Goal: Task Accomplishment & Management: Manage account settings

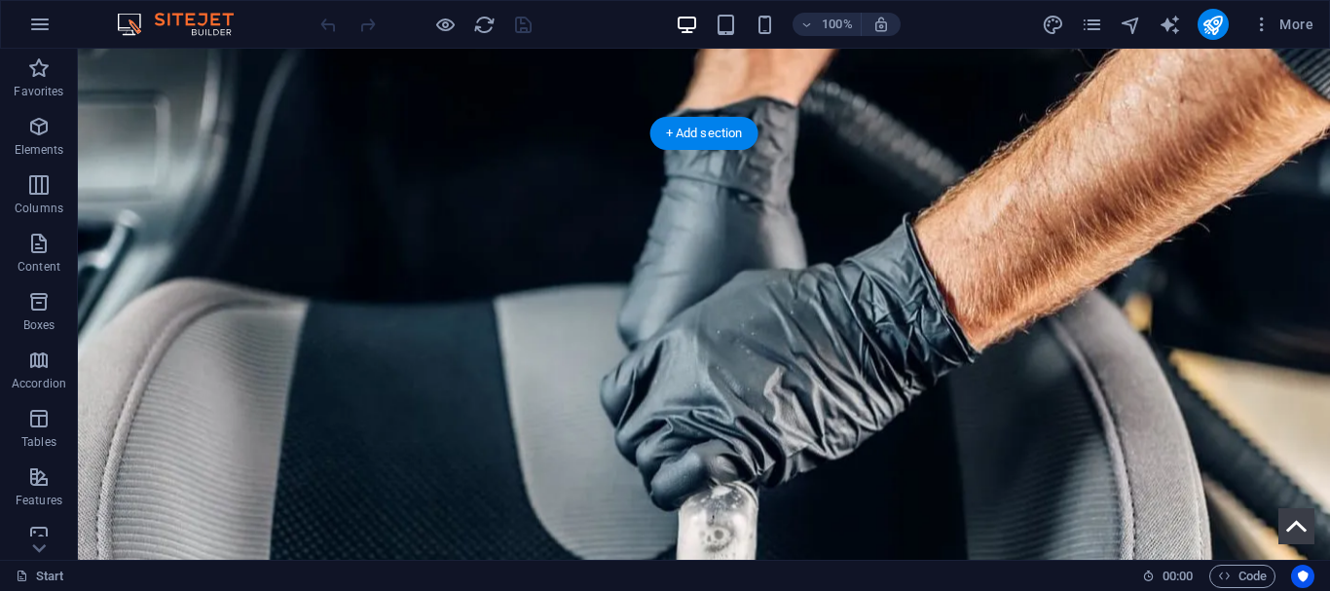
scroll to position [426, 0]
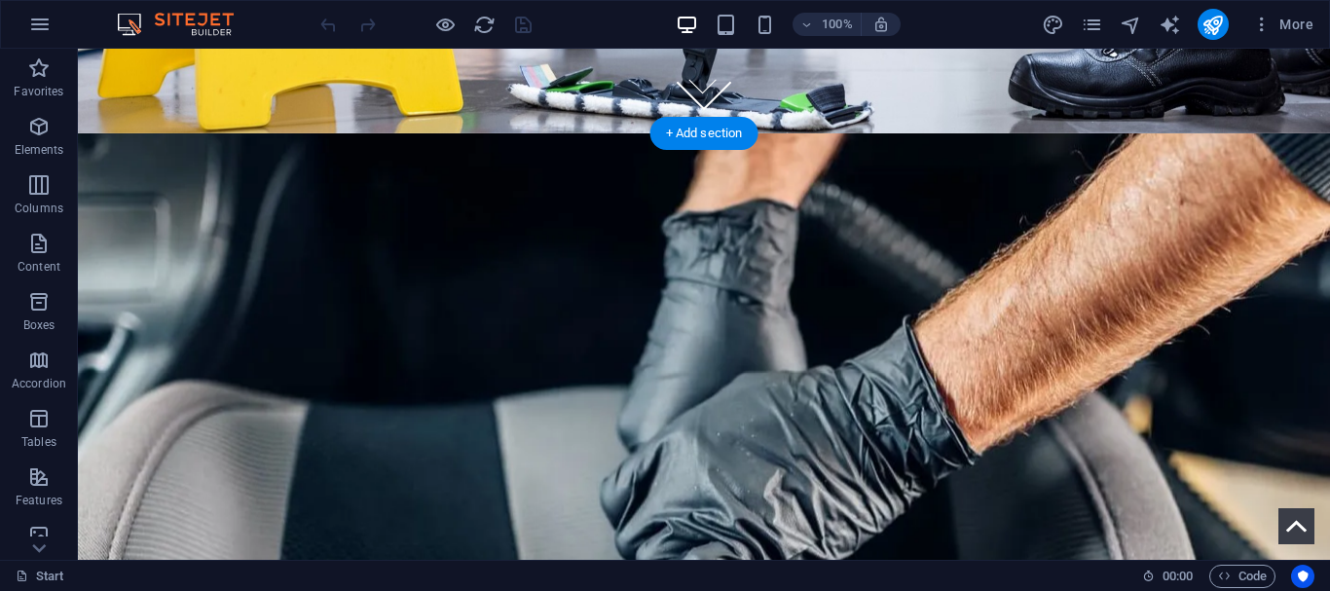
click at [101, 181] on figure at bounding box center [704, 568] width 1252 height 870
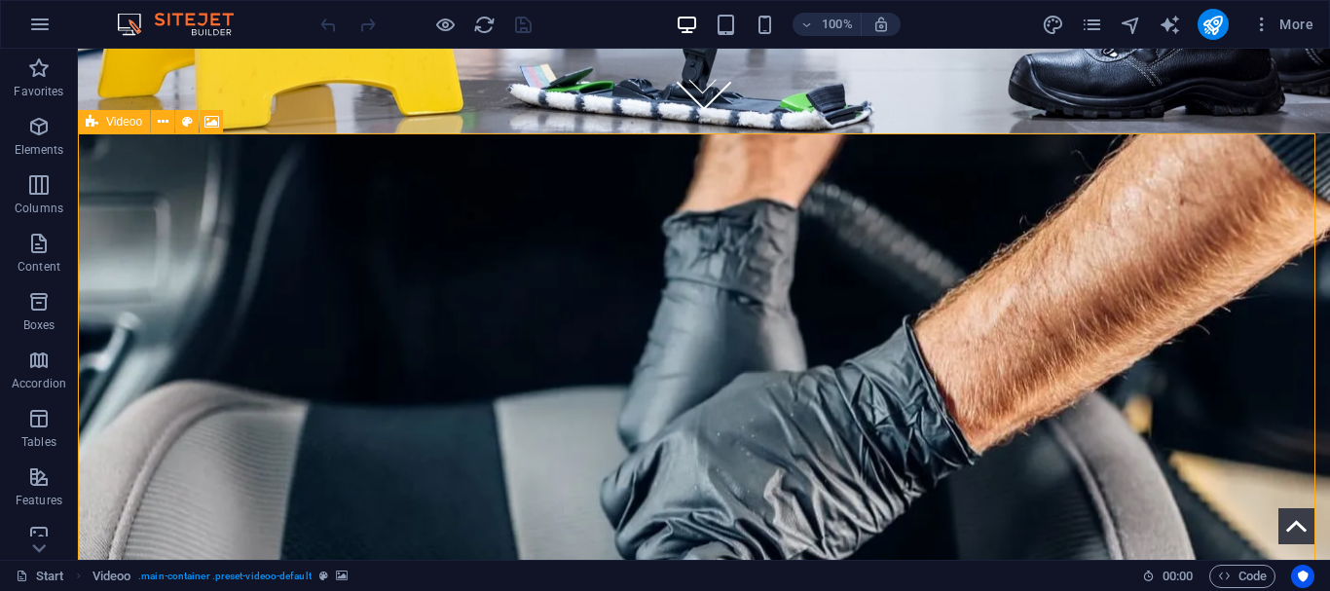
click at [90, 121] on icon at bounding box center [92, 121] width 13 height 23
click at [164, 125] on icon at bounding box center [163, 122] width 11 height 20
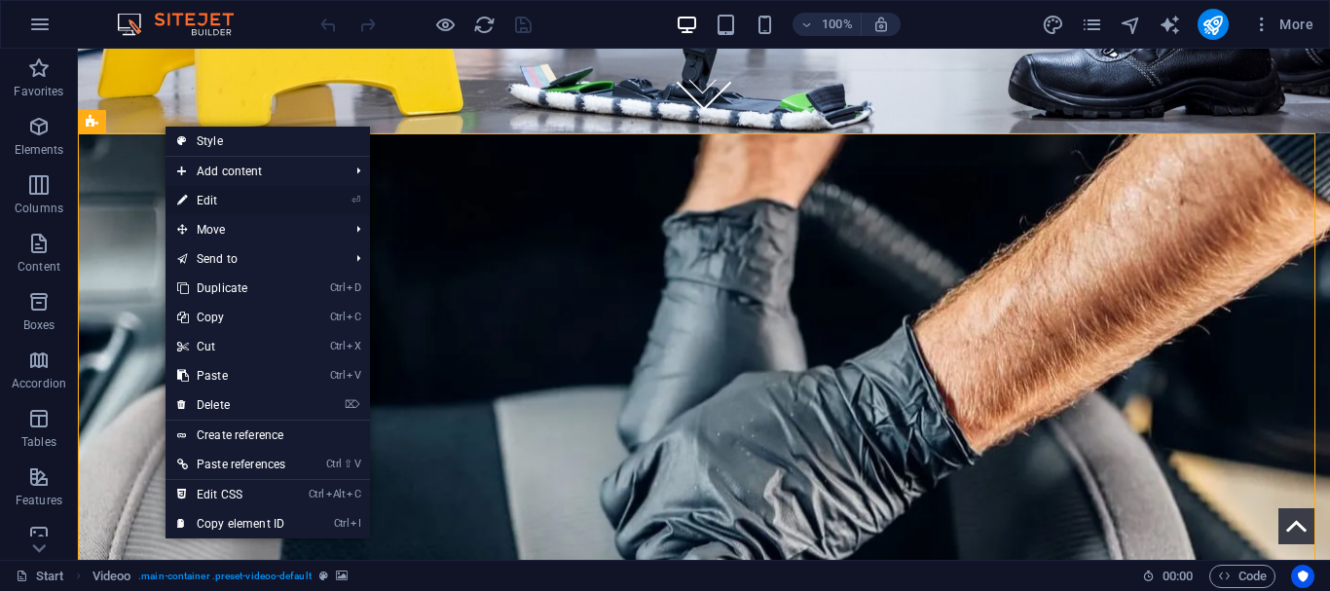
click at [296, 190] on link "⏎ Edit" at bounding box center [230, 200] width 131 height 29
select select "%"
select select "vh"
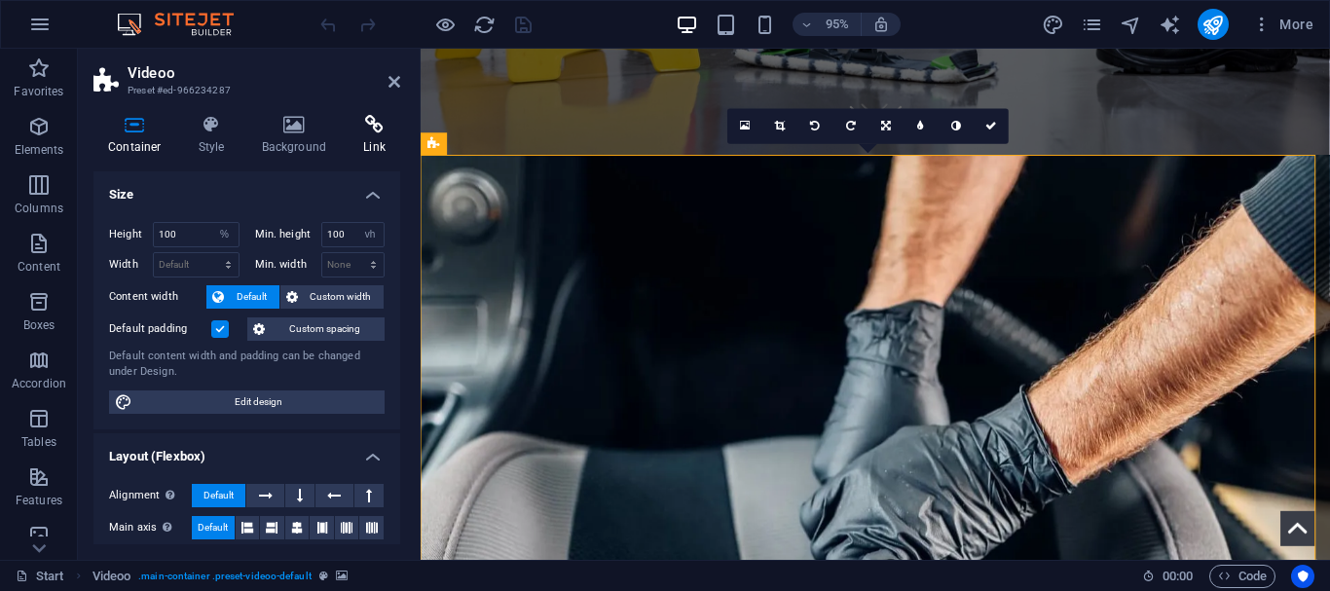
click at [359, 128] on icon at bounding box center [375, 124] width 52 height 19
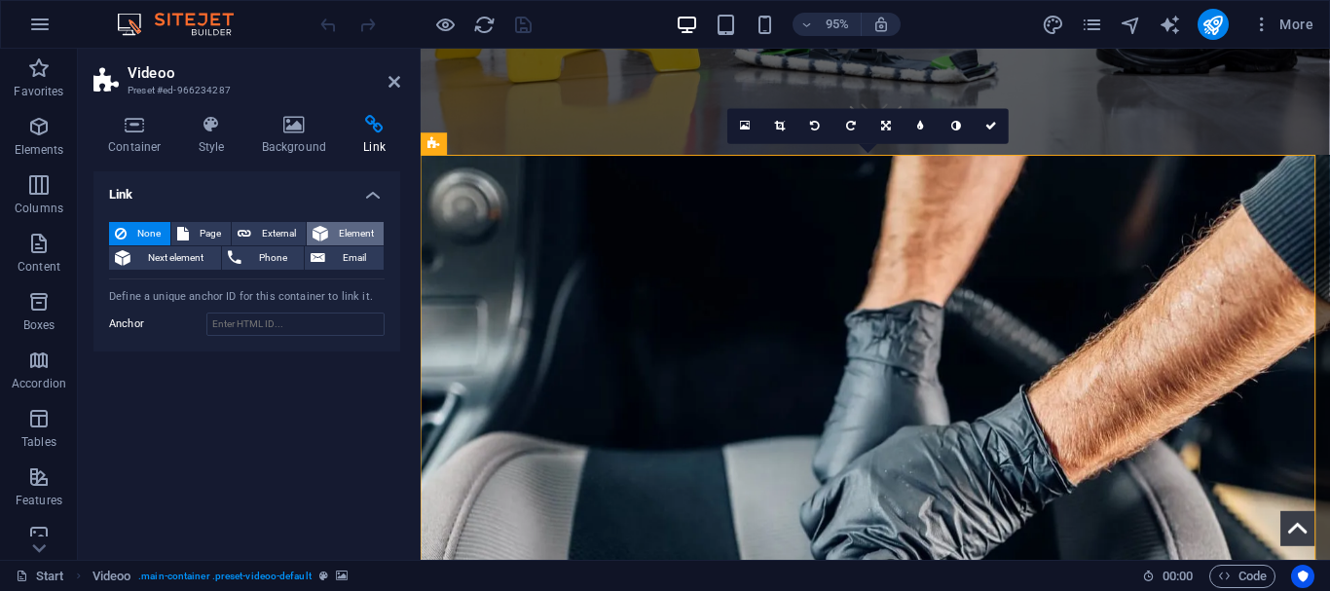
click at [344, 231] on span "Element" at bounding box center [356, 233] width 44 height 23
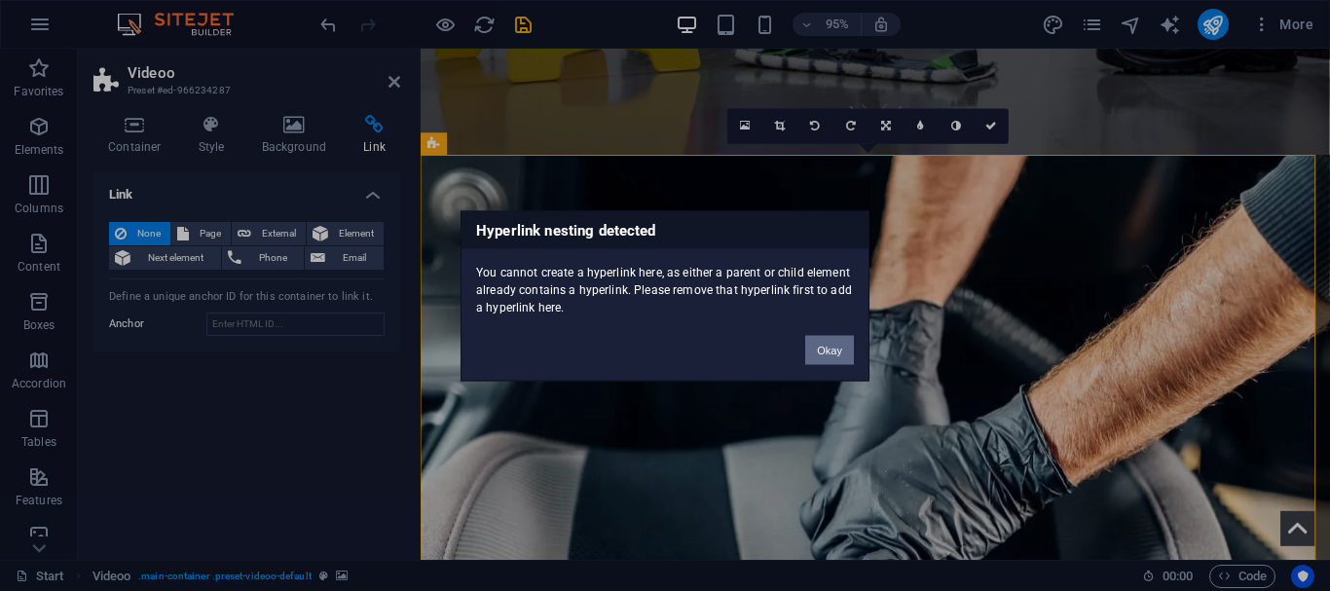
click at [811, 360] on button "Okay" at bounding box center [829, 349] width 49 height 29
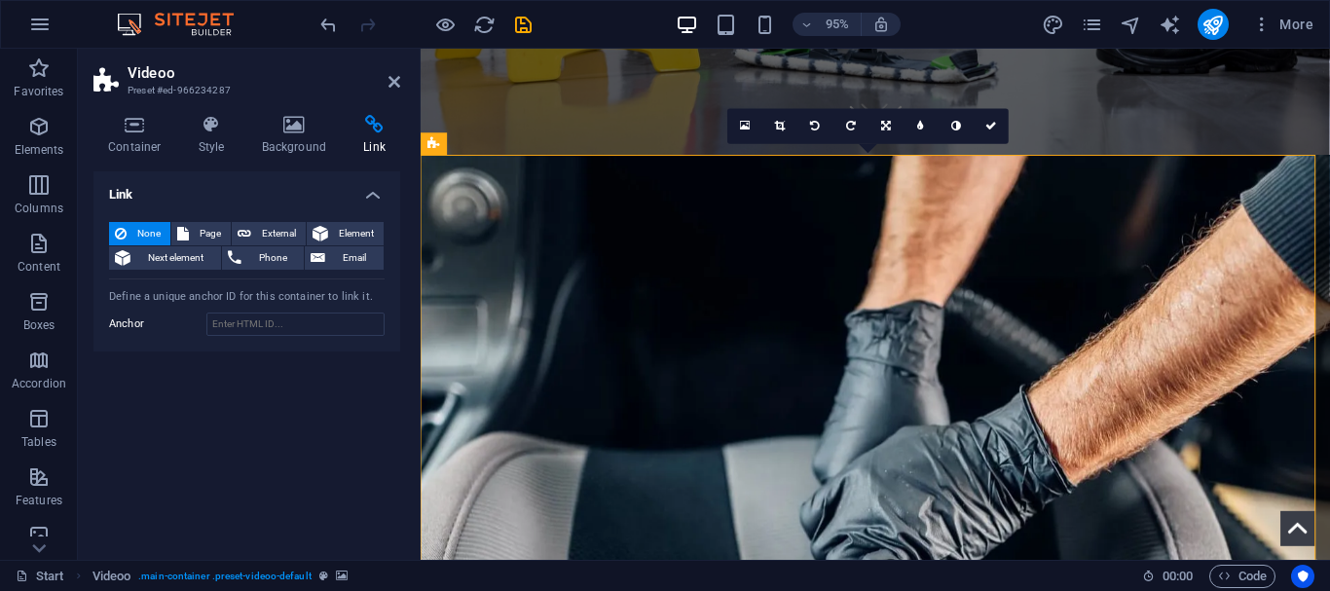
click at [379, 191] on h4 "Link" at bounding box center [246, 188] width 307 height 35
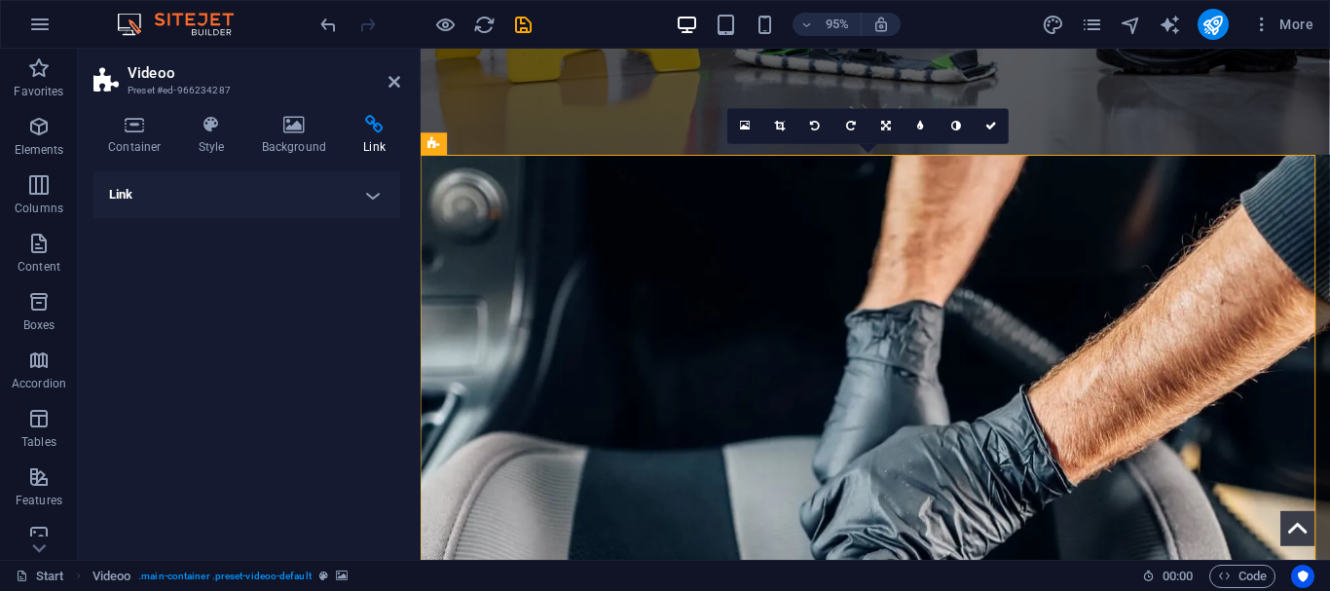
click at [110, 114] on div "Container Style Background Link Size Height 100 Default px rem % vh vw Min. hei…" at bounding box center [247, 329] width 338 height 460
click at [389, 81] on icon at bounding box center [394, 82] width 12 height 16
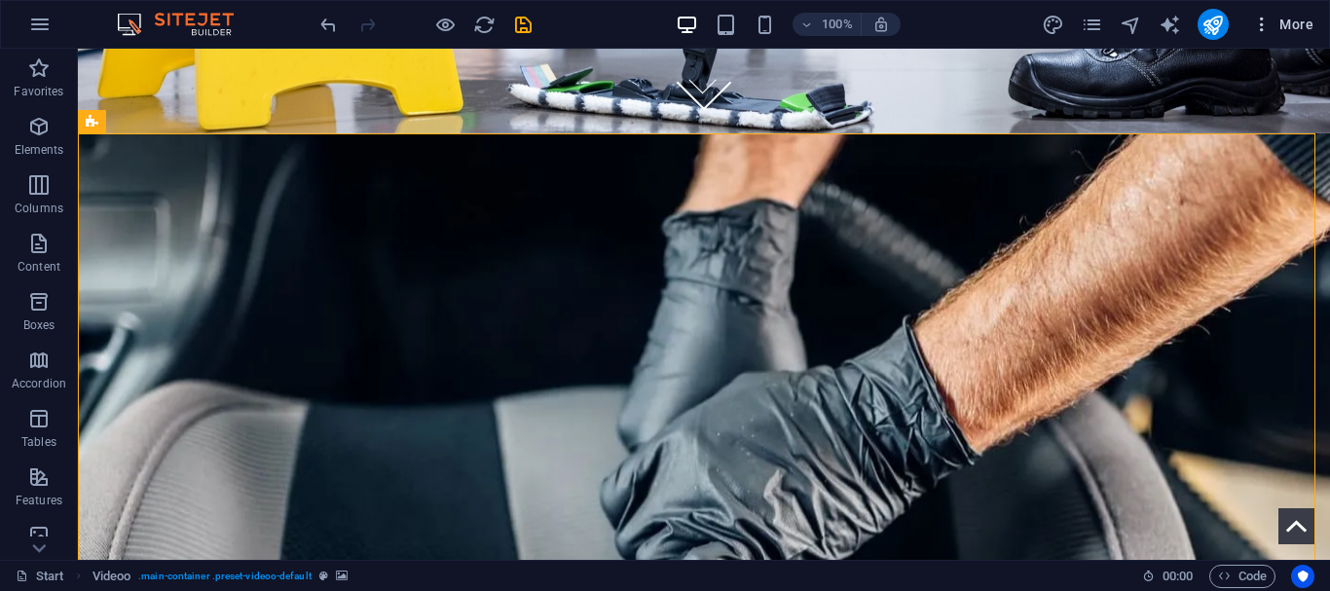
click at [1288, 22] on span "More" at bounding box center [1282, 24] width 61 height 19
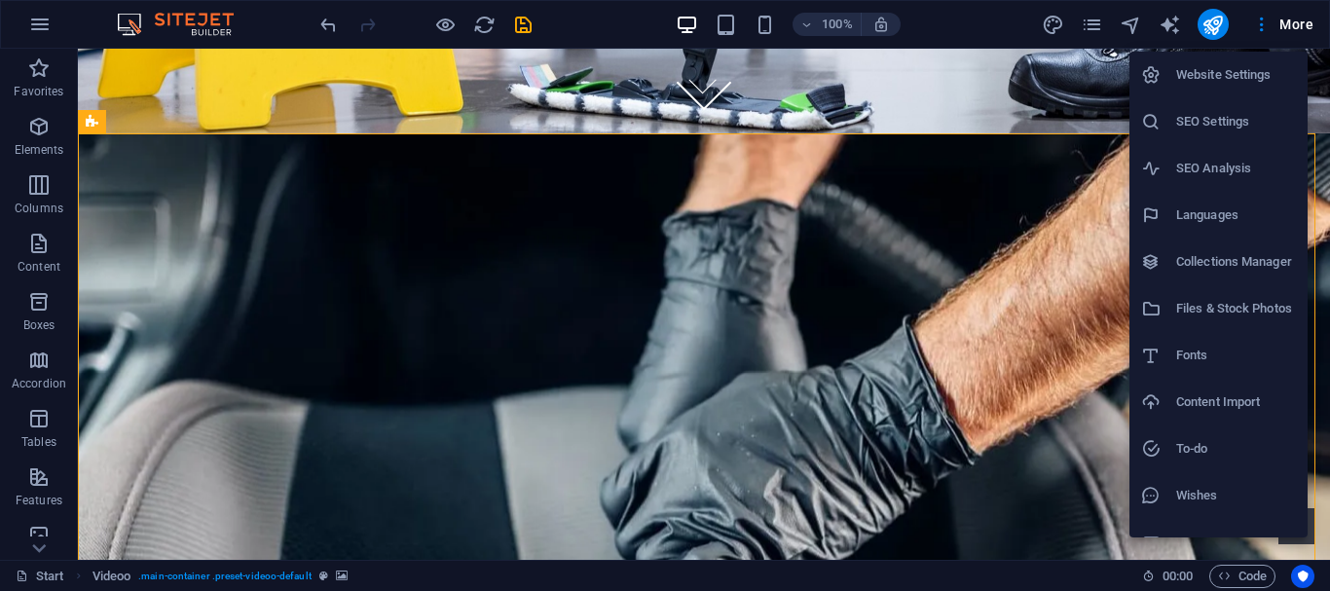
click at [1262, 260] on h6 "Collections Manager" at bounding box center [1236, 261] width 120 height 23
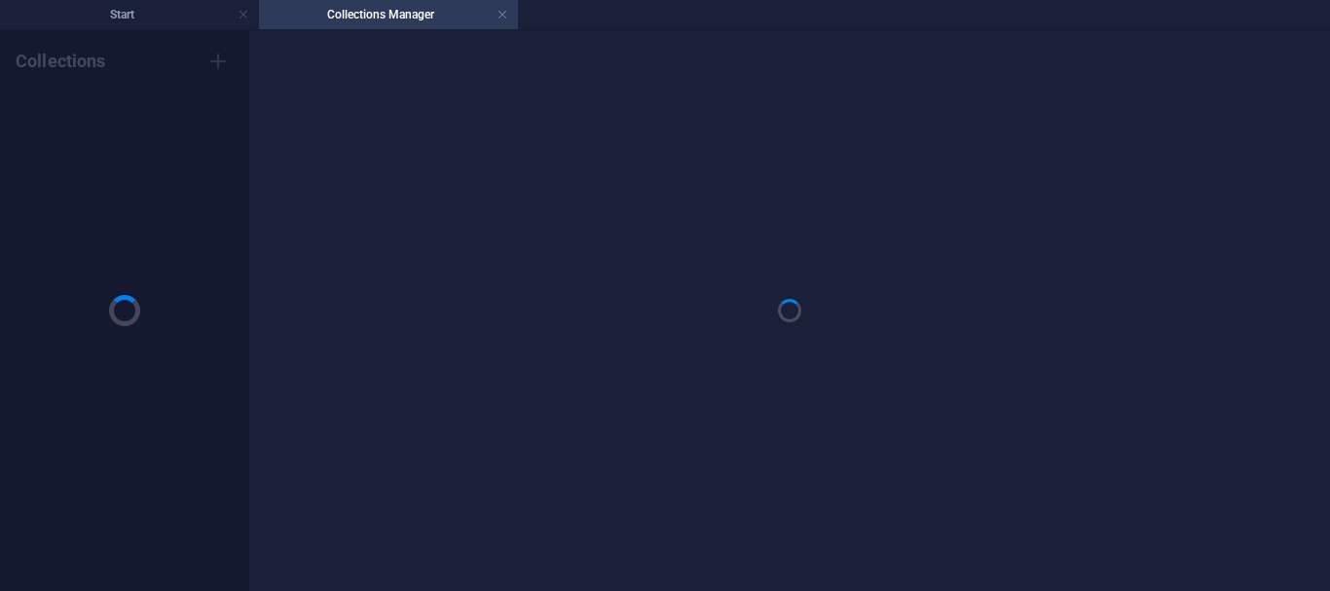
scroll to position [0, 0]
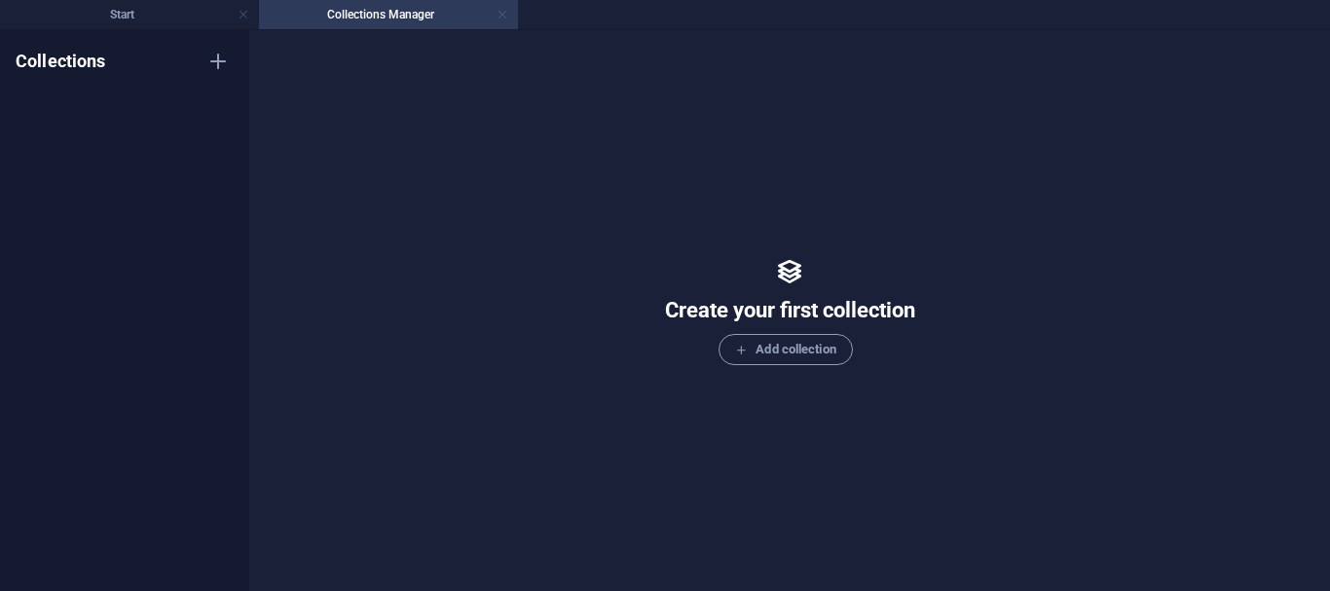
click at [501, 18] on link at bounding box center [502, 15] width 12 height 18
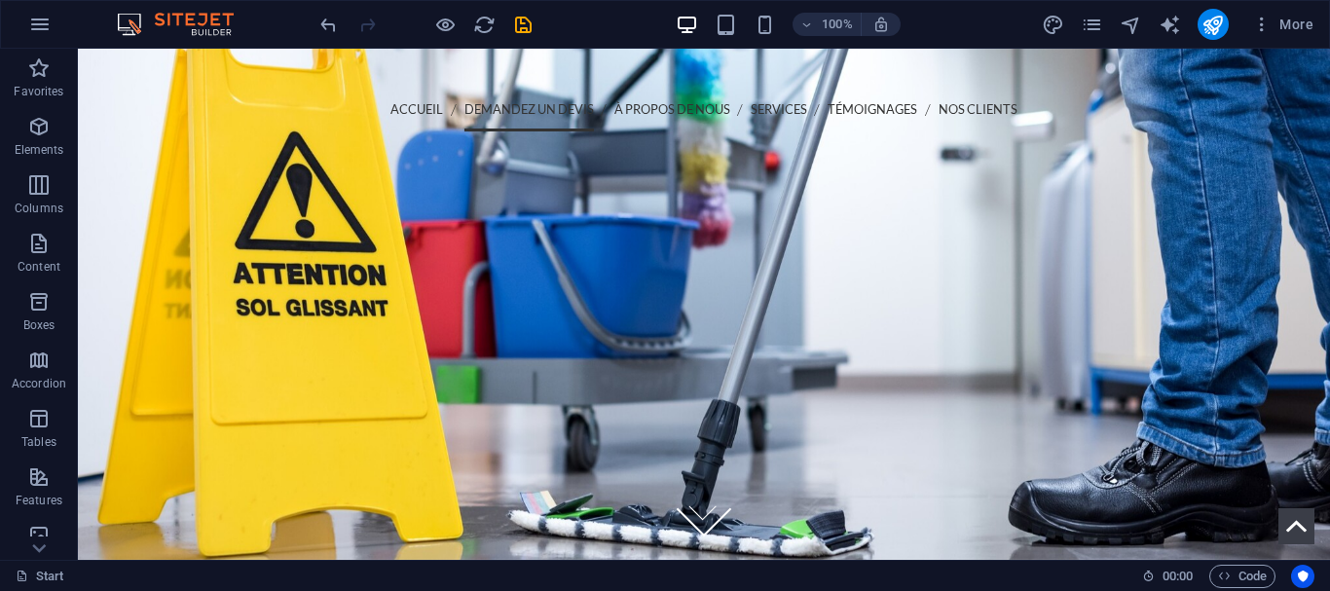
scroll to position [426, 0]
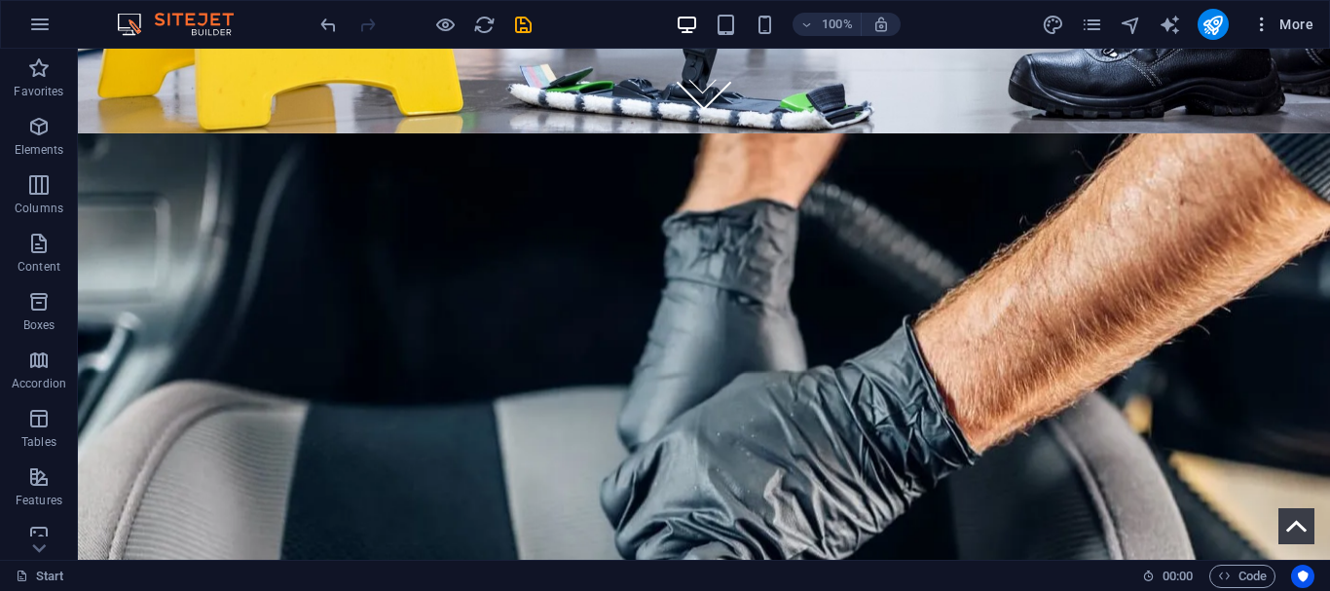
click at [1276, 30] on span "More" at bounding box center [1282, 24] width 61 height 19
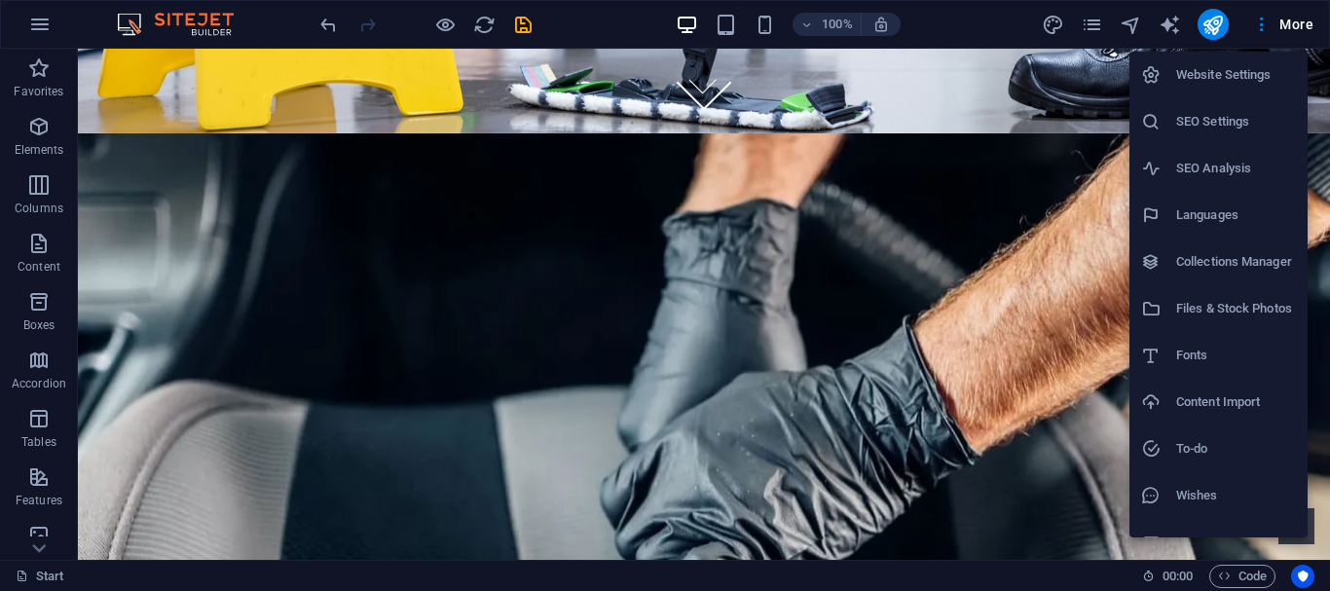
click at [1157, 79] on icon at bounding box center [1150, 74] width 19 height 19
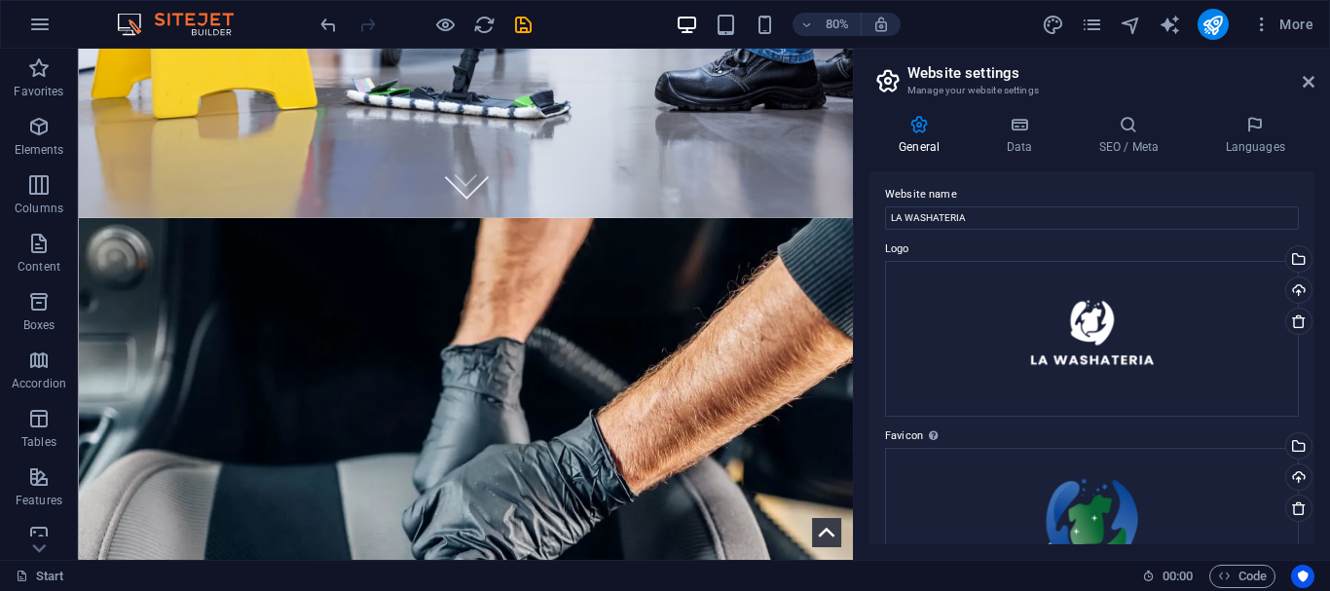
scroll to position [0, 0]
click at [1036, 126] on icon at bounding box center [1018, 124] width 85 height 19
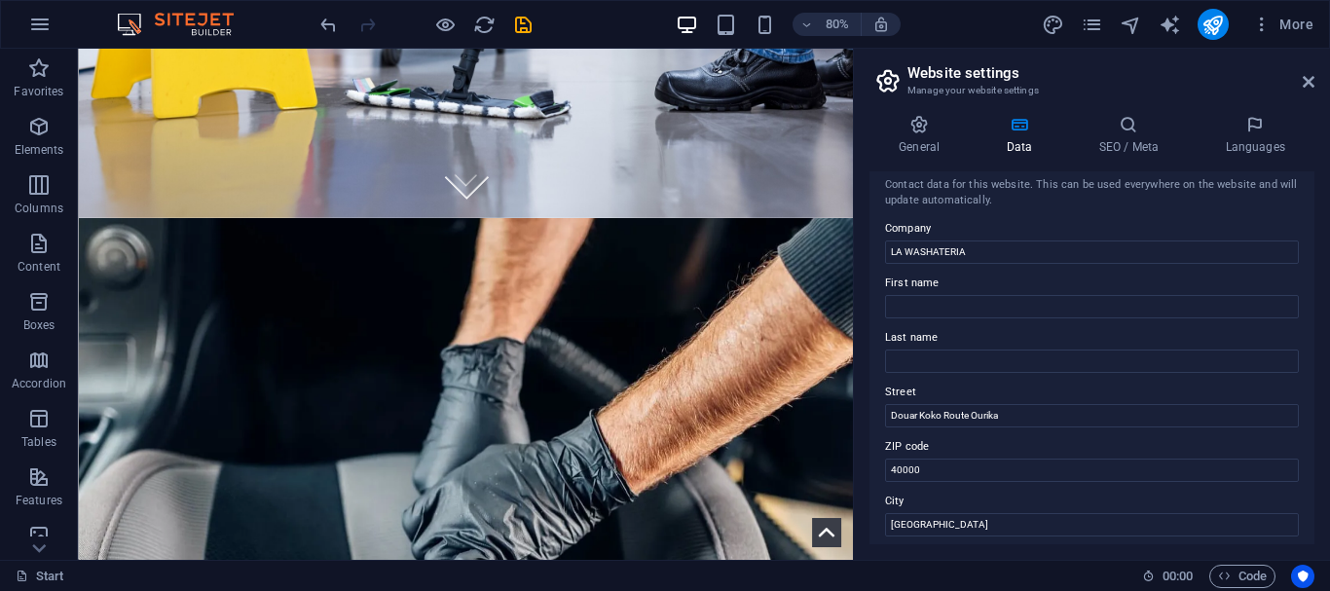
scroll to position [9, 0]
click at [1260, 130] on icon at bounding box center [1254, 124] width 119 height 19
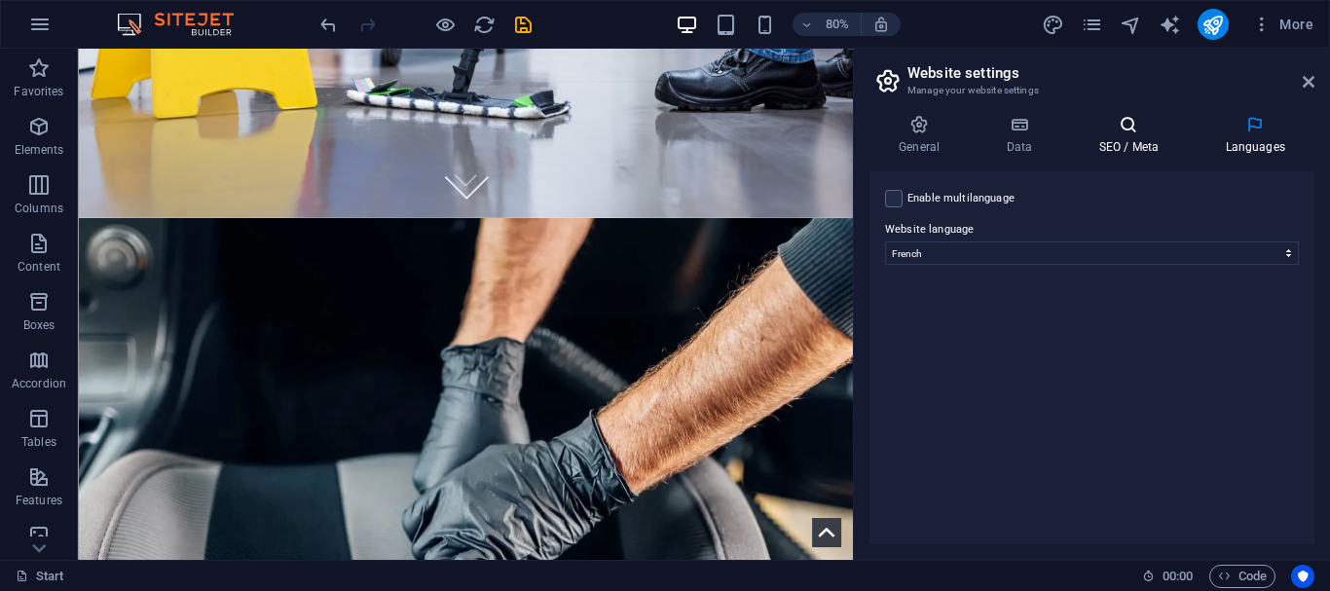
click at [1182, 143] on h4 "SEO / Meta" at bounding box center [1132, 135] width 127 height 41
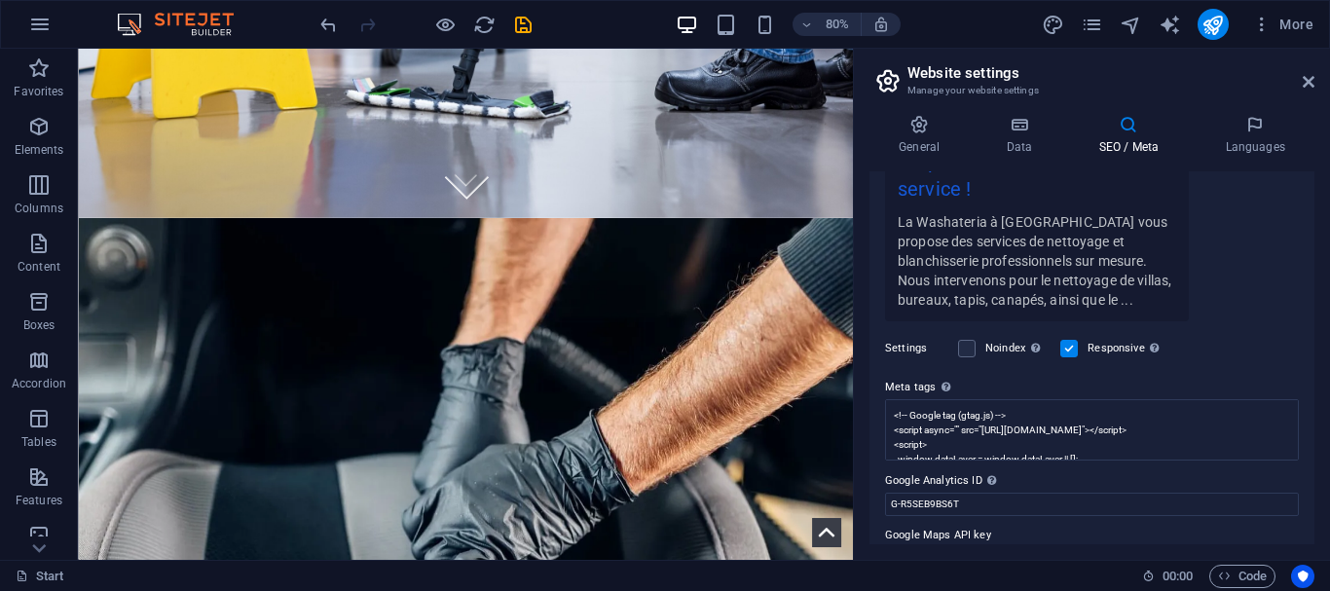
scroll to position [503, 0]
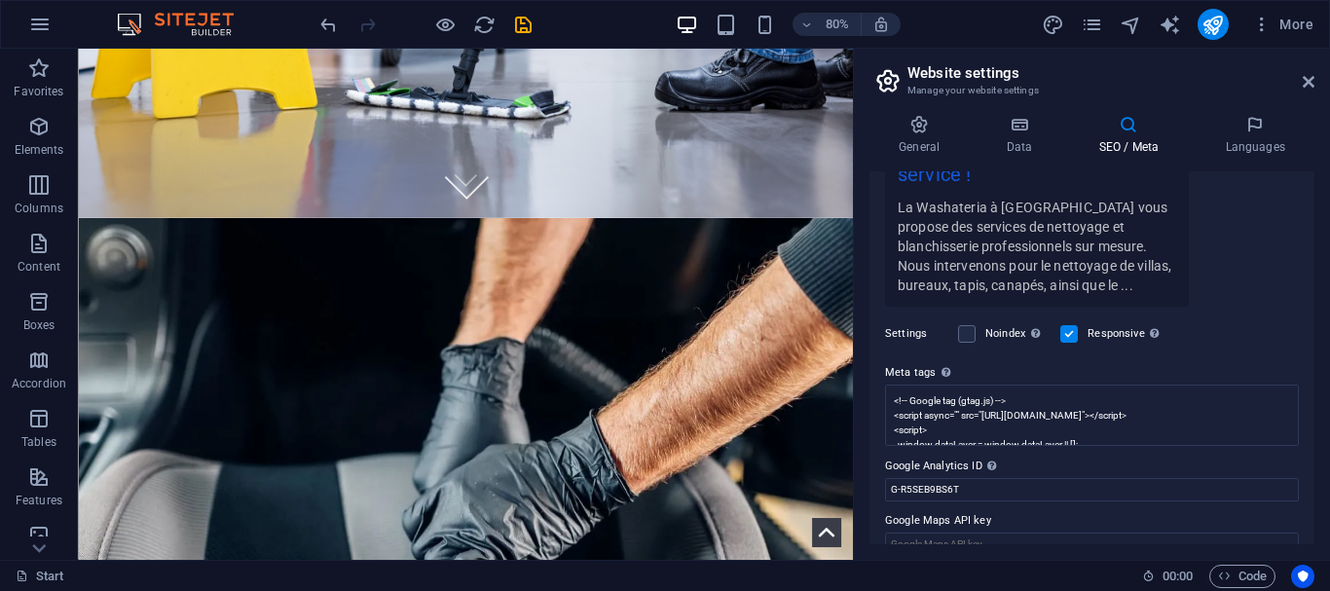
click at [1314, 82] on aside "Website settings Manage your website settings General Data SEO / Meta Languages…" at bounding box center [1091, 304] width 477 height 511
click at [1299, 83] on header "Website settings Manage your website settings" at bounding box center [1093, 74] width 441 height 51
click at [1311, 83] on icon at bounding box center [1309, 82] width 12 height 16
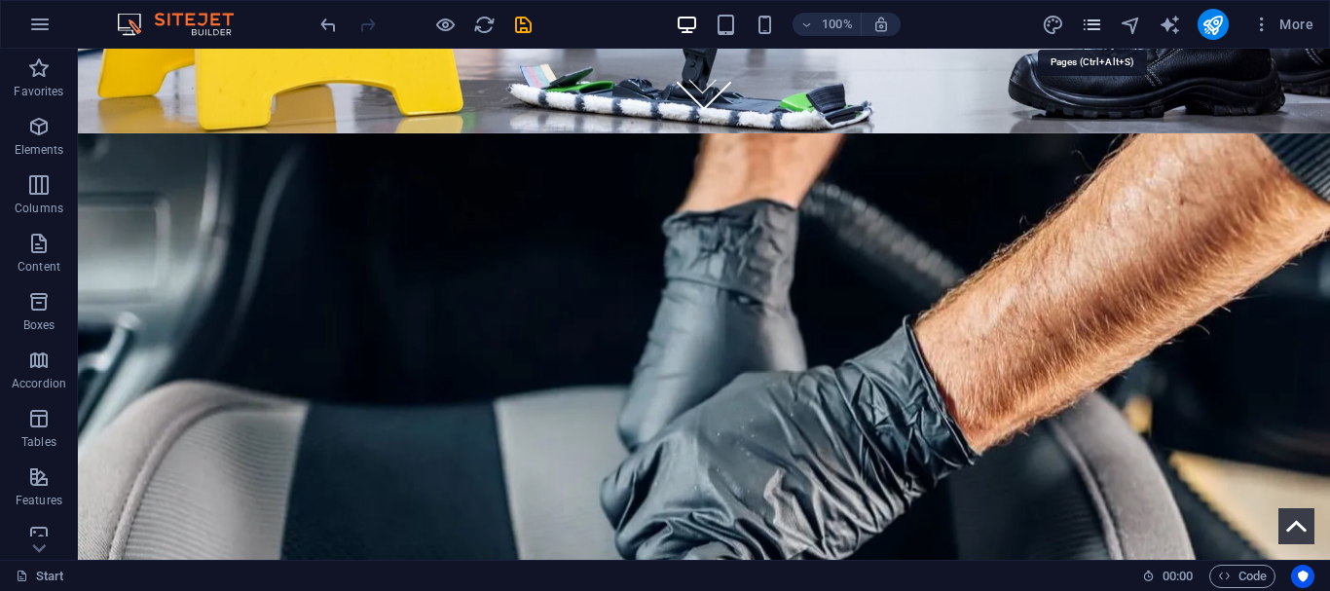
click at [1097, 29] on icon "pages" at bounding box center [1092, 25] width 22 height 22
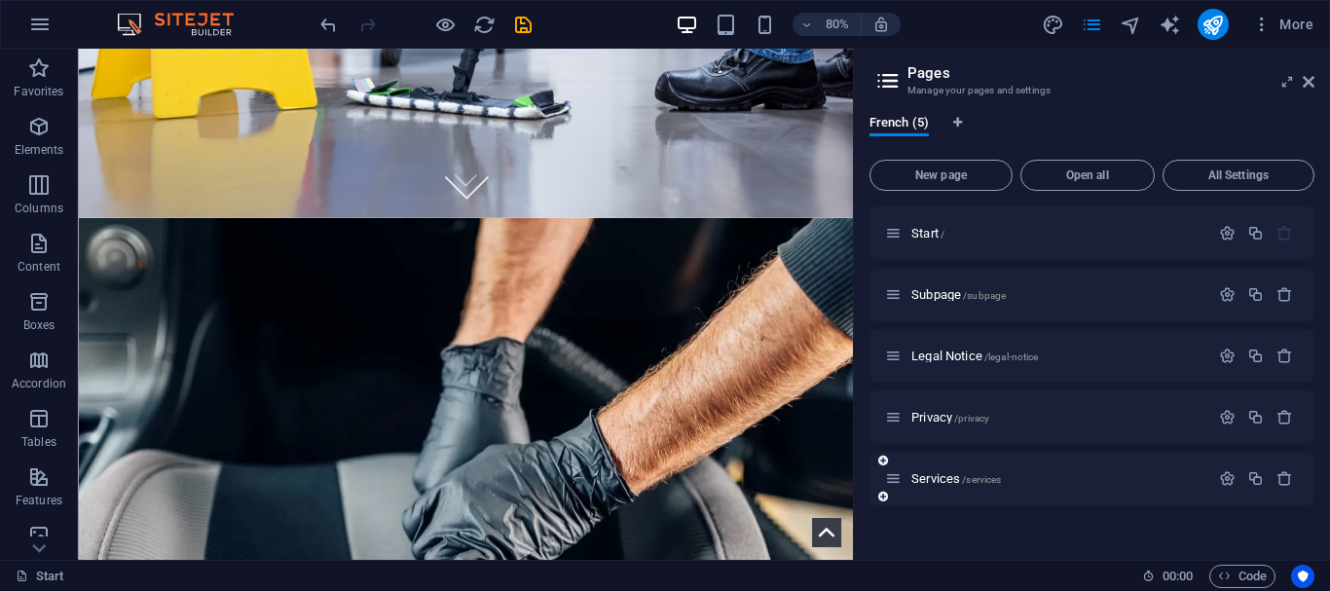
click at [898, 487] on div "Services /services" at bounding box center [1047, 478] width 324 height 22
click at [937, 479] on span "Services /services" at bounding box center [956, 478] width 90 height 15
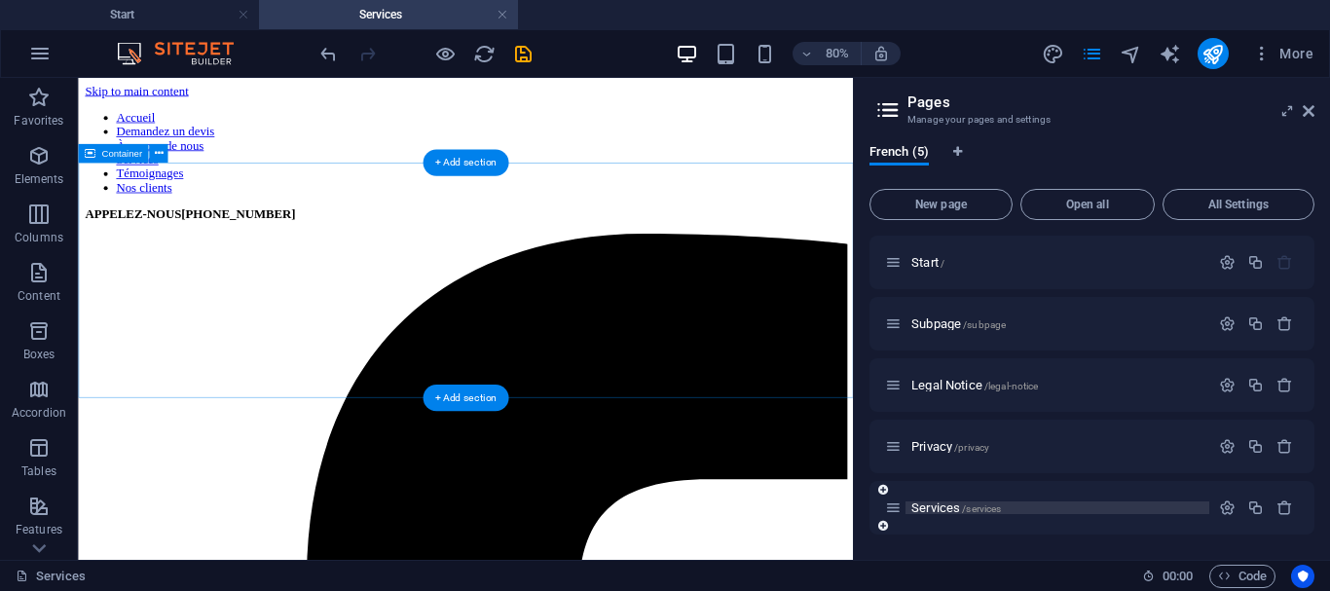
scroll to position [0, 0]
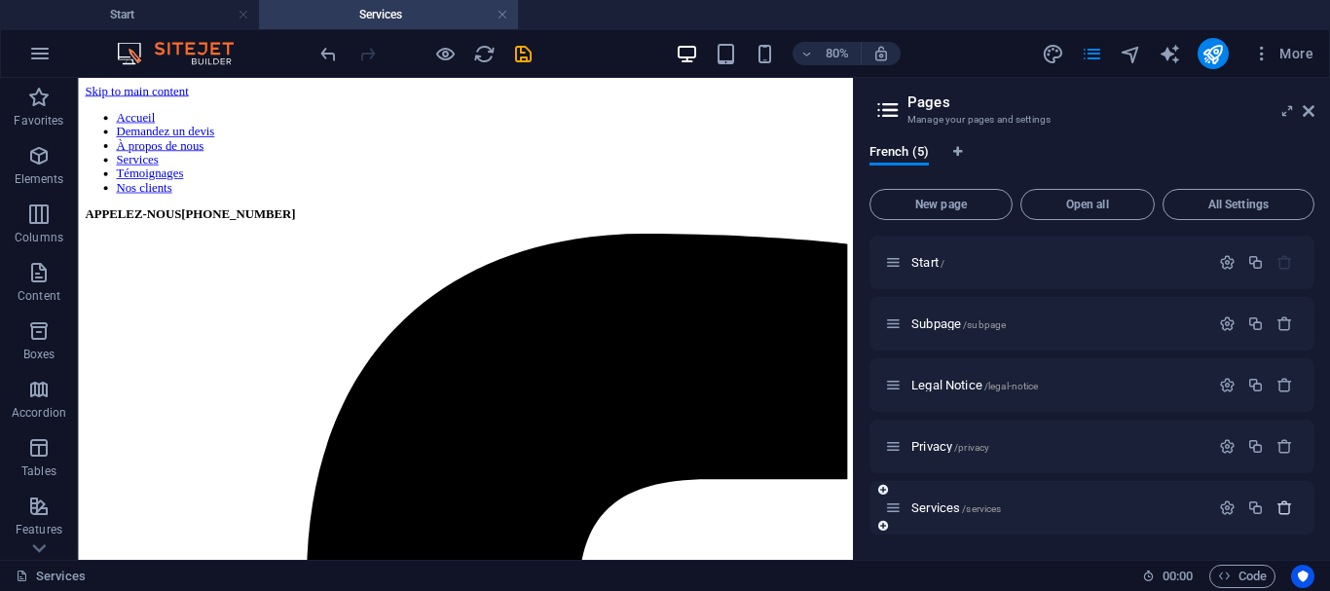
click at [1280, 506] on icon "button" at bounding box center [1284, 507] width 17 height 17
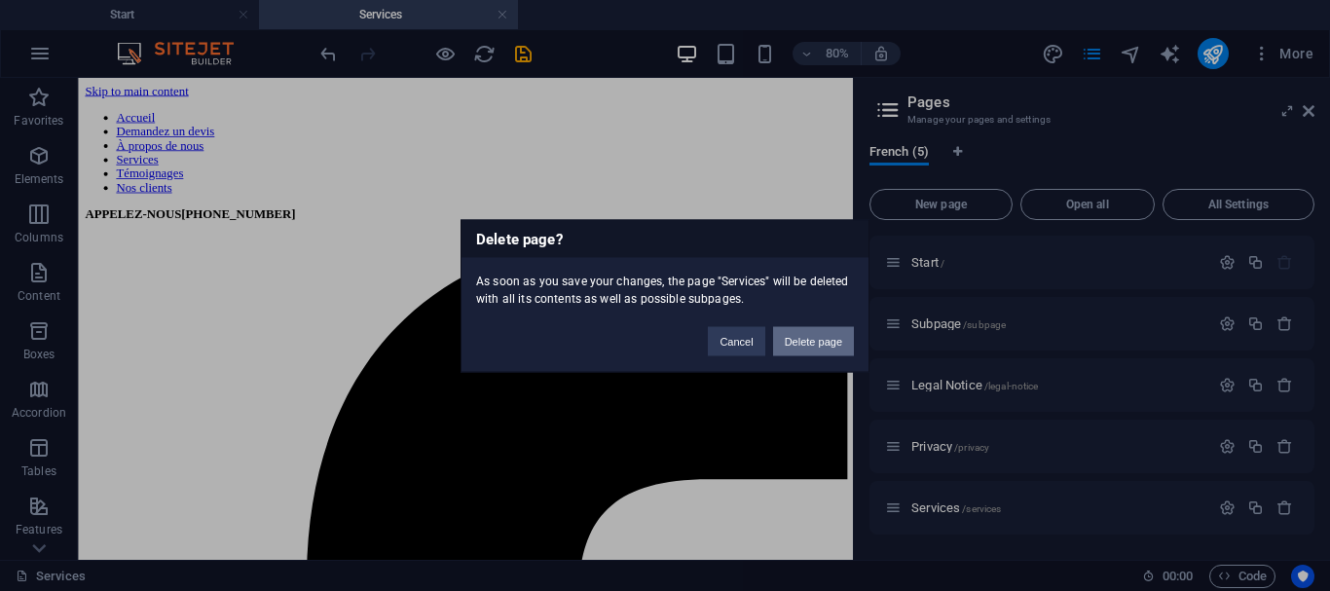
click at [804, 336] on button "Delete page" at bounding box center [813, 340] width 81 height 29
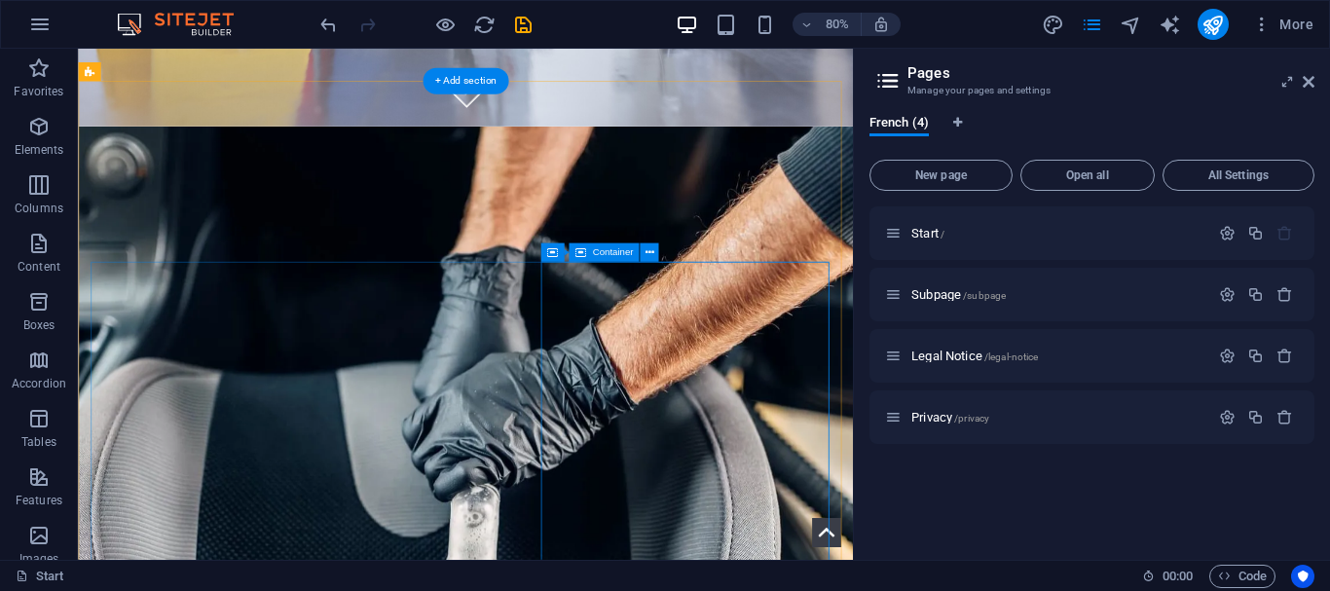
scroll to position [505, 0]
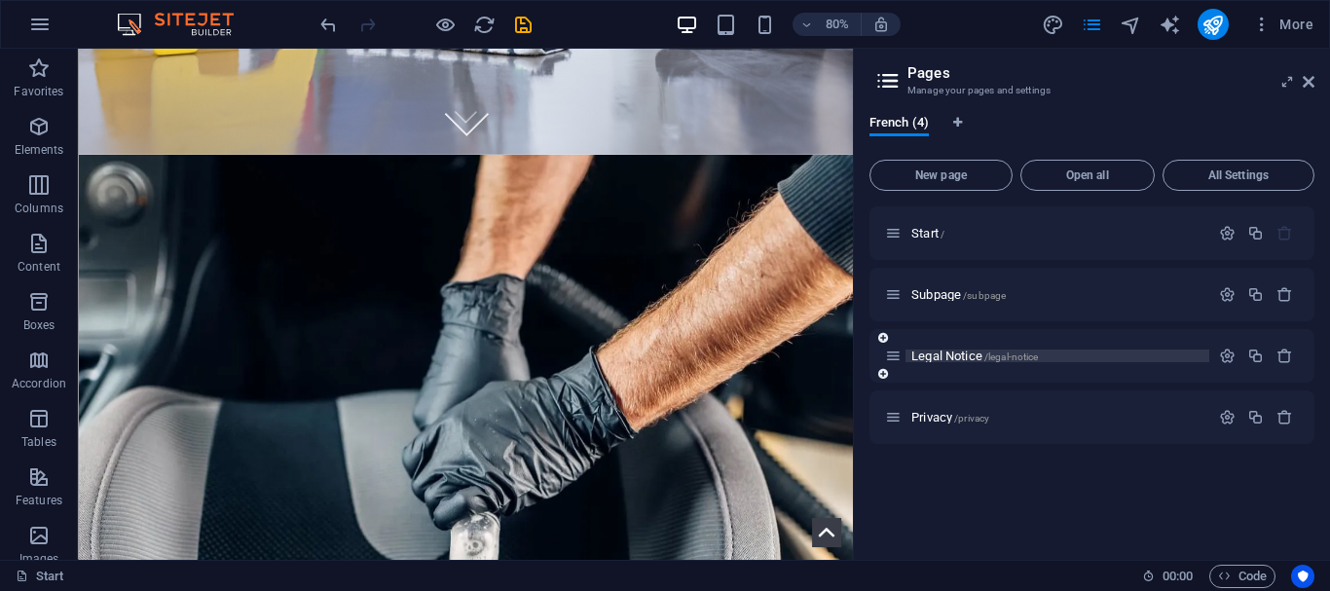
click at [954, 356] on span "Legal Notice /legal-notice" at bounding box center [974, 356] width 127 height 15
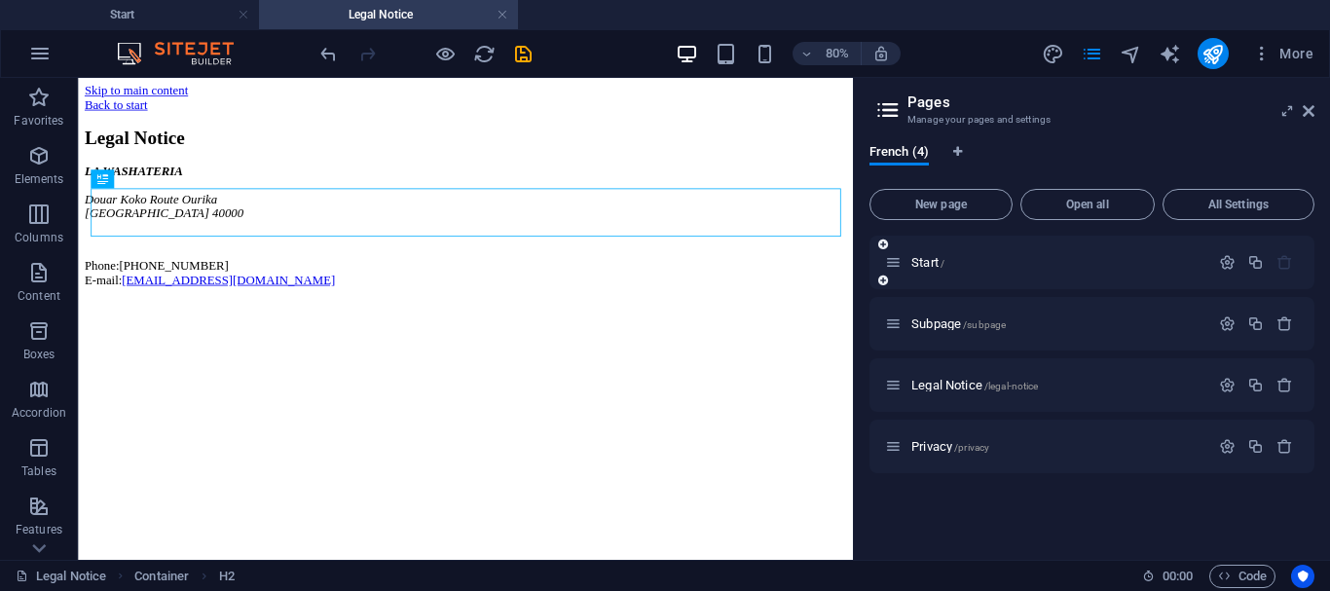
scroll to position [0, 0]
click at [940, 317] on span "Subpage /subpage" at bounding box center [958, 323] width 94 height 15
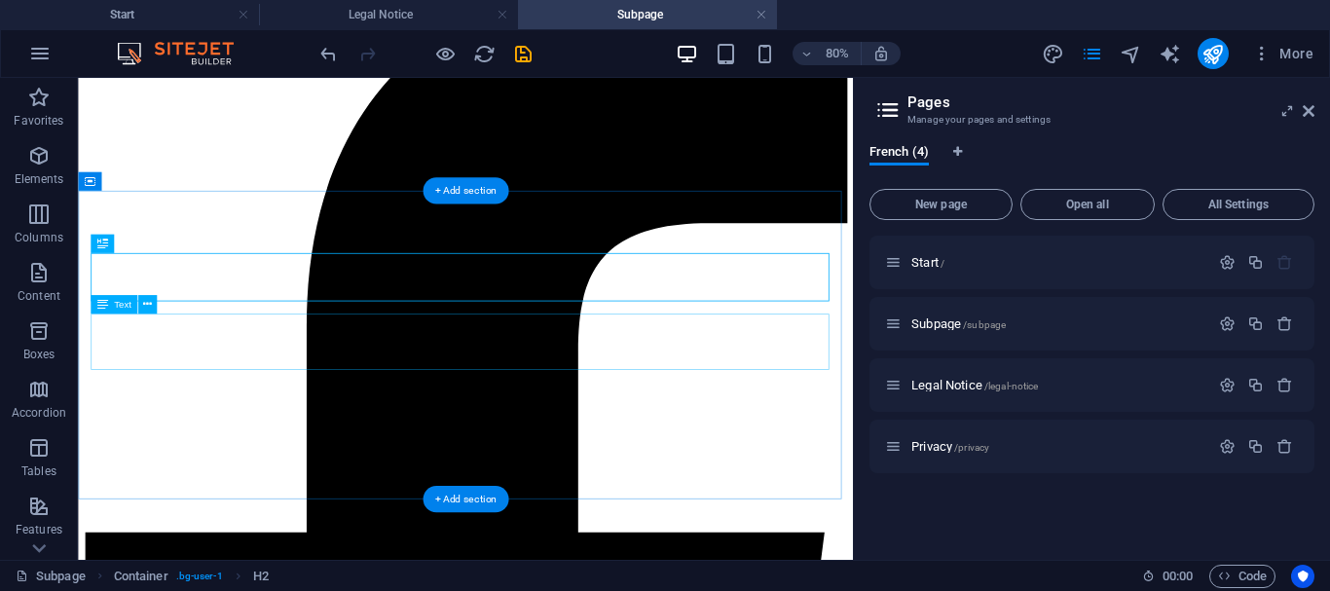
scroll to position [350, 0]
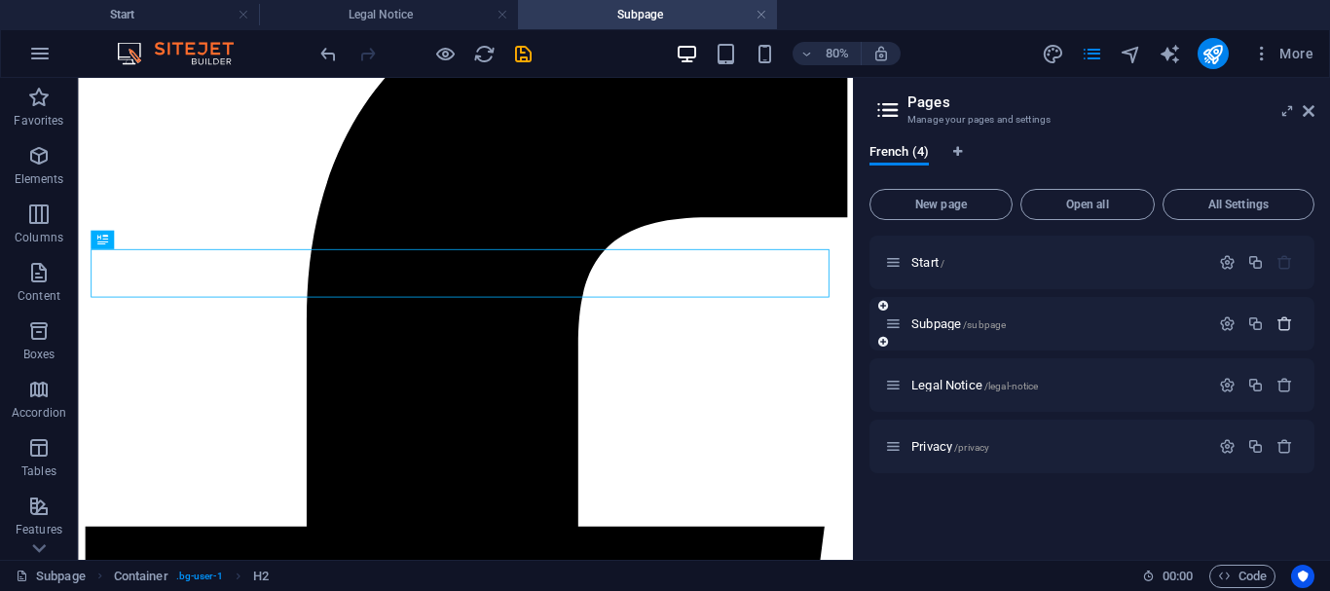
click at [1281, 330] on icon "button" at bounding box center [1284, 323] width 17 height 17
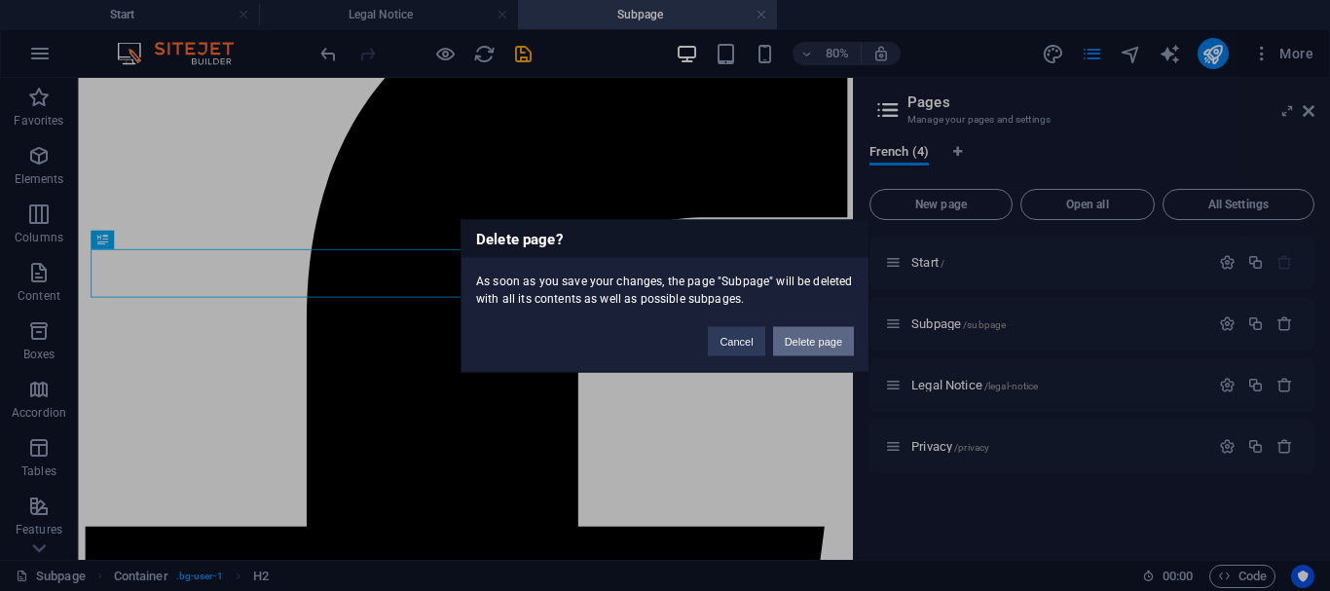
click at [797, 348] on button "Delete page" at bounding box center [813, 340] width 81 height 29
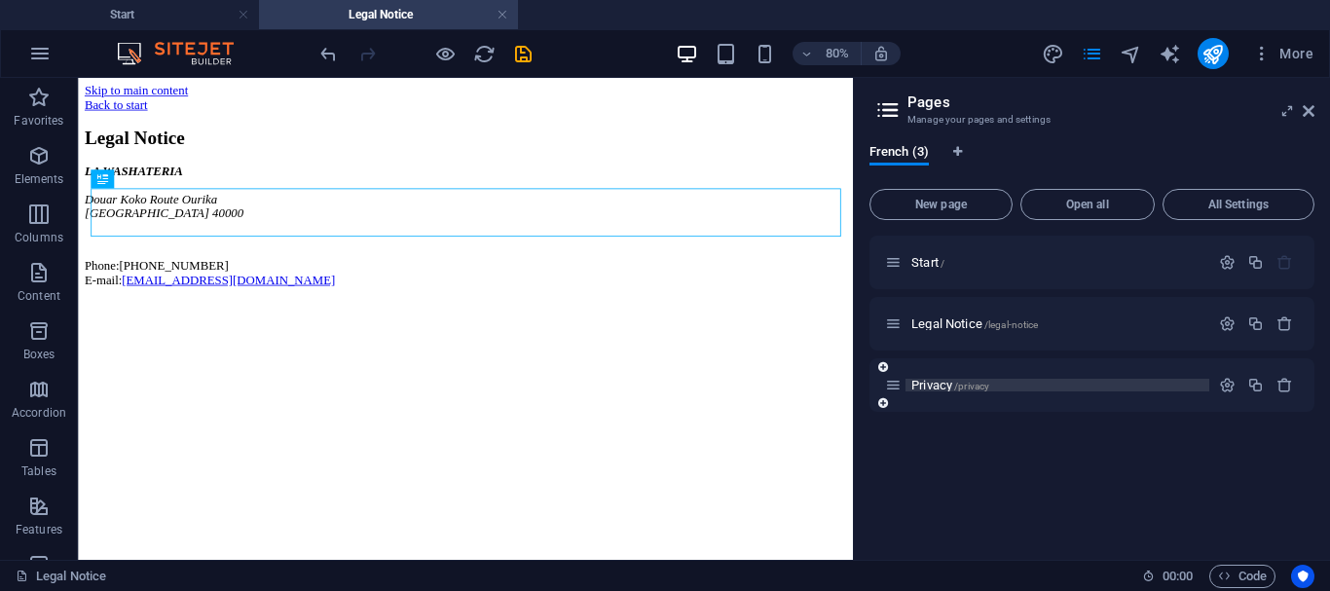
click at [937, 389] on span "Privacy /privacy" at bounding box center [950, 385] width 78 height 15
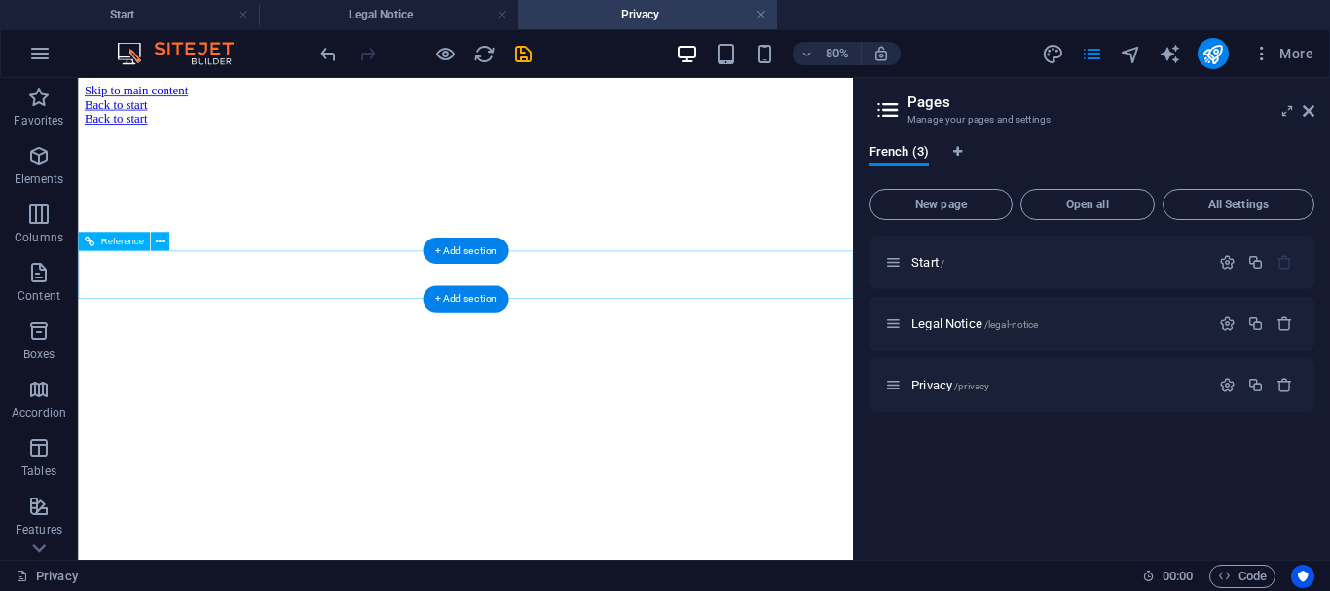
scroll to position [0, 0]
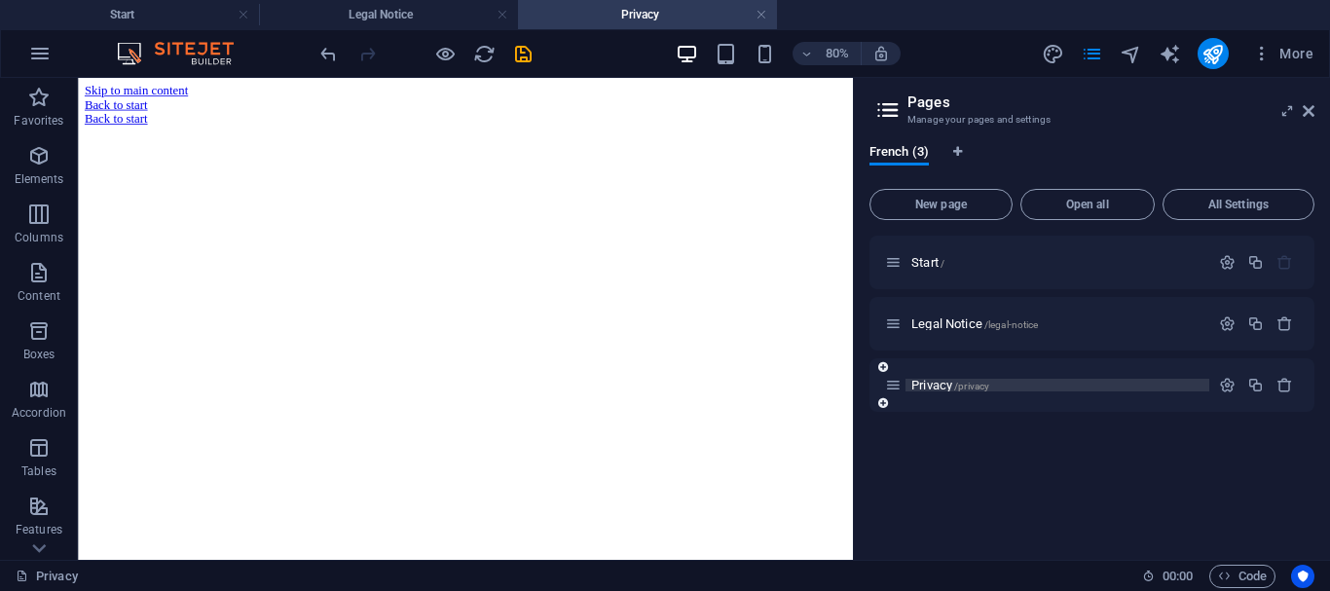
click at [959, 379] on span "Privacy /privacy" at bounding box center [950, 385] width 78 height 15
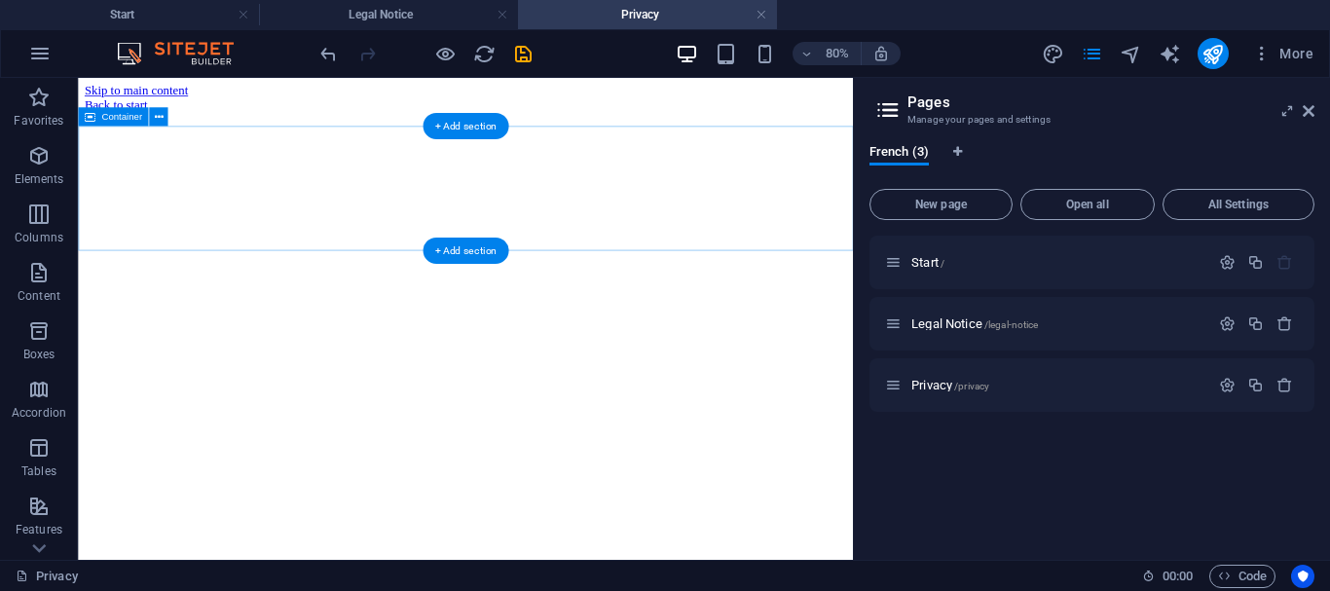
click at [454, 121] on div at bounding box center [562, 121] width 953 height 0
click at [571, 121] on div at bounding box center [562, 121] width 953 height 0
click at [462, 133] on div "+ Add section" at bounding box center [465, 126] width 87 height 26
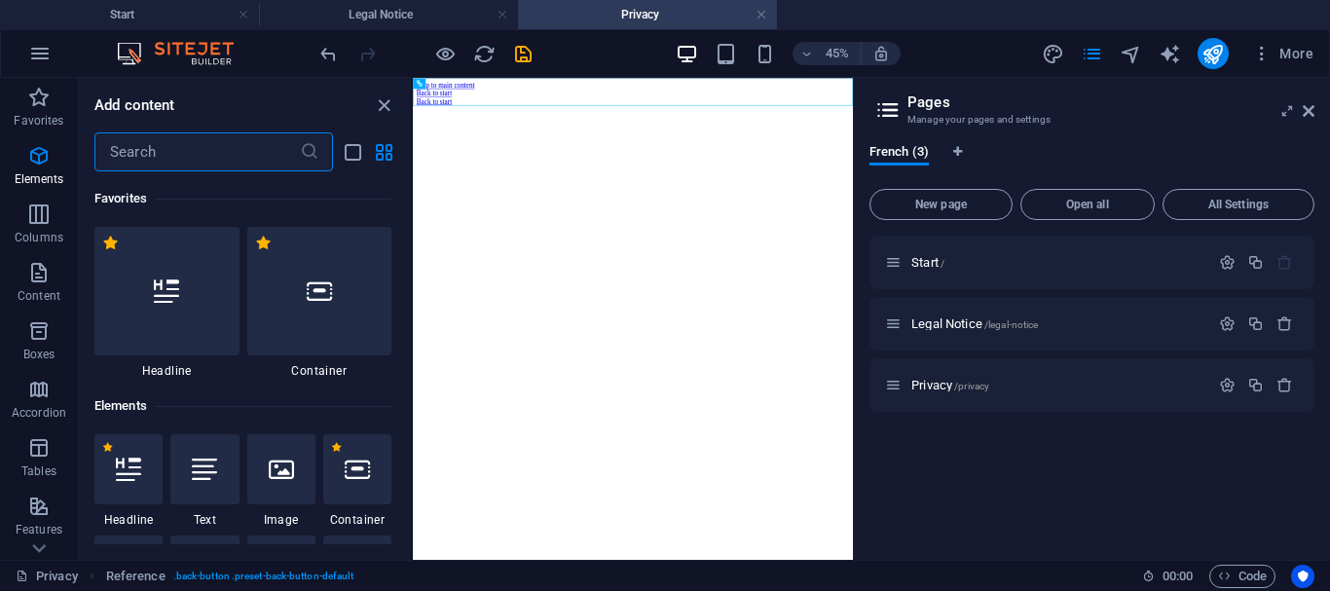
scroll to position [3406, 0]
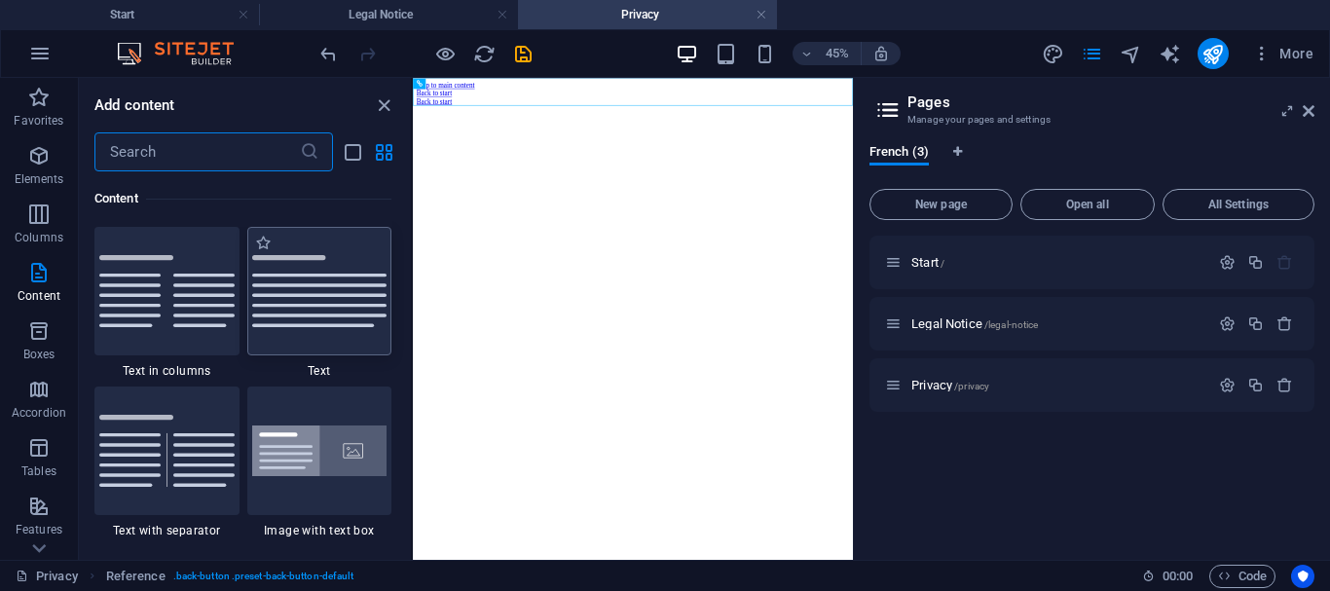
click at [362, 314] on img at bounding box center [319, 291] width 135 height 72
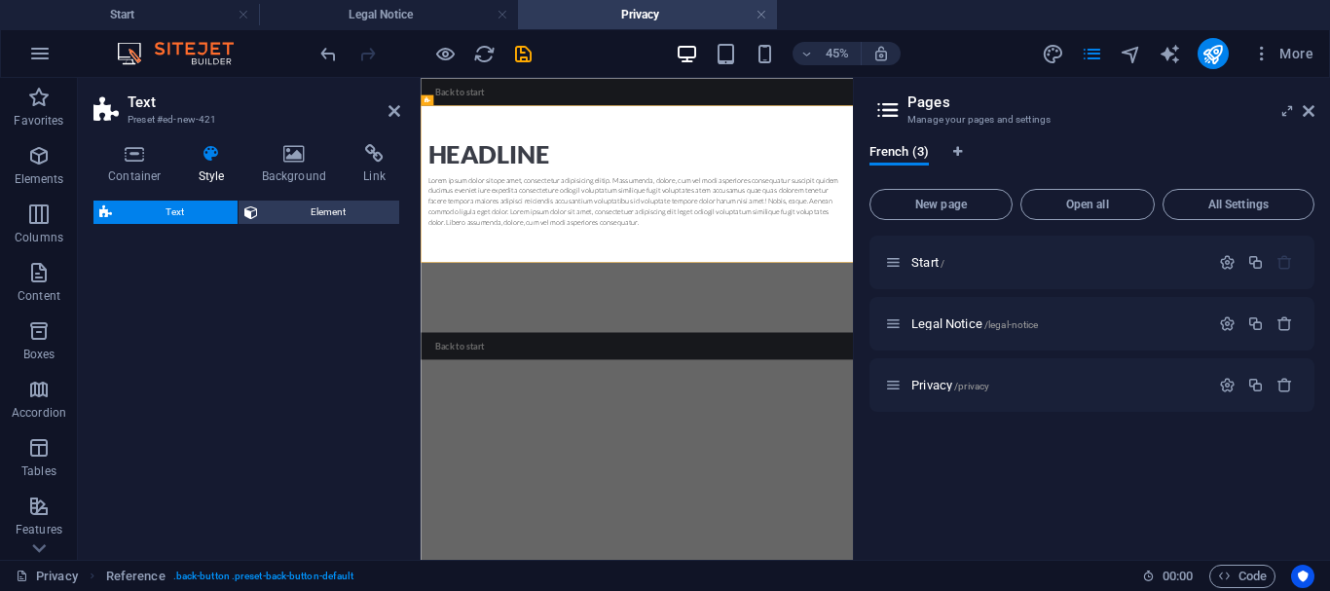
click at [533, 312] on div "Lorem ipsum dolor sitope amet, consectetur adipisicing elitip. Massumenda, dolo…" at bounding box center [901, 350] width 930 height 117
click at [533, 312] on div "Headline Lorem ipsum dolor sitope amet, consectetur adipisicing elitip. Massume…" at bounding box center [901, 312] width 961 height 349
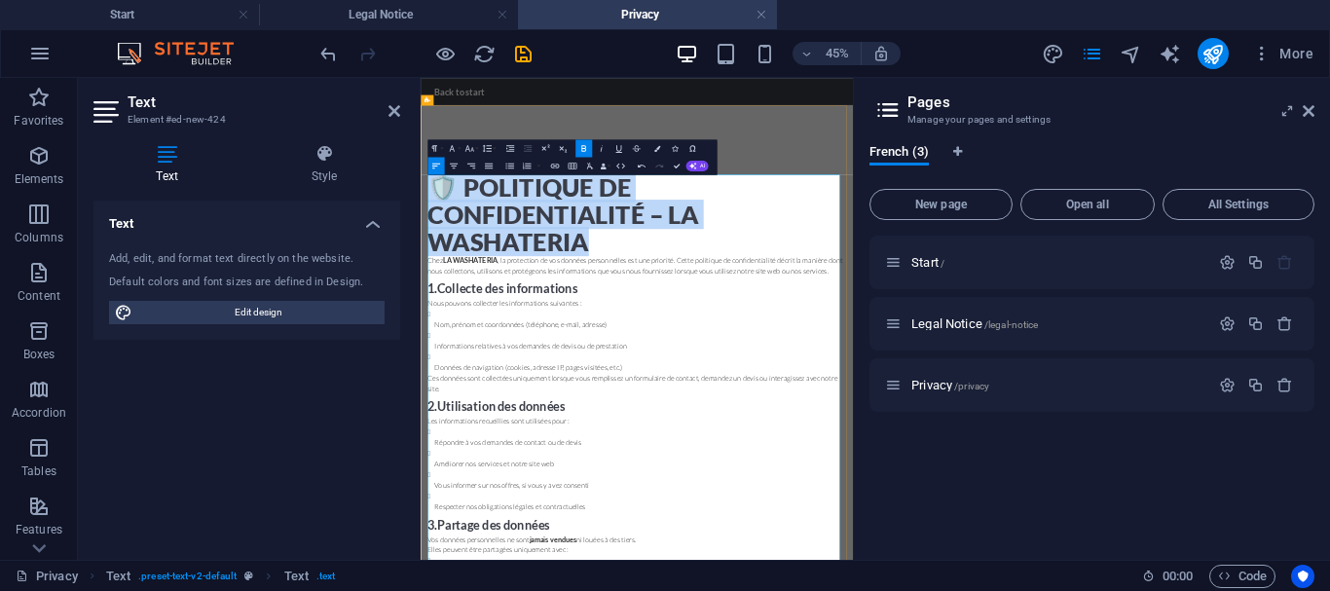
drag, startPoint x: 796, startPoint y: 428, endPoint x: 420, endPoint y: 324, distance: 390.9
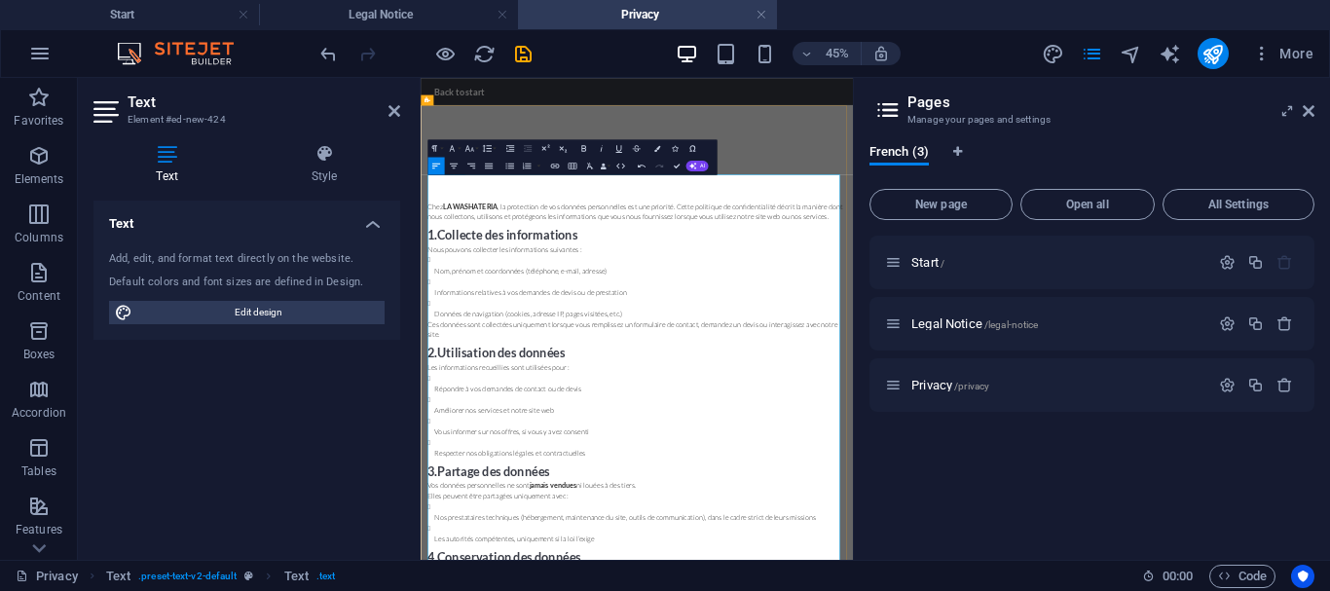
click at [442, 372] on p "Chez LA WASHATERIA , la protection de vos données personnelles est une priorité…" at bounding box center [901, 374] width 930 height 47
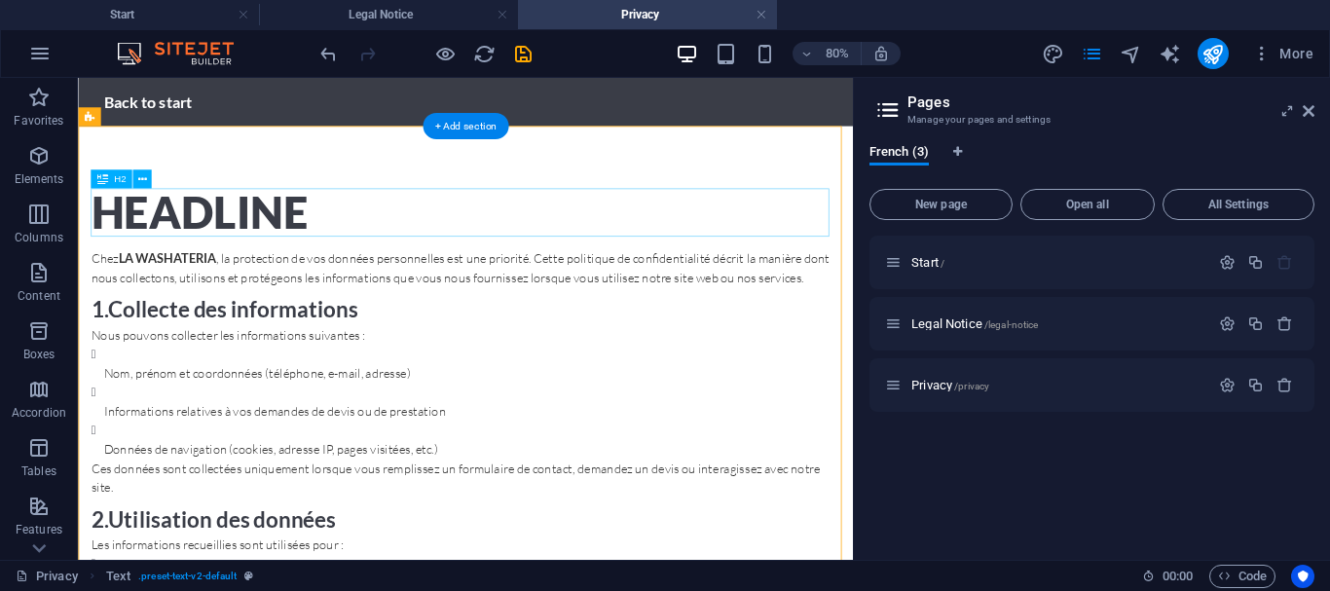
click at [256, 243] on div "Headline" at bounding box center [561, 246] width 937 height 60
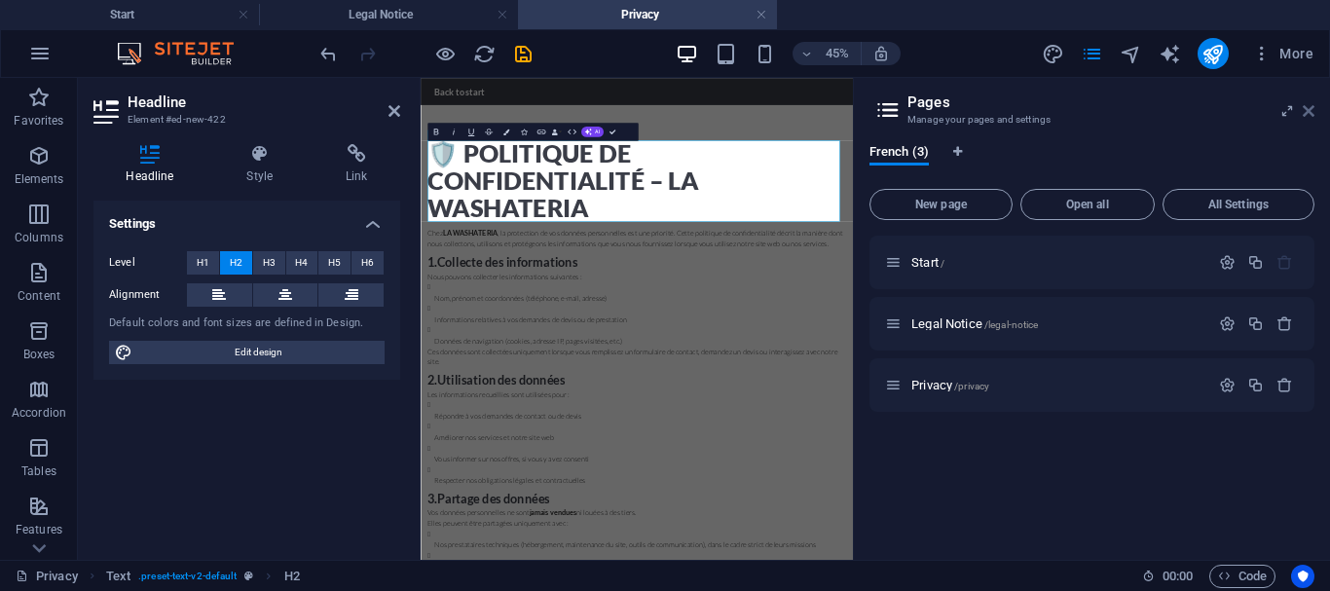
click at [1305, 109] on icon at bounding box center [1309, 111] width 12 height 16
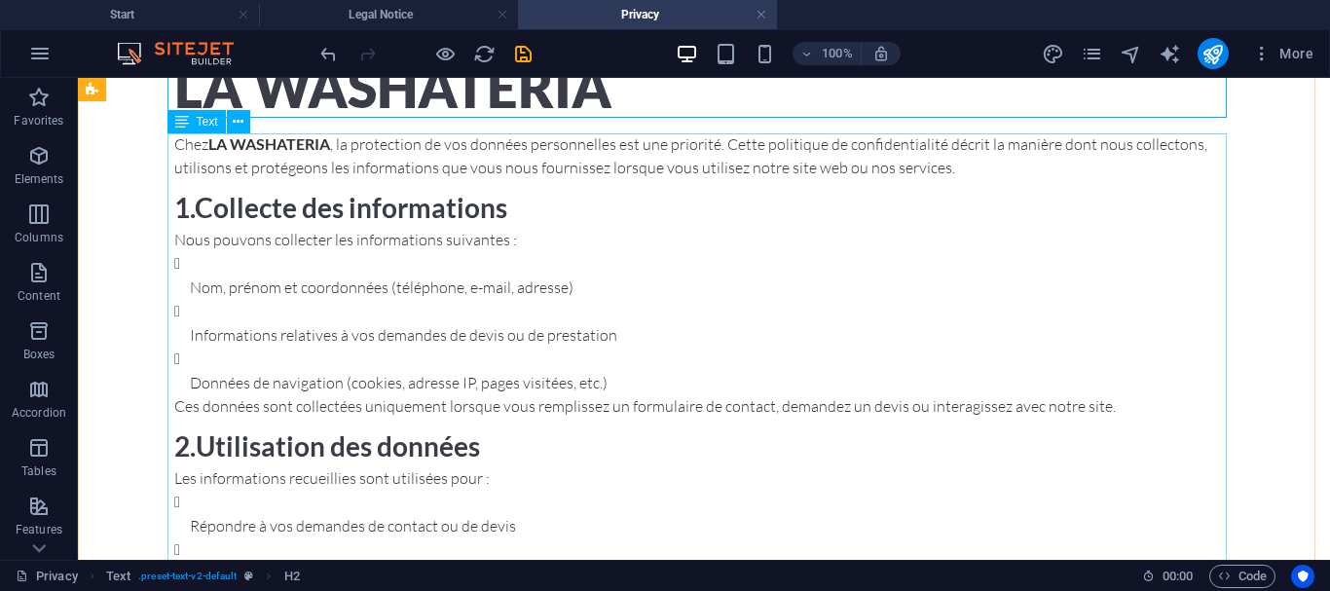
scroll to position [218, 0]
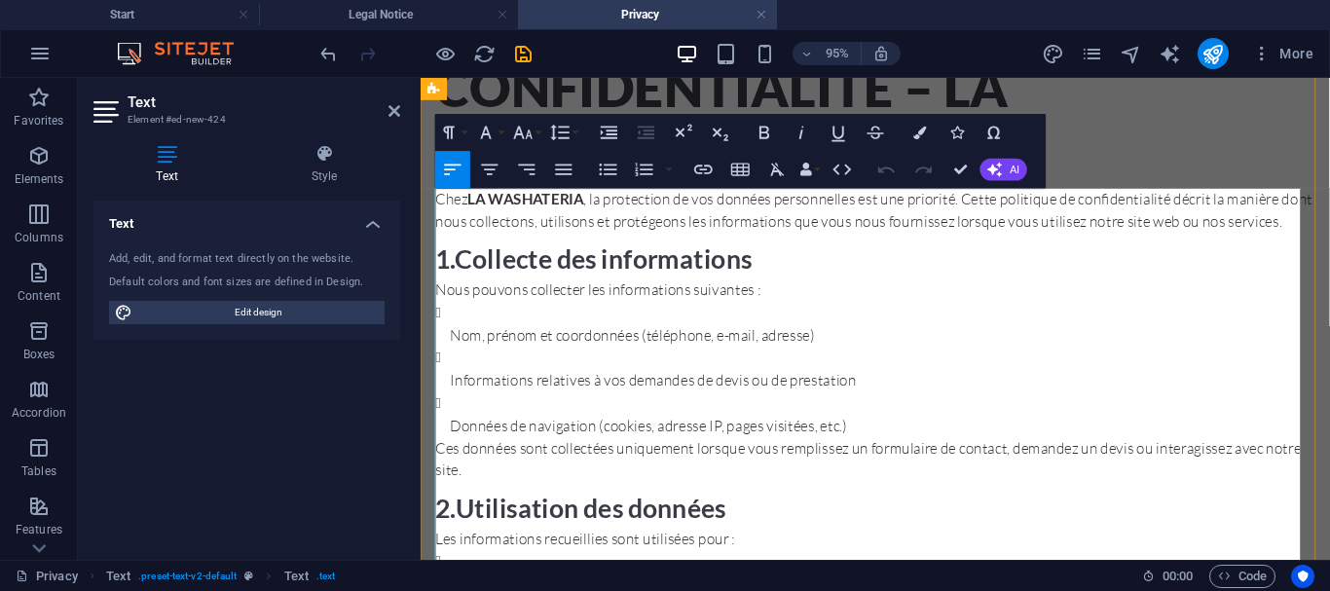
click at [447, 338] on ul "Nom, prénom et coordonnées (téléphone, e-mail, adresse) Informations relatives …" at bounding box center [899, 383] width 926 height 143
click at [449, 348] on ul "Nom, prénom et coordonnées (téléphone, e-mail, adresse) Informations relatives …" at bounding box center [899, 383] width 926 height 143
click at [603, 171] on icon "button" at bounding box center [608, 169] width 22 height 22
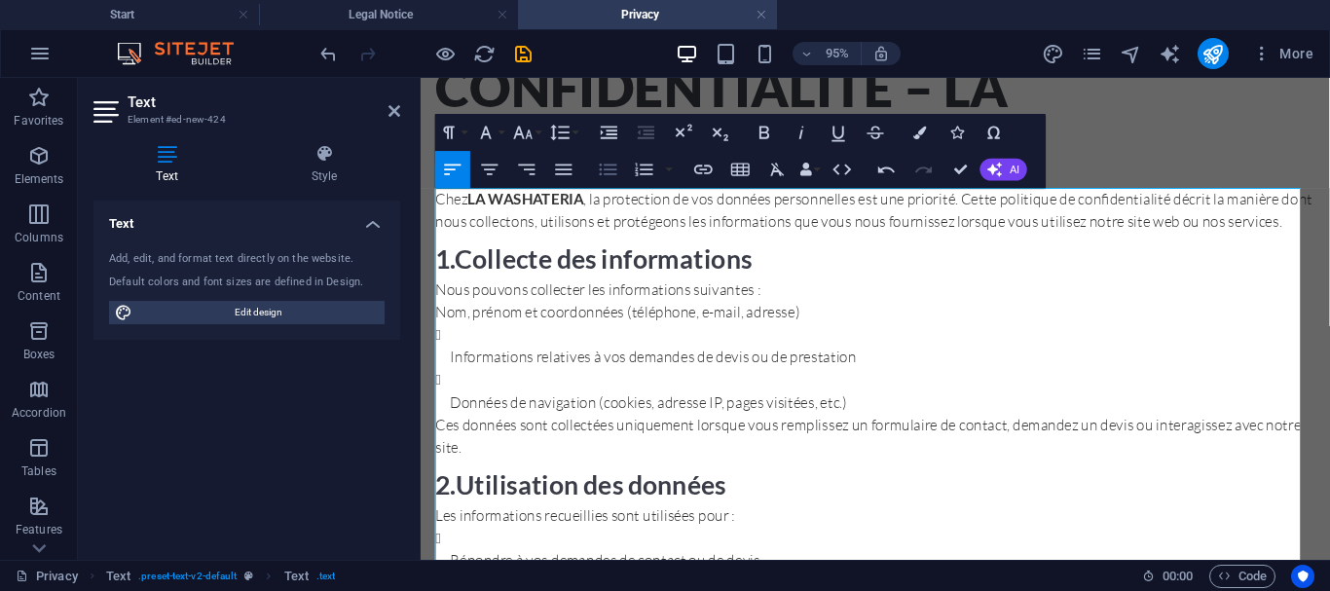
click at [603, 171] on icon "button" at bounding box center [608, 169] width 22 height 22
click at [446, 373] on ul "Nom, prénom et coordonnées (téléphone, e-mail, adresse) Informations relatives …" at bounding box center [899, 372] width 926 height 120
click at [608, 160] on icon "button" at bounding box center [608, 169] width 22 height 22
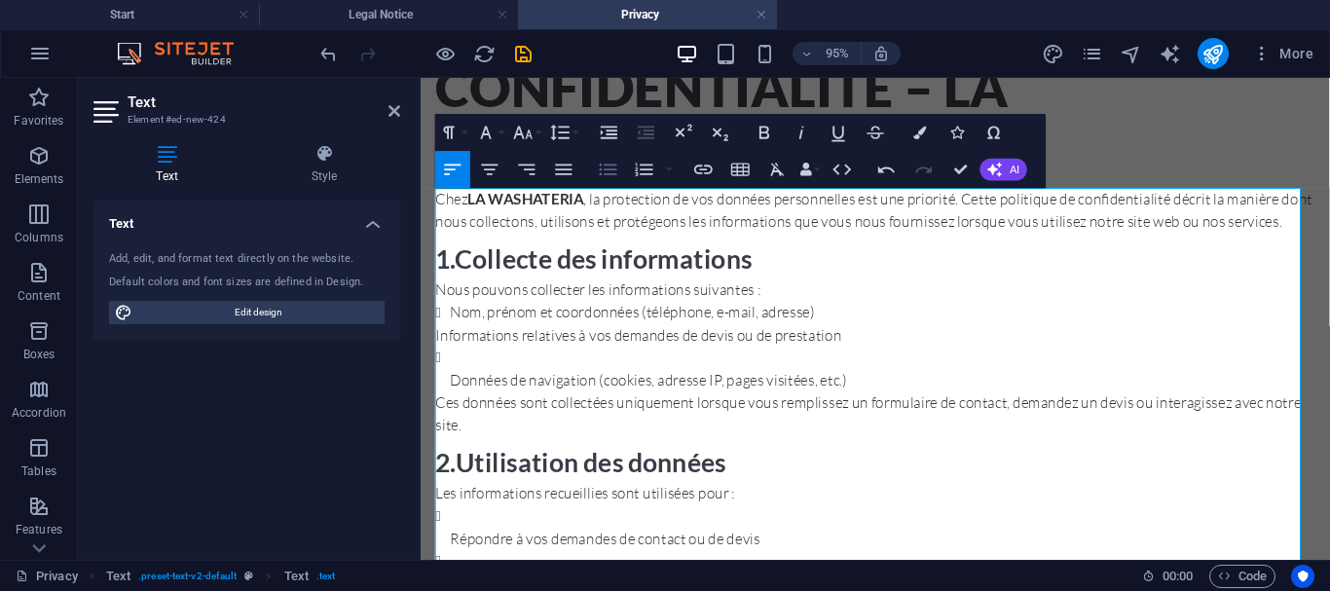
click at [608, 160] on icon "button" at bounding box center [608, 169] width 22 height 22
click at [452, 394] on p "Données de navigation (cookies, adresse IP, pages visitées, etc.)" at bounding box center [907, 397] width 910 height 23
click at [603, 159] on icon "button" at bounding box center [608, 169] width 22 height 22
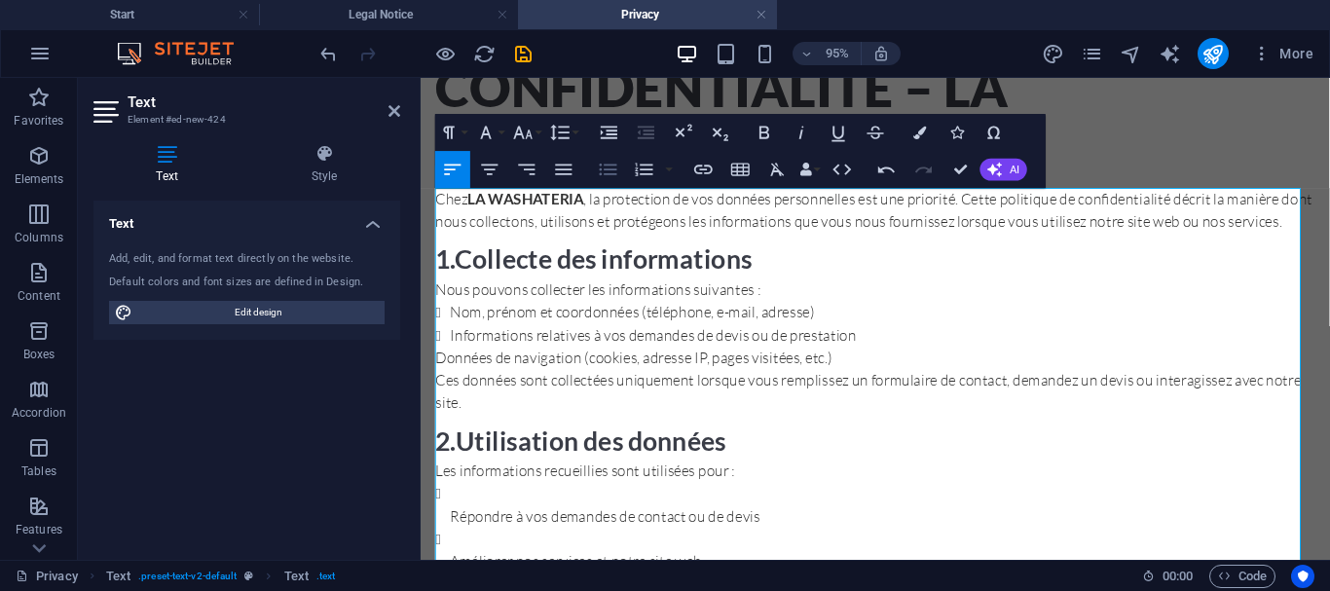
click at [603, 159] on icon "button" at bounding box center [608, 169] width 22 height 22
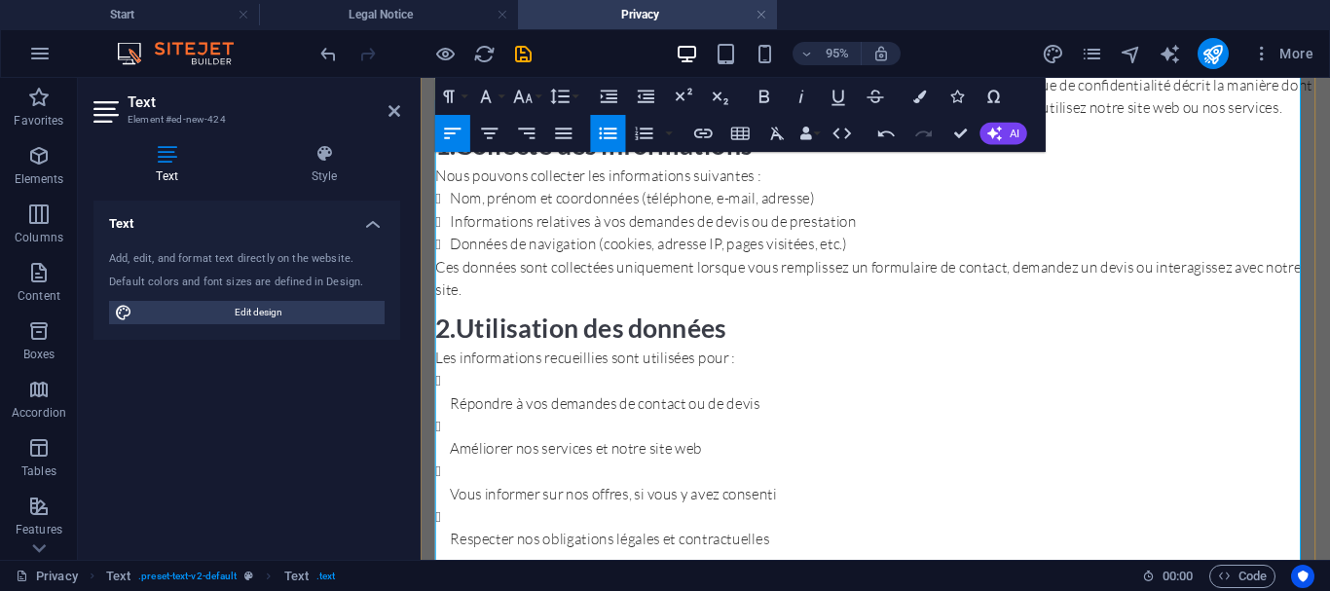
scroll to position [339, 0]
click at [448, 419] on ul "Répondre à vos demandes de contact ou de devis Améliorer nos services et notre …" at bounding box center [899, 479] width 926 height 191
click at [606, 136] on icon "button" at bounding box center [608, 134] width 22 height 22
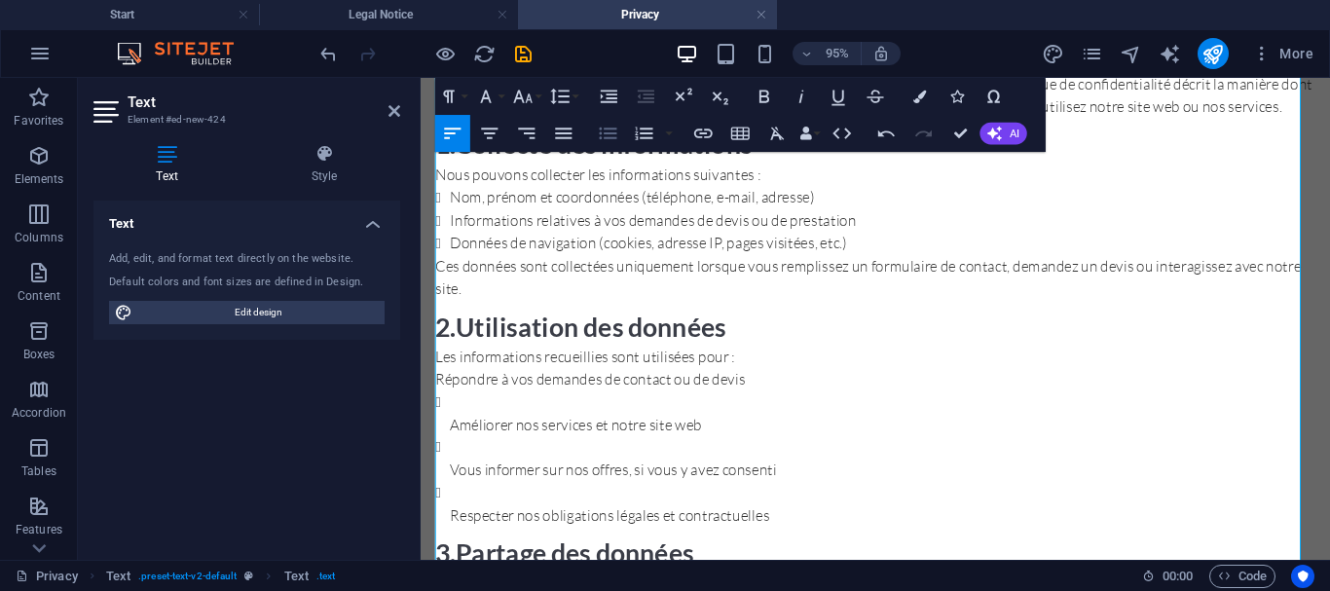
click at [606, 136] on icon "button" at bounding box center [608, 134] width 22 height 22
click at [453, 440] on p "Améliorer nos services et notre site web" at bounding box center [907, 443] width 910 height 23
click at [605, 133] on icon "button" at bounding box center [609, 134] width 18 height 12
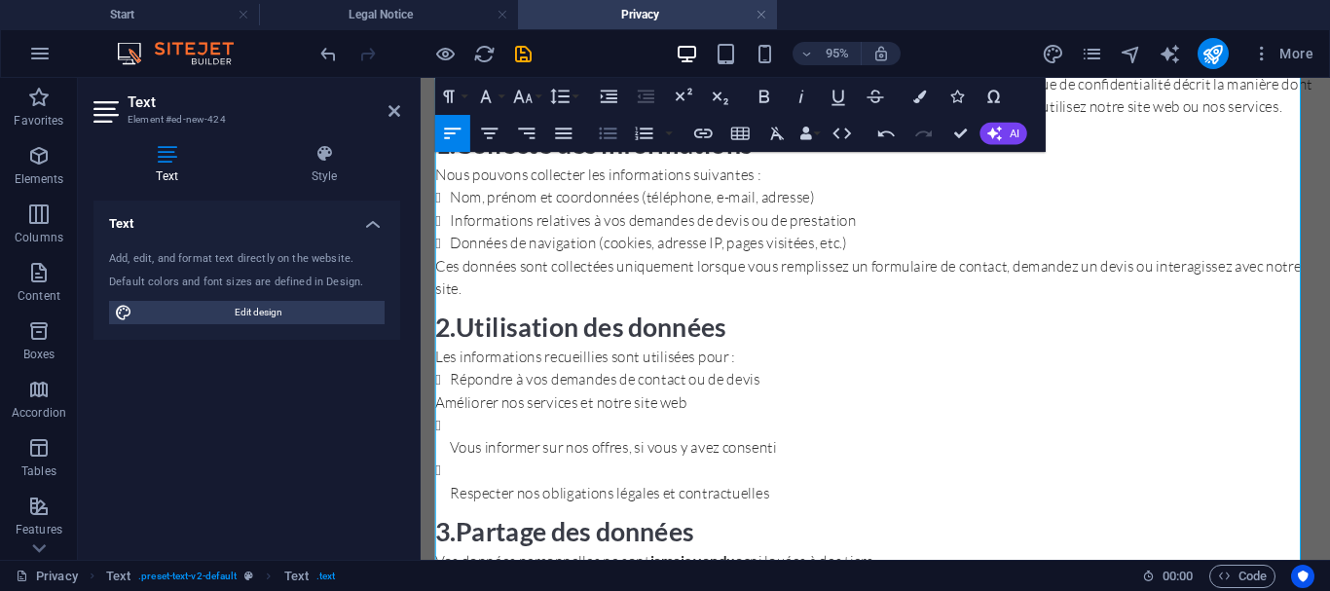
click at [605, 133] on icon "button" at bounding box center [609, 134] width 18 height 12
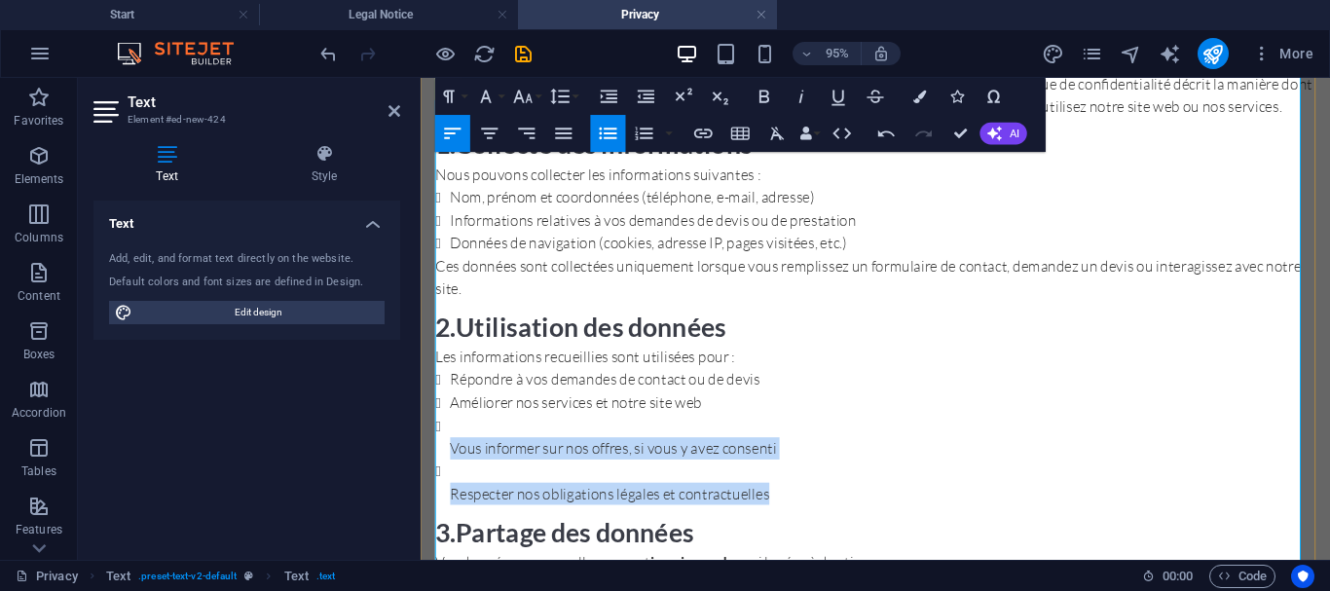
drag, startPoint x: 804, startPoint y: 519, endPoint x: 453, endPoint y: 470, distance: 354.8
click at [453, 470] on ul "Répondre à vos demandes de contact ou de devis Améliorer nos services et notre …" at bounding box center [899, 456] width 926 height 144
click at [607, 134] on icon "button" at bounding box center [608, 134] width 22 height 22
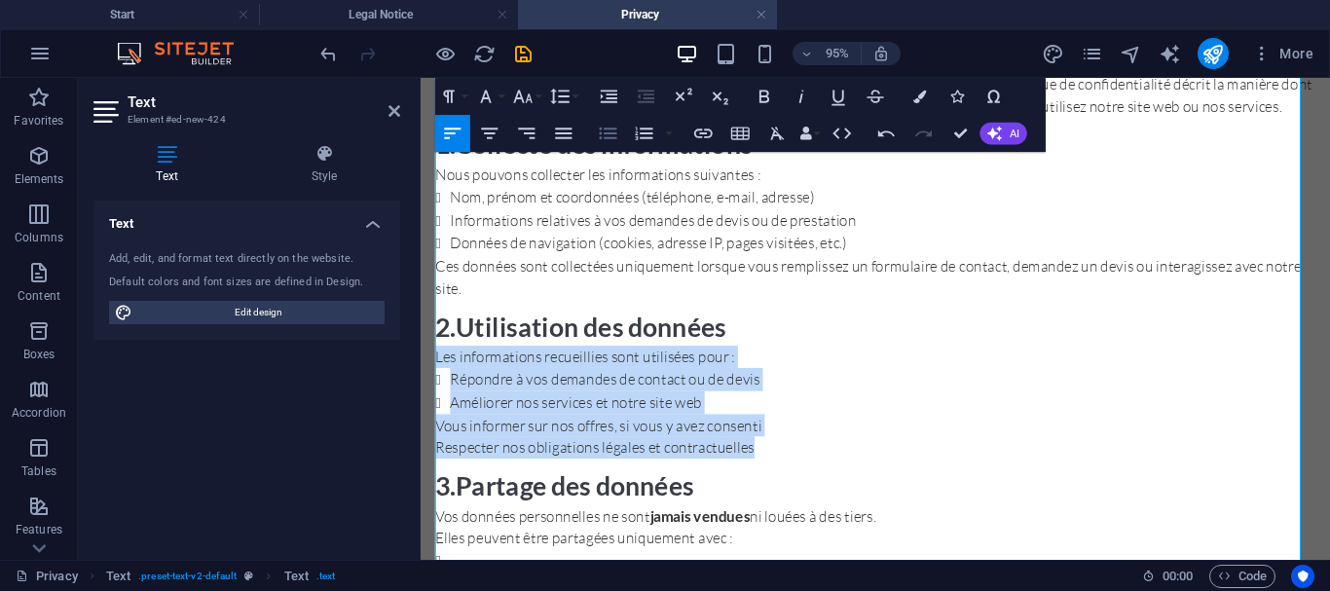
click at [607, 134] on icon "button" at bounding box center [608, 134] width 22 height 22
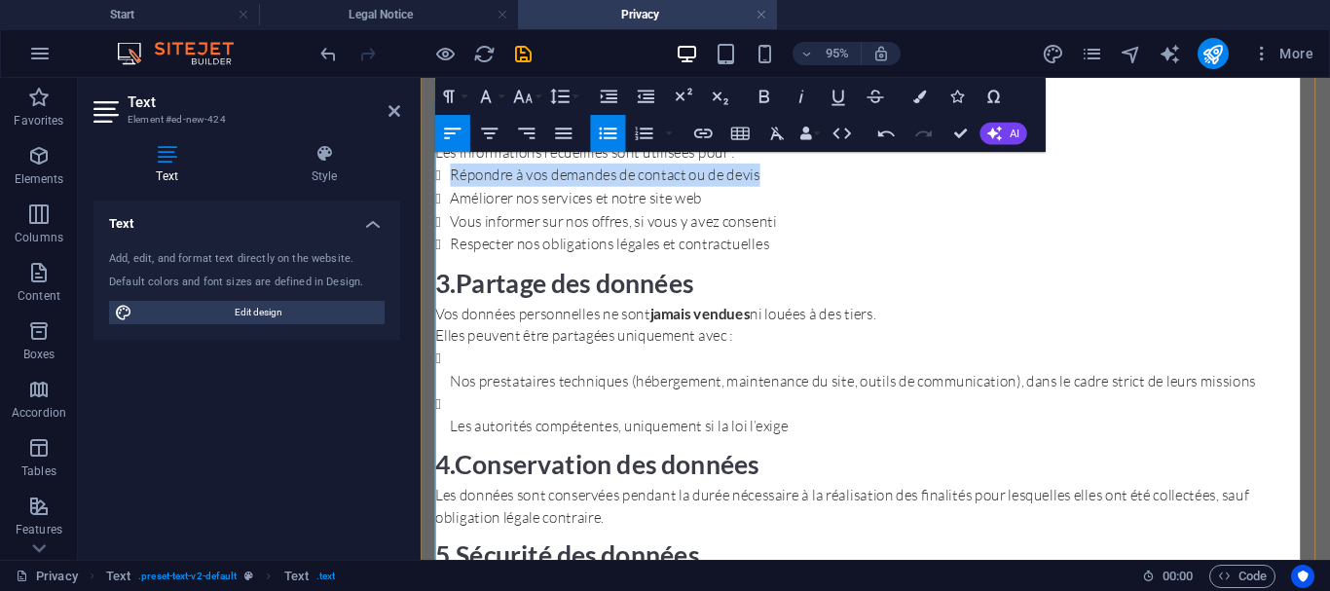
scroll to position [623, 0]
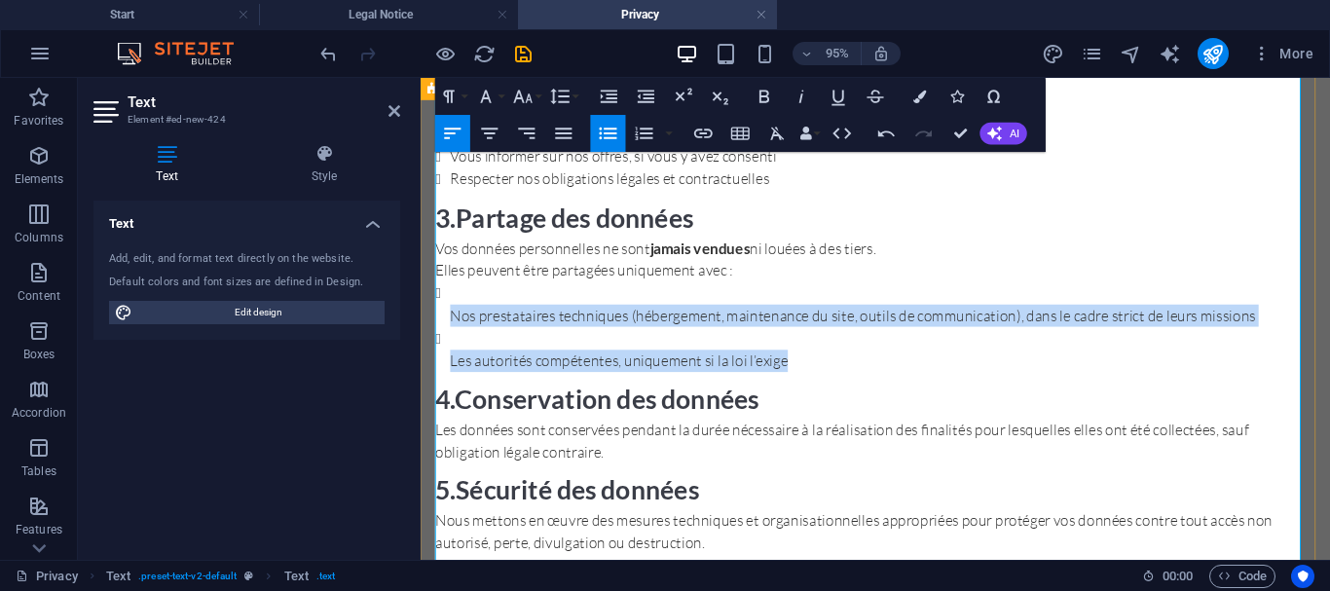
drag, startPoint x: 807, startPoint y: 368, endPoint x: 434, endPoint y: 317, distance: 376.3
click at [434, 317] on div "🛡️ Politique de Confidentialité – LA WASHATERIA Chez LA WASHATERIA , la protect…" at bounding box center [899, 348] width 957 height 1666
click at [608, 130] on icon "button" at bounding box center [608, 134] width 22 height 22
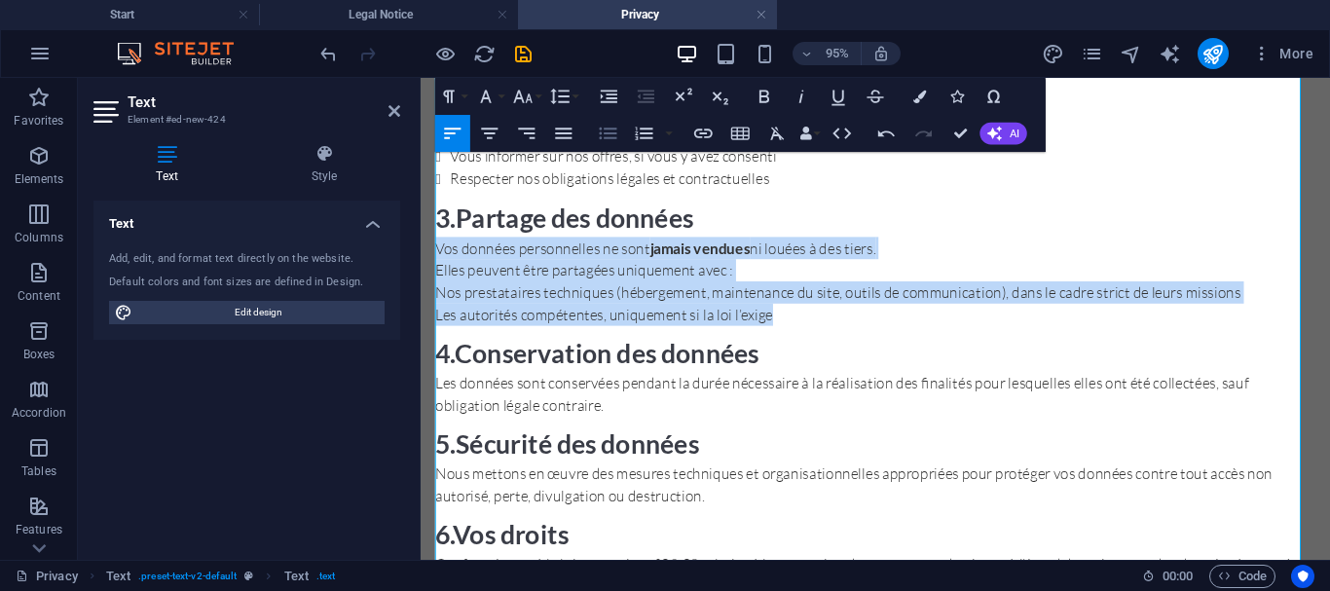
click at [608, 130] on icon "button" at bounding box center [608, 134] width 22 height 22
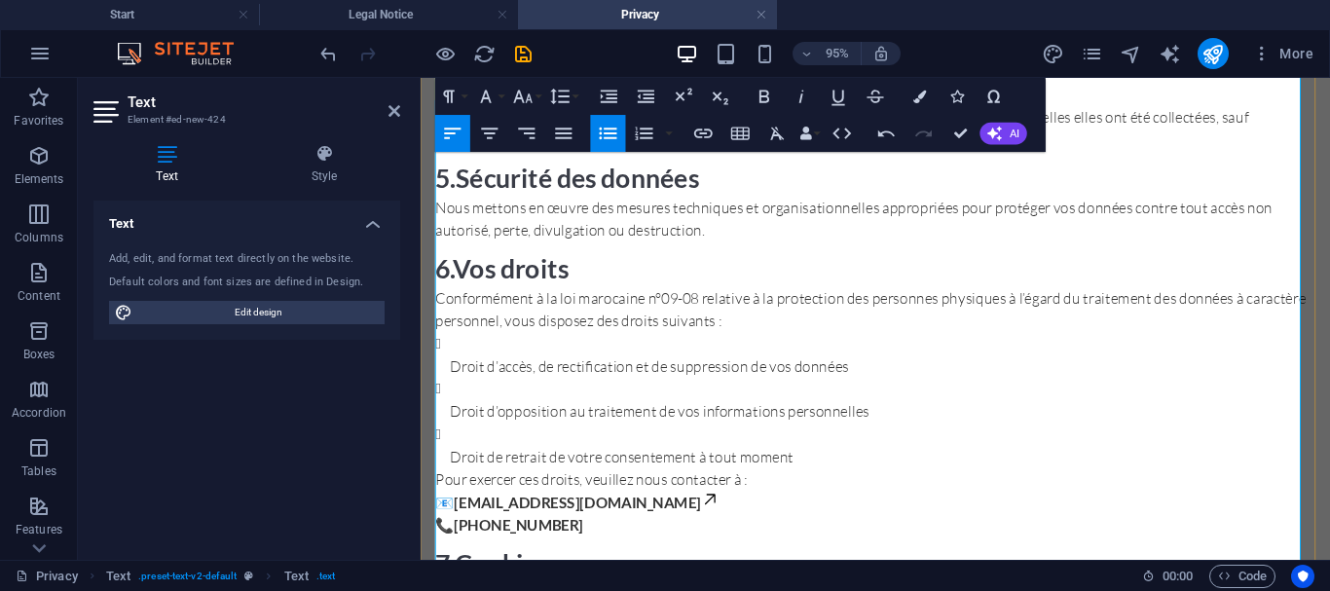
scroll to position [916, 0]
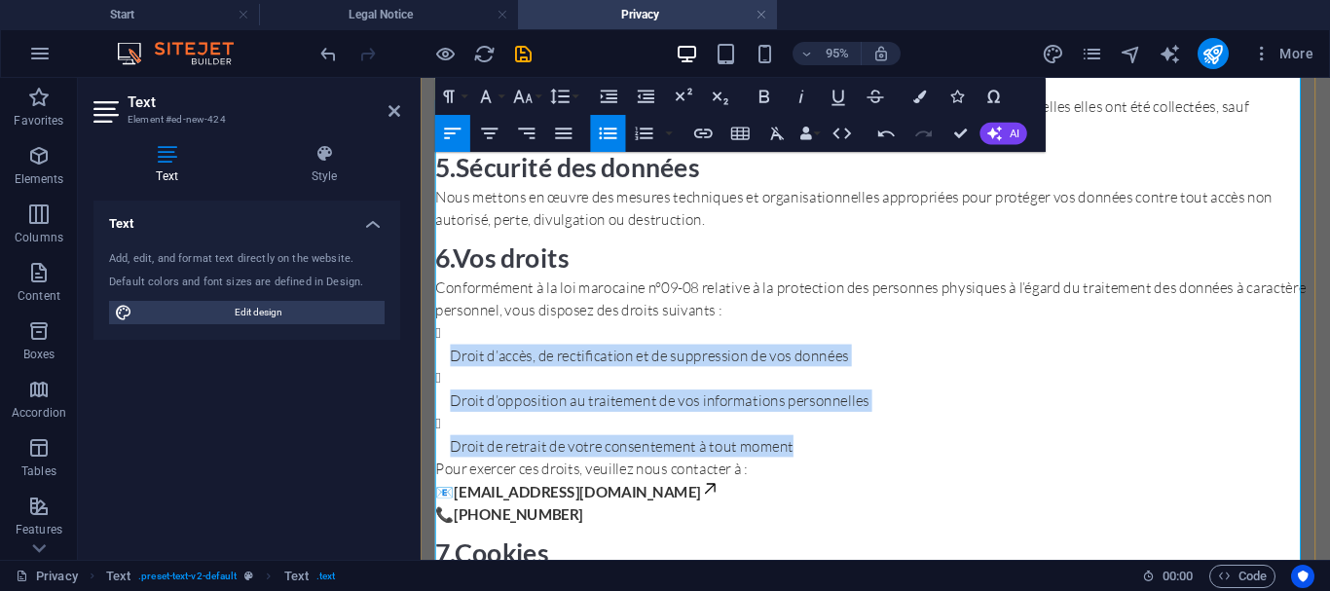
drag, startPoint x: 832, startPoint y: 453, endPoint x: 446, endPoint y: 366, distance: 396.1
click at [446, 366] on ul "Droit d’accès, de rectification et de suppression de vos données Droit d’opposi…" at bounding box center [899, 405] width 926 height 143
click at [602, 132] on icon "button" at bounding box center [608, 134] width 22 height 22
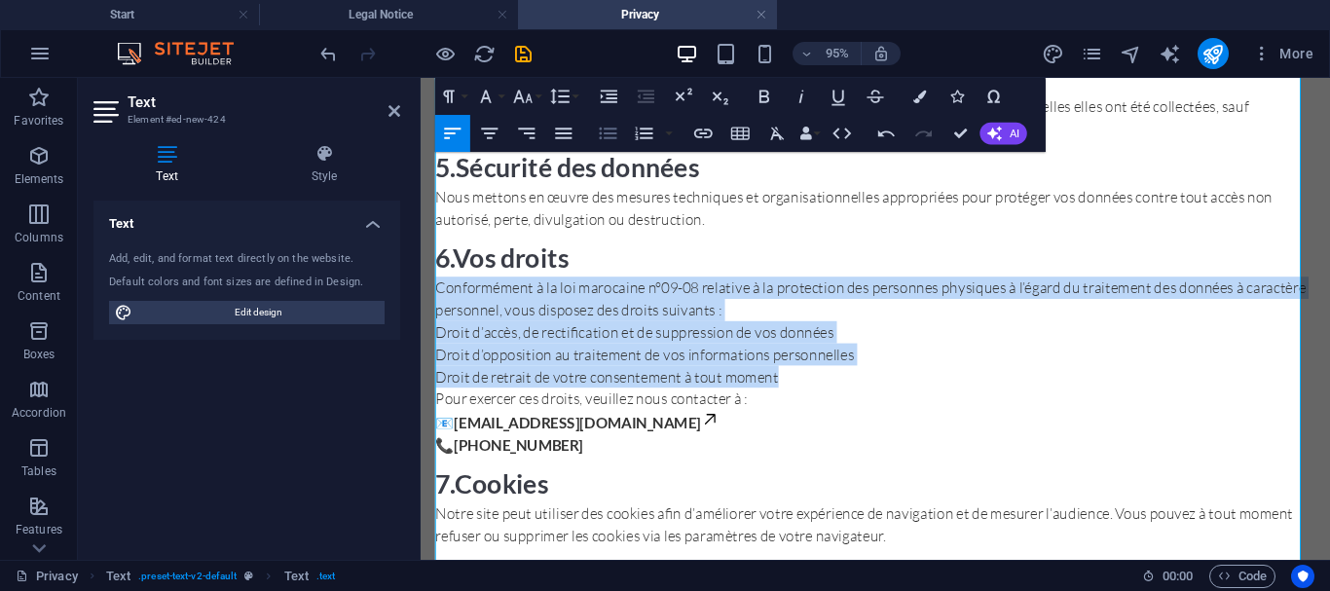
click at [602, 132] on icon "button" at bounding box center [608, 134] width 22 height 22
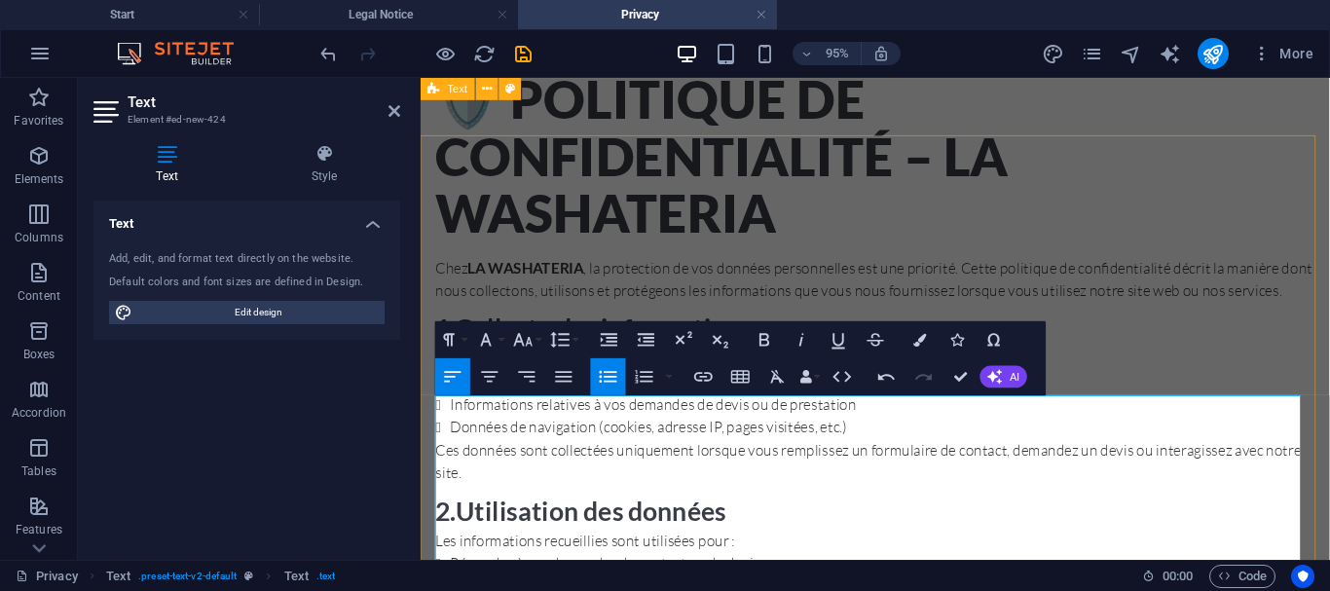
scroll to position [0, 0]
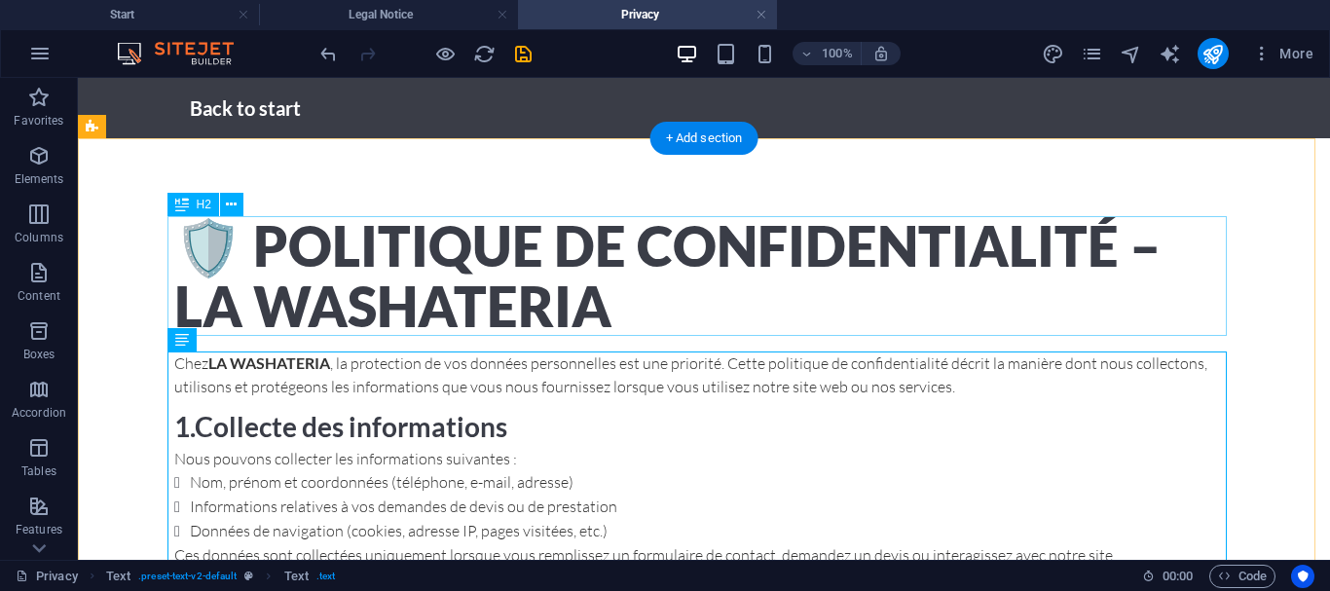
click at [612, 261] on div "🛡️ Politique de Confidentialité – LA WASHATERIA" at bounding box center [703, 276] width 1059 height 120
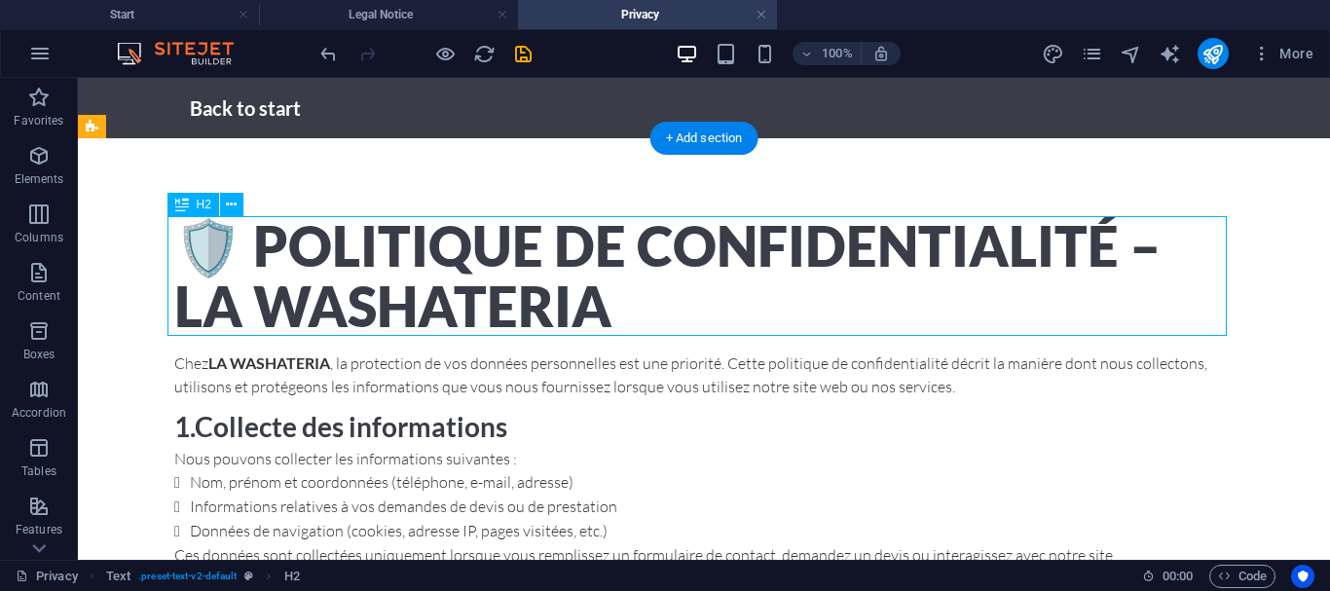
click at [612, 261] on div "🛡️ Politique de Confidentialité – LA WASHATERIA" at bounding box center [703, 276] width 1059 height 120
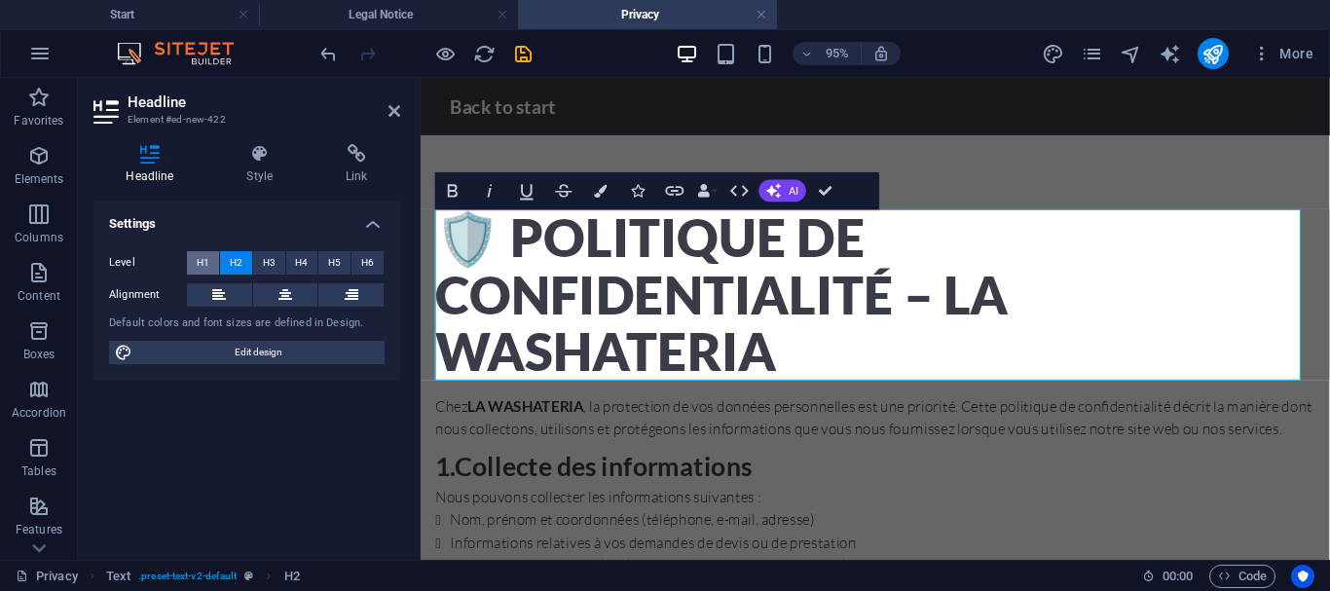
click at [202, 264] on span "H1" at bounding box center [203, 262] width 13 height 23
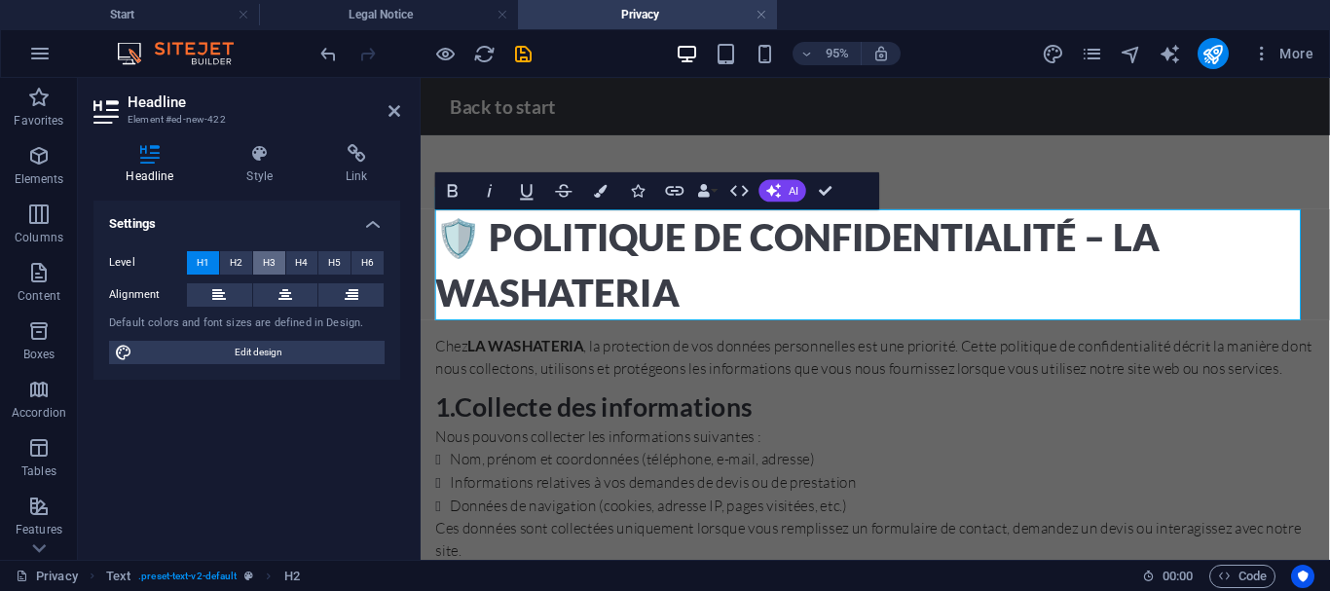
click at [265, 262] on span "H3" at bounding box center [269, 262] width 13 height 23
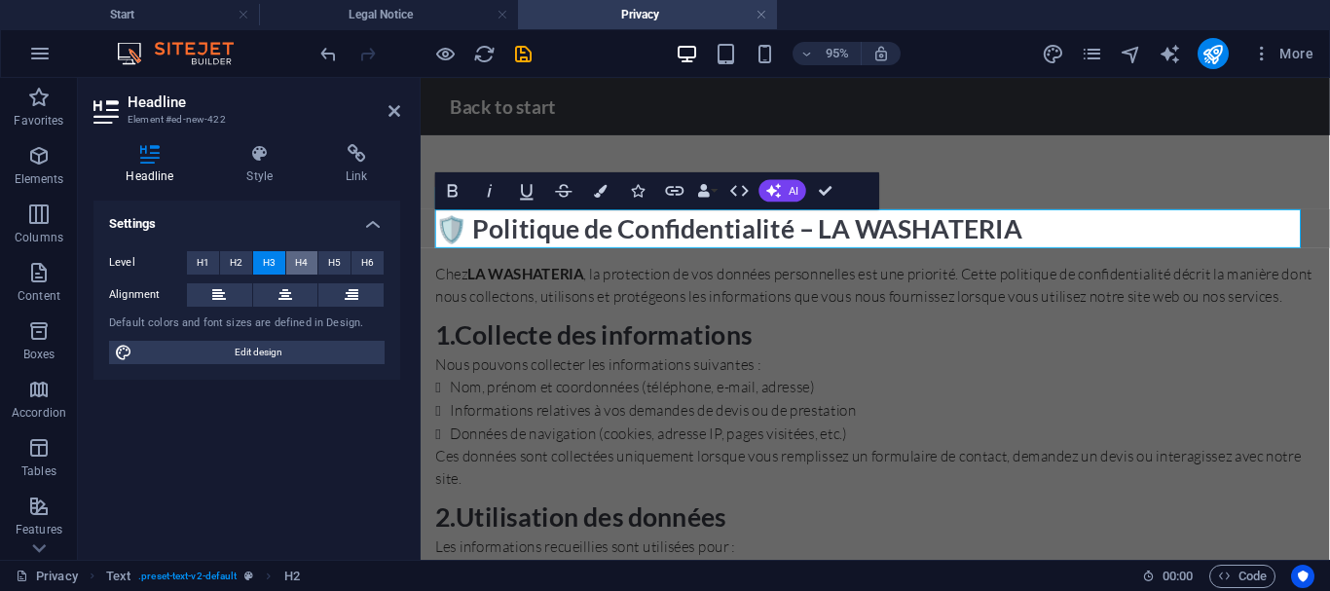
click at [302, 257] on span "H4" at bounding box center [301, 262] width 13 height 23
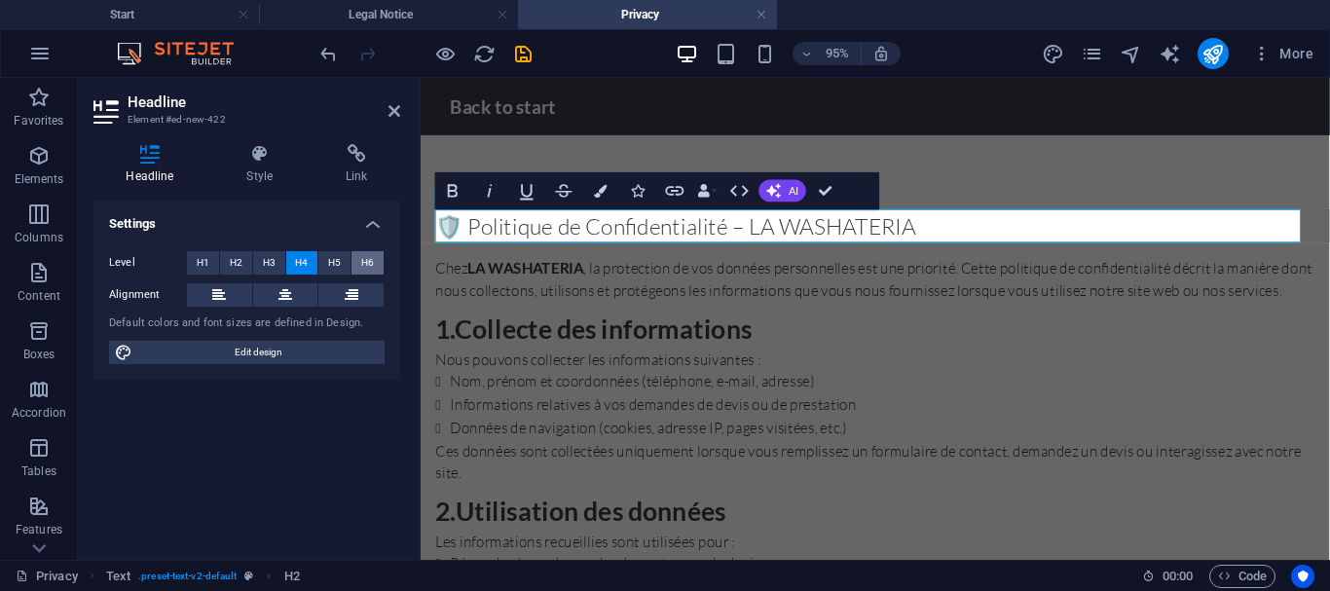
click at [360, 253] on button "H6" at bounding box center [367, 262] width 32 height 23
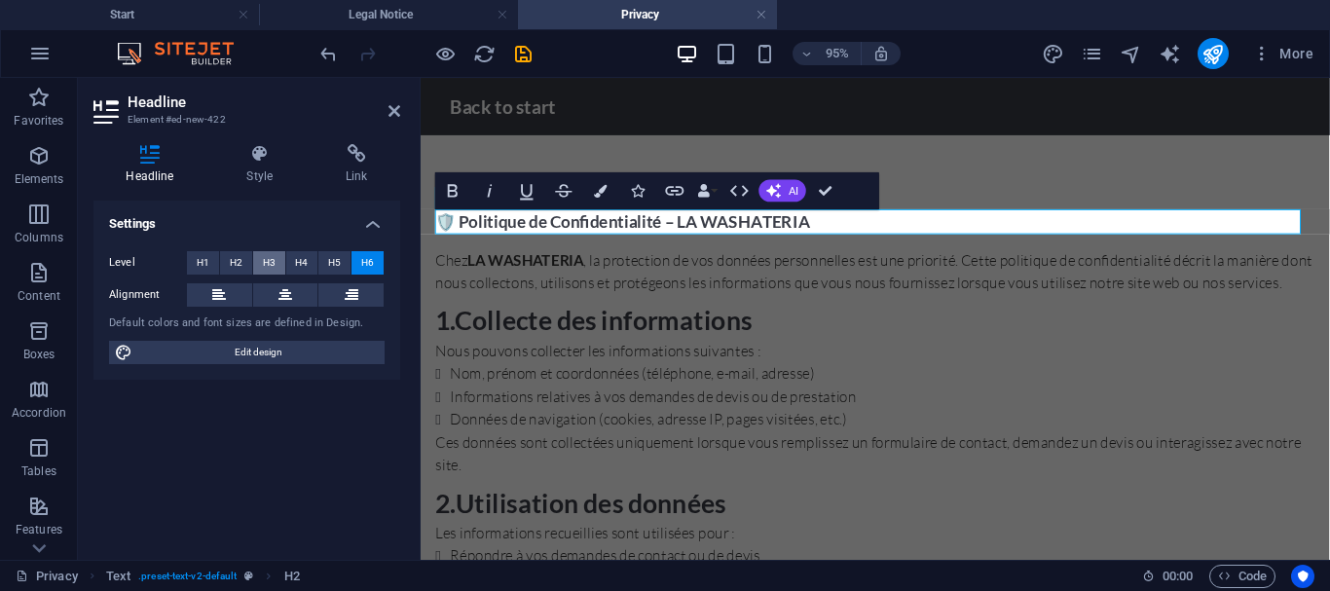
click at [275, 263] on span "H3" at bounding box center [269, 262] width 13 height 23
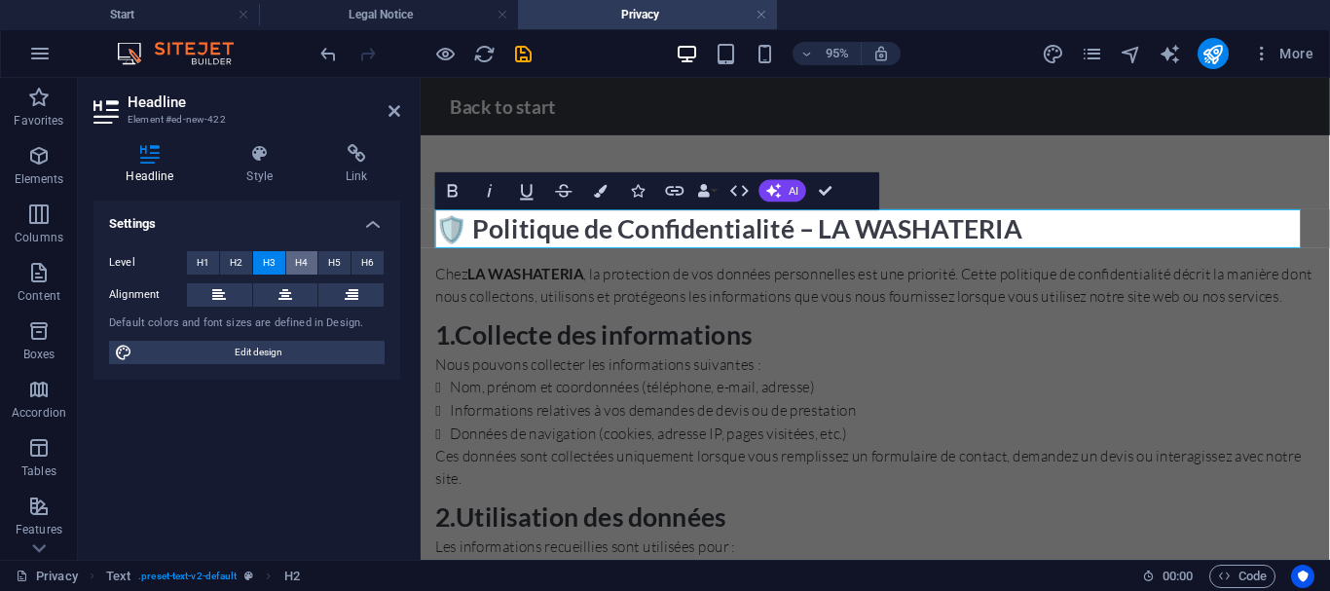
click at [293, 261] on button "H4" at bounding box center [302, 262] width 32 height 23
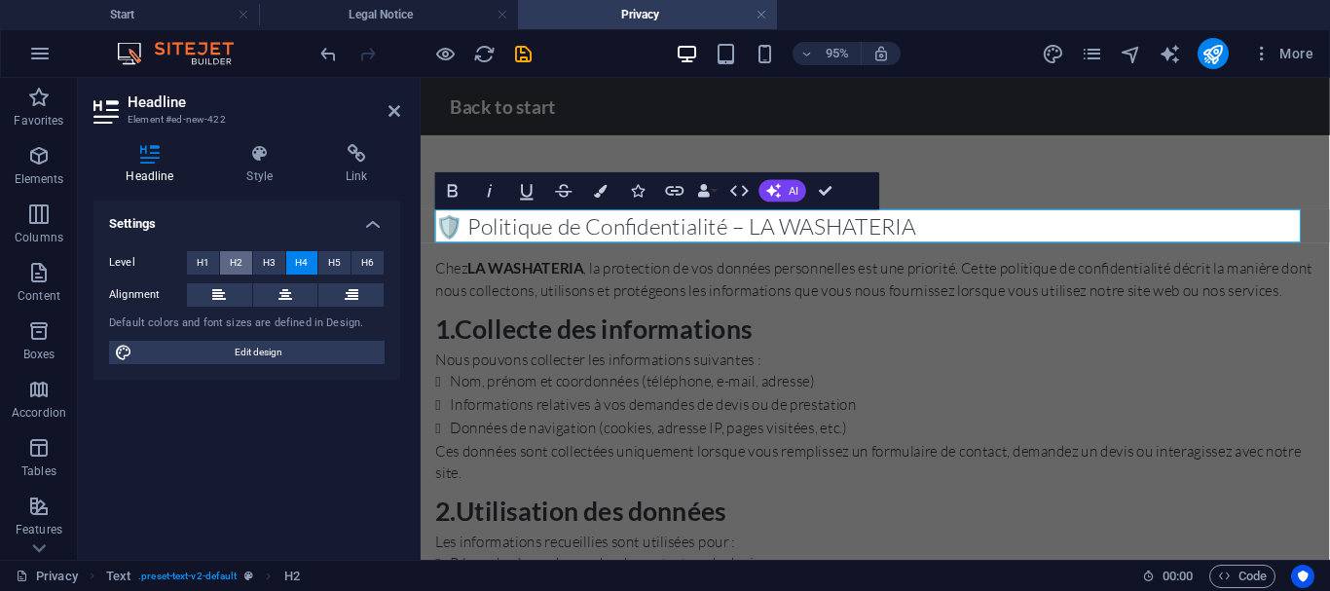
click at [239, 266] on span "H2" at bounding box center [236, 262] width 13 height 23
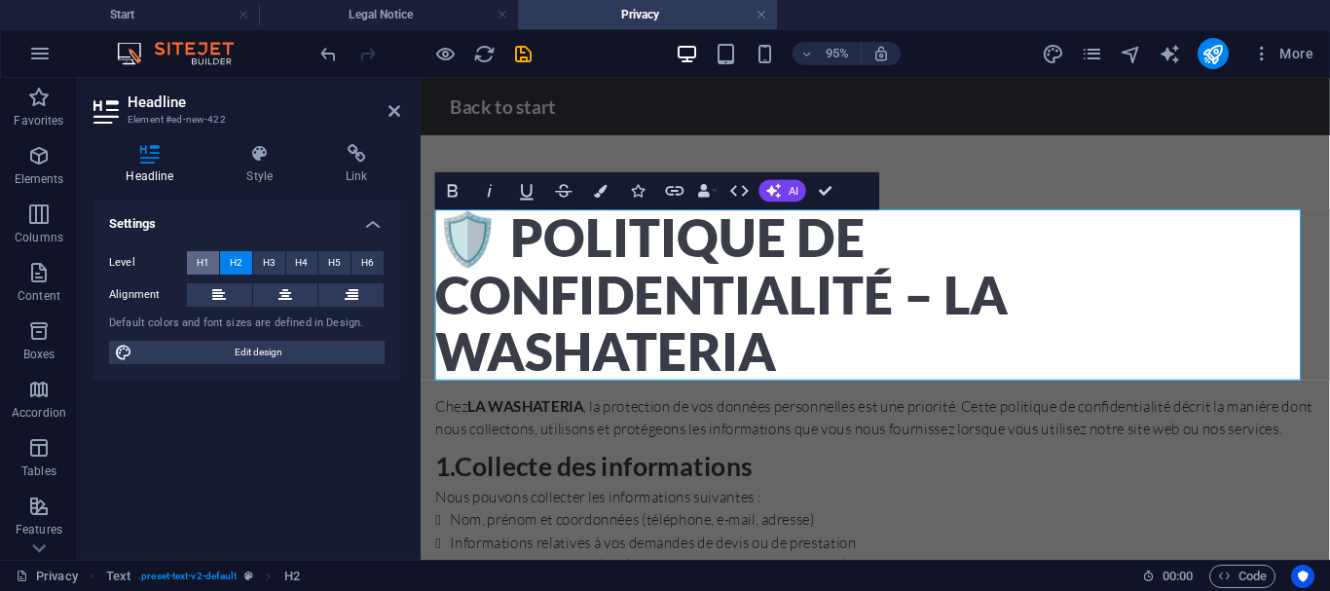
click at [210, 267] on button "H1" at bounding box center [203, 262] width 32 height 23
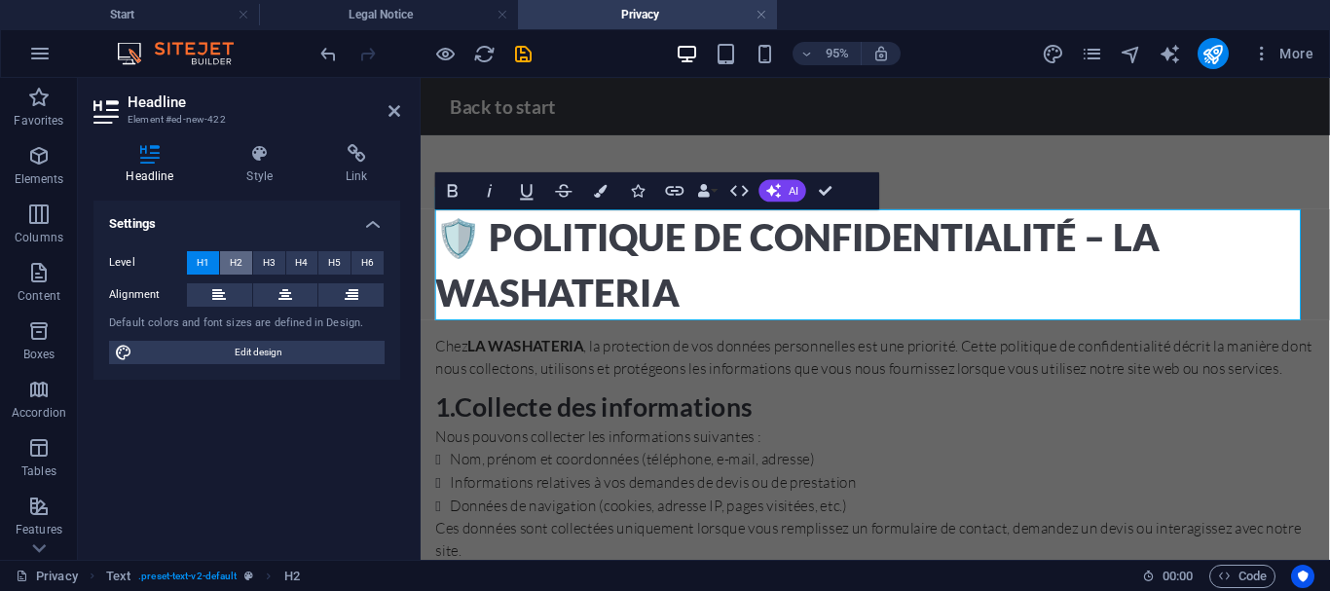
click at [235, 270] on span "H2" at bounding box center [236, 262] width 13 height 23
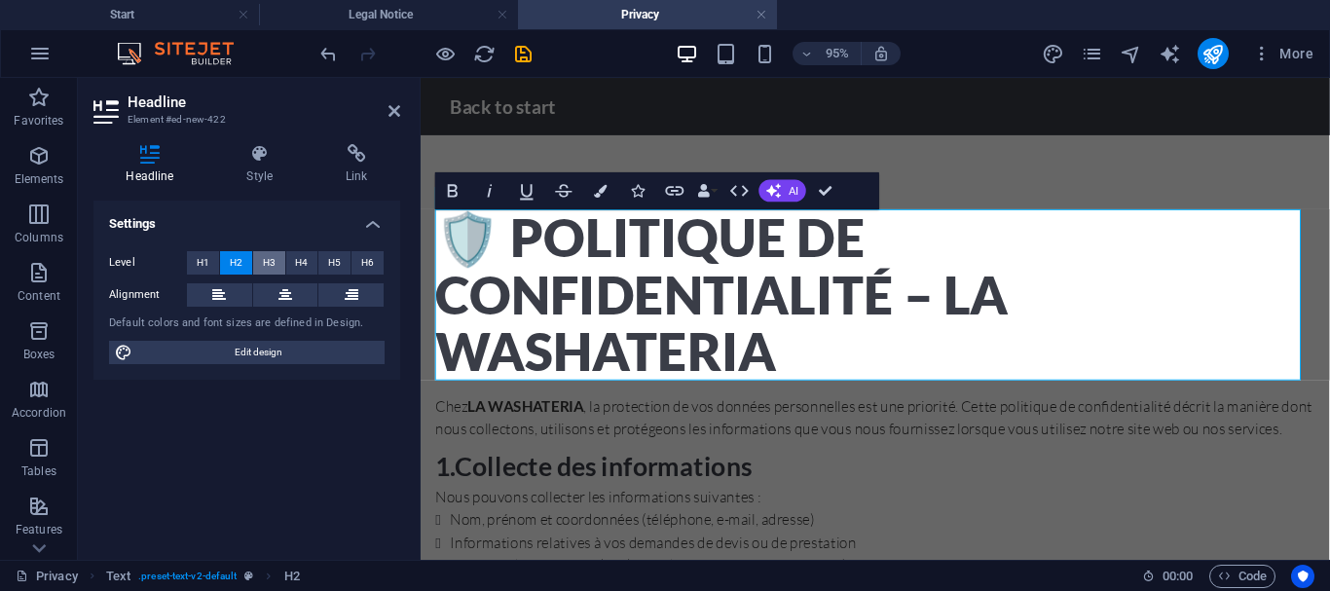
click at [275, 260] on span "H3" at bounding box center [269, 262] width 13 height 23
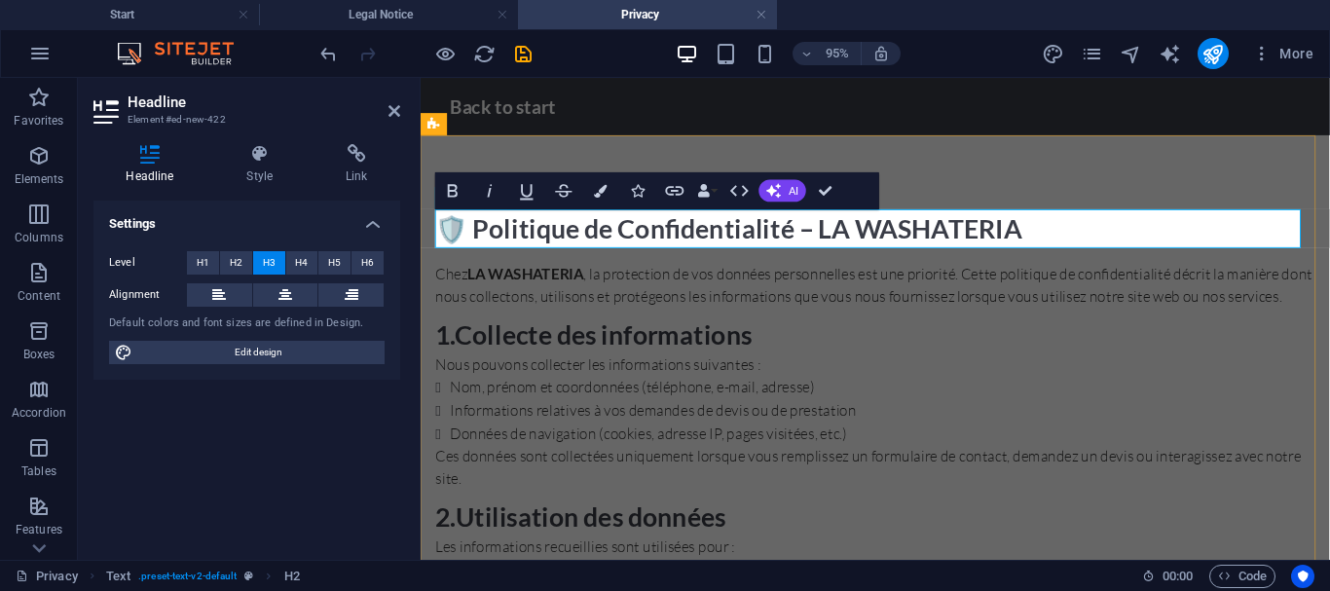
click at [547, 239] on h3 "🛡️ Politique de Confidentialité – LA WASHATERIA" at bounding box center [899, 236] width 926 height 41
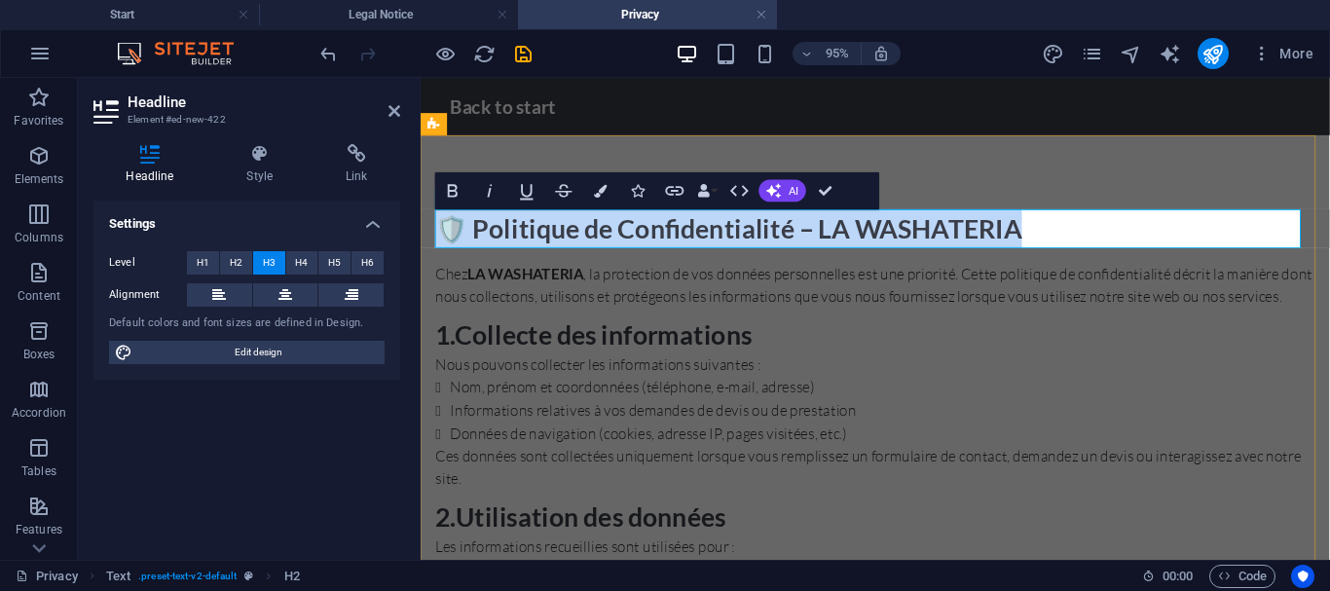
click at [547, 239] on h3 "🛡️ Politique de Confidentialité – LA WASHATERIA" at bounding box center [899, 236] width 926 height 41
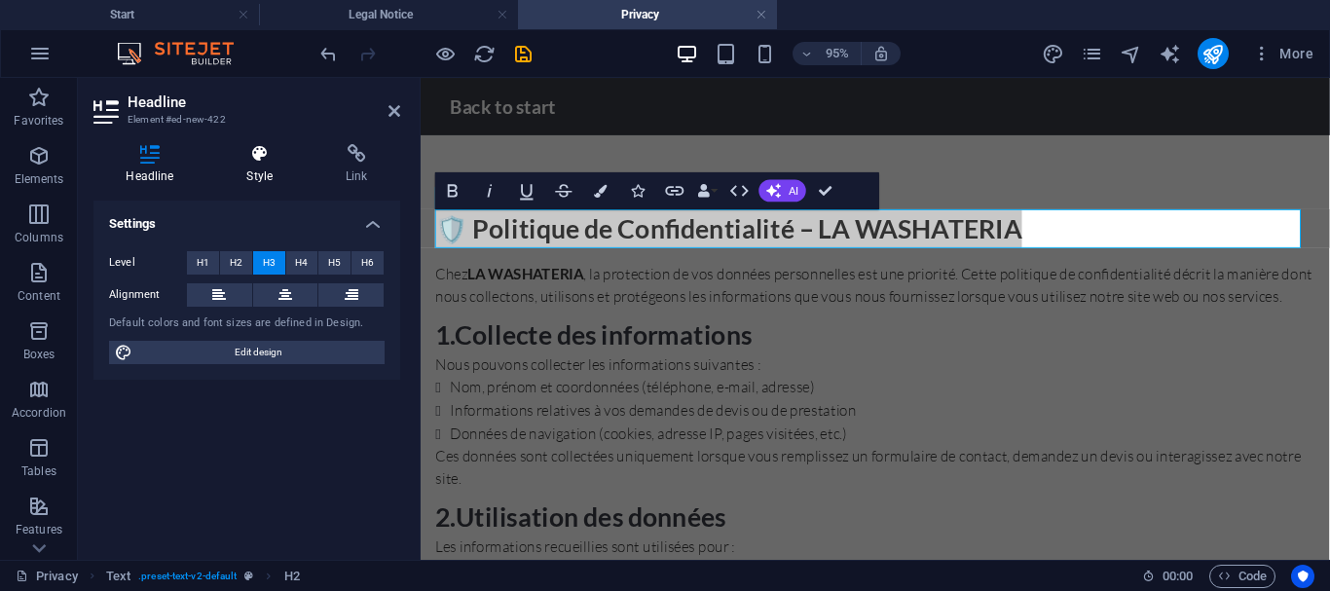
click at [270, 166] on h4 "Style" at bounding box center [263, 164] width 99 height 41
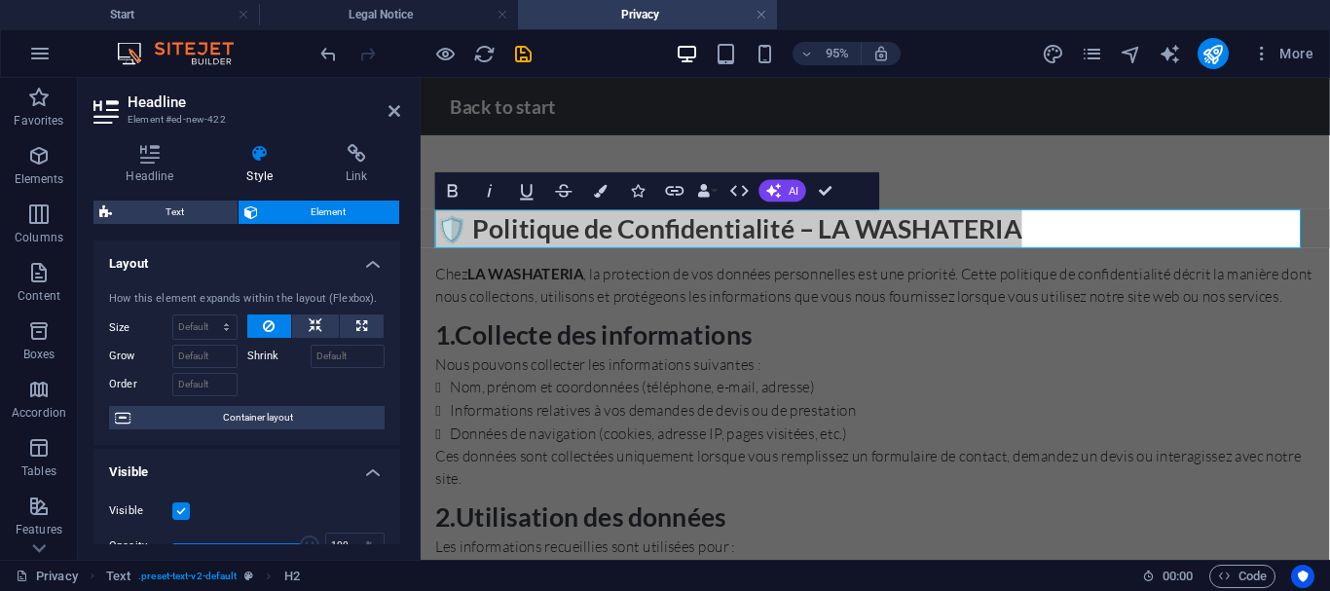
click at [270, 166] on h4 "Style" at bounding box center [263, 164] width 99 height 41
click at [330, 166] on h4 "Link" at bounding box center [356, 164] width 87 height 41
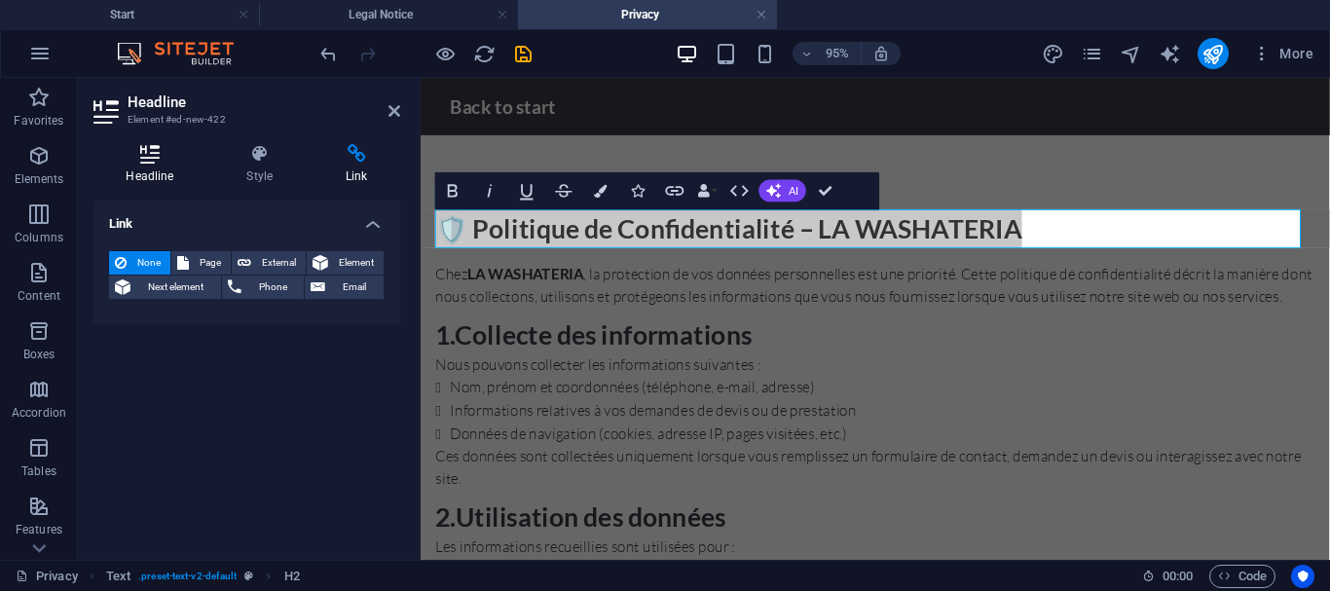
click at [147, 149] on icon at bounding box center [149, 153] width 113 height 19
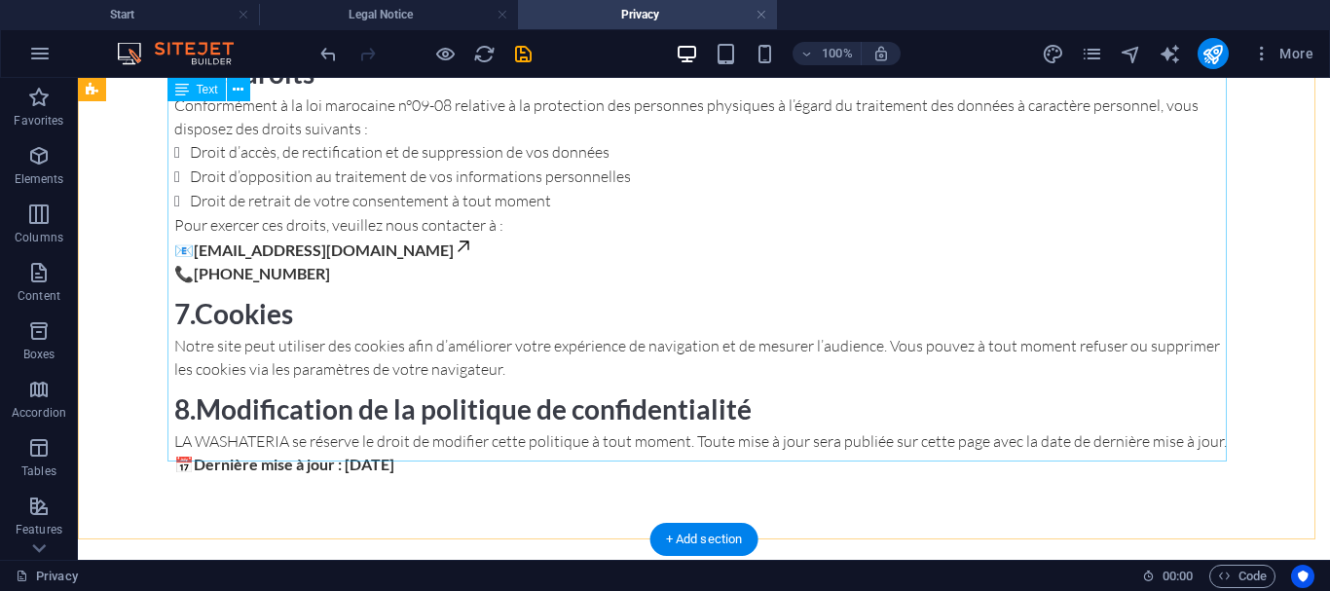
scroll to position [927, 0]
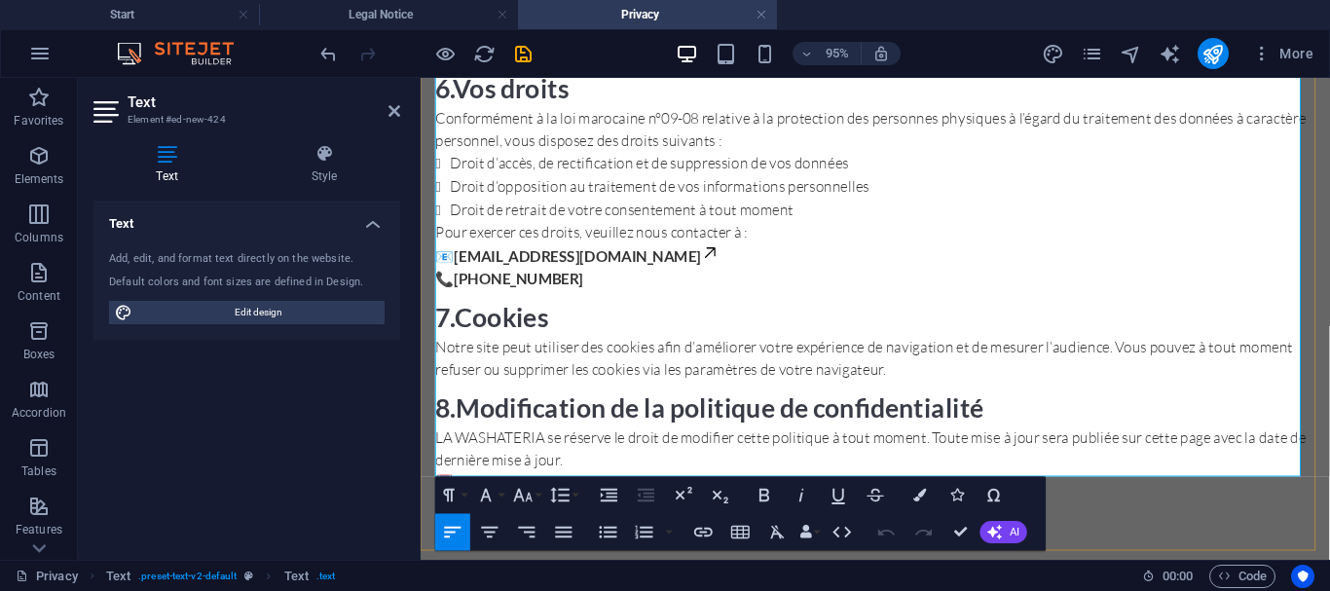
scroll to position [962, 0]
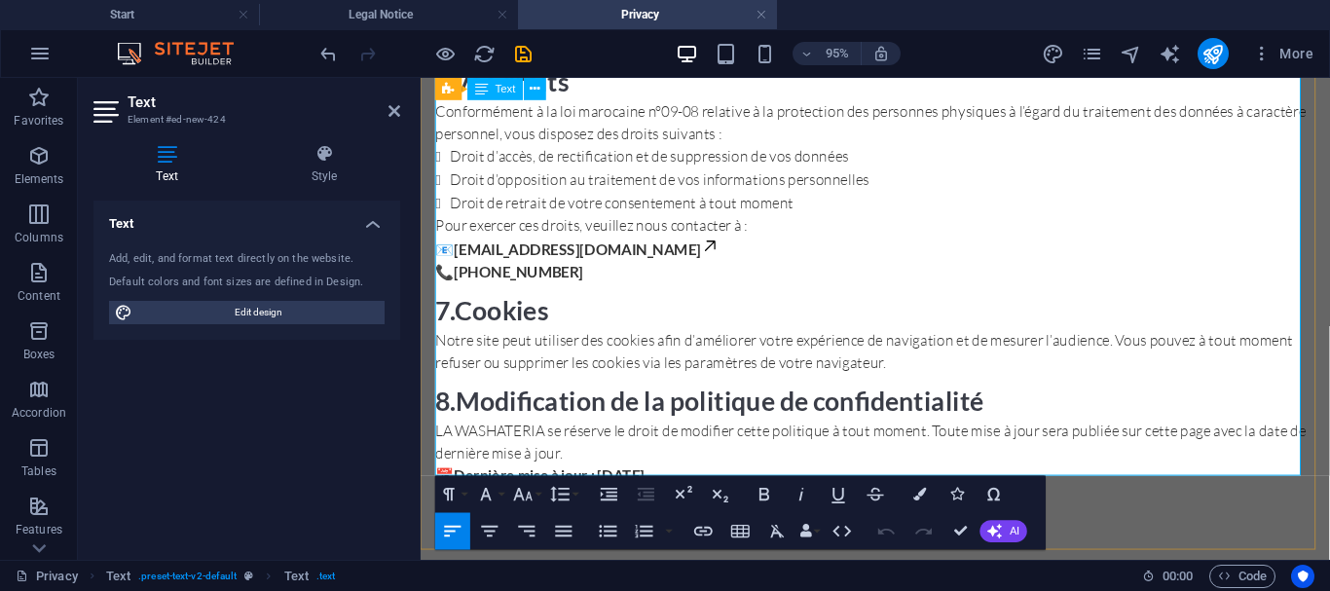
click at [610, 249] on link "[EMAIL_ADDRESS][DOMAIN_NAME]" at bounding box center [595, 258] width 279 height 18
click at [719, 249] on icon at bounding box center [724, 254] width 11 height 11
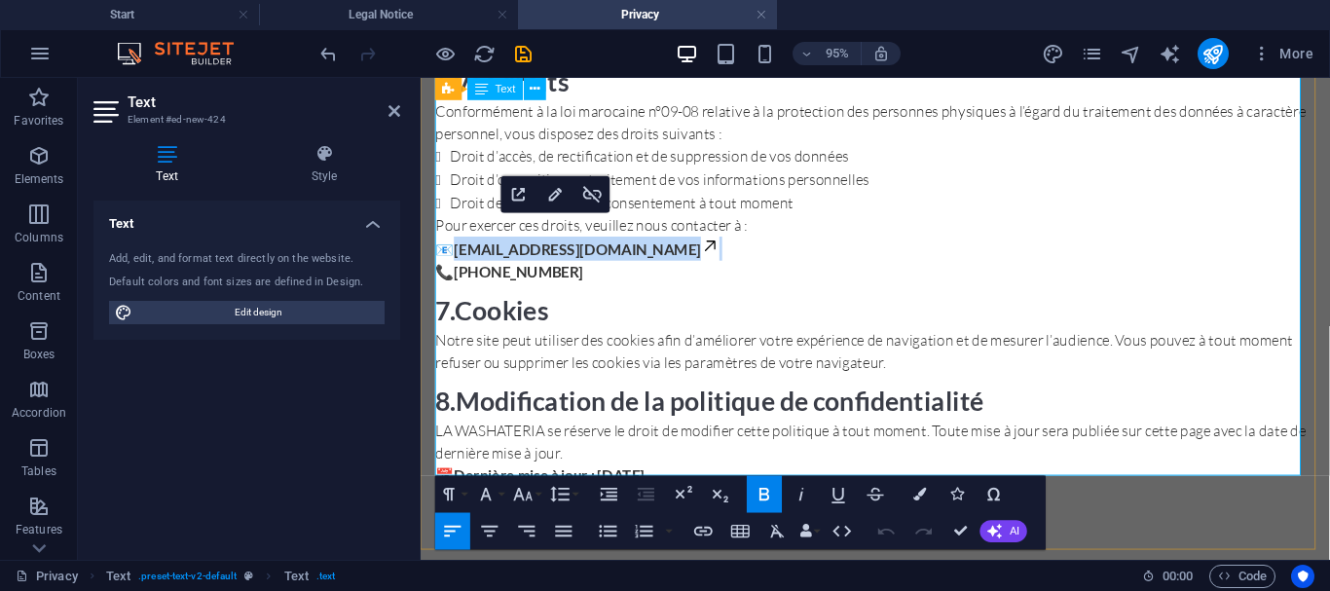
click at [719, 249] on icon at bounding box center [724, 254] width 11 height 11
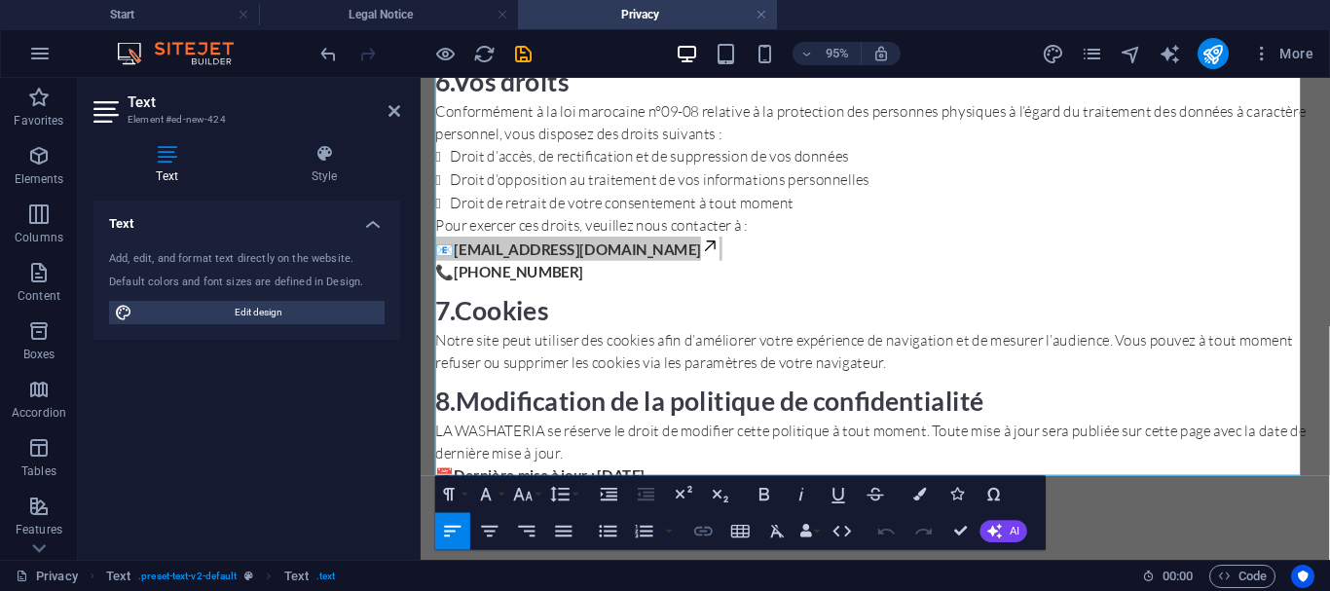
click at [712, 532] on icon "button" at bounding box center [703, 532] width 18 height 10
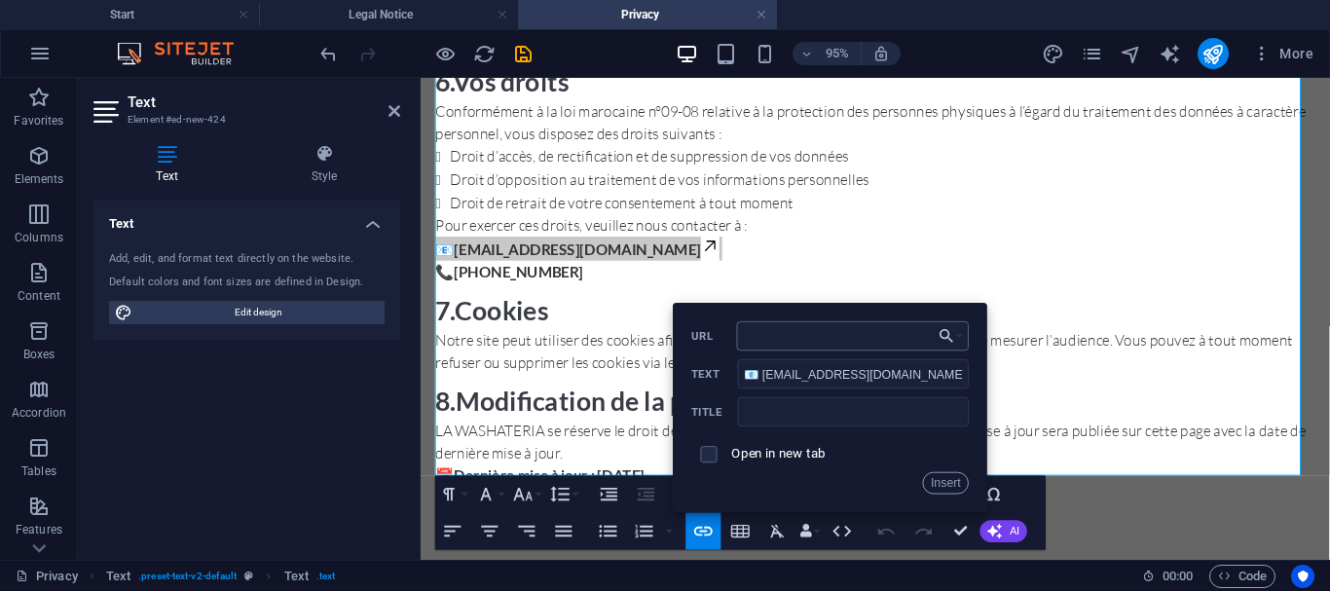
click at [878, 344] on input "URL" at bounding box center [853, 335] width 233 height 29
click at [959, 340] on button "Choose Link" at bounding box center [952, 335] width 35 height 29
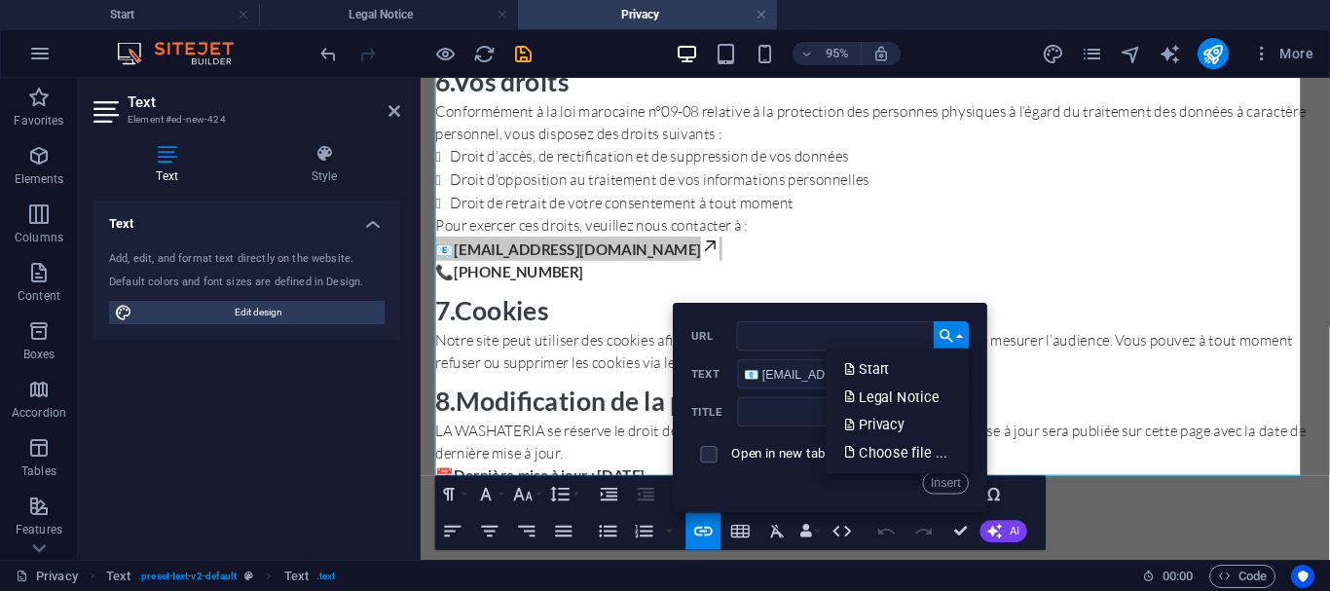
click at [959, 340] on button "Choose Link" at bounding box center [952, 335] width 35 height 29
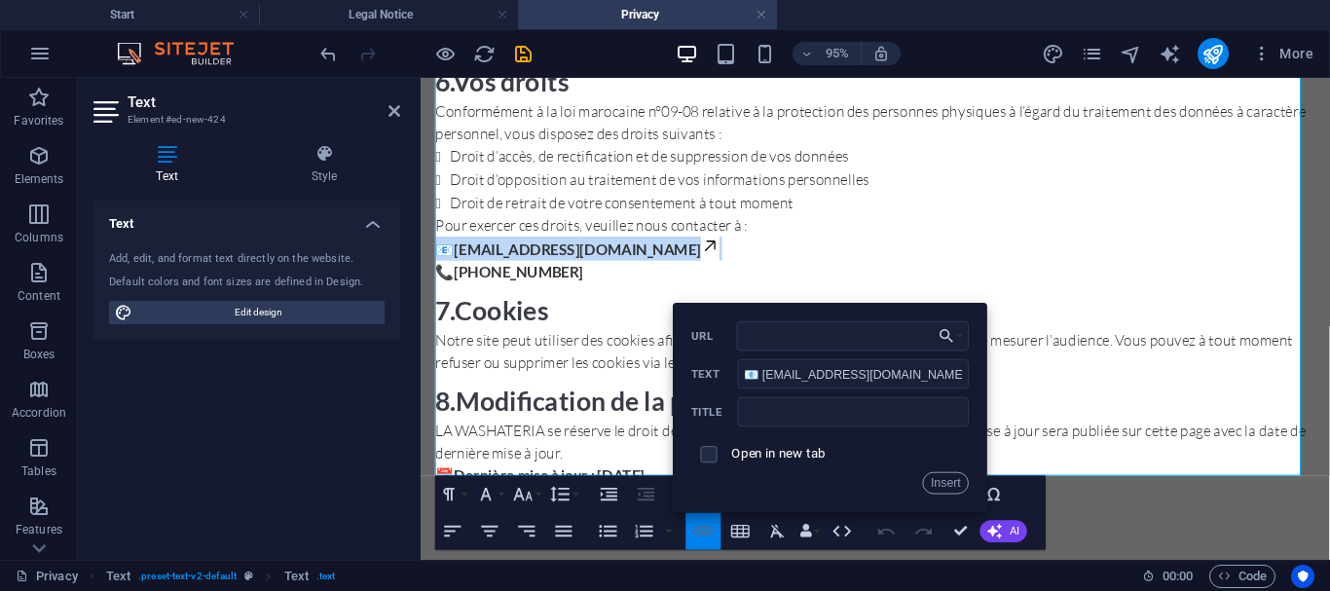
click at [701, 539] on icon "button" at bounding box center [703, 531] width 22 height 22
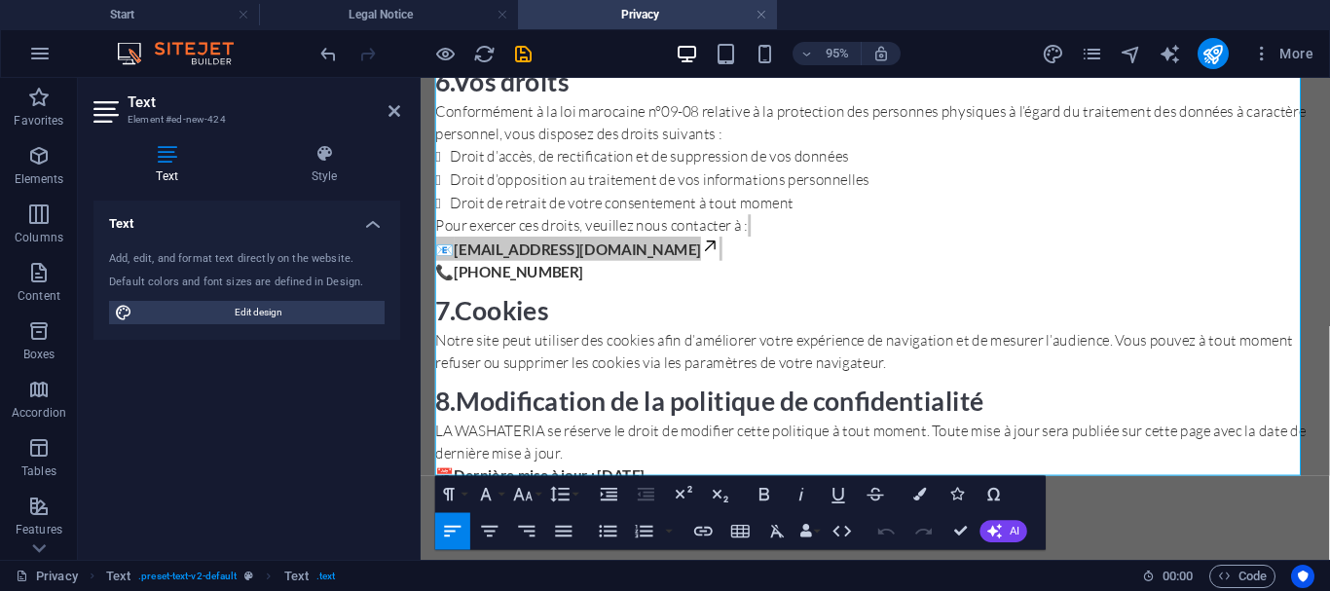
click at [302, 353] on div "Text Add, edit, and format text directly on the website. Default colors and fon…" at bounding box center [246, 373] width 307 height 344
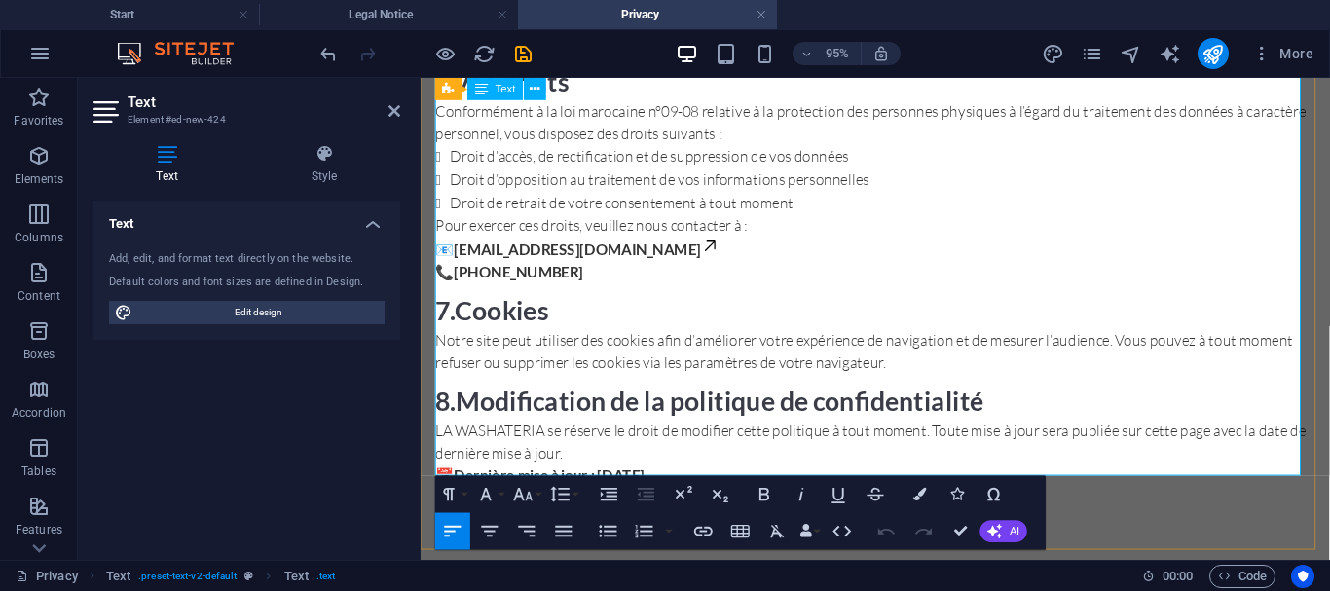
click at [559, 273] on strong "[PHONE_NUMBER]" at bounding box center [524, 282] width 136 height 18
drag, startPoint x: 643, startPoint y: 249, endPoint x: 463, endPoint y: 255, distance: 179.2
click at [463, 255] on link "[EMAIL_ADDRESS][DOMAIN_NAME]" at bounding box center [595, 258] width 279 height 18
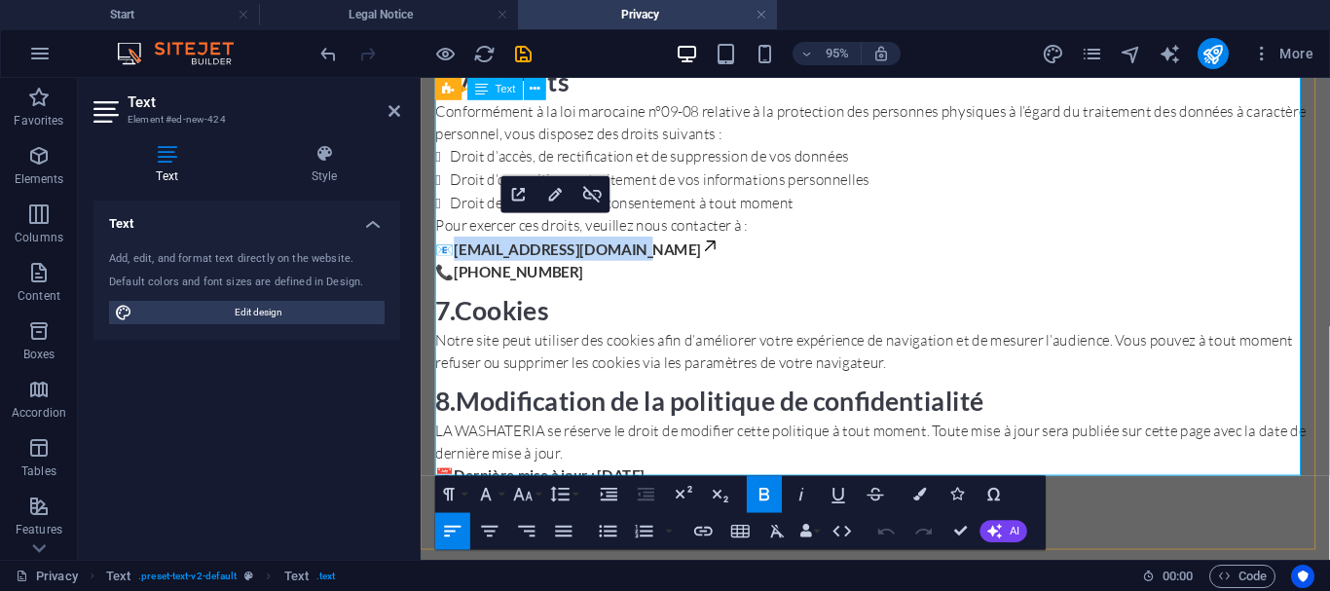
click at [550, 249] on link "[EMAIL_ADDRESS][DOMAIN_NAME]" at bounding box center [595, 258] width 279 height 18
click at [523, 195] on icon "button" at bounding box center [519, 194] width 22 height 22
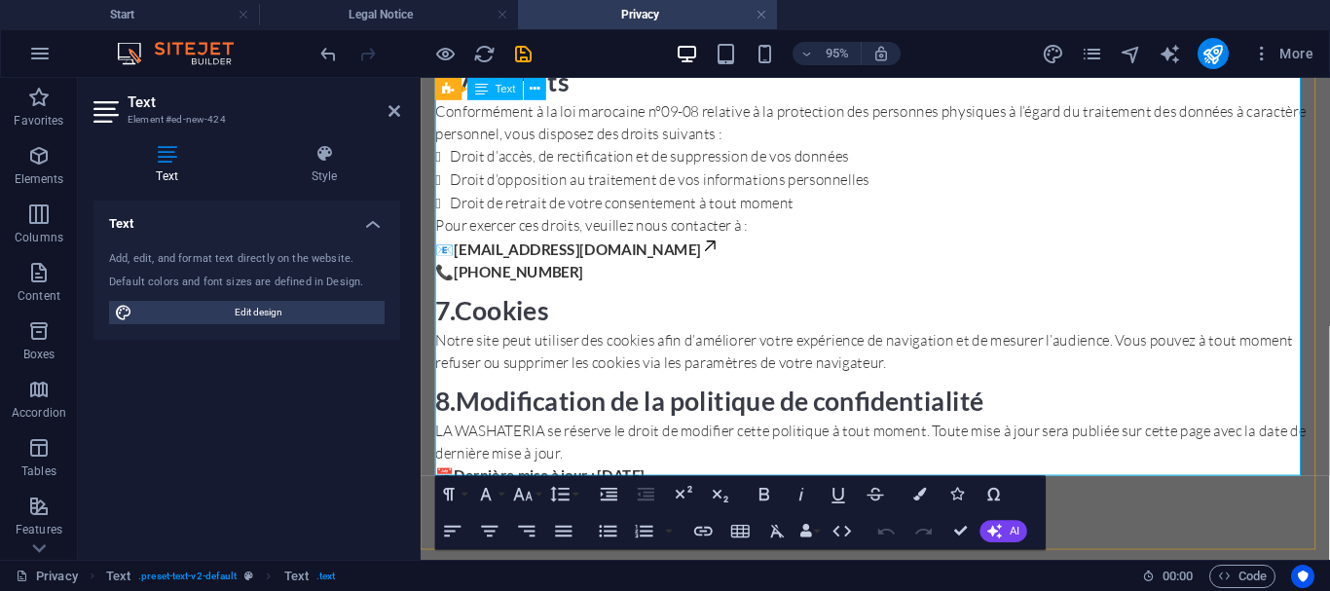
click at [523, 250] on link "[EMAIL_ADDRESS][DOMAIN_NAME]" at bounding box center [595, 258] width 279 height 18
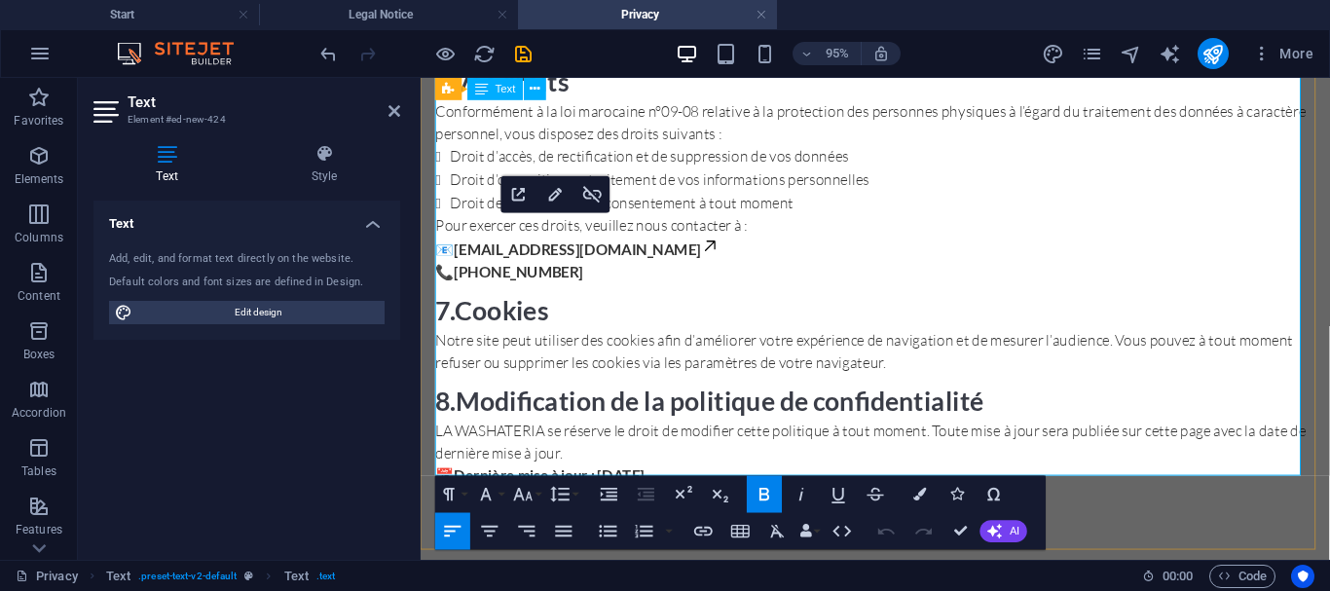
click at [552, 249] on link "[EMAIL_ADDRESS][DOMAIN_NAME]" at bounding box center [595, 258] width 279 height 18
type input "[EMAIL_ADDRESS][DOMAIN_NAME]"
click at [549, 187] on icon "button" at bounding box center [556, 194] width 22 height 22
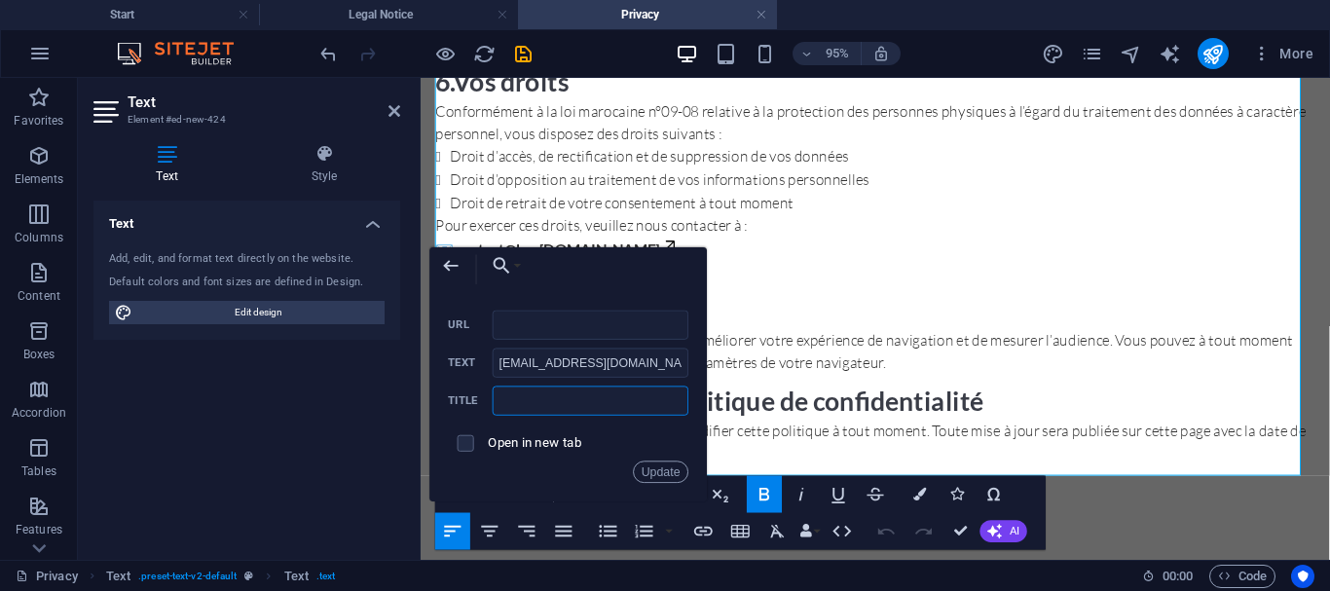
click at [570, 400] on input "text" at bounding box center [591, 400] width 196 height 29
click at [530, 331] on input "URL" at bounding box center [591, 324] width 196 height 29
paste input "mailto:contact@lawashateria.ma"
type input "mailto:contact@lawashateria.ma"
click at [590, 403] on input "text" at bounding box center [591, 400] width 196 height 29
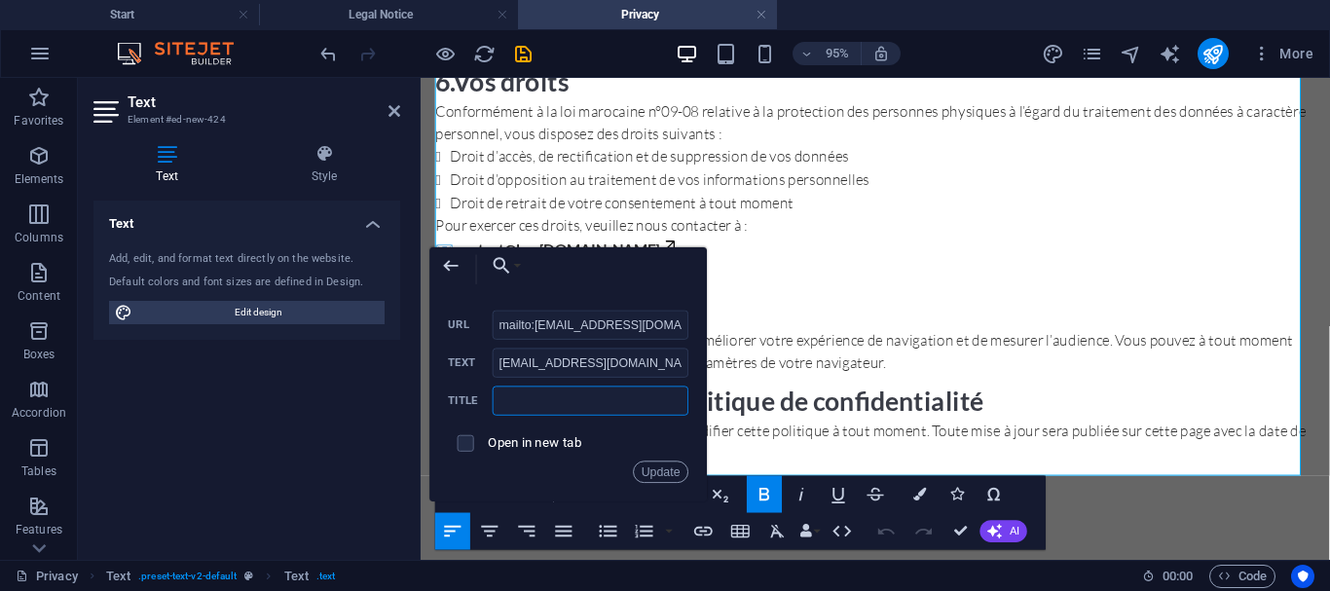
paste input "mailto:contact@lawashateria.ma"
type input "mailto:contact@lawashateria.ma"
click at [548, 444] on label "Open in new tab" at bounding box center [535, 442] width 94 height 15
click at [643, 479] on button "Update" at bounding box center [661, 471] width 55 height 22
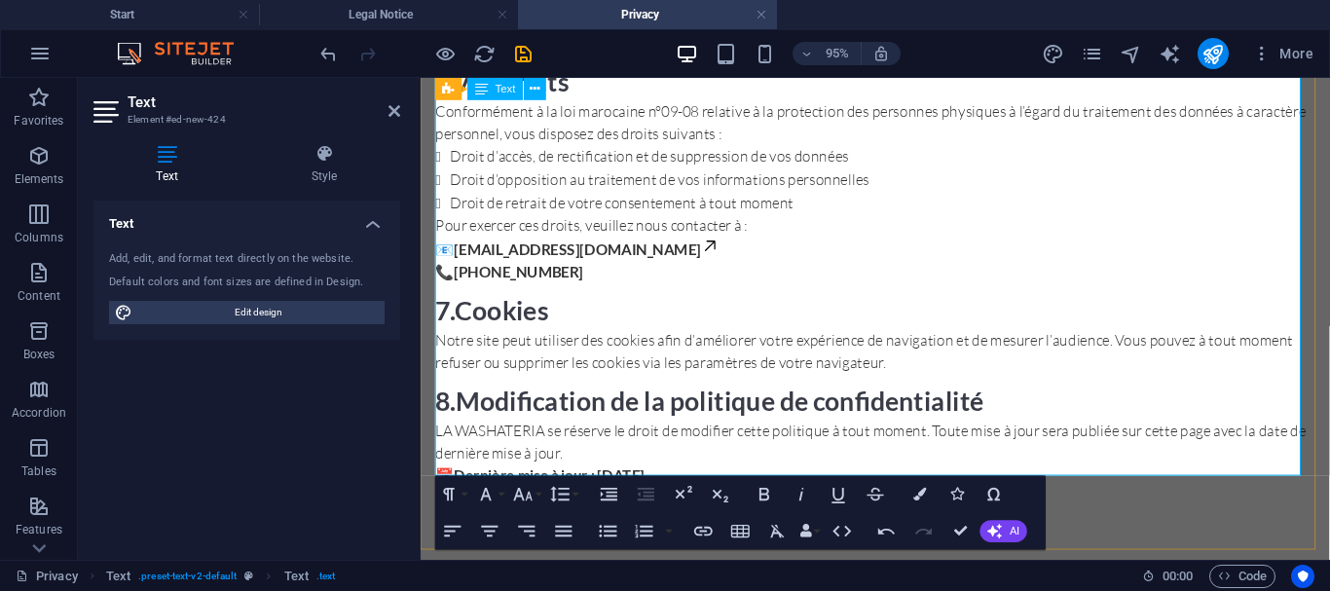
click at [555, 273] on strong "[PHONE_NUMBER]" at bounding box center [524, 282] width 136 height 18
drag, startPoint x: 459, startPoint y: 274, endPoint x: 591, endPoint y: 270, distance: 132.5
click at [591, 270] on p "Pour exercer ces droits, veuillez nous contacter à : 📧 contact@lawashateria.ma …" at bounding box center [899, 258] width 926 height 72
type input "[PHONE_NUMBER]"
click at [708, 530] on icon "button" at bounding box center [703, 531] width 22 height 22
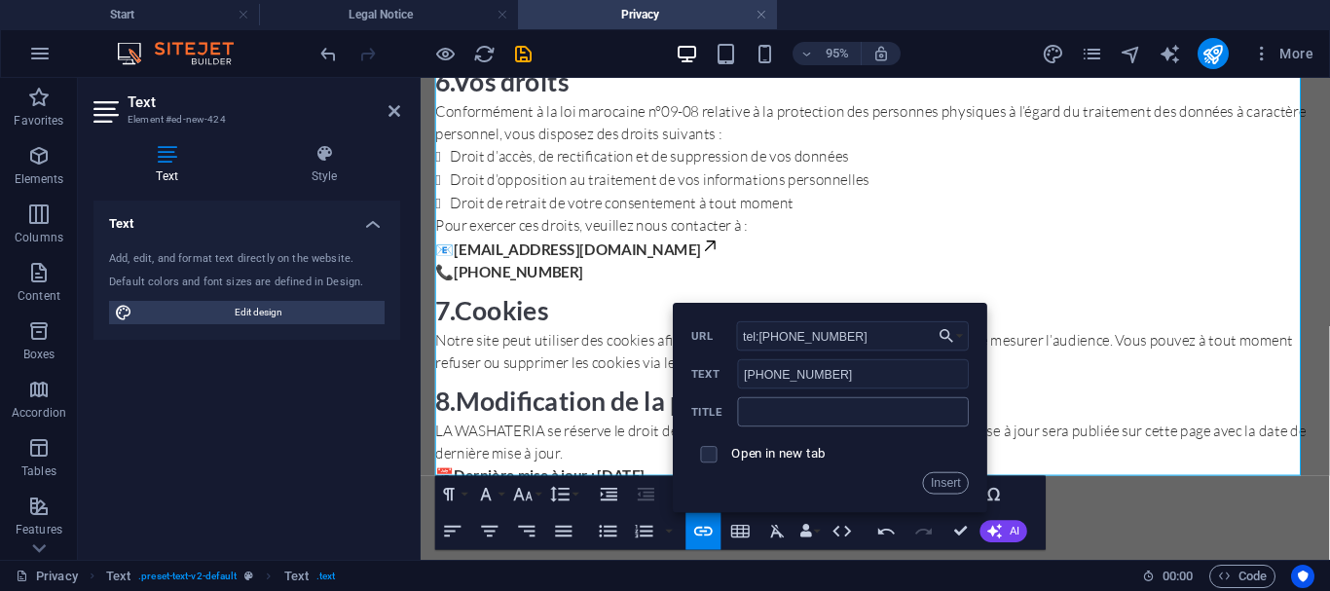
type input "tel:+212663037684"
click at [790, 406] on input "text" at bounding box center [854, 411] width 232 height 29
paste input "tel:+212663037684"
type input "tel:+212663037684"
click at [947, 485] on button "Insert" at bounding box center [946, 483] width 47 height 22
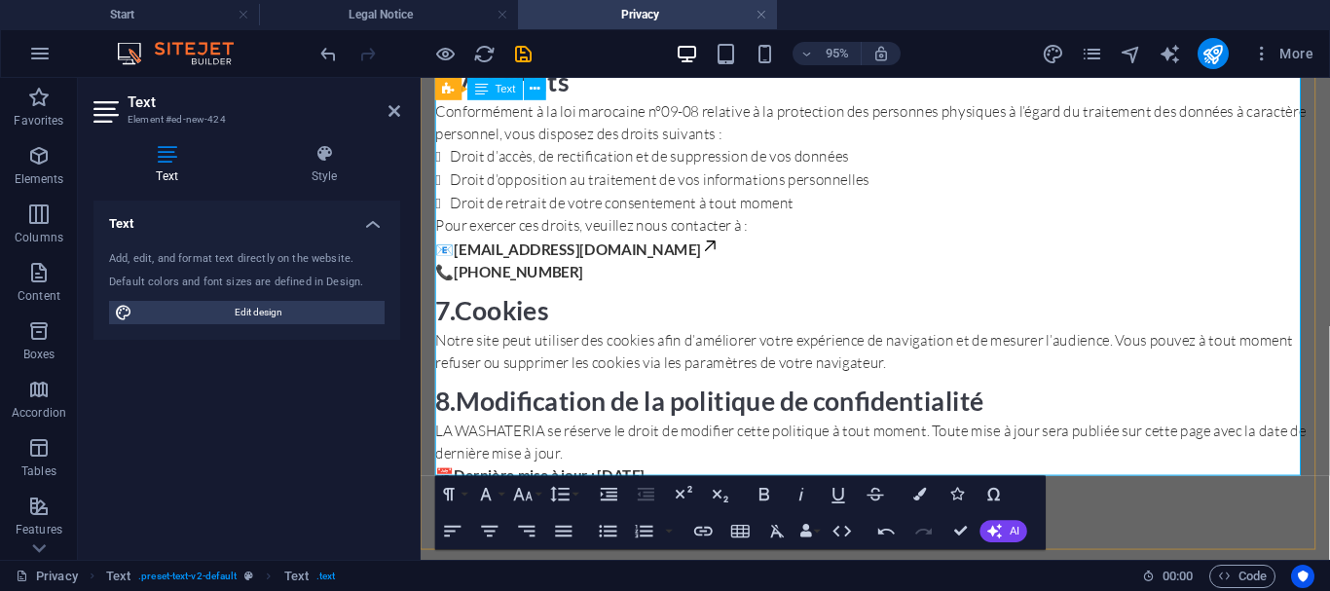
click at [740, 256] on p "Pour exercer ces droits, veuillez nous contacter à : 📧 contact@lawashateria.ma …" at bounding box center [899, 258] width 926 height 72
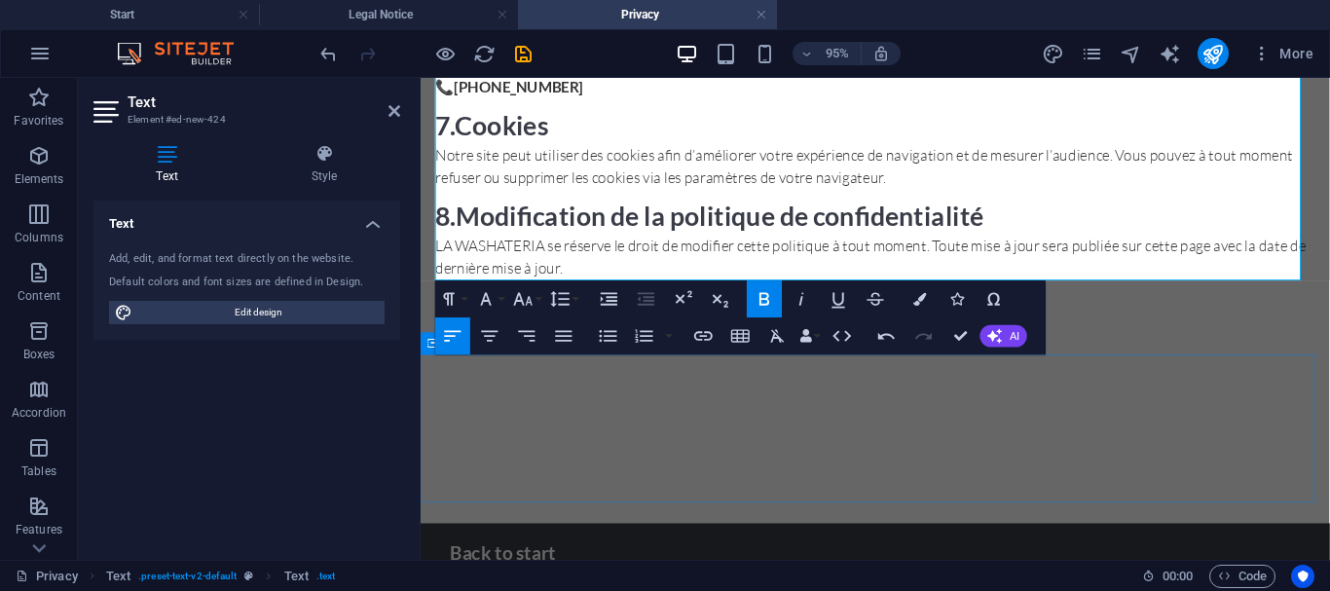
scroll to position [1167, 0]
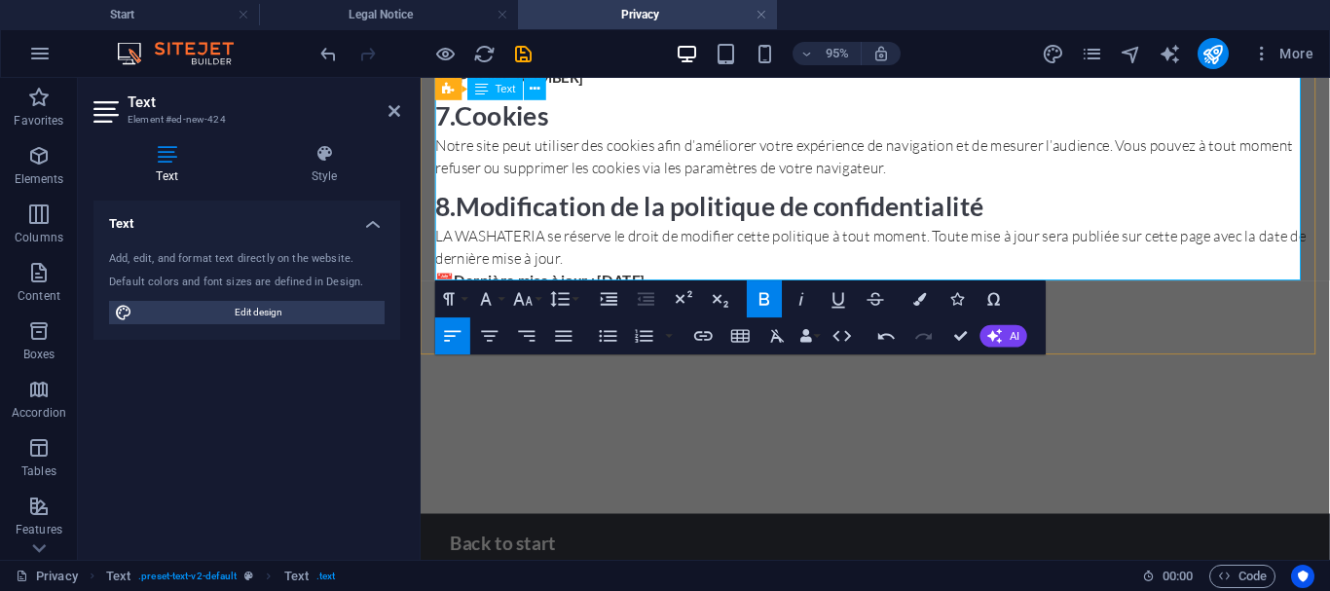
click at [747, 281] on p "📅 Dernière mise à jour : 6 octobre 2025" at bounding box center [899, 290] width 926 height 23
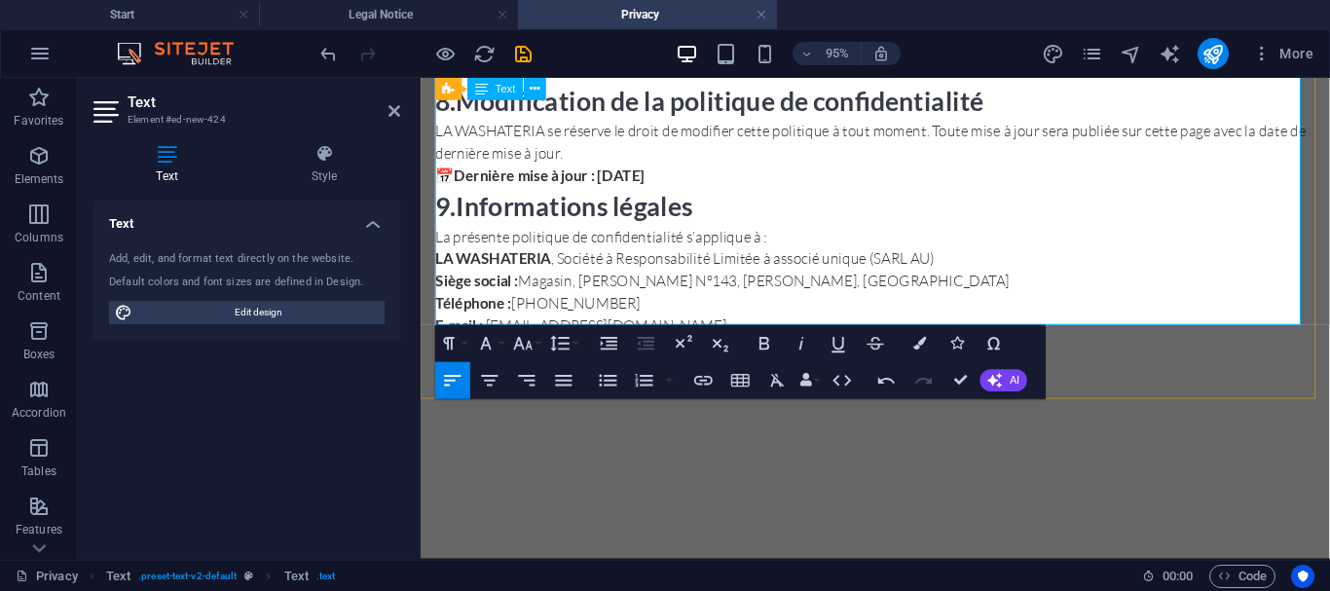
scroll to position [1279, 0]
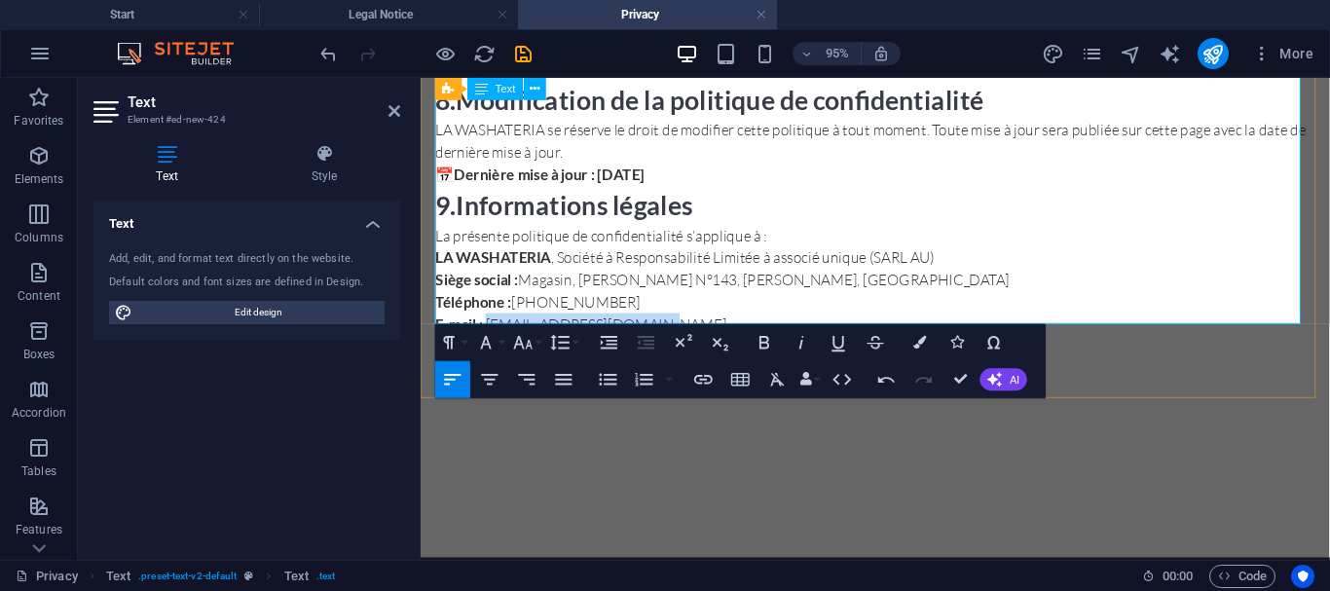
drag, startPoint x: 662, startPoint y: 320, endPoint x: 491, endPoint y: 320, distance: 171.3
click at [491, 320] on p "La présente politique de confidentialité s’applique à : LA WASHATERIA , Société…" at bounding box center [899, 290] width 926 height 117
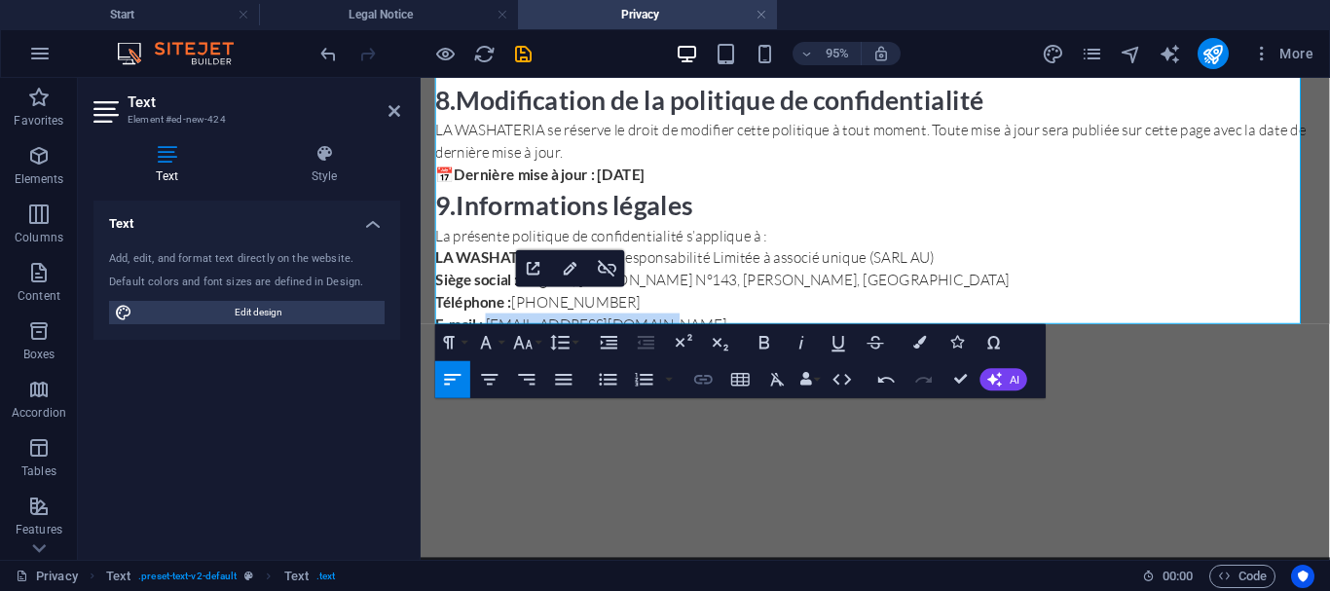
type input "[EMAIL_ADDRESS][DOMAIN_NAME]"
click at [706, 378] on icon "button" at bounding box center [703, 379] width 22 height 22
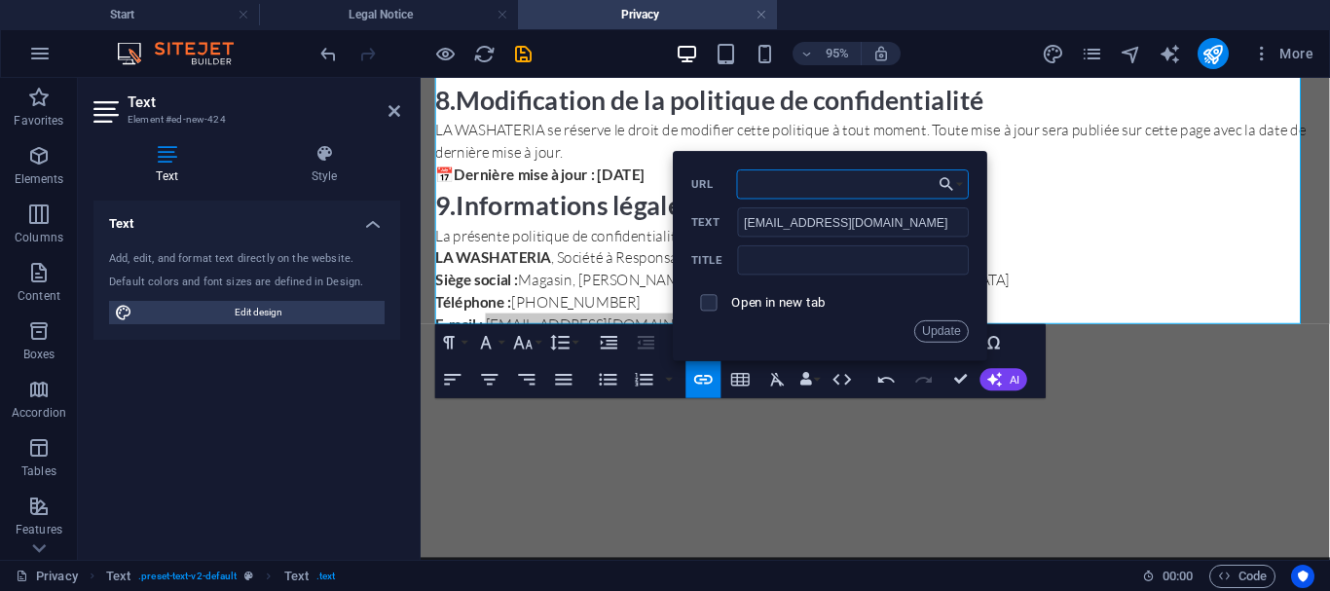
paste input "mailto:contact@lawashateria.ma"
type input "mailto:contact@lawashateria.ma"
click at [786, 255] on input "text" at bounding box center [854, 259] width 232 height 29
paste input "mailto:contact@lawashateria.ma"
type input "mailto:contact@lawashateria.ma"
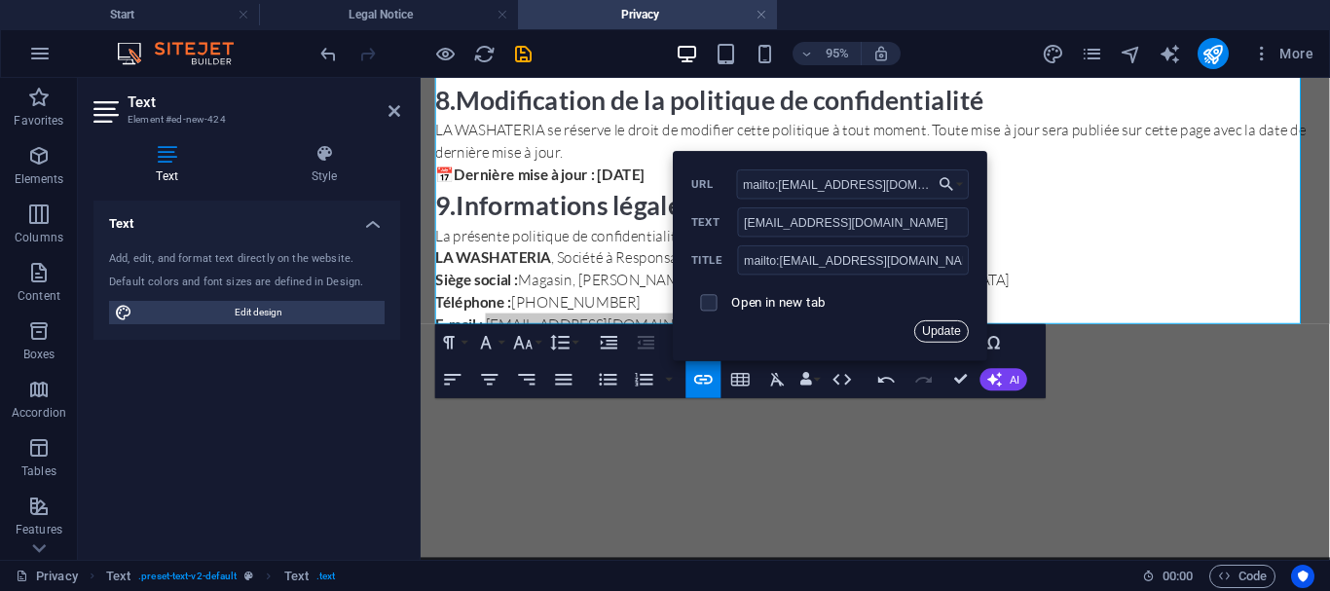
click at [934, 326] on button "Update" at bounding box center [941, 331] width 55 height 22
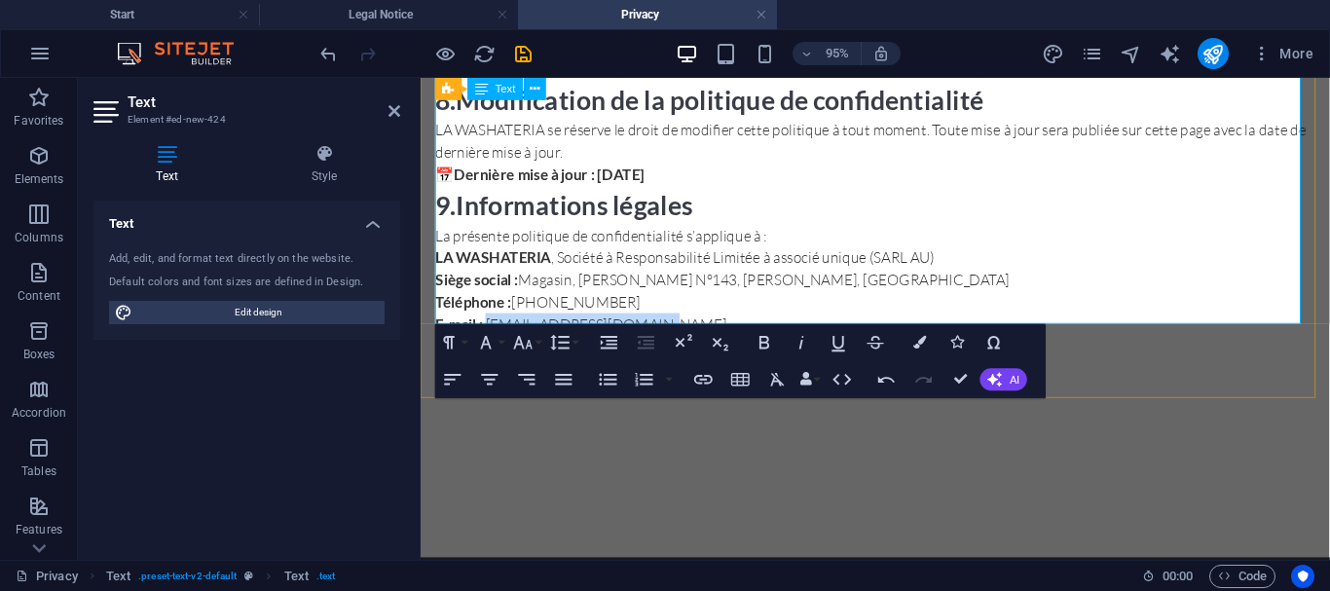
drag, startPoint x: 650, startPoint y: 297, endPoint x: 522, endPoint y: 305, distance: 128.7
click at [522, 305] on p "La présente politique de confidentialité s’applique à : LA WASHATERIA , Société…" at bounding box center [899, 290] width 926 height 117
type input "[PHONE_NUMBER]"
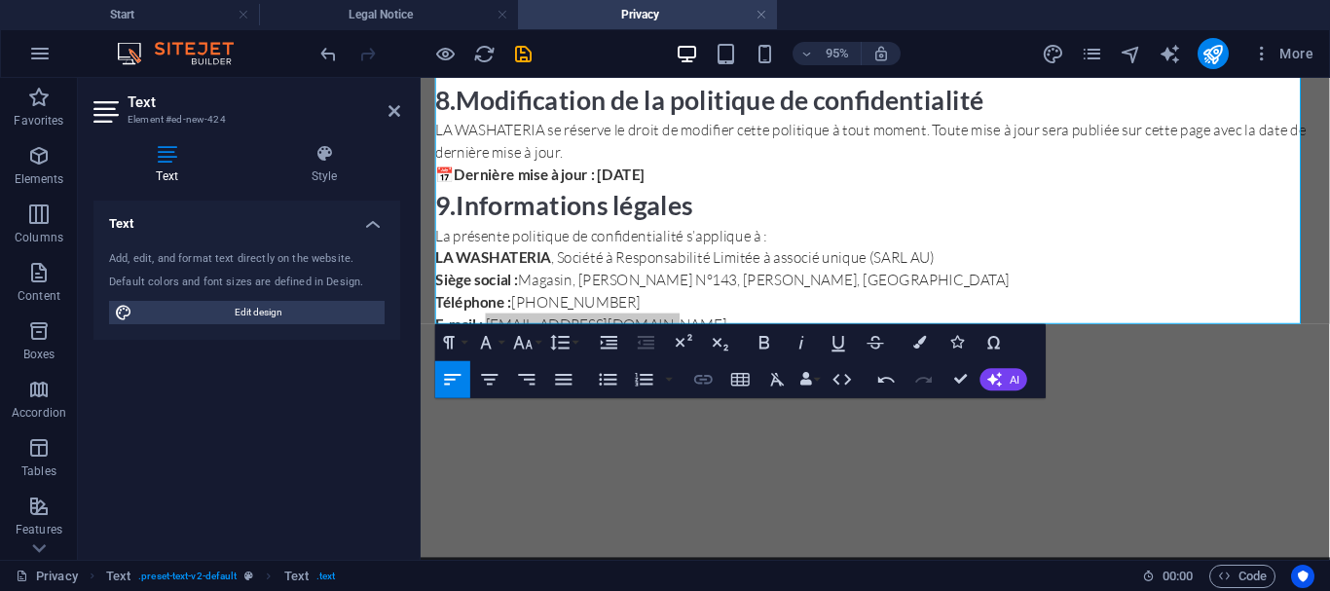
click at [692, 377] on icon "button" at bounding box center [703, 379] width 22 height 22
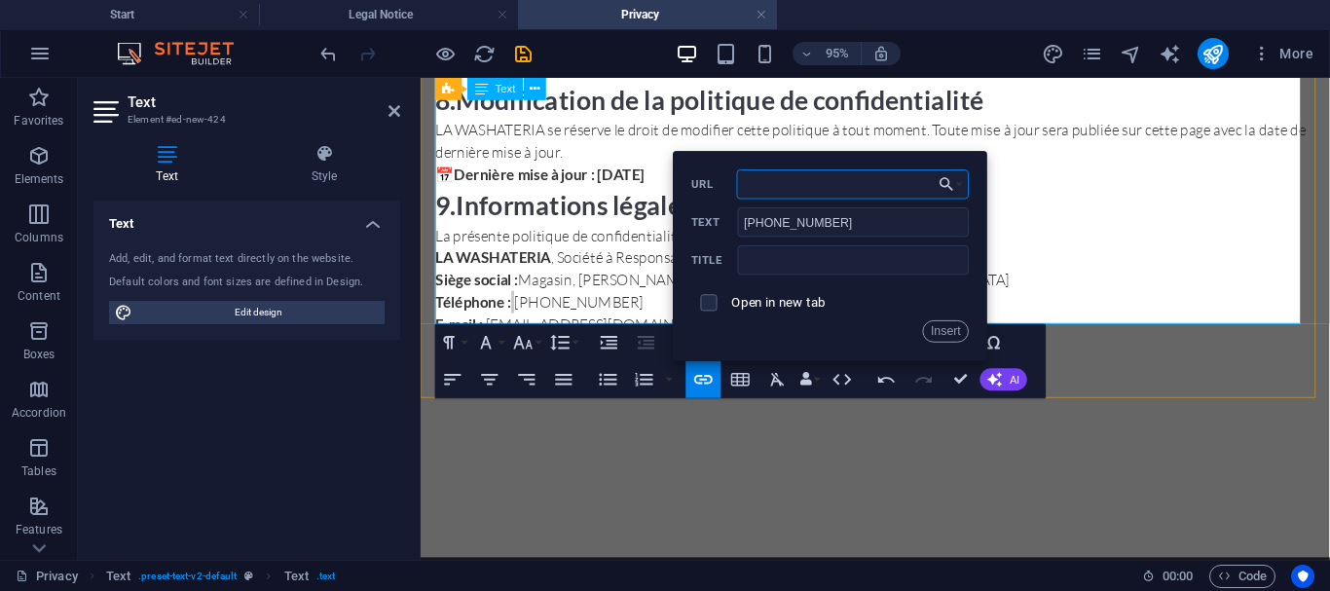
paste input "tel:+212663037684"
type input "tel:+212663037684"
click at [767, 264] on input "text" at bounding box center [854, 259] width 232 height 29
paste input "tel:+212663037684"
type input "tel:+212663037684"
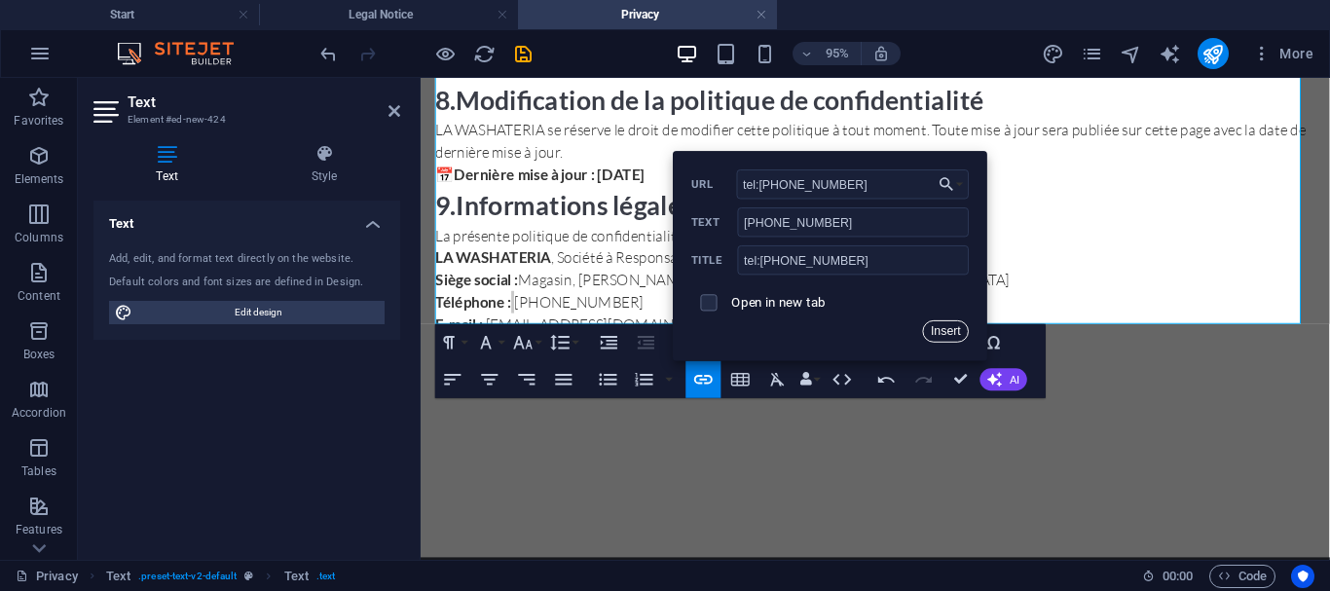
click at [949, 333] on button "Insert" at bounding box center [946, 331] width 47 height 22
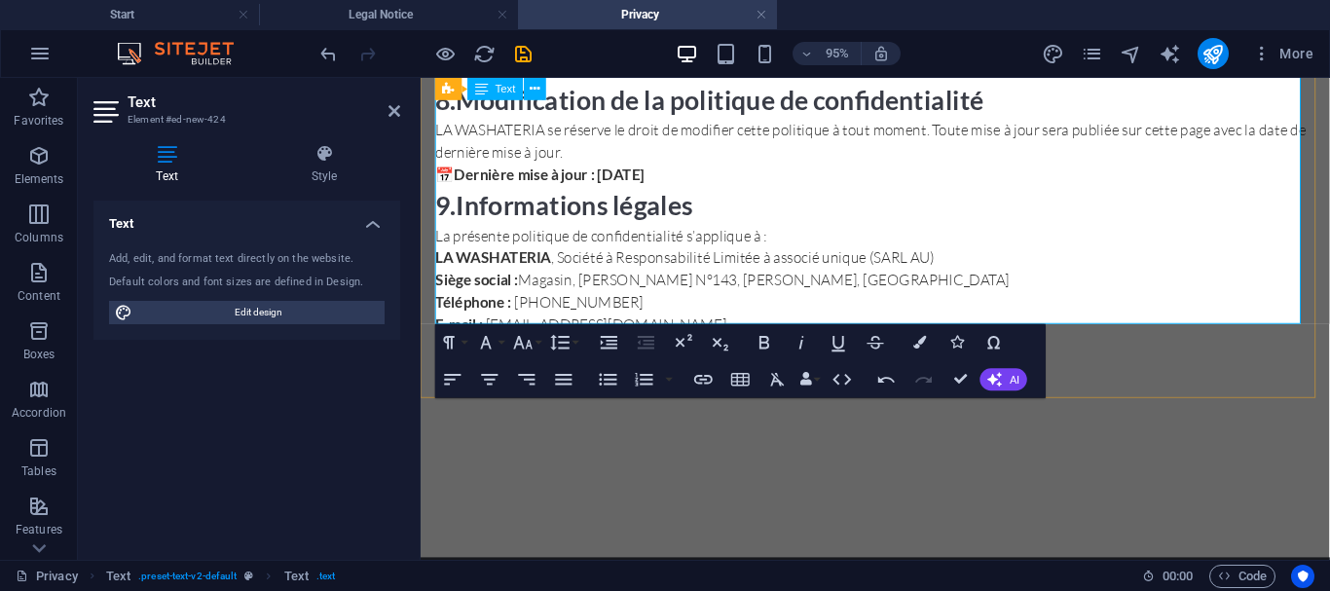
click at [803, 256] on p "La présente politique de confidentialité s’applique à : LA WASHATERIA , Société…" at bounding box center [899, 290] width 926 height 117
click at [824, 279] on p "La présente politique de confidentialité s’applique à : LA WASHATERIA , Société…" at bounding box center [899, 290] width 926 height 117
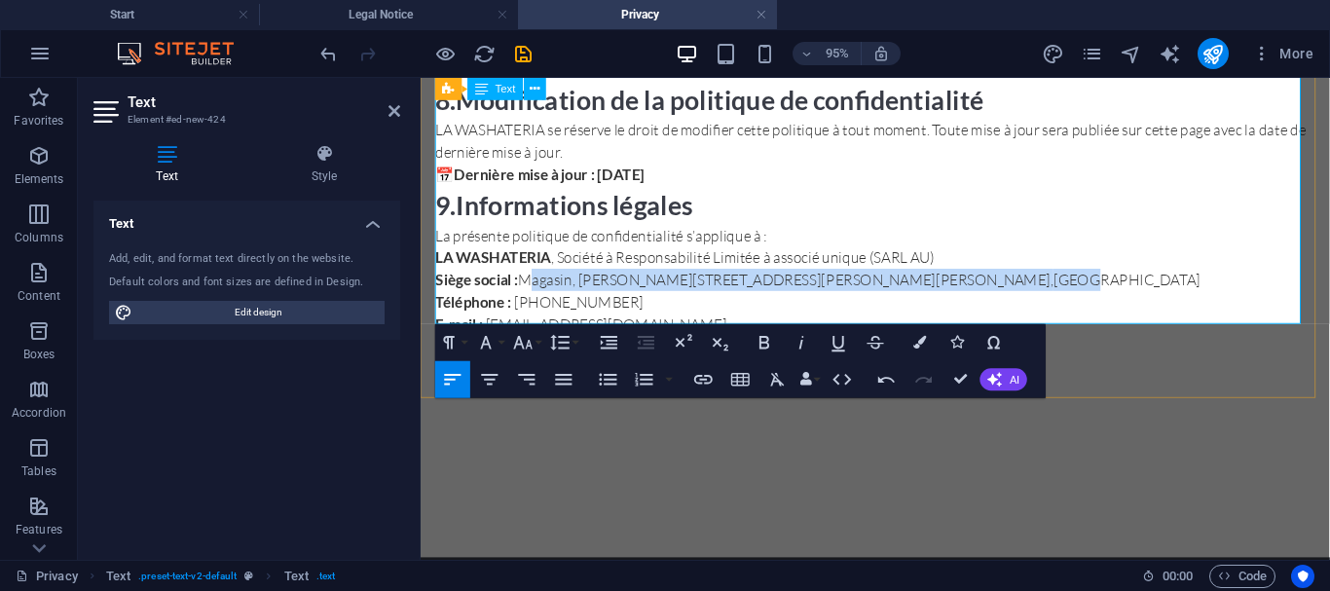
drag, startPoint x: 528, startPoint y: 280, endPoint x: 1022, endPoint y: 278, distance: 494.5
click at [1022, 278] on p "La présente politique de confidentialité s’applique à : LA WASHATERIA , Société…" at bounding box center [899, 290] width 926 height 117
copy p "Magasin, Lot Khalid N°143, Sidi Yahya Zaers, 12152, SKhirat Temara, Maroc"
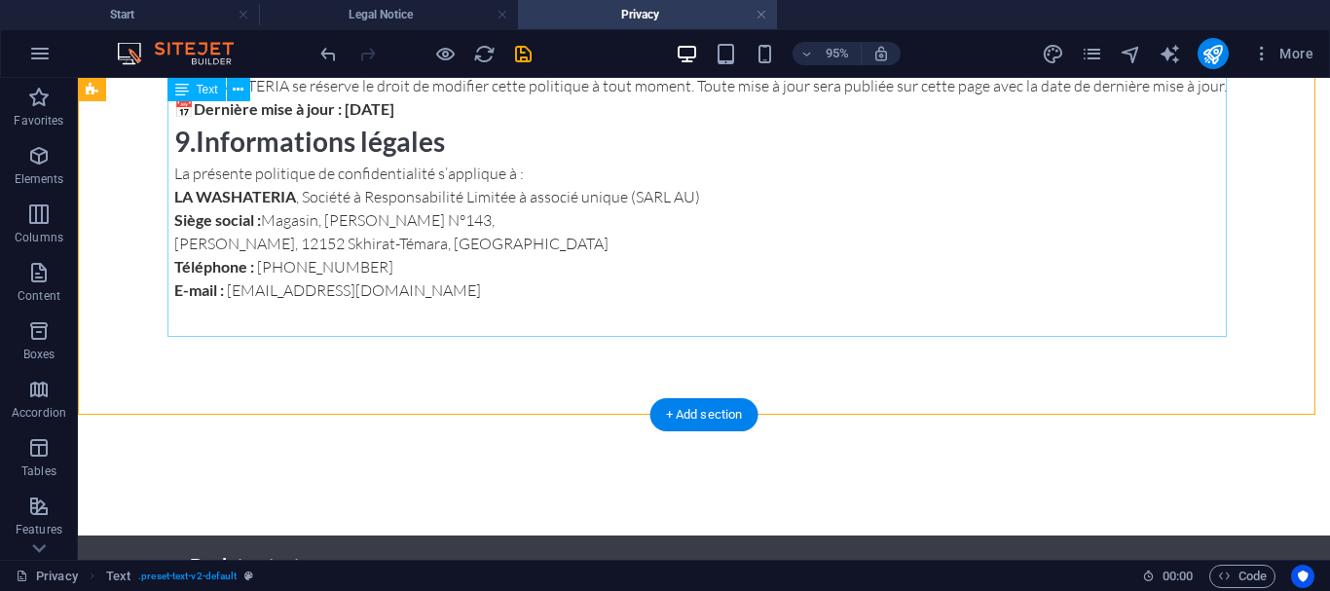
scroll to position [1232, 0]
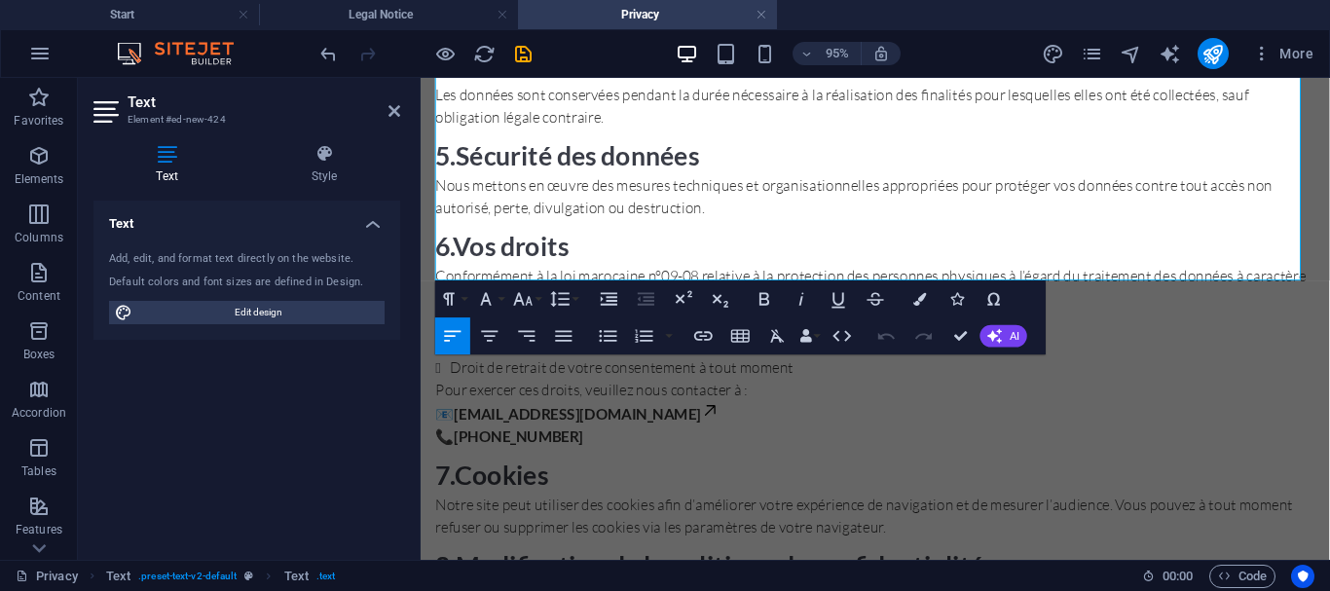
scroll to position [1348, 0]
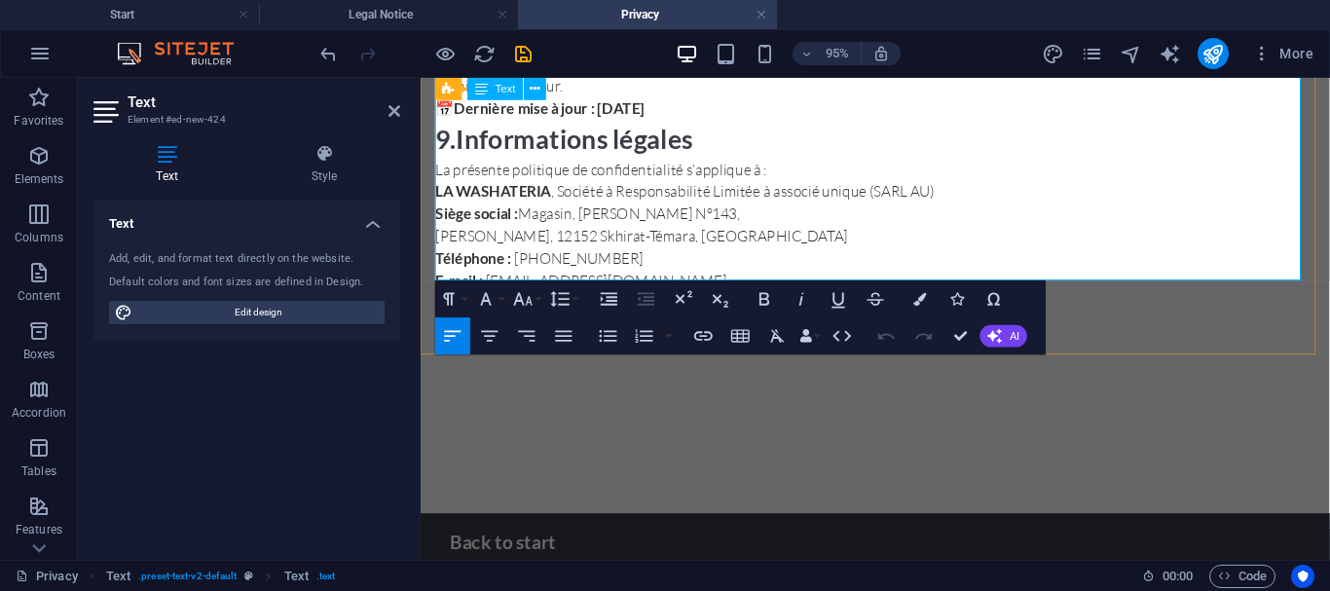
click at [438, 239] on p "La présente politique de confidentialité s’applique à : LA WASHATERIA , Société…" at bounding box center [899, 233] width 926 height 140
click at [441, 237] on p "La présente politique de confidentialité s’applique à : LA WASHATERIA , Société…" at bounding box center [899, 233] width 926 height 140
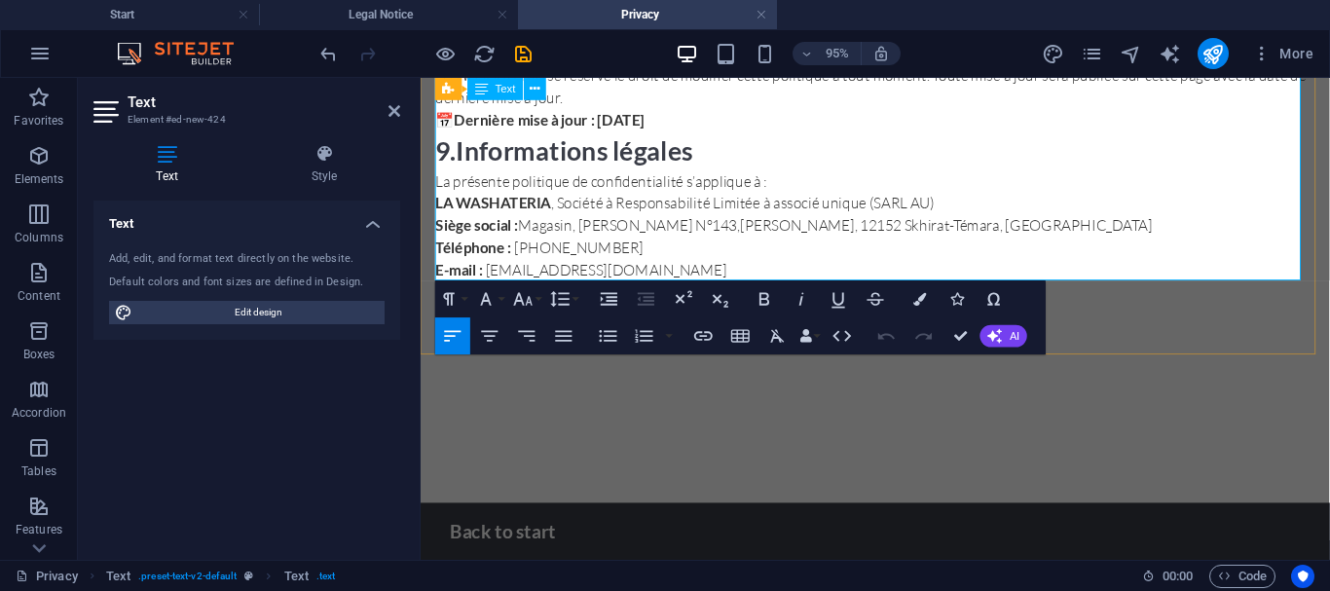
scroll to position [1325, 0]
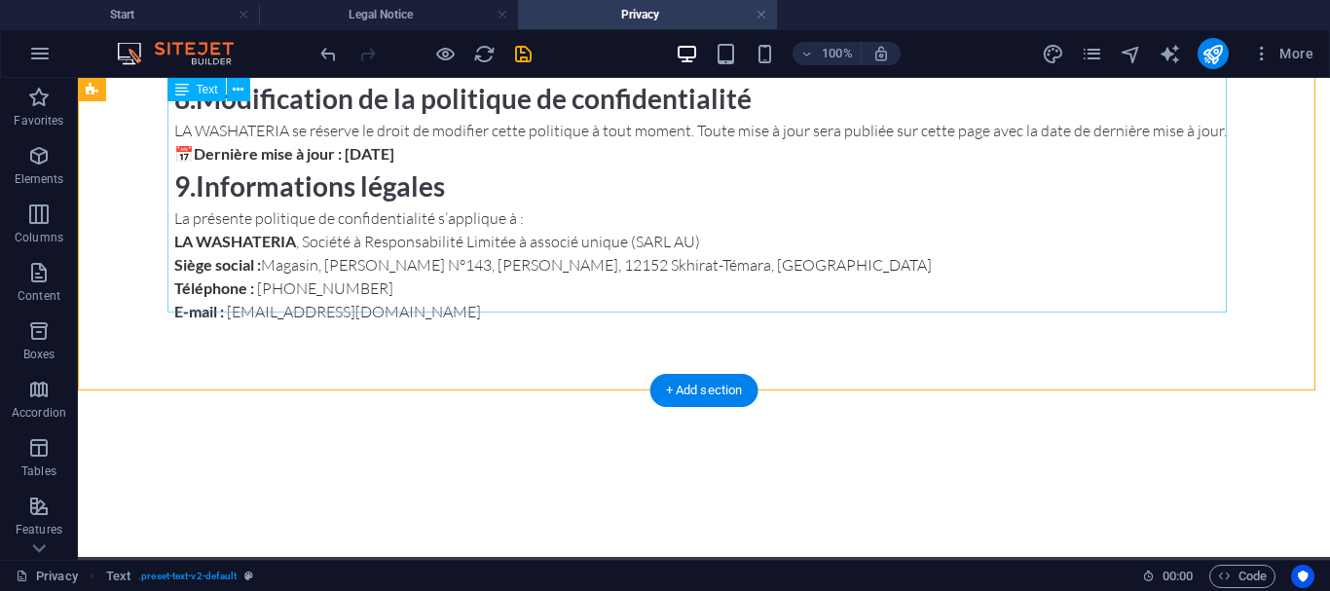
scroll to position [1233, 0]
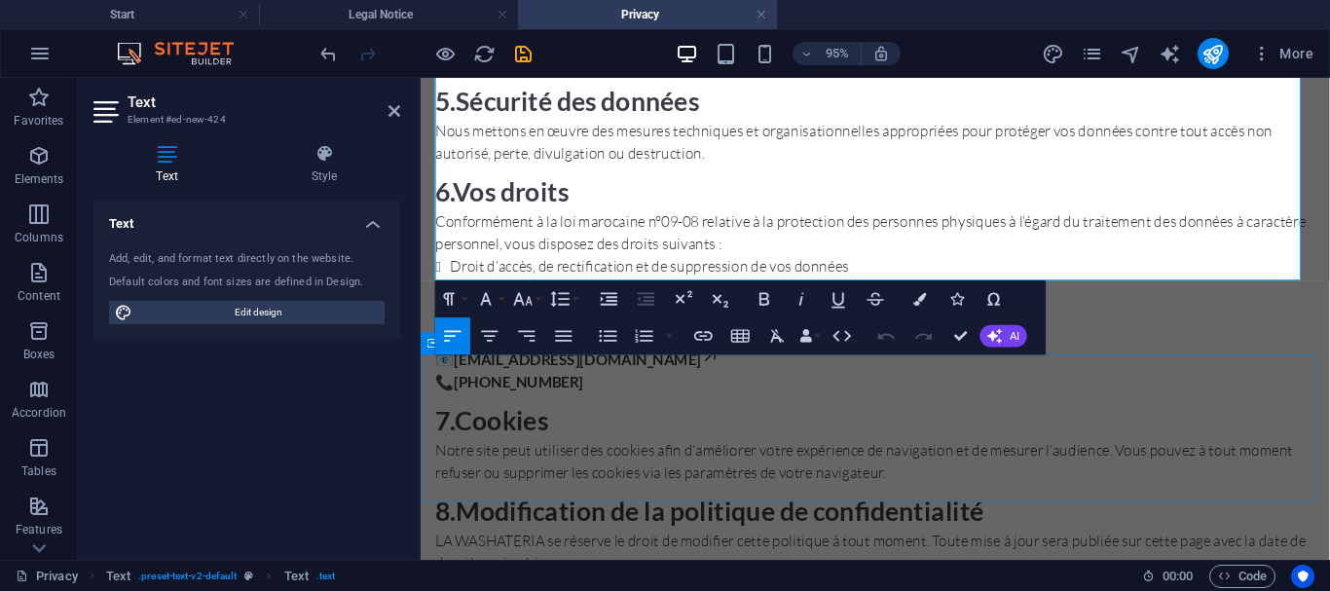
scroll to position [1325, 0]
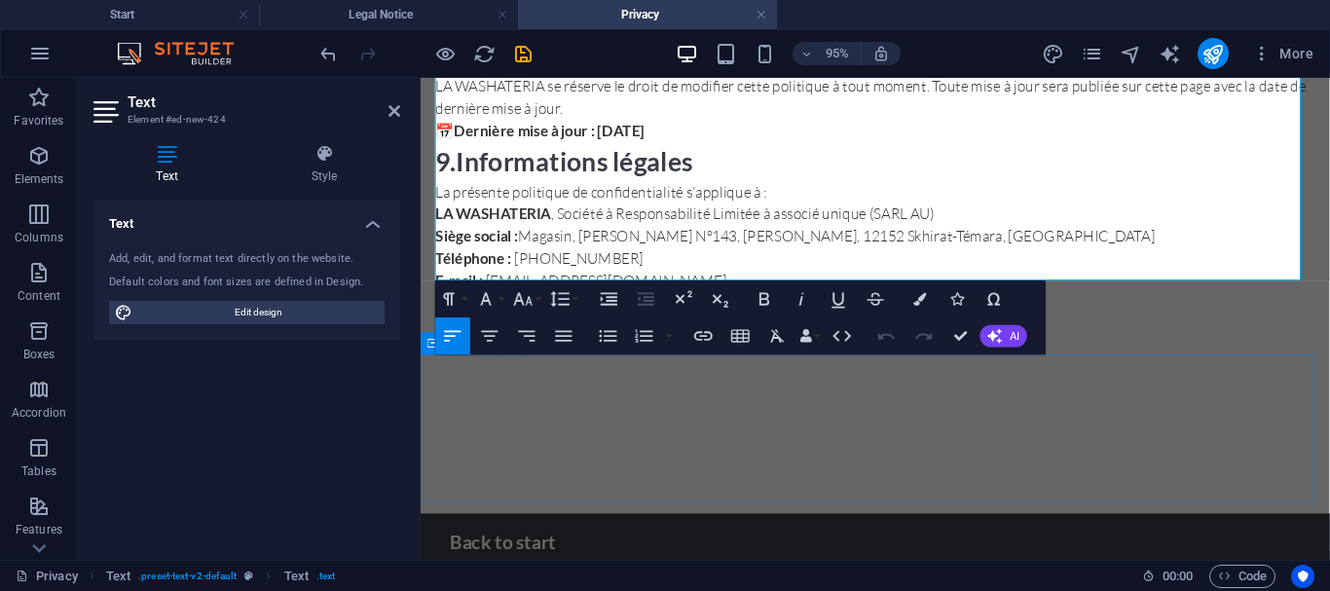
click at [1185, 451] on div at bounding box center [899, 459] width 957 height 156
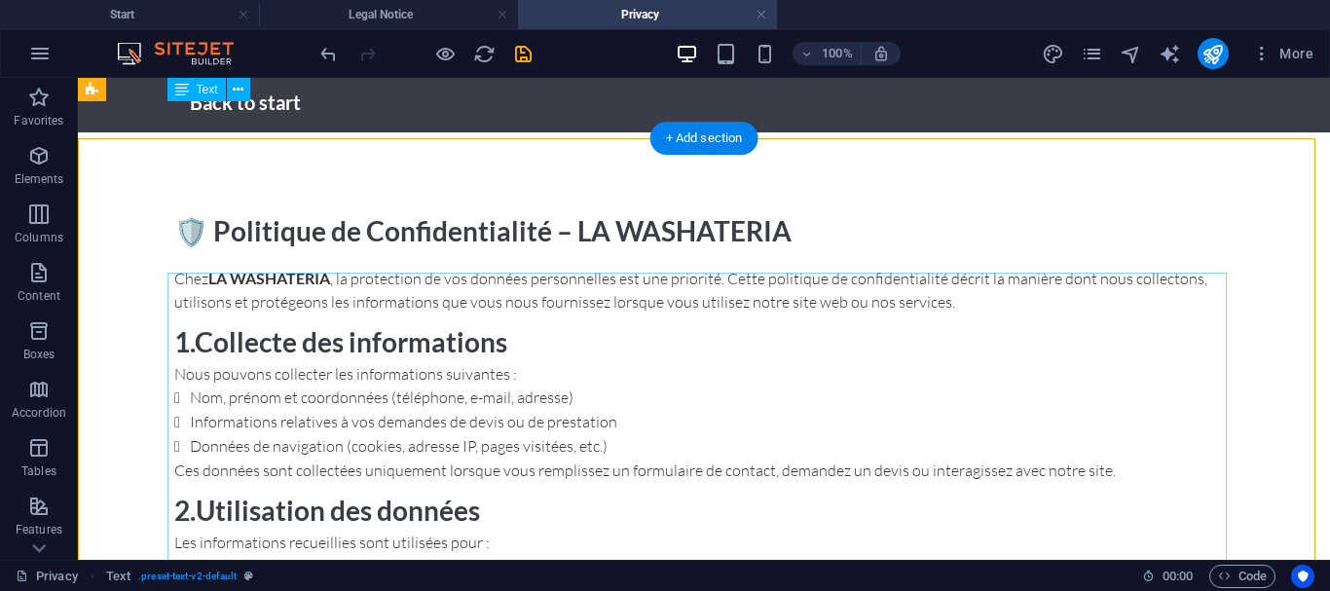
scroll to position [0, 0]
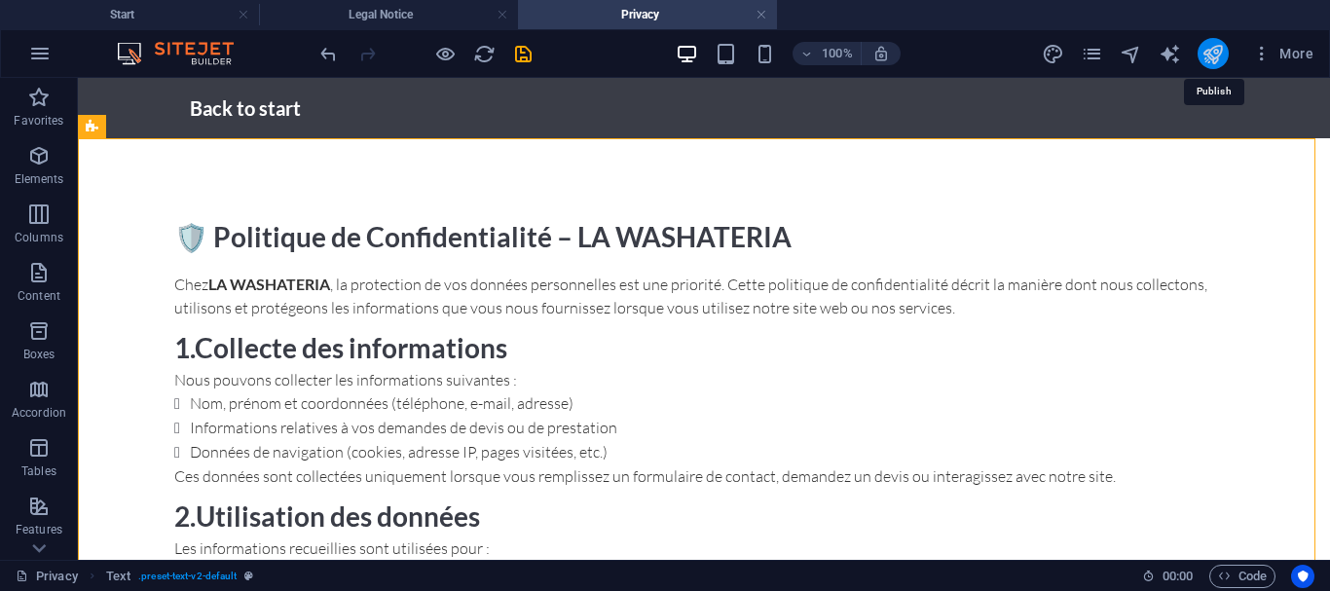
click at [1211, 49] on icon "publish" at bounding box center [1212, 54] width 22 height 22
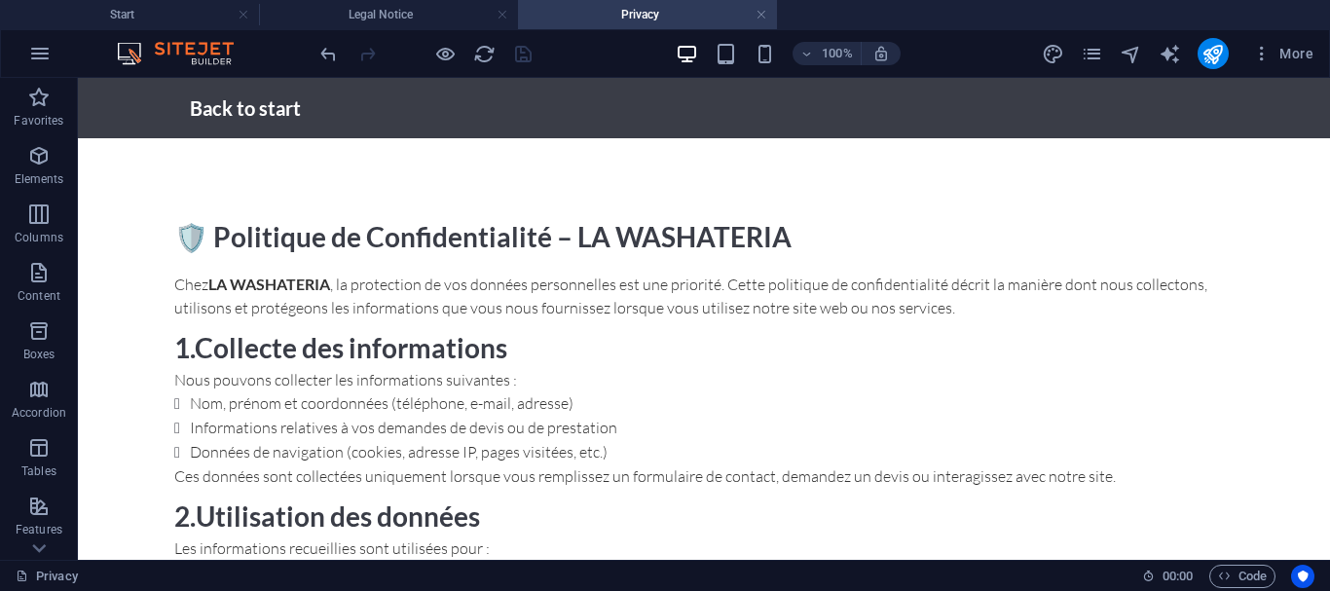
click at [1198, 61] on div at bounding box center [1212, 53] width 31 height 31
click at [1209, 57] on icon "publish" at bounding box center [1212, 54] width 22 height 22
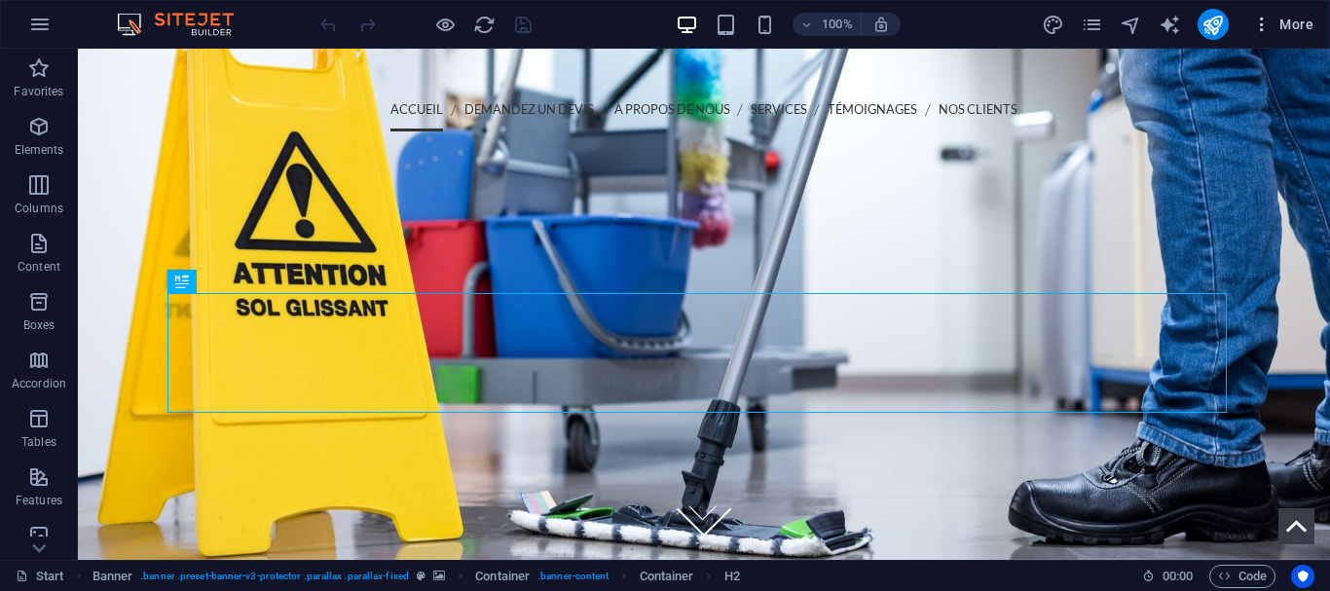
click at [1293, 30] on span "More" at bounding box center [1282, 24] width 61 height 19
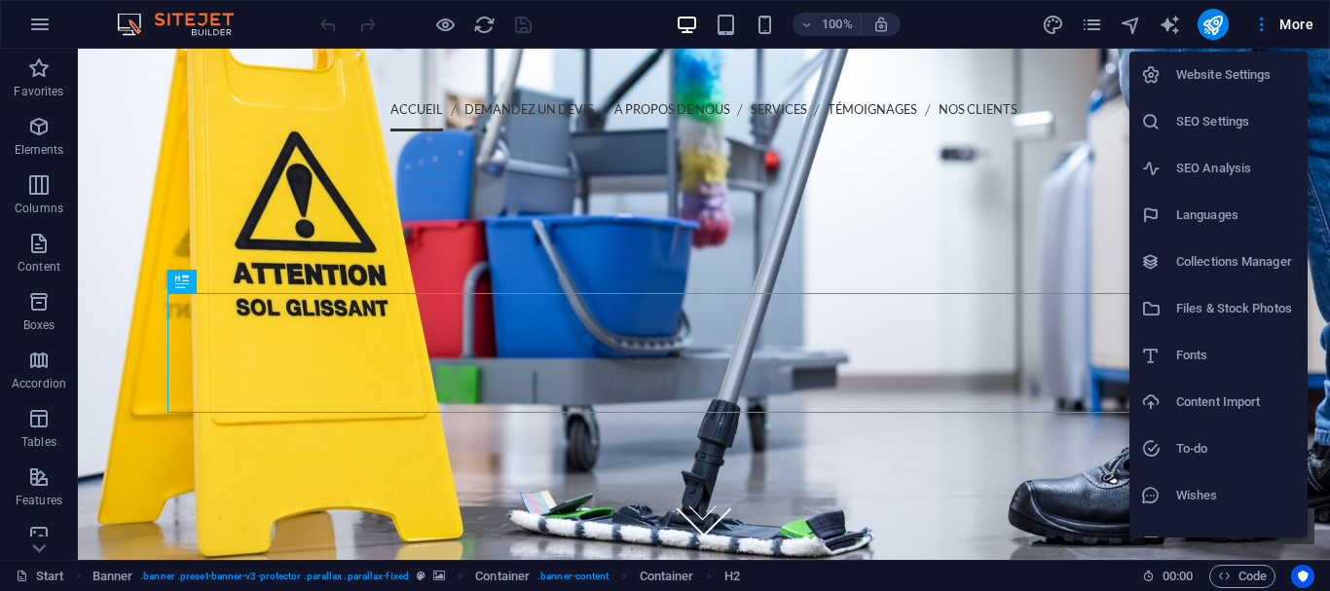
click at [1224, 87] on li "Website Settings" at bounding box center [1218, 75] width 178 height 47
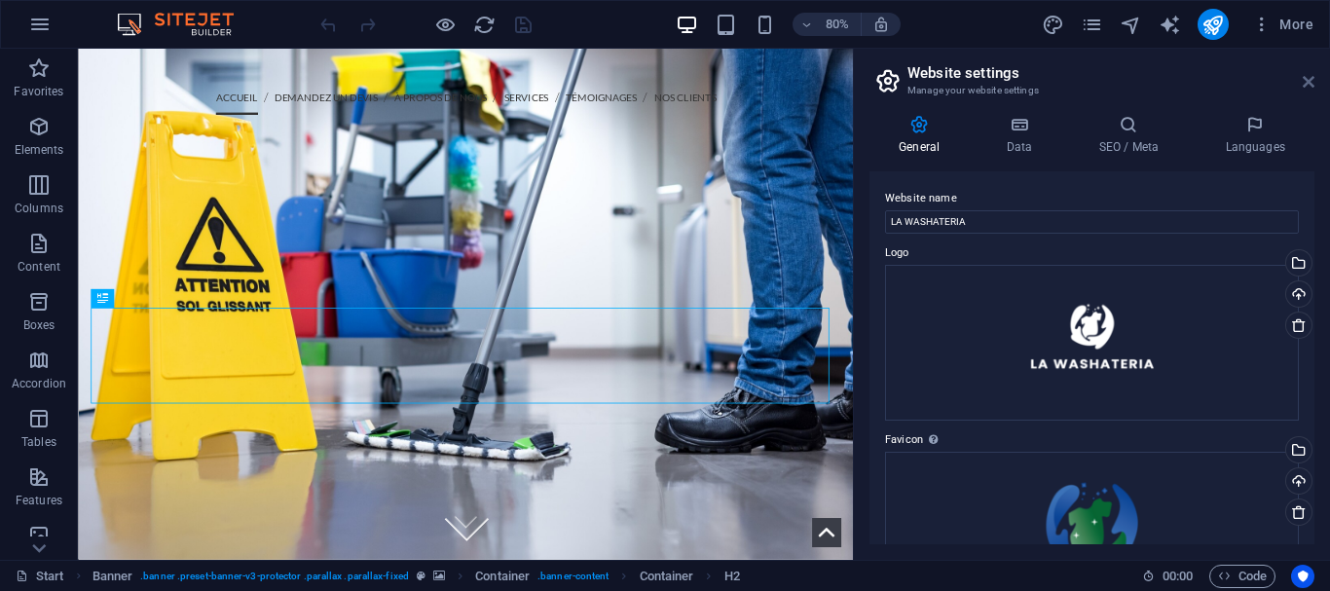
click at [1307, 78] on icon at bounding box center [1309, 82] width 12 height 16
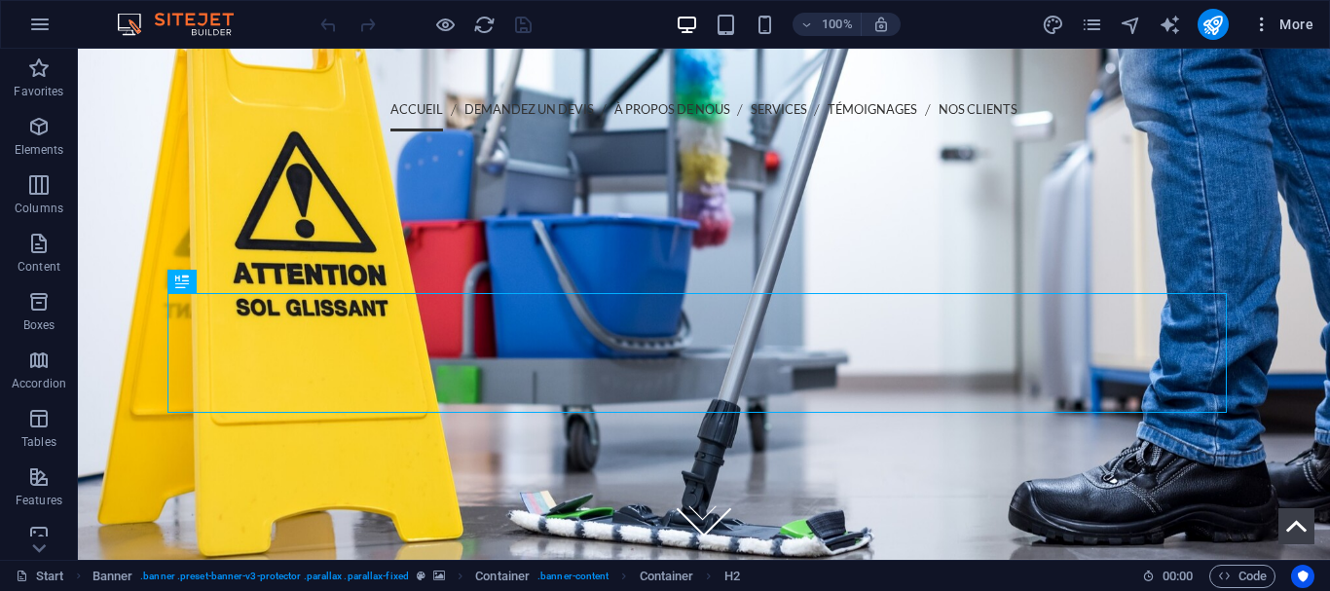
click at [1285, 38] on button "More" at bounding box center [1282, 24] width 77 height 31
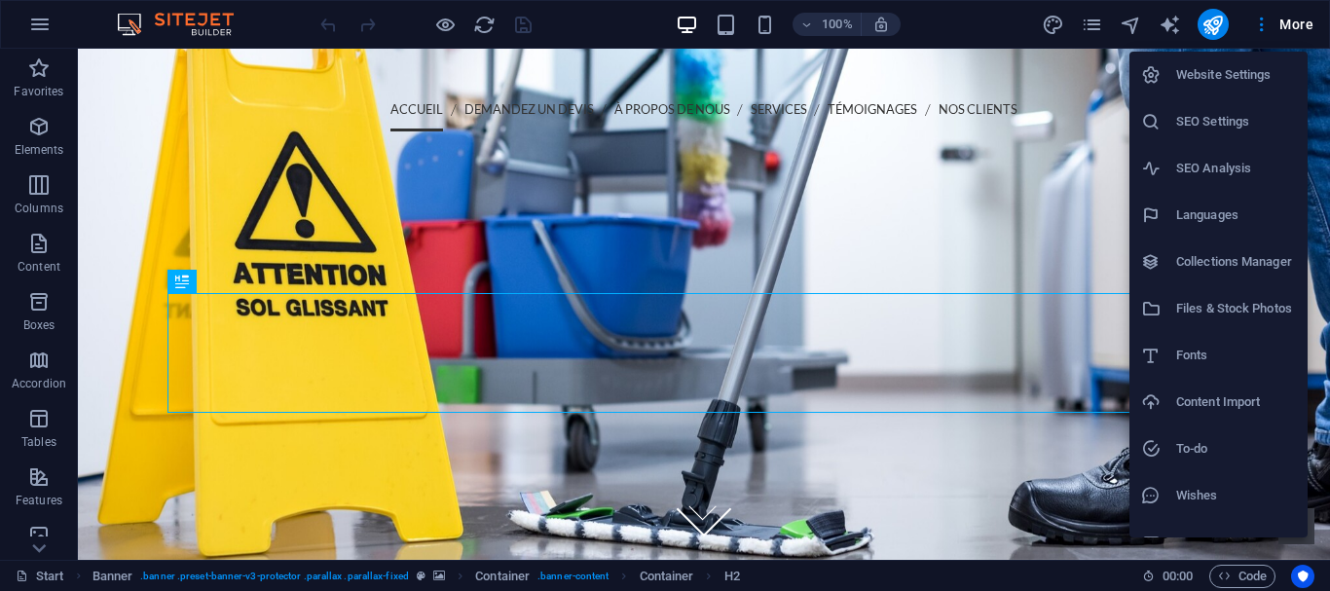
click at [1226, 83] on h6 "Website Settings" at bounding box center [1236, 74] width 120 height 23
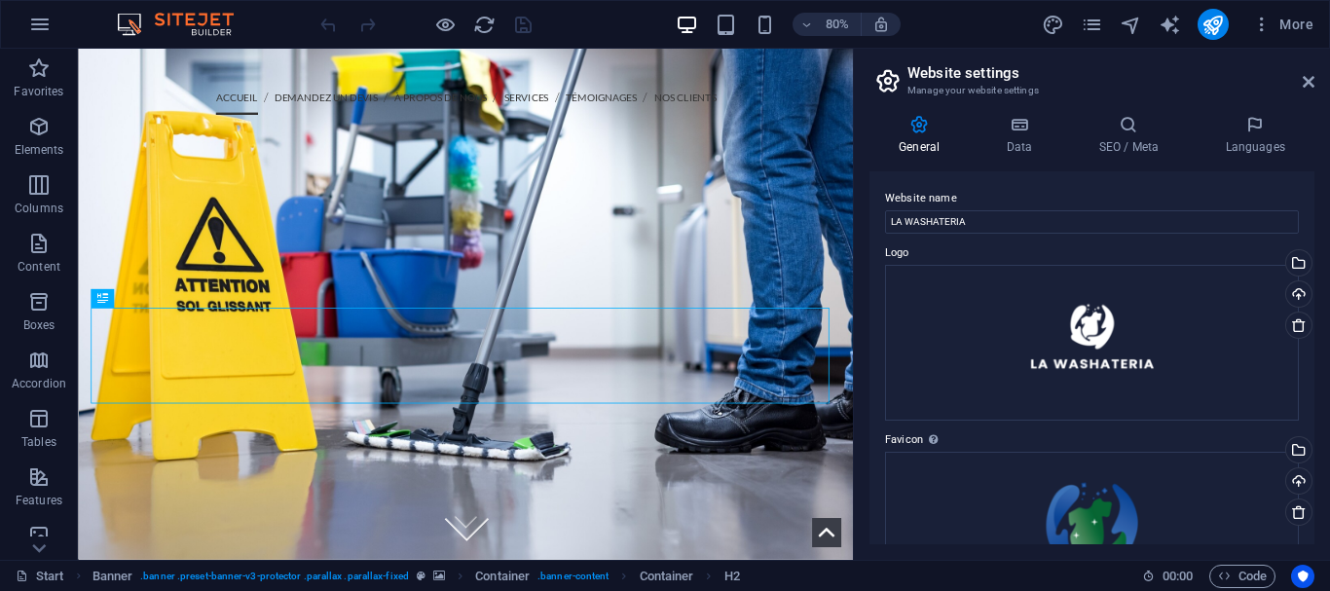
click at [1307, 73] on h2 "Website settings" at bounding box center [1110, 73] width 407 height 18
click at [1307, 78] on icon at bounding box center [1309, 82] width 12 height 16
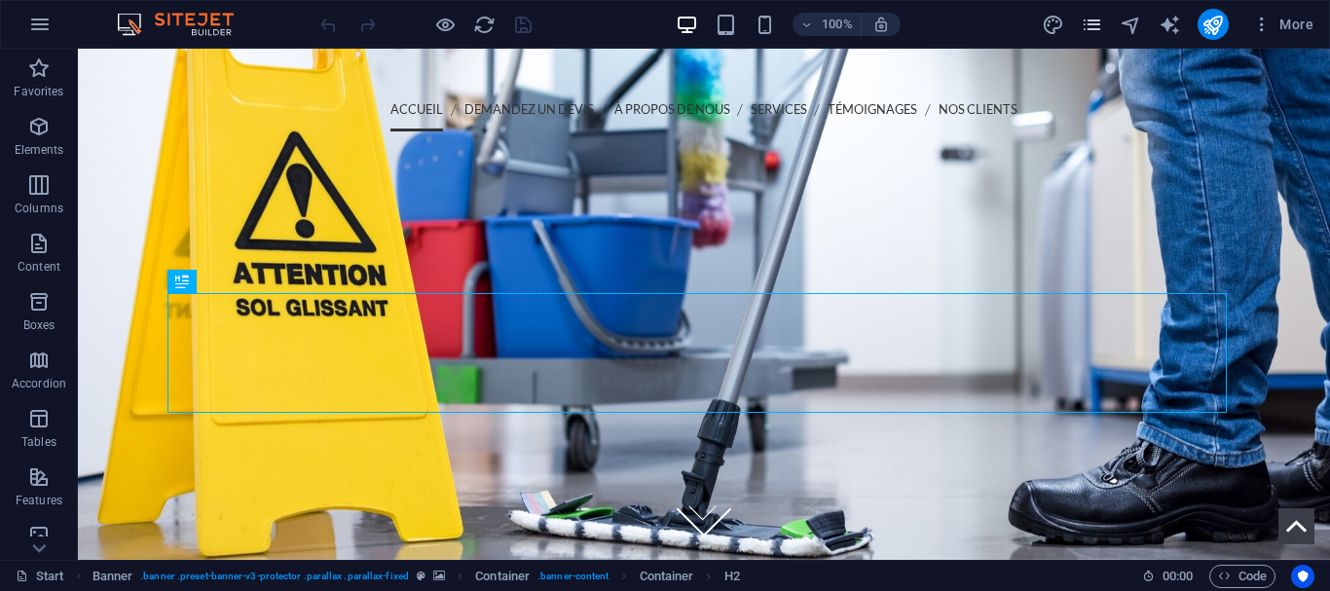
click at [1087, 21] on icon "pages" at bounding box center [1092, 25] width 22 height 22
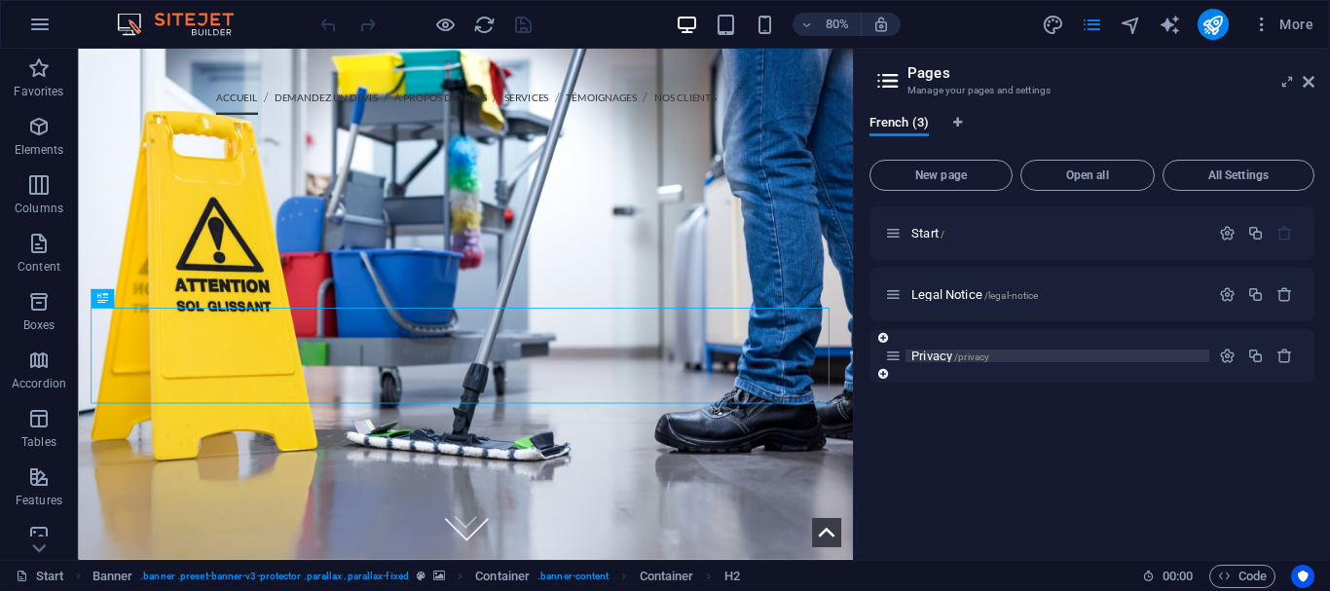
click at [1005, 357] on p "Privacy /privacy" at bounding box center [1057, 355] width 292 height 13
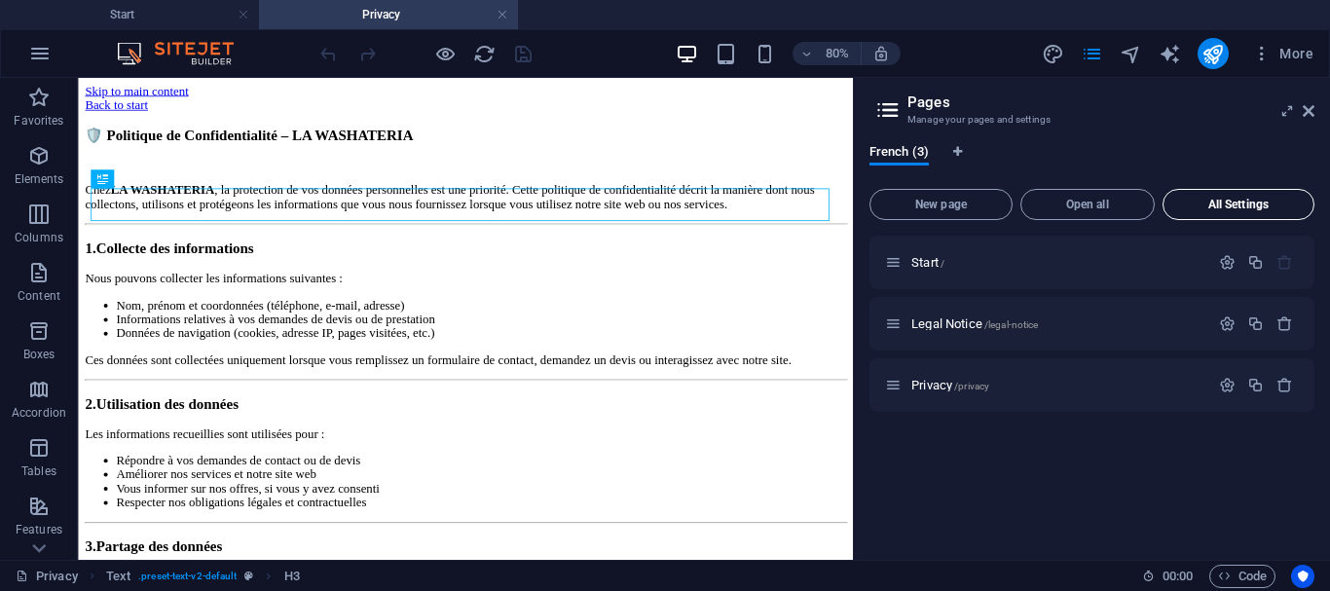
click at [1236, 196] on button "All Settings" at bounding box center [1238, 204] width 152 height 31
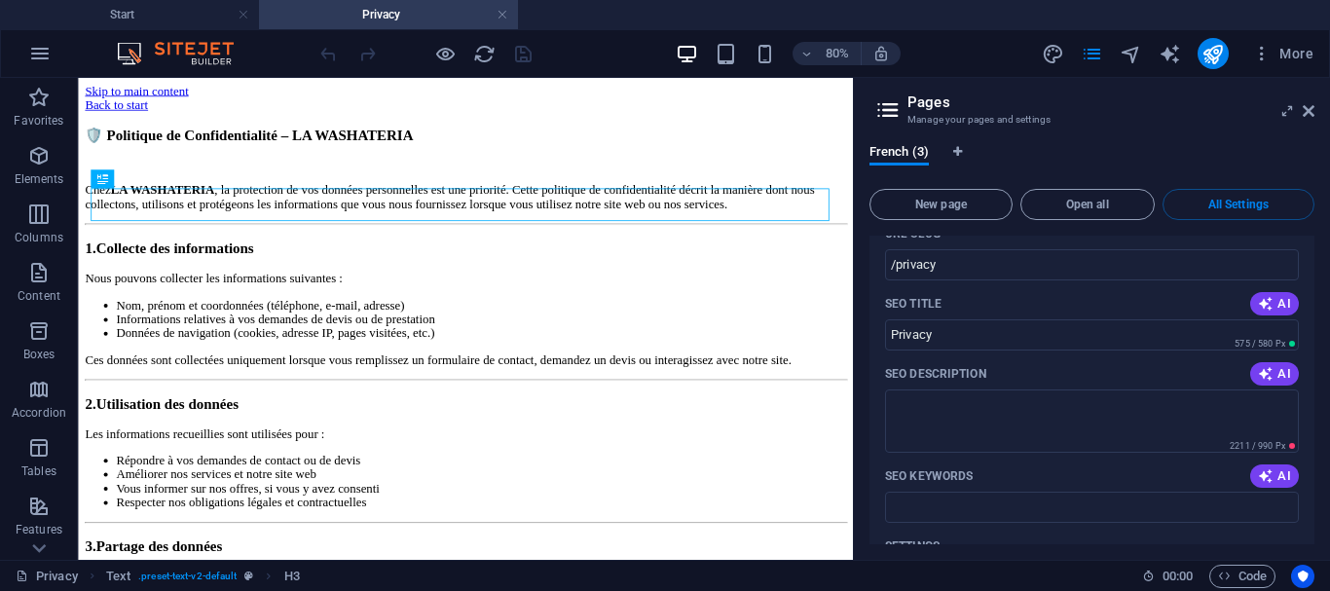
scroll to position [2054, 0]
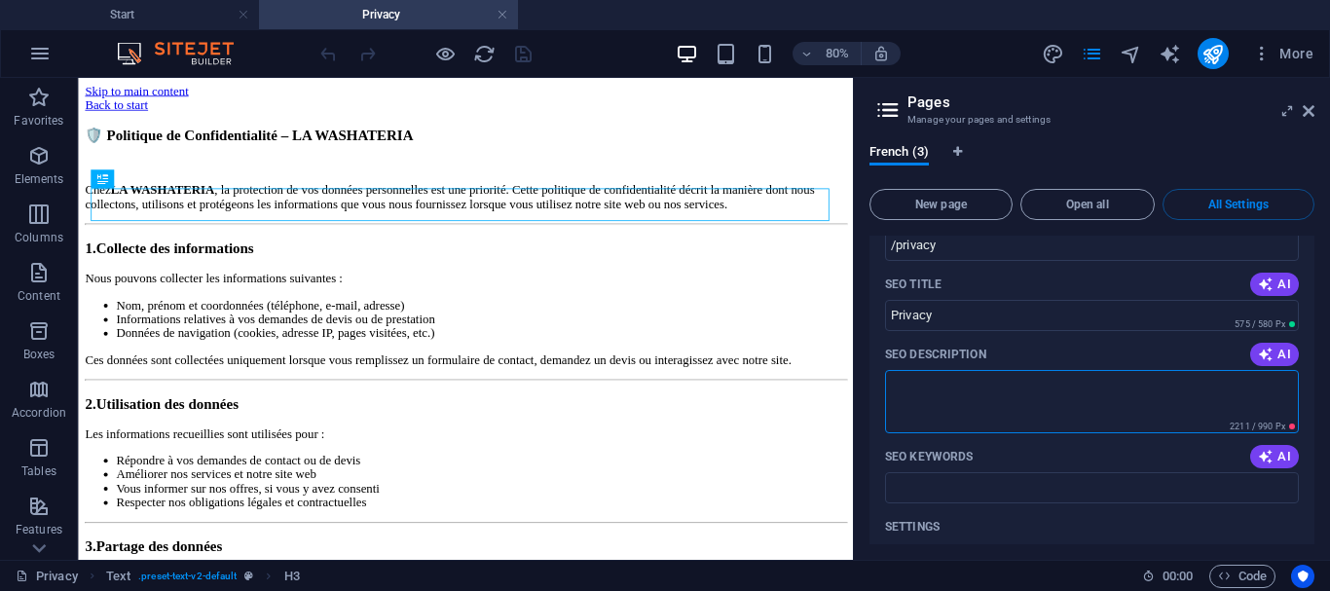
click at [1044, 370] on textarea "SEO Description" at bounding box center [1092, 401] width 414 height 63
click at [946, 347] on p "SEO Description" at bounding box center [935, 355] width 101 height 16
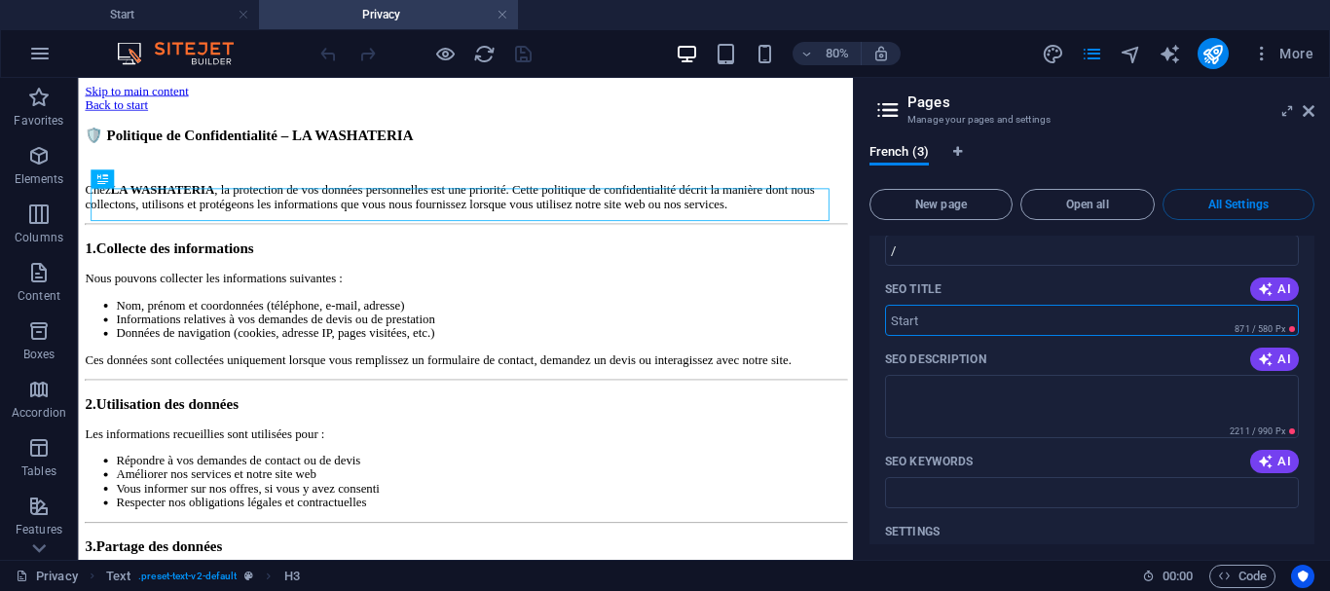
click at [946, 324] on input "SEO Title" at bounding box center [1092, 320] width 414 height 31
click at [937, 397] on textarea "SEO Description" at bounding box center [1092, 406] width 414 height 63
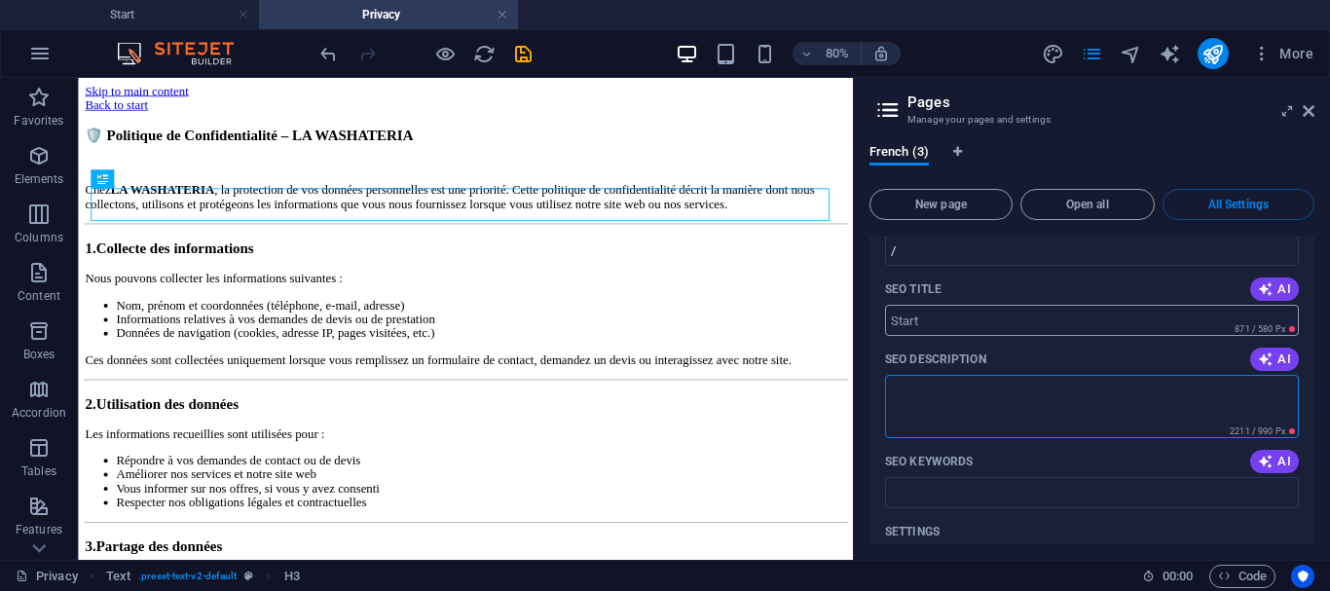
click at [934, 324] on input "SEO Title" at bounding box center [1092, 320] width 414 height 31
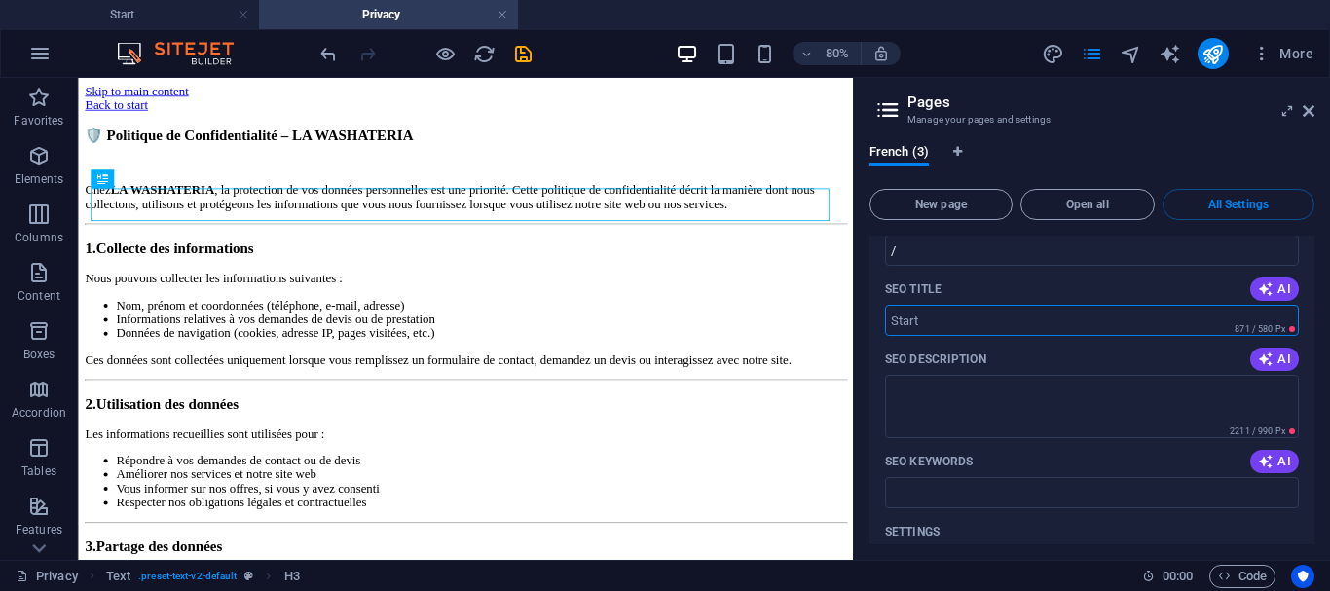
paste input "Politique de Confidentialité | LA WASHATERIA – Entreprise de Nettoyage au [GEOG…"
click at [947, 422] on textarea "SEO Description" at bounding box center [1092, 406] width 414 height 63
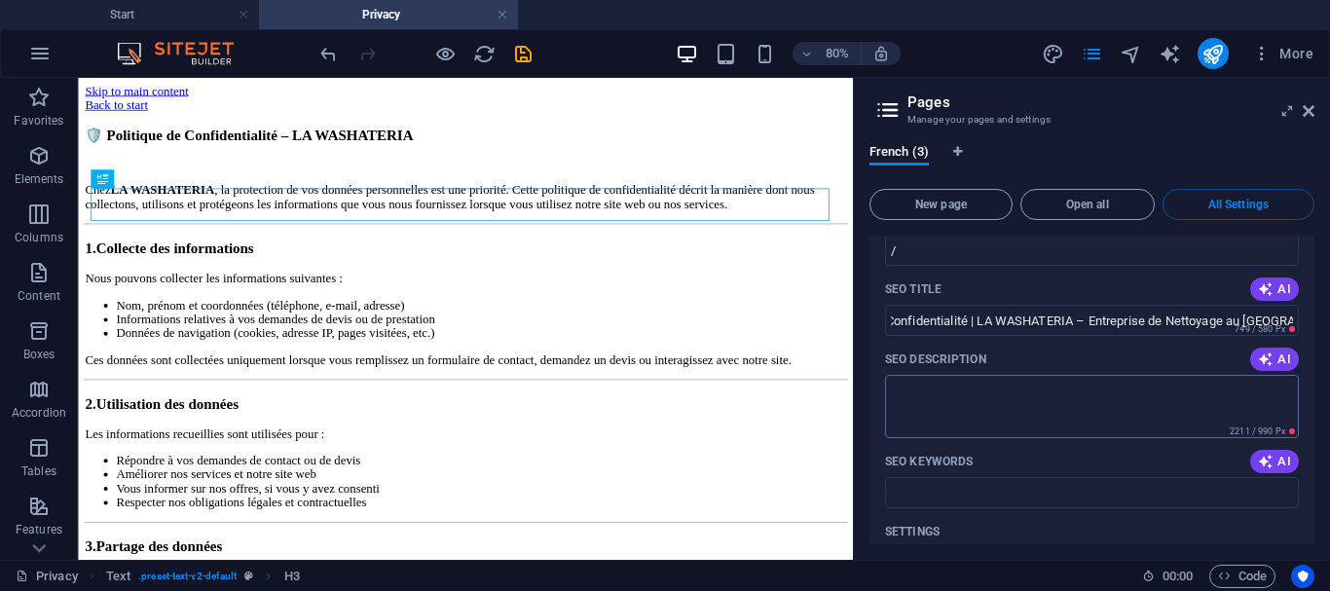
type input "Politique de Confidentialité | LA WASHATERIA – Entreprise de Nettoyage au [GEOG…"
paste textarea "LA WASHATERIA protège vos données personnelles conformément à la loi marocaine …"
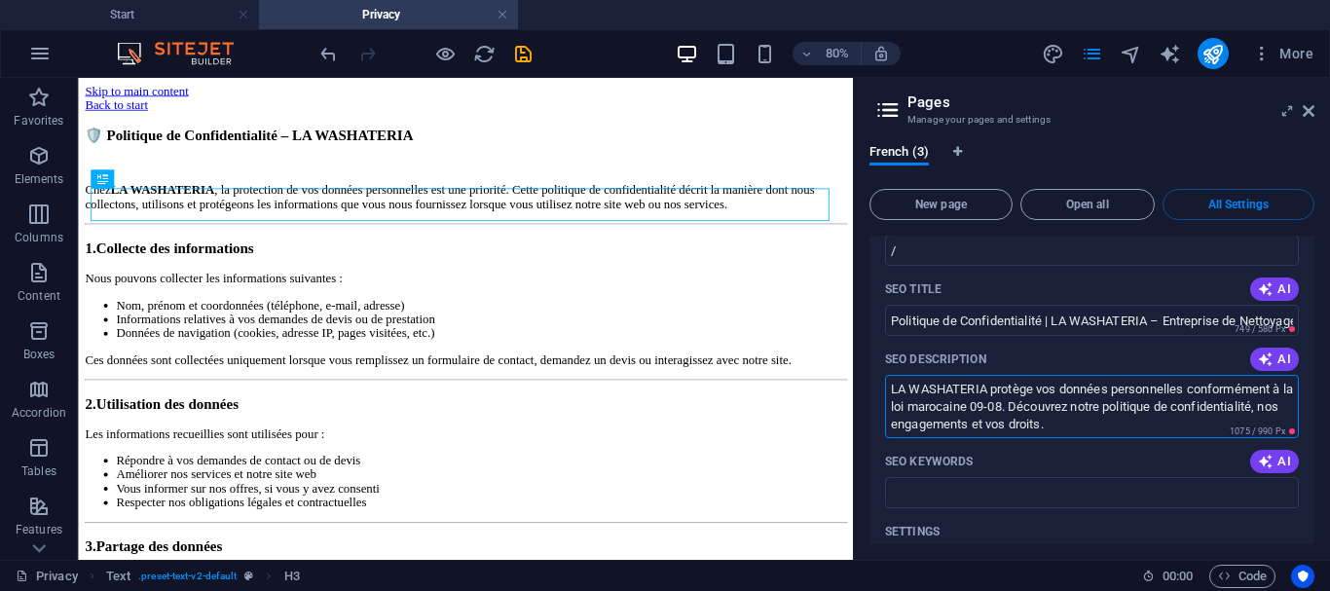
type textarea "LA WASHATERIA protège vos données personnelles conformément à la loi marocaine …"
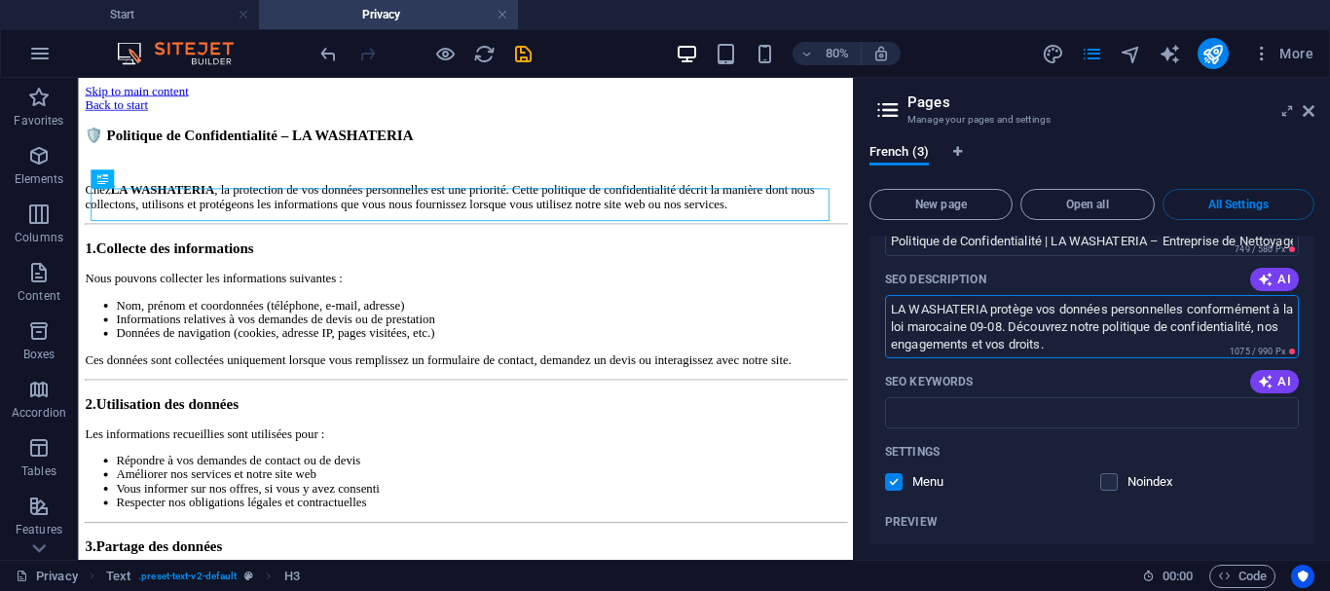
scroll to position [265, 0]
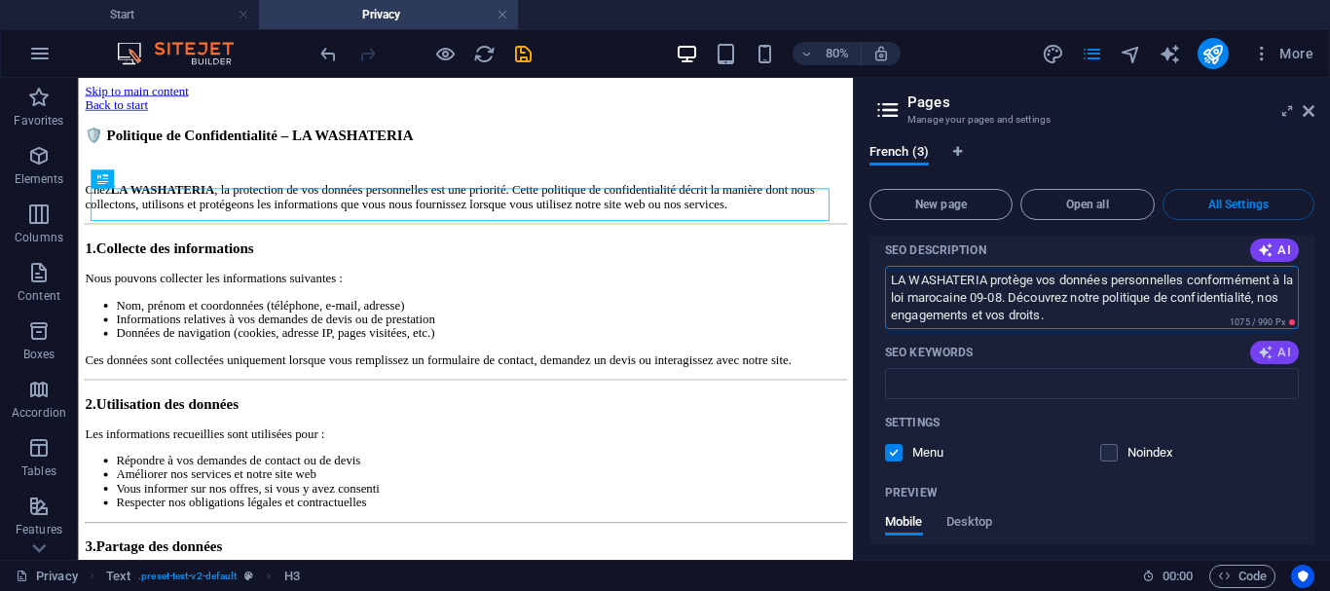
click at [1275, 349] on span "AI" at bounding box center [1274, 353] width 33 height 16
click at [1106, 385] on input "SEO Keywords" at bounding box center [1092, 383] width 414 height 31
type input "nettoyage professionnel, blanchisserie Marrakech, service nettoyage sur mesure,…"
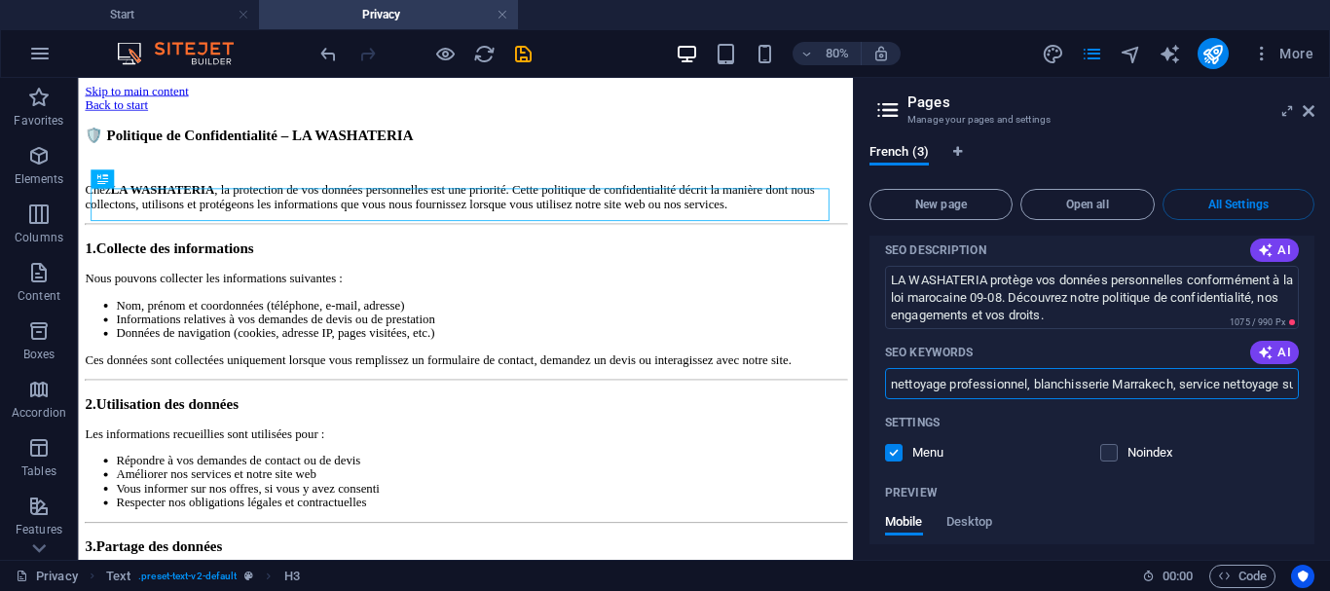
click at [1106, 385] on input "nettoyage professionnel, blanchisserie Marrakech, service nettoyage sur mesure,…" at bounding box center [1092, 383] width 414 height 31
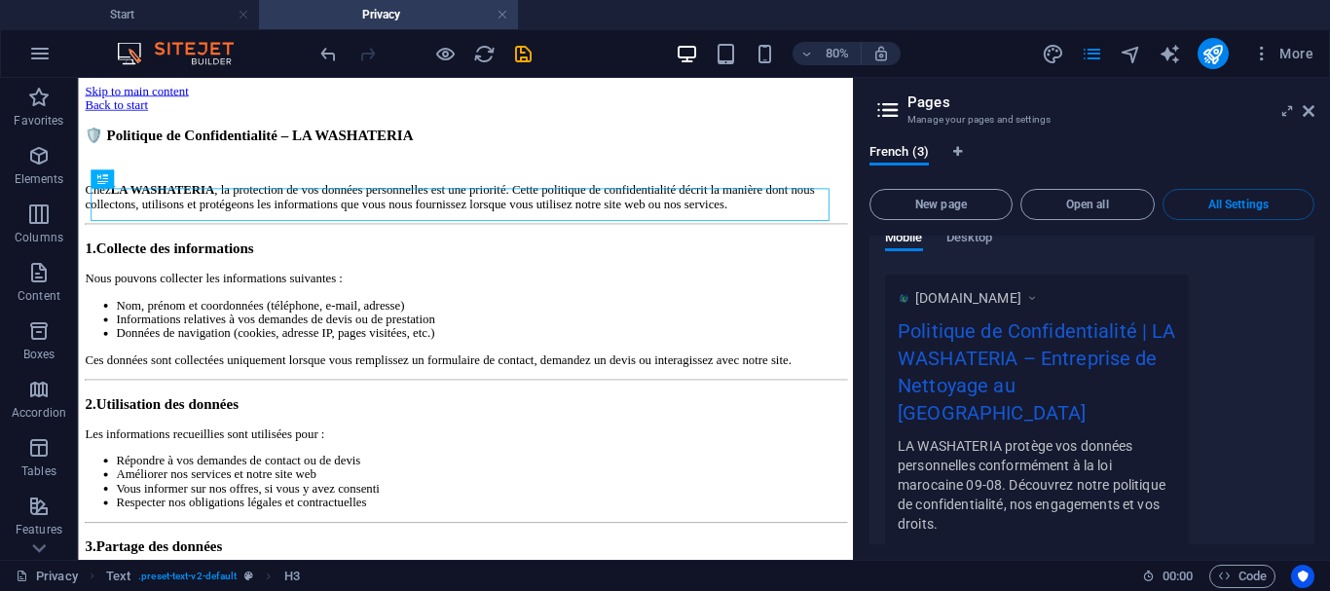
drag, startPoint x: 1163, startPoint y: 386, endPoint x: 1321, endPoint y: 568, distance: 240.9
click at [1321, 560] on div "Start Privacy Favorites Elements Columns Content Boxes Accordion Tables Feature…" at bounding box center [665, 319] width 1330 height 482
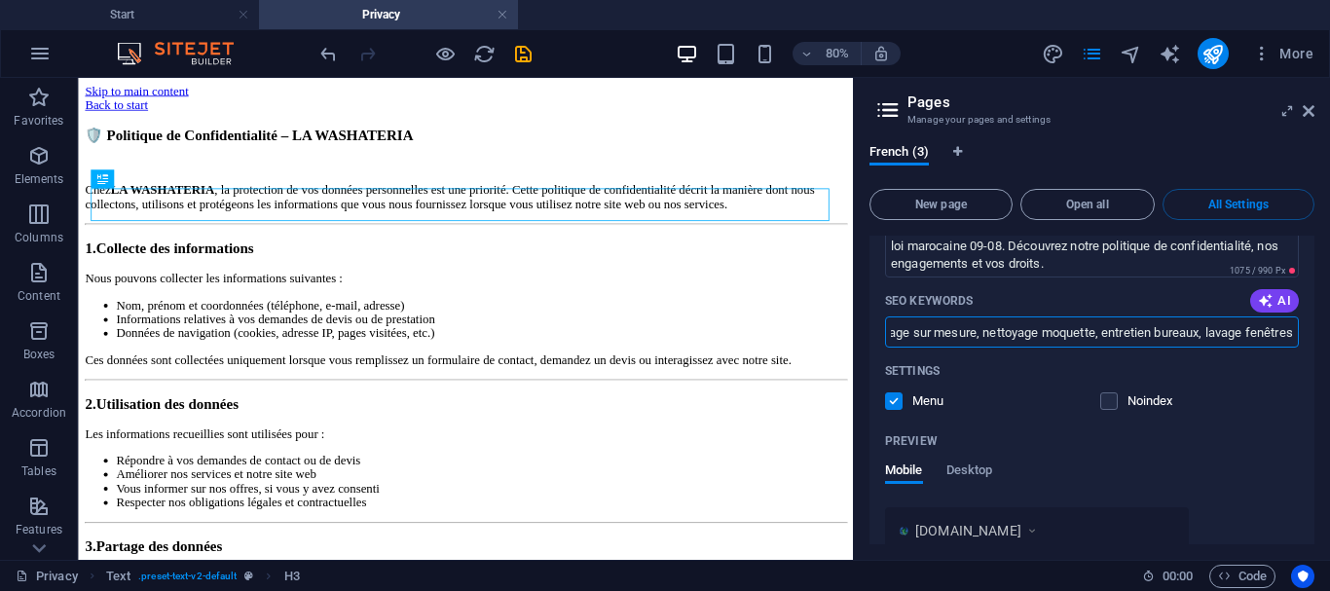
scroll to position [331, 0]
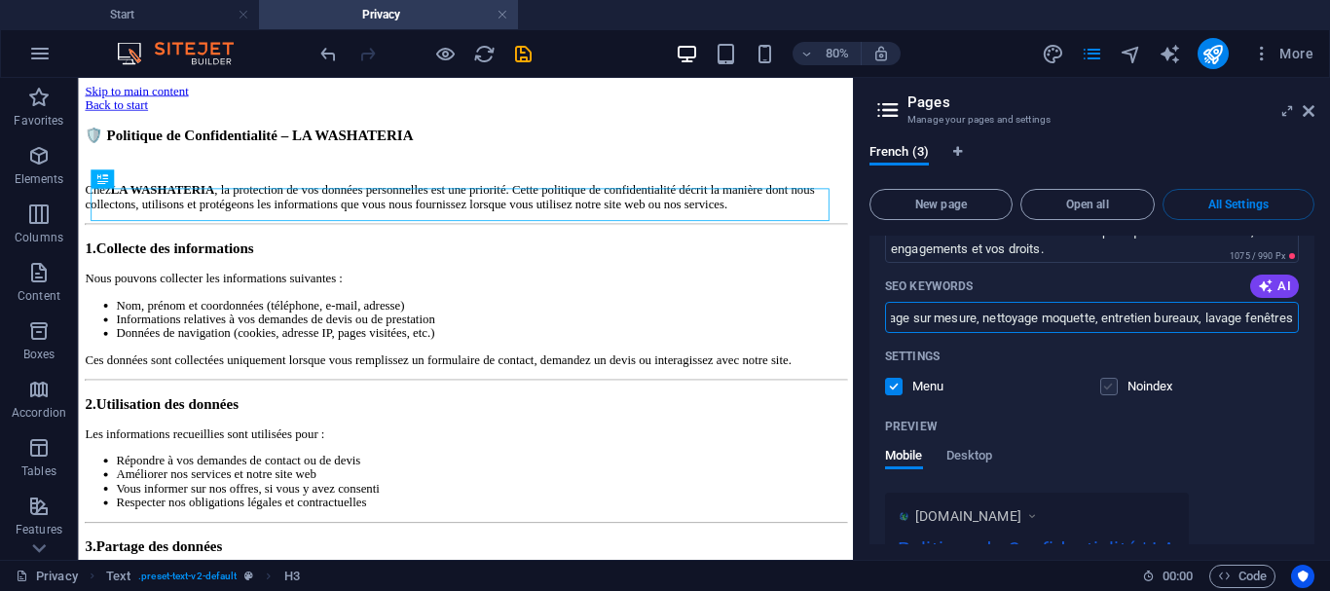
click at [1107, 389] on label at bounding box center [1109, 387] width 18 height 18
click at [0, 0] on input "checkbox" at bounding box center [0, 0] width 0 height 0
click at [1107, 389] on label at bounding box center [1109, 387] width 18 height 18
click at [0, 0] on input "checkbox" at bounding box center [0, 0] width 0 height 0
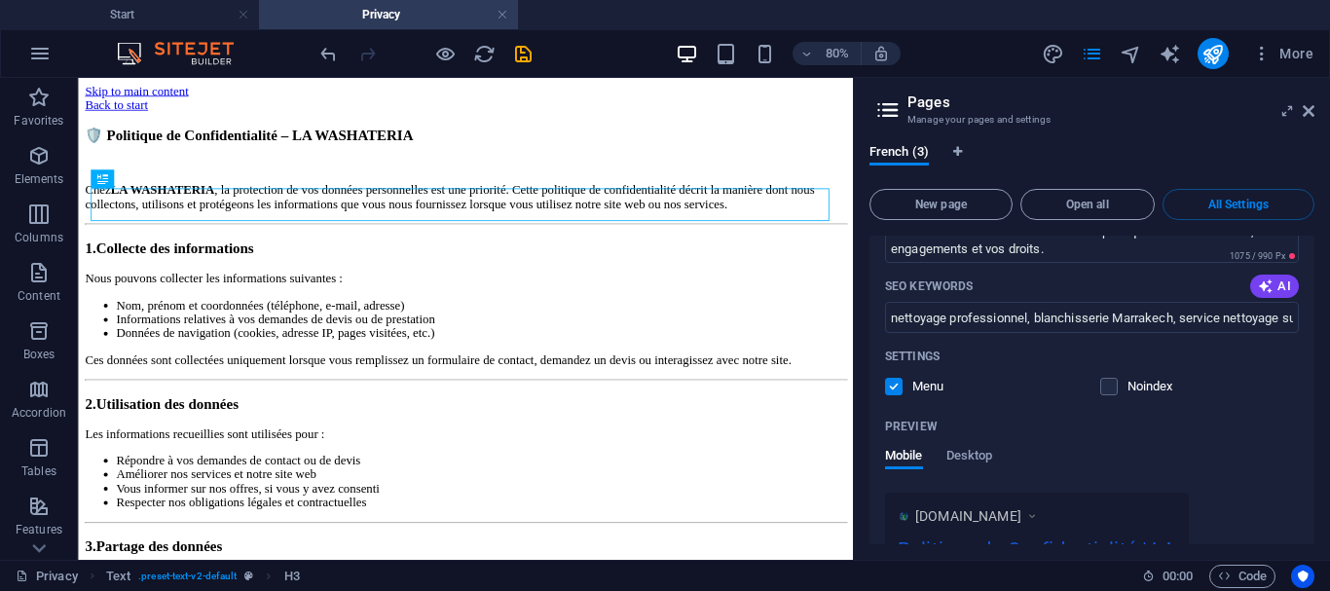
click at [1104, 385] on label at bounding box center [1109, 387] width 18 height 18
click at [0, 0] on input "checkbox" at bounding box center [0, 0] width 0 height 0
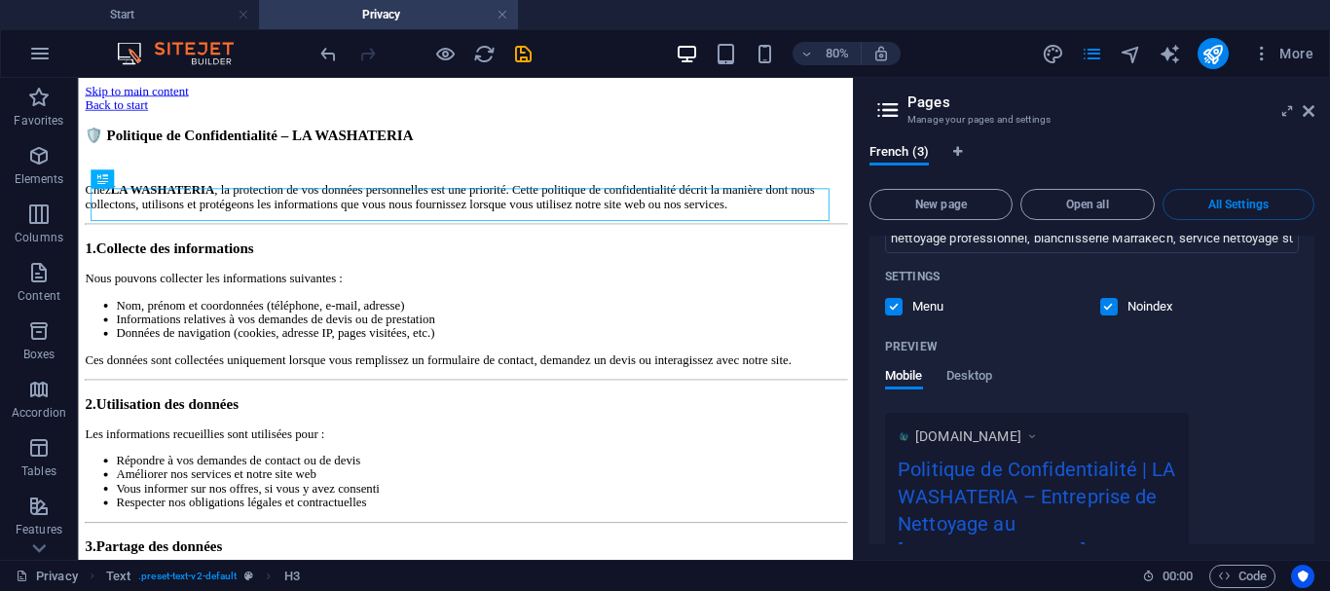
scroll to position [423, 0]
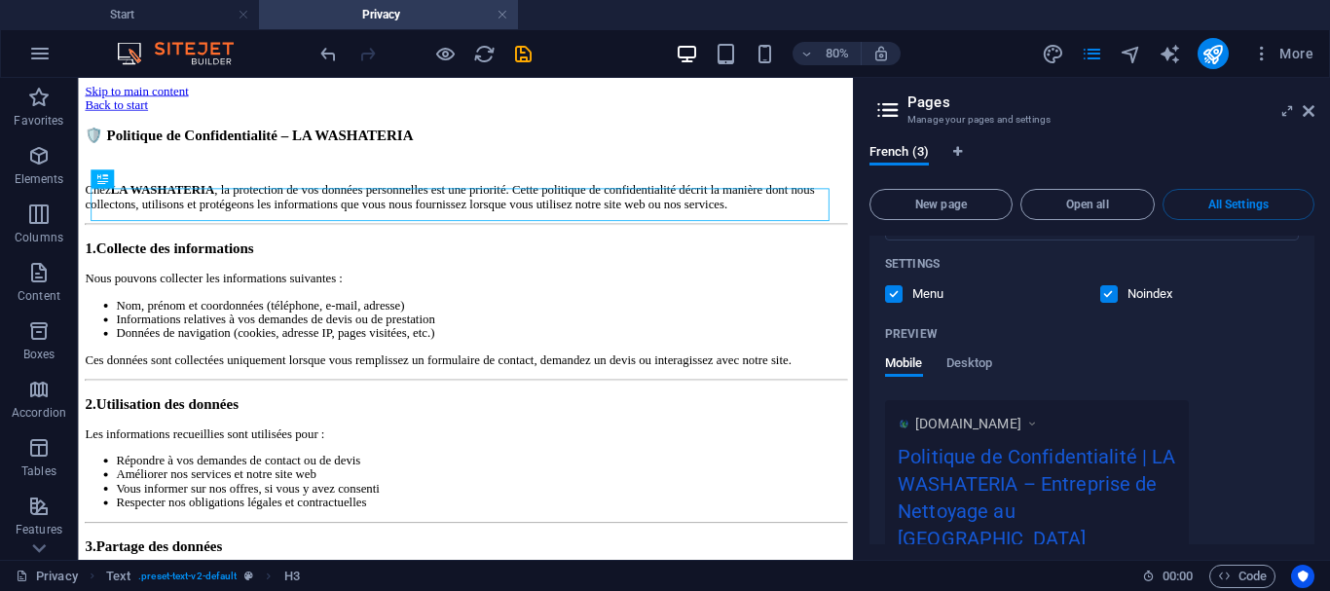
click at [1104, 295] on label at bounding box center [1109, 294] width 18 height 18
click at [0, 0] on input "checkbox" at bounding box center [0, 0] width 0 height 0
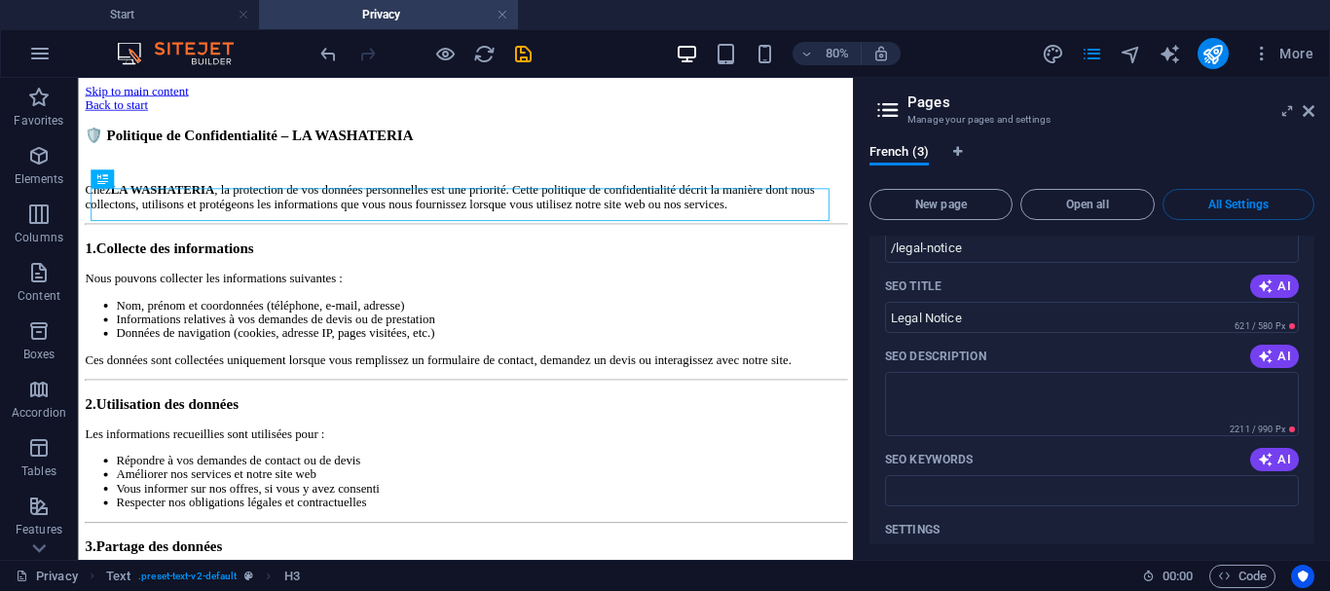
scroll to position [1110, 0]
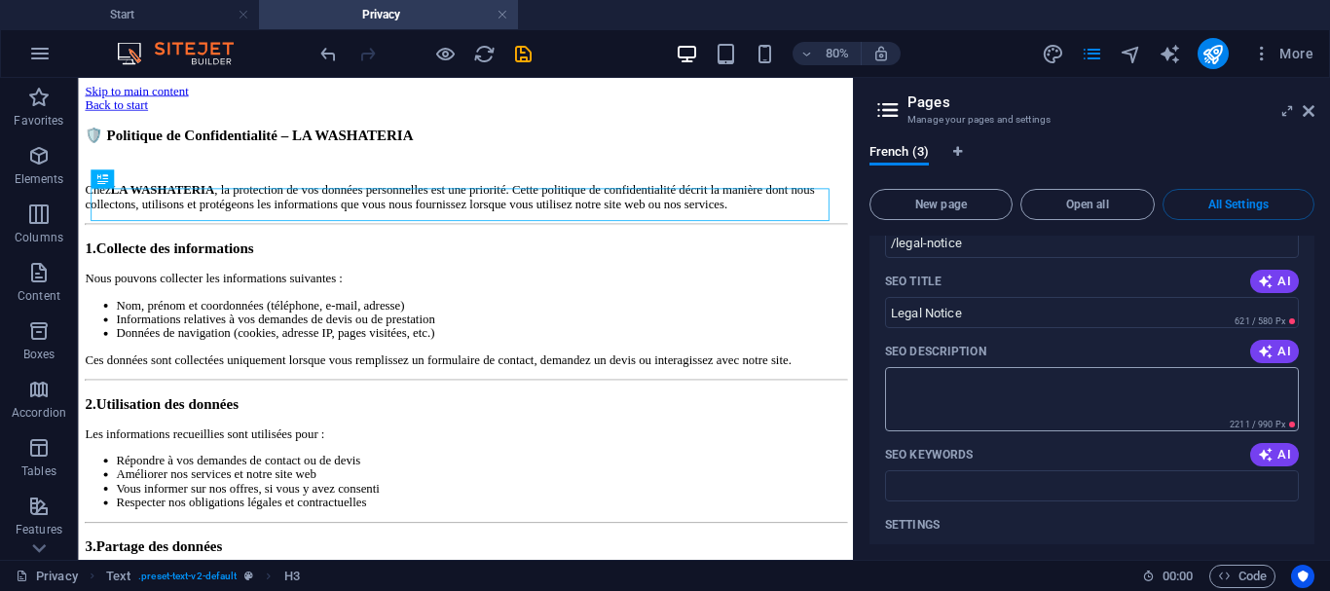
click at [952, 368] on textarea "SEO Description" at bounding box center [1092, 398] width 414 height 63
click at [931, 297] on input "Legal Notice" at bounding box center [1092, 312] width 414 height 31
paste input "Mentions légales – La Washateria"
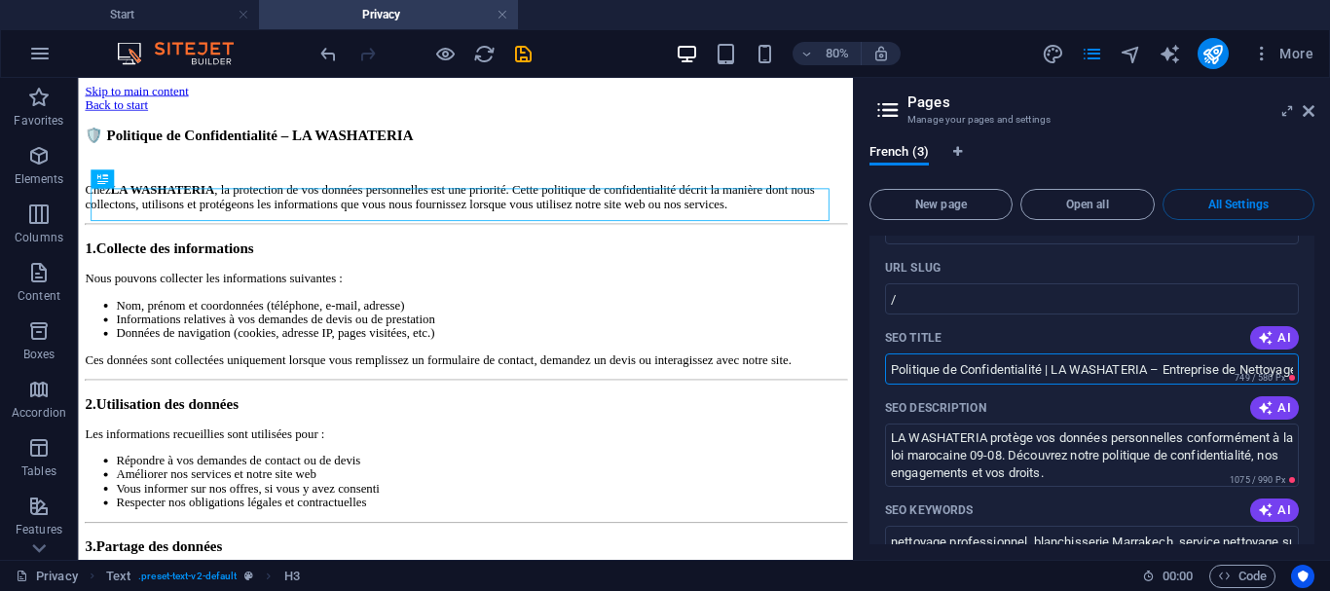
scroll to position [0, 75]
drag, startPoint x: 1049, startPoint y: 370, endPoint x: 1329, endPoint y: 432, distance: 286.3
click at [1329, 432] on div "French (3) New page Open all All Settings Start / Name Start ​ URL SLUG / ​ SEO…" at bounding box center [1092, 344] width 476 height 431
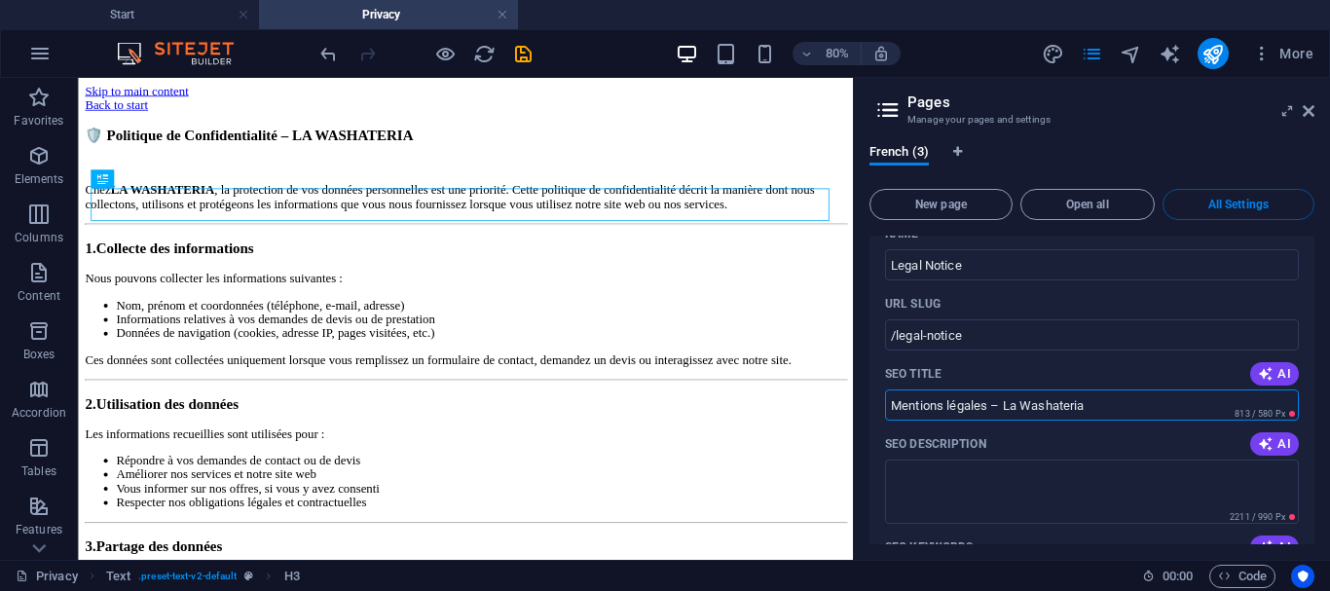
scroll to position [0, 0]
drag, startPoint x: 996, startPoint y: 380, endPoint x: 1221, endPoint y: 389, distance: 225.1
click at [1221, 389] on input "Mentions légales – La Washateria" at bounding box center [1092, 404] width 414 height 31
paste input "| LA WASHATERIA – Entreprise de Nettoyage au Maroc"
type input "Mentions légales | LA WASHATERIA – Entreprise de Nettoyage au Maroc"
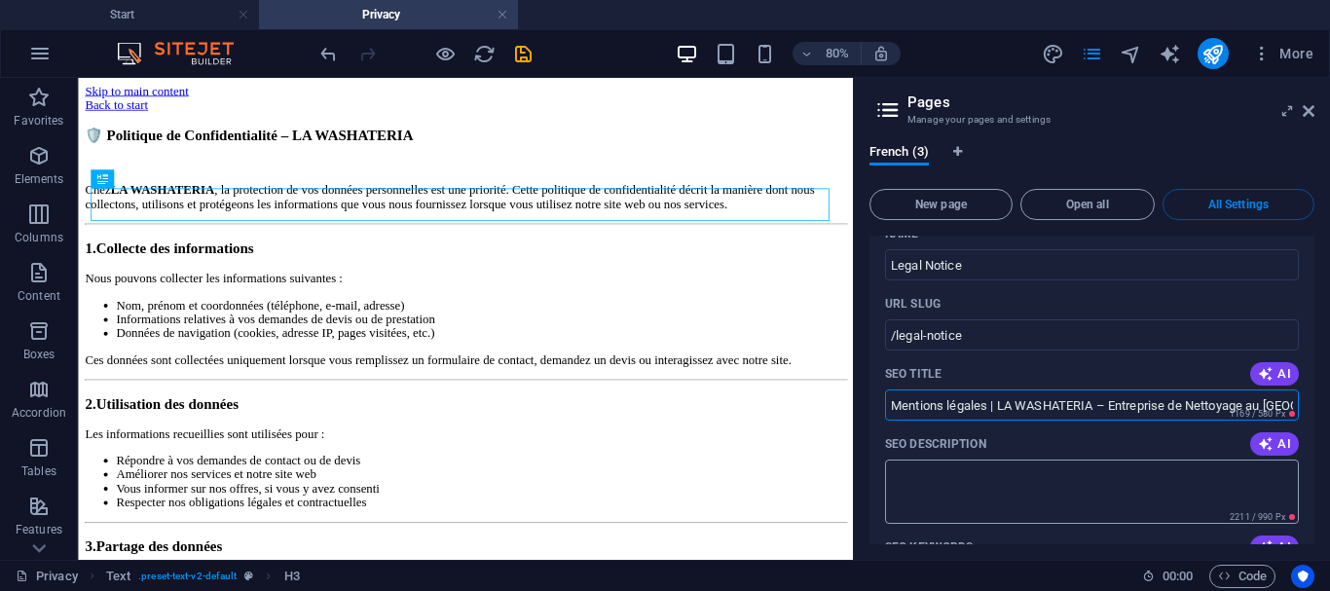
click at [987, 459] on textarea "SEO Description" at bounding box center [1092, 490] width 414 height 63
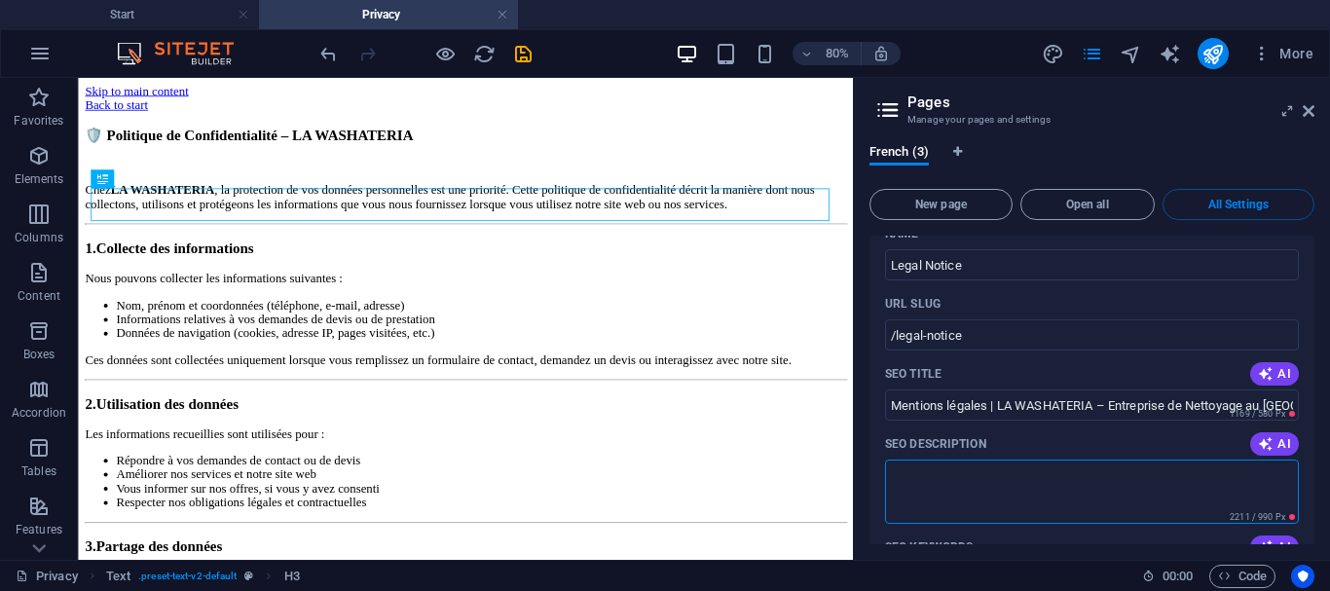
paste textarea "Découvrez les mentions légales et la politique de confidentialité de La Washate…"
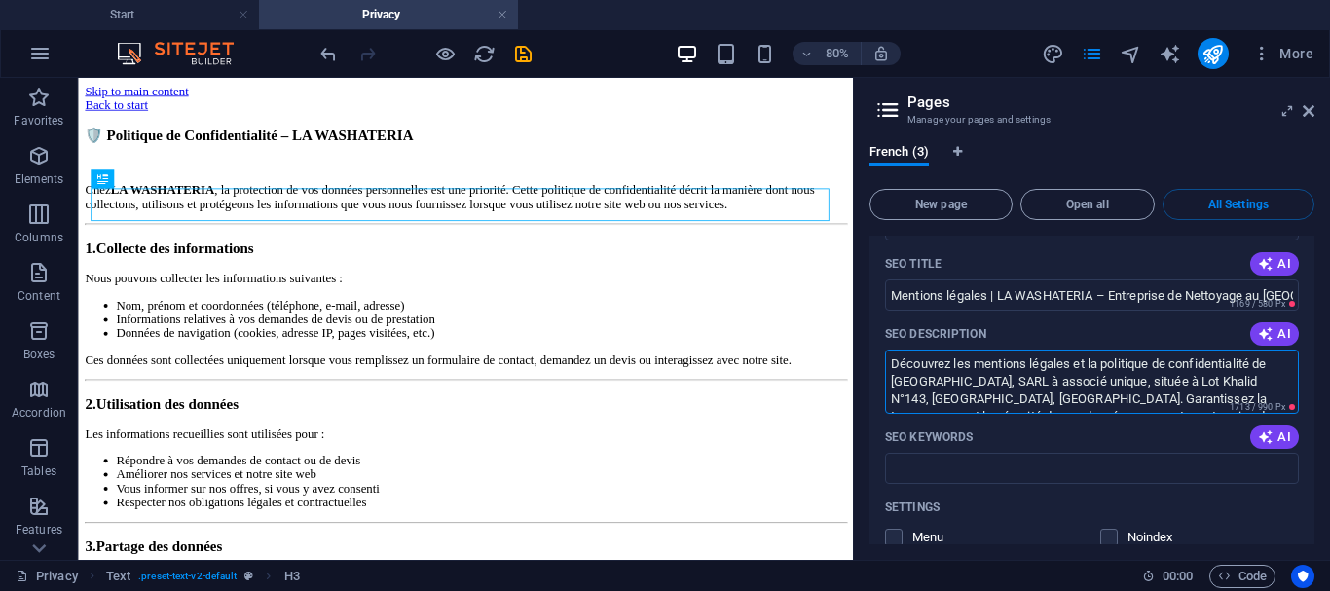
scroll to position [1128, 0]
type textarea "Découvrez les mentions légales et la politique de confidentialité de La Washate…"
click at [1265, 426] on icon "button" at bounding box center [1265, 435] width 18 height 18
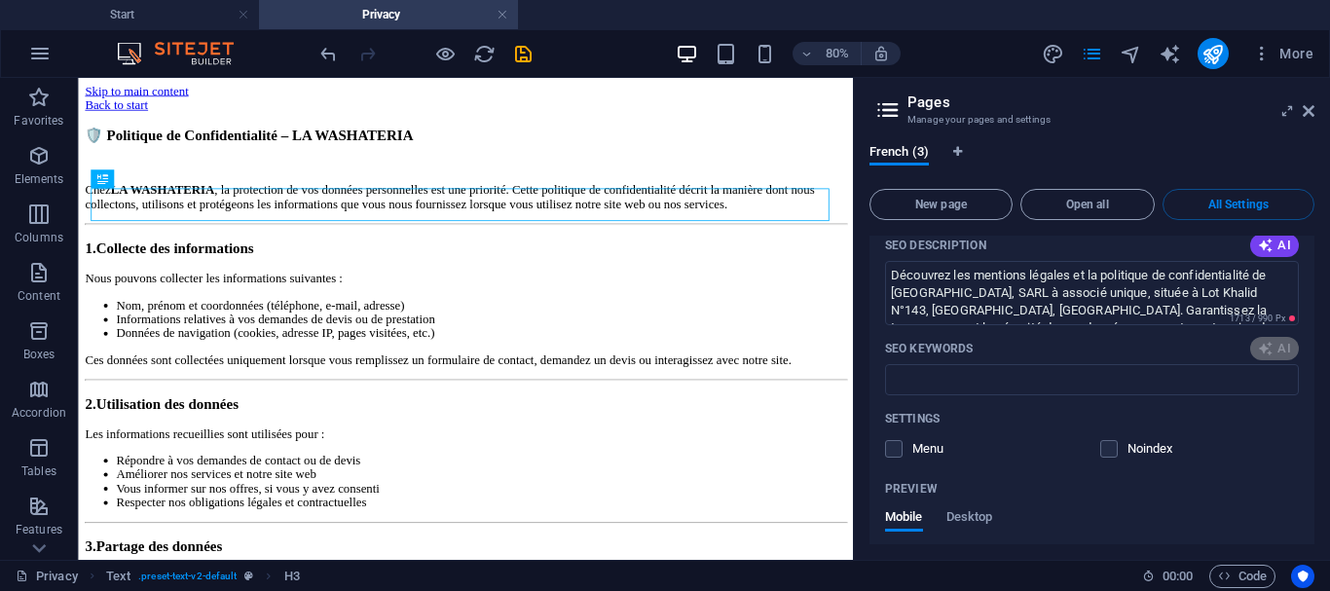
scroll to position [1220, 0]
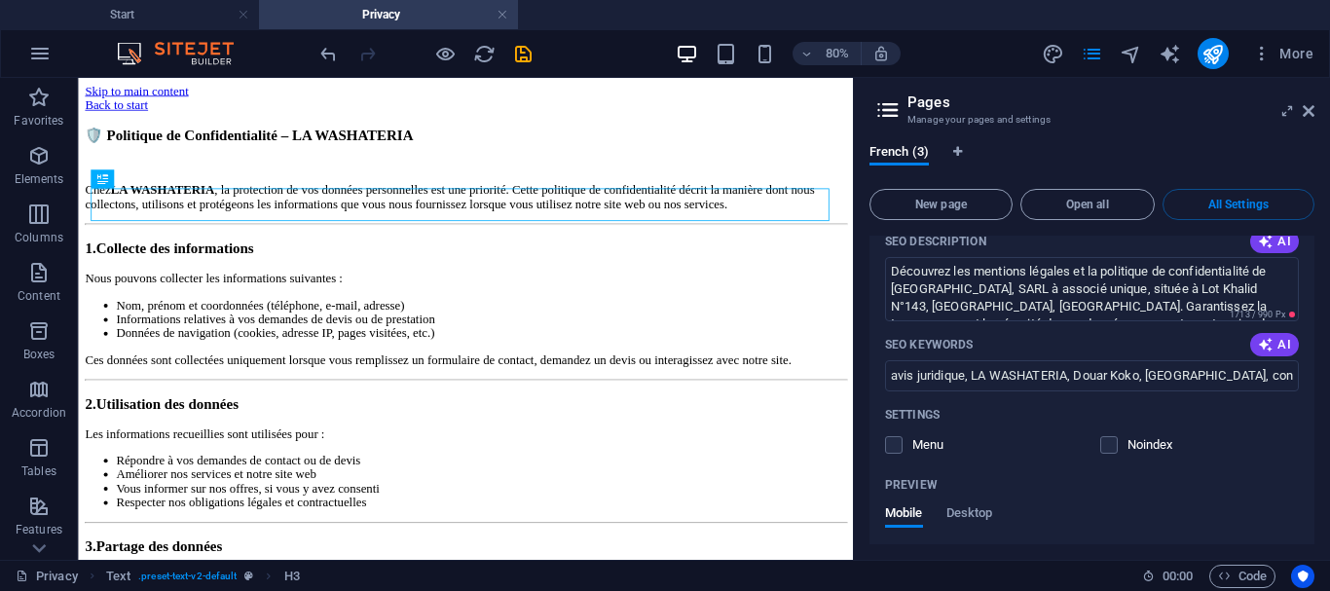
type input "avis juridique, LA WASHATERIA, Douar Koko, Marrakech, contact, lave-linge"
click at [899, 436] on label at bounding box center [894, 445] width 18 height 18
click at [0, 0] on input "checkbox" at bounding box center [0, 0] width 0 height 0
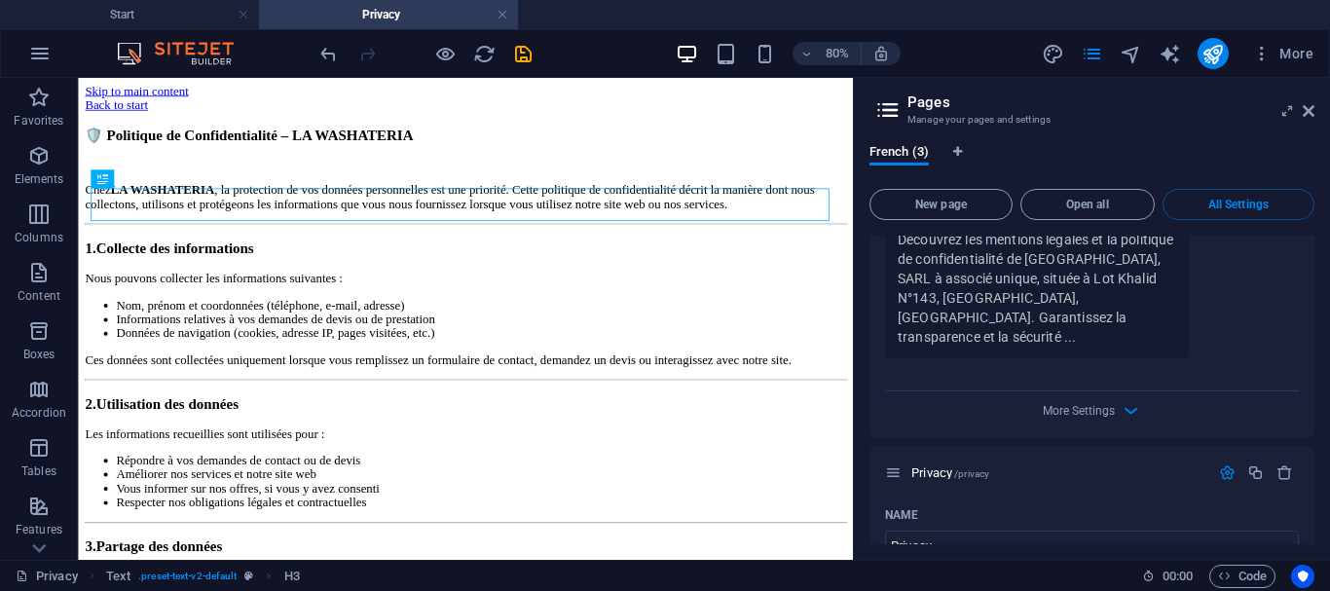
scroll to position [1703, 0]
click at [1098, 404] on span "More Settings" at bounding box center [1079, 411] width 72 height 14
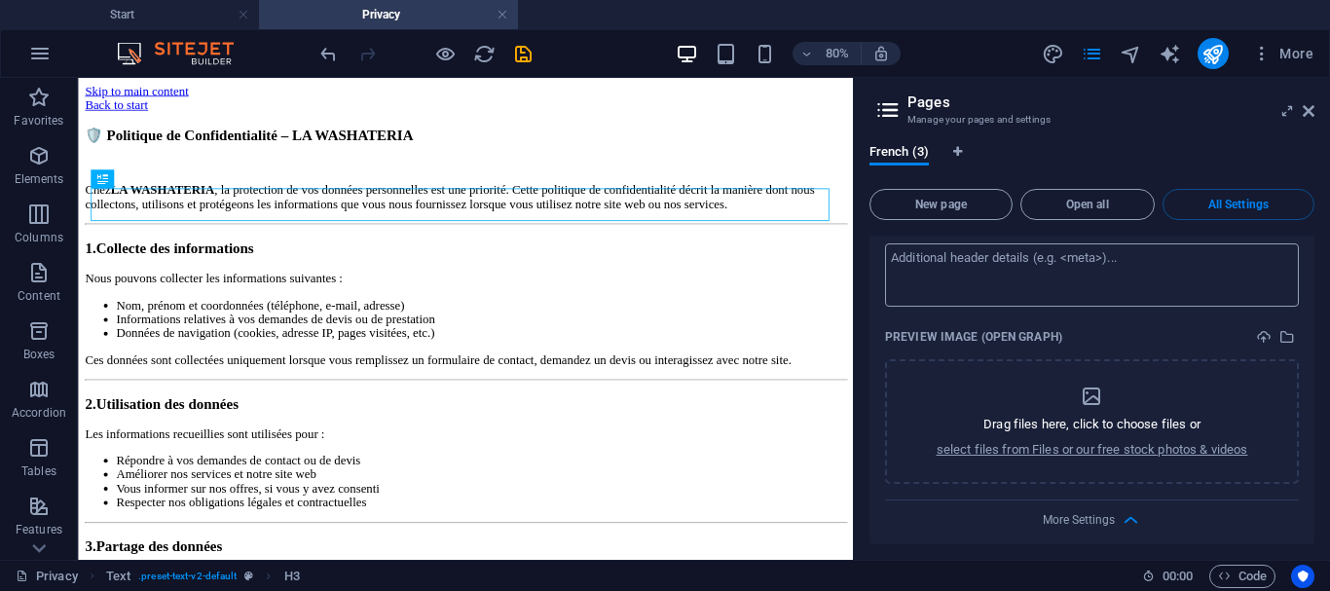
scroll to position [1898, 0]
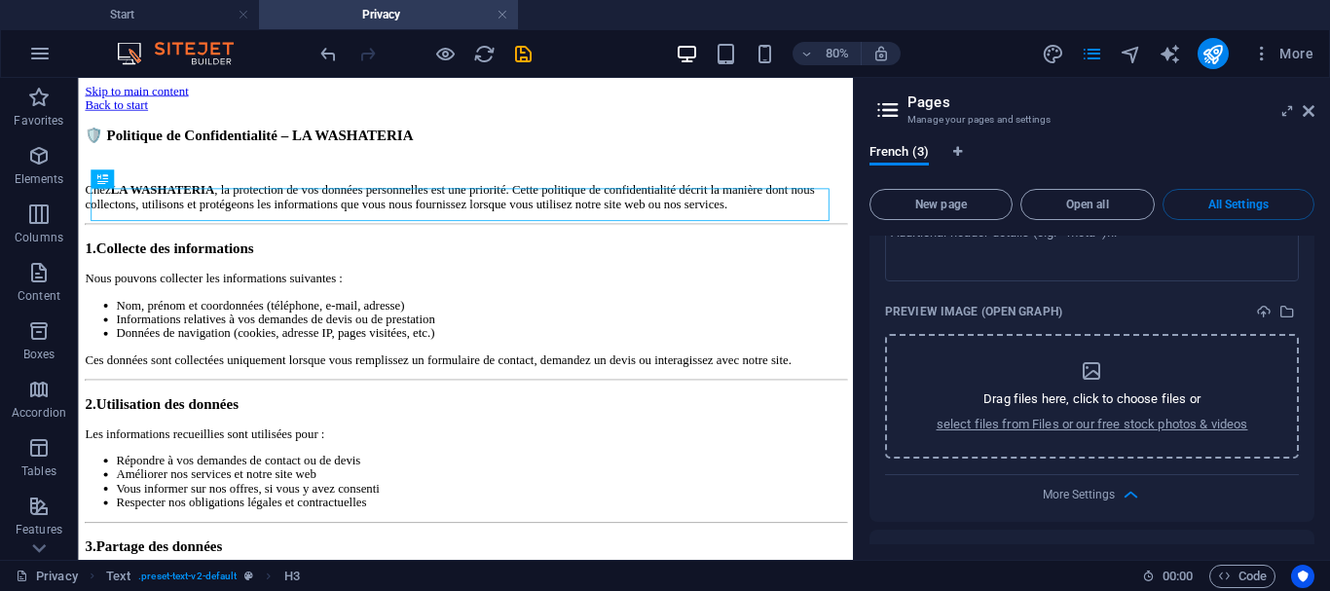
click at [1076, 390] on p "Drag files here, click to choose files or" at bounding box center [1091, 399] width 217 height 18
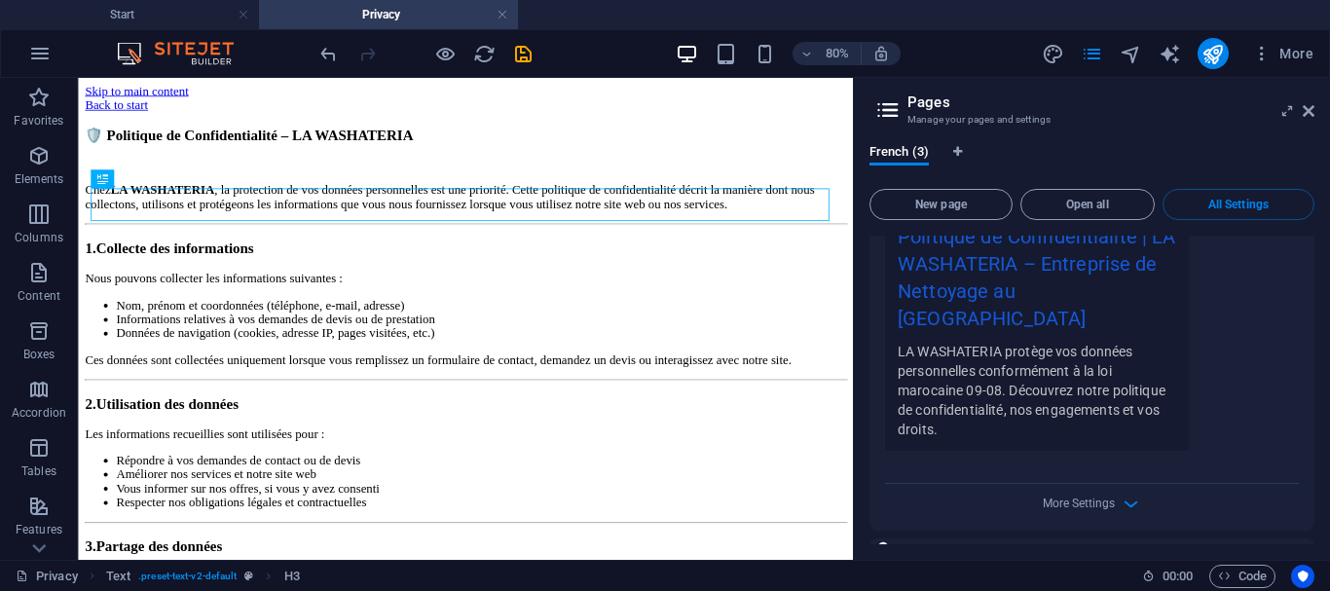
scroll to position [626, 0]
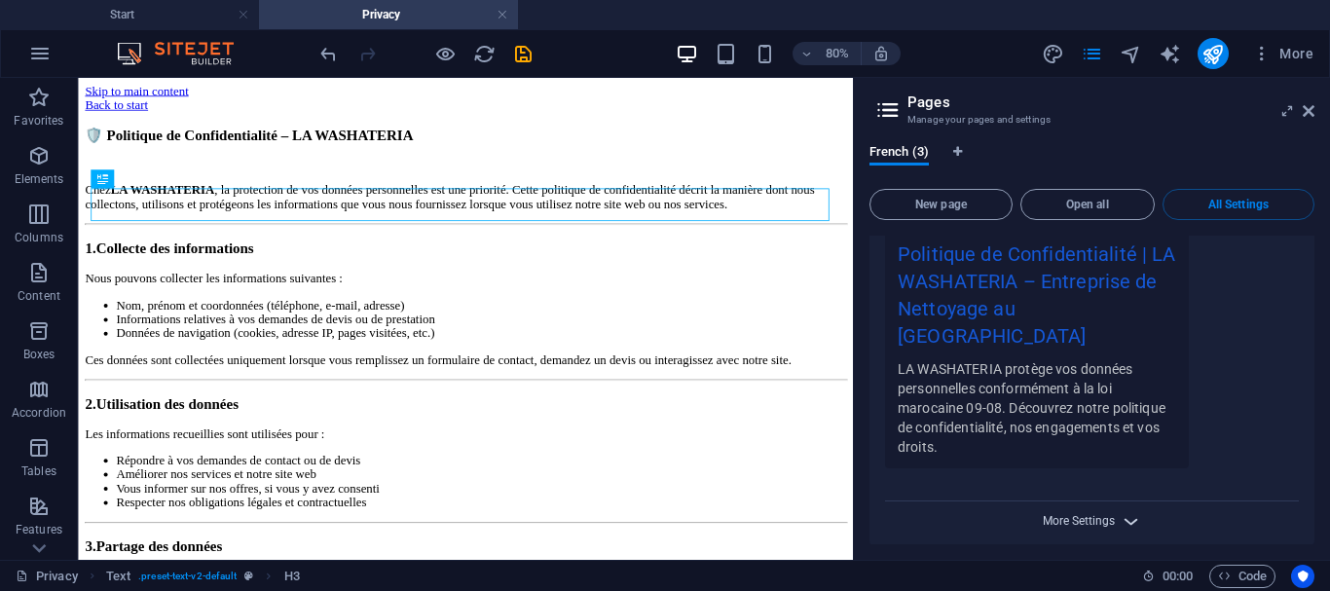
click at [1068, 514] on span "More Settings" at bounding box center [1079, 521] width 72 height 14
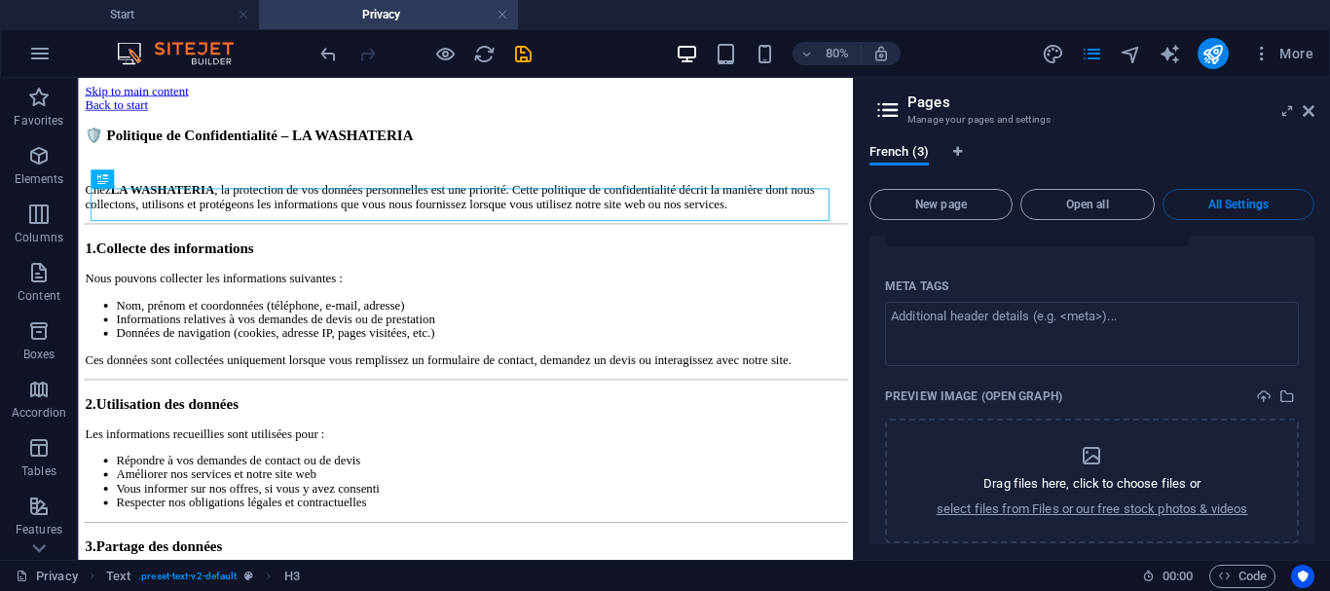
scroll to position [881, 0]
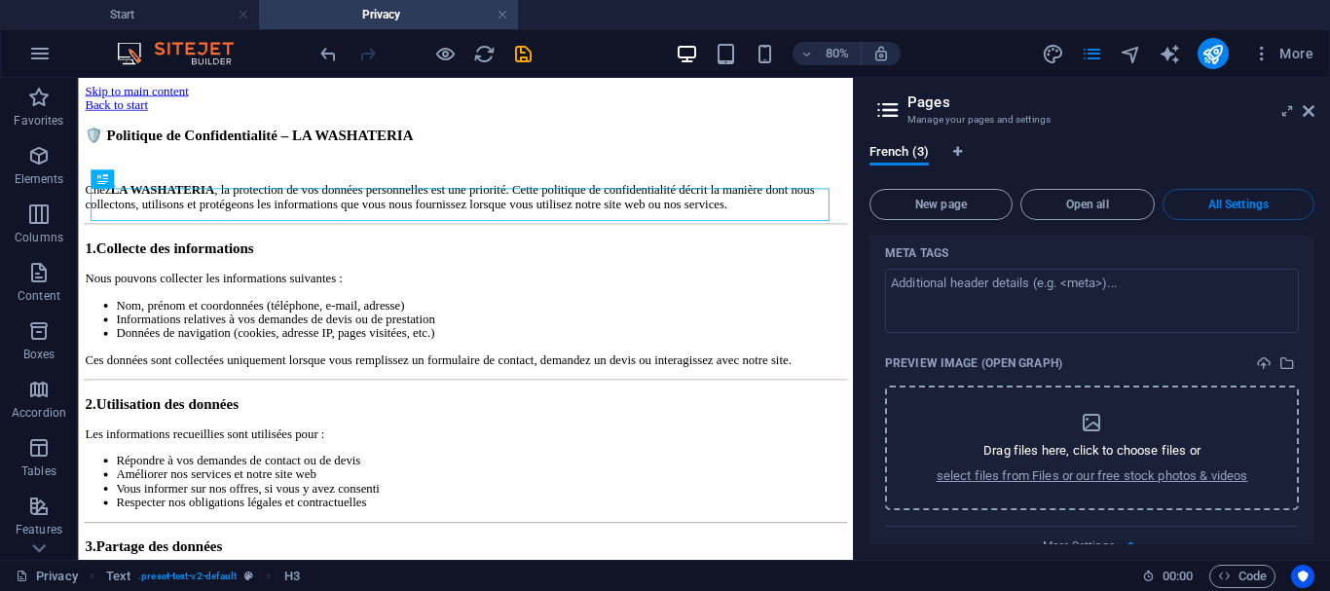
click at [1074, 411] on div "Drag files here, click to choose files or select files from Files or our free s…" at bounding box center [1093, 448] width 312 height 74
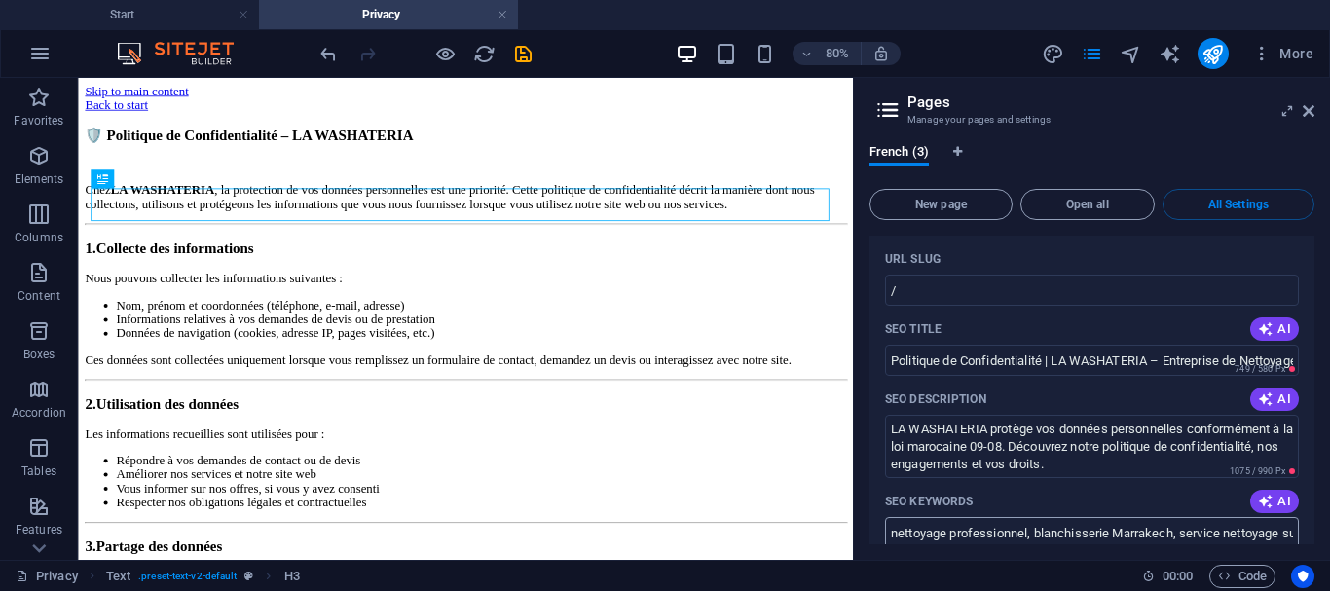
scroll to position [131, 0]
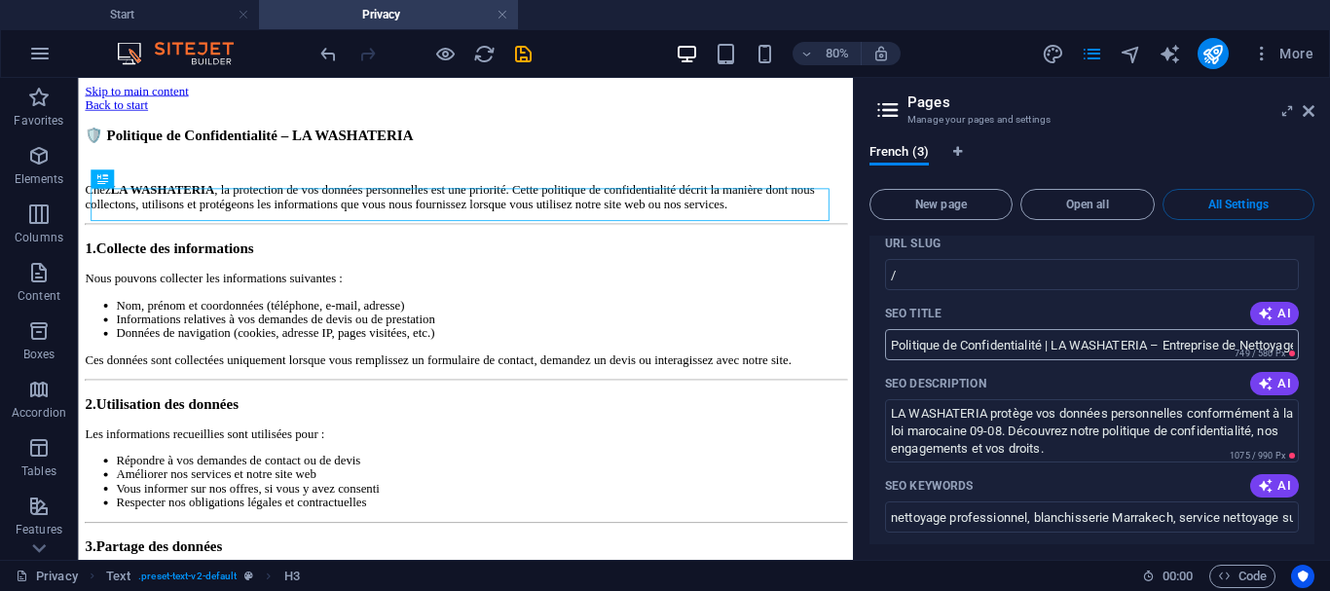
click at [970, 349] on input "Politique de Confidentialité | LA WASHATERIA – Entreprise de Nettoyage au [GEOG…" at bounding box center [1092, 344] width 414 height 31
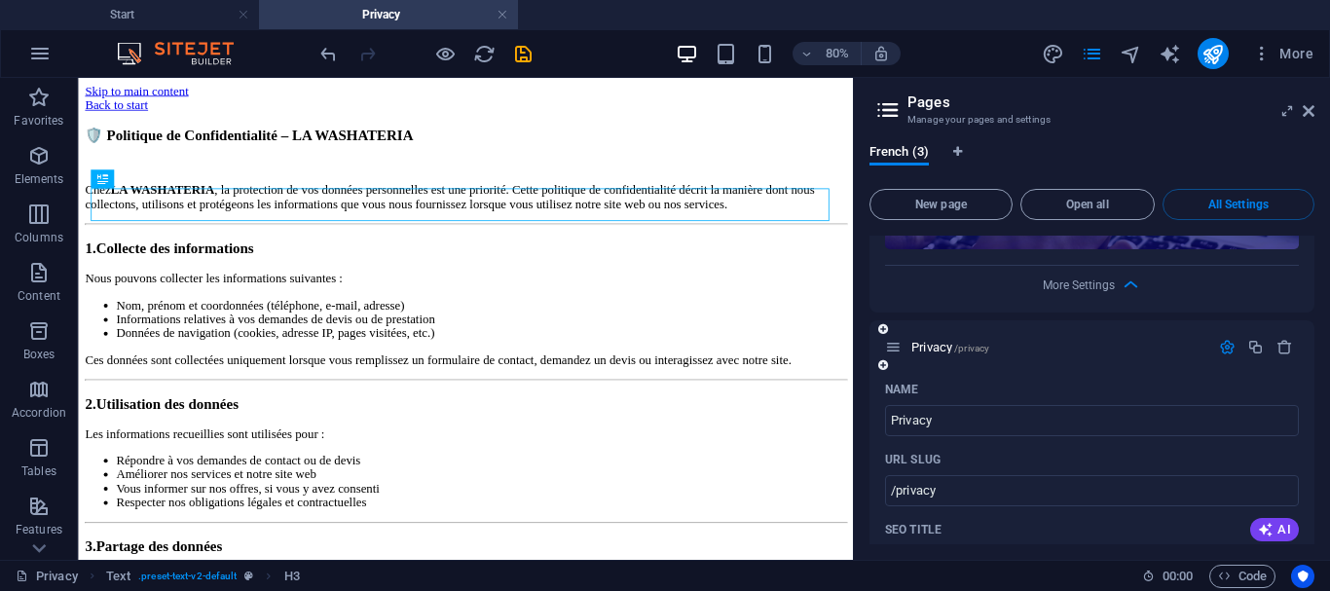
scroll to position [2980, 0]
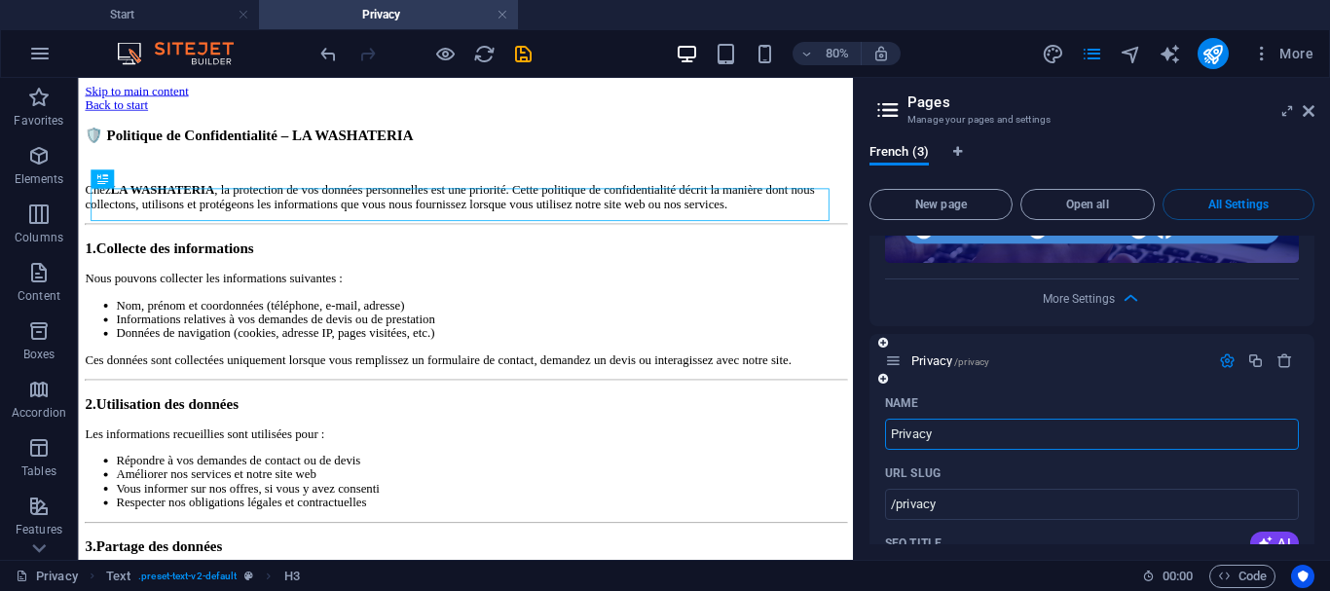
click at [985, 419] on input "Privacy" at bounding box center [1092, 434] width 414 height 31
paste input "olitique de Confidentialité | LA WASHATERIA – Entreprise de Nettoyage au Maroc"
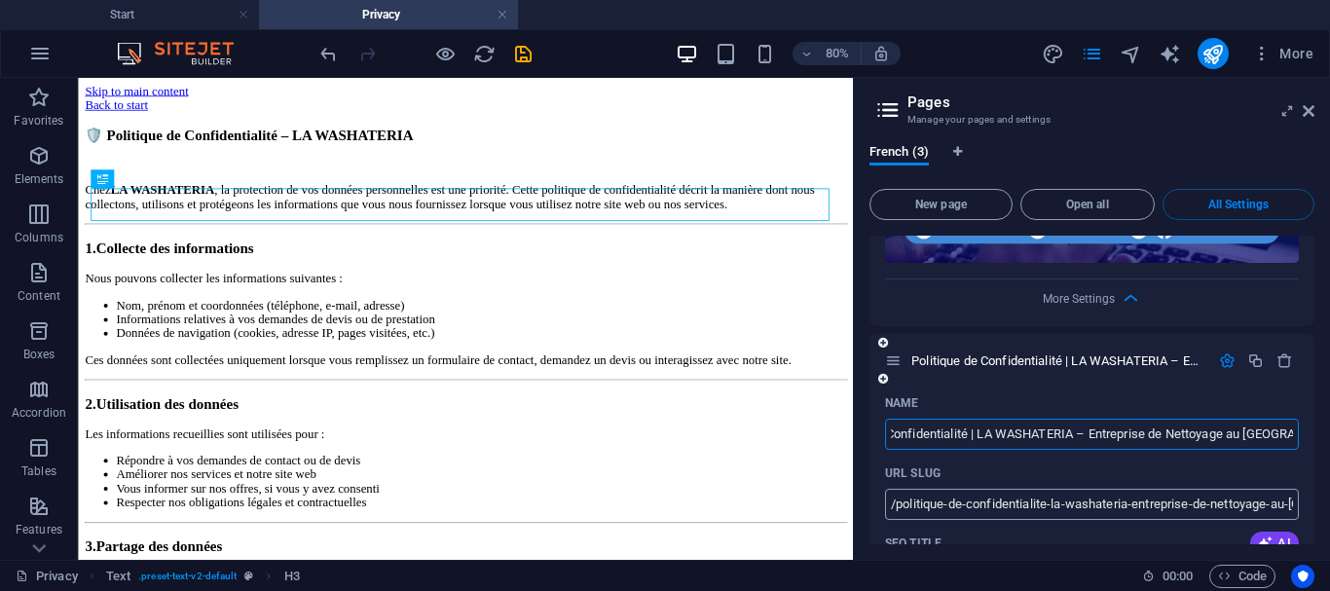
type input "Politique de Confidentialité | LA WASHATERIA – Entreprise de Nettoyage au [GEOG…"
type input "/politique-de-confidentialite-la-washateria-entreprise-de-nettoyage-au-maroc"
type input "Politique de Confidentialité | LA WASHATERIA – Entreprise de Nettoyage au [GEOG…"
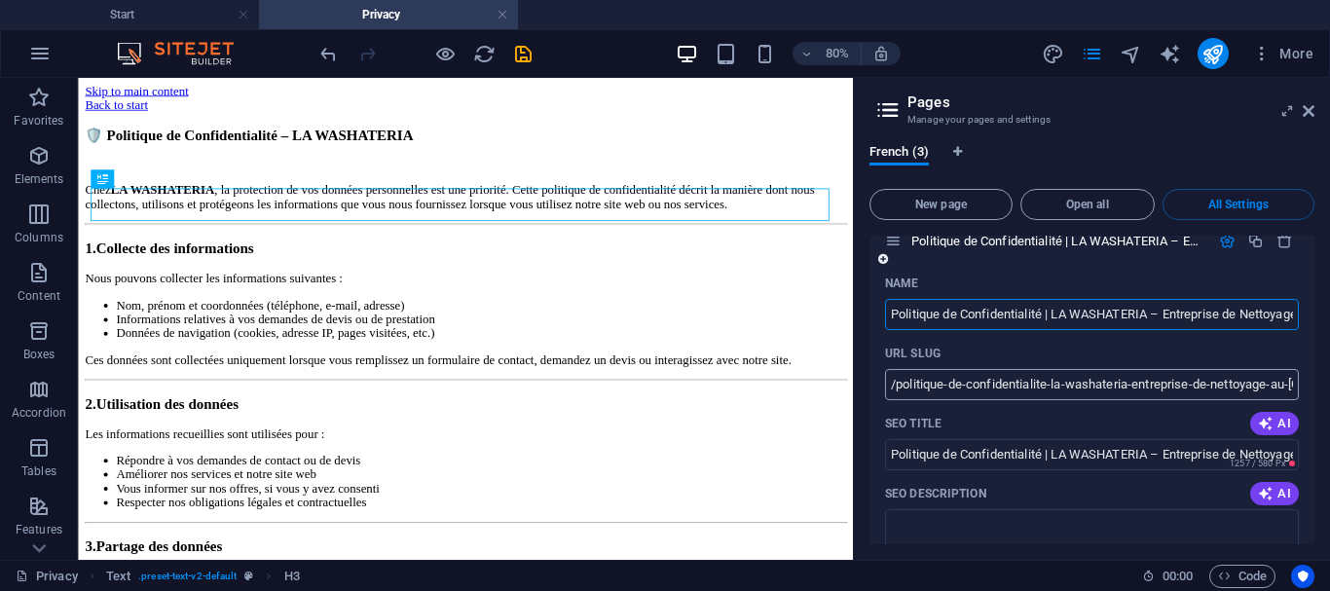
scroll to position [3099, 0]
type input "Politique de Confidentialité | LA WASHATERIA – Entreprise de Nettoyage au [GEOG…"
click at [1039, 510] on textarea "SEO Description" at bounding box center [1092, 541] width 414 height 63
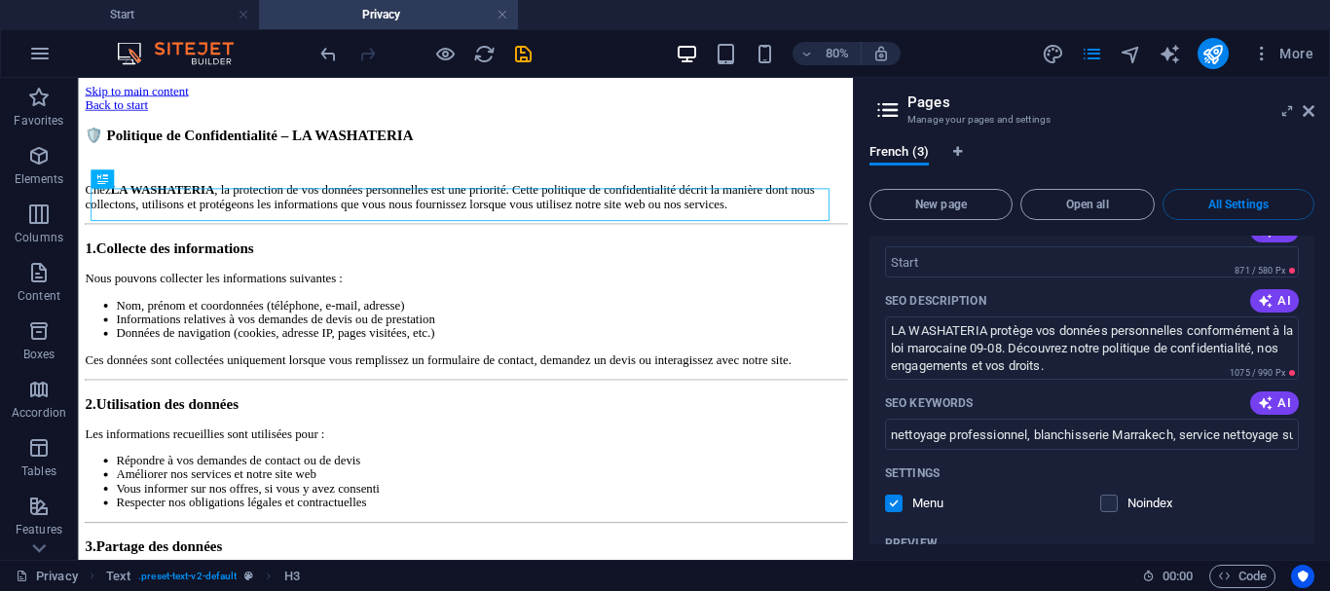
scroll to position [215, 0]
click at [979, 354] on textarea "LA WASHATERIA protège vos données personnelles conformément à la loi marocaine …" at bounding box center [1092, 346] width 414 height 63
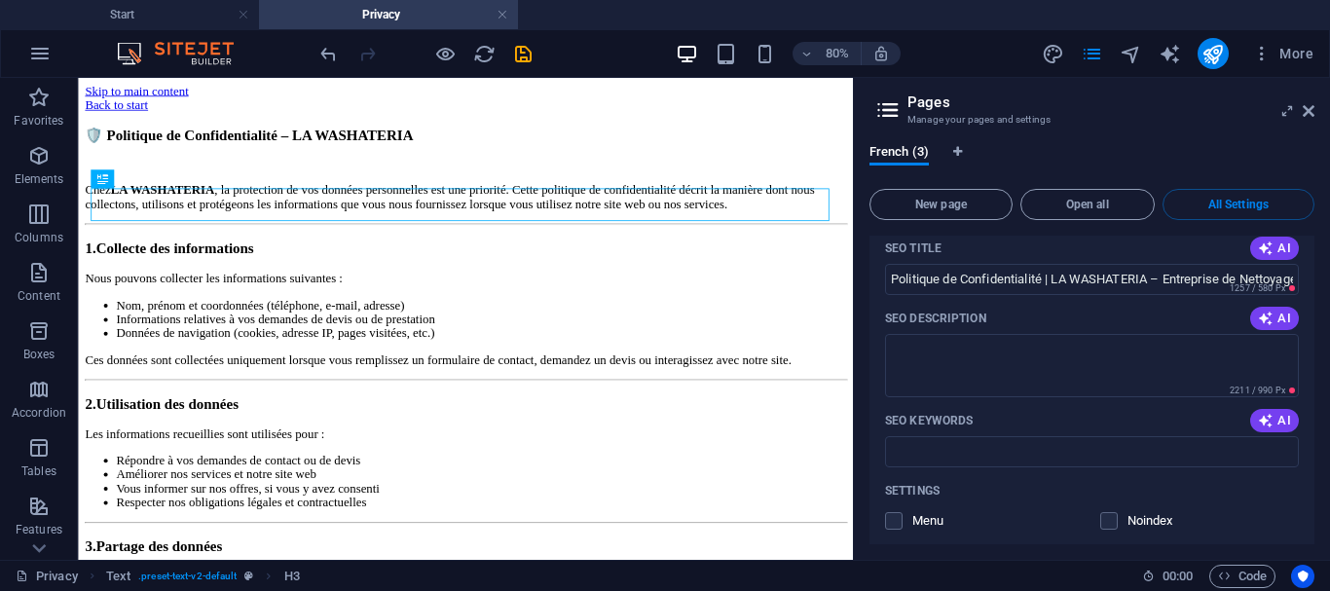
scroll to position [3262, 0]
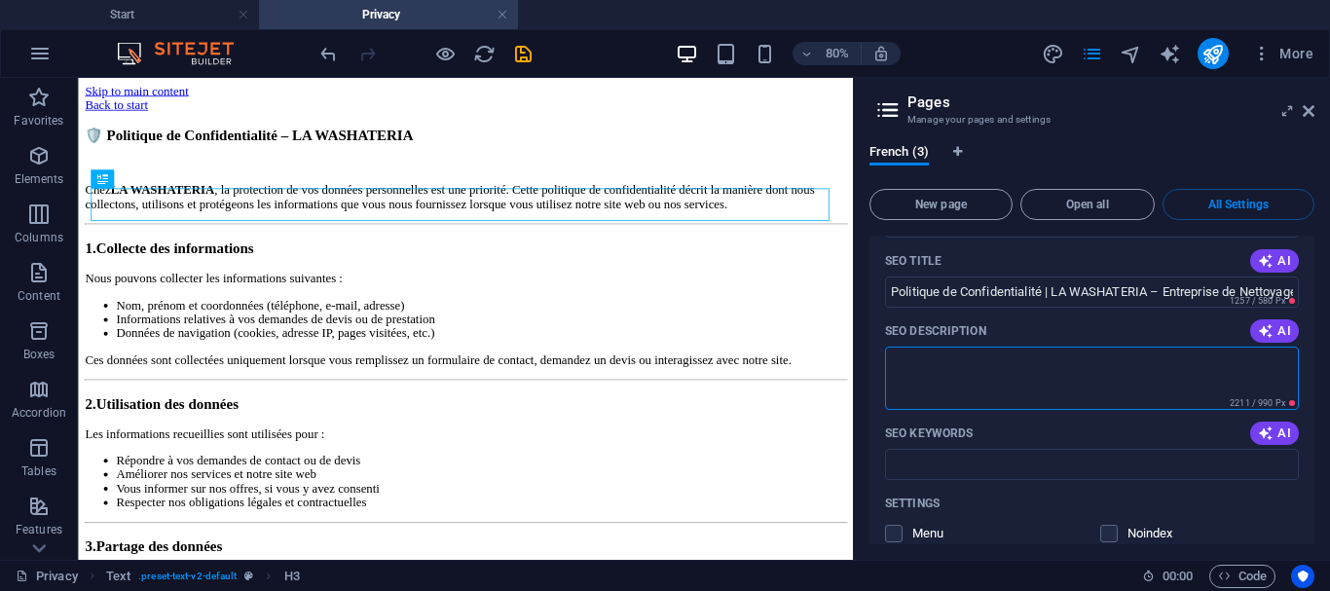
click at [1007, 347] on textarea "SEO Description" at bounding box center [1092, 378] width 414 height 63
paste textarea "LA WASHATERIA protège vos données personnelles conformément à la loi marocaine …"
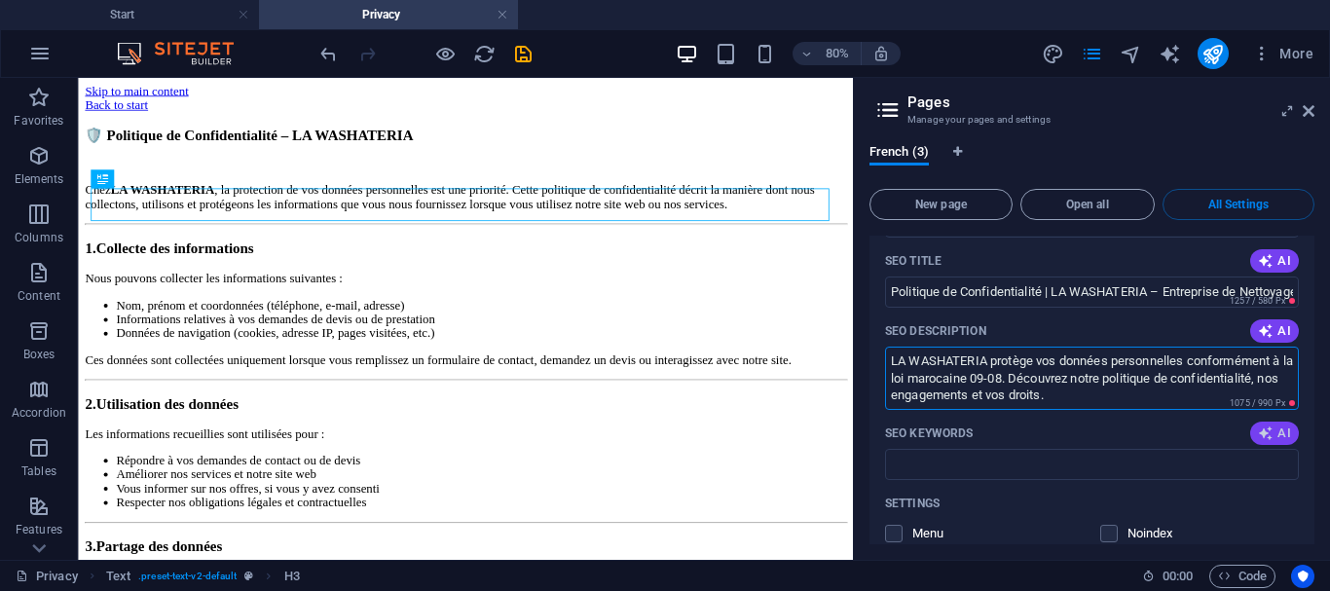
type textarea "LA WASHATERIA protège vos données personnelles conformément à la loi marocaine …"
click at [1268, 422] on icon "button" at bounding box center [1266, 433] width 22 height 22
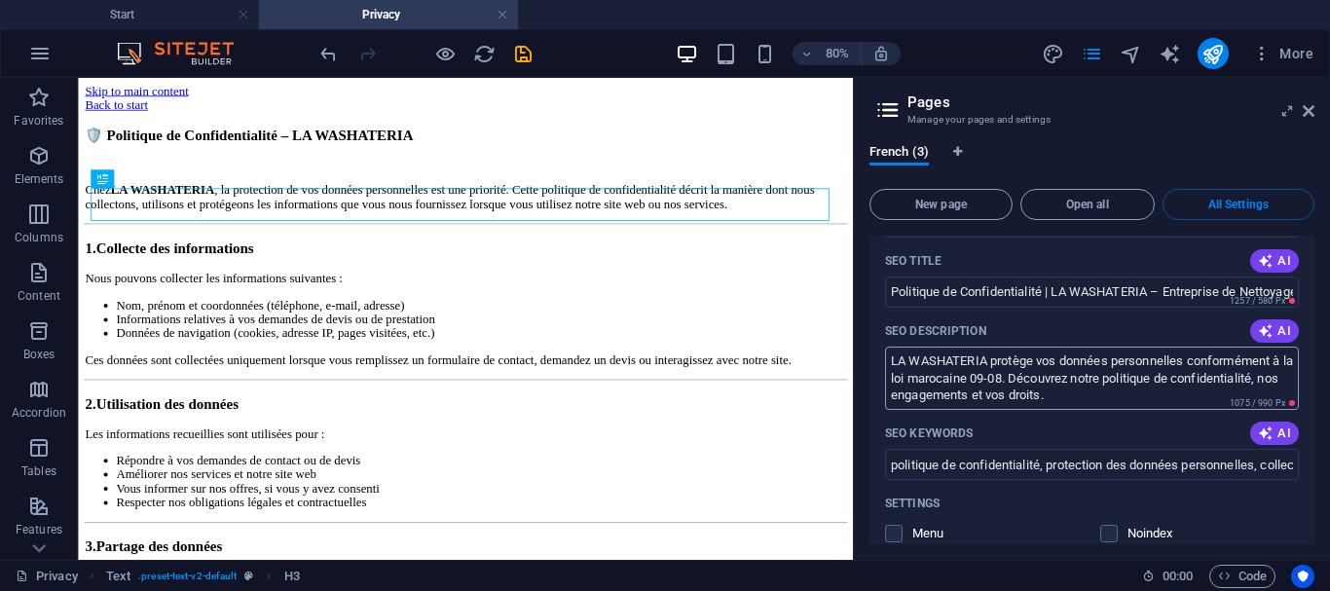
type input "politique de confidentialité, protection des données personnelles, collecte din…"
drag, startPoint x: 1083, startPoint y: 341, endPoint x: 1173, endPoint y: 328, distance: 91.4
click at [1173, 347] on textarea "LA WASHATERIA protège vos données personnelles conformément à la loi marocaine …" at bounding box center [1092, 378] width 414 height 63
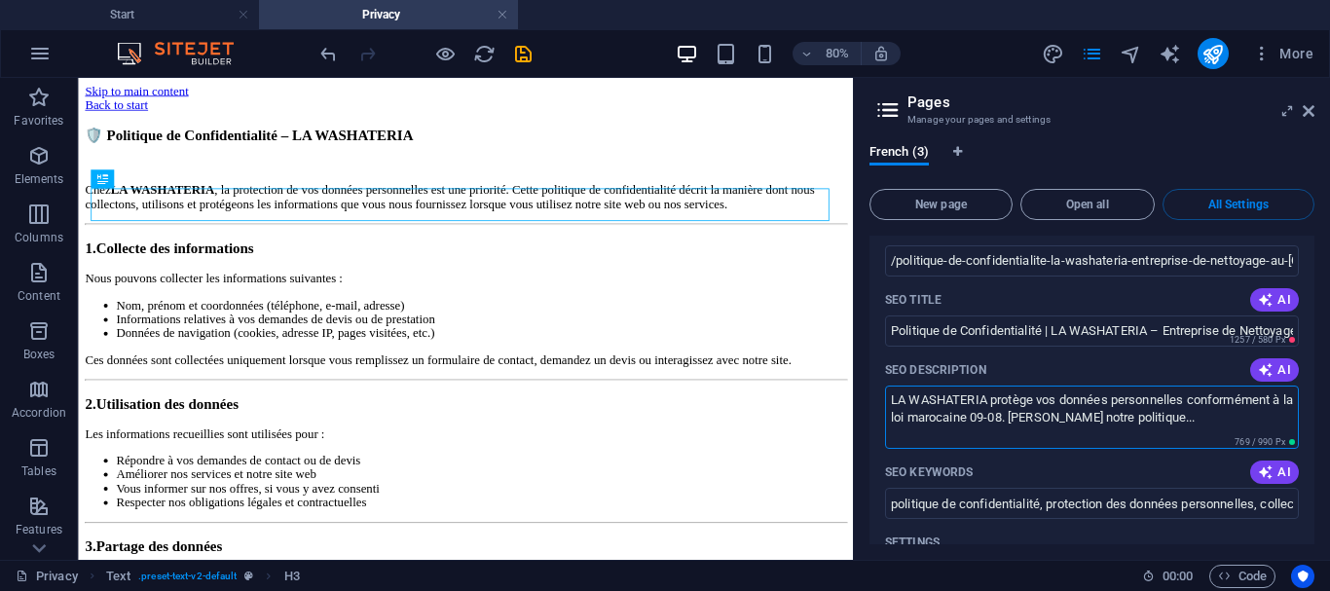
scroll to position [3221, 0]
type textarea "LA WASHATERIA protège vos données personnelles conformément à la loi marocaine …"
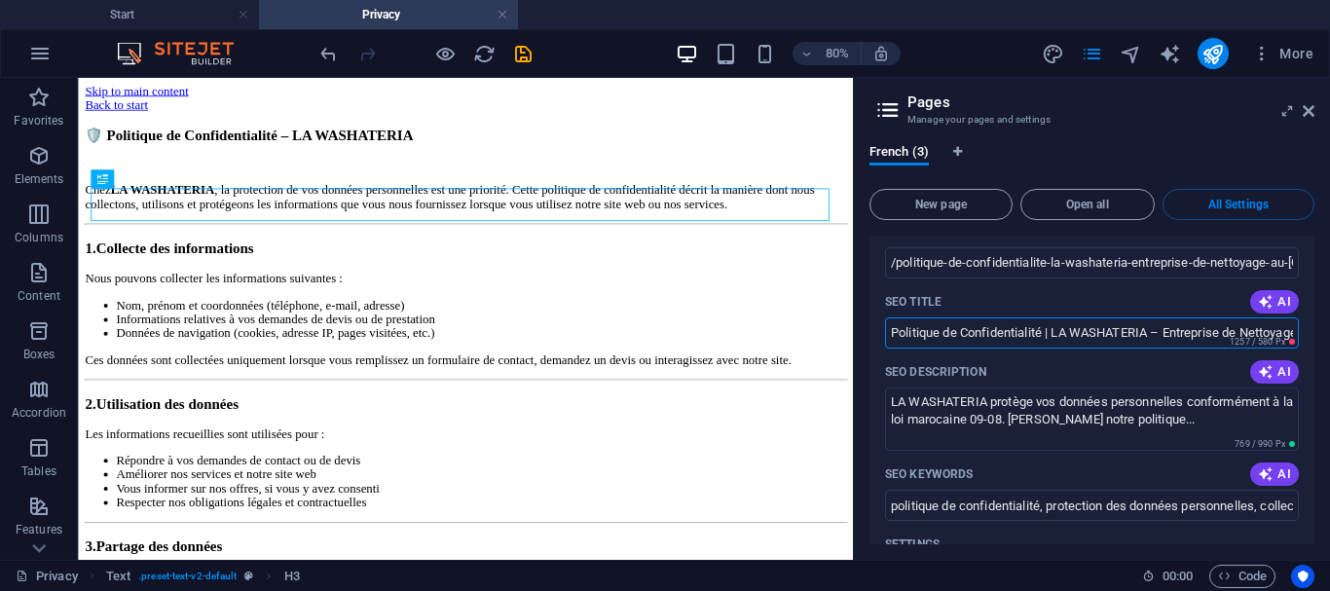
click at [1192, 317] on input "Politique de Confidentialité | LA WASHATERIA – Entreprise de Nettoyage au [GEOG…" at bounding box center [1092, 332] width 414 height 31
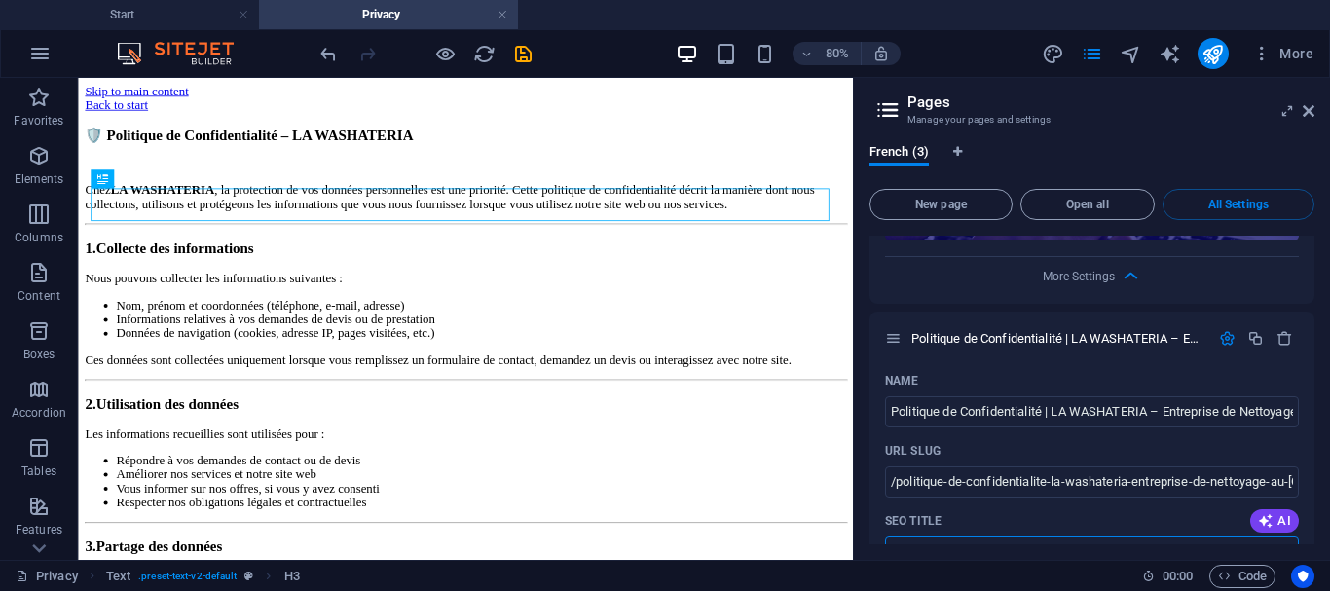
drag, startPoint x: 1169, startPoint y: 278, endPoint x: 1329, endPoint y: 228, distance: 167.5
click at [1329, 228] on div "French (3) New page Open all All Settings Start / Name Start ​ URL SLUG / ​ SEO…" at bounding box center [1092, 344] width 476 height 431
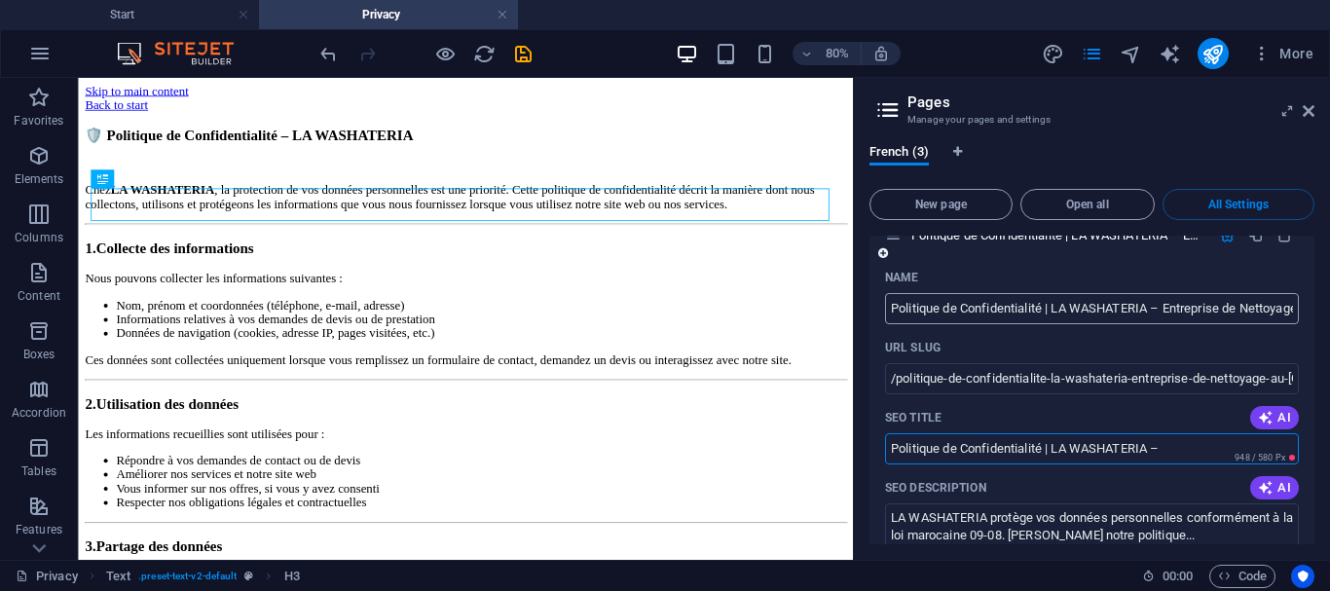
scroll to position [3133, 0]
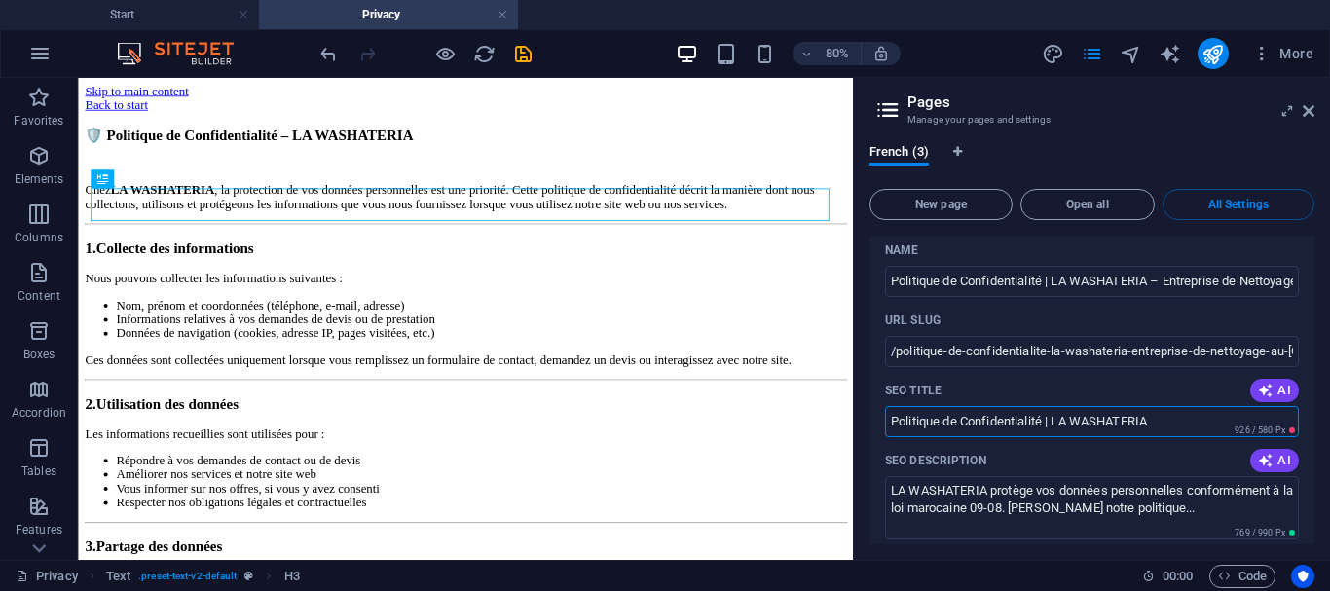
type input "Politique de Confidentialité | LA WASHATERIA"
drag, startPoint x: 1186, startPoint y: 367, endPoint x: 886, endPoint y: 368, distance: 299.8
click at [886, 406] on input "Politique de Confidentialité | LA WASHATERIA" at bounding box center [1092, 421] width 414 height 31
click at [1033, 406] on input "SEO Title" at bounding box center [1092, 421] width 414 height 31
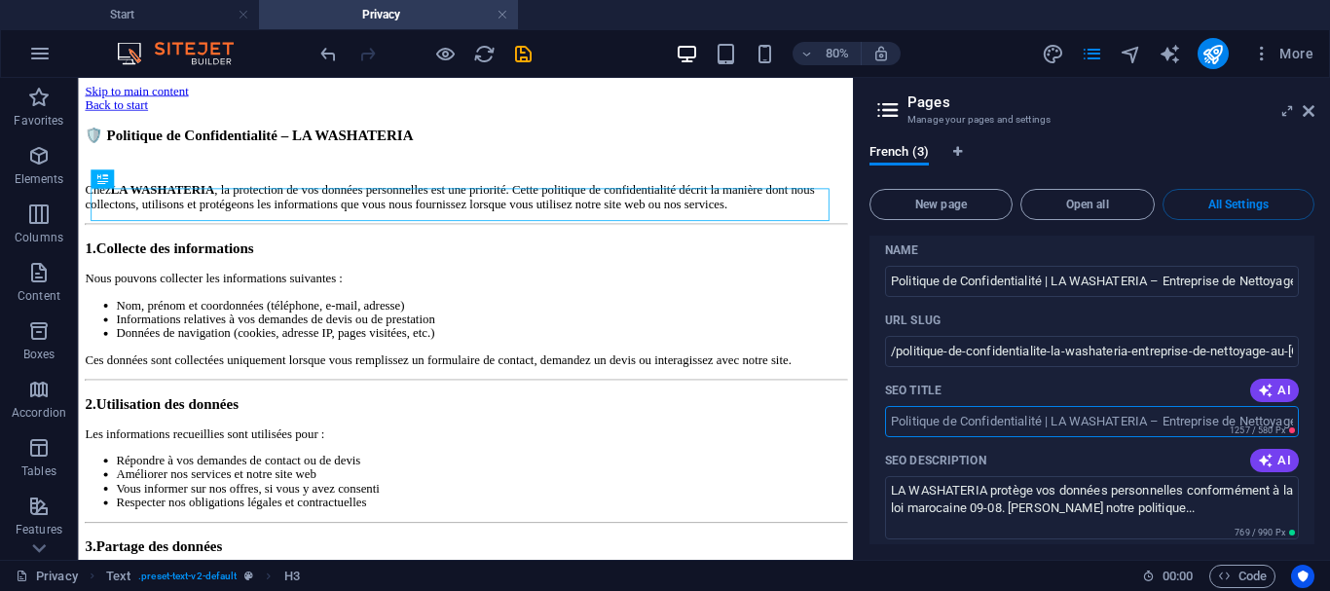
click at [1033, 406] on input "SEO Title" at bounding box center [1092, 421] width 414 height 31
paste input "Politique de Confidentialité | LA WASHATERIA"
type input "Politique de Confidentialité | LA WASHATERIA"
paste input "Politique de Confidentialité | LA WASHATERIA"
type input "Politique de Confidential"
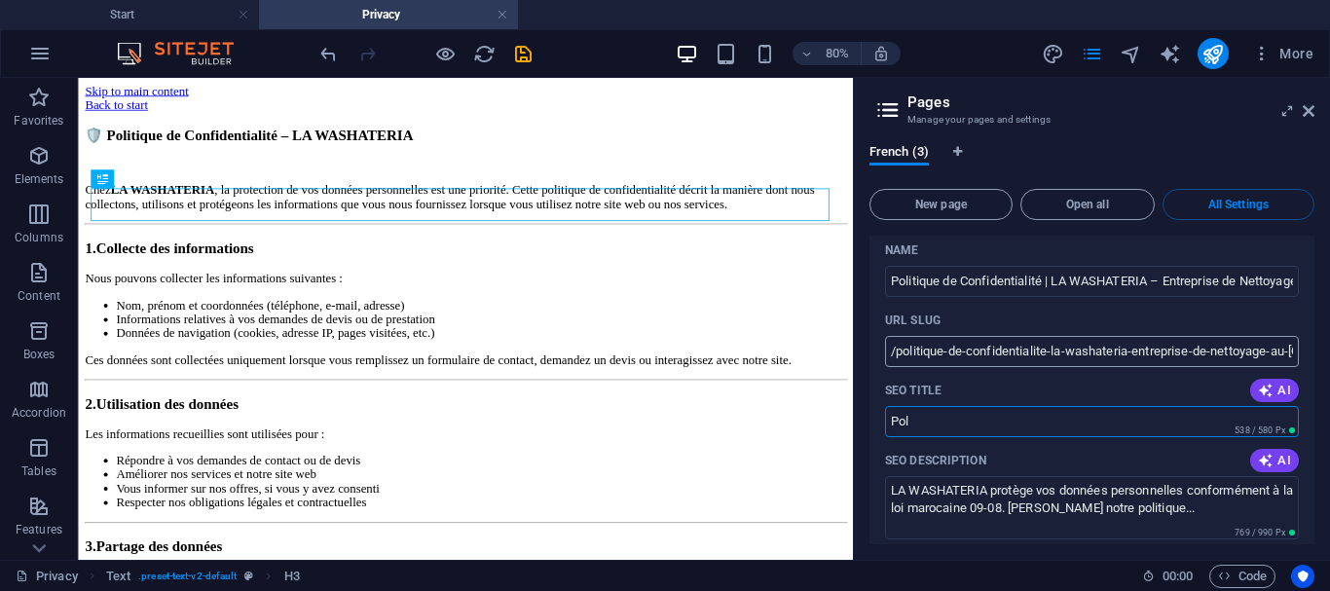
type input "Pol"
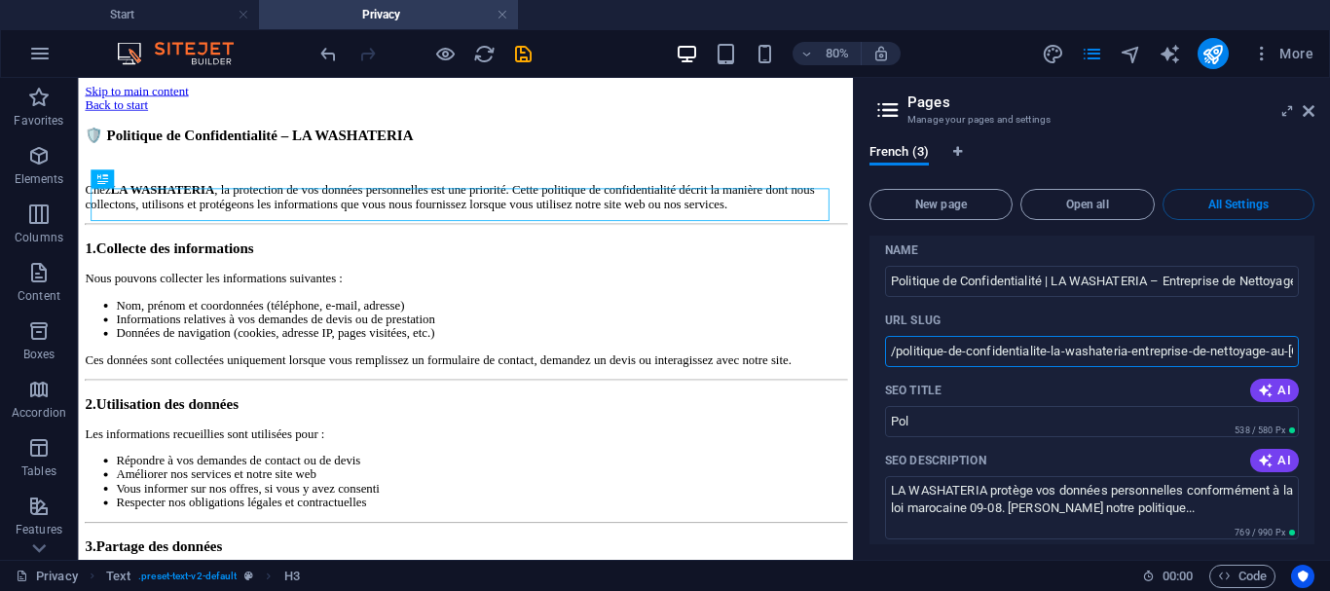
click at [944, 336] on input "/politique-de-confidentialite-la-washateria-entreprise-de-nettoyage-au-maroc" at bounding box center [1092, 351] width 414 height 31
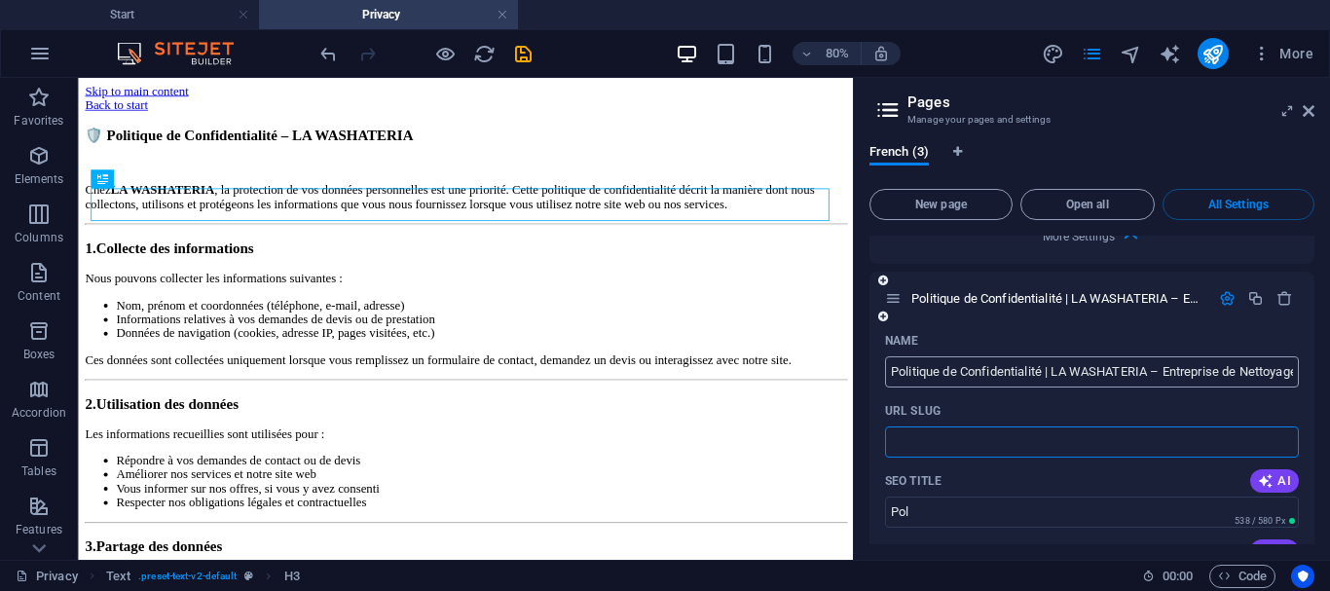
click at [927, 356] on input "Politique de Confidentialité | LA WASHATERIA – Entreprise de Nettoyage au [GEOG…" at bounding box center [1092, 371] width 414 height 31
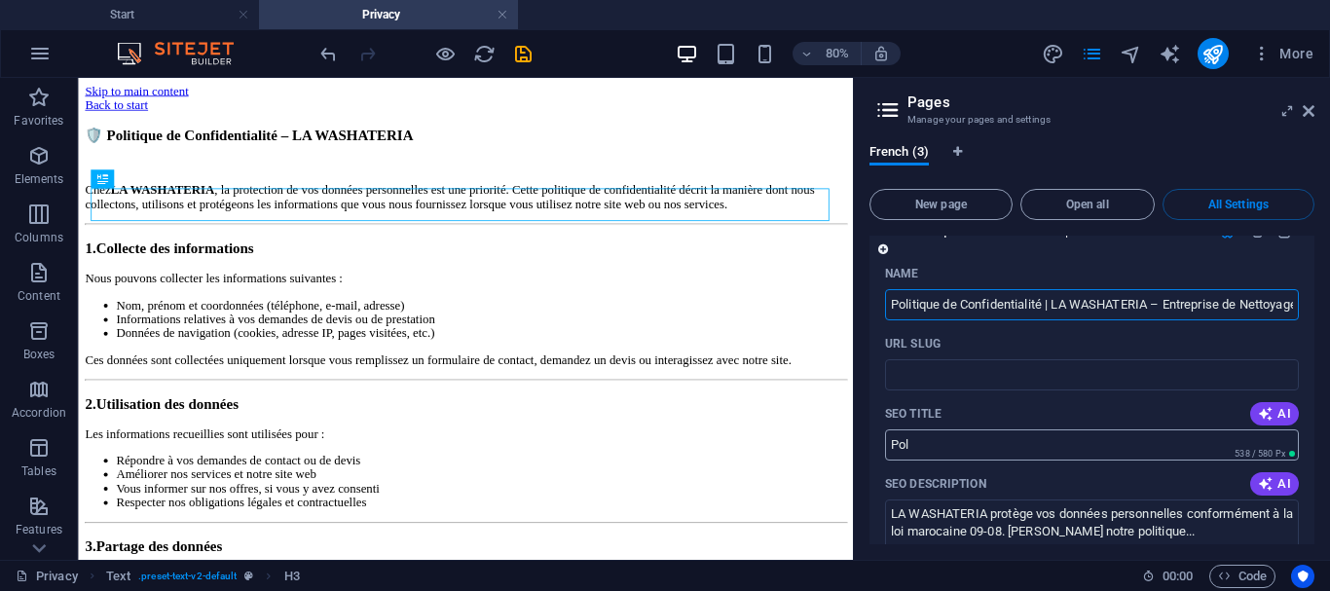
scroll to position [3110, 0]
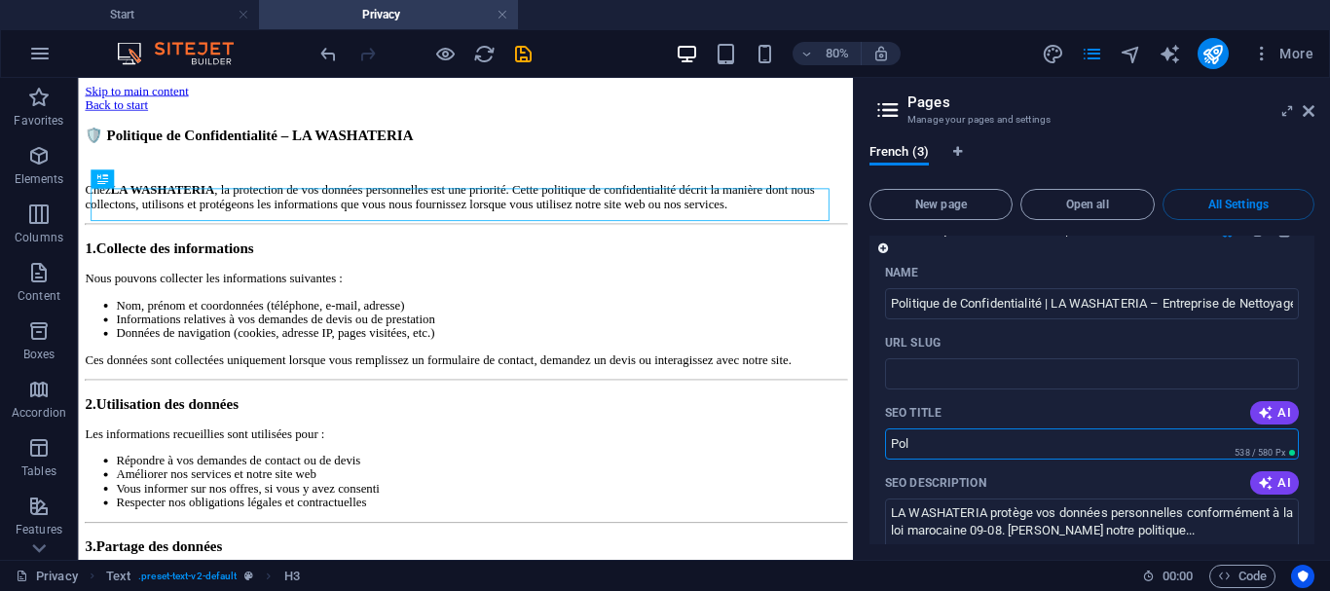
click at [960, 428] on input "Pol" at bounding box center [1092, 443] width 414 height 31
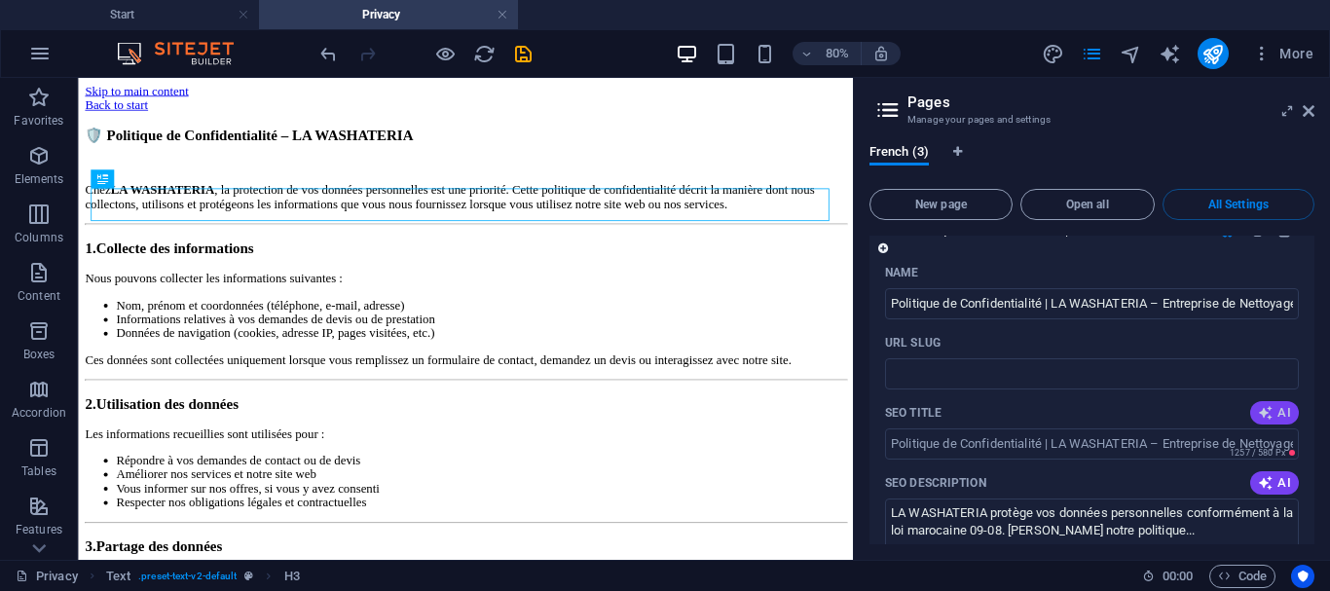
click at [1278, 405] on span "AI" at bounding box center [1274, 413] width 33 height 16
type input "Politique de Confidentialité LA WASHATERIA"
click at [1130, 397] on div "SEO Title AI" at bounding box center [1092, 412] width 414 height 31
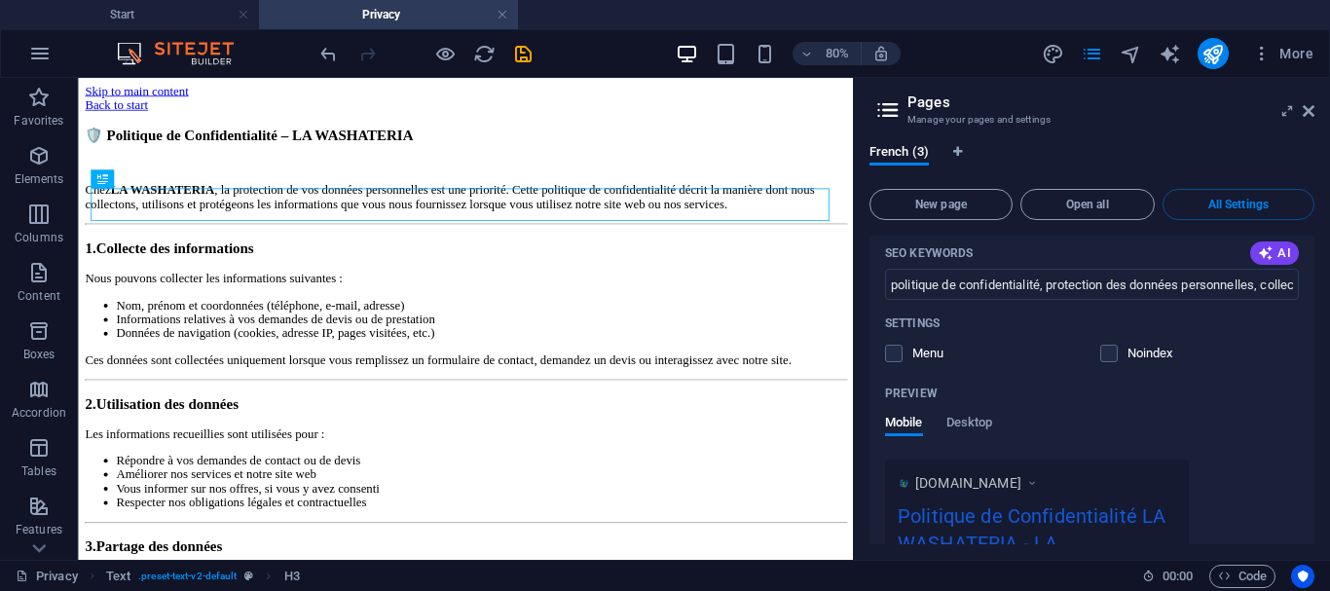
scroll to position [3443, 0]
click at [887, 344] on label at bounding box center [894, 353] width 18 height 18
click at [0, 0] on input "checkbox" at bounding box center [0, 0] width 0 height 0
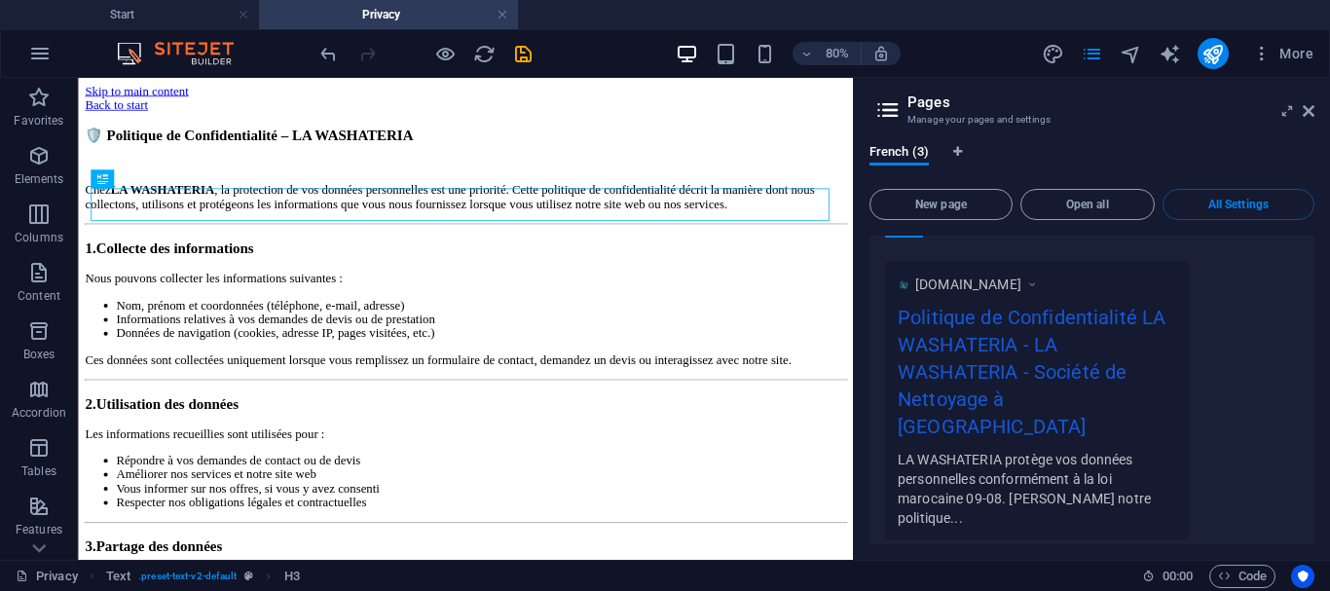
scroll to position [3642, 0]
click at [1091, 571] on div "More Settings" at bounding box center [1092, 586] width 414 height 31
click at [1099, 584] on span "More Settings" at bounding box center [1079, 591] width 72 height 14
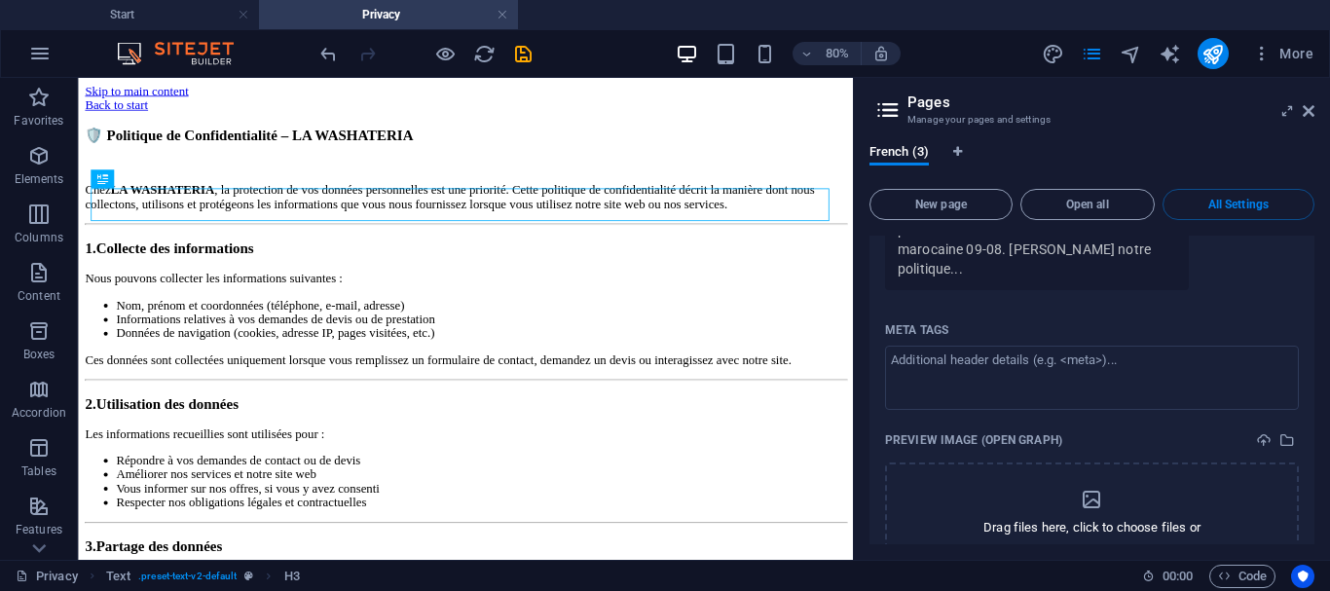
scroll to position [3893, 0]
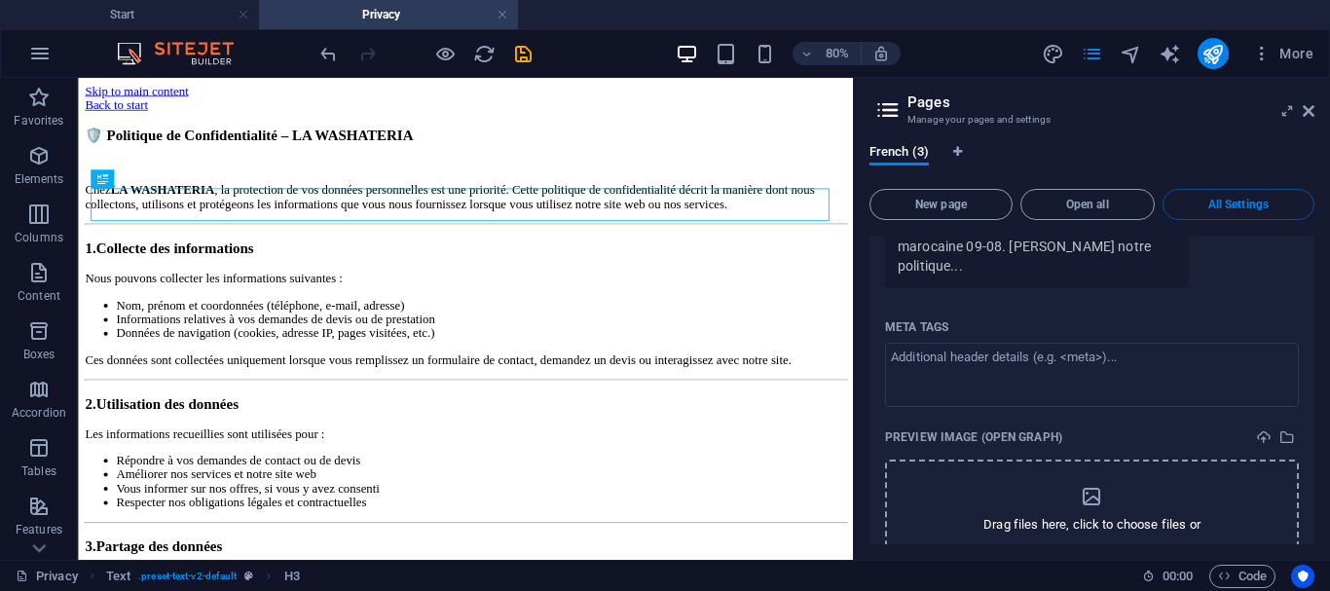
click at [1052, 486] on div "Drag files here, click to choose files or select files from Files or our free s…" at bounding box center [1092, 521] width 414 height 125
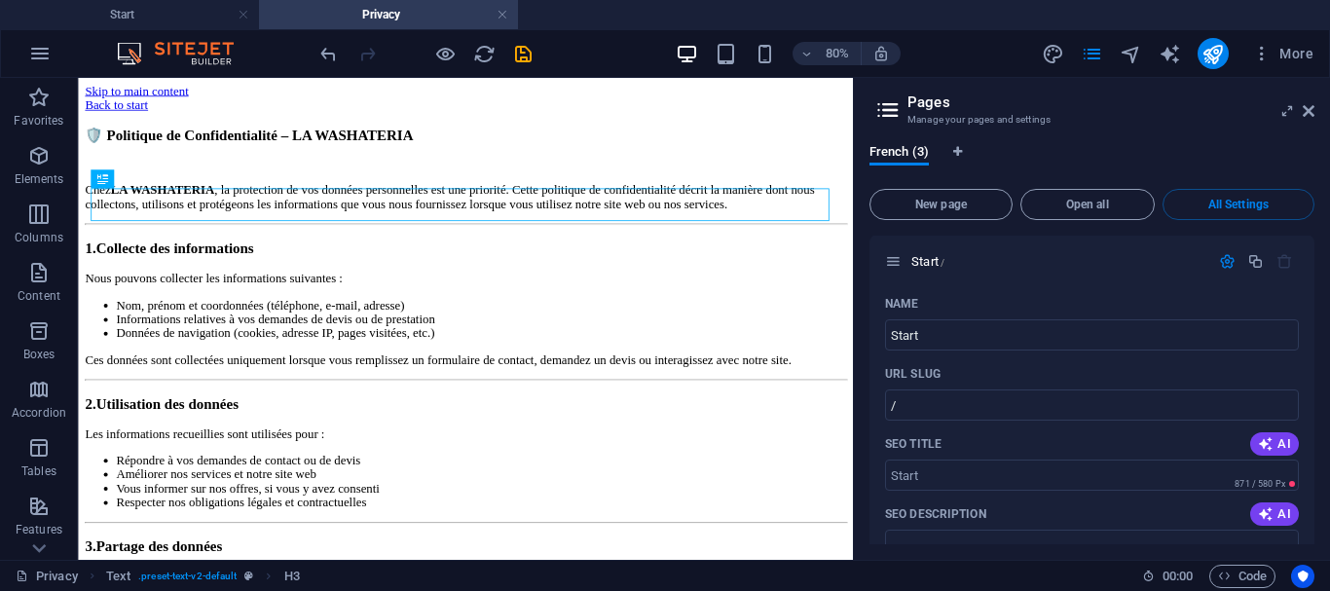
scroll to position [0, 0]
click at [1278, 266] on icon "button" at bounding box center [1284, 262] width 17 height 17
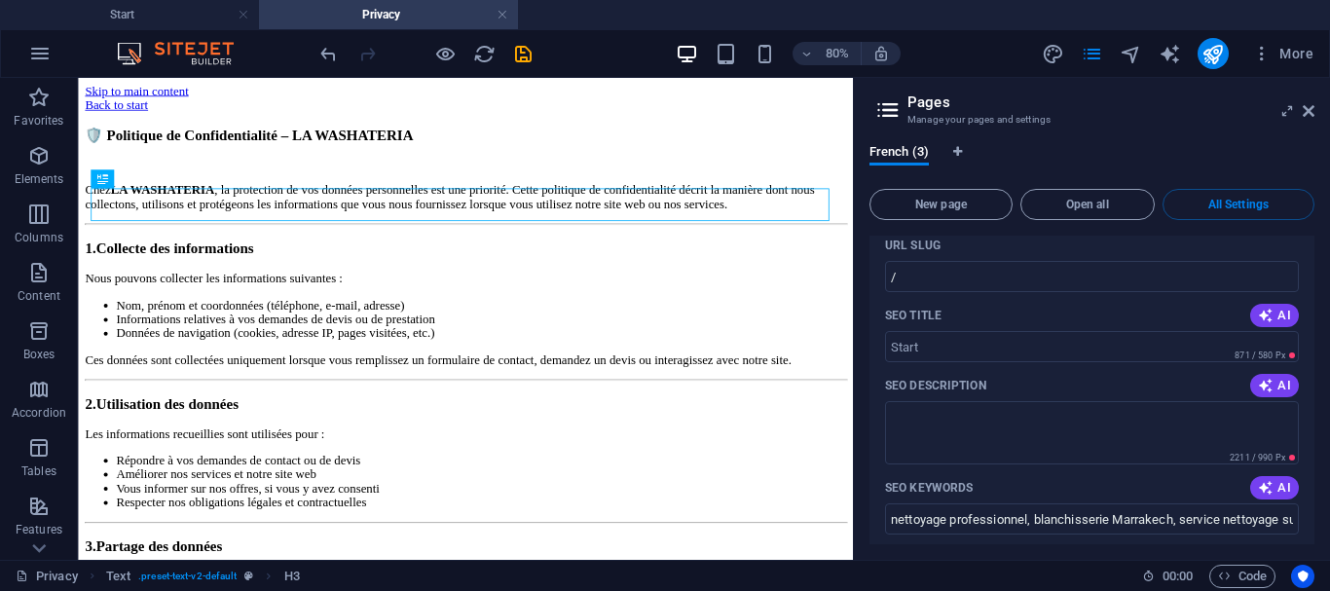
scroll to position [157, 0]
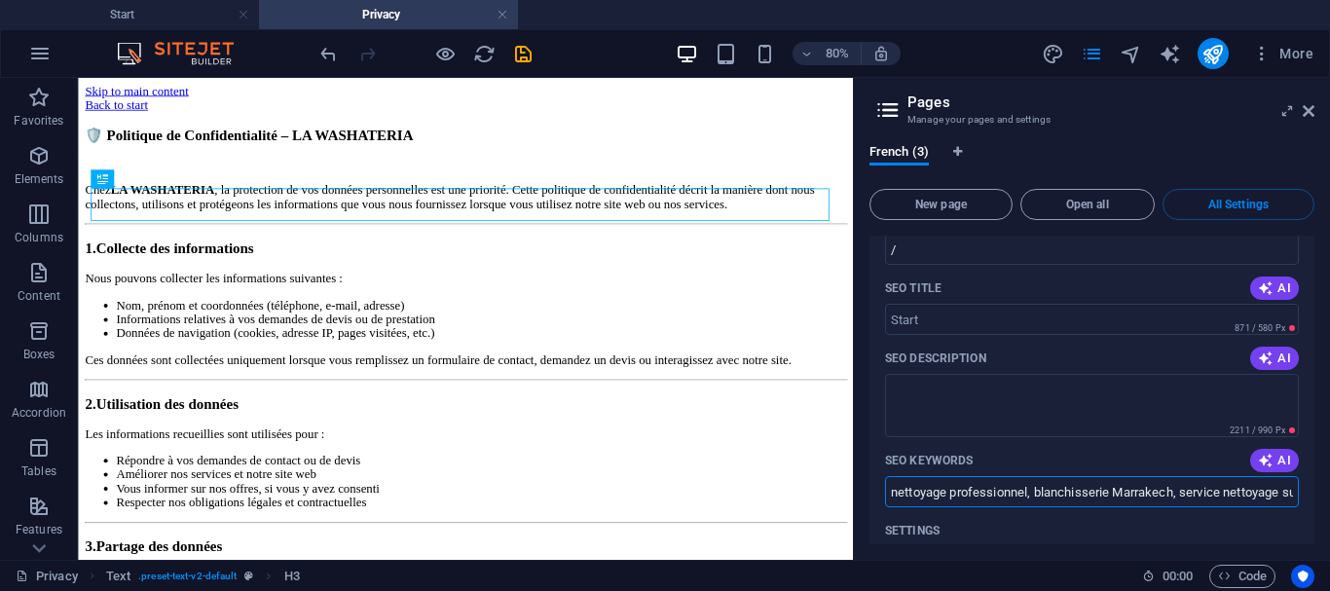
click at [979, 502] on input "nettoyage professionnel, blanchisserie Marrakech, service nettoyage sur mesure,…" at bounding box center [1092, 491] width 414 height 31
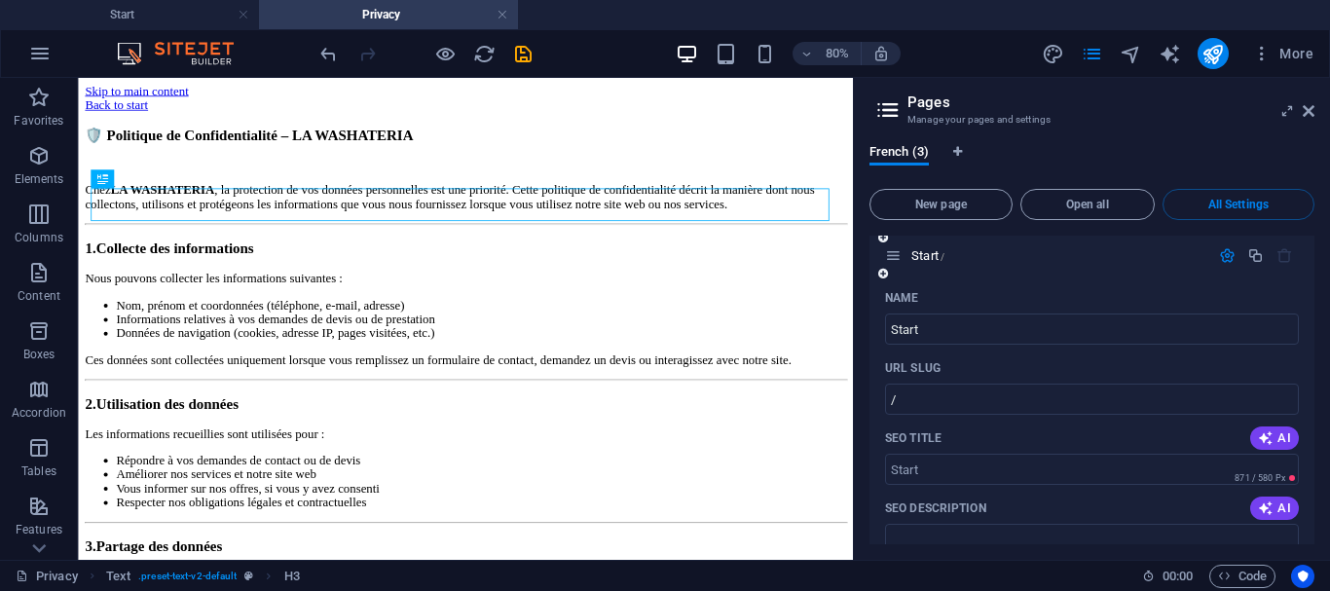
scroll to position [0, 0]
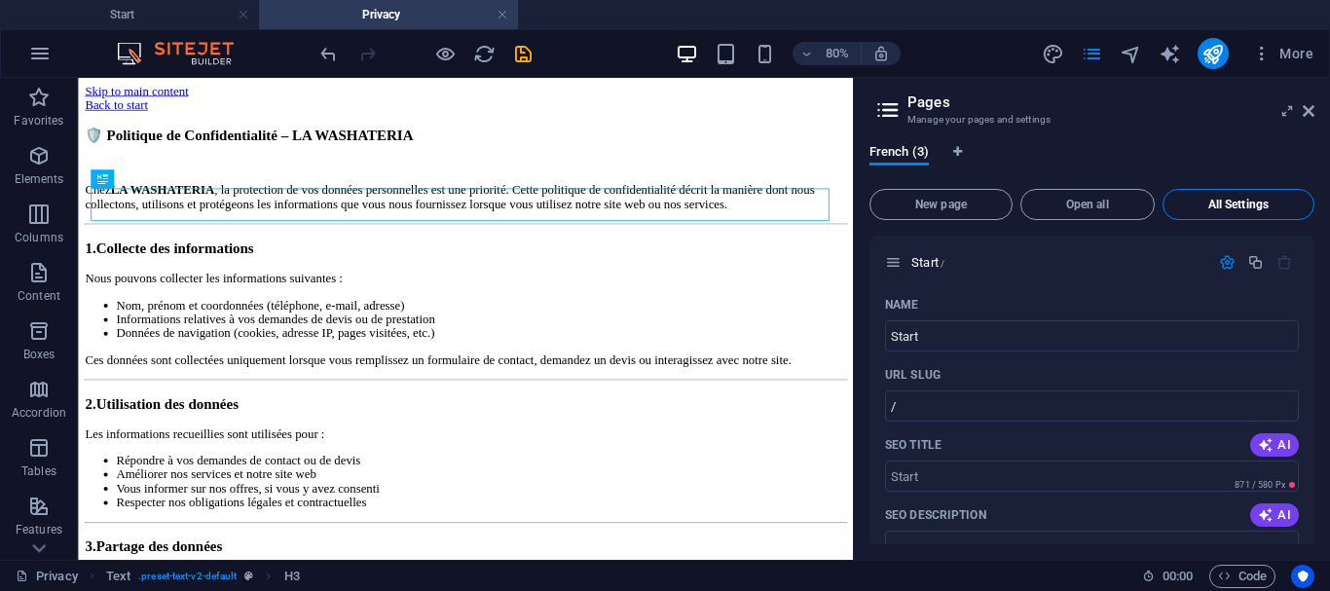
click at [1213, 208] on span "All Settings" at bounding box center [1238, 205] width 134 height 12
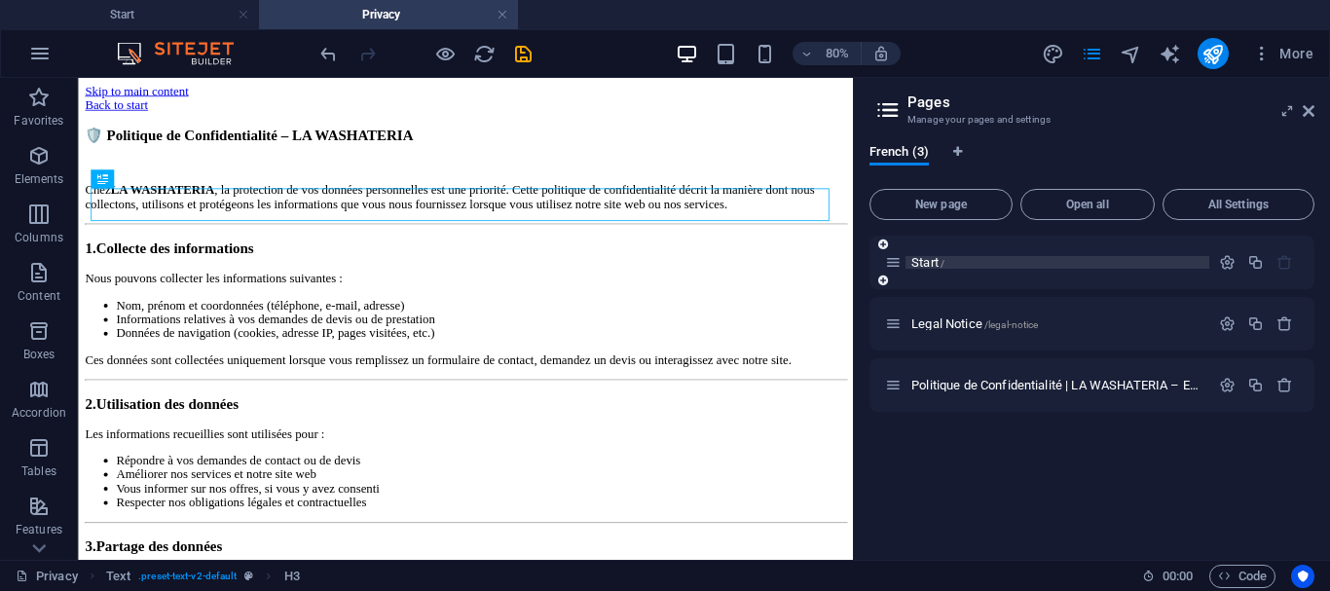
click at [973, 267] on p "Start /" at bounding box center [1057, 262] width 292 height 13
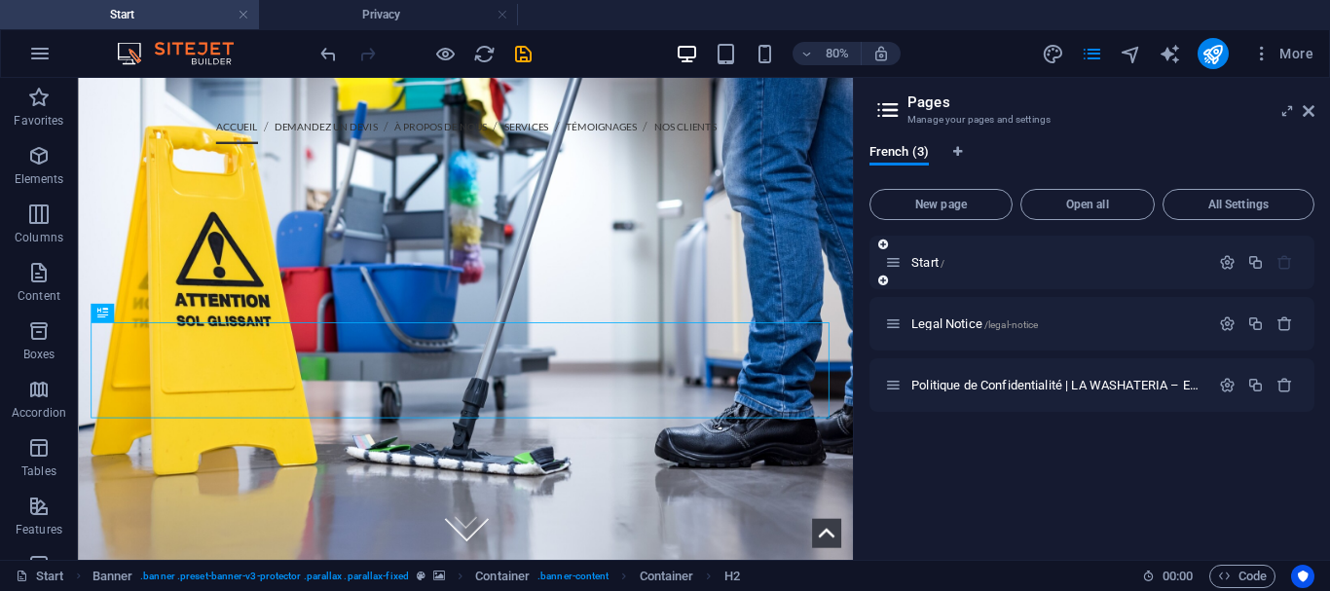
click at [920, 275] on div "Start /" at bounding box center [1091, 263] width 445 height 54
click at [927, 264] on span "Start /" at bounding box center [927, 262] width 33 height 15
click at [898, 258] on icon at bounding box center [893, 262] width 17 height 17
click at [898, 275] on div "Start /" at bounding box center [1091, 263] width 445 height 54
click at [922, 260] on span "Start /" at bounding box center [927, 262] width 33 height 15
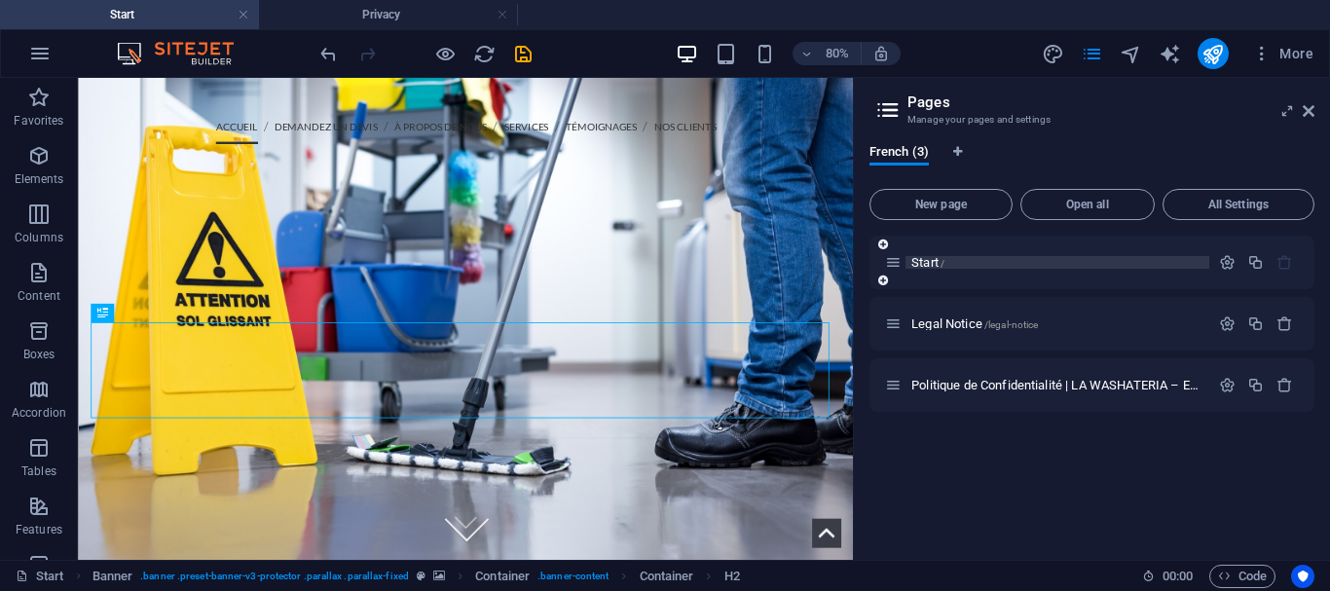
click at [922, 260] on span "Start /" at bounding box center [927, 262] width 33 height 15
click at [946, 469] on div "Start / Legal Notice /legal-notice Politique de Confidentialité | LA WASHATERIA…" at bounding box center [1091, 390] width 445 height 309
click at [1026, 334] on div "Legal Notice /legal-notice" at bounding box center [1047, 323] width 324 height 22
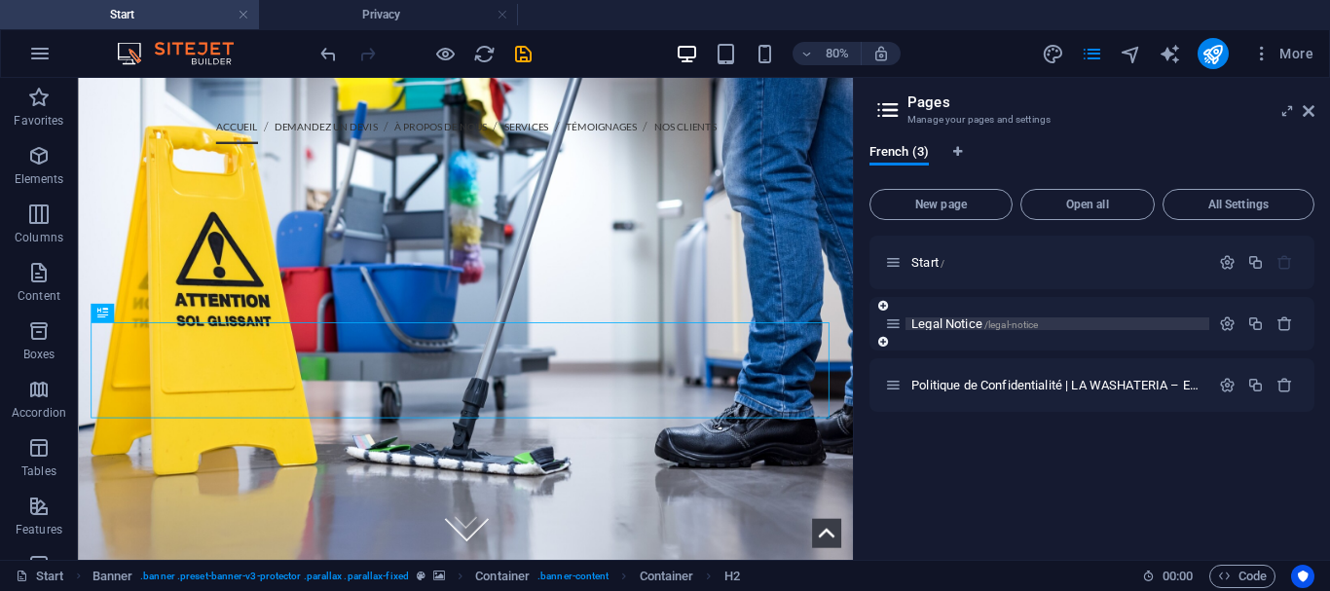
click at [1008, 320] on span "/legal-notice" at bounding box center [1011, 324] width 55 height 11
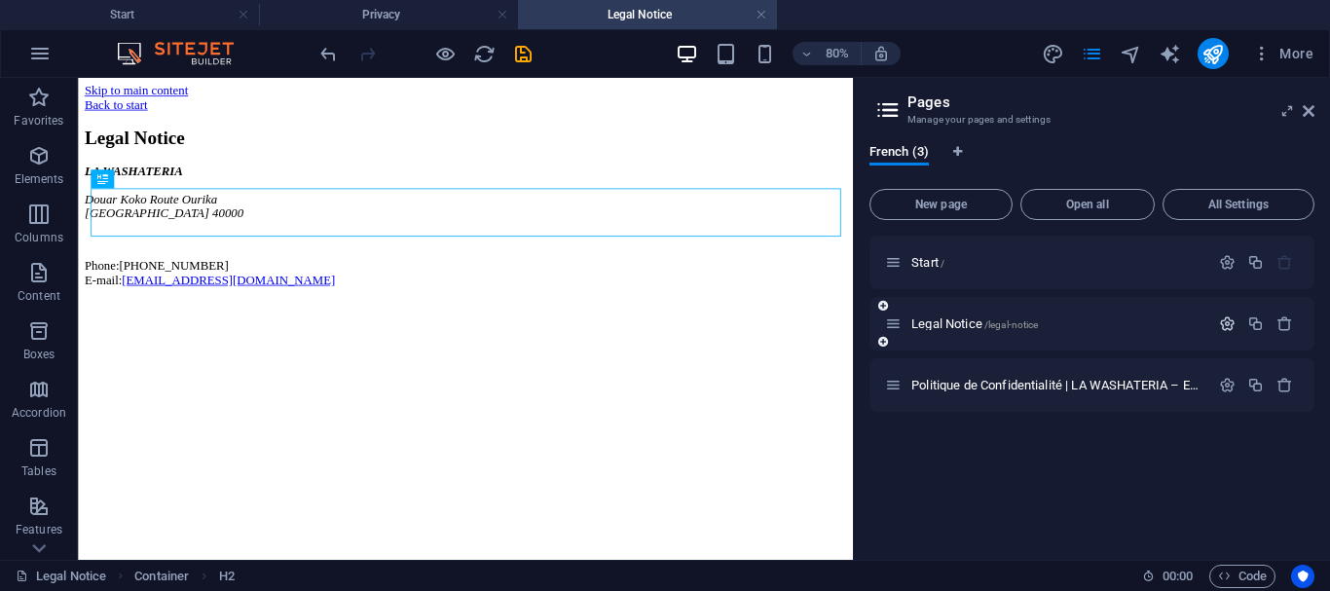
click at [1230, 331] on icon "button" at bounding box center [1227, 323] width 17 height 17
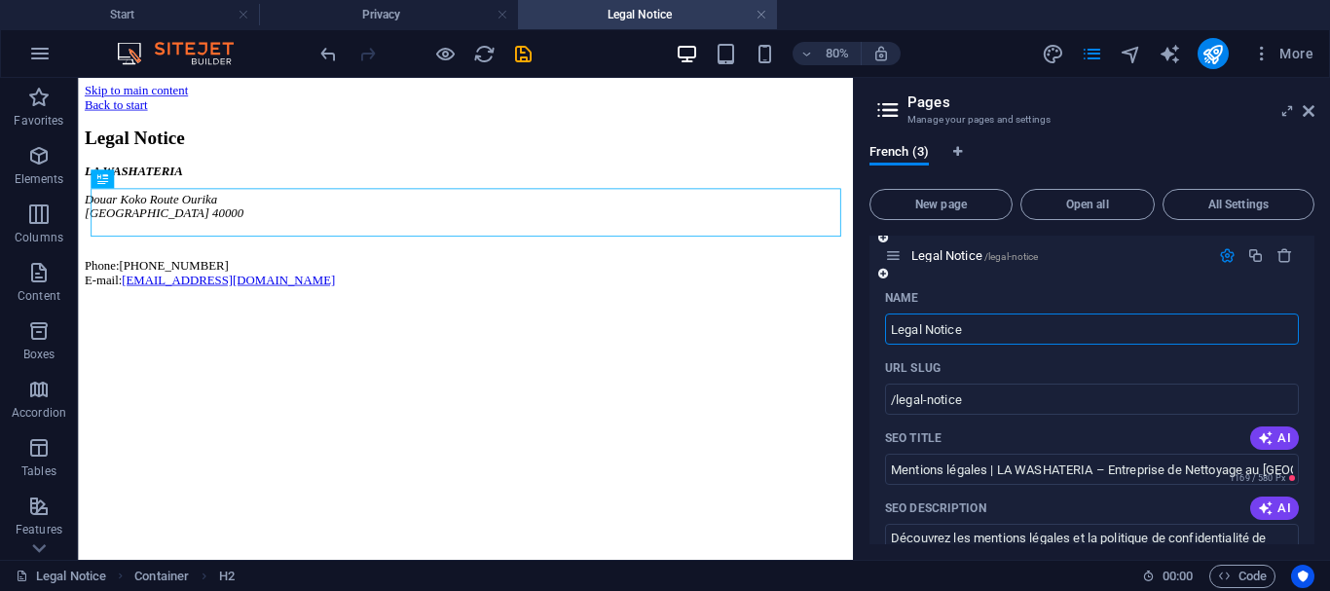
scroll to position [125, 0]
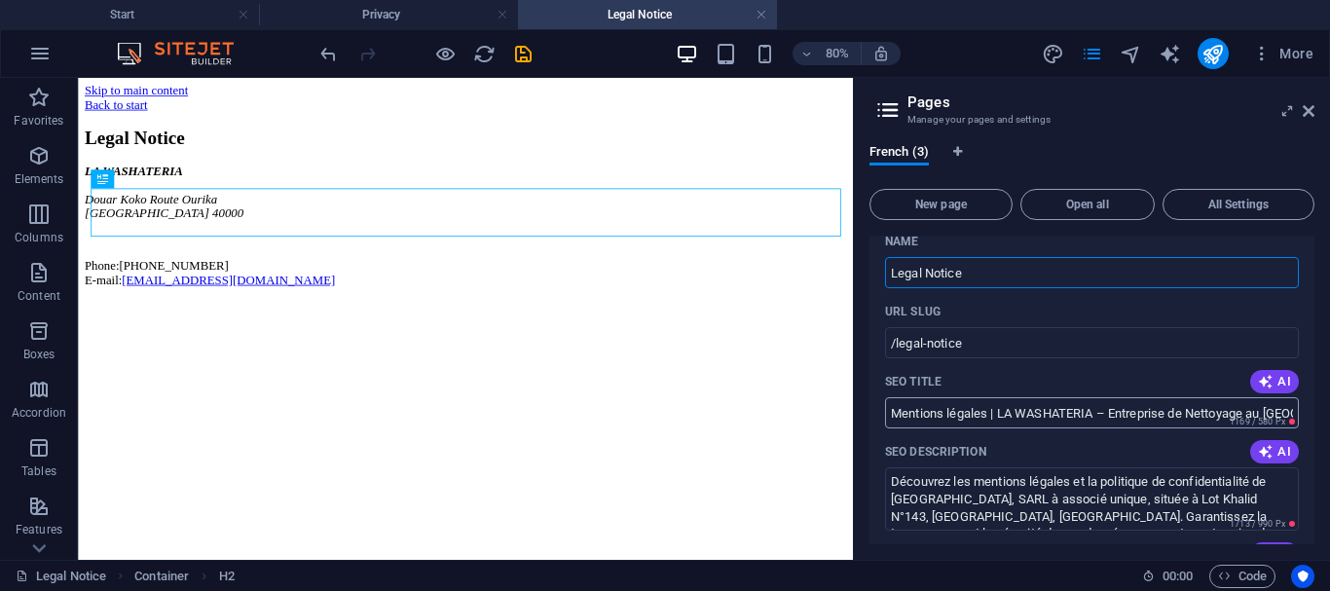
click at [975, 422] on input "Mentions légales | LA WASHATERIA – Entreprise de Nettoyage au Maroc" at bounding box center [1092, 412] width 414 height 31
click at [955, 275] on input "Legal Notice" at bounding box center [1092, 272] width 414 height 31
paste input "Mentions légales | LA WASHATERIA – Entreprise de Nettoyage au Maroc"
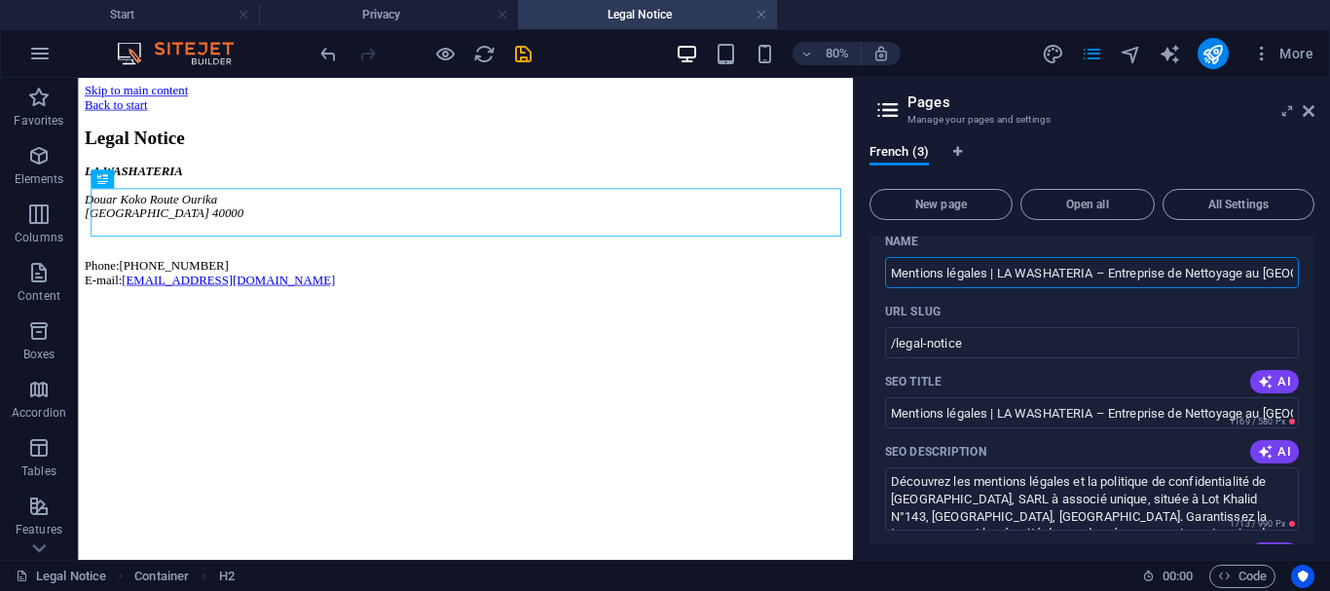
scroll to position [0, 18]
type input "Mentions légales | LA WASHATERIA – Entreprise de Nettoyage au Maroc"
type input "/mentions-legales-la-washateria-entreprise-de-nettoyage-au-maroc"
type input "Mentions légales | LA WASHATERIA – Entreprise de Nettoyage au Maroc"
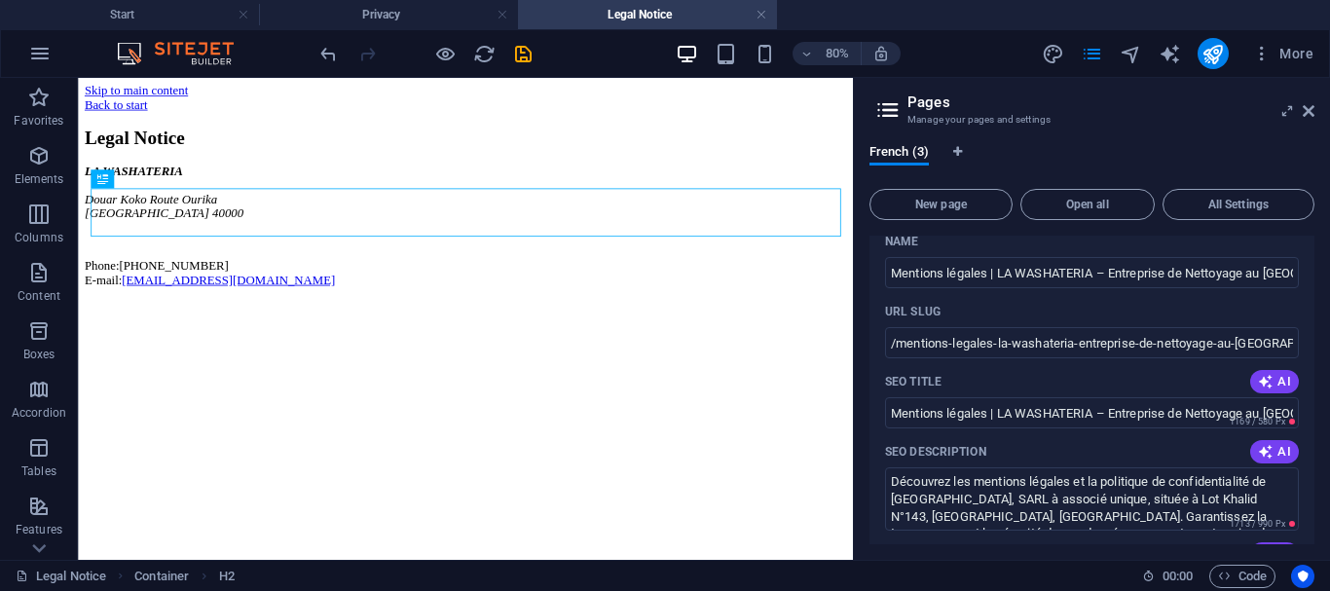
click at [863, 369] on div "French (3) New page Open all All Settings Start / Mentions légales | LA WASHATE…" at bounding box center [1092, 344] width 476 height 431
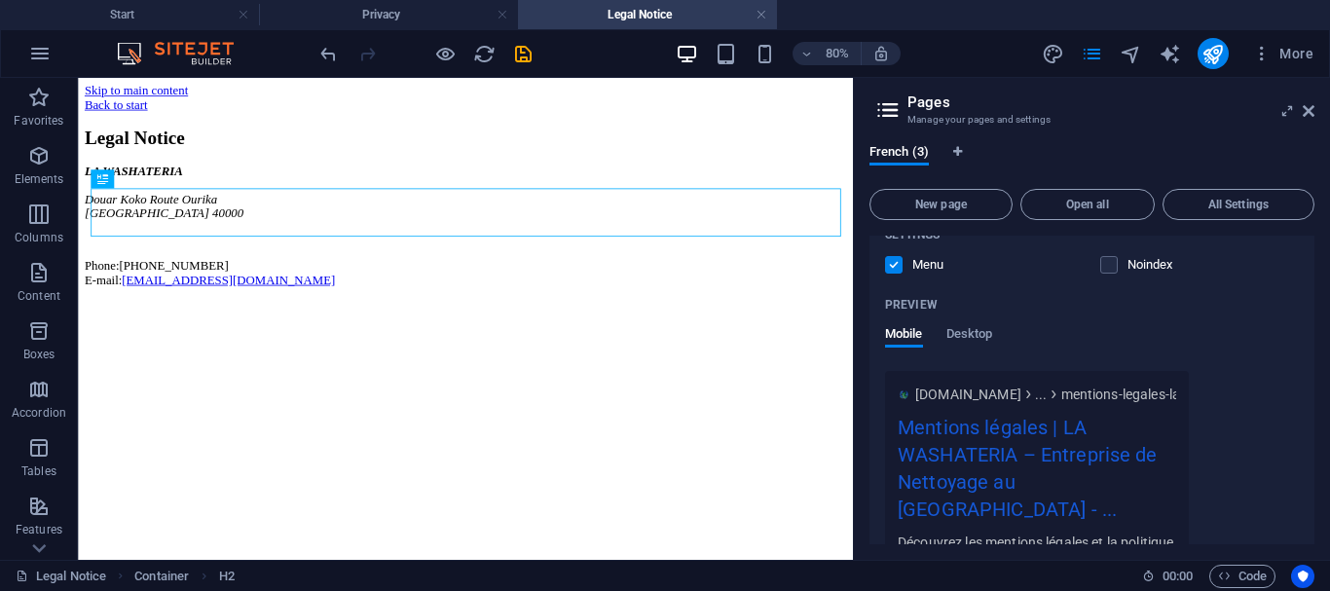
scroll to position [760, 0]
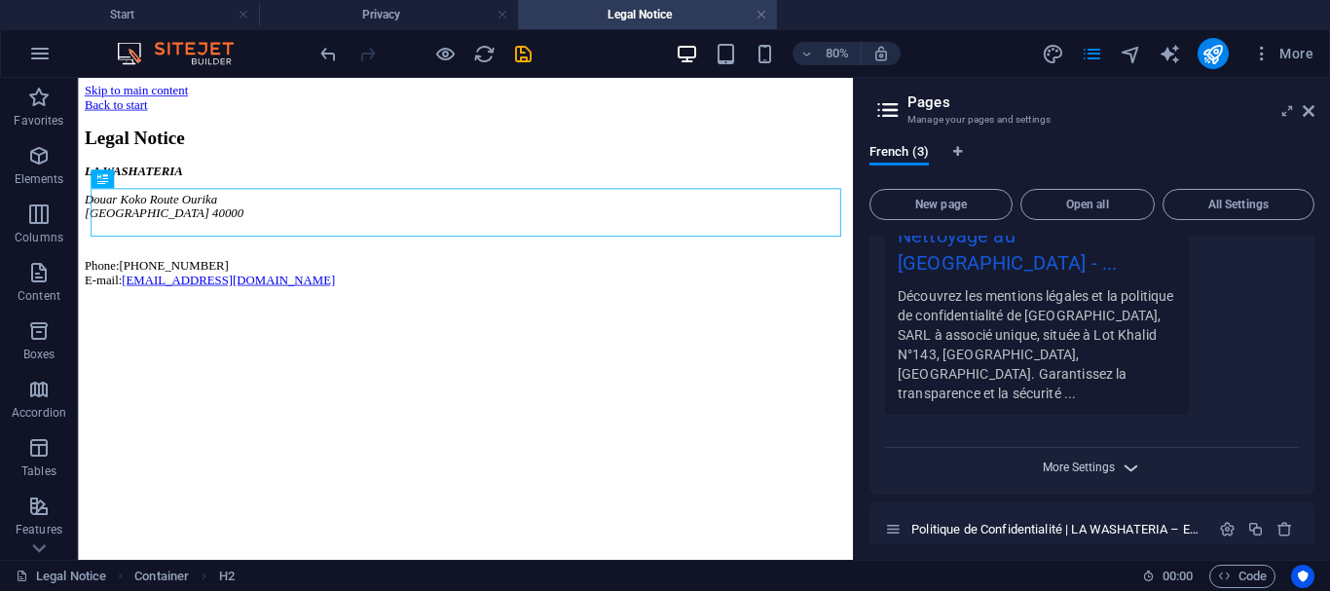
click at [1062, 460] on span "More Settings" at bounding box center [1079, 467] width 72 height 14
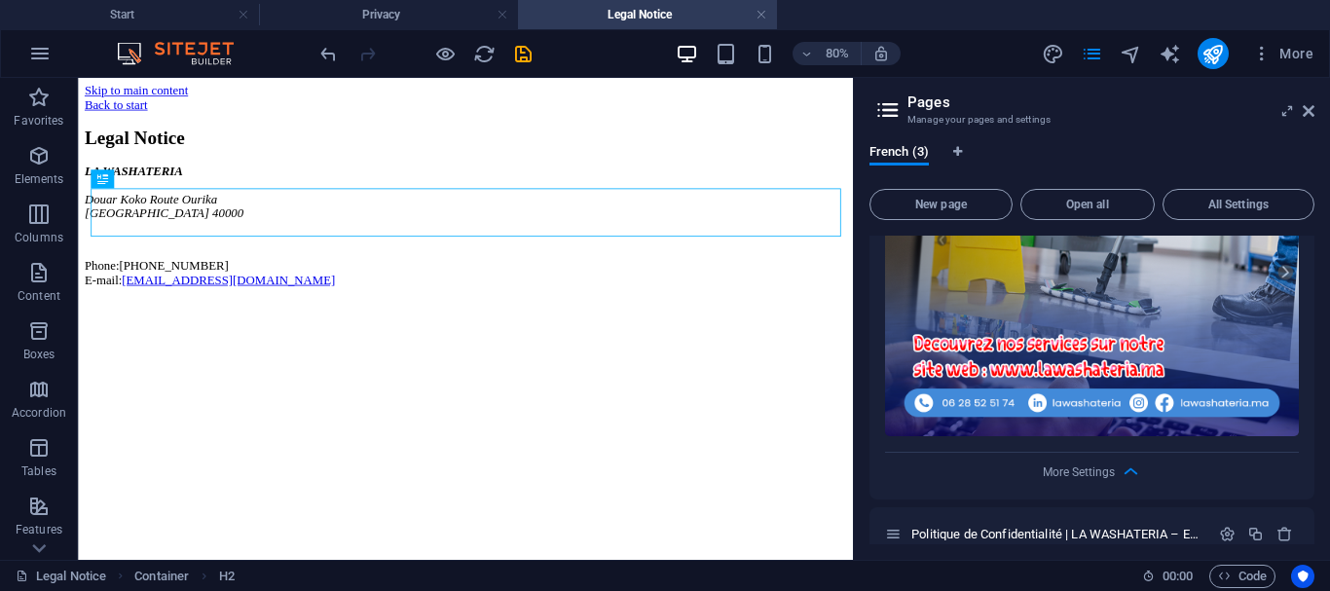
scroll to position [1326, 0]
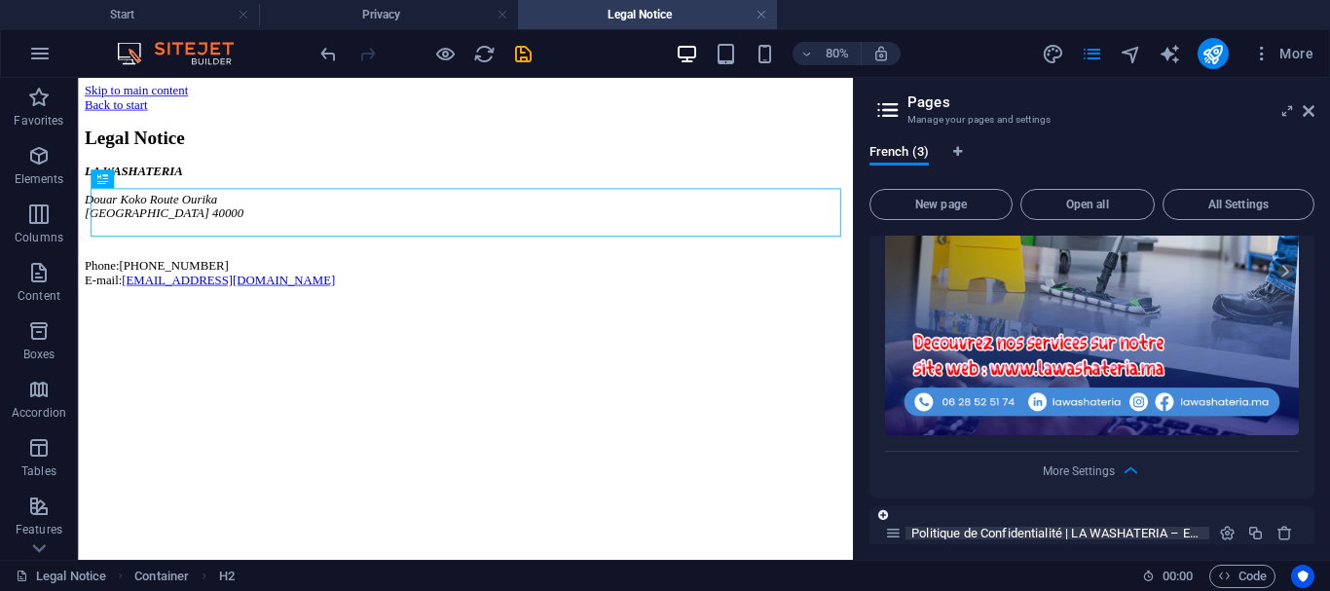
click at [1039, 526] on span "Politique de Confidentialité | LA WASHATERIA – Entreprise de Nettoyage au [GEOG…" at bounding box center [1185, 533] width 549 height 15
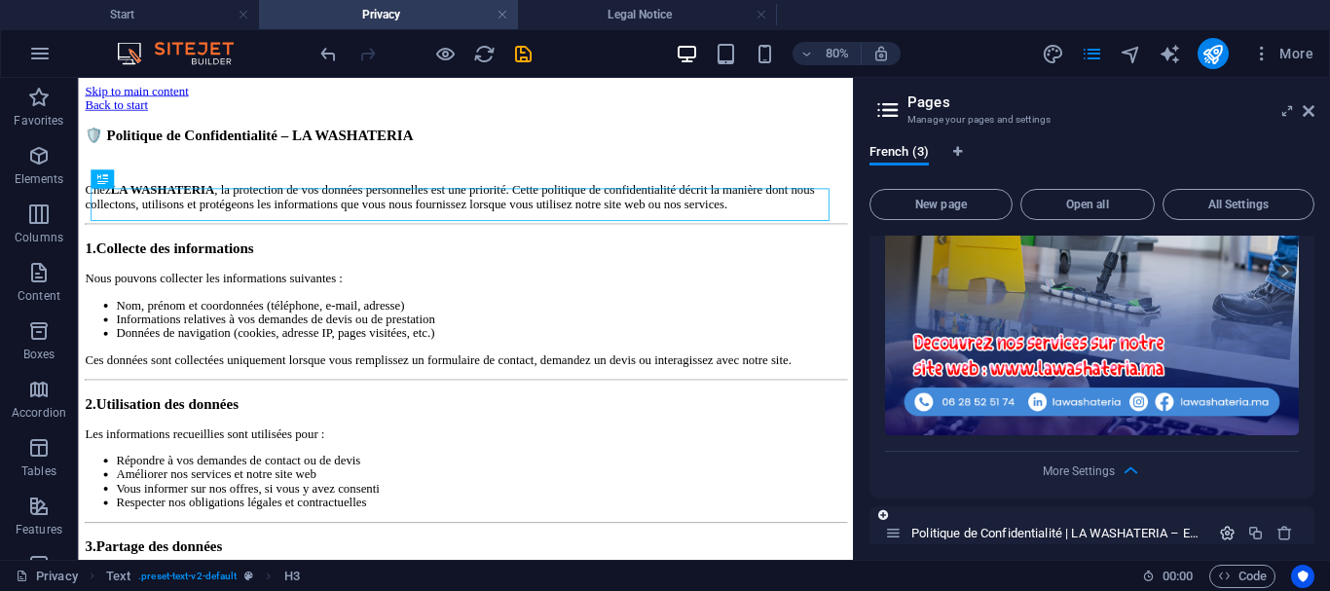
click at [1219, 525] on icon "button" at bounding box center [1227, 533] width 17 height 17
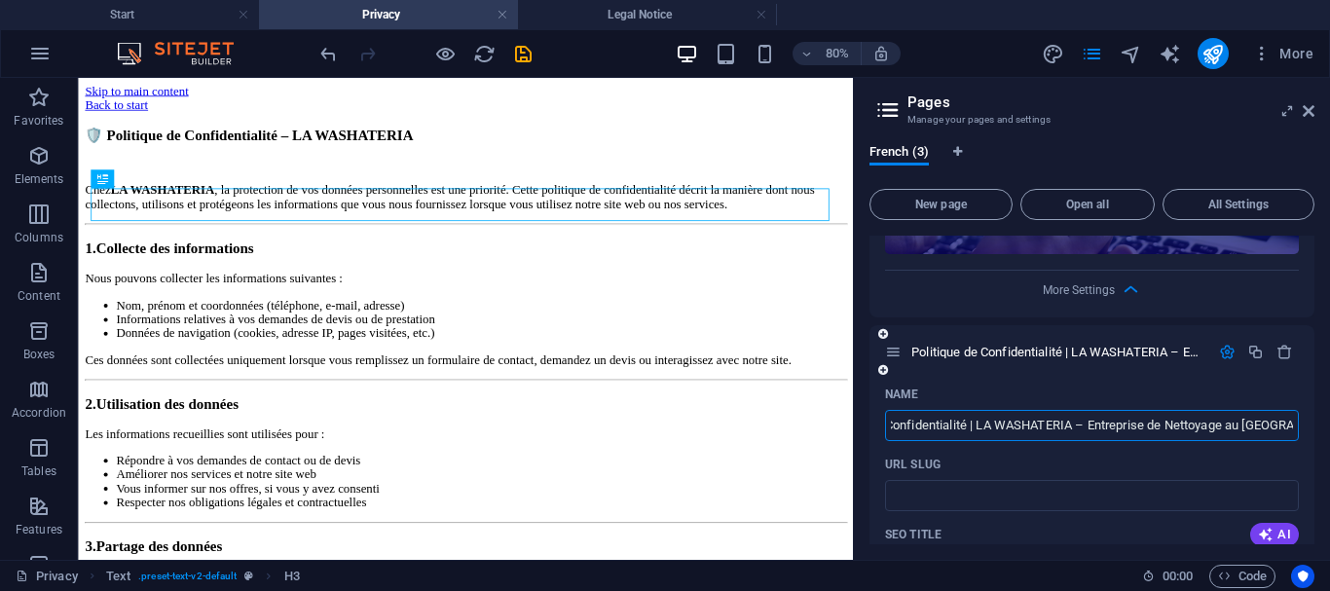
scroll to position [1506, 0]
click at [1076, 481] on input "URL SLUG" at bounding box center [1092, 496] width 414 height 31
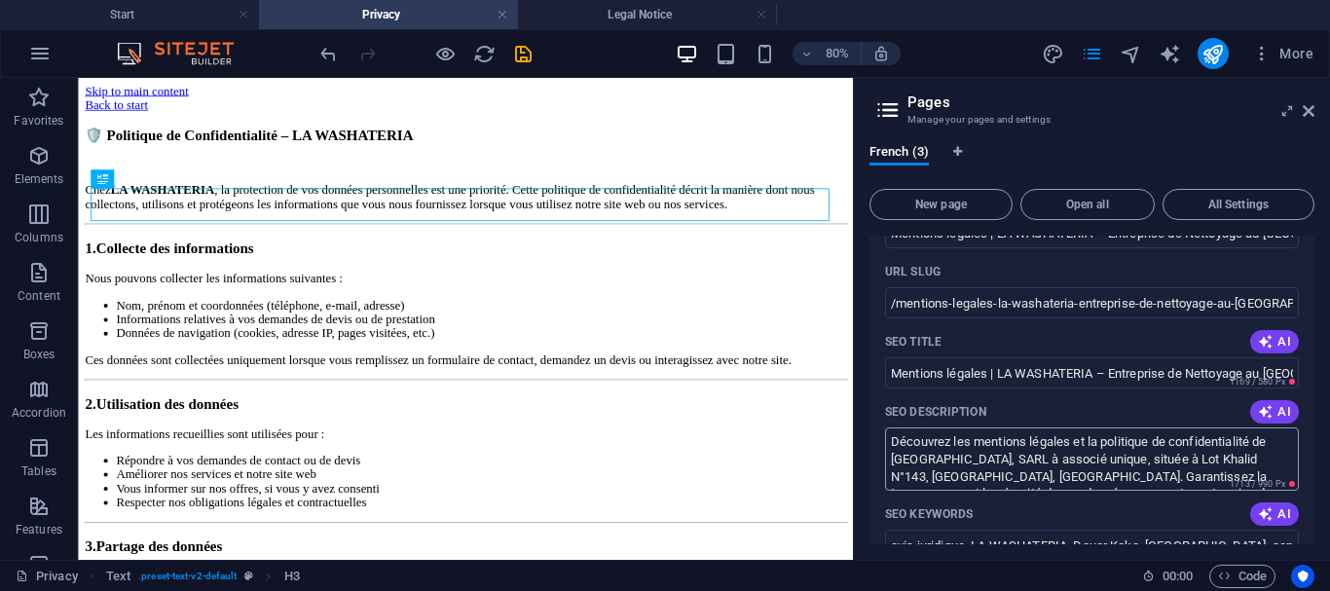
scroll to position [157, 0]
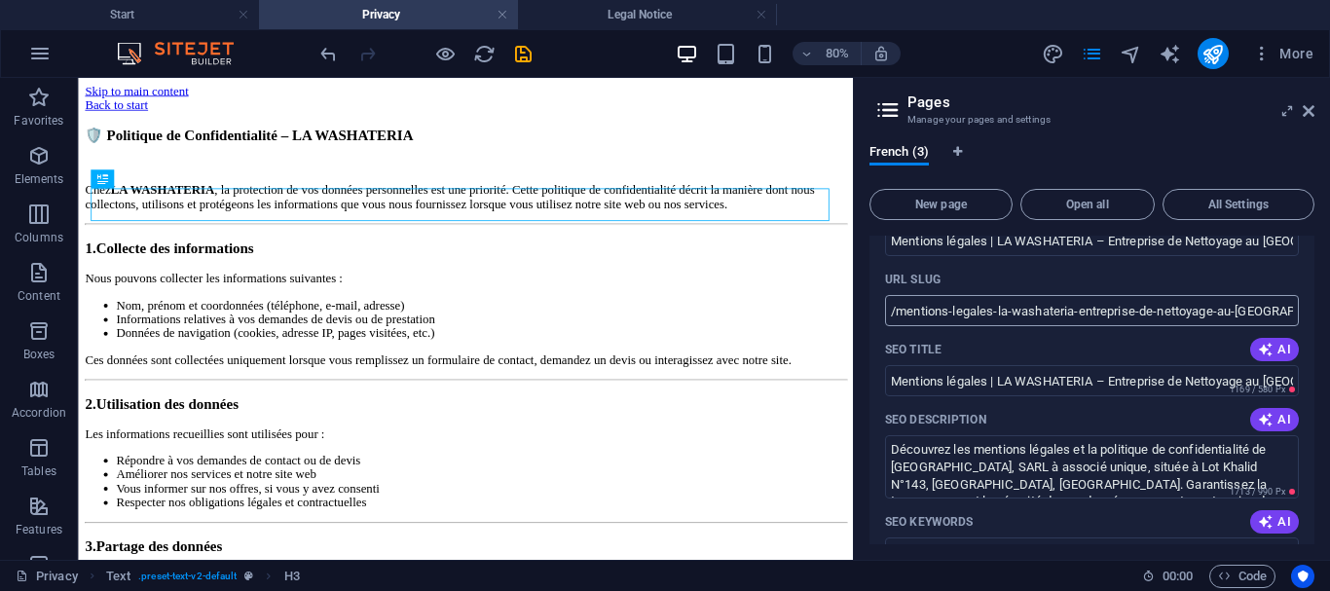
click at [1023, 314] on input "/mentions-legales-la-washateria-entreprise-de-nettoyage-au-maroc" at bounding box center [1092, 310] width 414 height 31
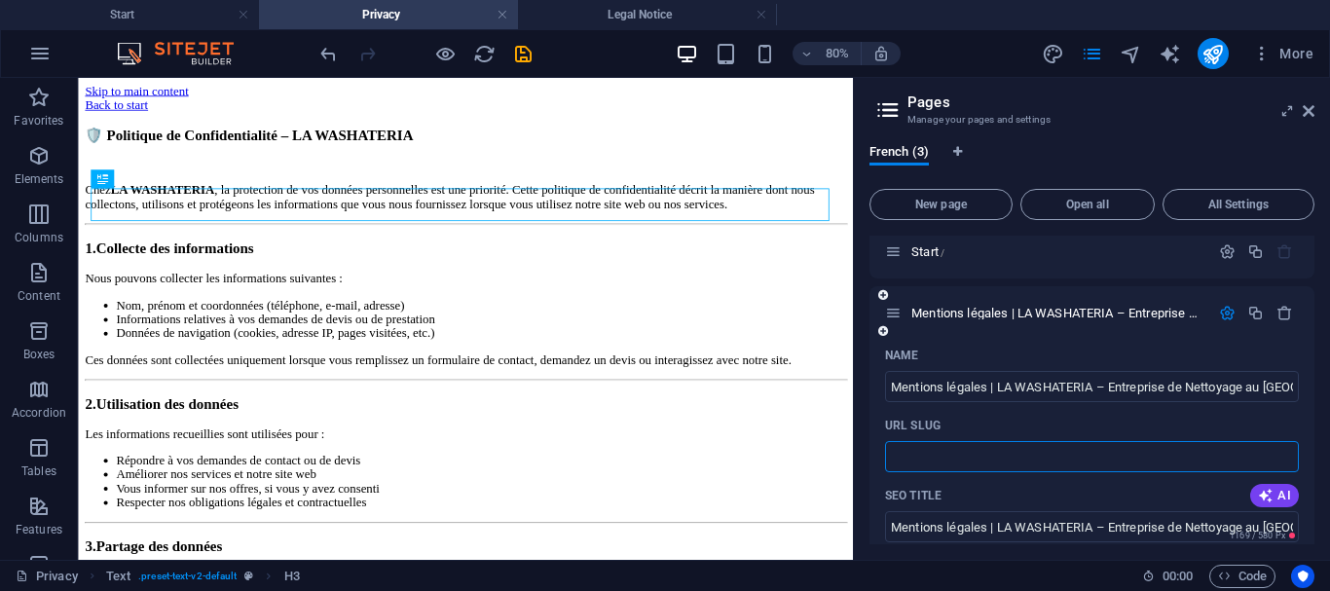
scroll to position [0, 0]
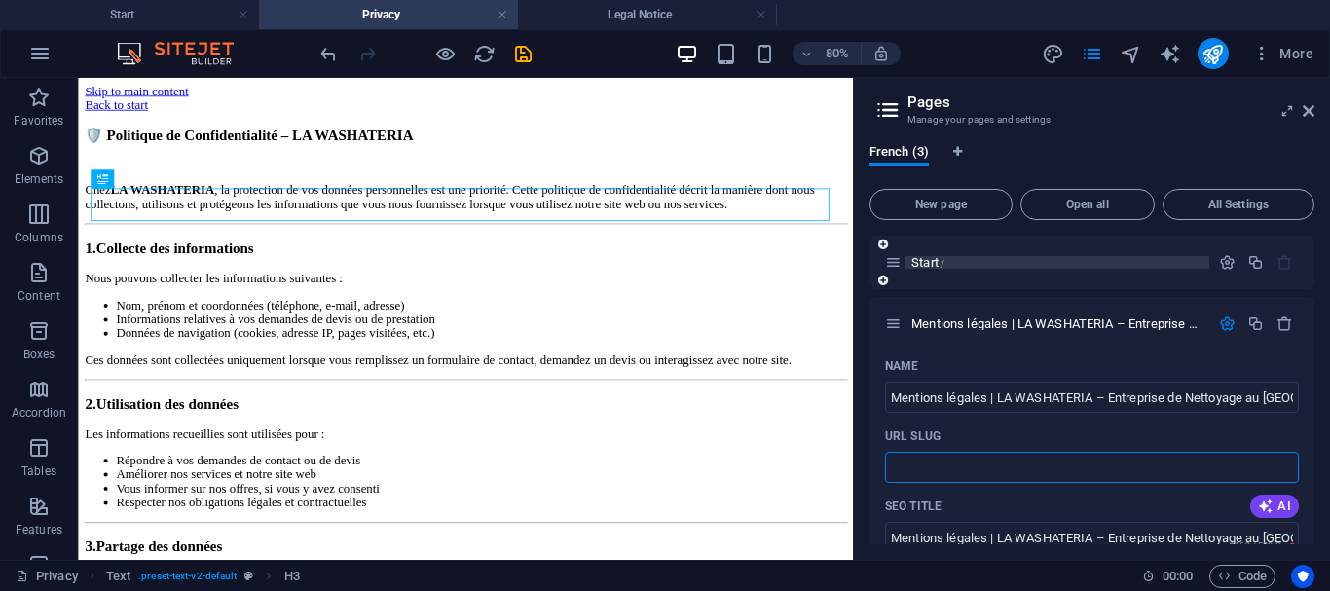
click at [916, 262] on span "Start /" at bounding box center [927, 262] width 33 height 15
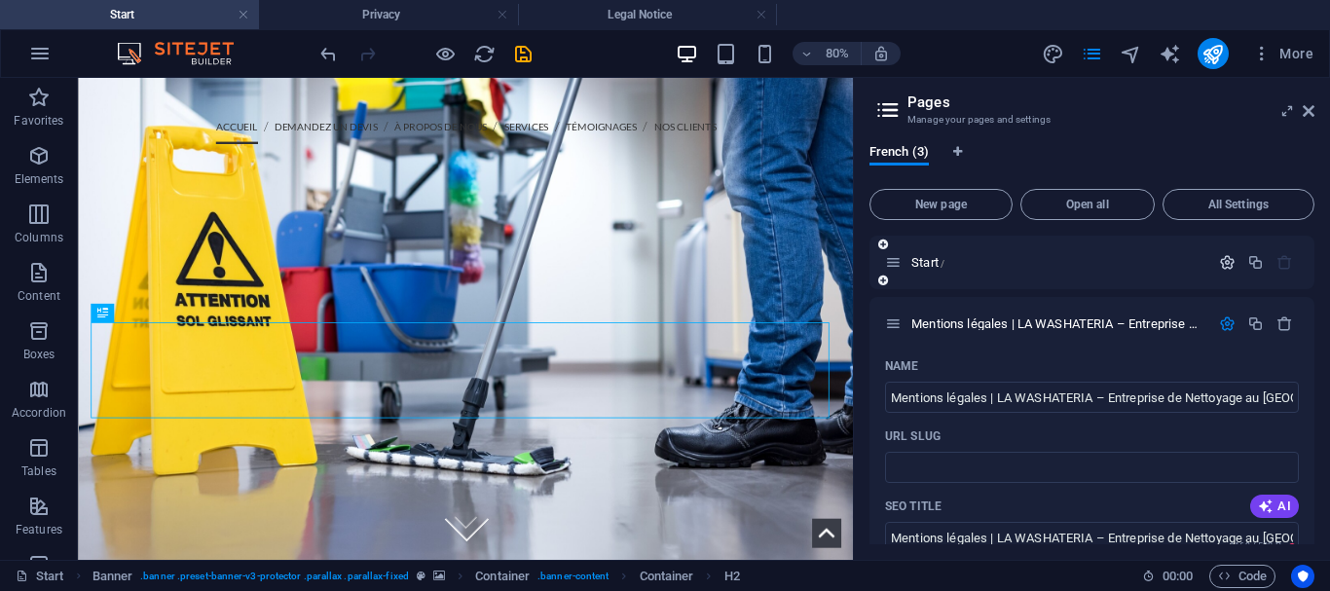
click at [1226, 264] on icon "button" at bounding box center [1227, 262] width 17 height 17
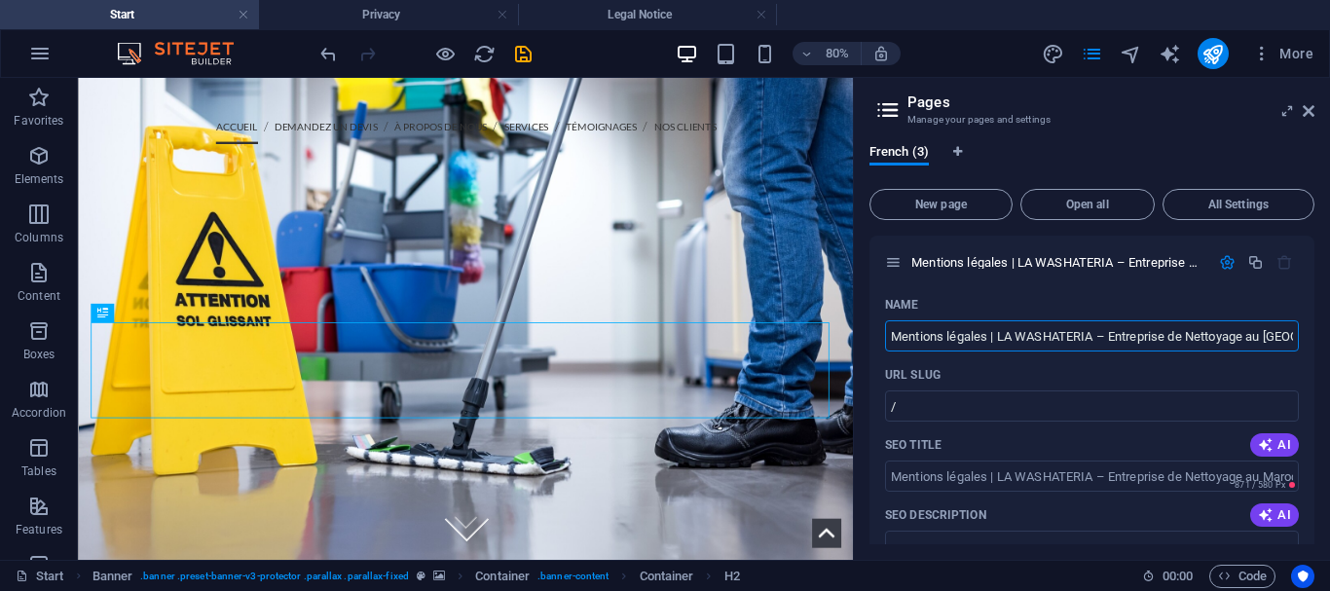
drag, startPoint x: 1078, startPoint y: 418, endPoint x: 985, endPoint y: 387, distance: 97.3
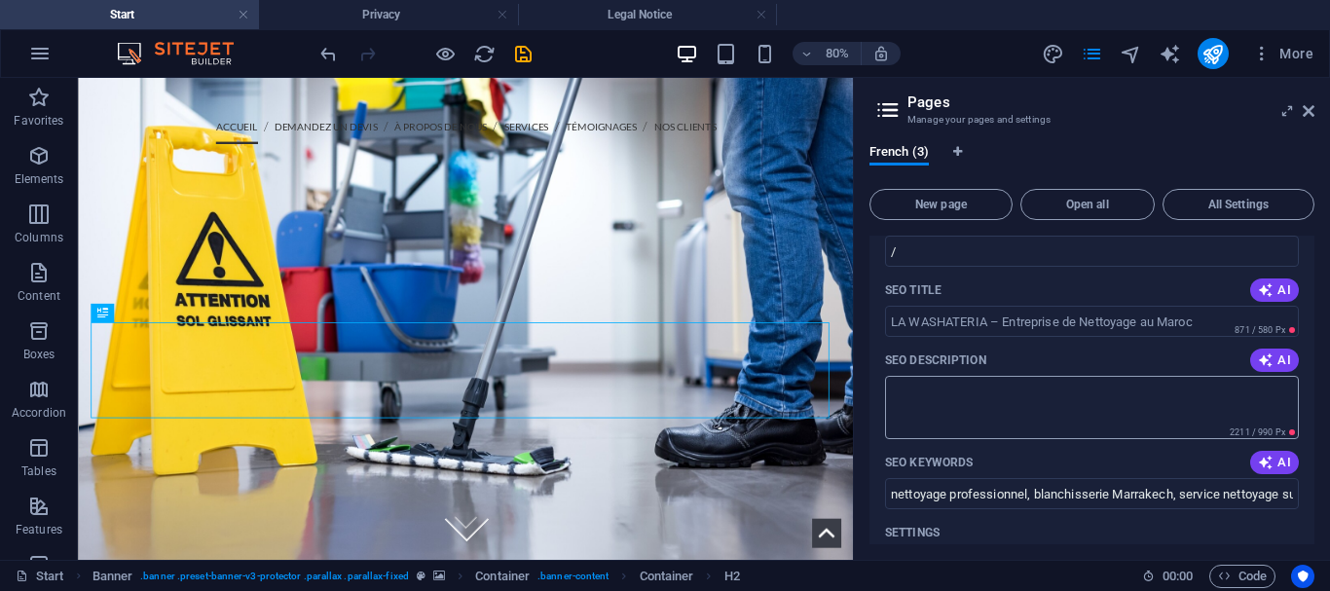
scroll to position [157, 0]
type input "LA WASHATERIA – Entreprise de Nettoyage au [GEOGRAPHIC_DATA]"
click at [1168, 394] on textarea "SEO Description" at bounding box center [1092, 405] width 414 height 63
click at [1260, 363] on icon "button" at bounding box center [1266, 358] width 16 height 16
type textarea "Découvrez La Washateria : des services de nettoyage sur mesure pour particulier…"
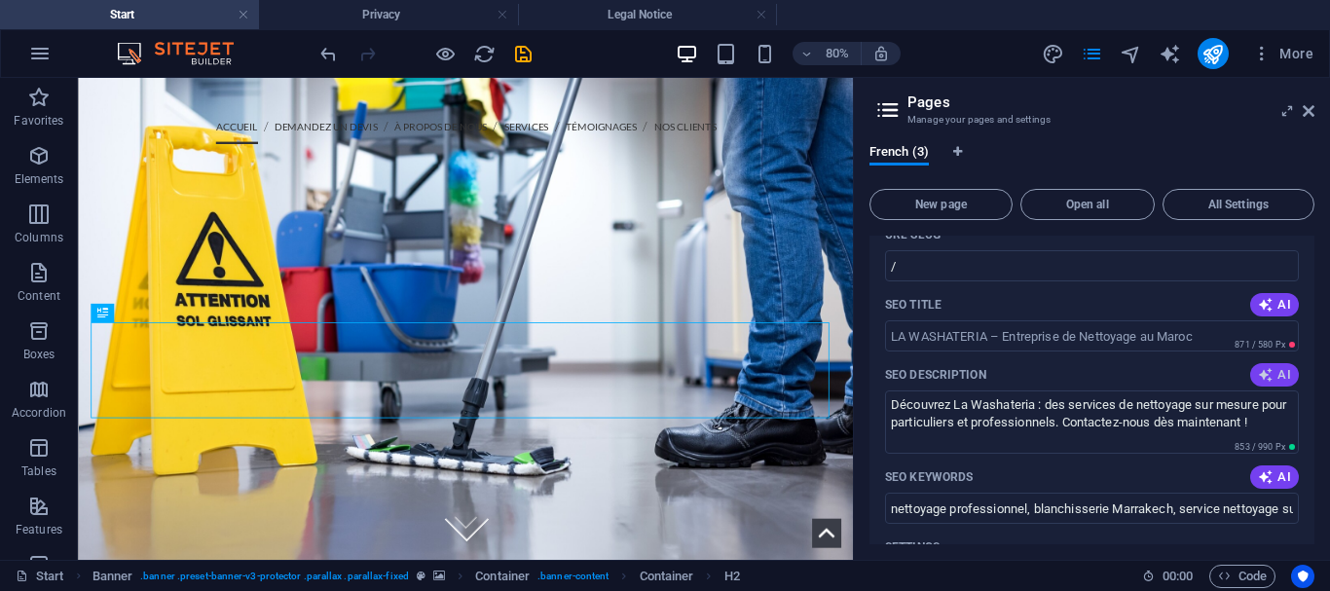
scroll to position [139, 0]
click at [1210, 333] on input "SEO Title" at bounding box center [1092, 336] width 414 height 31
click at [1278, 306] on span "AI" at bounding box center [1274, 306] width 33 height 16
type input "Propreté sur mesure à Marrakech"
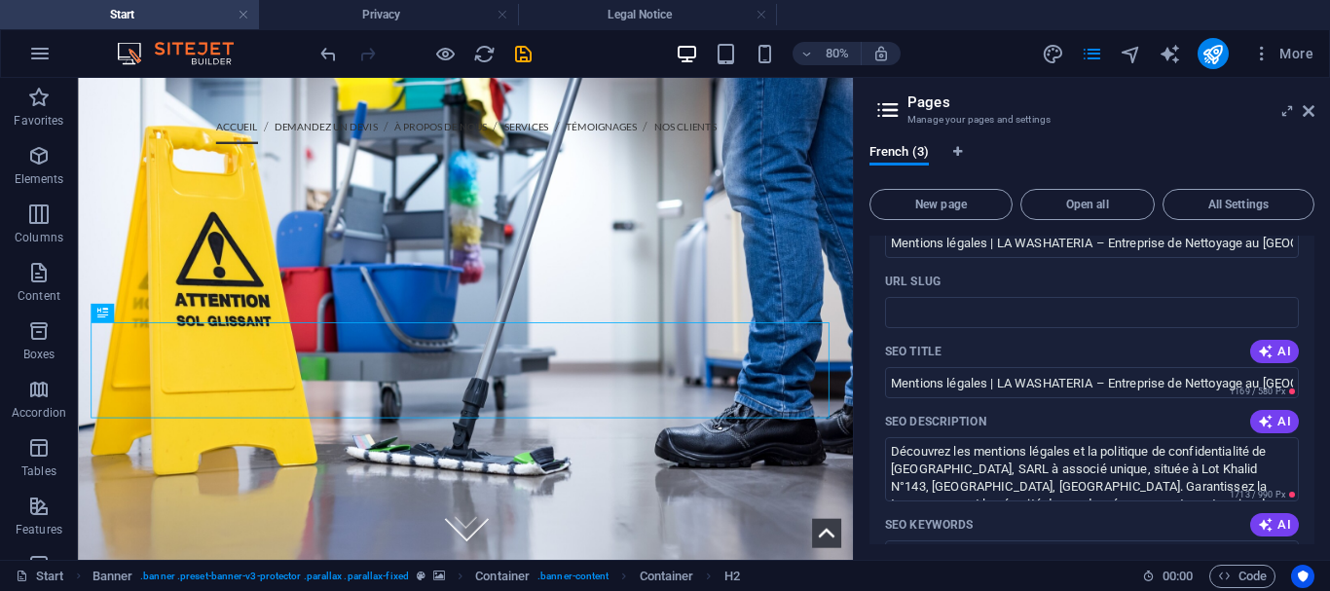
scroll to position [964, 0]
click at [1271, 346] on span "AI" at bounding box center [1274, 354] width 33 height 16
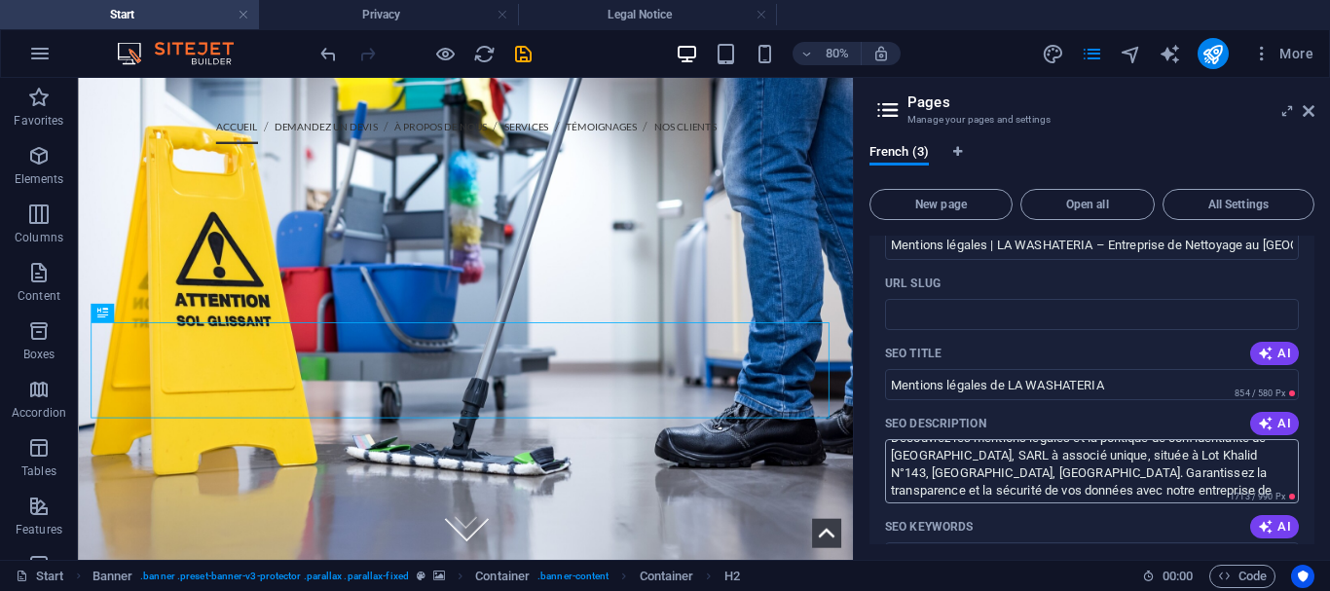
scroll to position [18, 0]
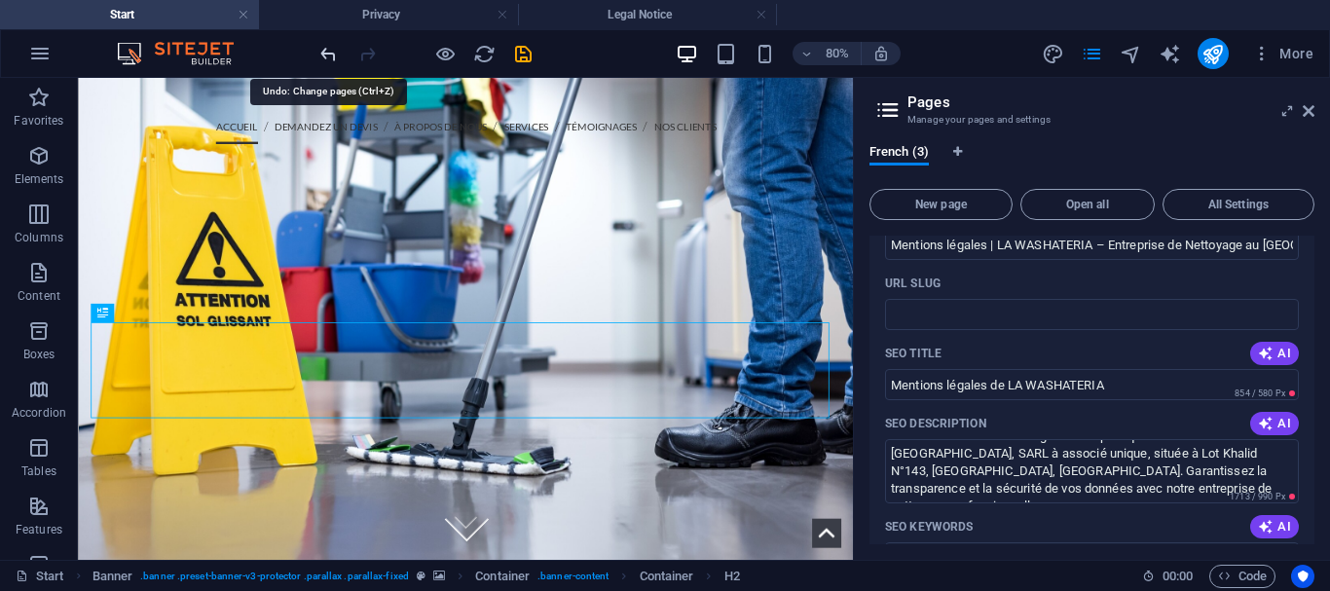
click at [333, 52] on icon "undo" at bounding box center [328, 54] width 22 height 22
type input "Mentions légales | LA WASHATERIA – Entreprise de Nettoyage au Maroc"
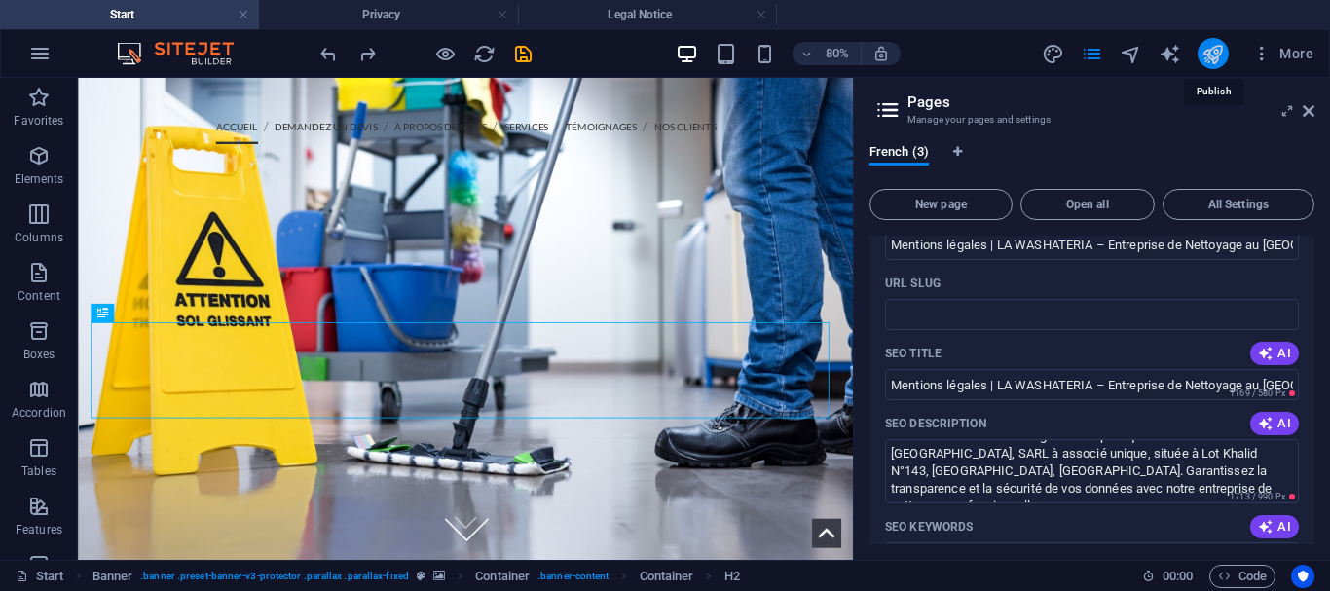
click at [1204, 46] on icon "publish" at bounding box center [1212, 54] width 22 height 22
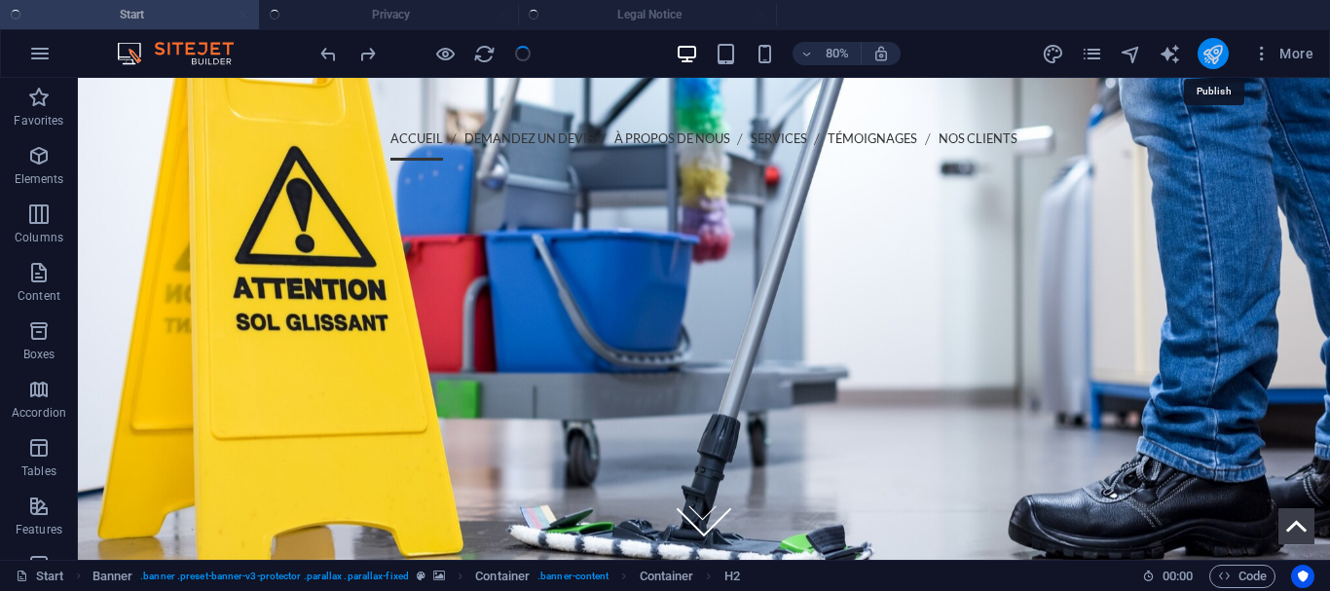
checkbox input "false"
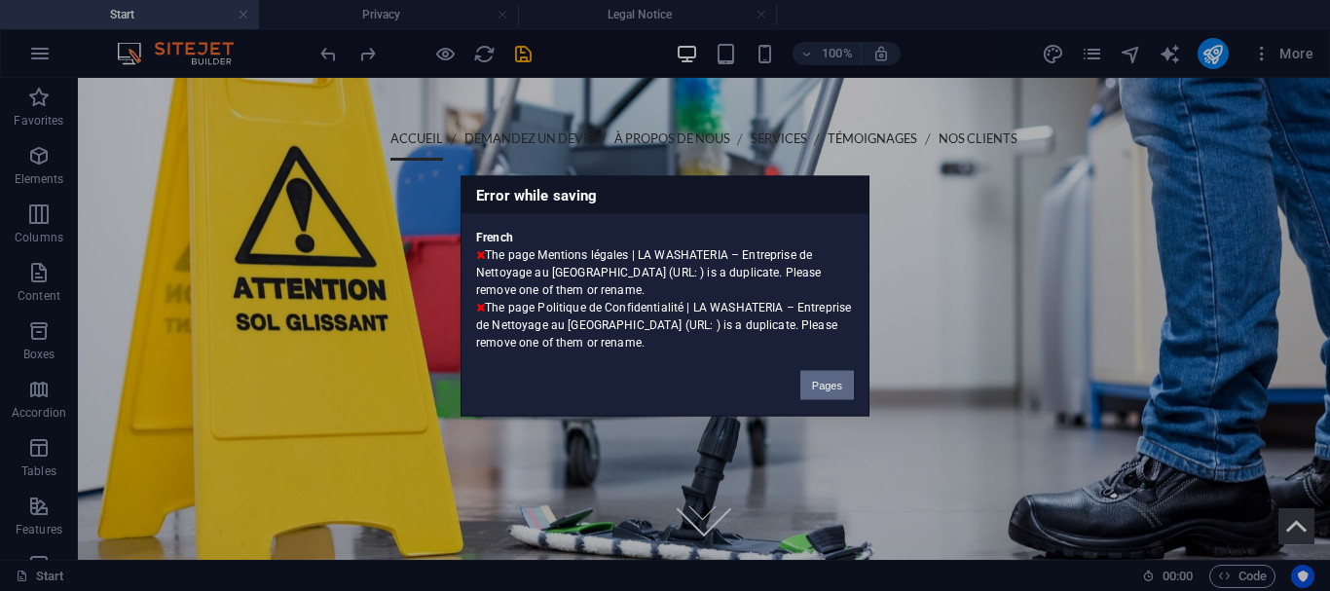
click at [825, 387] on button "Pages" at bounding box center [827, 384] width 54 height 29
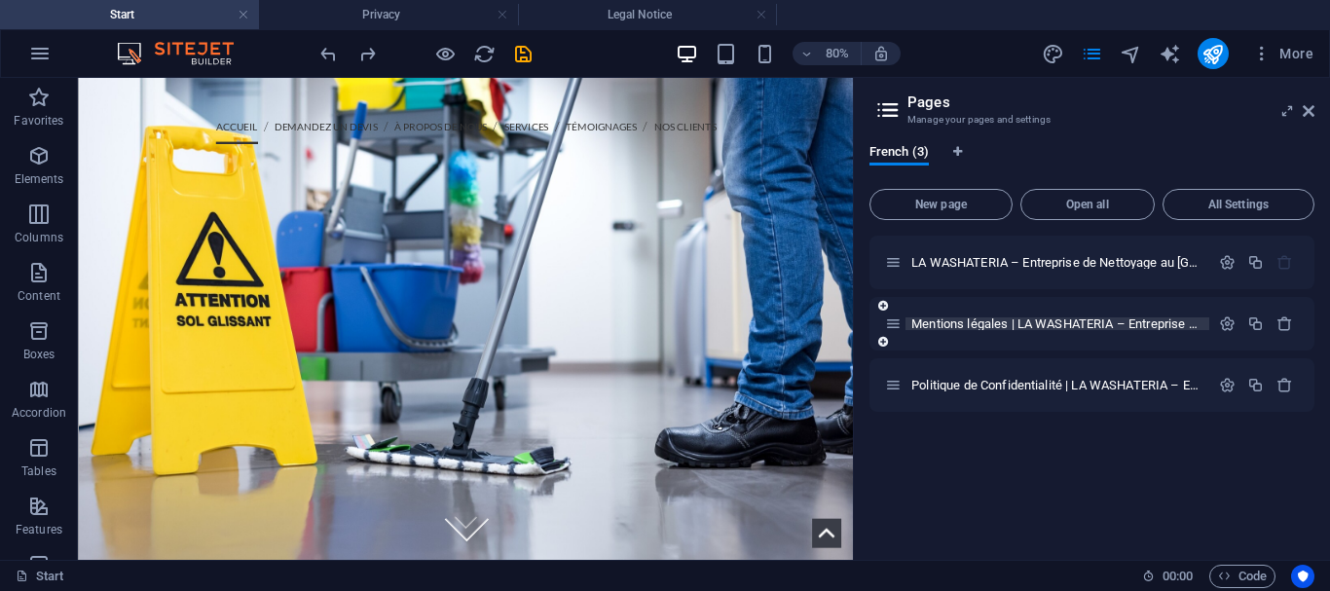
click at [977, 319] on span "Mentions légales | LA WASHATERIA – Entreprise de Nettoyage au Maroc" at bounding box center [1158, 323] width 495 height 15
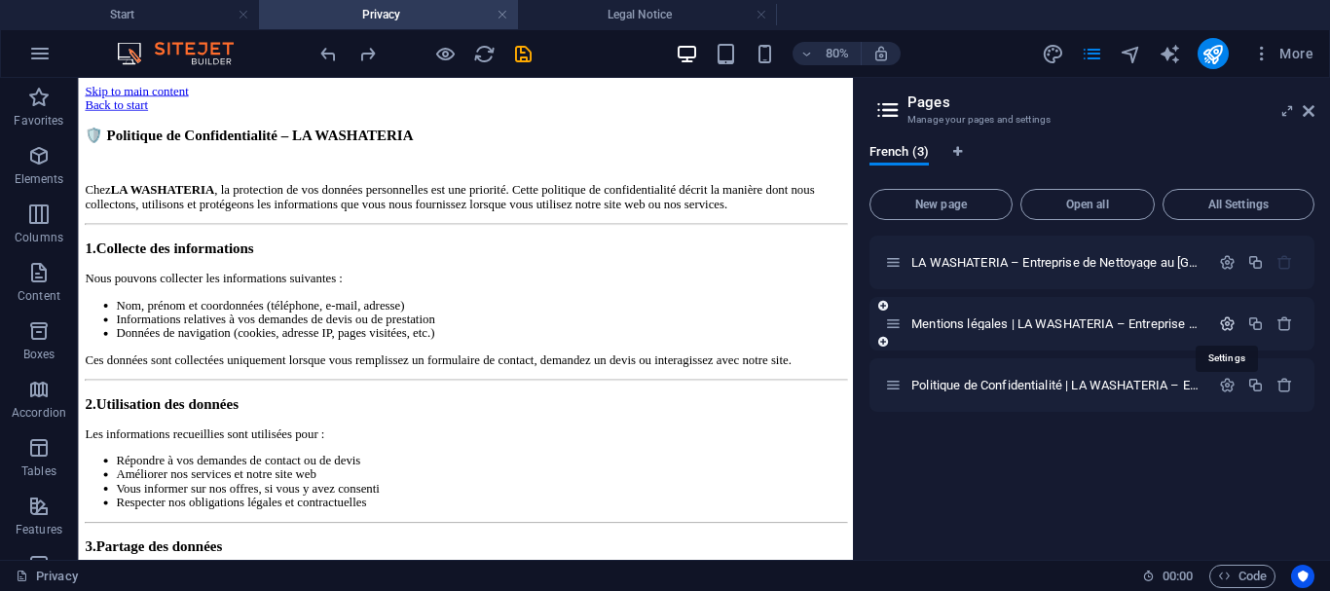
click at [1229, 328] on icon "button" at bounding box center [1227, 323] width 17 height 17
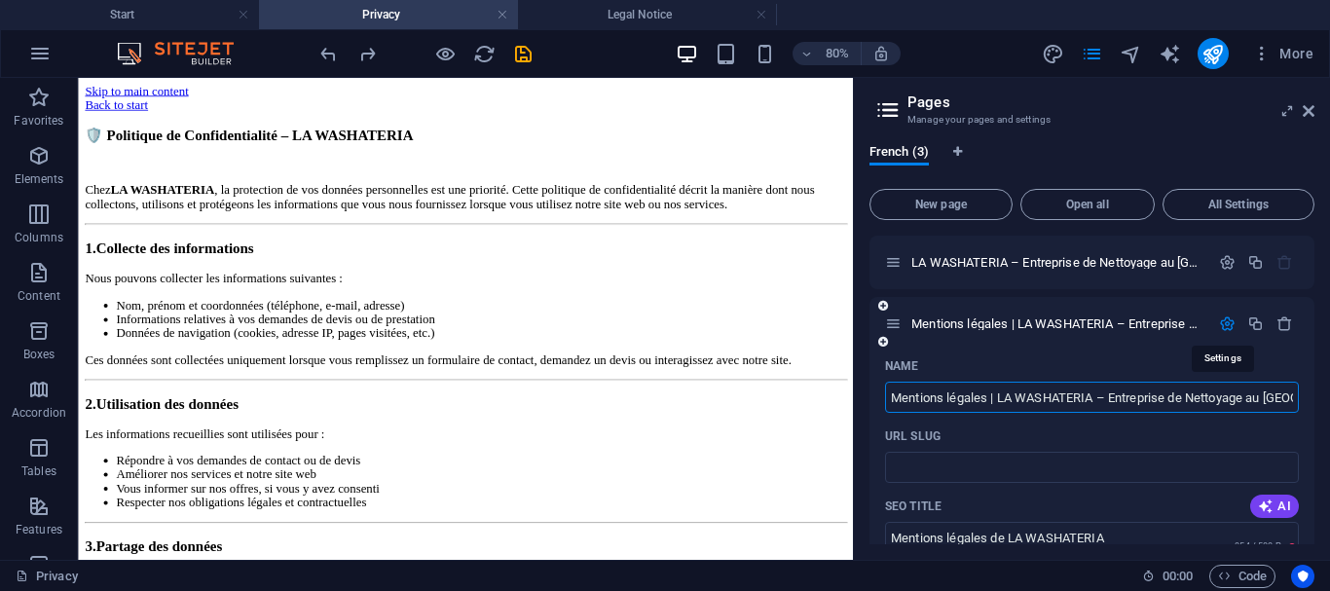
scroll to position [0, 18]
click at [1221, 274] on div "LA WASHATERIA – Entreprise de Nettoyage au Maroc /" at bounding box center [1091, 263] width 445 height 54
click at [1220, 257] on icon "button" at bounding box center [1227, 262] width 17 height 17
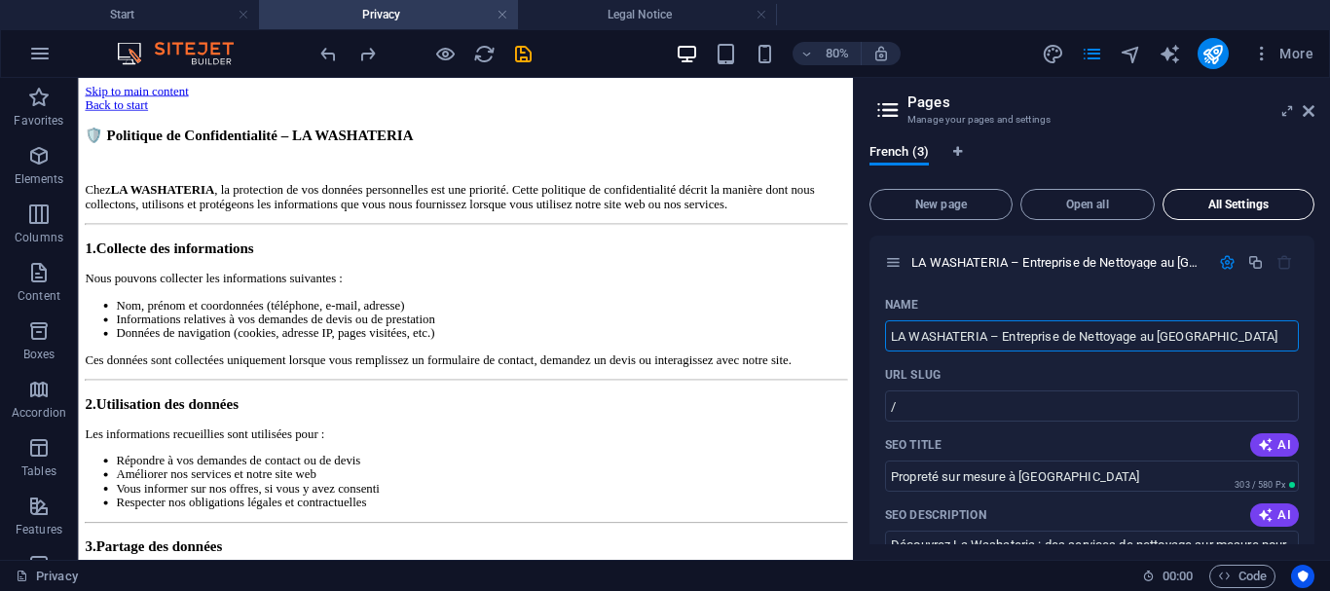
click at [1207, 197] on button "All Settings" at bounding box center [1238, 204] width 152 height 31
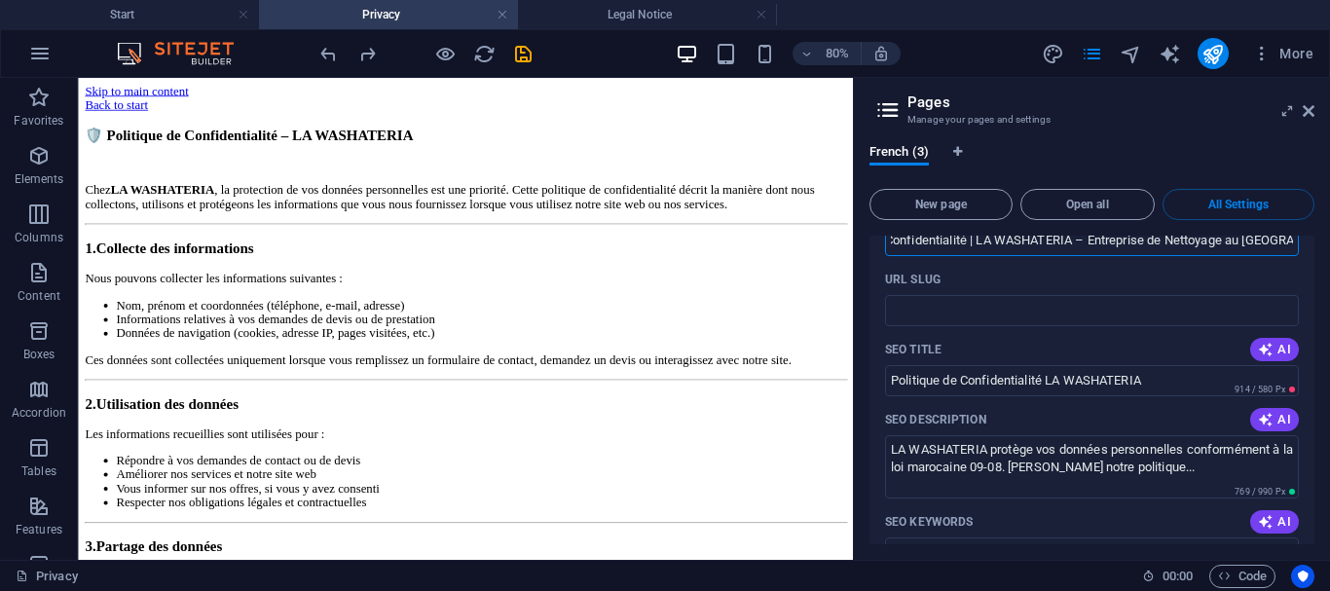
scroll to position [1975, 0]
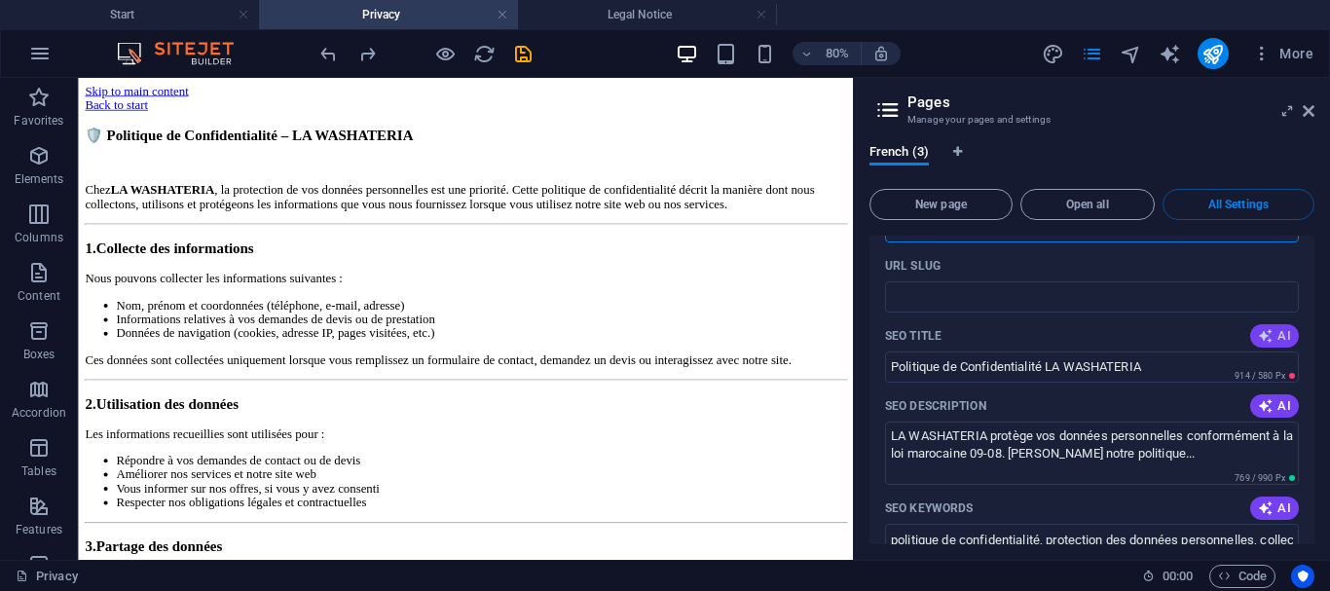
click at [1263, 328] on icon "button" at bounding box center [1266, 336] width 16 height 16
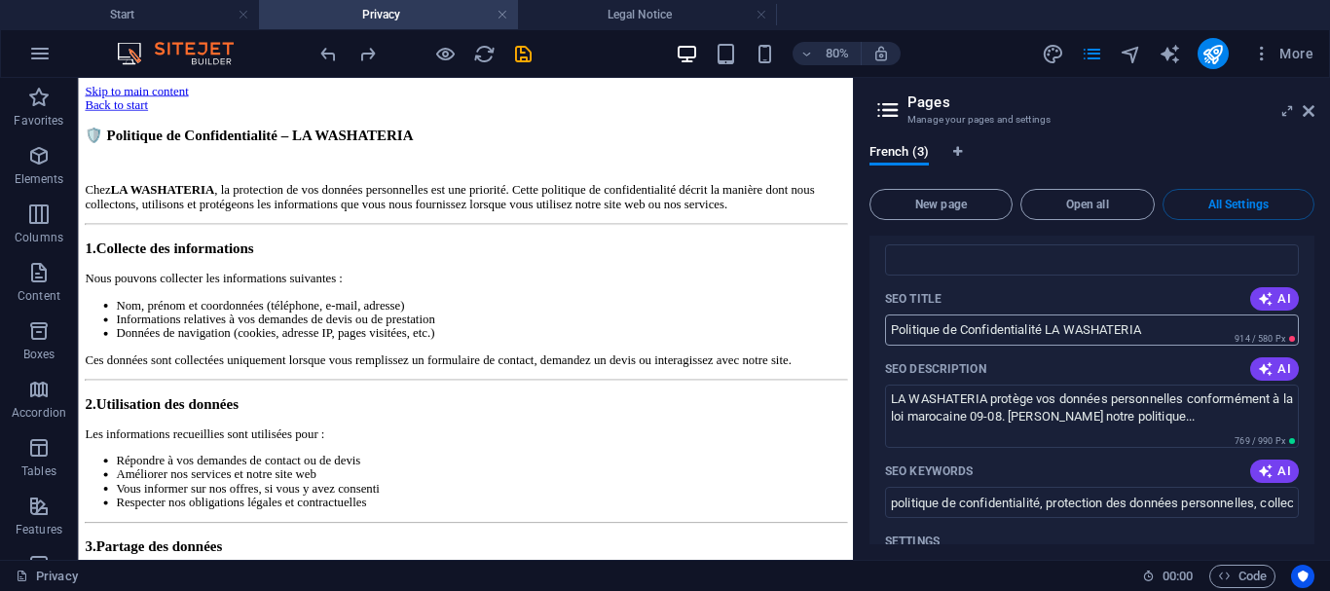
scroll to position [2008, 0]
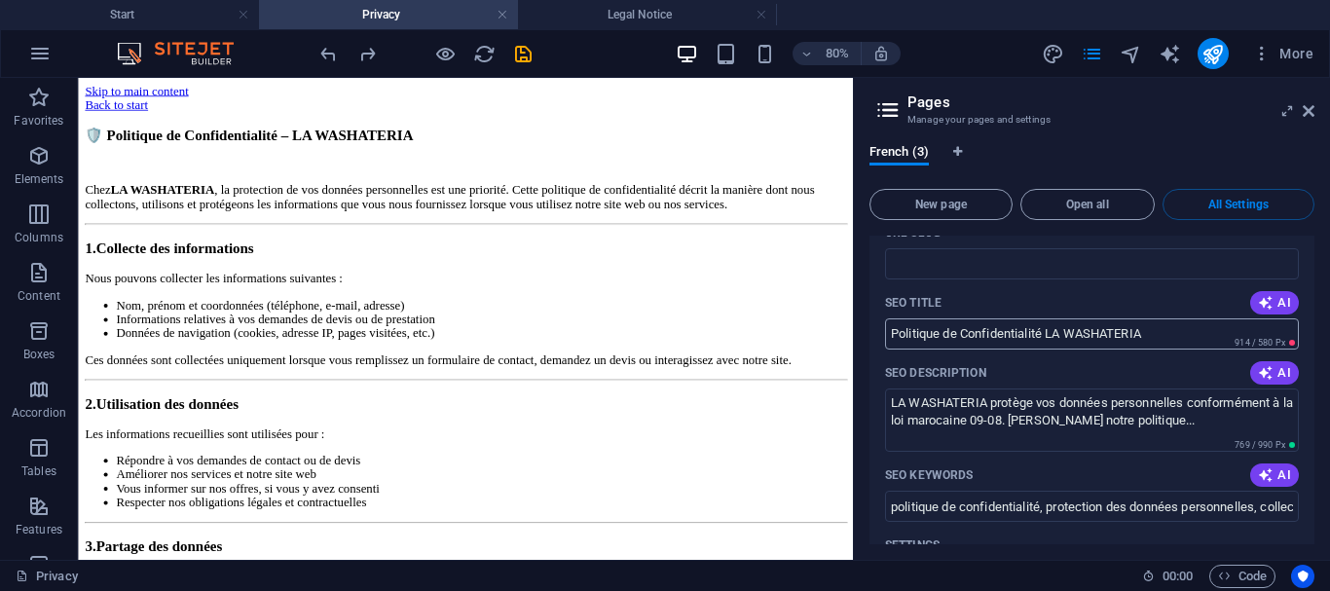
click at [1136, 318] on input "Politique de Confidentialité LA WASHATERIA" at bounding box center [1092, 333] width 414 height 31
click at [1159, 318] on input "Politique de Confidentialité LA WASHATERIA" at bounding box center [1092, 333] width 414 height 31
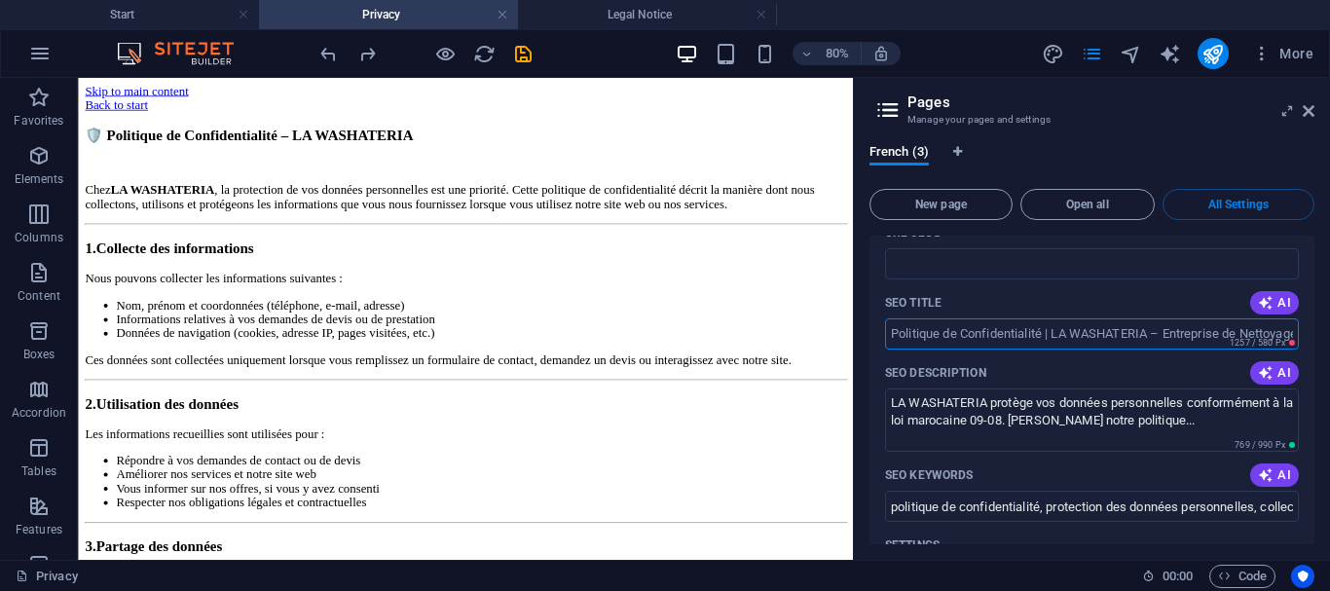
click at [1159, 318] on input "SEO Title" at bounding box center [1092, 333] width 414 height 31
click at [1198, 318] on input "SEO Title" at bounding box center [1092, 333] width 414 height 31
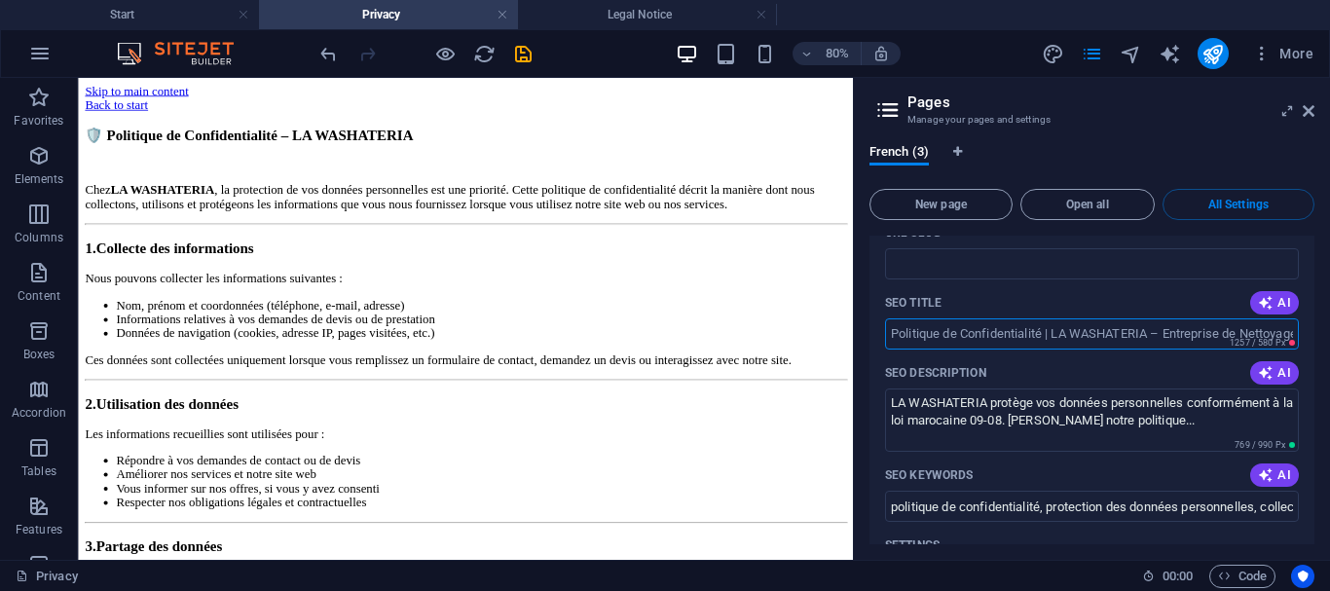
paste input "Politique de Confidentialité LA WASHATERIA"
click at [919, 318] on input "Politique de Confidentialité LA WASHATERIAccscsqvvvdsvqscvxvwx" at bounding box center [1092, 333] width 414 height 31
paste input "text"
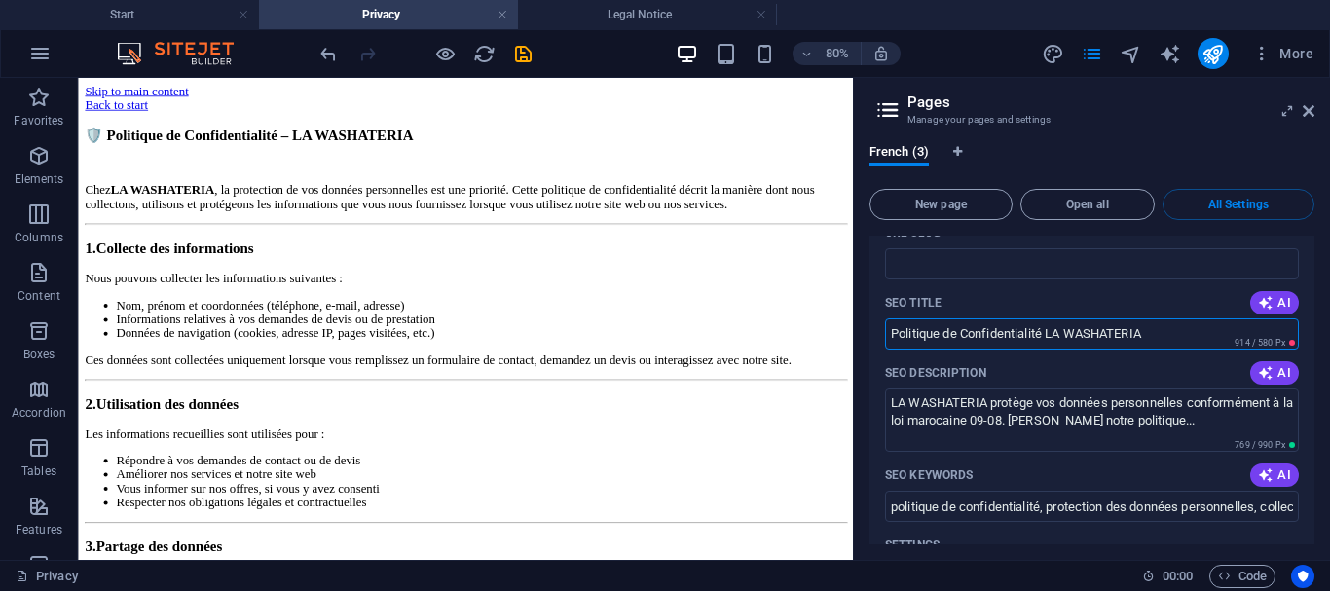
type input "Politique de Confidentialité LA WASHATERIA"
click at [1211, 318] on input "Politique de Confidentialité LA WASHATERIA" at bounding box center [1092, 333] width 414 height 31
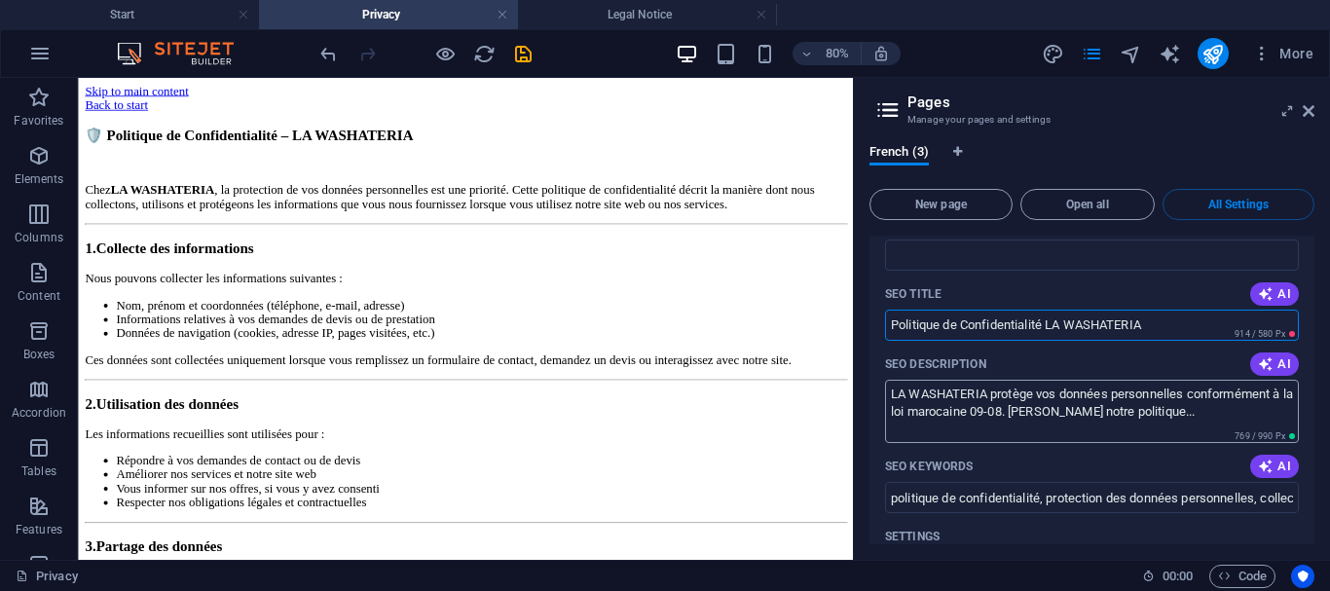
scroll to position [2009, 0]
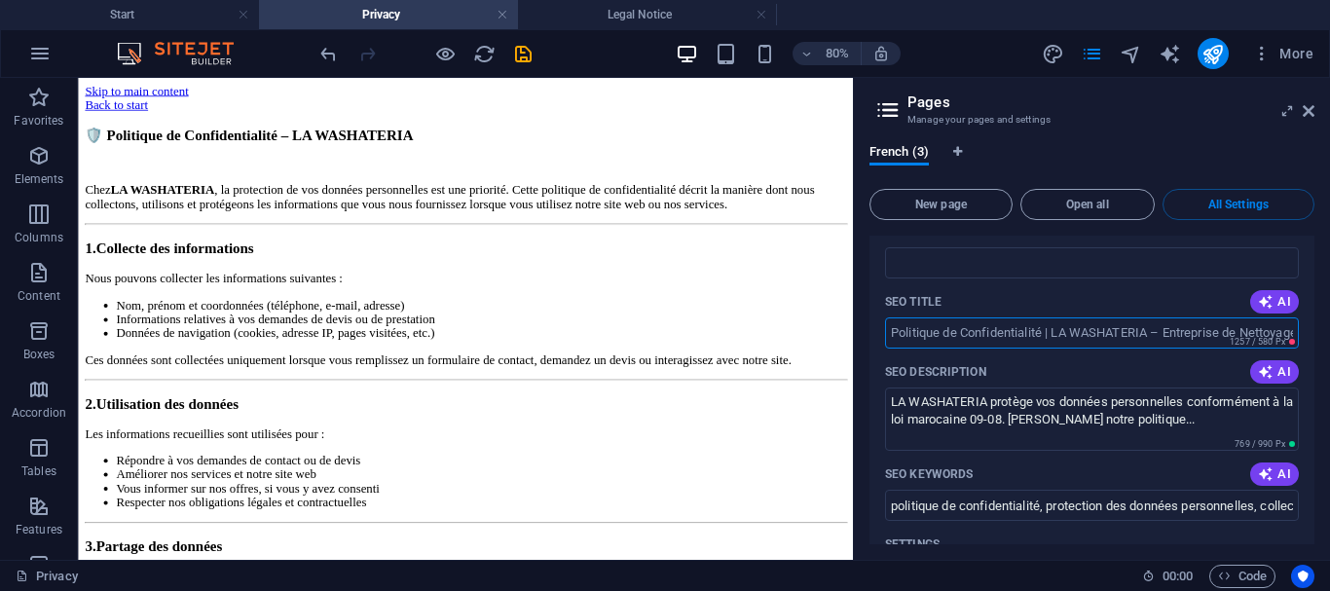
click at [1154, 317] on input "SEO Title" at bounding box center [1092, 332] width 414 height 31
paste input "Politique de Confidentialité LA WASHATERIA"
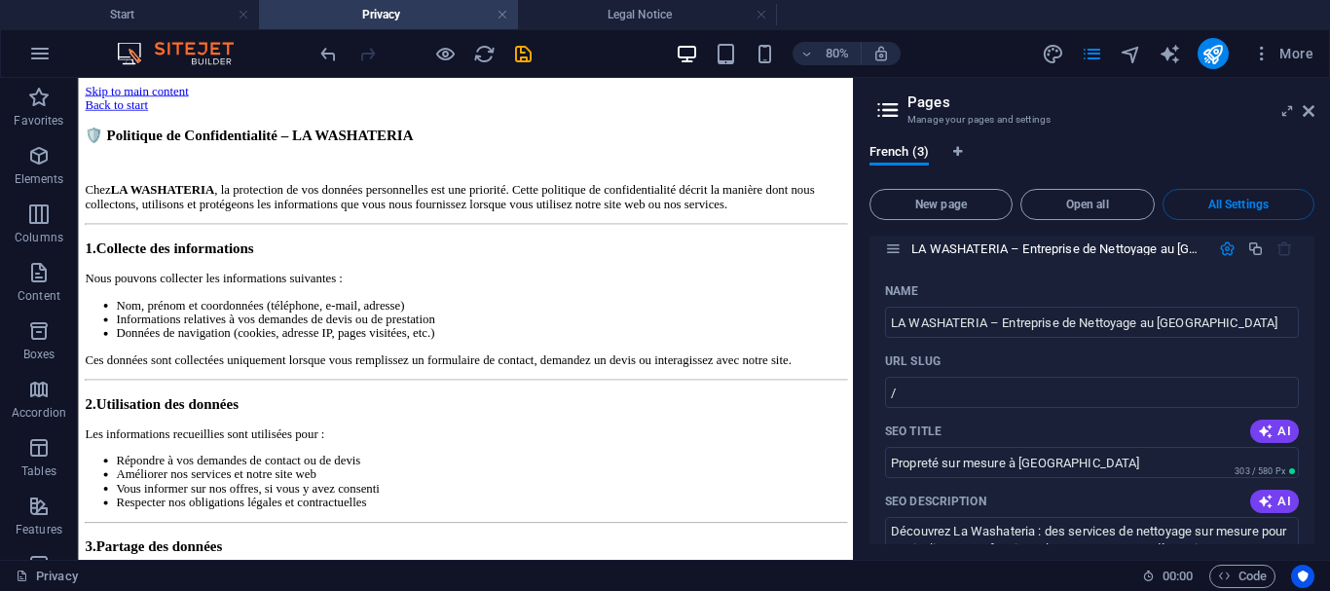
scroll to position [0, 0]
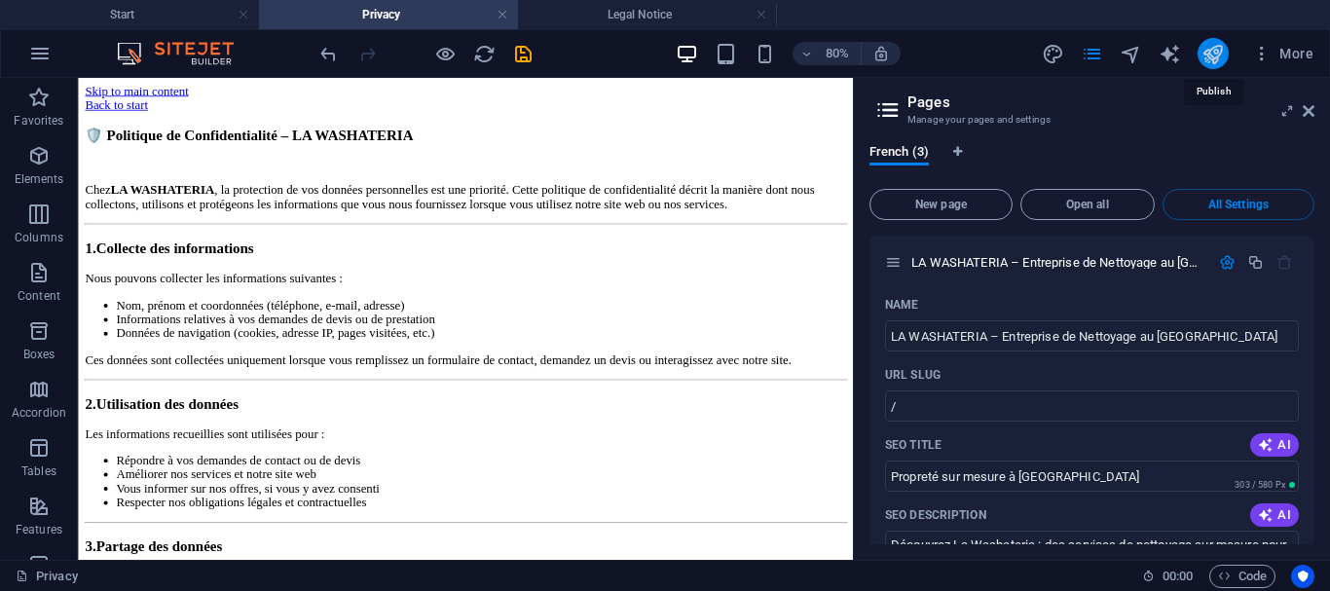
type input "Politique de Confidentialité LA WASHATERIA"
click at [1211, 46] on icon "publish" at bounding box center [1212, 54] width 22 height 22
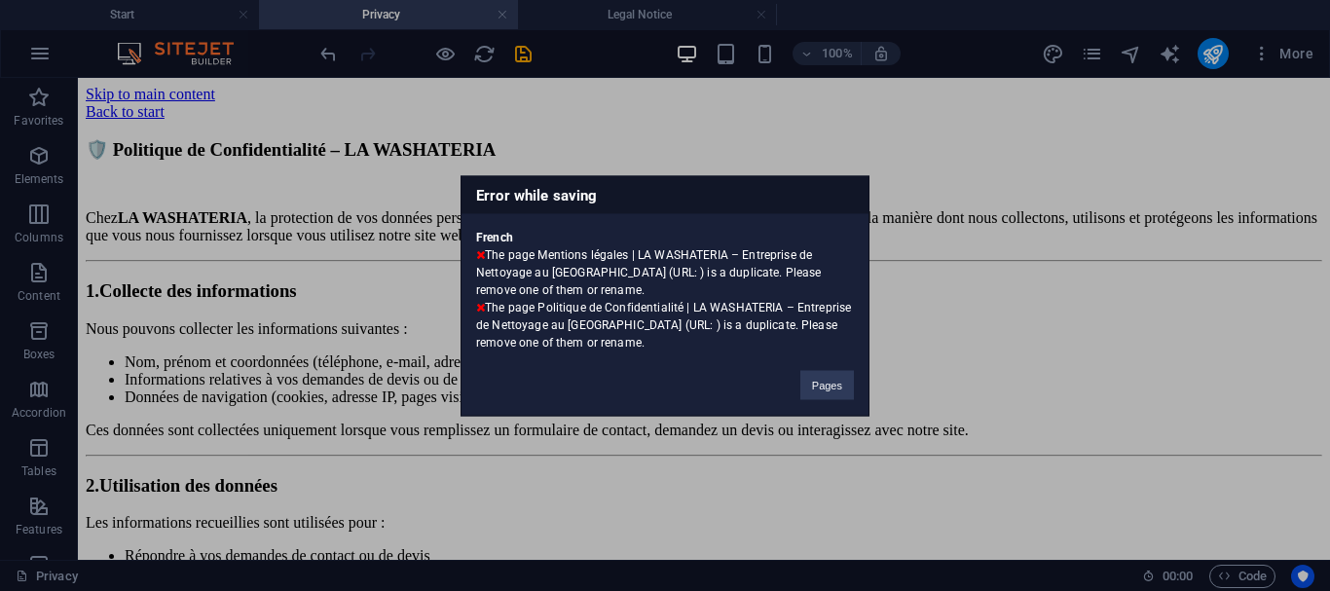
click at [795, 290] on div "French The page Mentions légales | LA WASHATERIA – Entreprise de Nettoyage au M…" at bounding box center [664, 281] width 407 height 137
click at [818, 371] on button "Pages" at bounding box center [827, 384] width 54 height 29
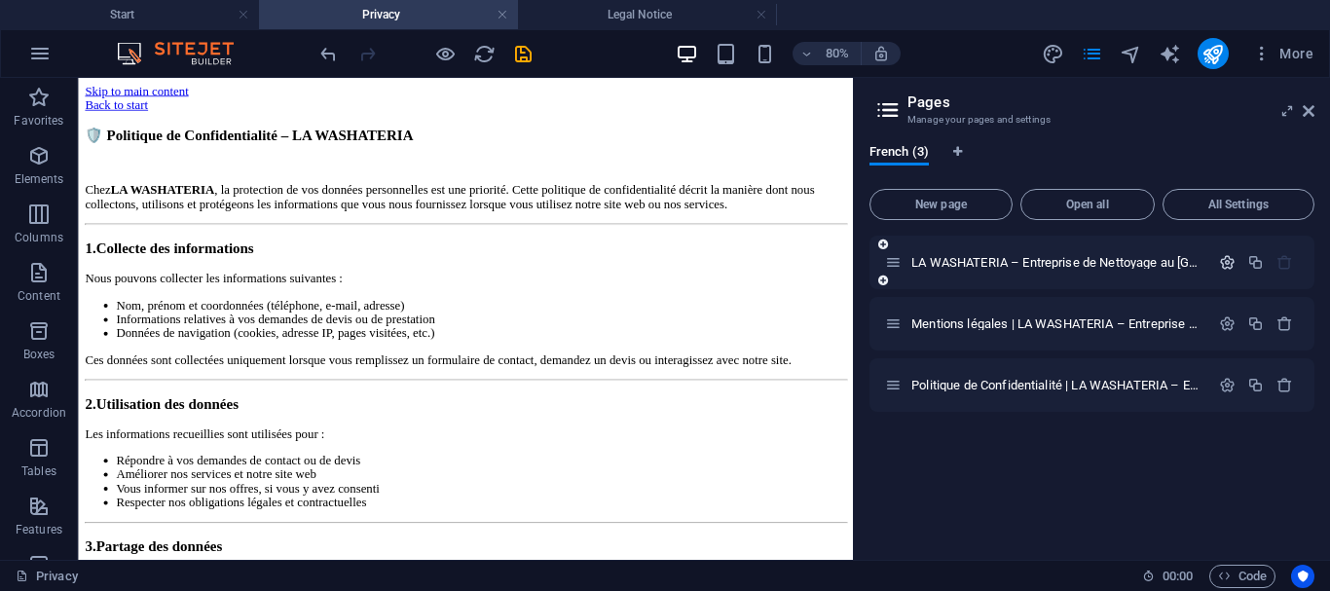
click at [1221, 265] on icon "button" at bounding box center [1227, 262] width 17 height 17
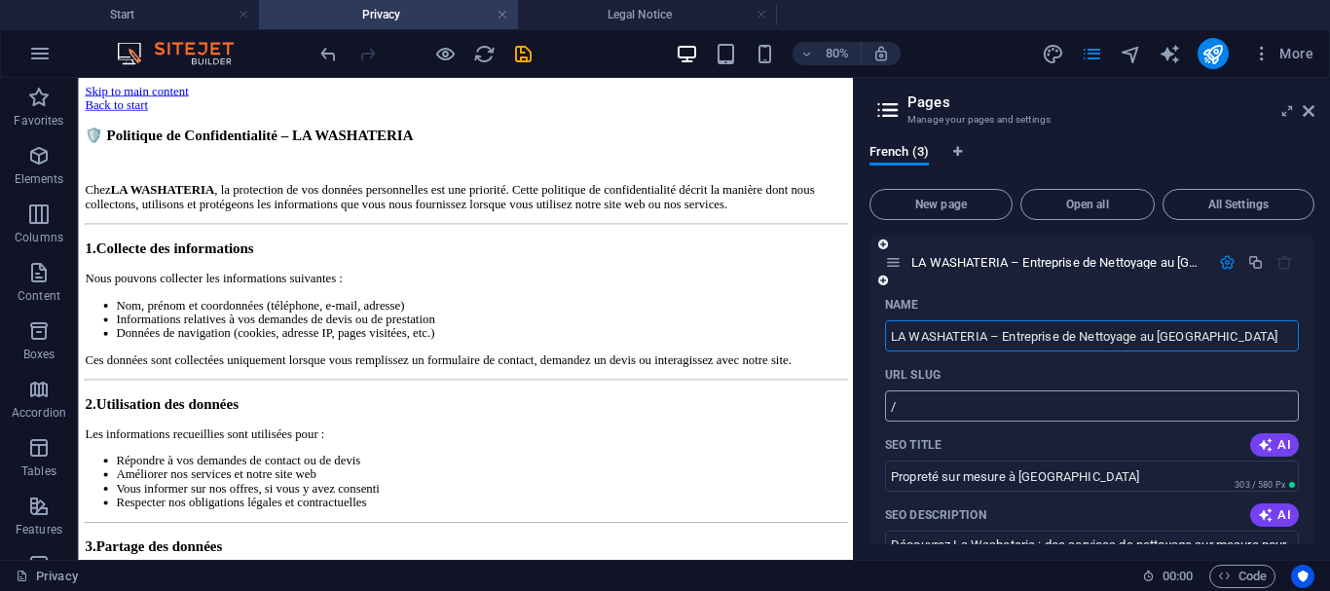
click at [1107, 421] on input "/" at bounding box center [1092, 405] width 414 height 31
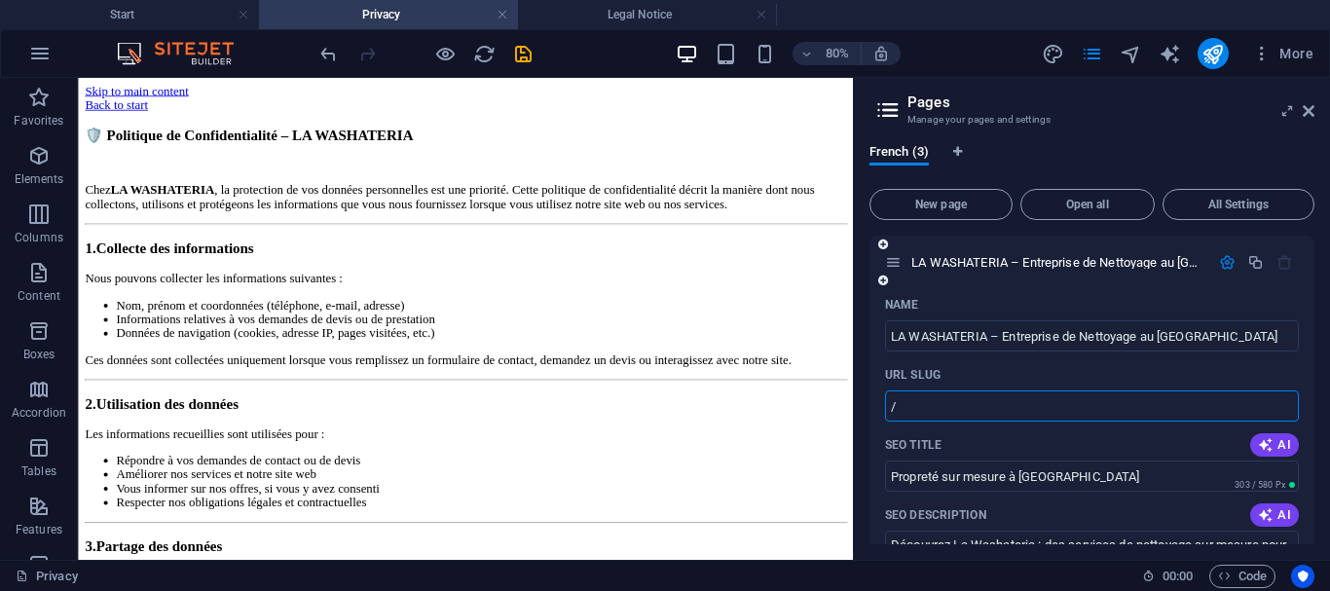
click at [1107, 421] on input "/" at bounding box center [1092, 405] width 414 height 31
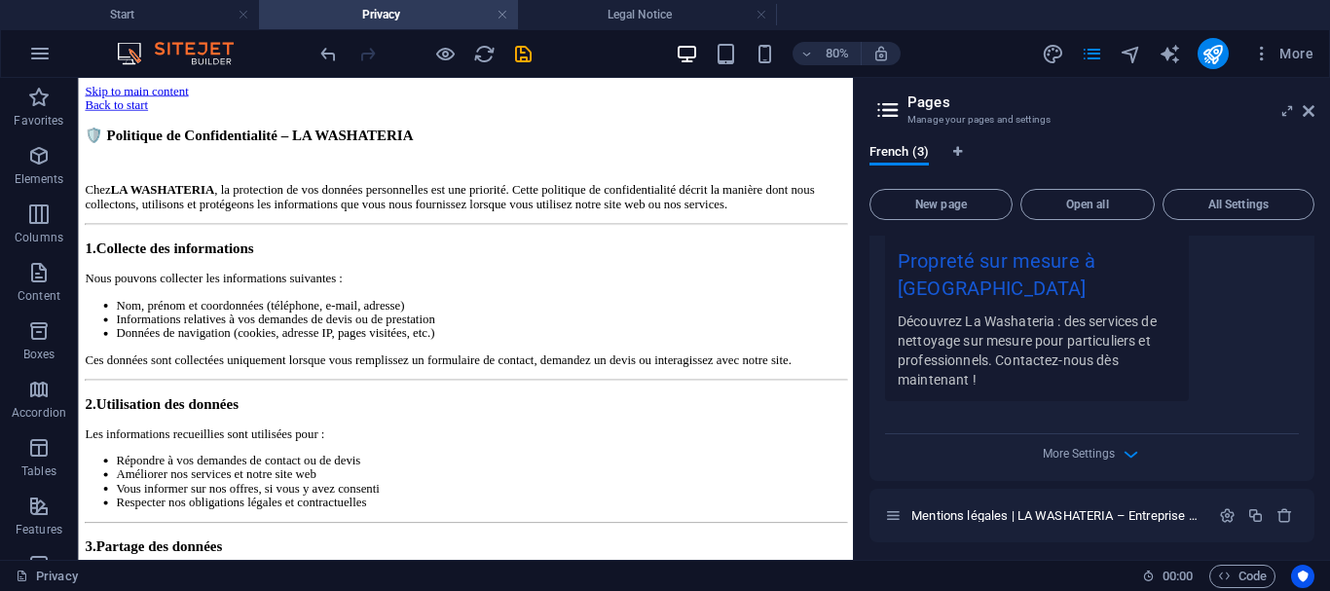
scroll to position [686, 0]
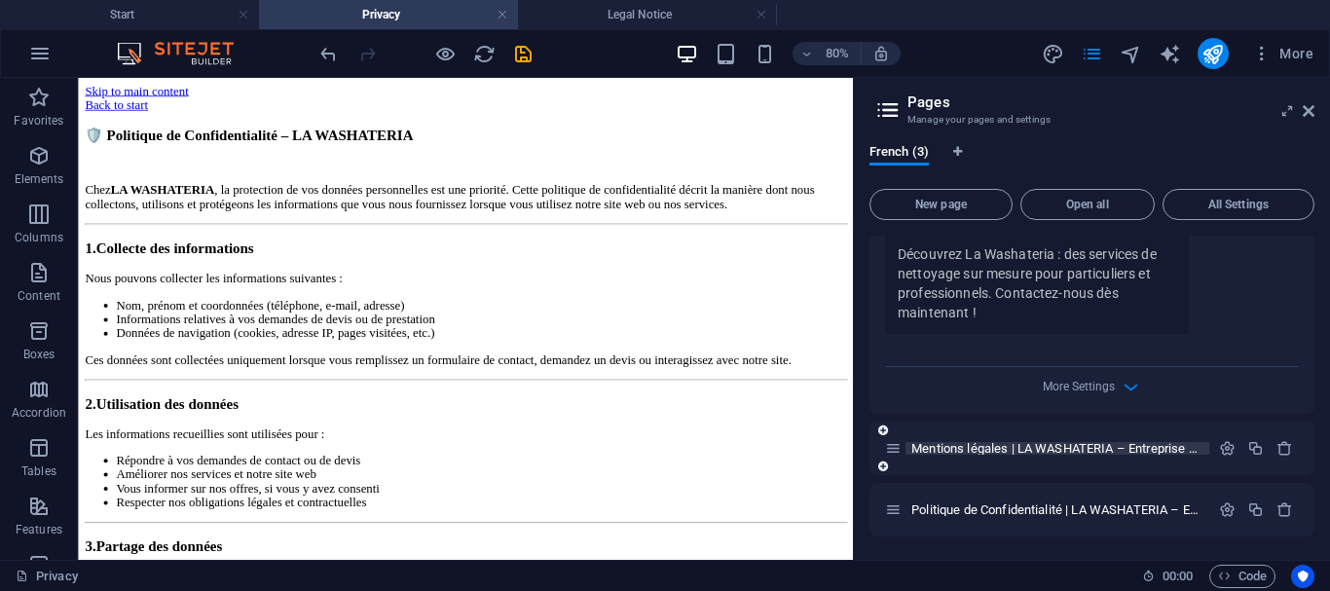
click at [1090, 446] on span "Mentions légales | LA WASHATERIA – Entreprise de Nettoyage au Maroc" at bounding box center [1158, 448] width 495 height 15
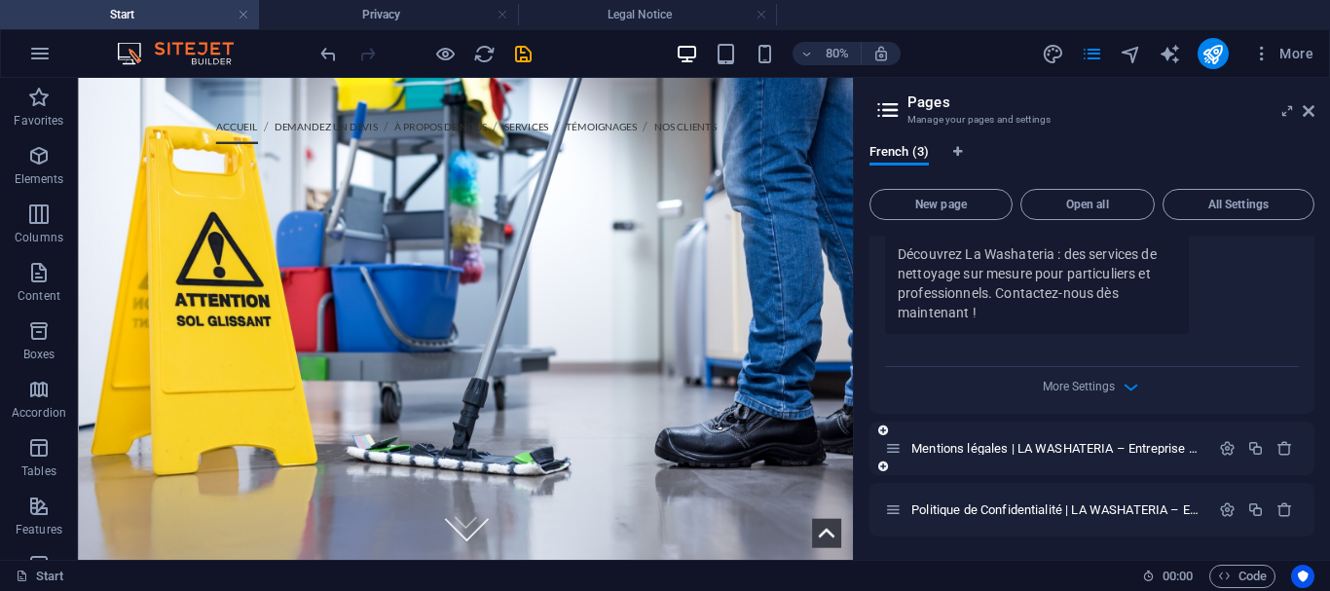
click at [1220, 439] on div at bounding box center [1256, 448] width 86 height 21
click at [1220, 455] on icon "button" at bounding box center [1227, 448] width 17 height 17
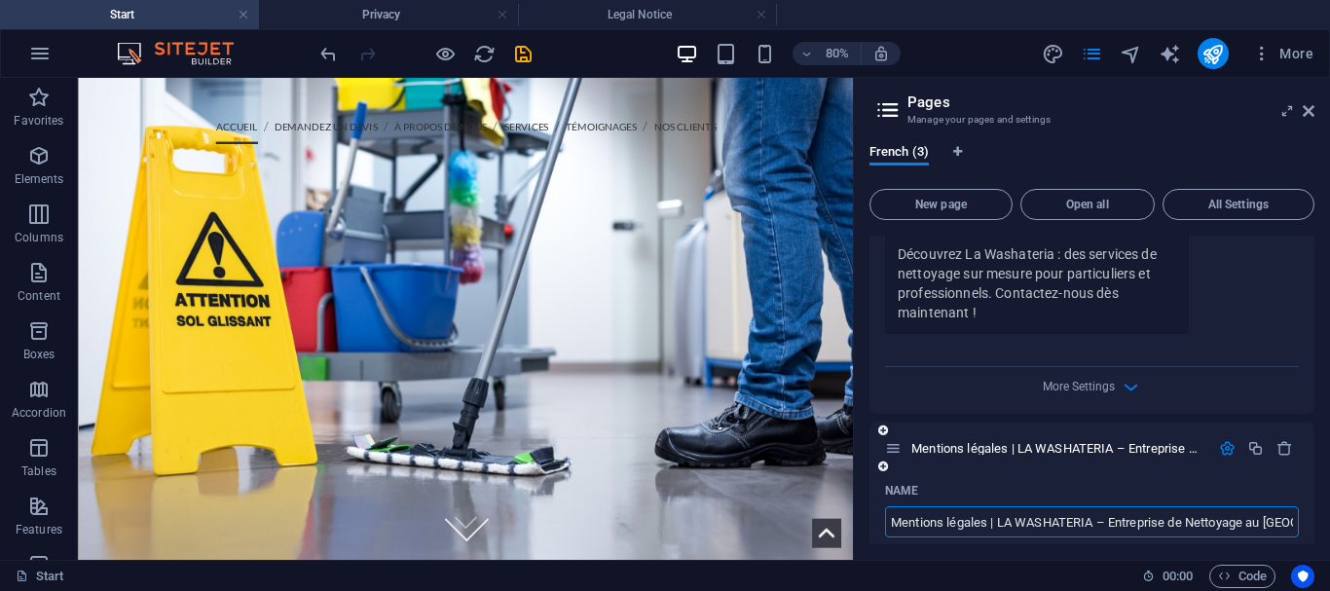
scroll to position [0, 18]
click at [1128, 462] on div "Mentions légales | LA WASHATERIA – Entreprise de Nettoyage au Maroc" at bounding box center [1091, 449] width 445 height 54
click at [1112, 451] on span "Mentions légales | LA WASHATERIA – Entreprise de Nettoyage au Maroc" at bounding box center [1158, 448] width 495 height 15
click at [1222, 448] on icon "button" at bounding box center [1227, 448] width 17 height 17
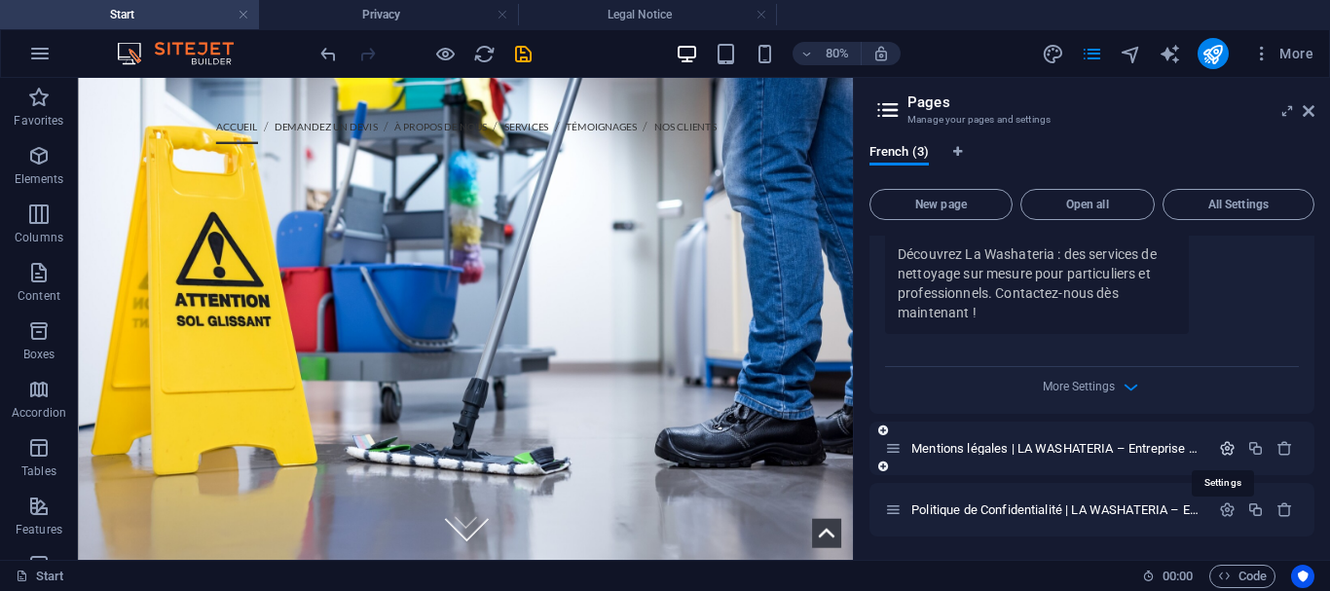
click at [1222, 448] on icon "button" at bounding box center [1227, 448] width 17 height 17
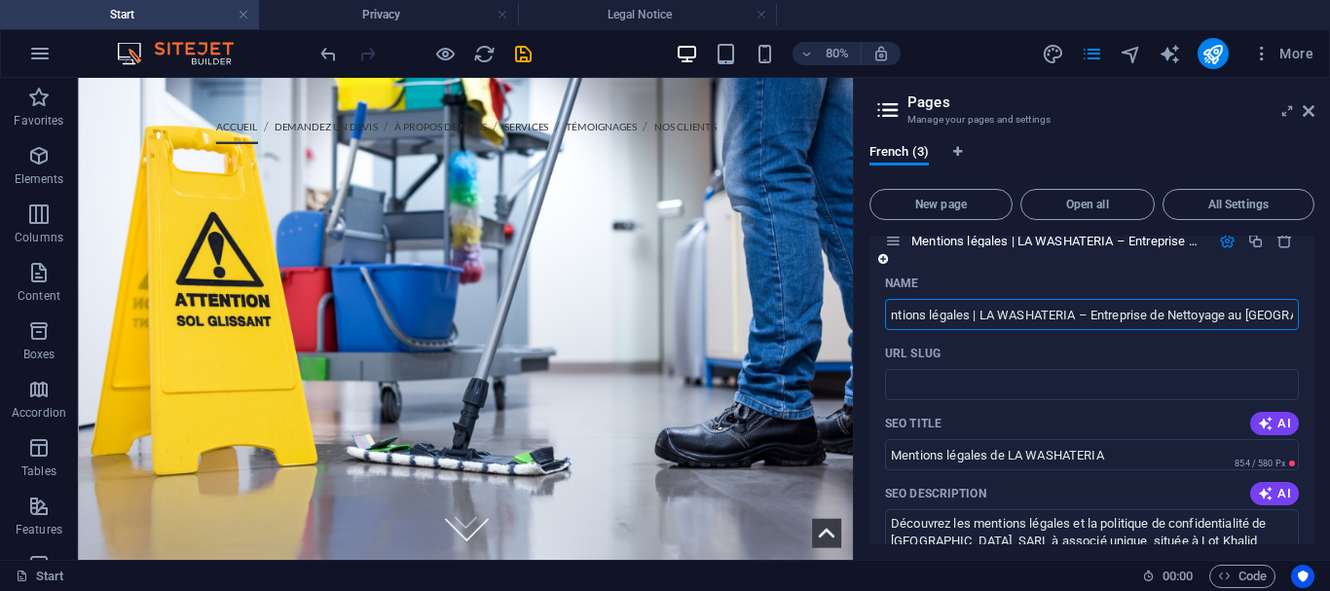
scroll to position [913, 0]
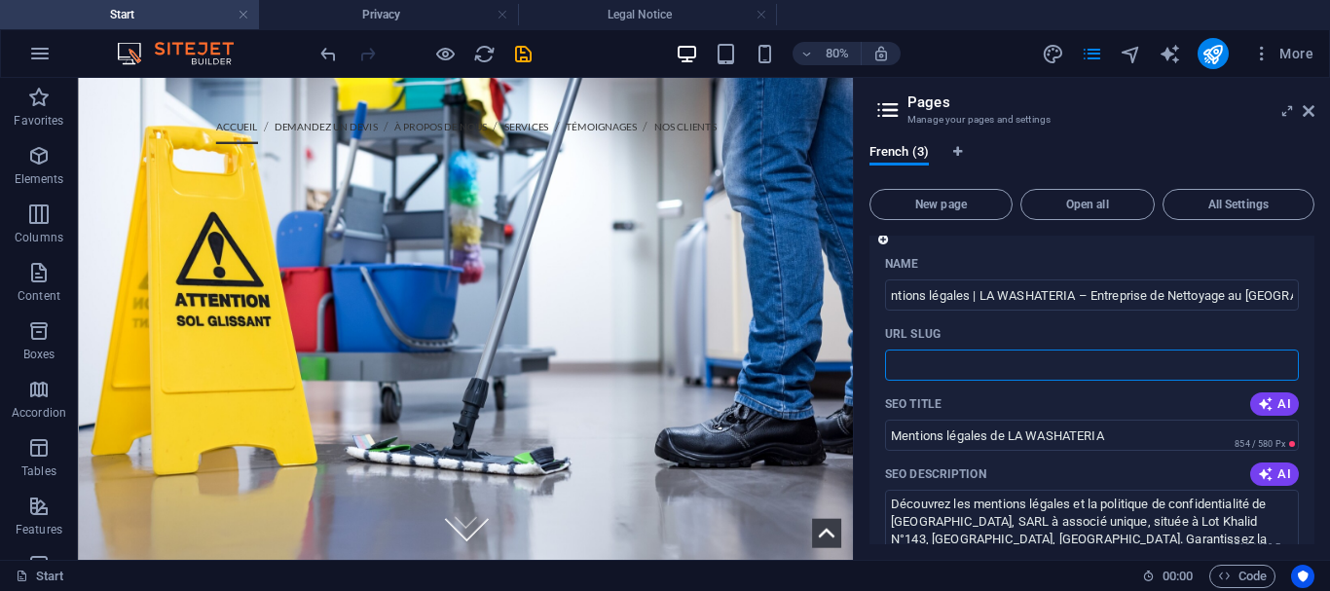
click at [1056, 358] on input "URL SLUG" at bounding box center [1092, 364] width 414 height 31
click at [1187, 371] on input "URL SLUG" at bounding box center [1092, 364] width 414 height 31
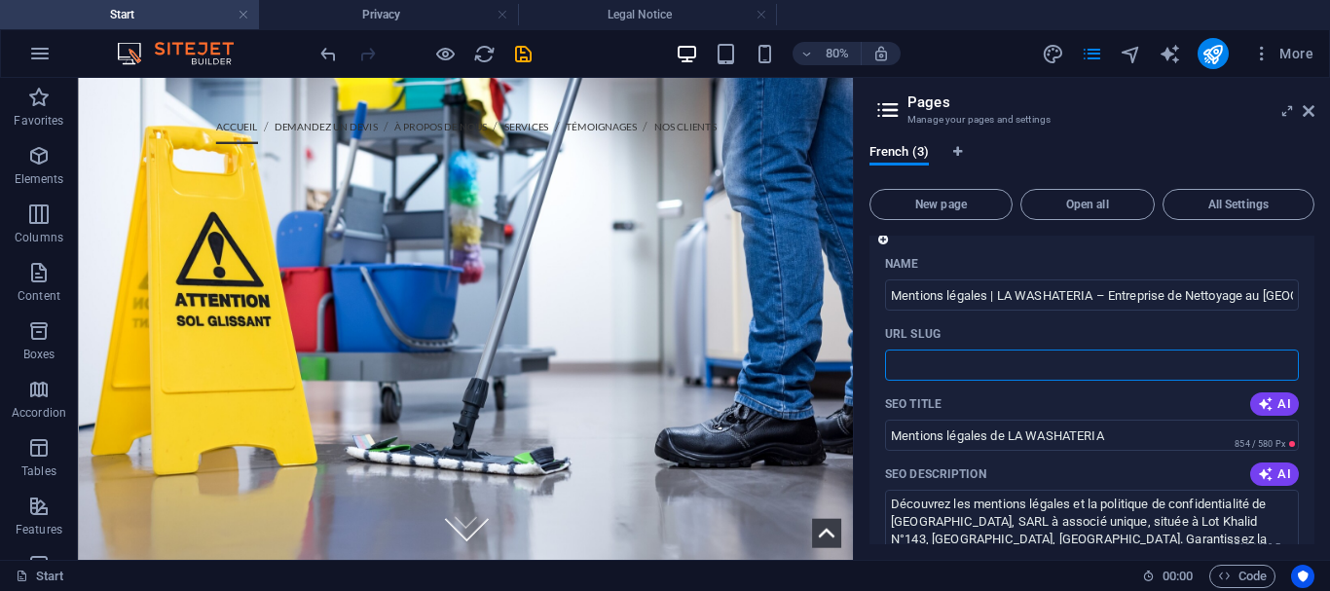
click at [1187, 371] on input "URL SLUG" at bounding box center [1092, 364] width 414 height 31
click at [1253, 403] on button "AI" at bounding box center [1274, 403] width 49 height 23
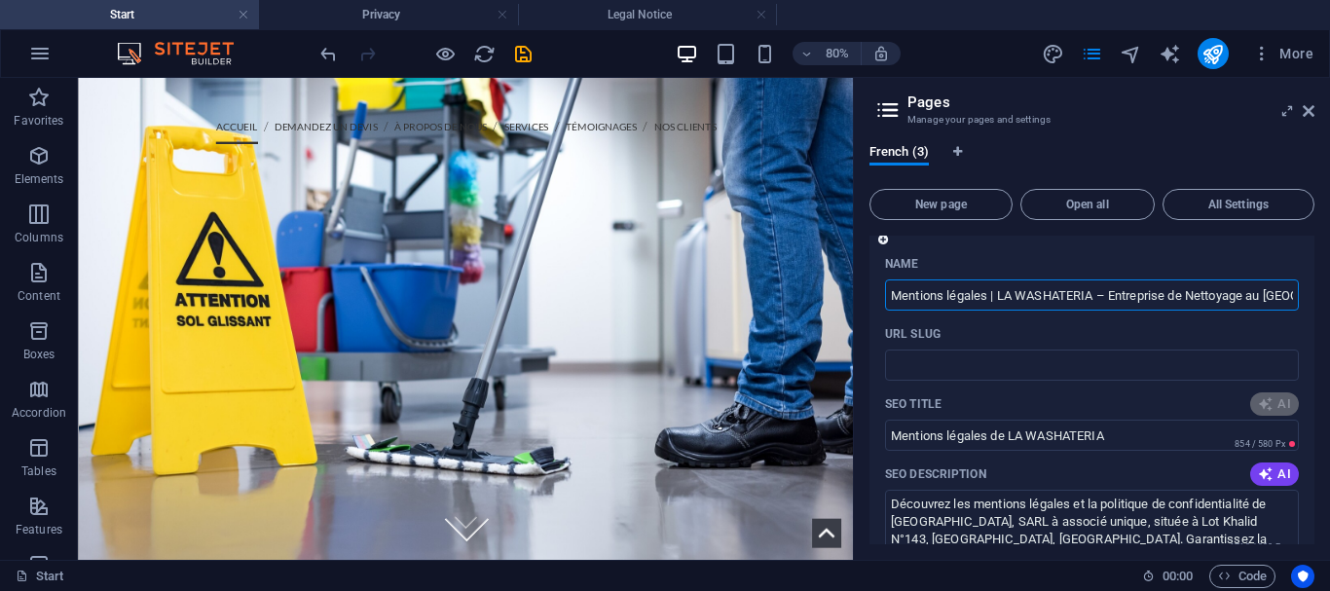
click at [1102, 311] on input "Mentions légales | LA WASHATERIA – Entreprise de Nettoyage au Maroc" at bounding box center [1092, 294] width 414 height 31
type input "Mentions Légales LA WASHATERIA"
paste input "Mentions légales | LA WASHATERIA – Entreprise de Nettoyage au Maroc"
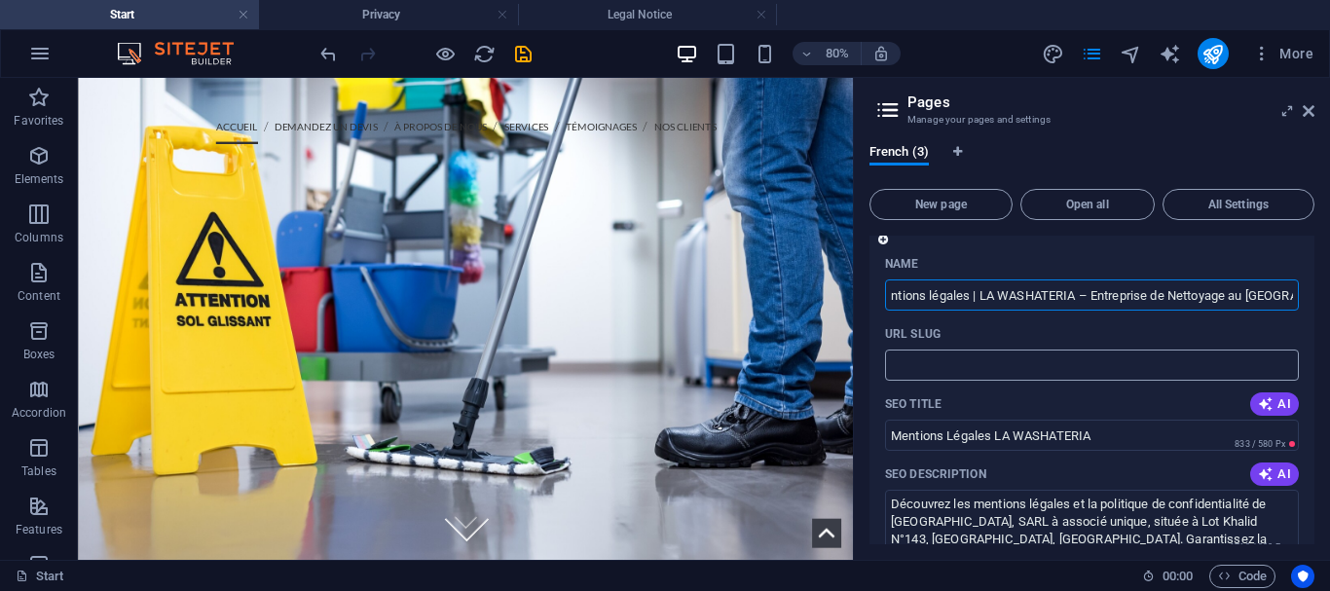
paste input "Mentions légales | LA WASHATERIA – Entreprise de Nettoyage au Maroc"
click at [1028, 376] on input "URL SLUG" at bounding box center [1092, 364] width 414 height 31
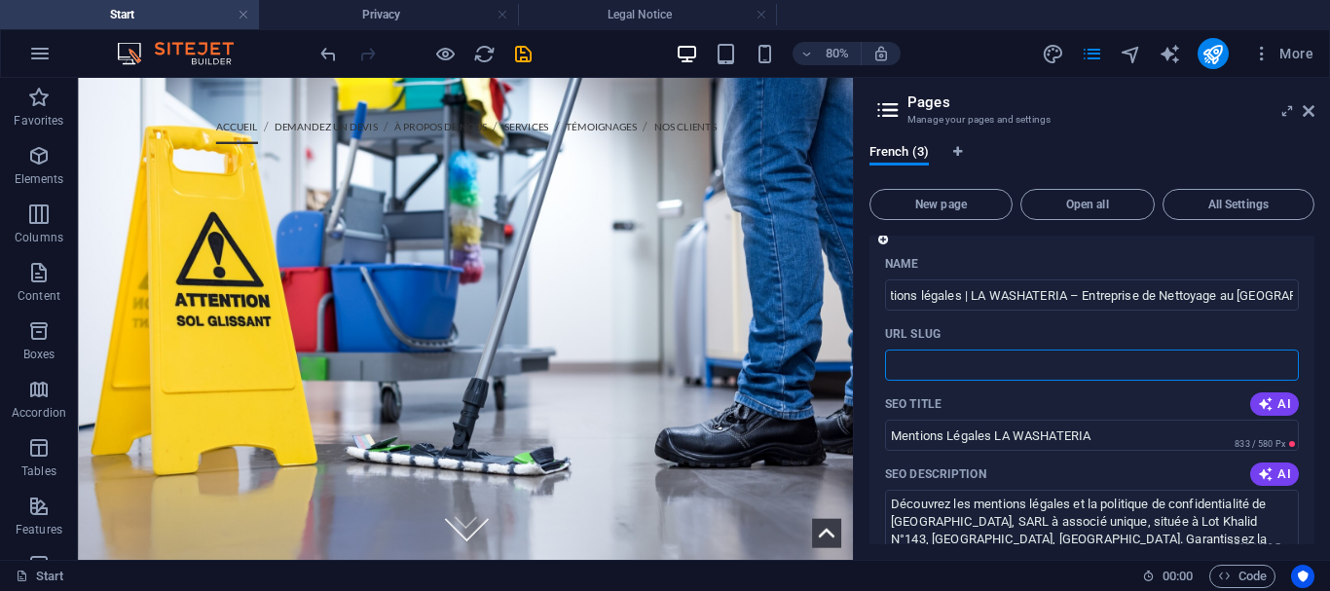
type input "Mentions légales | LA WASHATERIA – Entreprise de Nettoyage au MarocMentions lég…"
paste input "text"
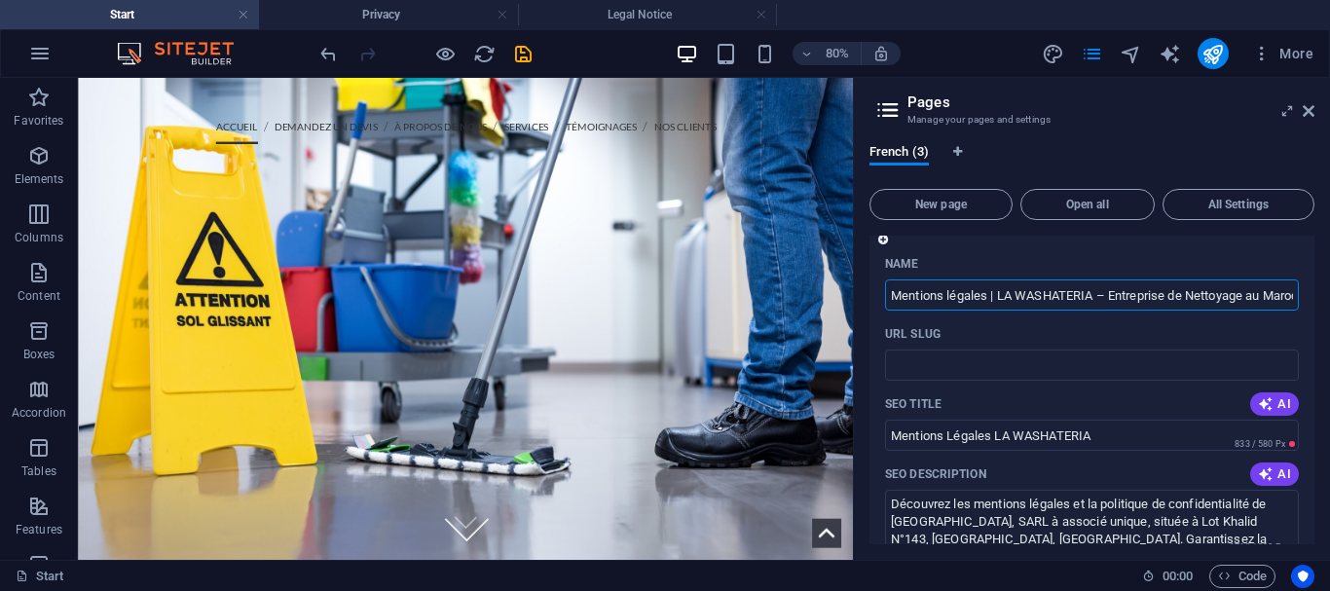
click at [986, 293] on input "Mentions légales | LA WASHATERIA – Entreprise de Nettoyage au MarocMentions lég…" at bounding box center [1092, 294] width 414 height 31
click at [956, 372] on input "URL SLUG" at bounding box center [1092, 364] width 414 height 31
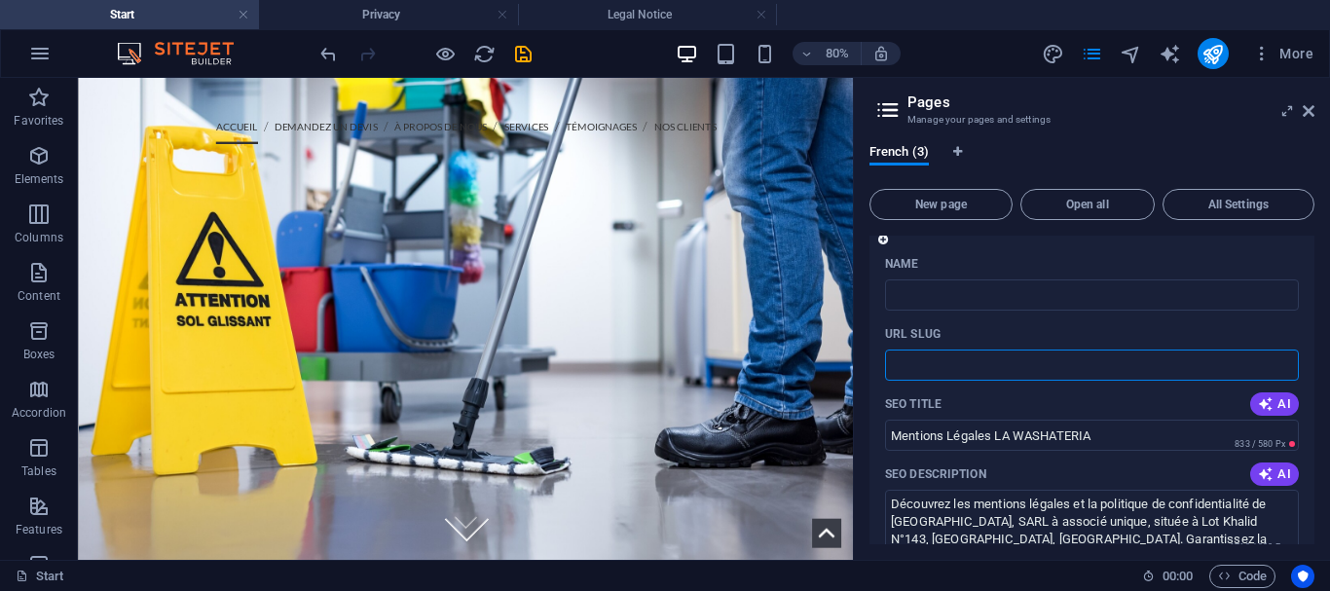
click at [956, 372] on input "URL SLUG" at bounding box center [1092, 364] width 414 height 31
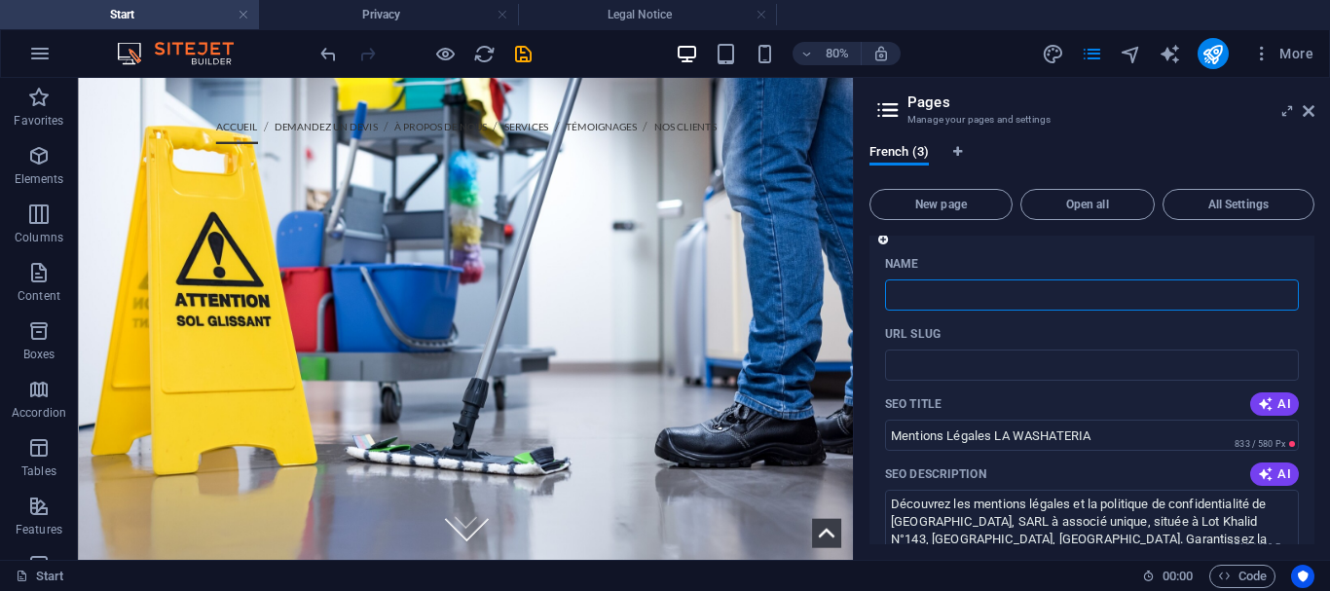
click at [931, 293] on input "Name" at bounding box center [1092, 294] width 414 height 31
paste input "Mentions légales | LA WASHATERIA – Entreprise de Nettoyage au MarocMentions lég…"
click at [932, 331] on p "URL SLUG" at bounding box center [912, 334] width 55 height 16
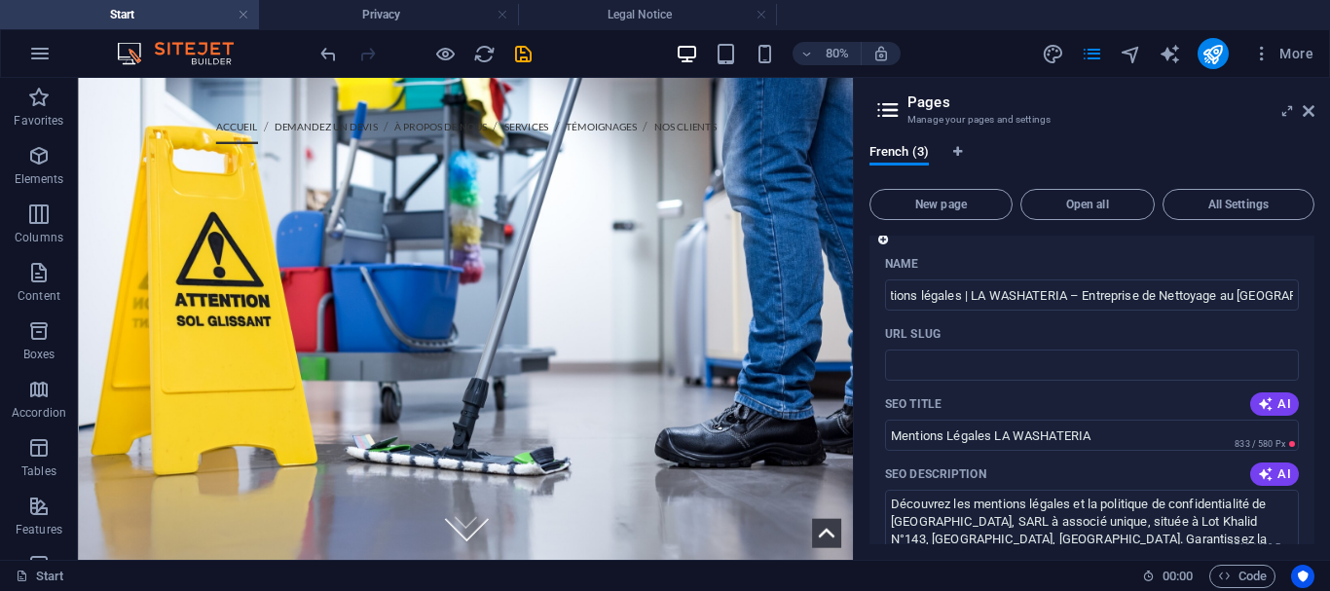
type input "Mentions légales | LA WASHATERIA – Entreprise de Nettoyage au MarocMentions lég…"
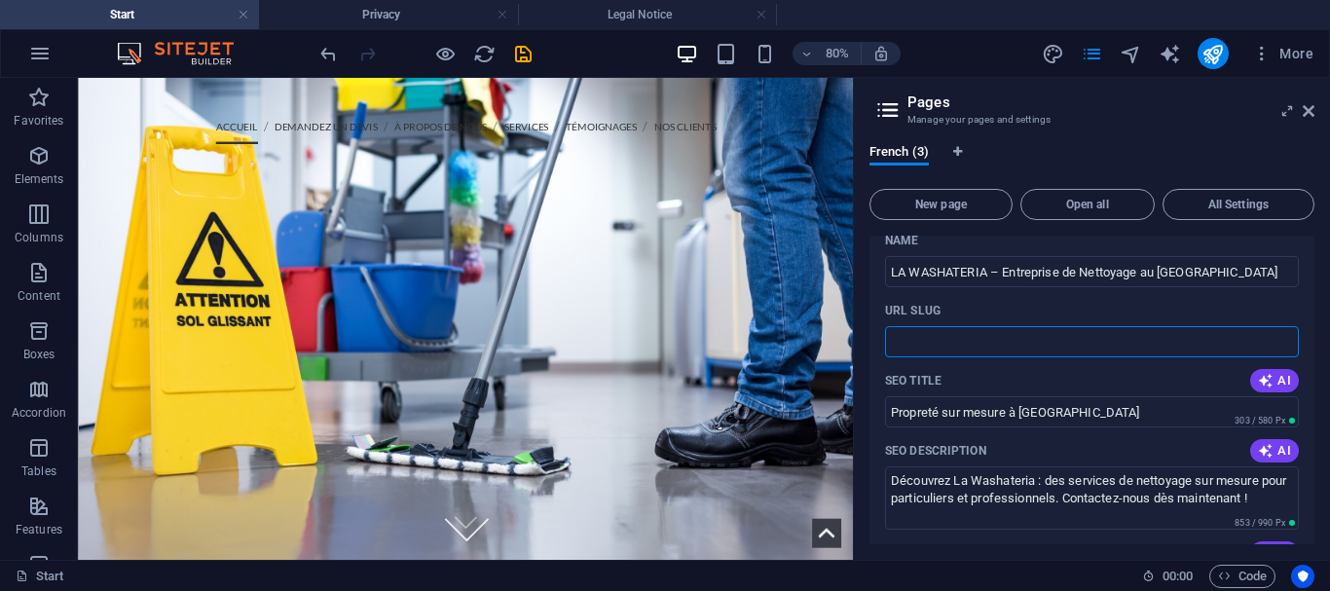
scroll to position [66, 0]
click at [992, 412] on input "Propreté sur mesure à Marrakech" at bounding box center [1092, 409] width 414 height 31
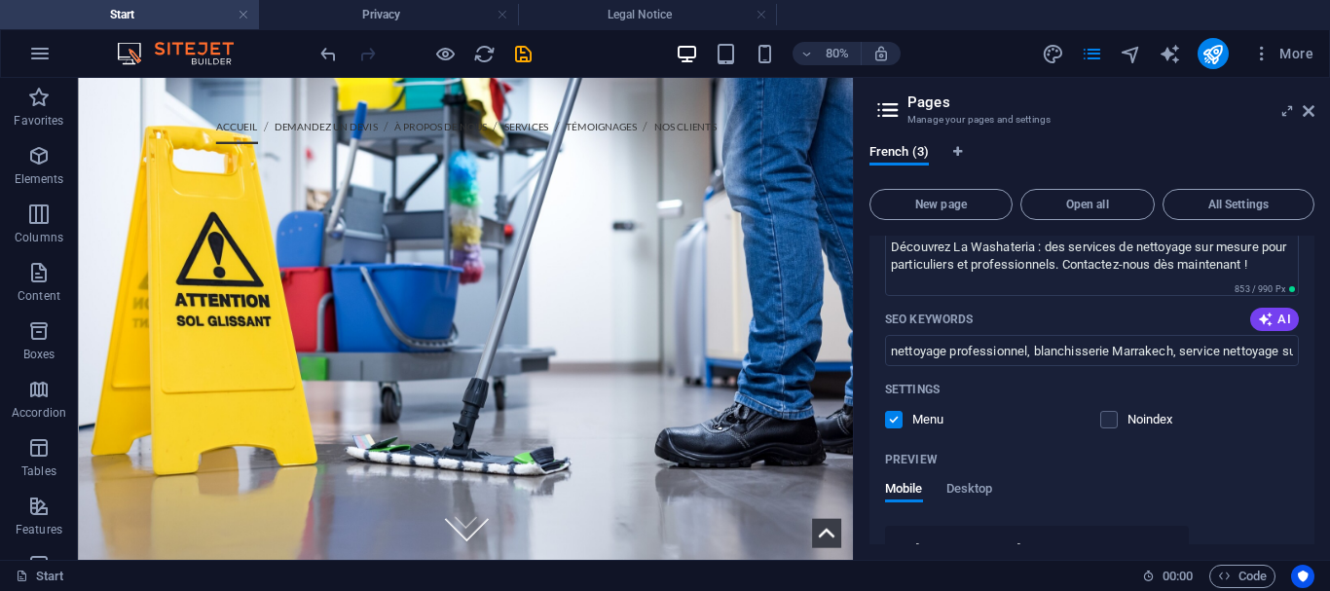
scroll to position [299, 0]
click at [888, 421] on label at bounding box center [894, 419] width 18 height 18
click at [0, 0] on input "checkbox" at bounding box center [0, 0] width 0 height 0
click at [888, 421] on label at bounding box center [894, 419] width 18 height 18
click at [0, 0] on input "checkbox" at bounding box center [0, 0] width 0 height 0
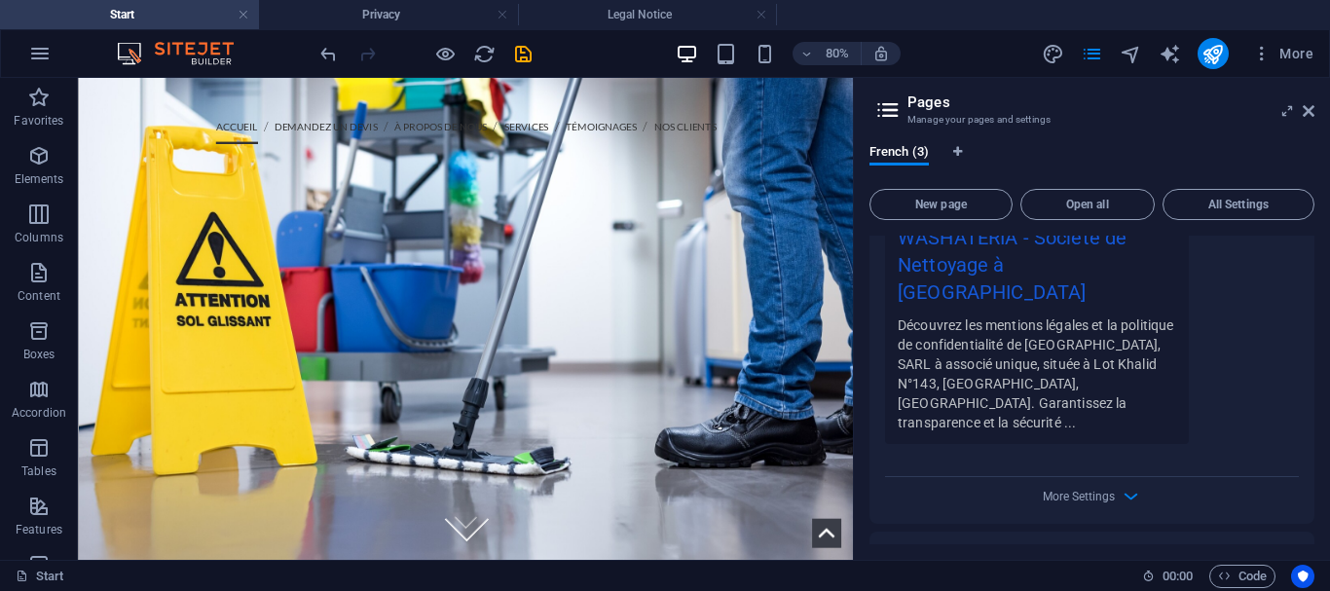
scroll to position [1572, 0]
click at [1219, 548] on icon "button" at bounding box center [1227, 556] width 17 height 17
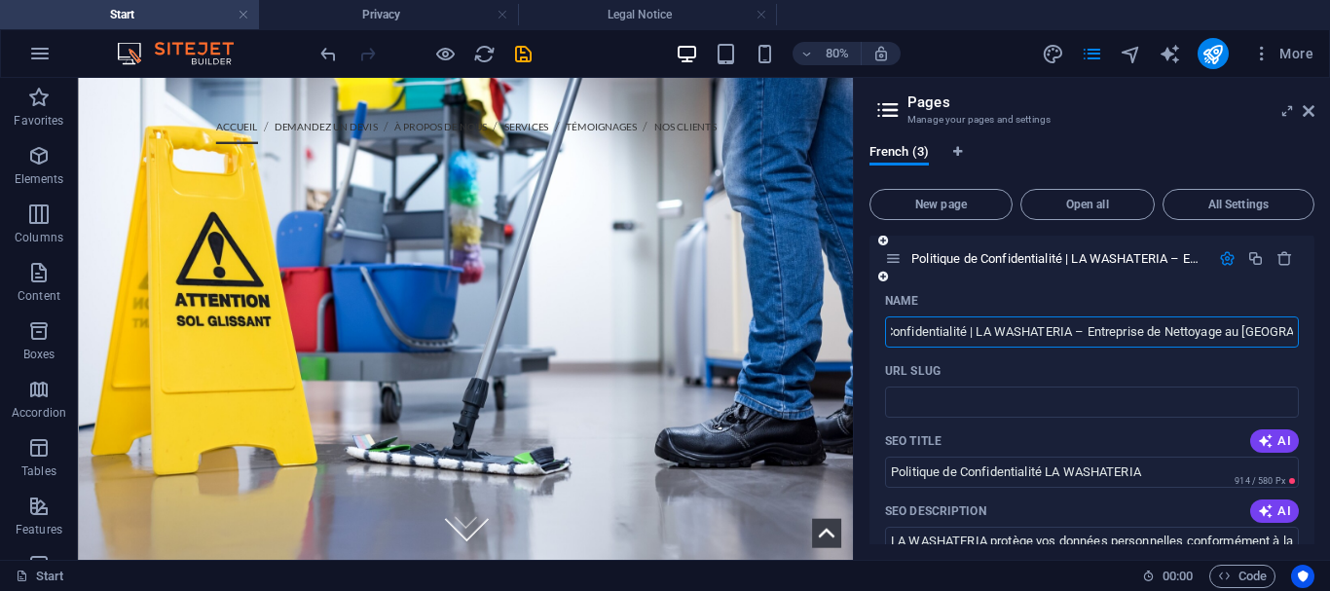
scroll to position [1884, 0]
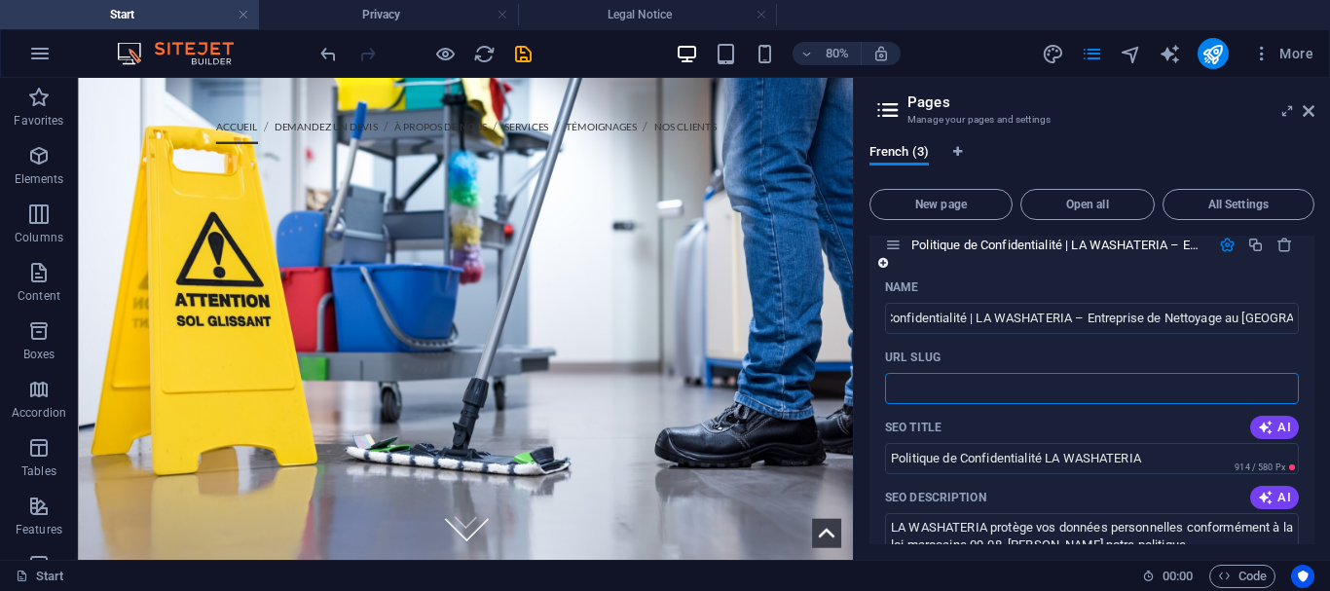
click at [972, 373] on input "URL SLUG" at bounding box center [1092, 388] width 414 height 31
click at [930, 349] on p "URL SLUG" at bounding box center [912, 357] width 55 height 16
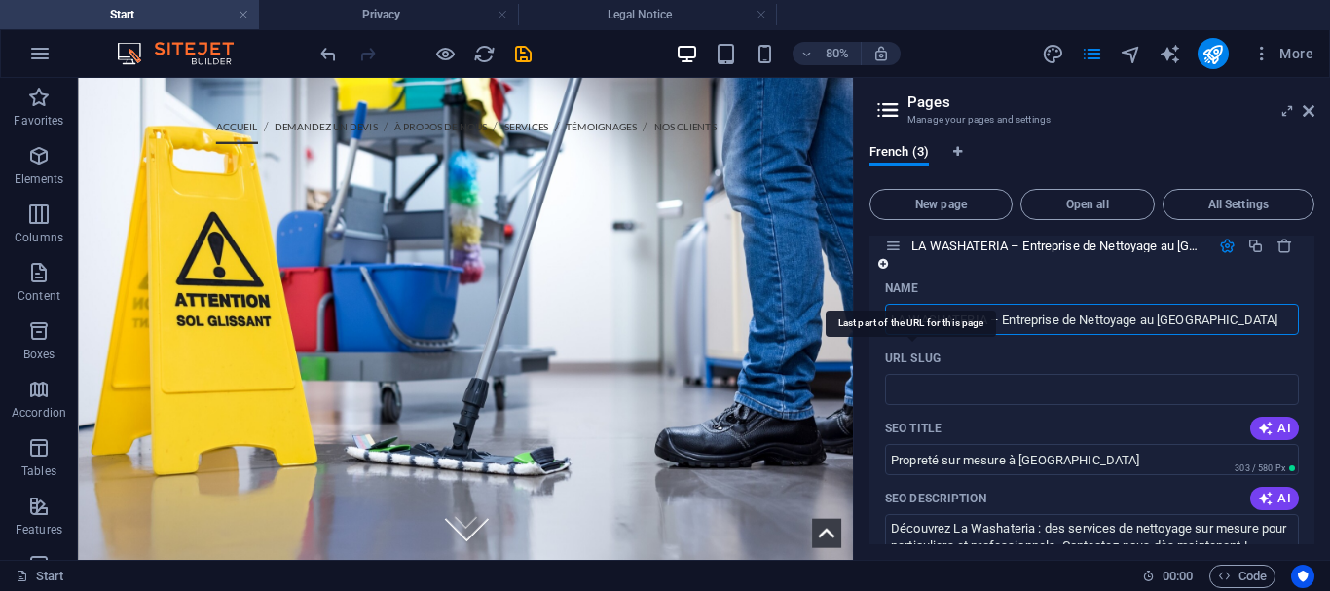
click at [914, 358] on p "URL SLUG" at bounding box center [912, 358] width 55 height 16
click at [914, 374] on input "URL SLUG" at bounding box center [1092, 389] width 414 height 31
click at [914, 358] on p "URL SLUG" at bounding box center [912, 358] width 55 height 16
click at [914, 374] on input "URL SLUG" at bounding box center [1092, 389] width 414 height 31
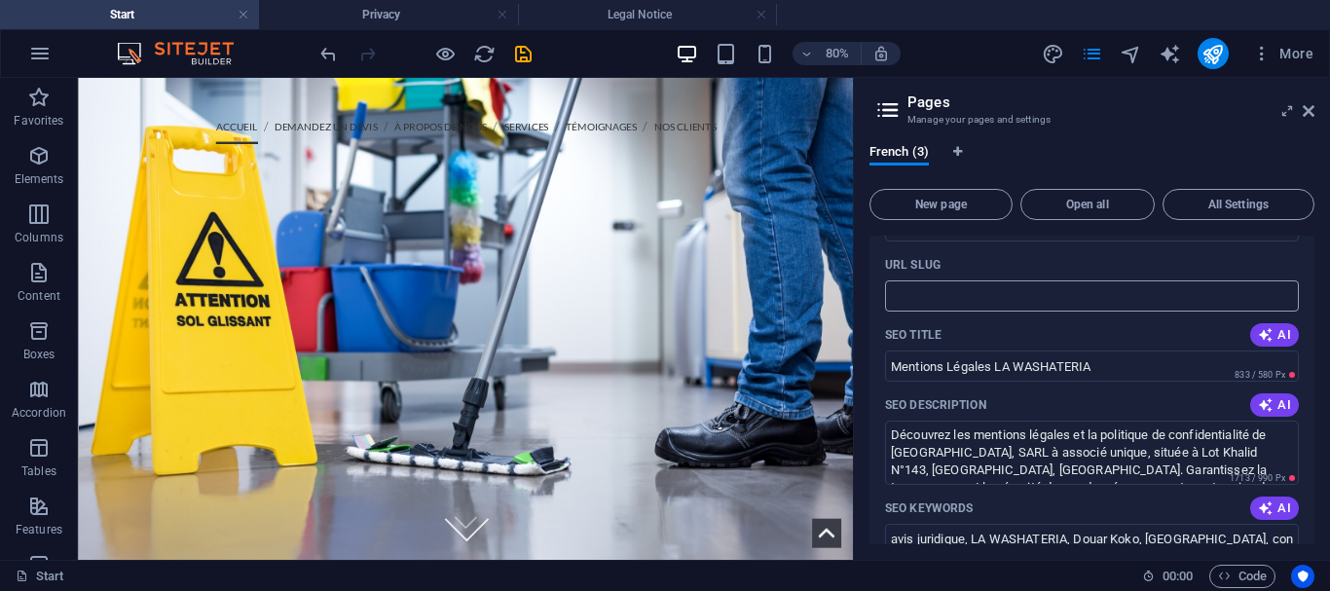
scroll to position [975, 0]
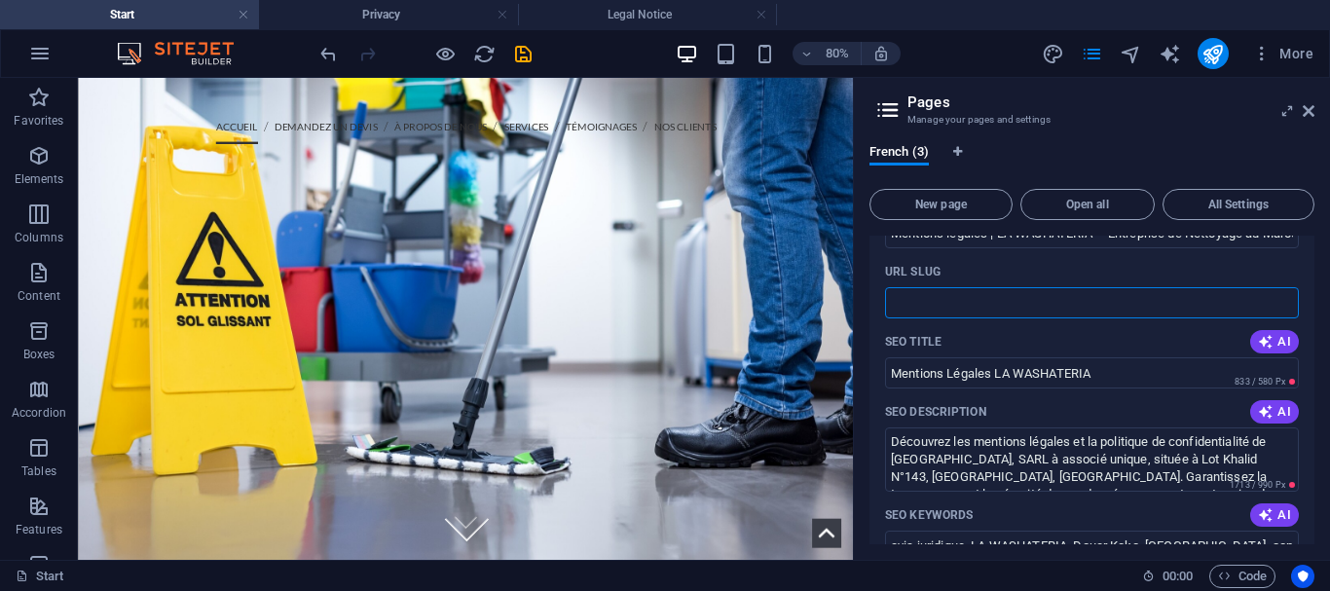
click at [1007, 298] on input "URL SLUG" at bounding box center [1092, 302] width 414 height 31
paste input "mentions-legales-la-washateria"
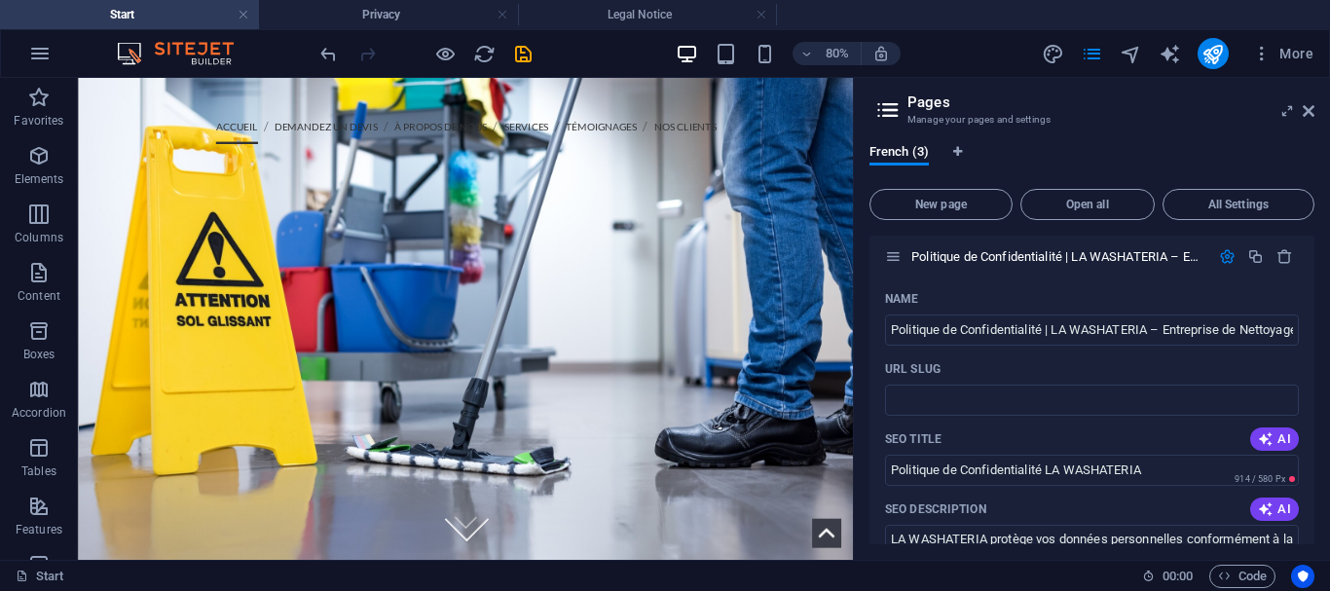
scroll to position [1876, 0]
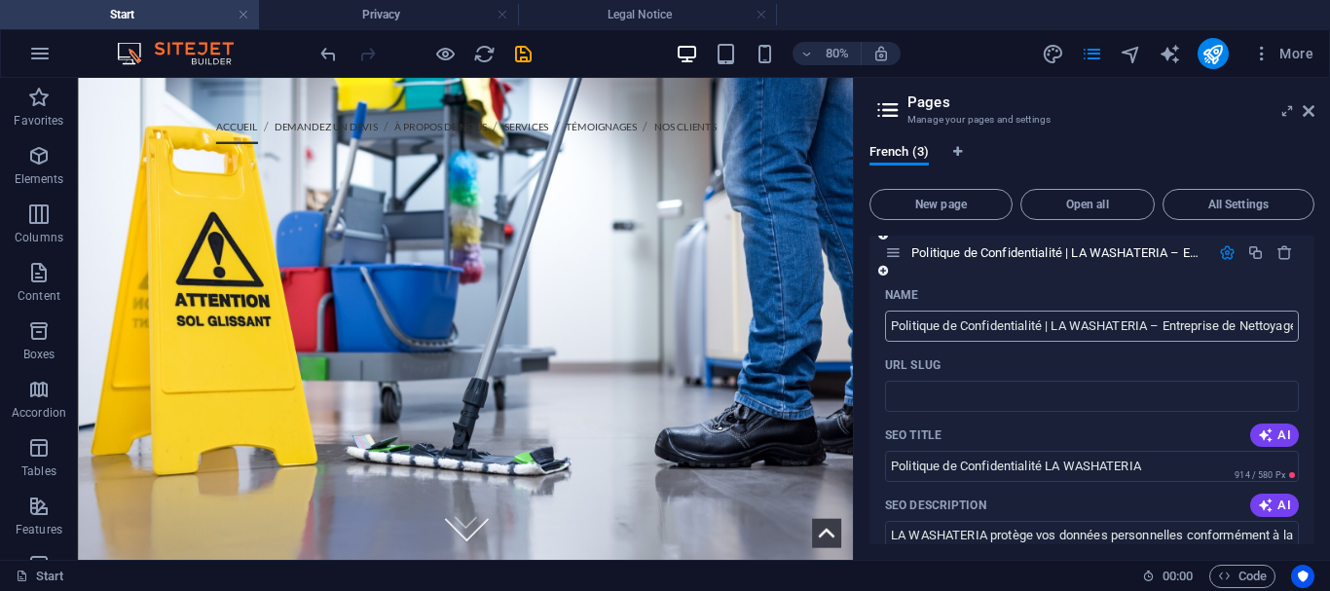
type input "mentions-legales-la-washateria"
click at [936, 311] on input "Politique de Confidentialité | LA WASHATERIA – Entreprise de Nettoyage au [GEOG…" at bounding box center [1092, 326] width 414 height 31
click at [974, 451] on input "Politique de Confidentialité LA WASHATERIA" at bounding box center [1092, 466] width 414 height 31
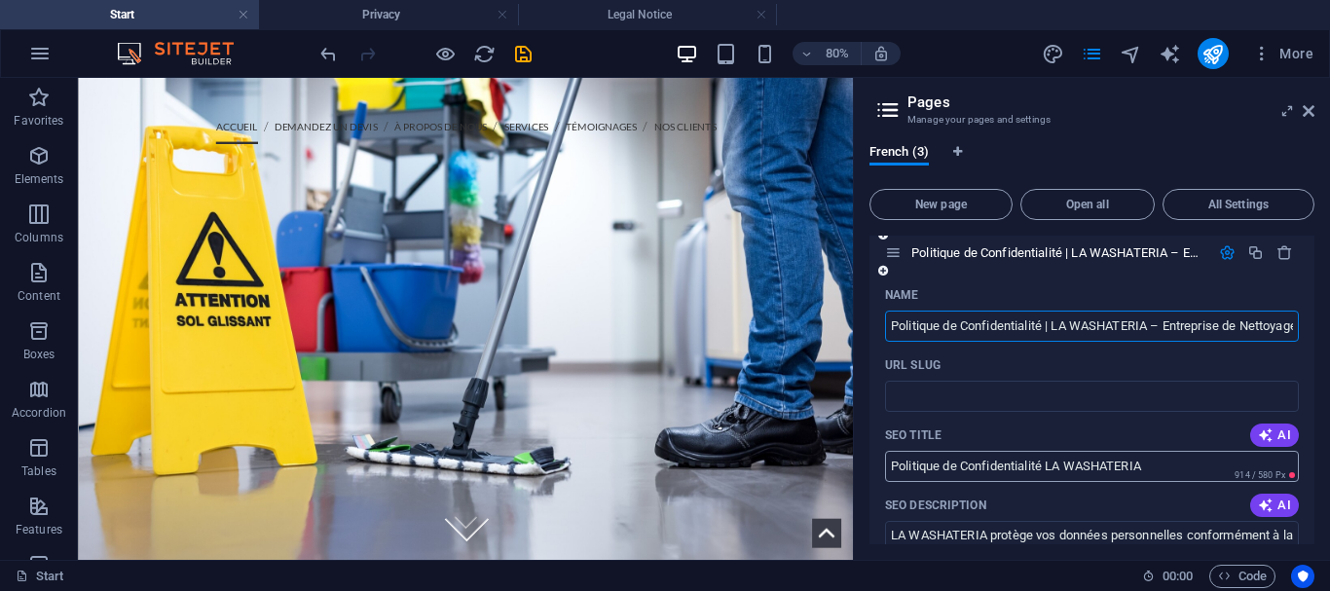
click at [974, 451] on input "Politique de Confidentialité LA WASHATERIA" at bounding box center [1092, 466] width 414 height 31
paste input "politique-confidentialite-la-washateria"
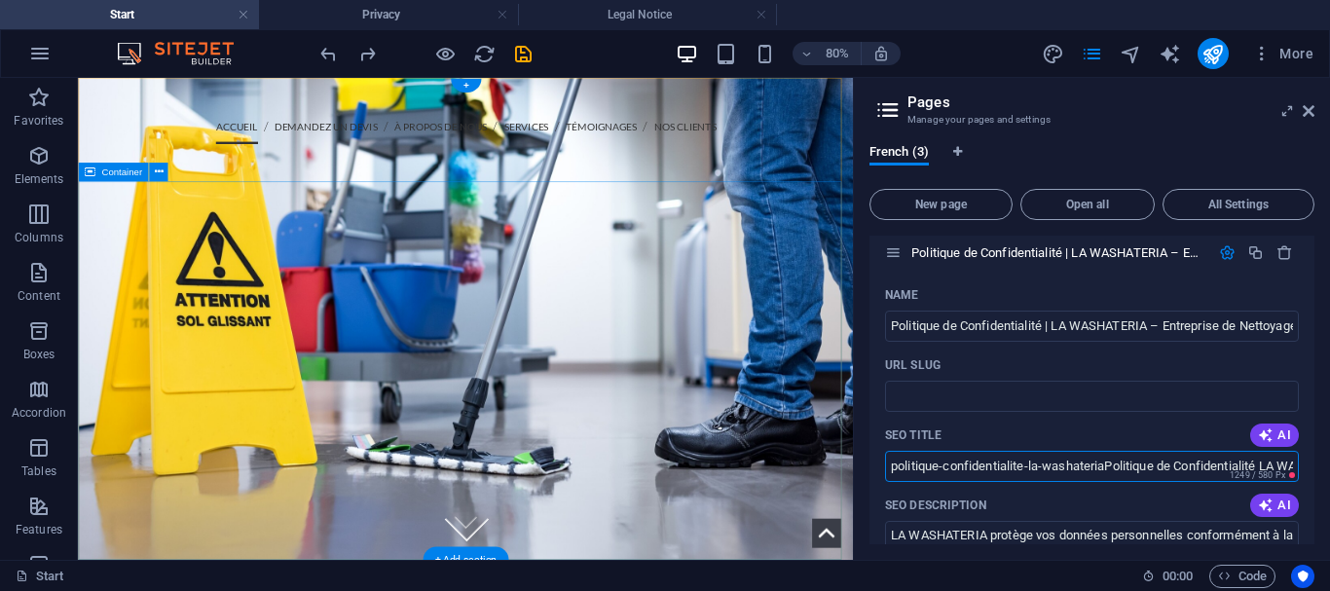
drag, startPoint x: 1184, startPoint y: 500, endPoint x: 957, endPoint y: 509, distance: 227.0
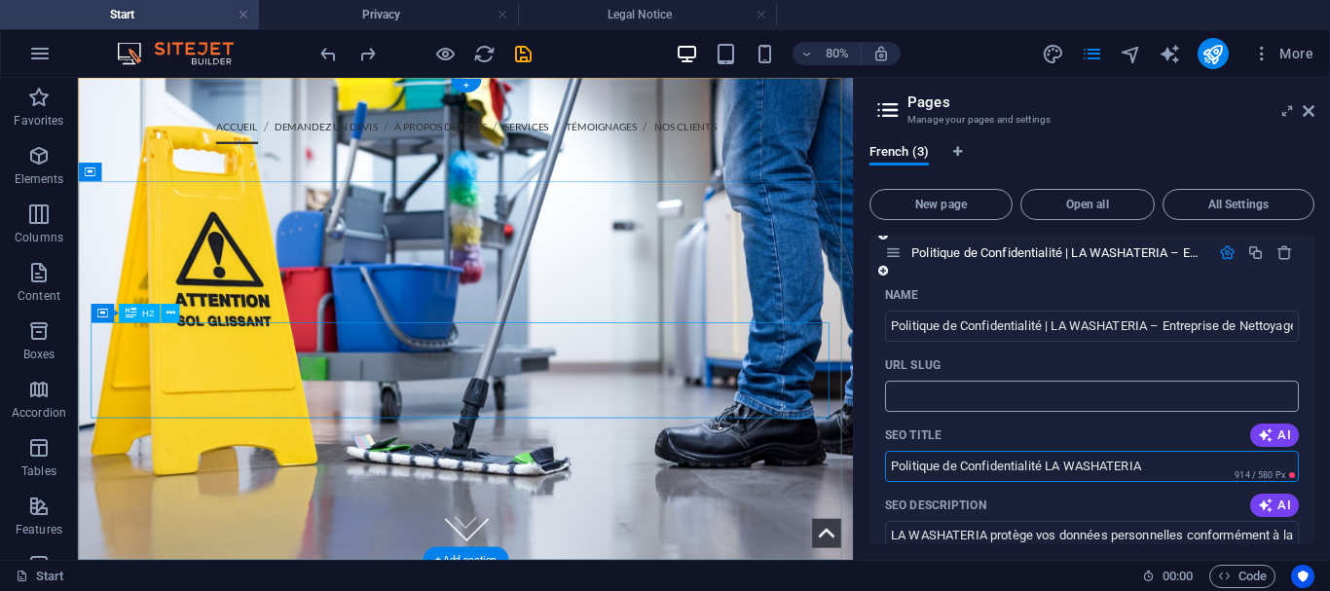
click at [1014, 381] on input "URL SLUG" at bounding box center [1092, 396] width 414 height 31
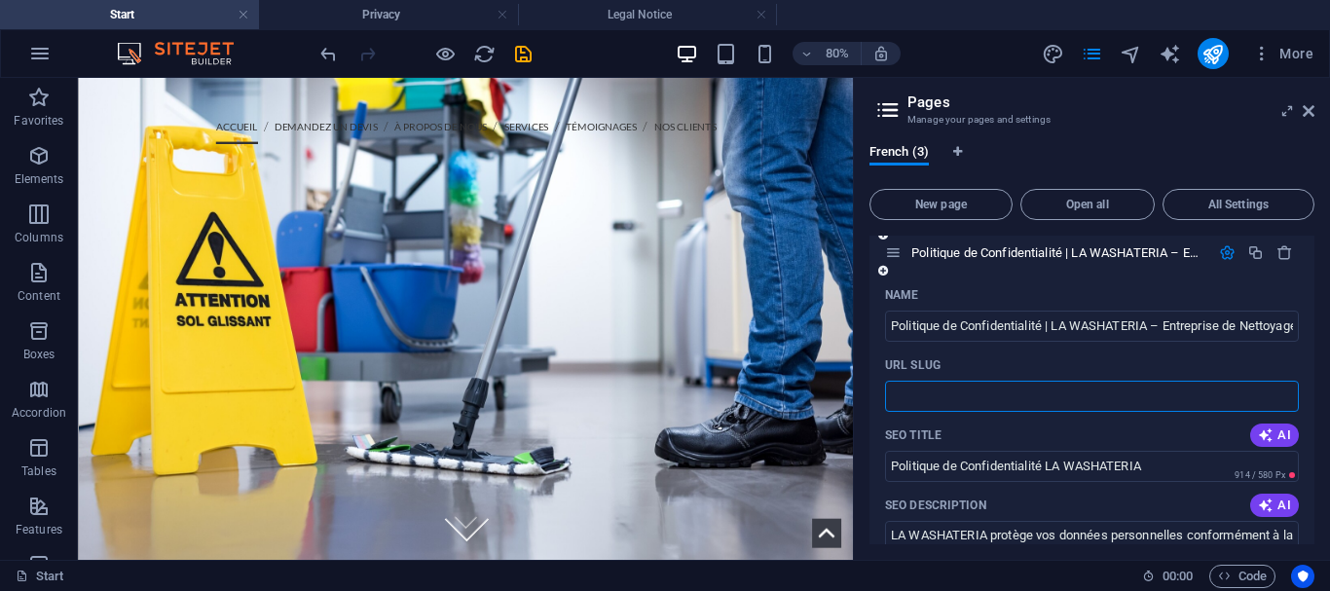
type input "Politique de Confidentialité LA WASHATERIA"
paste input "politique-confidentialite-la-washateria"
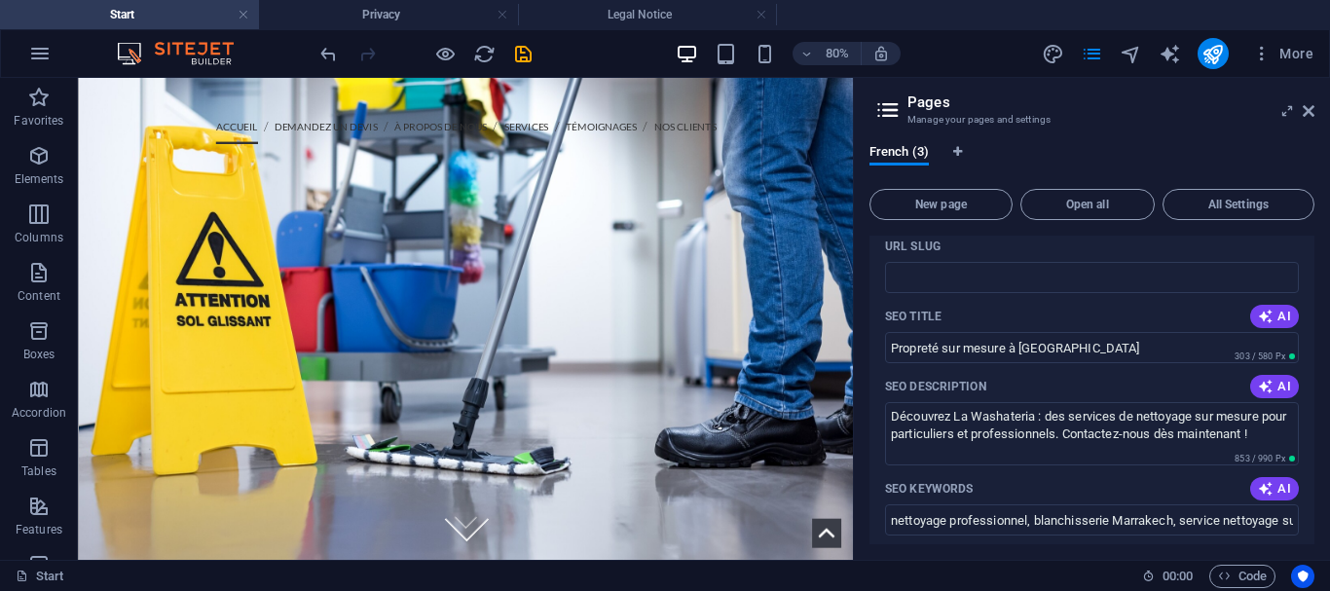
scroll to position [0, 0]
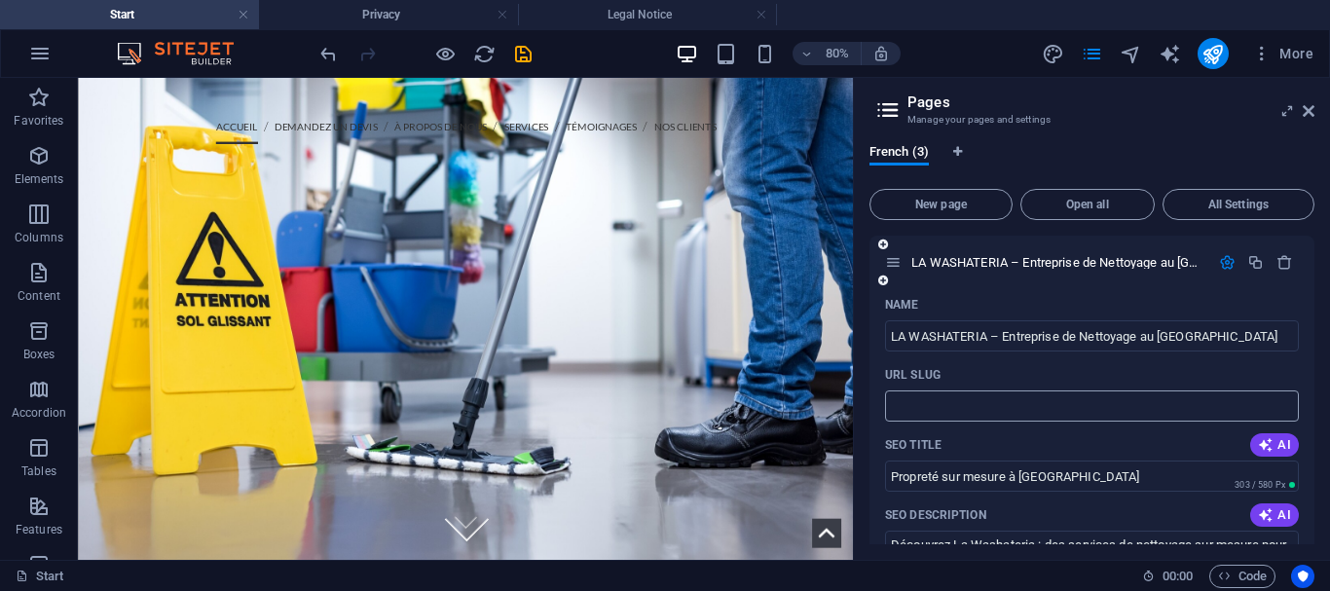
type input "politique-confidentialite-la-washateria"
click at [1004, 409] on input "URL SLUG" at bounding box center [1092, 405] width 414 height 31
click at [977, 473] on input "Propreté sur mesure à Marrakech" at bounding box center [1092, 475] width 414 height 31
click at [891, 482] on input "Propreté sur mesure à Marrakech" at bounding box center [1092, 475] width 414 height 31
click at [914, 477] on input "La Propreté sur mesure à Marrakech" at bounding box center [1092, 475] width 414 height 31
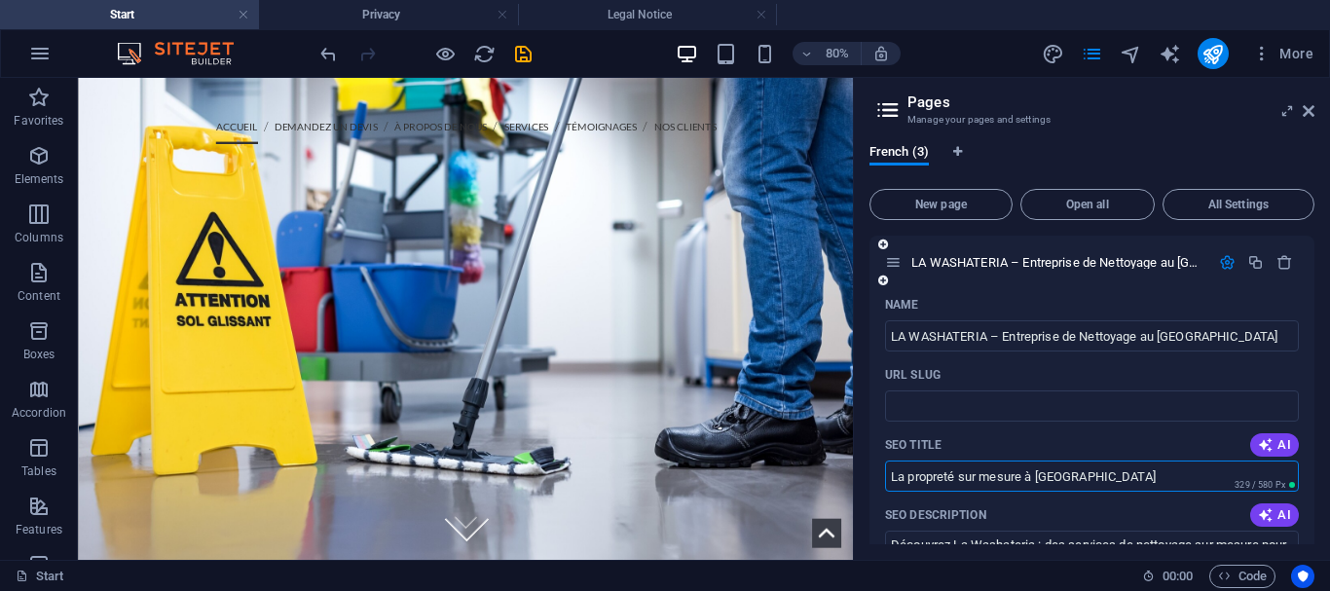
click at [929, 476] on input "La propreté sur mesure à [GEOGRAPHIC_DATA]" at bounding box center [1092, 475] width 414 height 31
type input "La propreté sur mesure à [GEOGRAPHIC_DATA]"
click at [955, 342] on input "LA WASHATERIA – Entreprise de Nettoyage au [GEOGRAPHIC_DATA]" at bounding box center [1092, 335] width 414 height 31
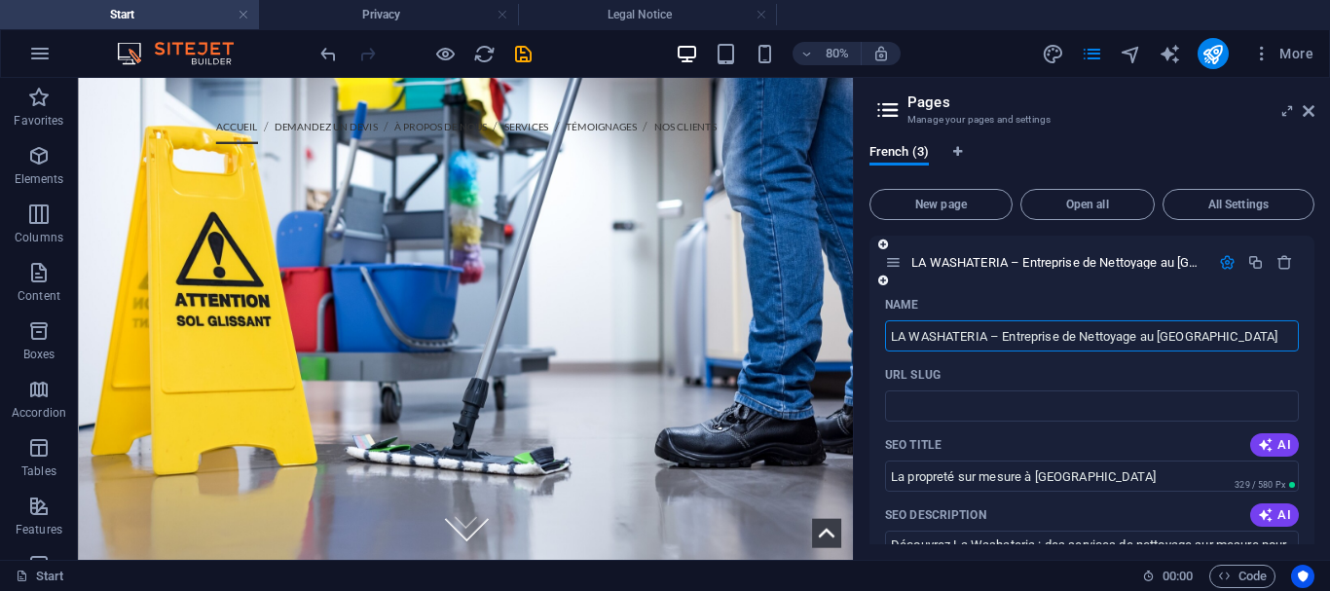
click at [955, 342] on input "LA WASHATERIA – Entreprise de Nettoyage au [GEOGRAPHIC_DATA]" at bounding box center [1092, 335] width 414 height 31
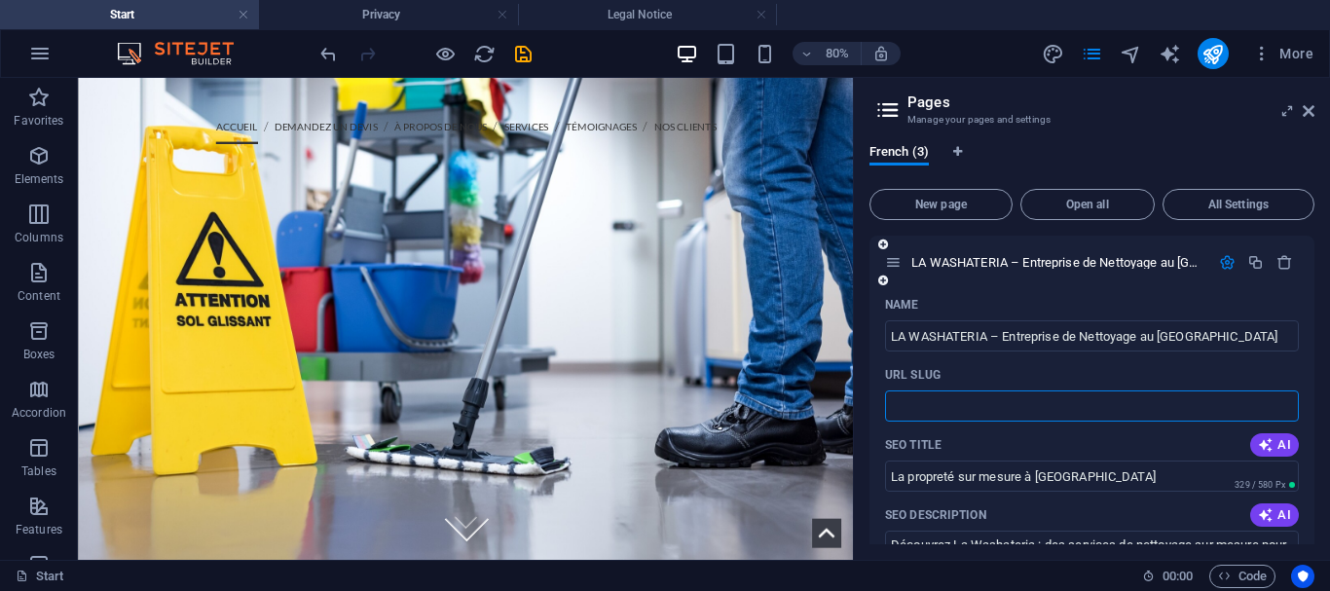
click at [921, 413] on input "URL SLUG" at bounding box center [1092, 405] width 414 height 31
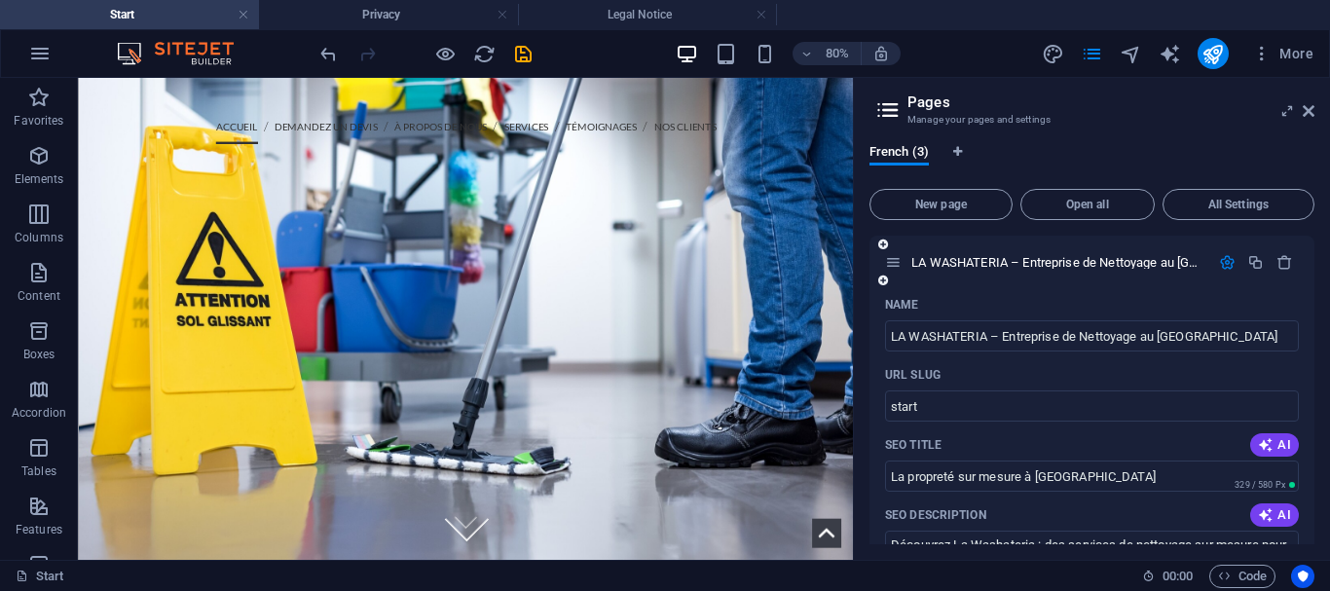
type input "start"
click at [1219, 55] on icon "publish" at bounding box center [1212, 54] width 22 height 22
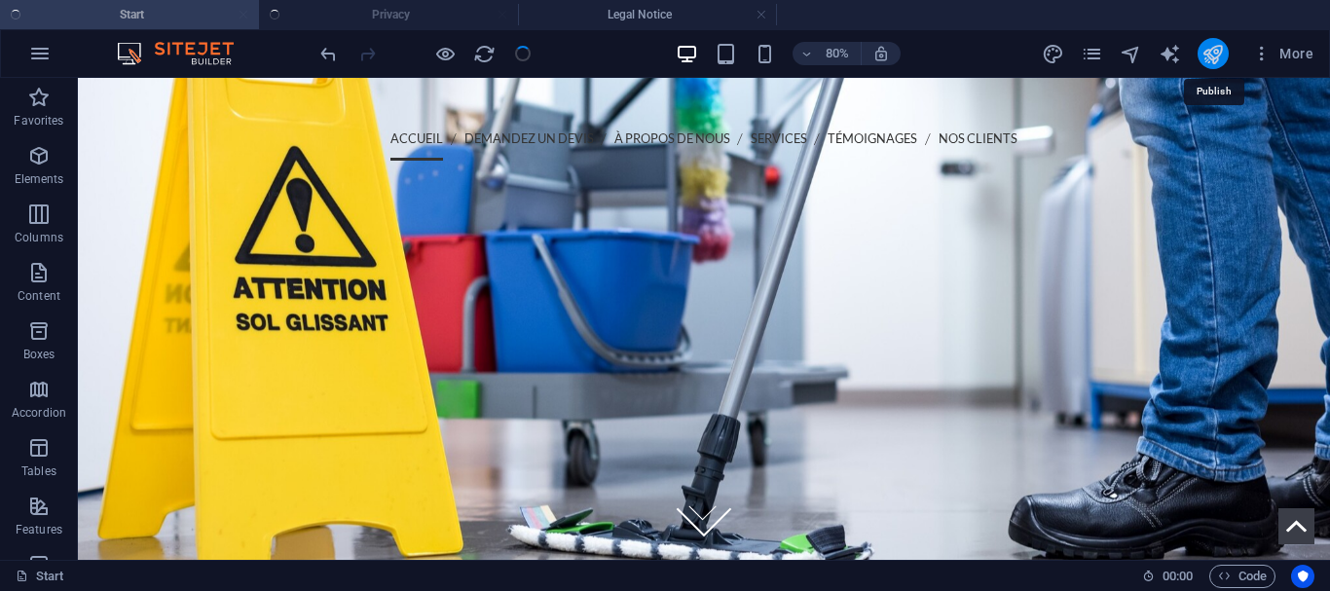
checkbox input "false"
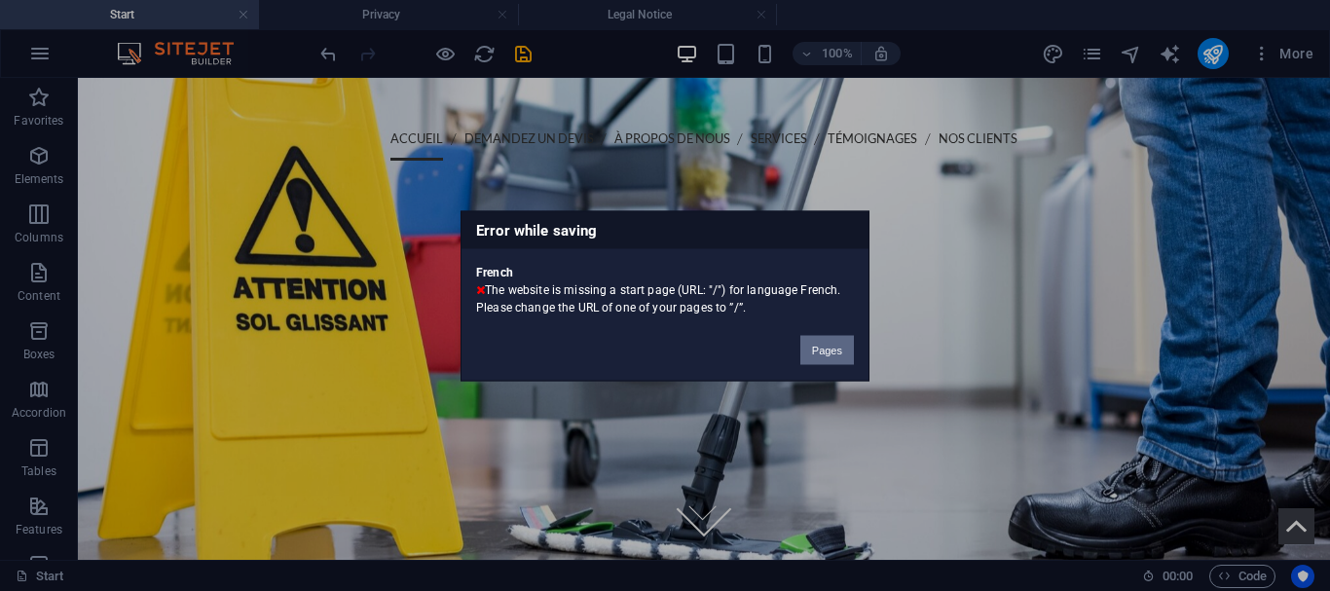
click at [818, 342] on button "Pages" at bounding box center [827, 349] width 54 height 29
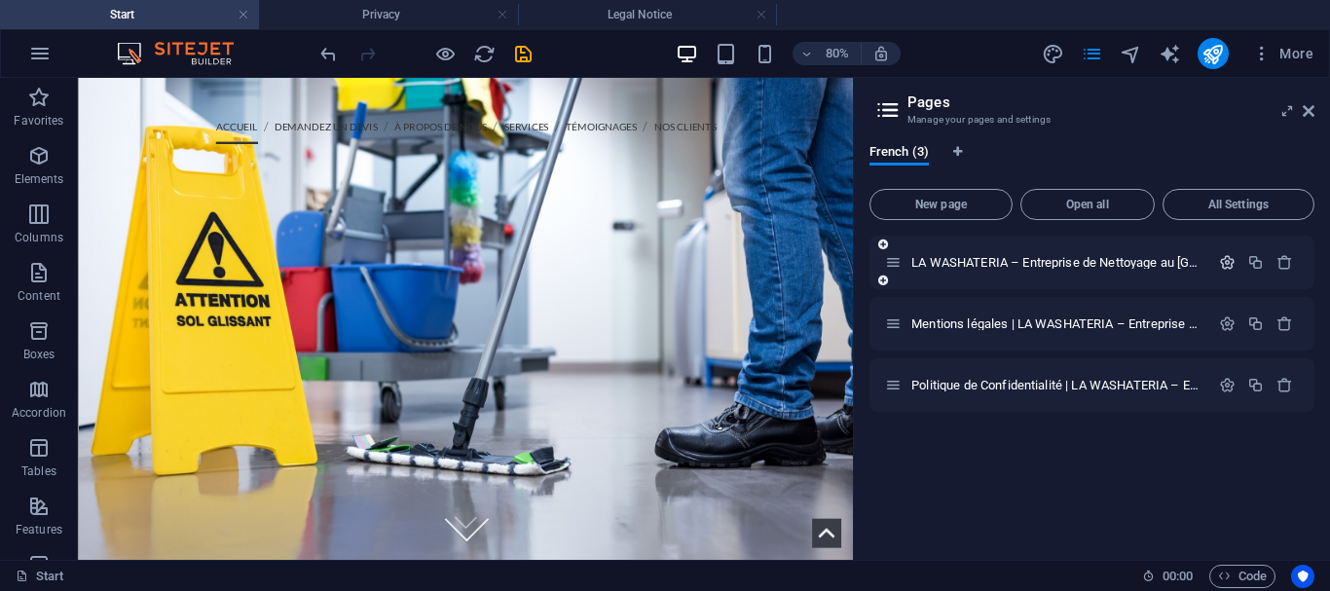
click at [1227, 267] on icon "button" at bounding box center [1227, 262] width 17 height 17
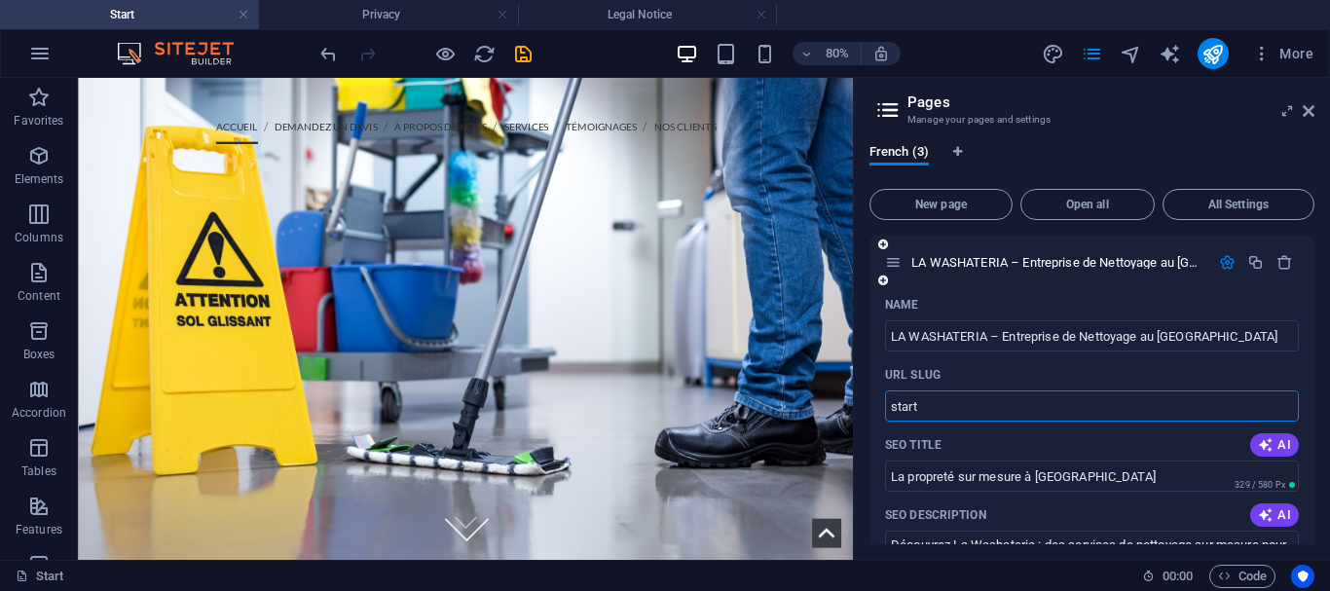
click at [888, 412] on input "start" at bounding box center [1092, 405] width 414 height 31
type input "s"
type input "/"
click at [1200, 54] on button "publish" at bounding box center [1212, 53] width 31 height 31
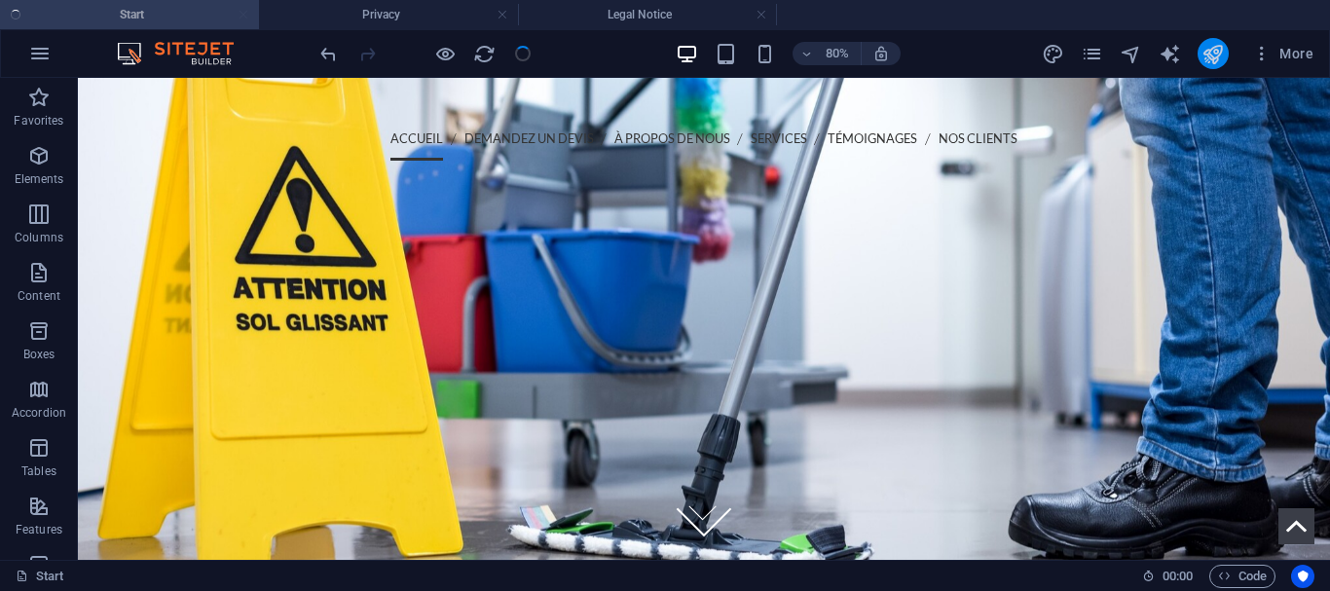
checkbox input "false"
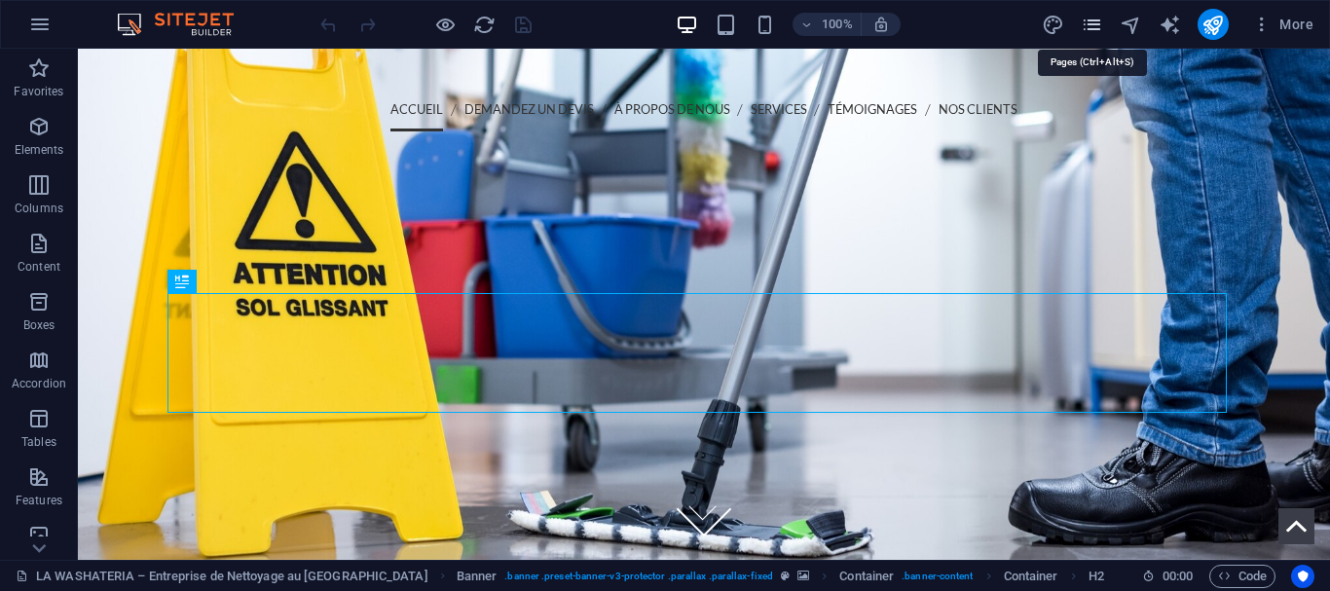
click at [1085, 25] on icon "pages" at bounding box center [1092, 25] width 22 height 22
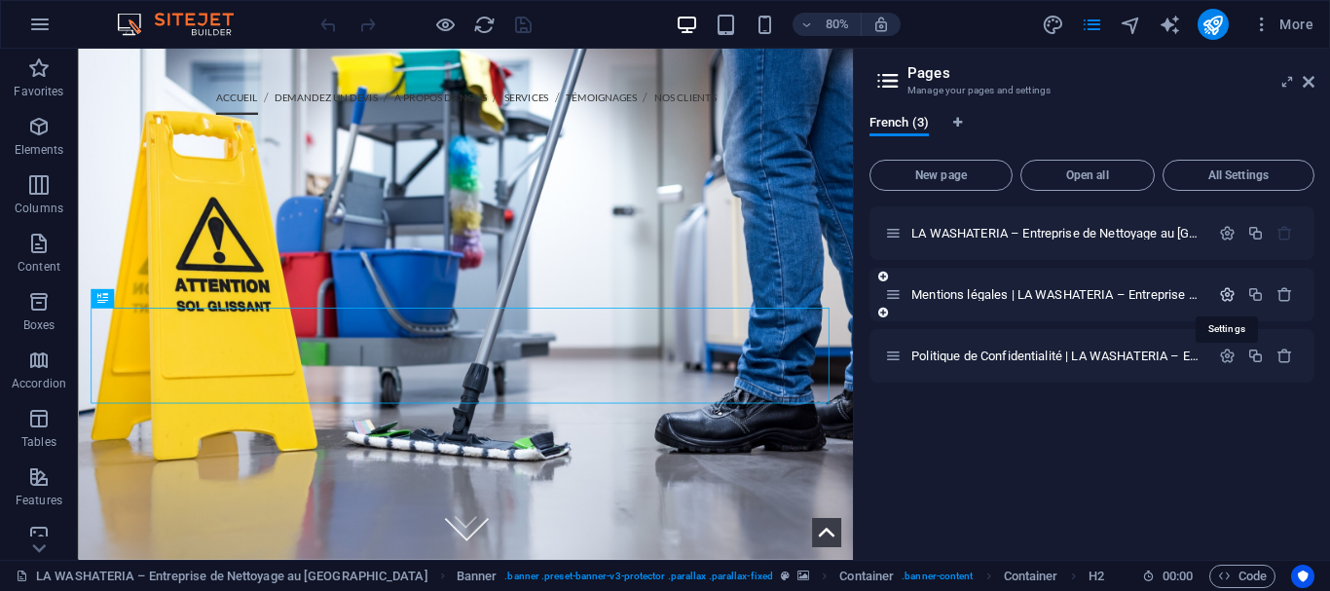
click at [1223, 294] on icon "button" at bounding box center [1227, 294] width 17 height 17
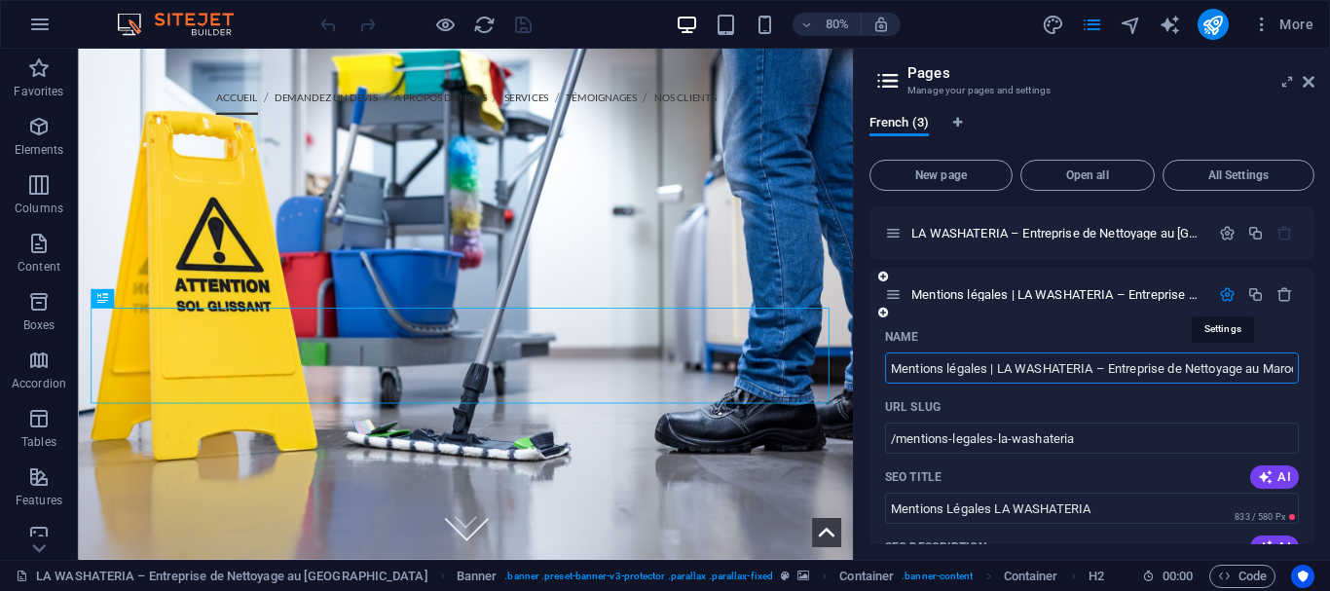
scroll to position [0, 433]
click at [993, 435] on input "/mentions-legales-la-washateria" at bounding box center [1092, 437] width 414 height 31
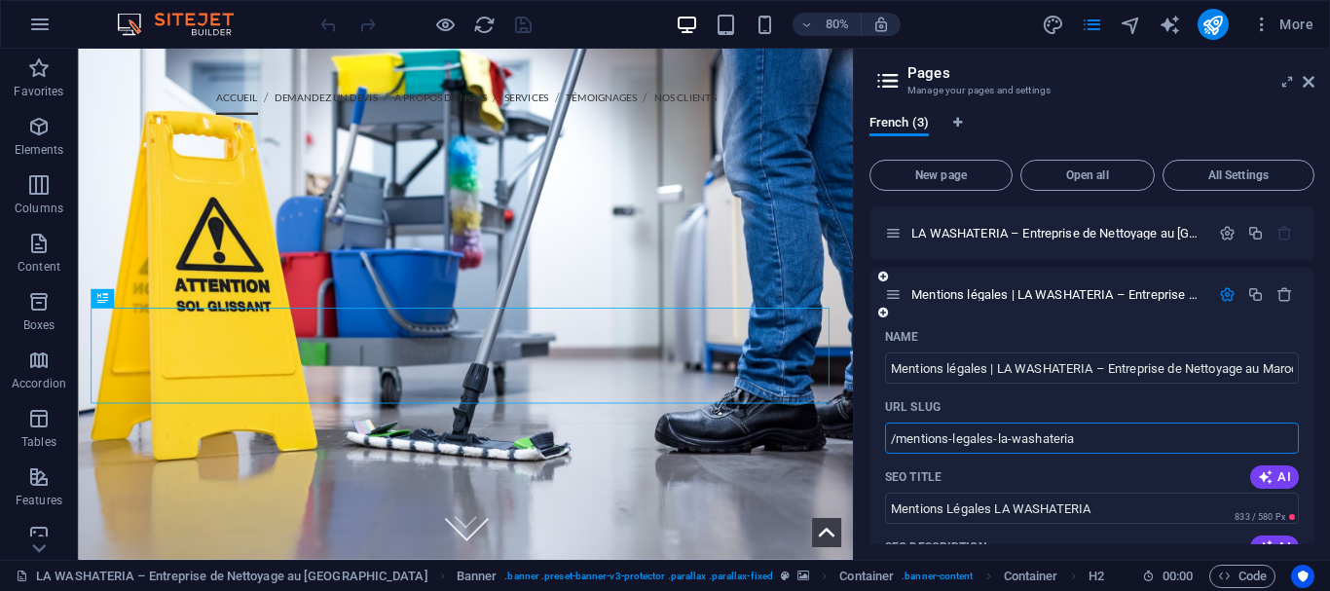
paste input "legal-notice"
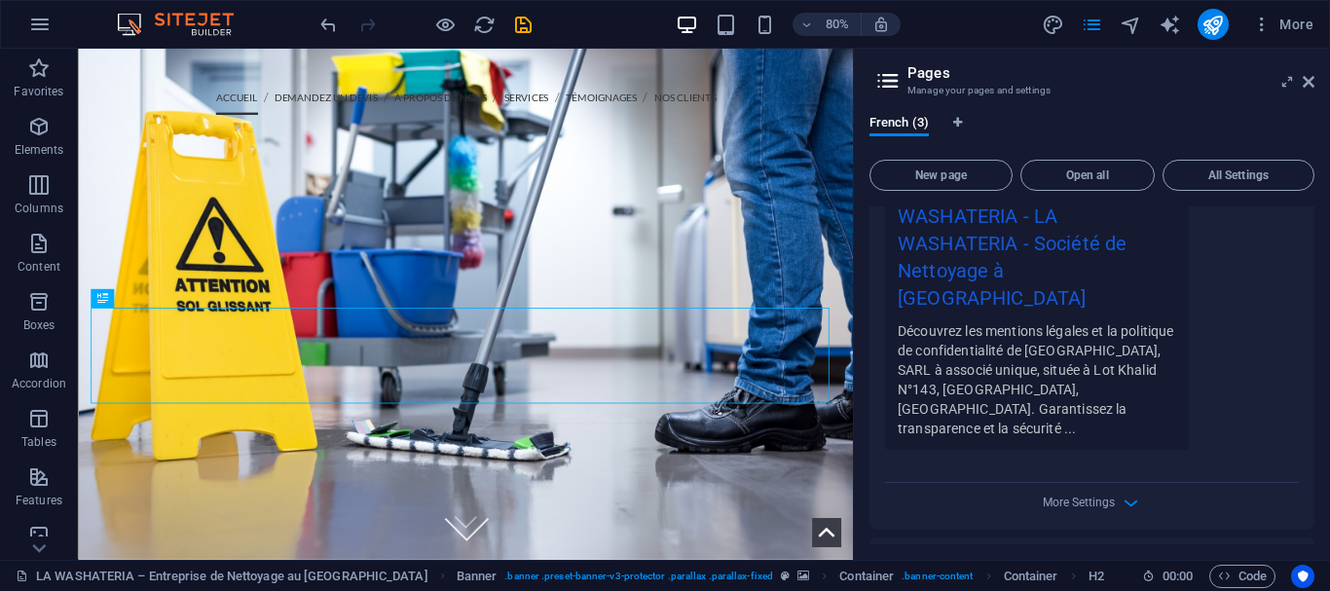
scroll to position [731, 0]
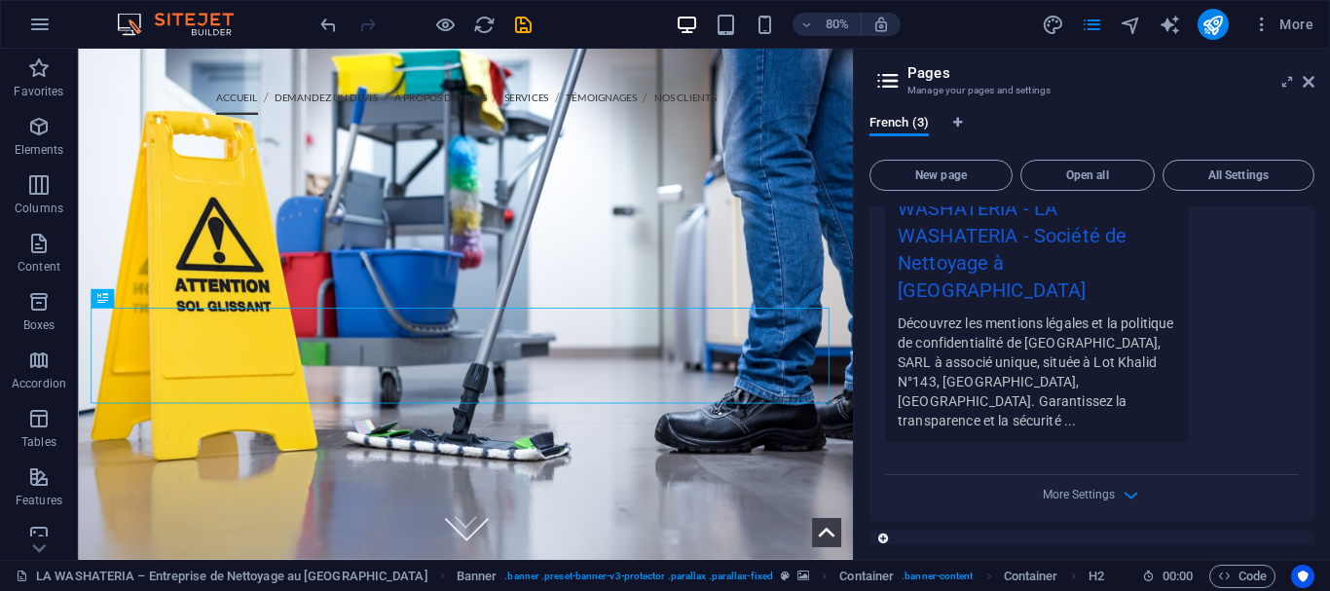
type input "legal-notice"
click at [1220, 548] on icon "button" at bounding box center [1227, 556] width 17 height 17
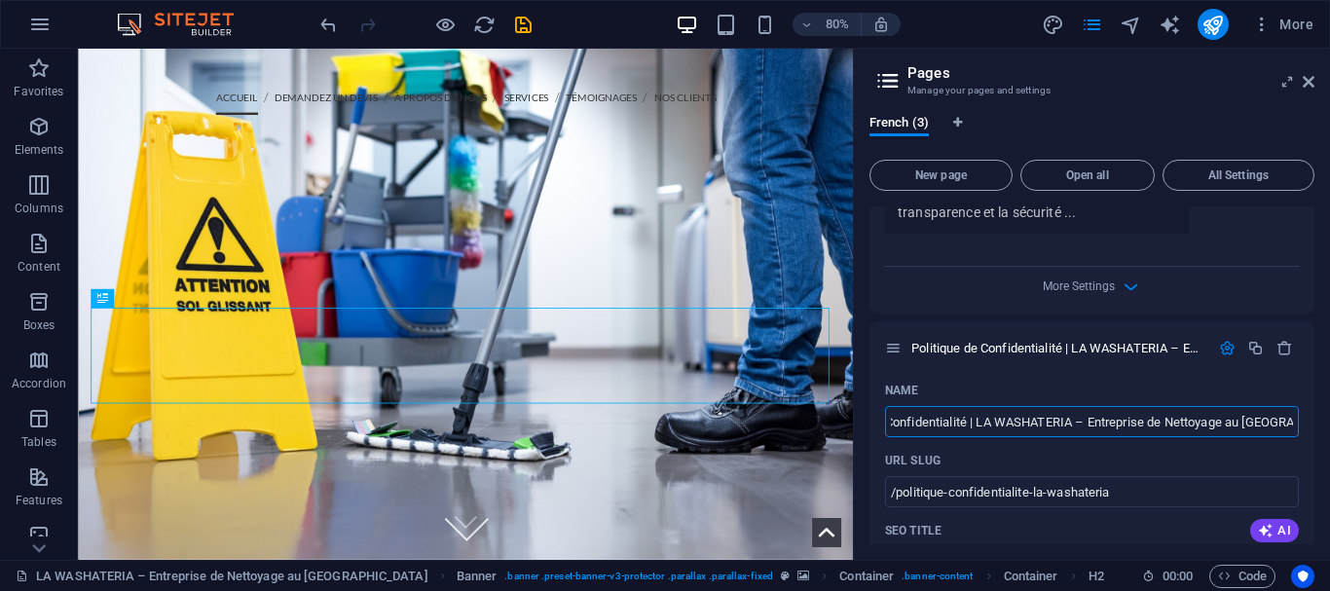
scroll to position [0, 0]
click at [996, 476] on input "/politique-confidentialite-la-washateria" at bounding box center [1092, 491] width 414 height 31
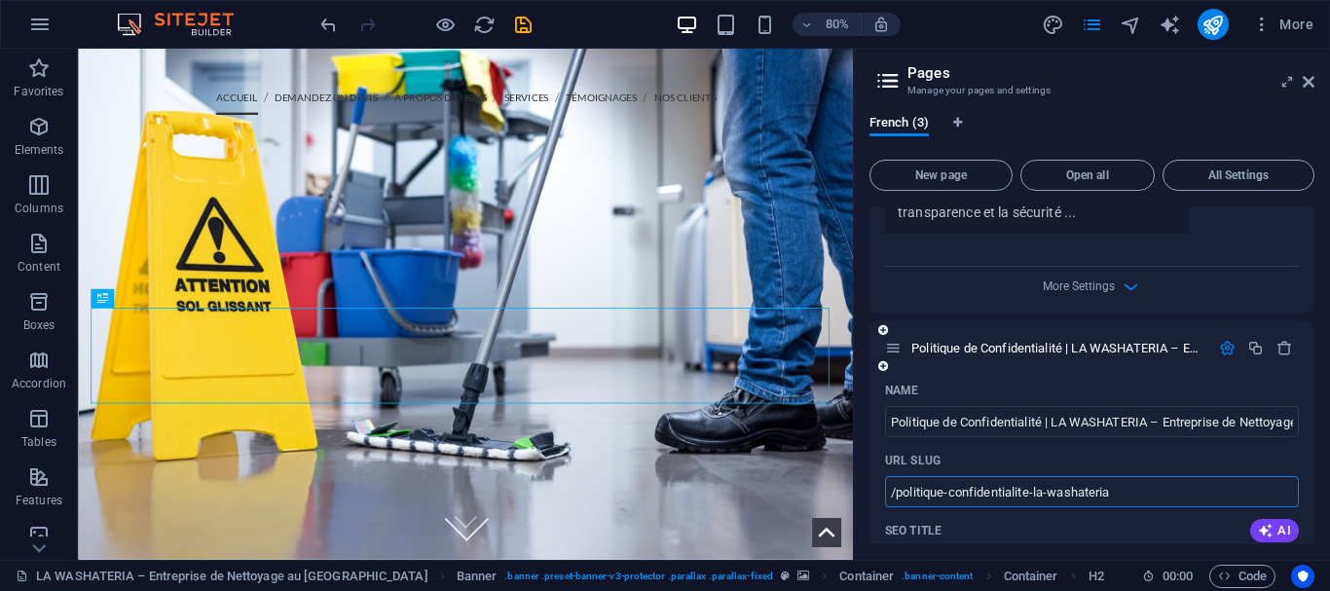
paste input "privacy"
type input "privacy"
click at [1216, 20] on icon "publish" at bounding box center [1212, 25] width 22 height 22
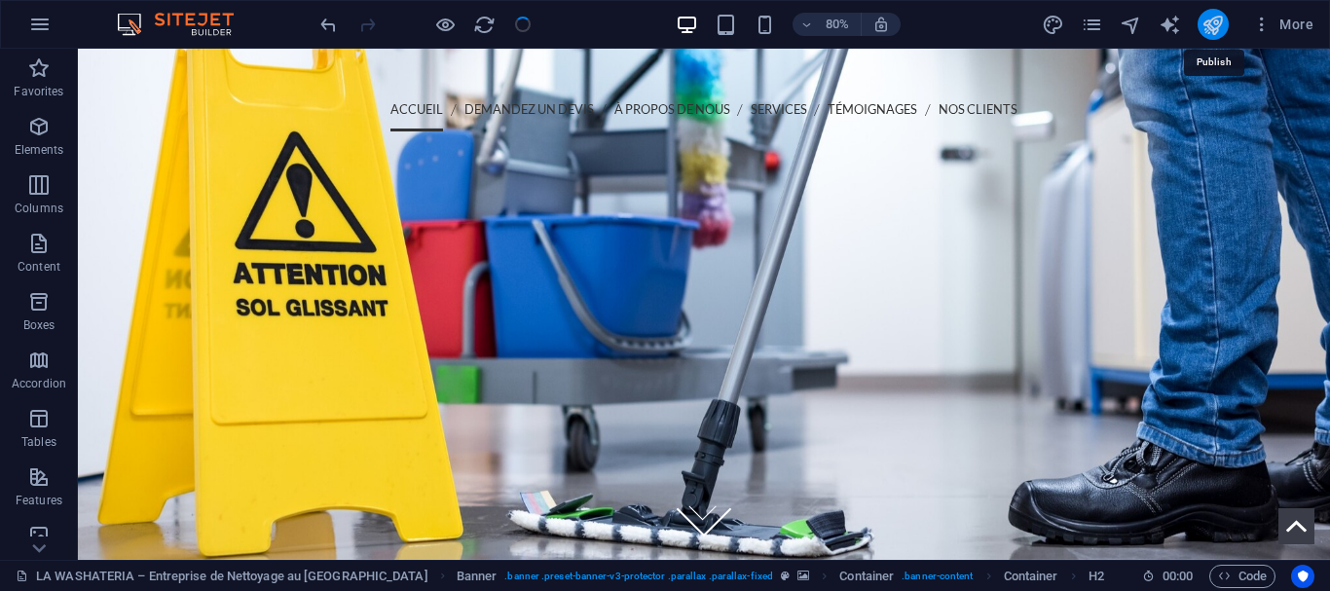
checkbox input "false"
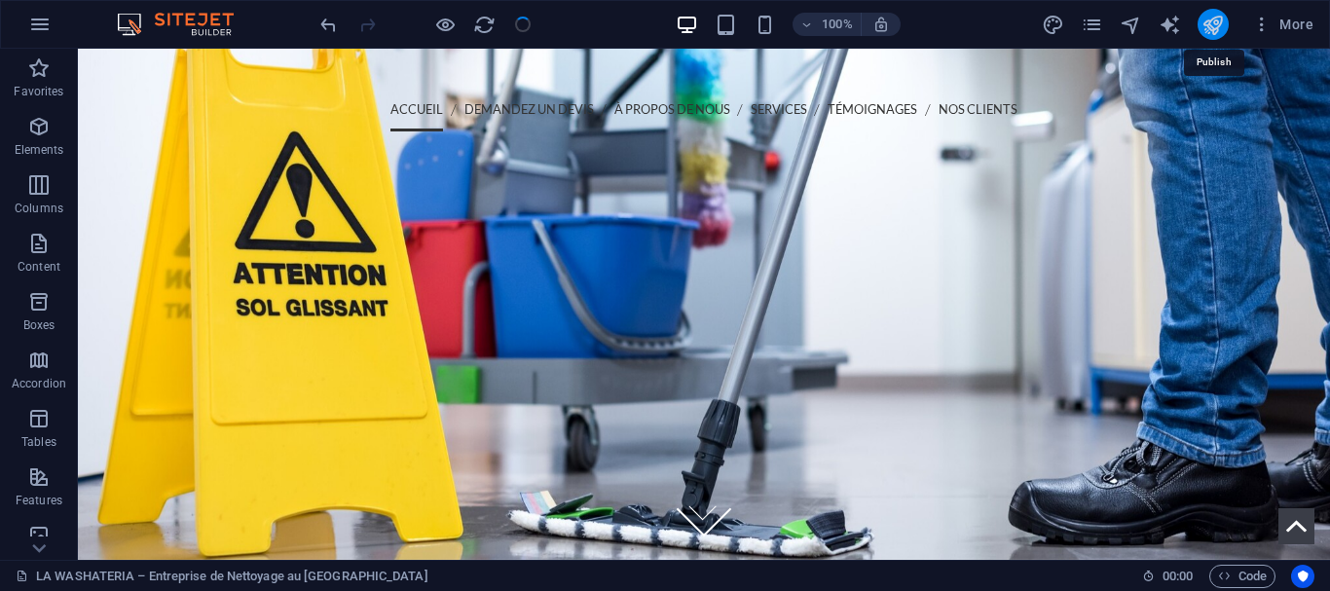
click at [1216, 20] on icon "publish" at bounding box center [1212, 25] width 22 height 22
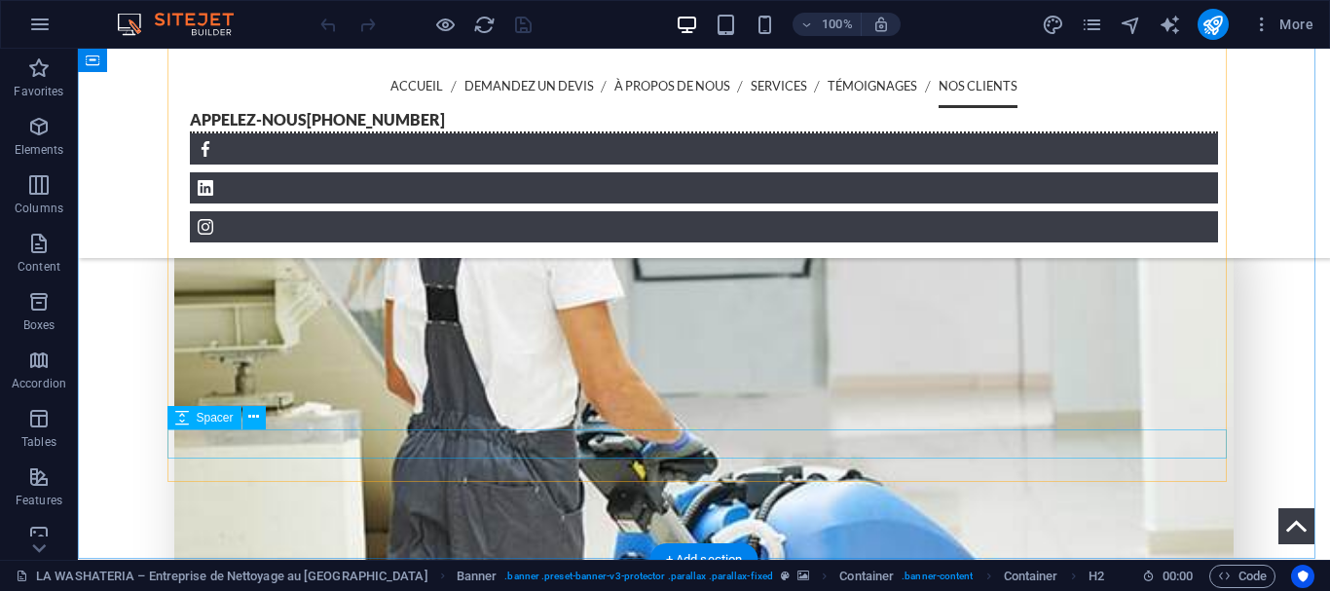
scroll to position [6179, 0]
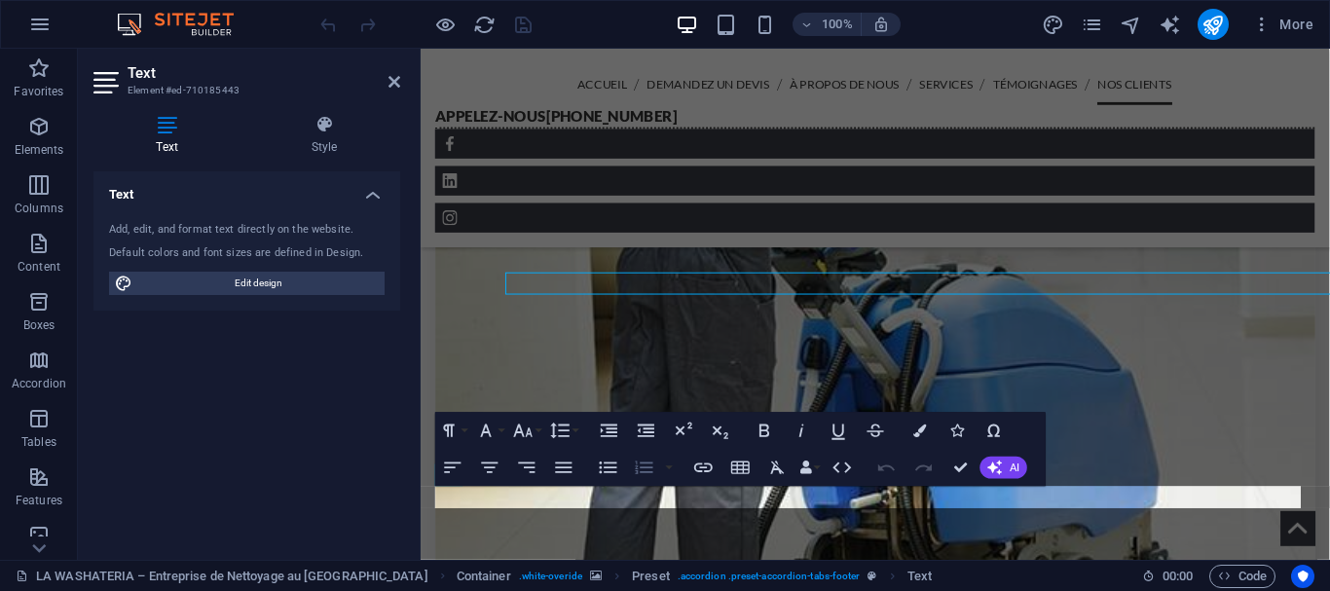
scroll to position [6353, 0]
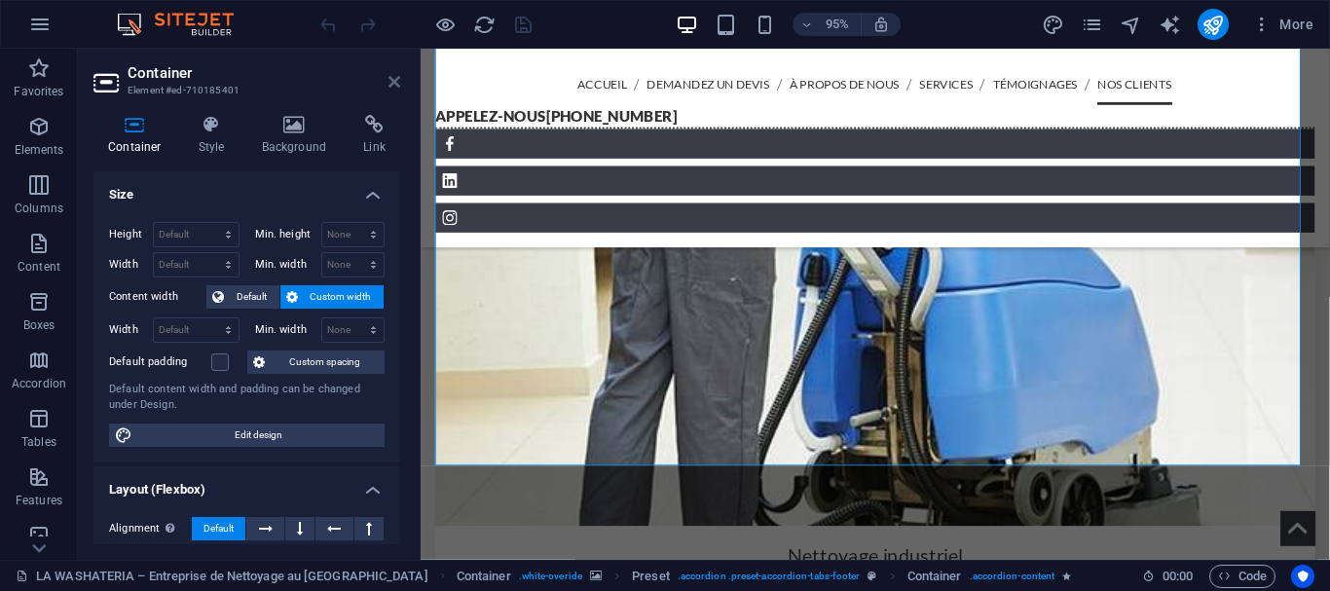
click at [396, 78] on icon at bounding box center [394, 82] width 12 height 16
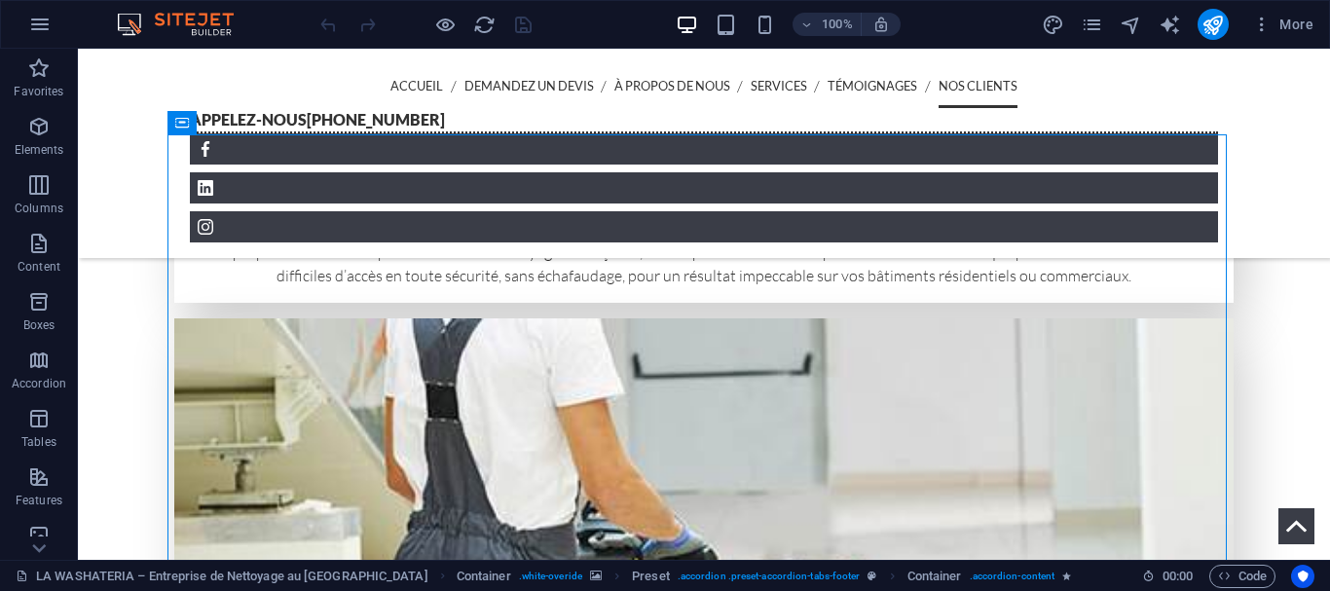
scroll to position [5952, 0]
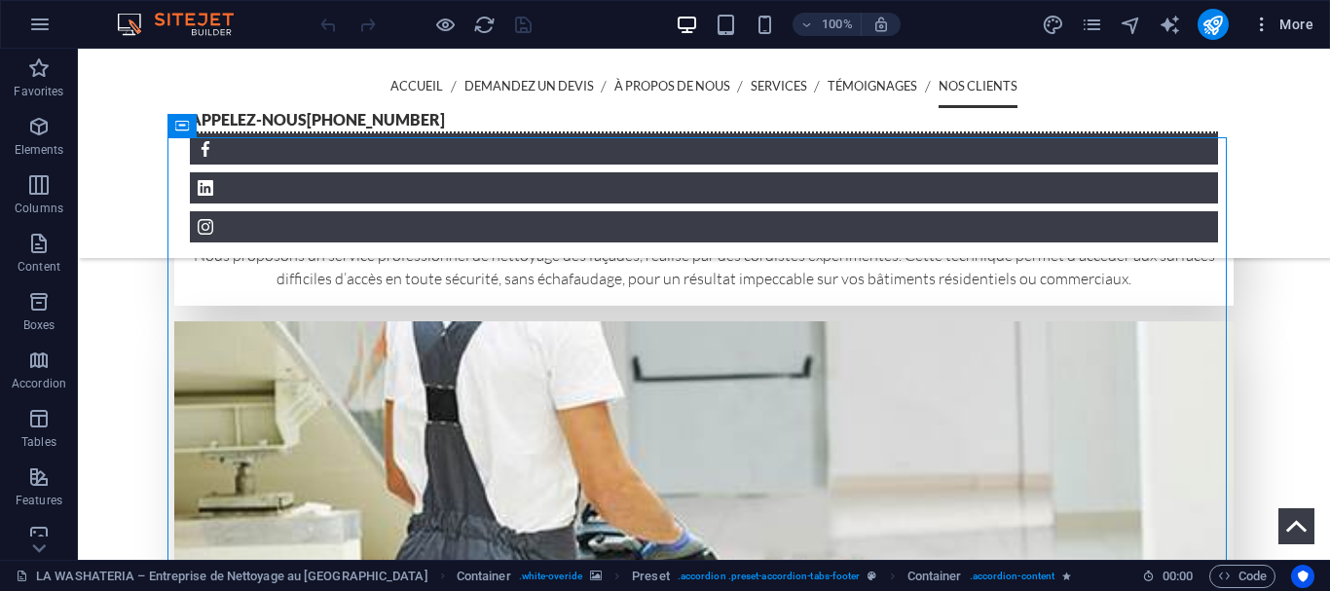
click at [1273, 22] on span "More" at bounding box center [1282, 24] width 61 height 19
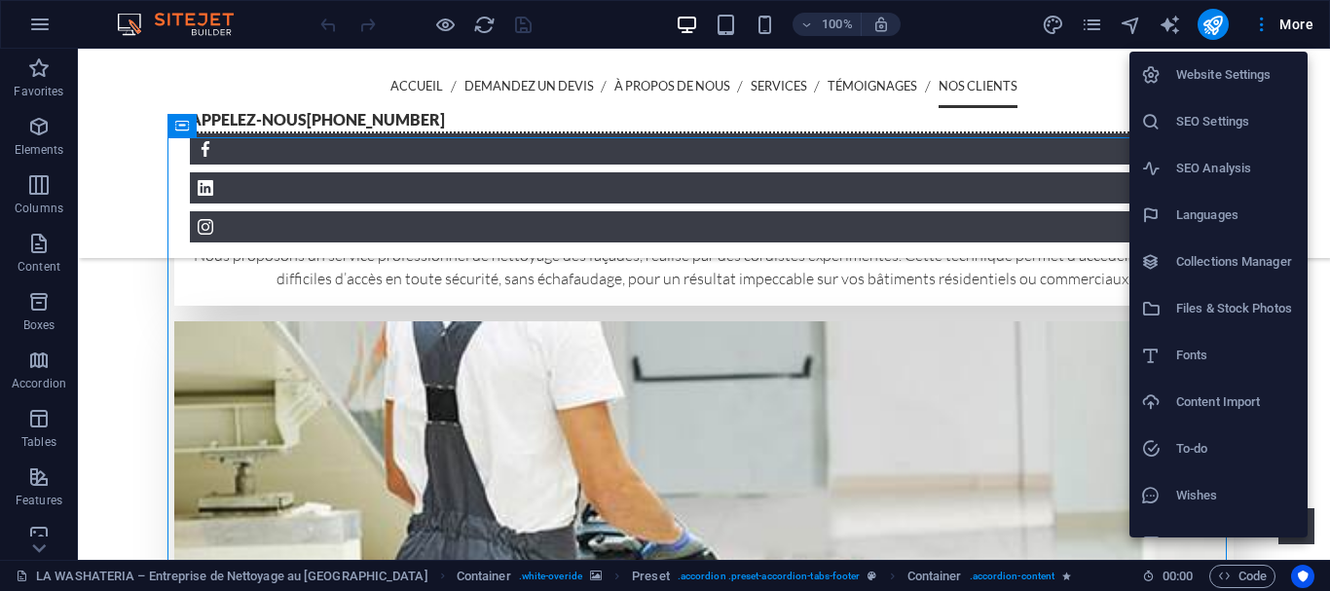
click at [1095, 35] on div at bounding box center [665, 295] width 1330 height 591
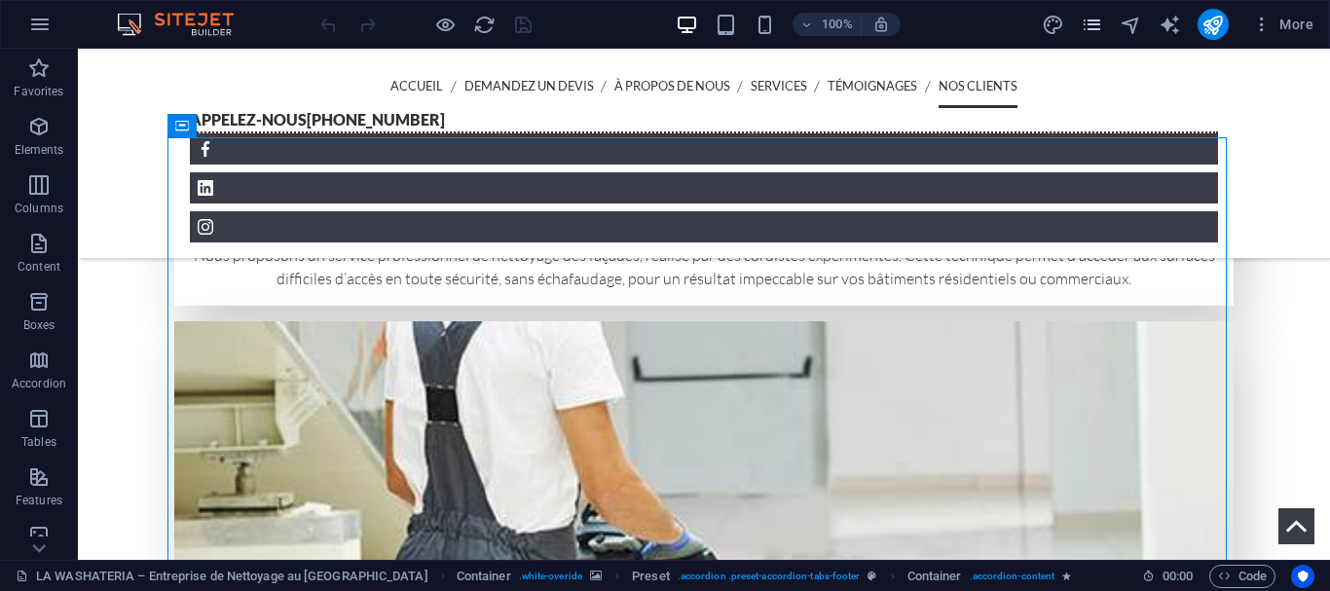
click at [1092, 26] on icon "pages" at bounding box center [1092, 25] width 22 height 22
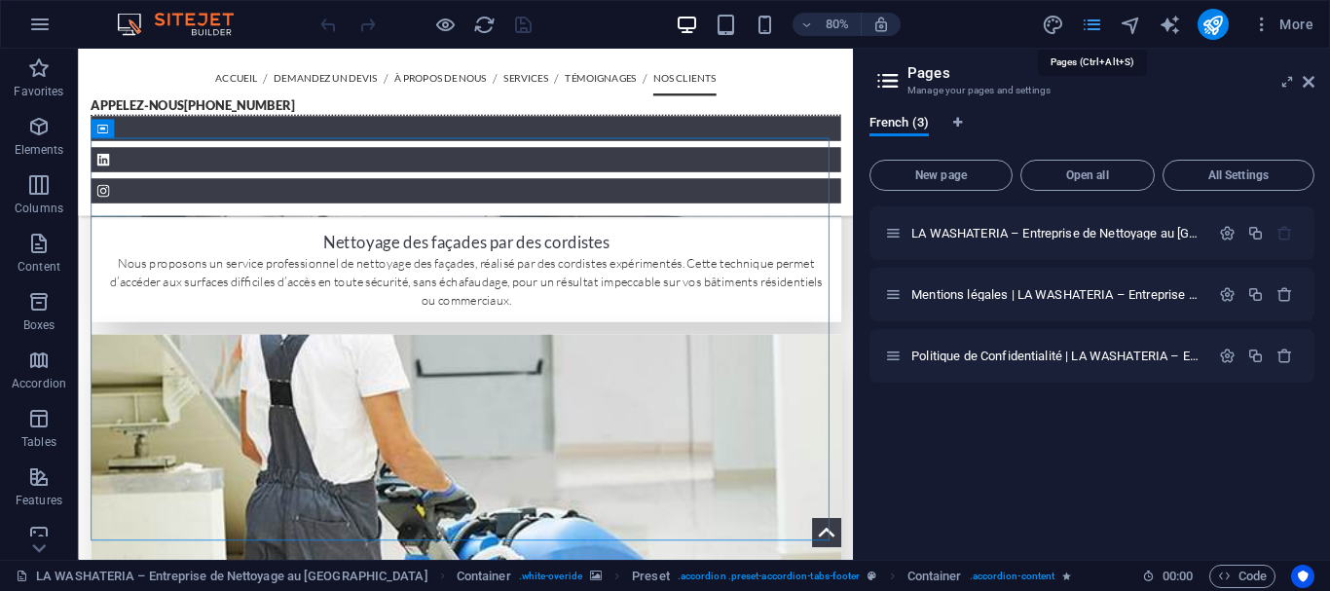
scroll to position [6179, 0]
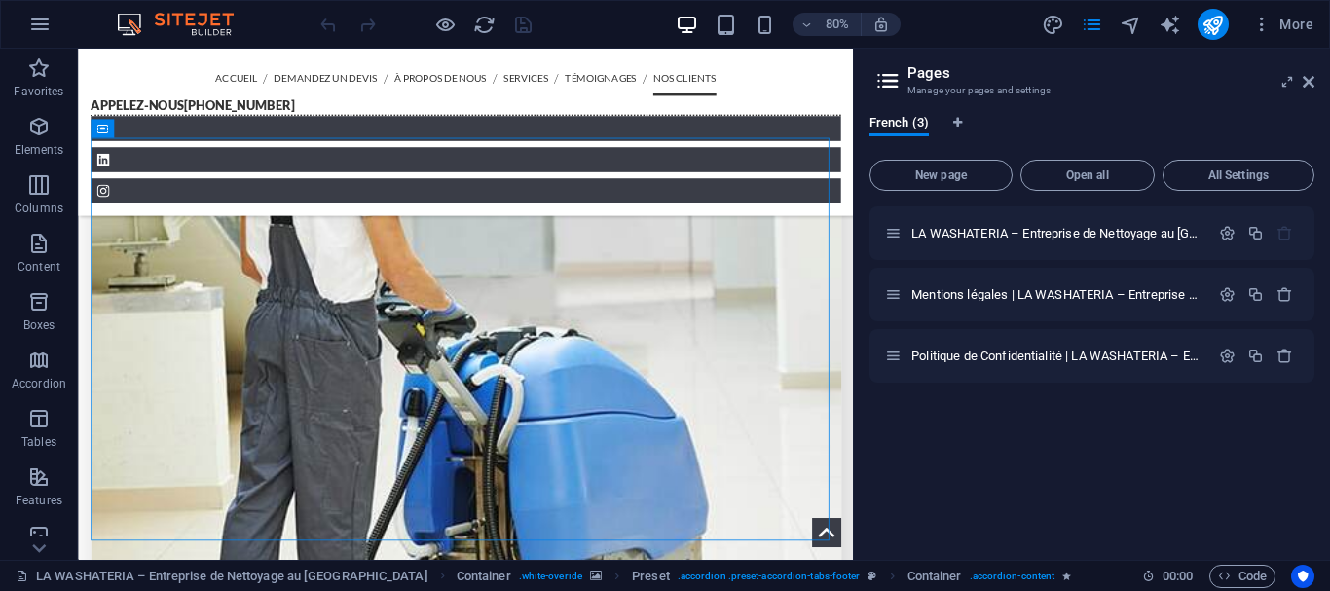
click at [900, 113] on div "French (3) New page Open all All Settings LA WASHATERIA – Entreprise de Nettoya…" at bounding box center [1092, 329] width 476 height 460
click at [897, 121] on span "French (3)" at bounding box center [898, 124] width 59 height 27
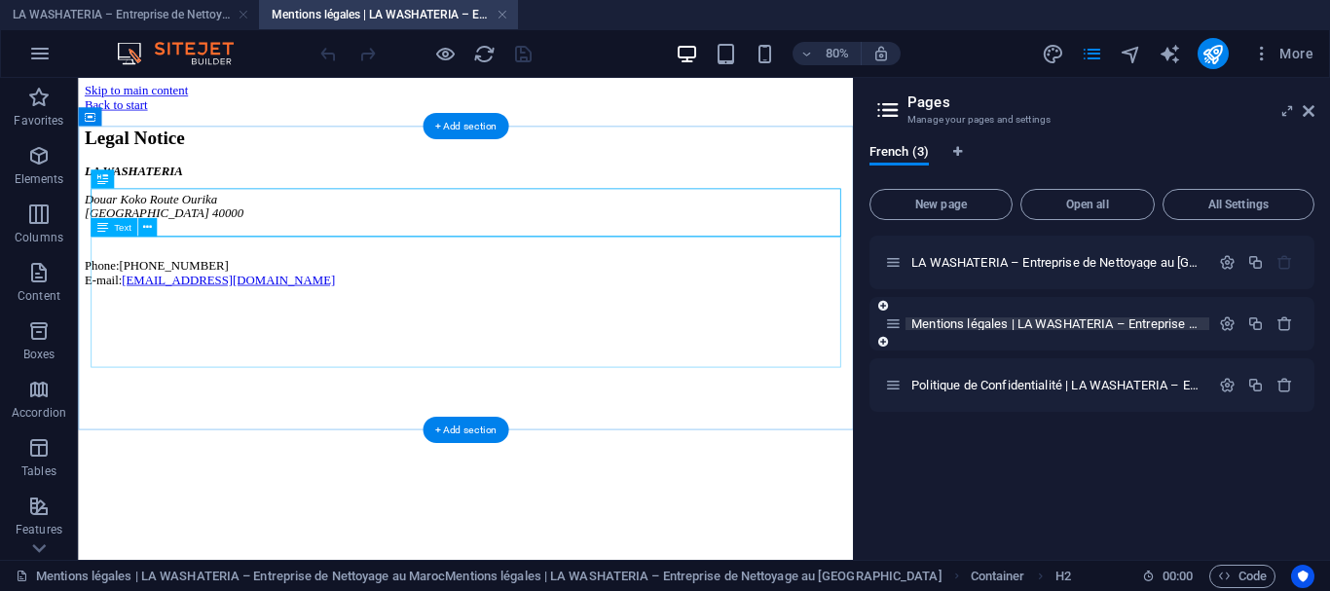
scroll to position [0, 0]
click at [366, 166] on div "Legal Notice" at bounding box center [562, 153] width 953 height 26
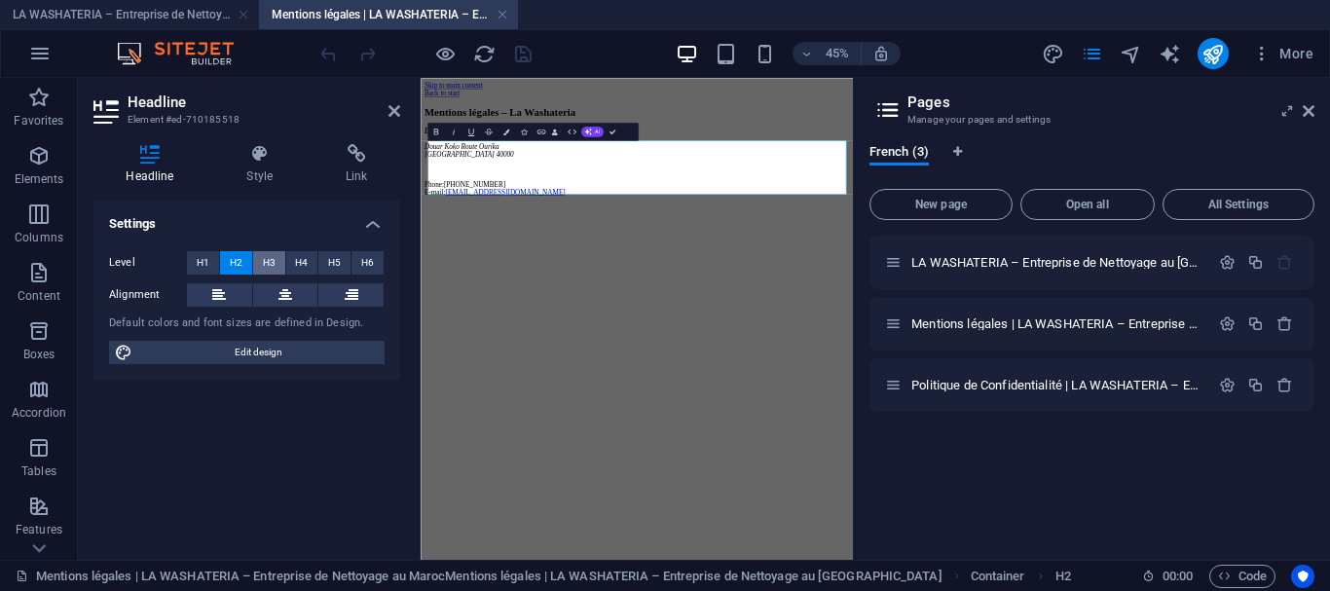
click at [271, 264] on span "H3" at bounding box center [269, 262] width 13 height 23
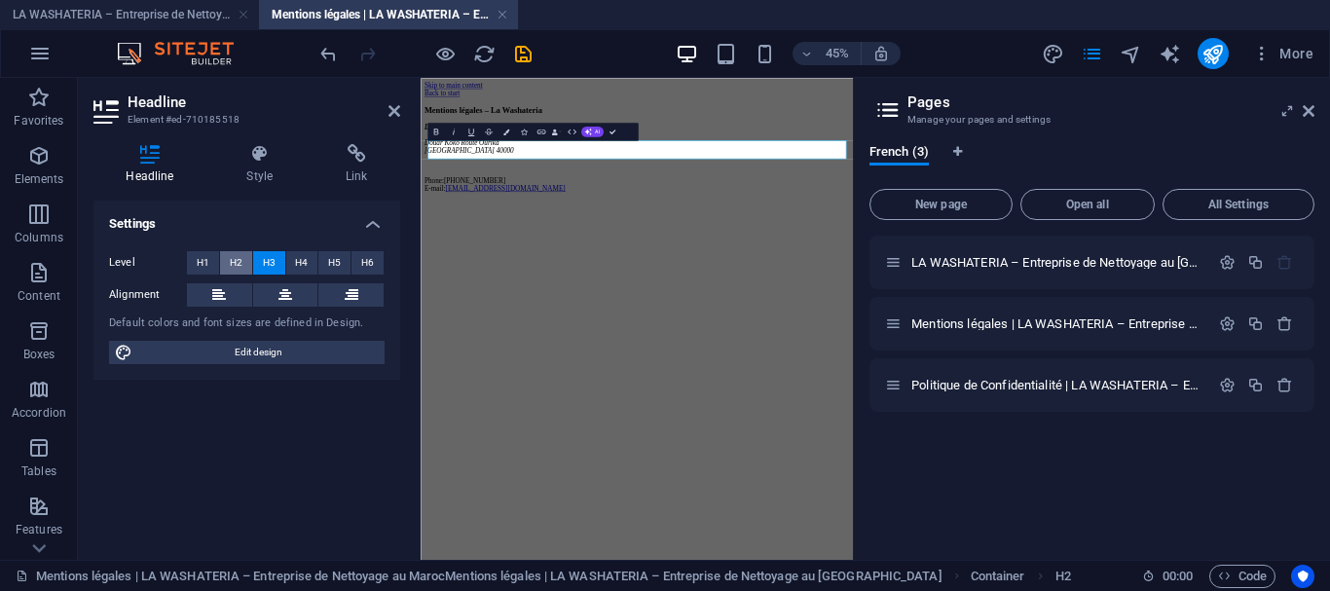
click at [232, 256] on span "H2" at bounding box center [236, 262] width 13 height 23
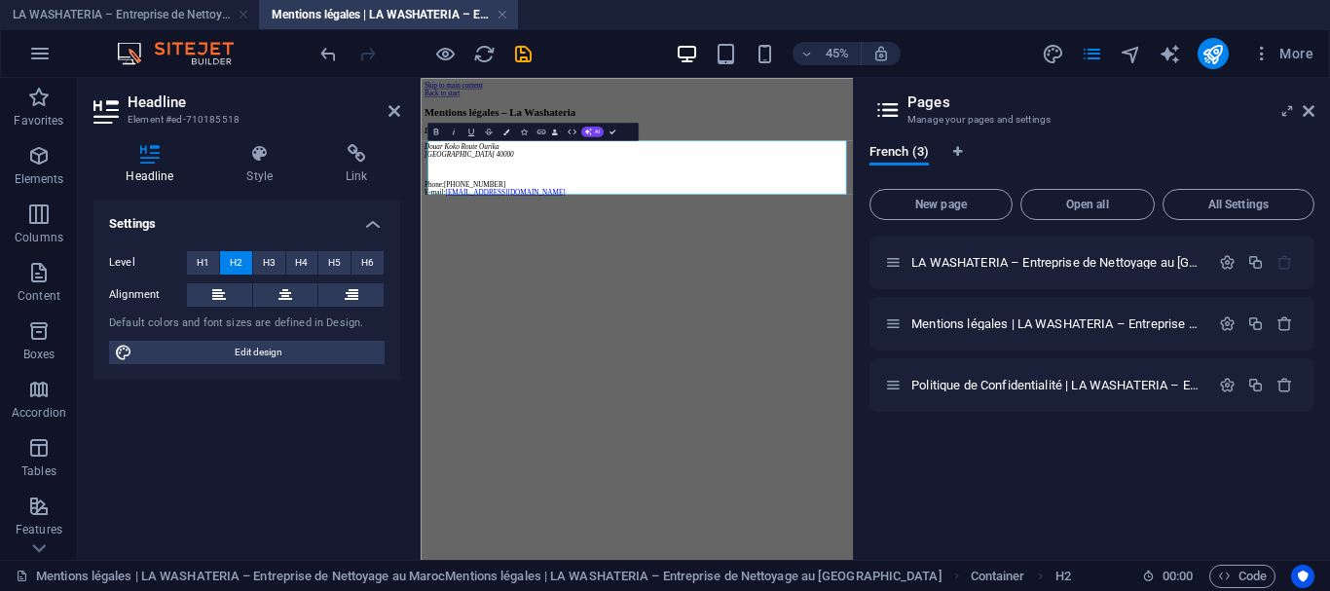
click at [844, 355] on html "Skip to main content Back to start Mentions légales – La Washateria LA WASHATER…" at bounding box center [901, 216] width 961 height 277
click at [1127, 355] on html "Skip to main content Back to start Mentions légales – La Washateria LA WASHATER…" at bounding box center [901, 216] width 961 height 277
click at [393, 106] on icon at bounding box center [394, 111] width 12 height 16
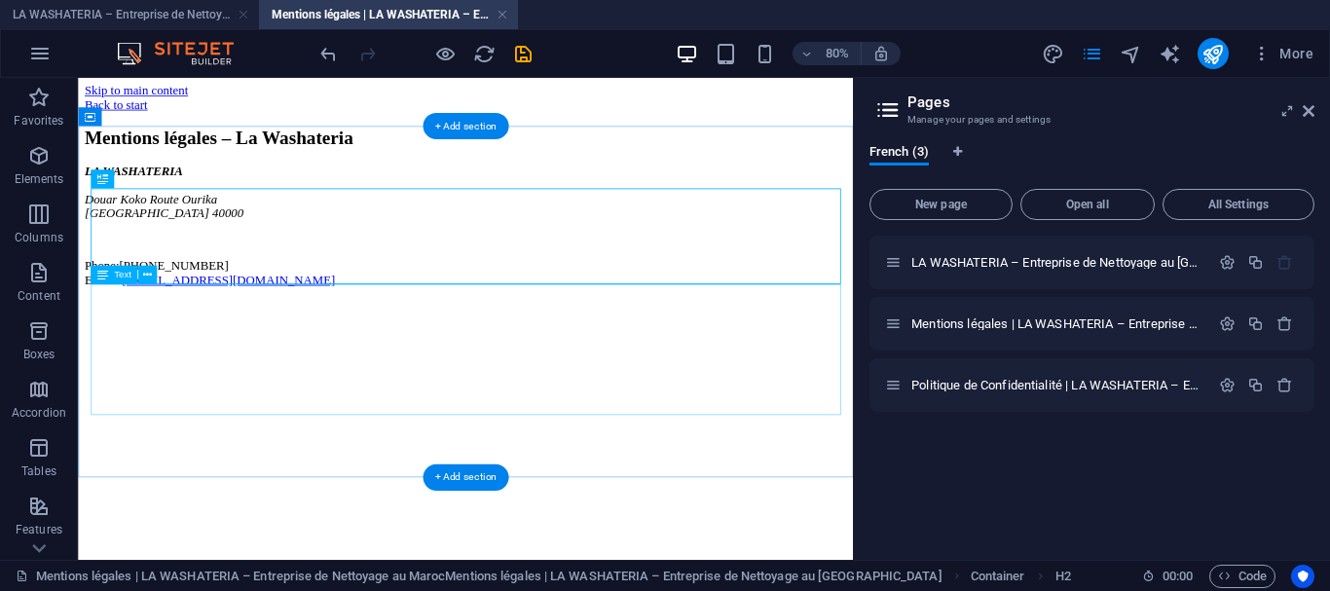
click at [188, 340] on div "LA WASHATERIA Douar Koko Route Ourika Marrakech 40000 Phone: +212 663 03 76 84 …" at bounding box center [562, 263] width 953 height 154
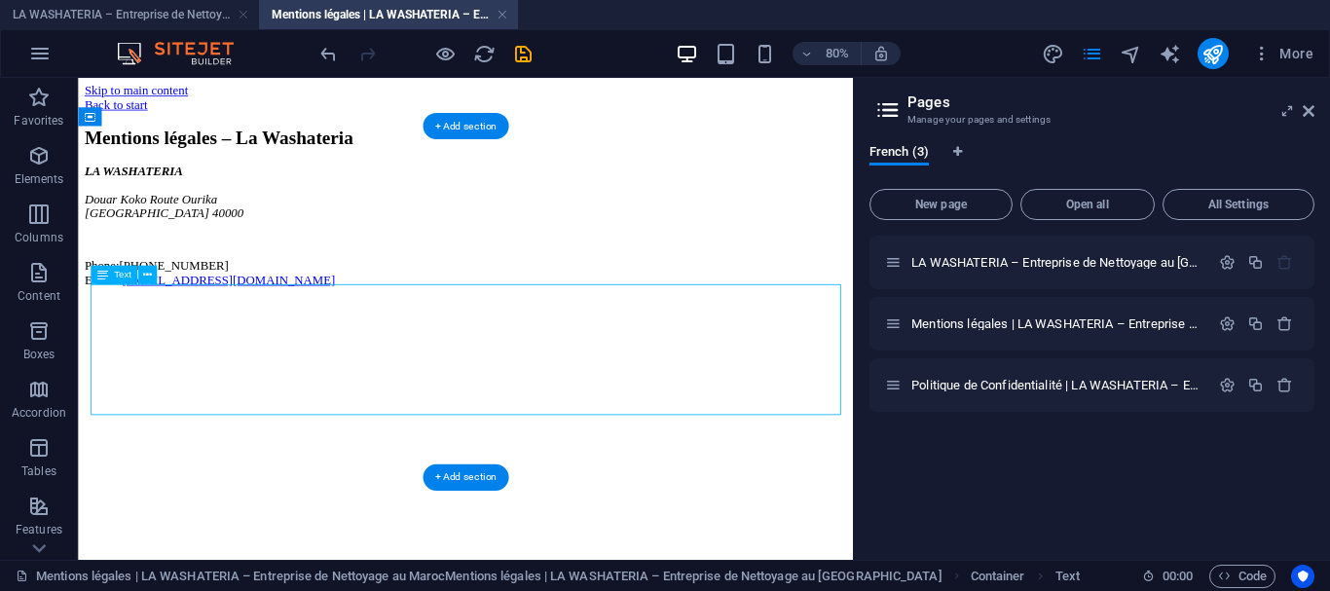
click at [167, 340] on div "LA WASHATERIA Douar Koko Route Ourika Marrakech 40000 Phone: +212 663 03 76 84 …" at bounding box center [562, 263] width 953 height 154
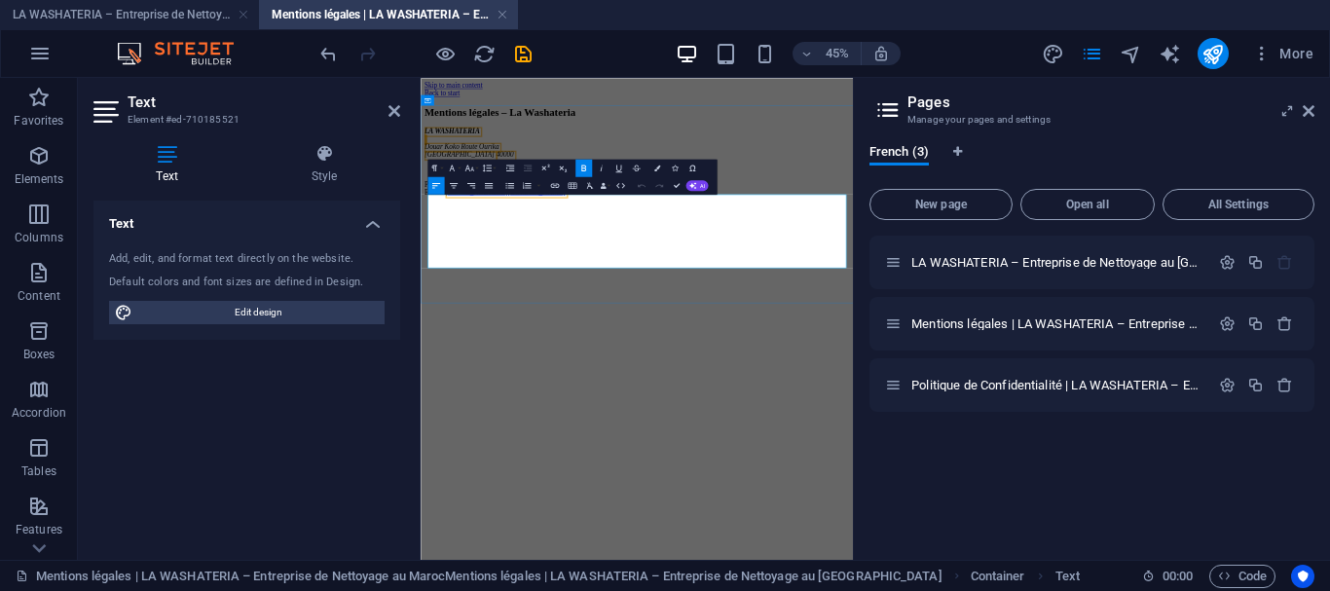
click at [559, 256] on address "LA WASHATERIA Douar Koko Route Ourika Marrakech 40000" at bounding box center [900, 221] width 945 height 70
click at [524, 238] on span "Douar Koko Route Ourika" at bounding box center [510, 229] width 165 height 17
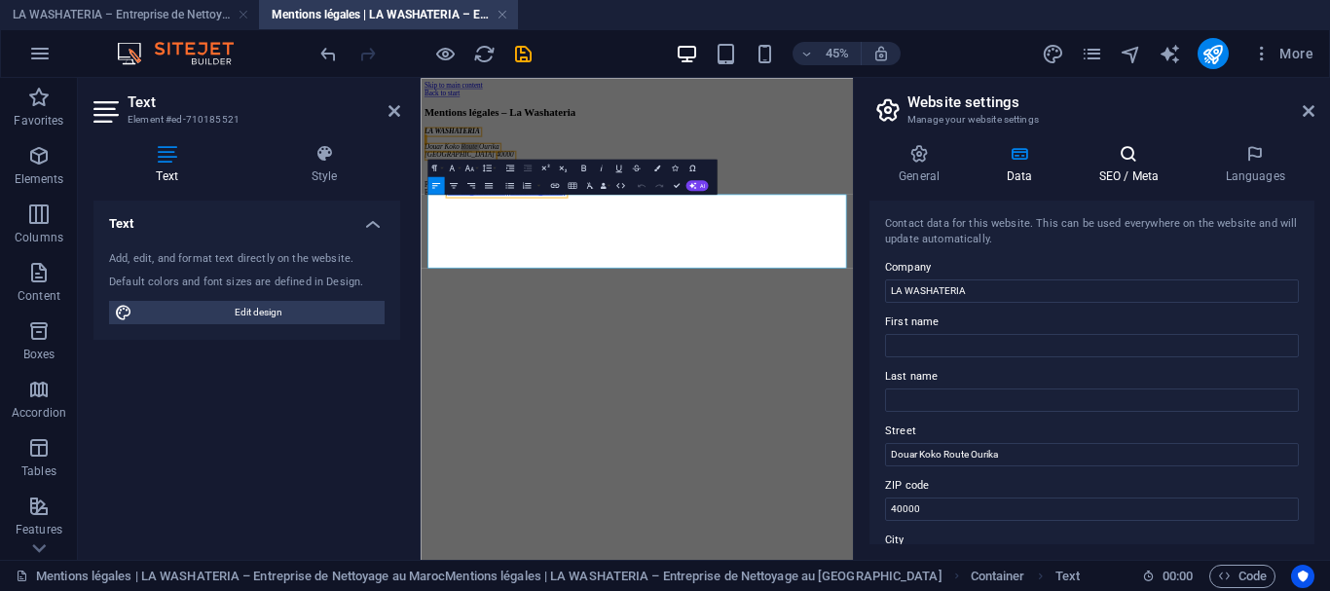
click at [1140, 163] on icon at bounding box center [1128, 153] width 119 height 19
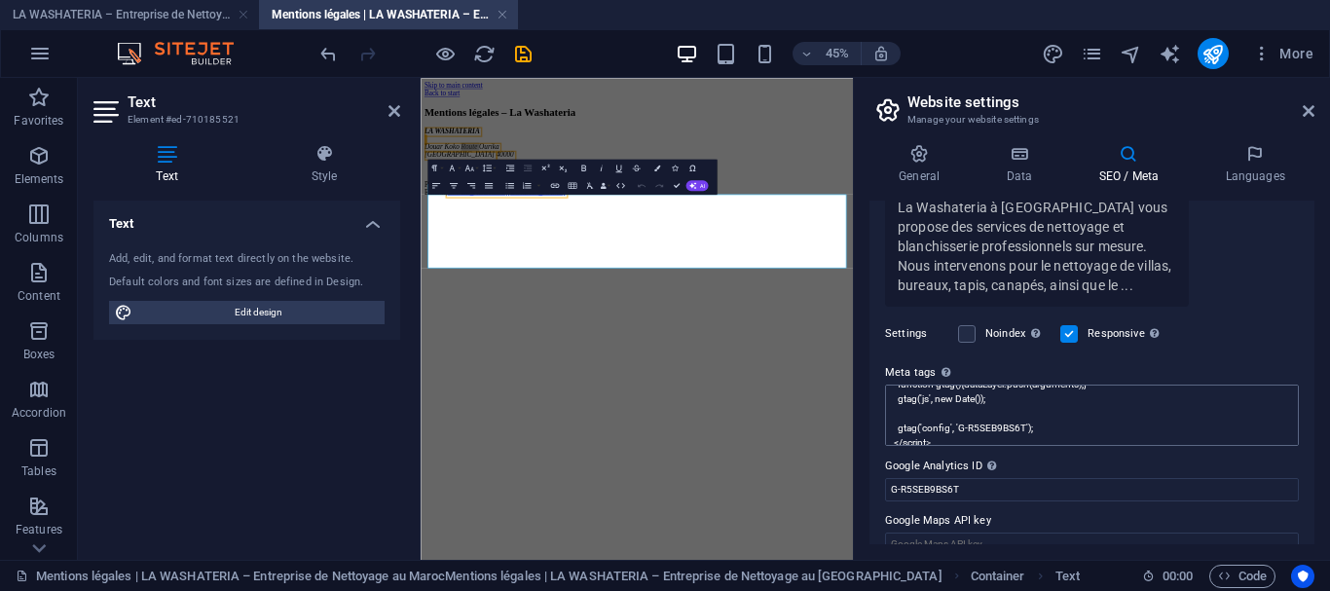
scroll to position [102, 0]
click at [1198, 53] on button "publish" at bounding box center [1212, 53] width 31 height 31
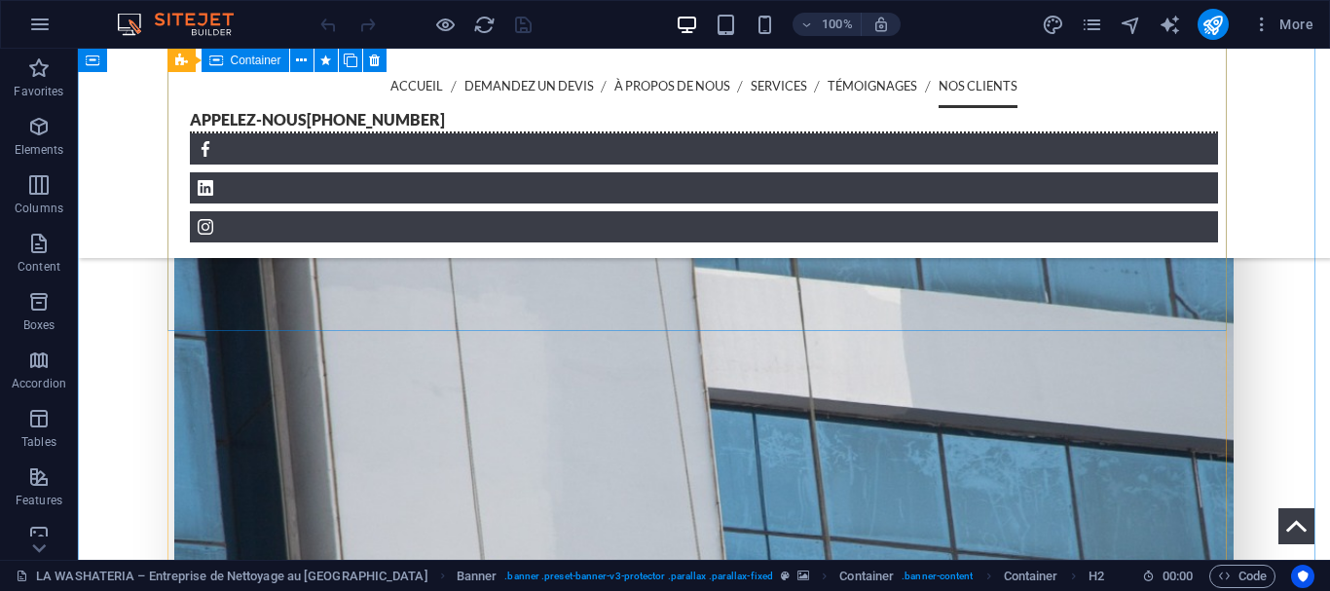
scroll to position [6179, 0]
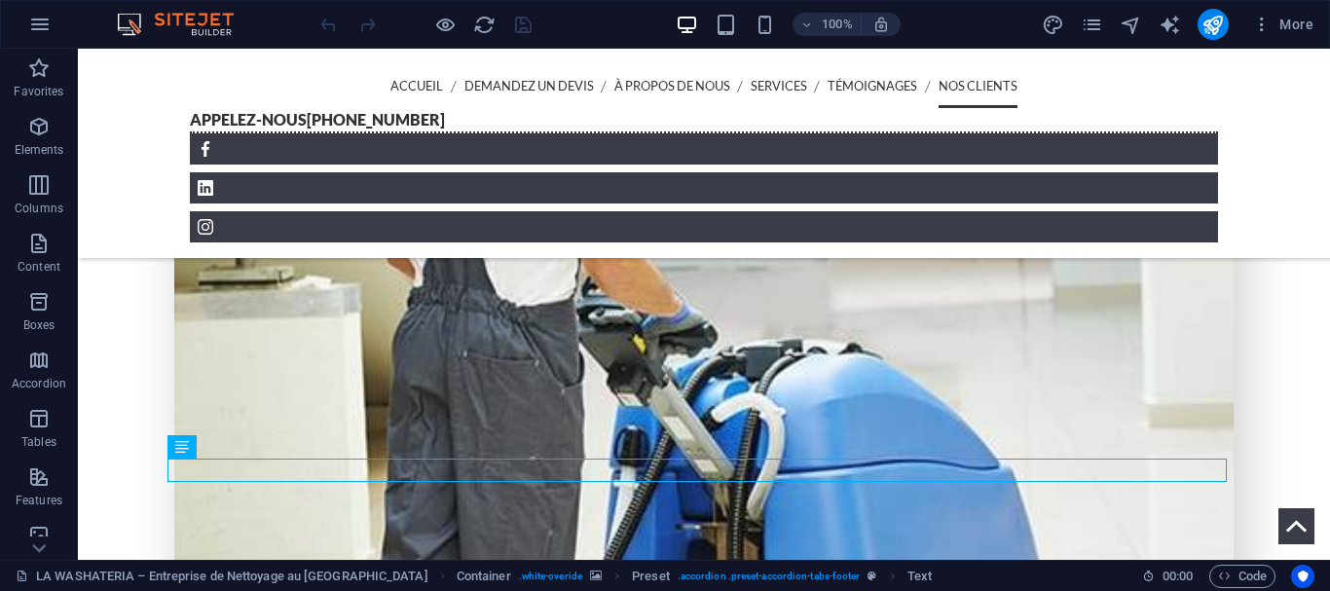
click at [1278, 4] on div "100% More" at bounding box center [665, 24] width 1328 height 47
click at [1265, 20] on icon "button" at bounding box center [1261, 24] width 19 height 19
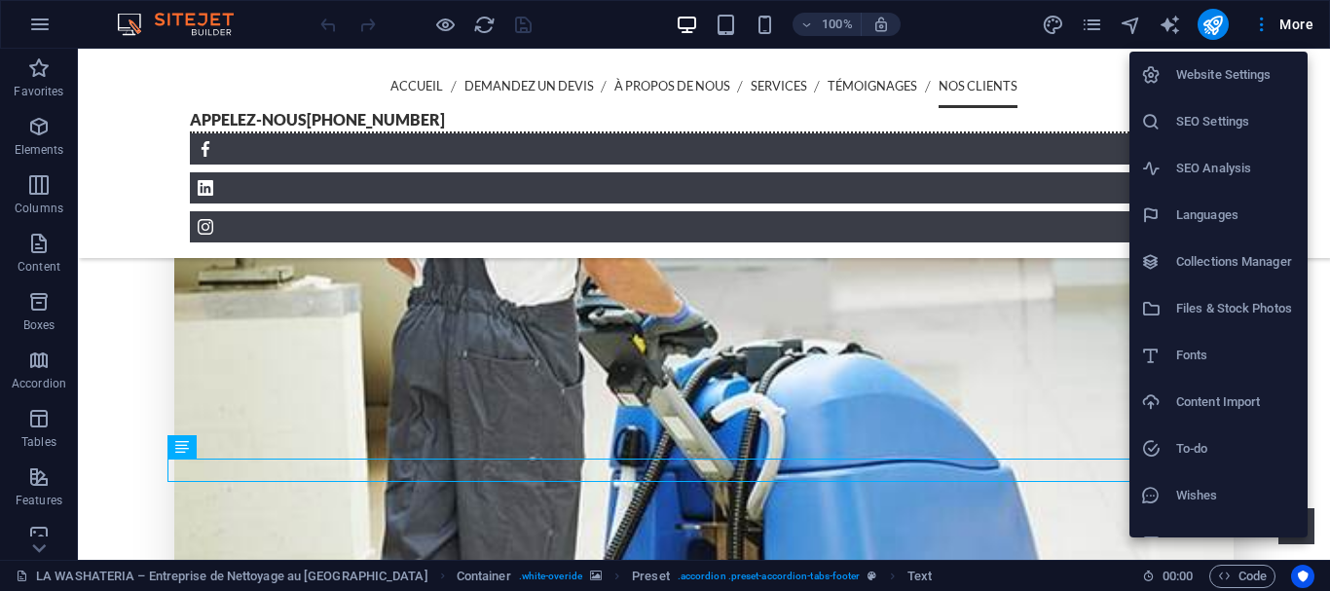
click at [1234, 79] on h6 "Website Settings" at bounding box center [1236, 74] width 120 height 23
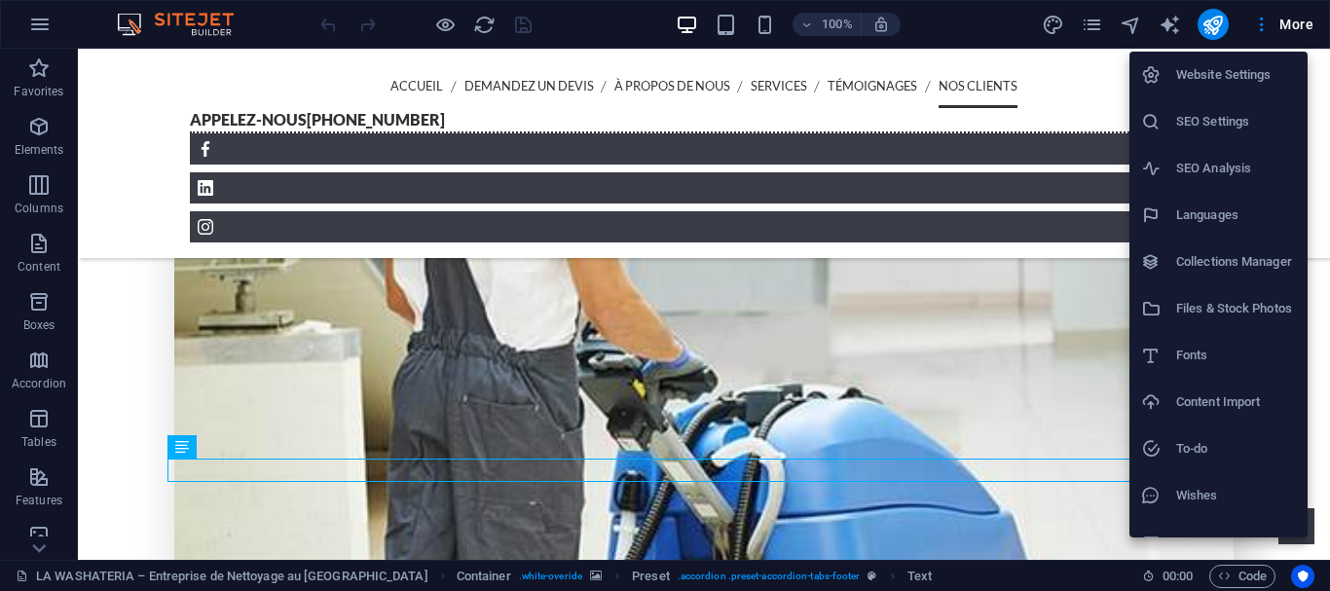
select select "49"
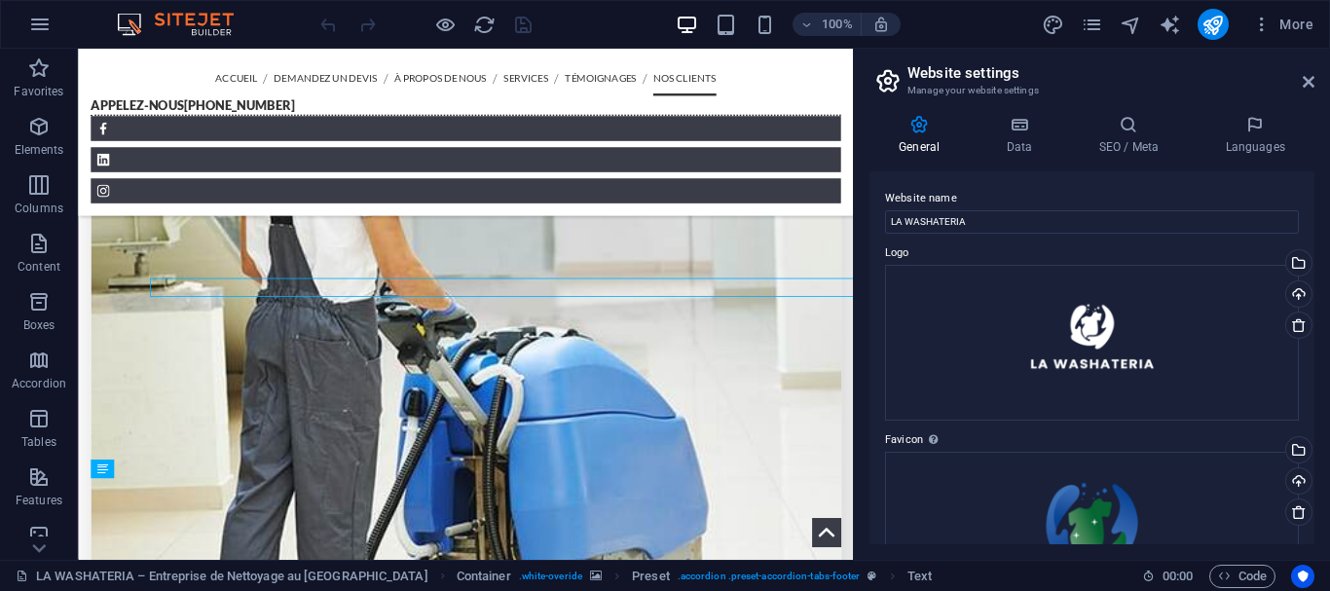
scroll to position [6301, 0]
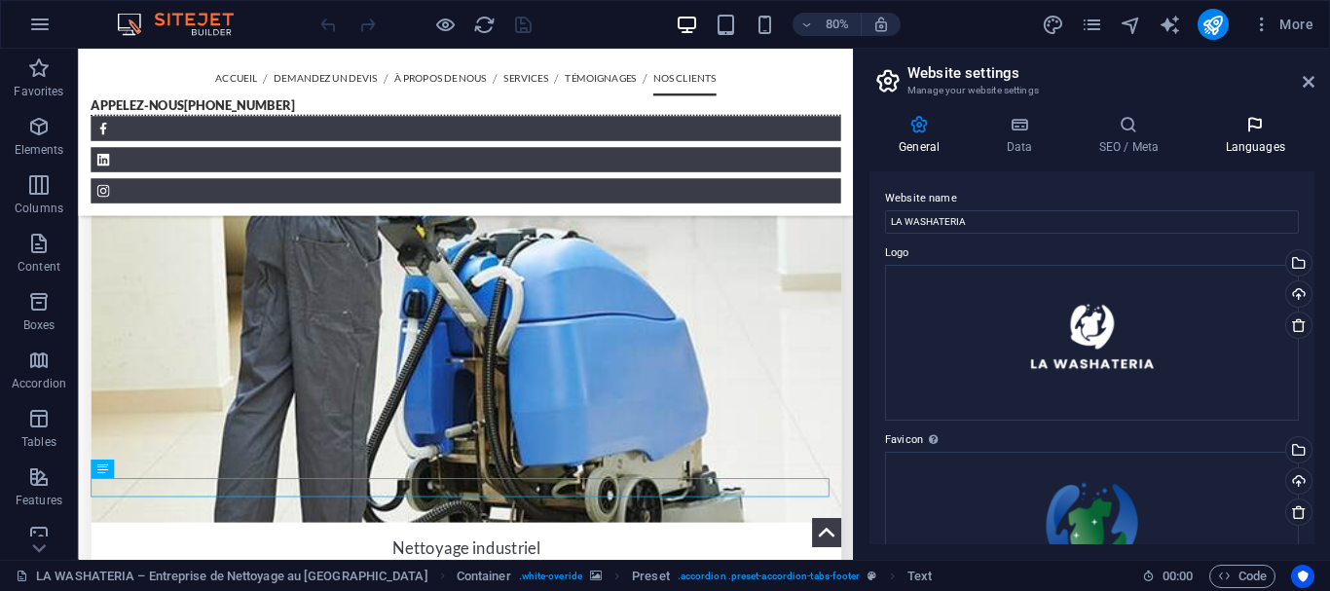
click at [1246, 125] on icon at bounding box center [1254, 124] width 119 height 19
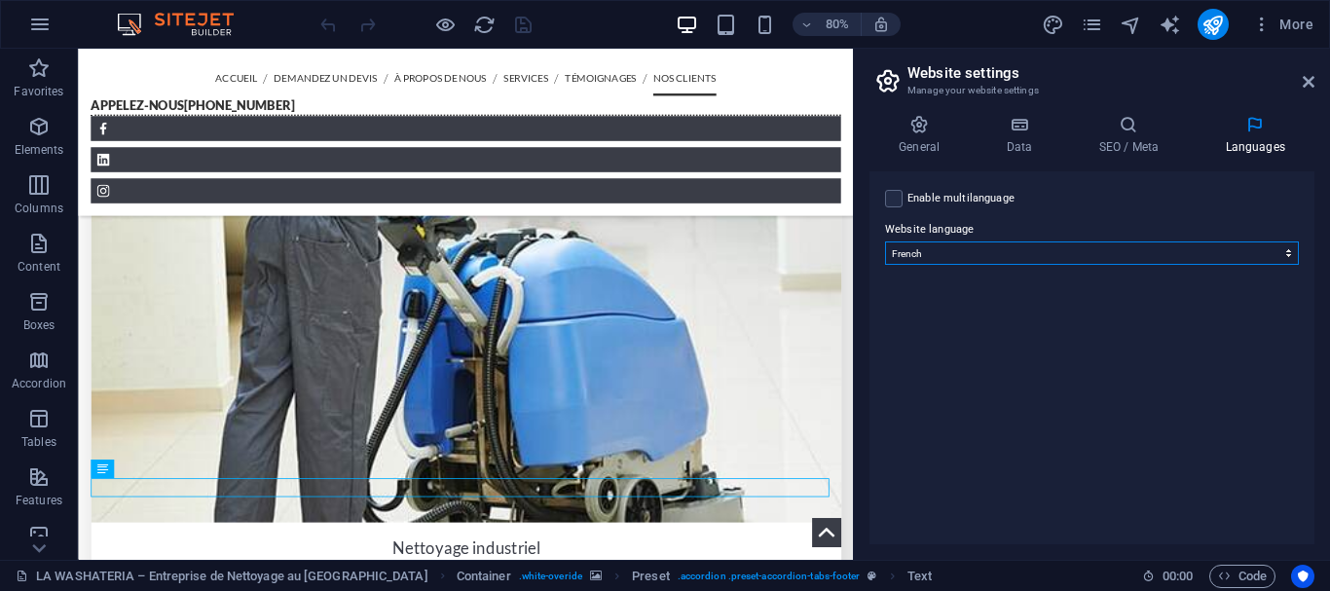
click at [977, 254] on select "Abkhazian Afar Afrikaans Akan Albanian Amharic Arabic Aragonese Armenian Assame…" at bounding box center [1092, 252] width 414 height 23
click at [1260, 28] on icon "button" at bounding box center [1261, 24] width 19 height 19
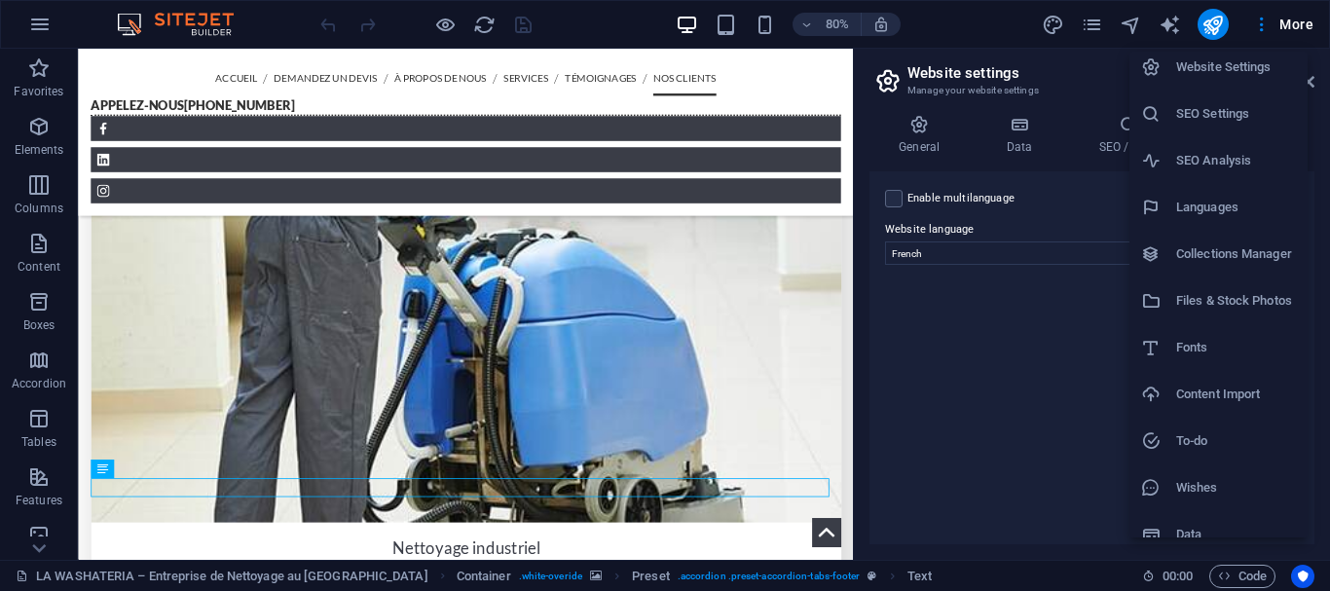
scroll to position [0, 0]
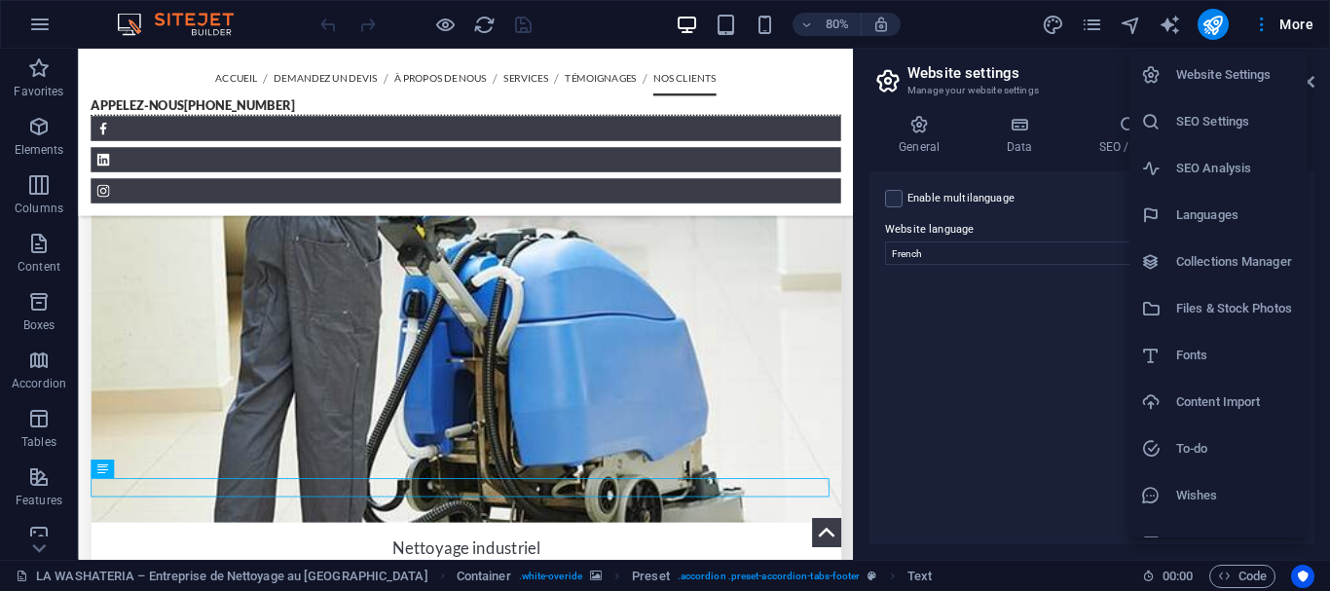
click at [1221, 165] on h6 "SEO Analysis" at bounding box center [1236, 168] width 120 height 23
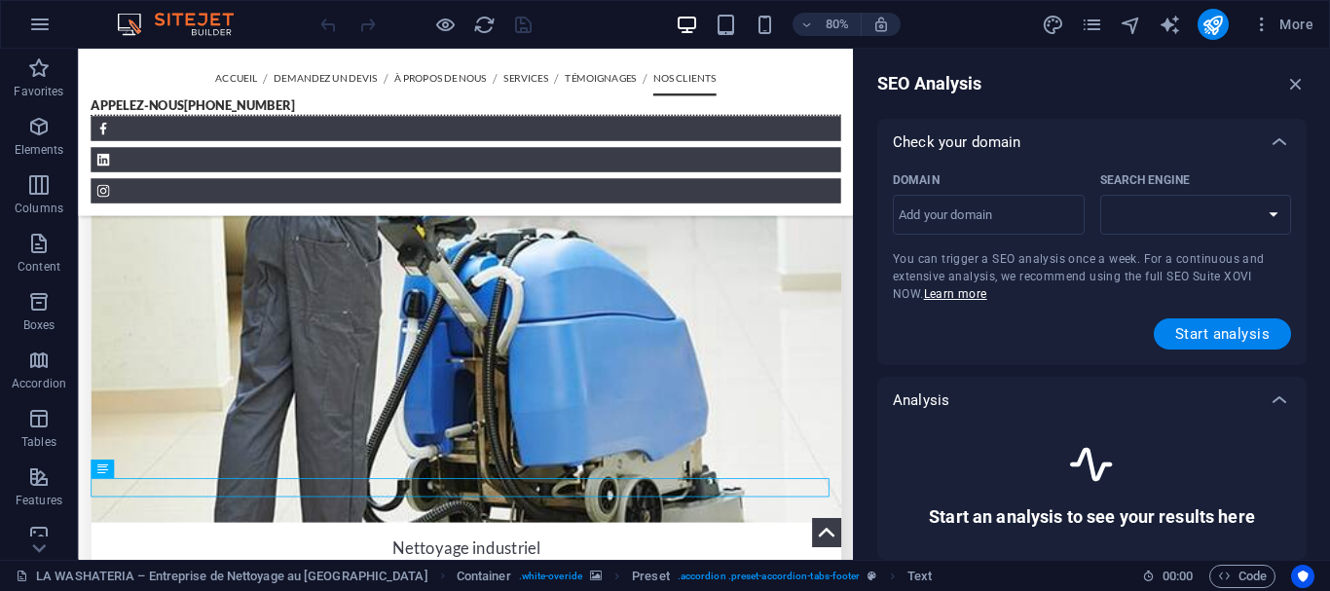
select select "[DOMAIN_NAME]"
click at [1039, 214] on input "Domain ​" at bounding box center [989, 215] width 192 height 31
click at [1210, 326] on span "Start analysis" at bounding box center [1222, 334] width 94 height 16
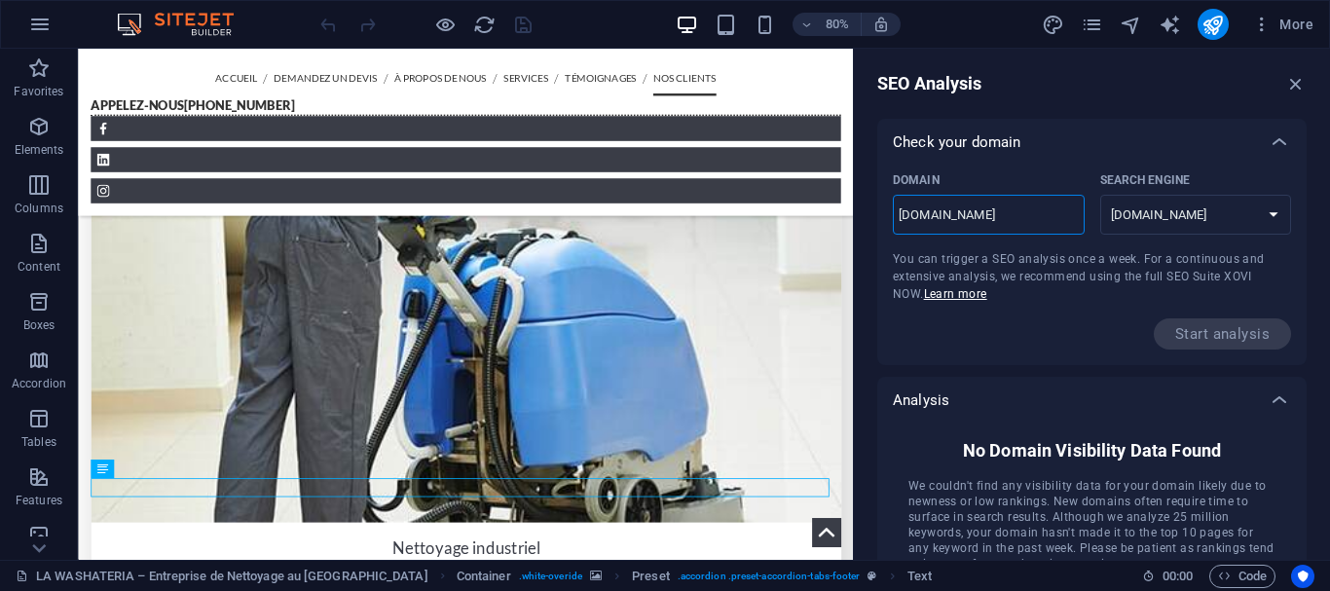
click at [900, 220] on input "[DOMAIN_NAME]" at bounding box center [989, 215] width 192 height 31
click at [1149, 205] on select "[DOMAIN_NAME] [DOMAIN_NAME] [DOMAIN_NAME] [DOMAIN_NAME] [DOMAIN_NAME] [DOMAIN_N…" at bounding box center [1196, 215] width 192 height 40
click at [1035, 222] on input "[DOMAIN_NAME]" at bounding box center [989, 215] width 192 height 31
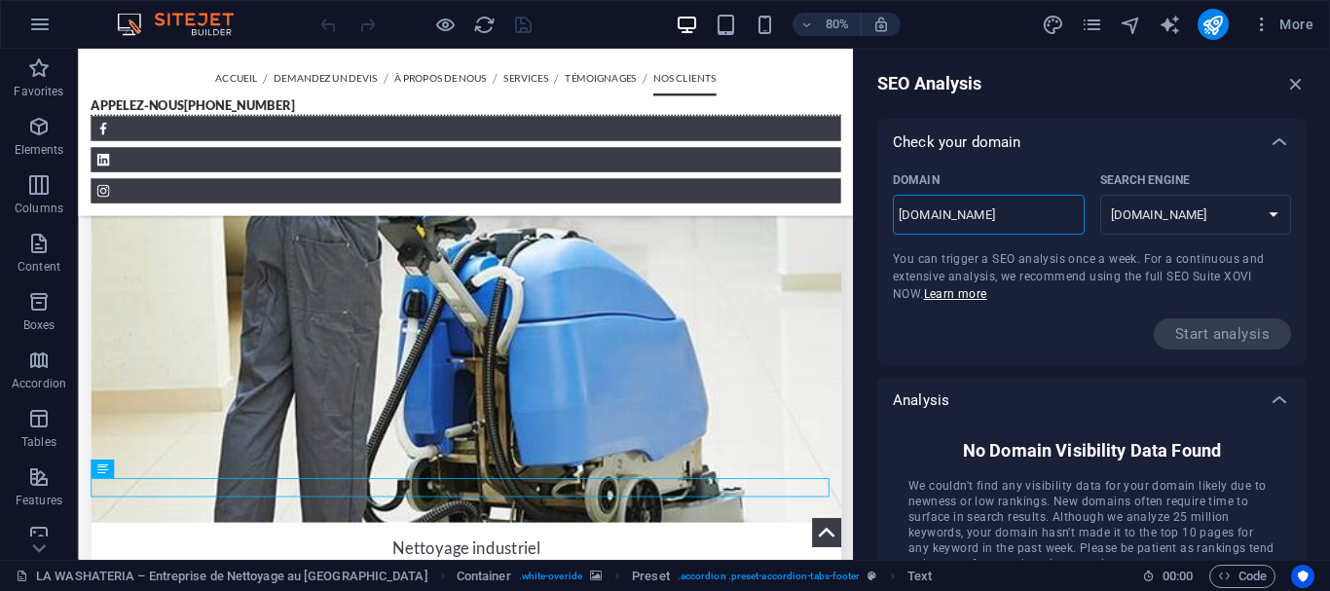
click at [1035, 222] on input "[DOMAIN_NAME]" at bounding box center [989, 215] width 192 height 31
type input "[DOMAIN_NAME]"
click at [1172, 217] on select "[DOMAIN_NAME] [DOMAIN_NAME] [DOMAIN_NAME] [DOMAIN_NAME] [DOMAIN_NAME] [DOMAIN_N…" at bounding box center [1196, 215] width 192 height 40
select select "[DOMAIN_NAME]"
click at [1100, 195] on select "[DOMAIN_NAME] [DOMAIN_NAME] [DOMAIN_NAME] [DOMAIN_NAME] [DOMAIN_NAME] [DOMAIN_N…" at bounding box center [1196, 215] width 192 height 40
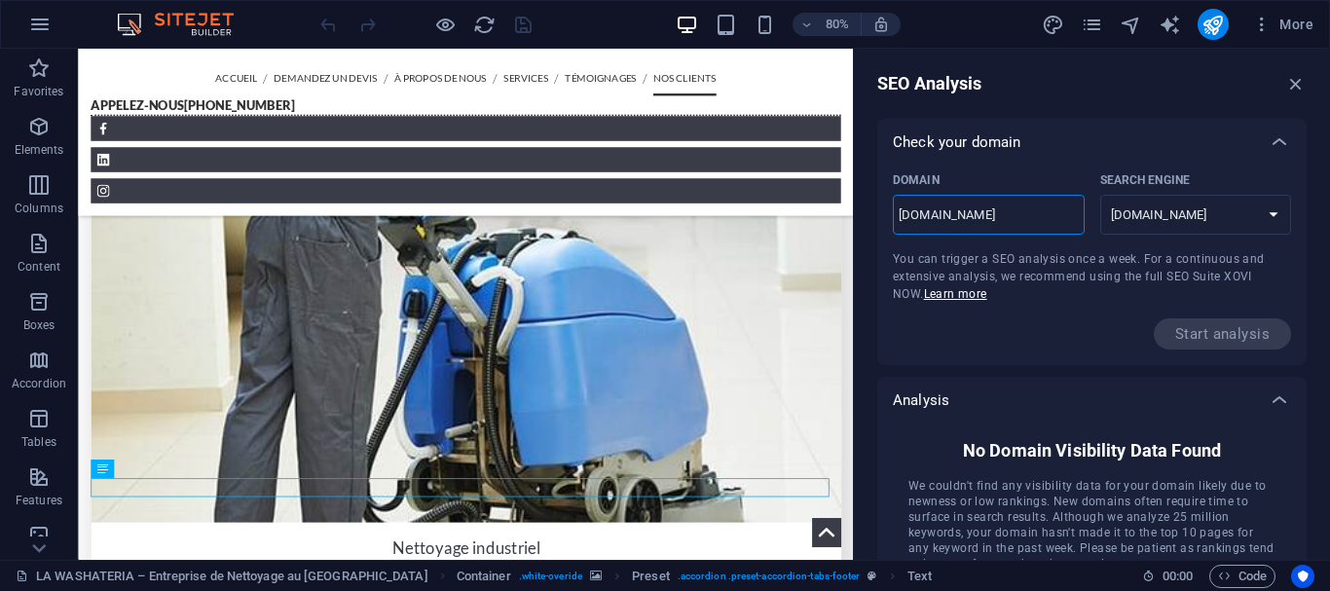
click at [980, 218] on input "[DOMAIN_NAME]" at bounding box center [989, 215] width 192 height 31
select select "[DOMAIN_NAME]"
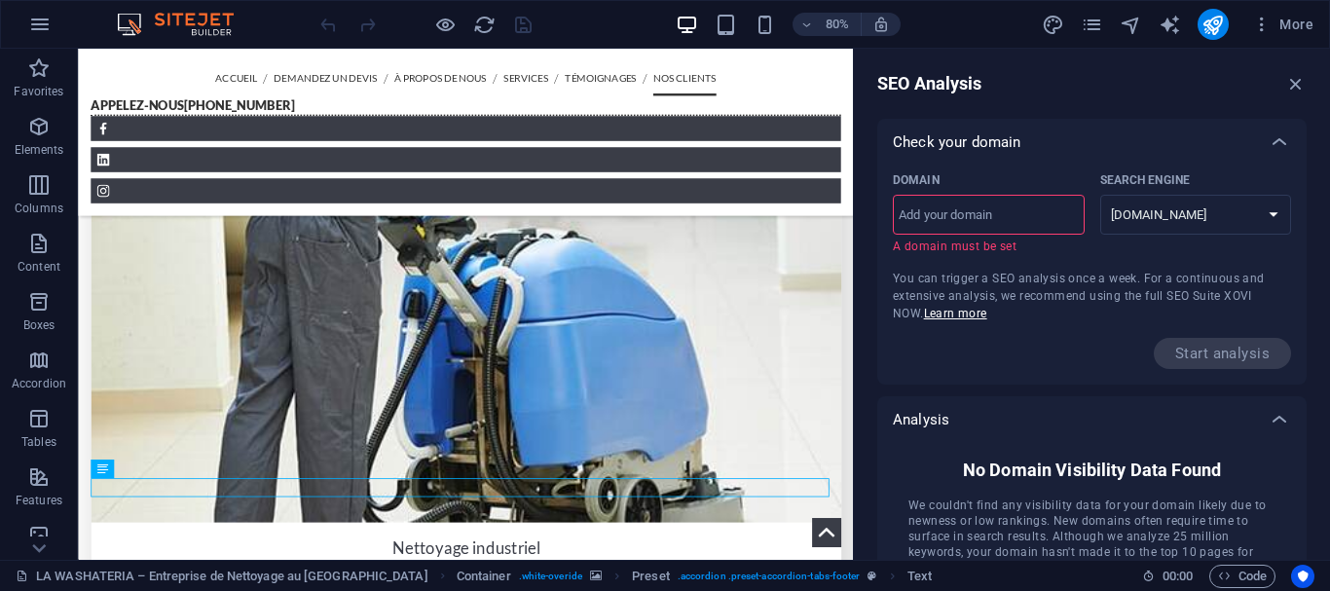
click at [1283, 98] on div "SEO Analysis Check your domain Domain ​ A domain must be set Search Engine [DOM…" at bounding box center [1092, 304] width 476 height 511
click at [1291, 91] on icon "button" at bounding box center [1295, 83] width 21 height 21
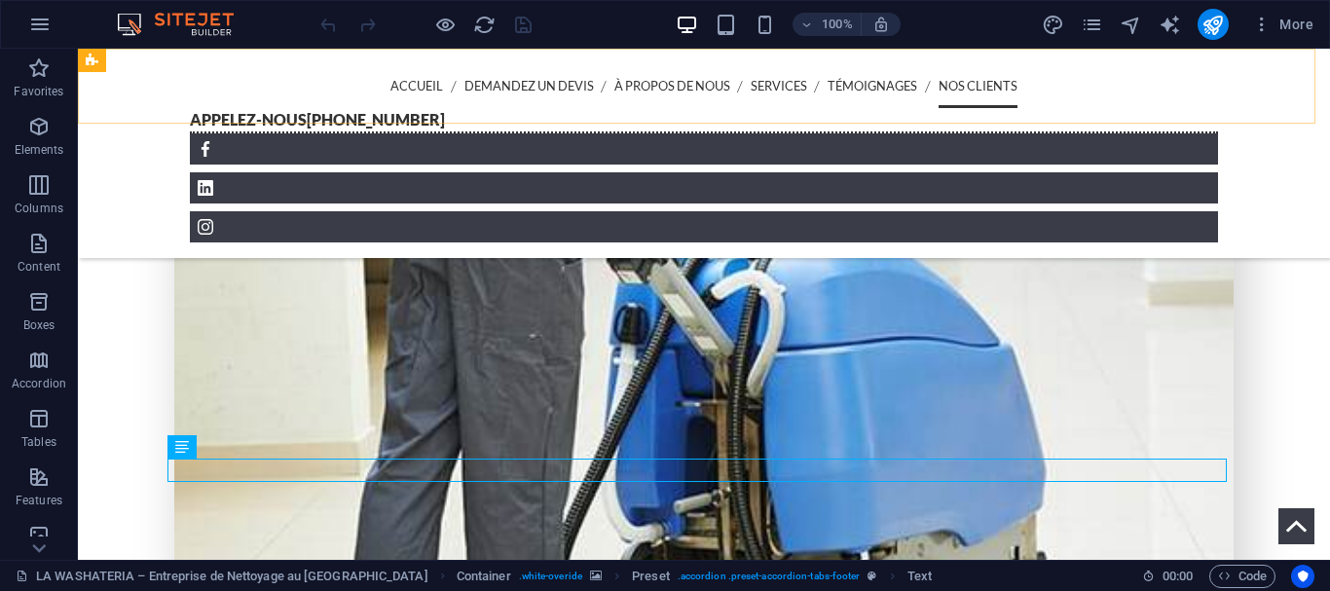
scroll to position [6179, 0]
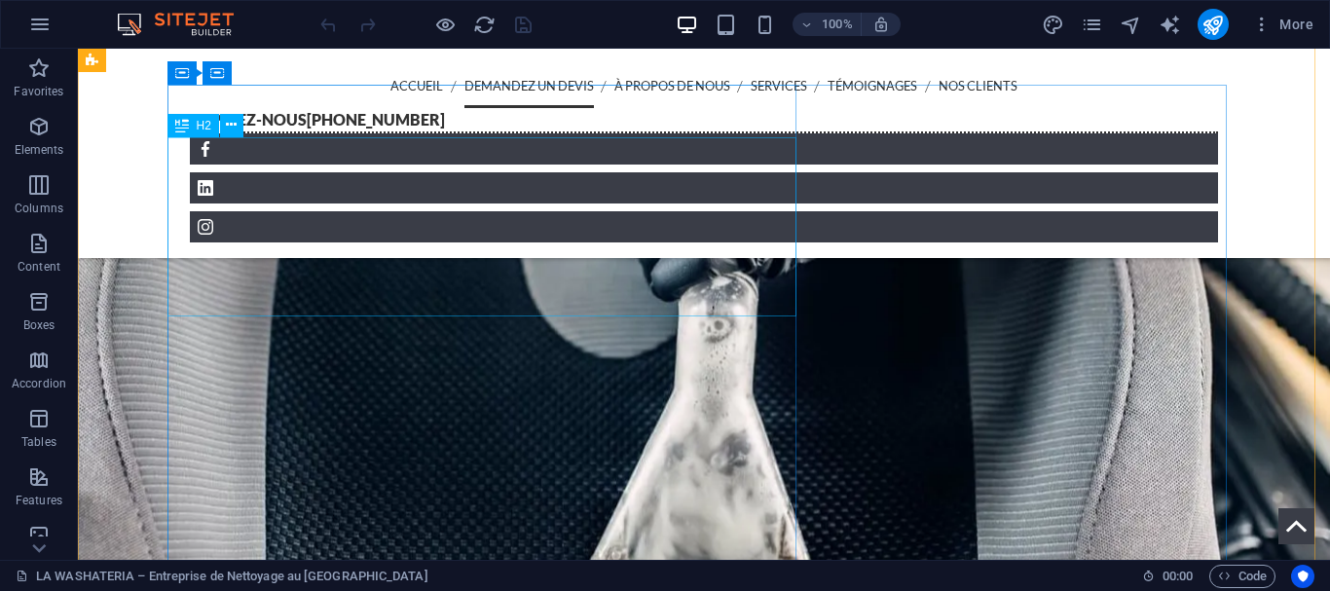
scroll to position [758, 0]
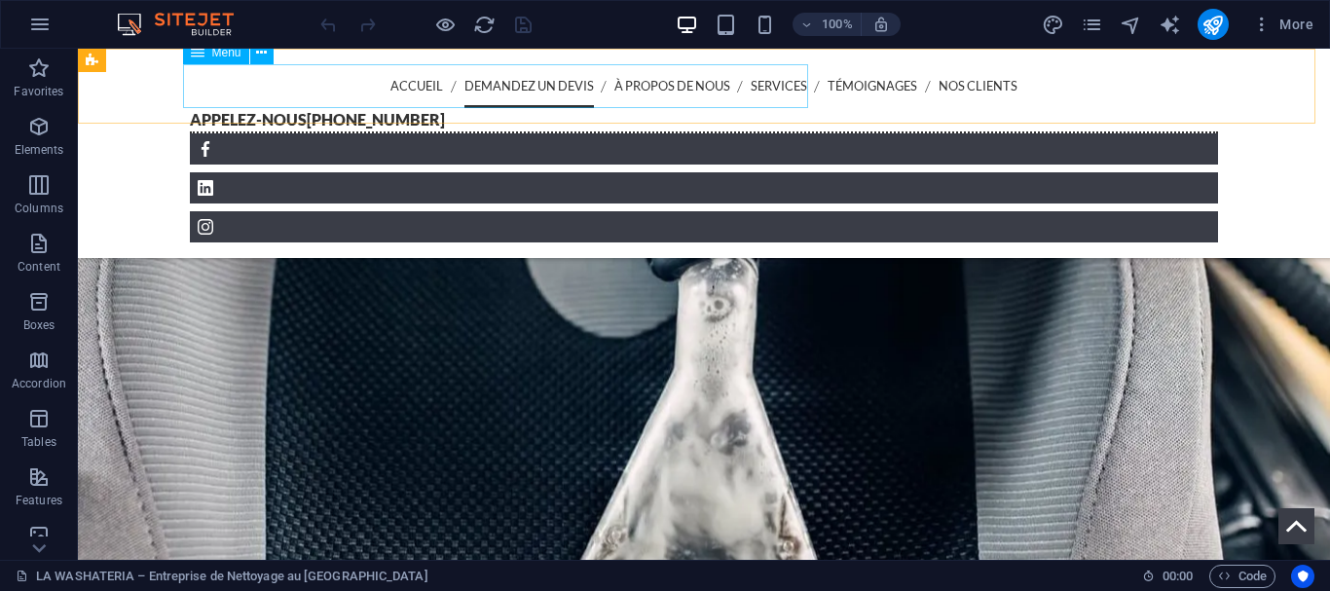
click at [350, 92] on nav "Accueil Demandez un devis À propos de nous Services Témoignages Nos clients" at bounding box center [704, 86] width 1028 height 44
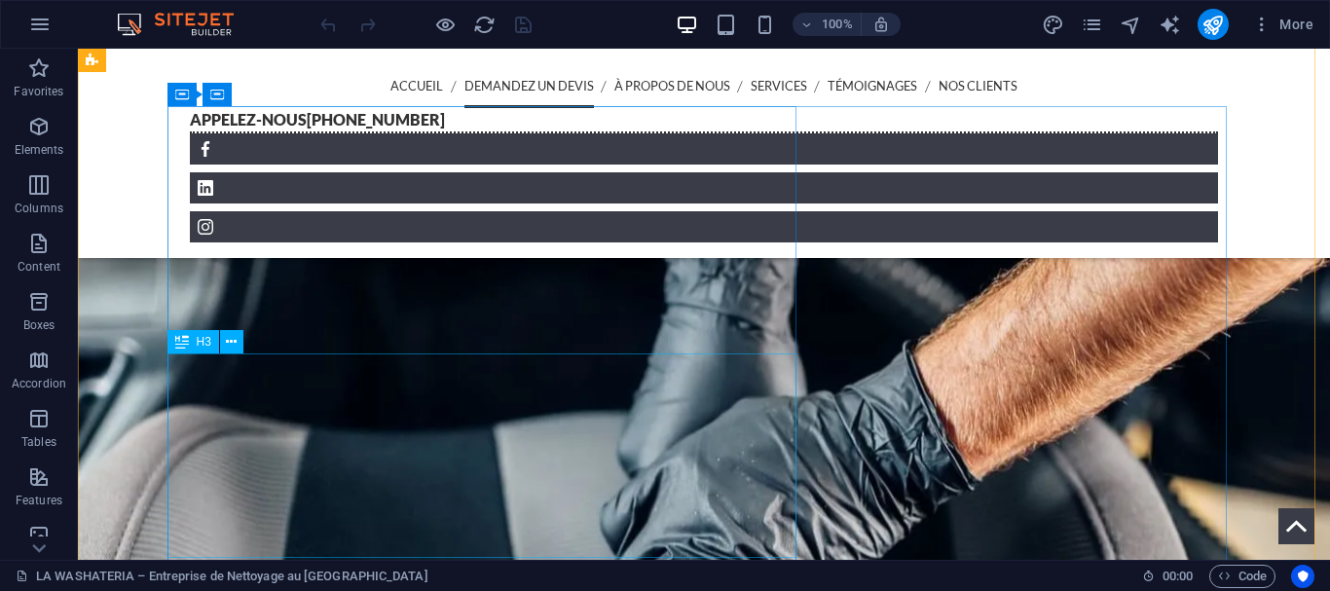
scroll to position [746, 0]
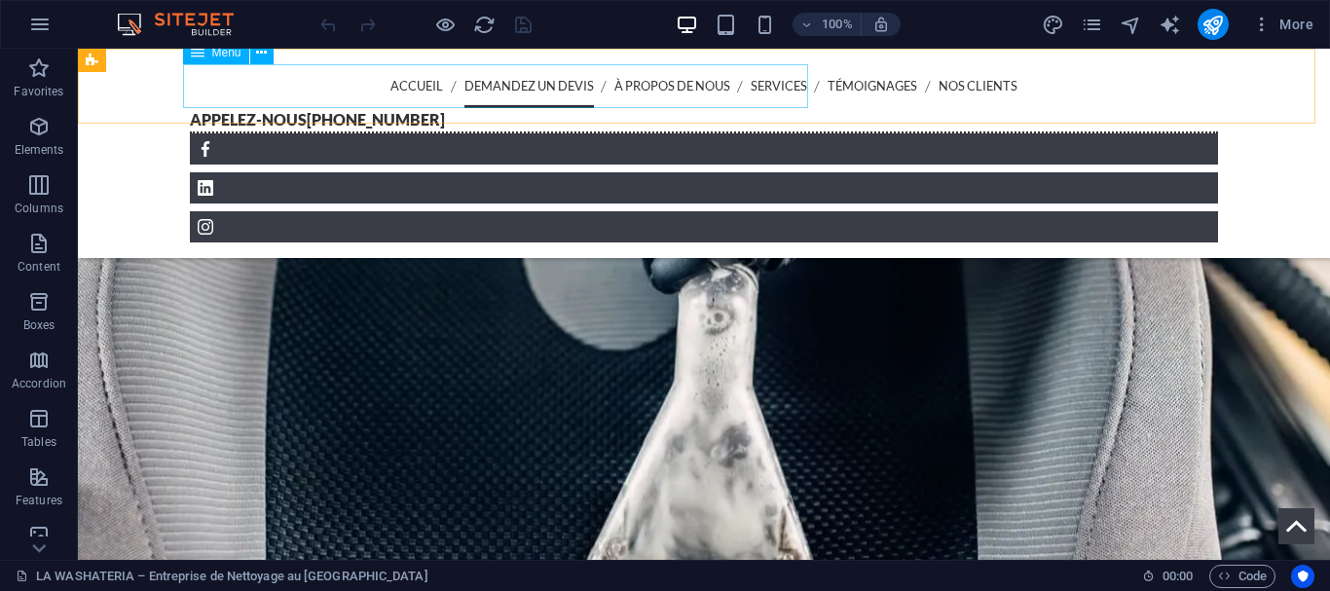
click at [312, 92] on nav "Accueil Demandez un devis À propos de nous Services Témoignages Nos clients" at bounding box center [704, 86] width 1028 height 44
select select
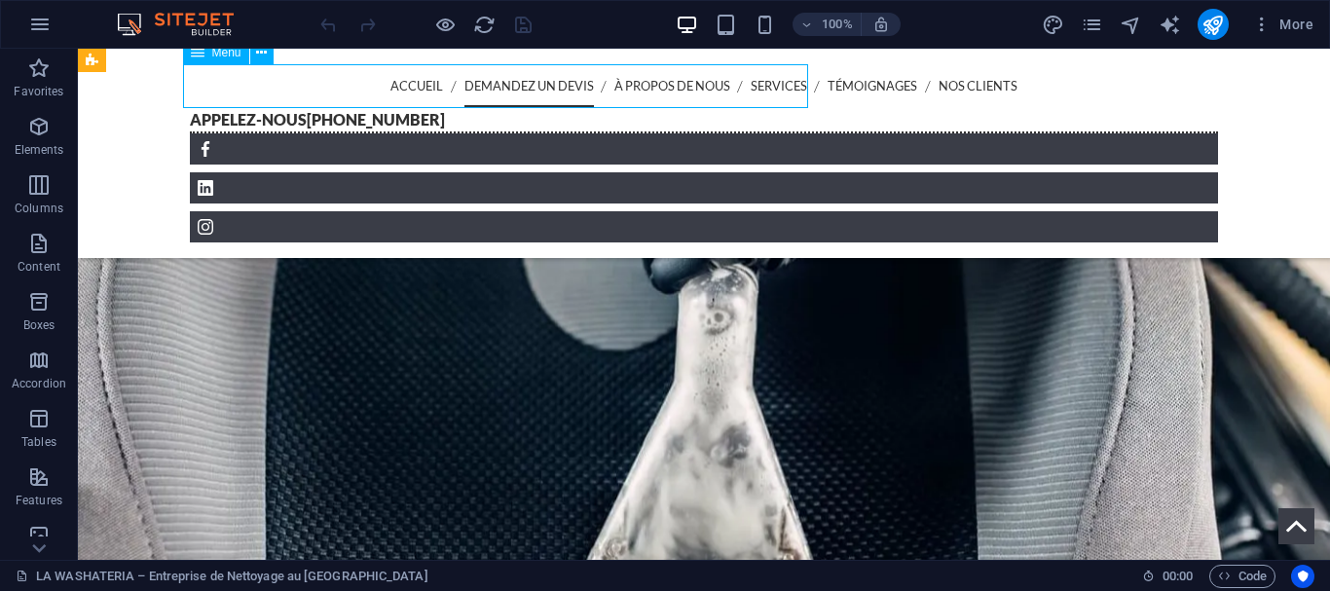
select select
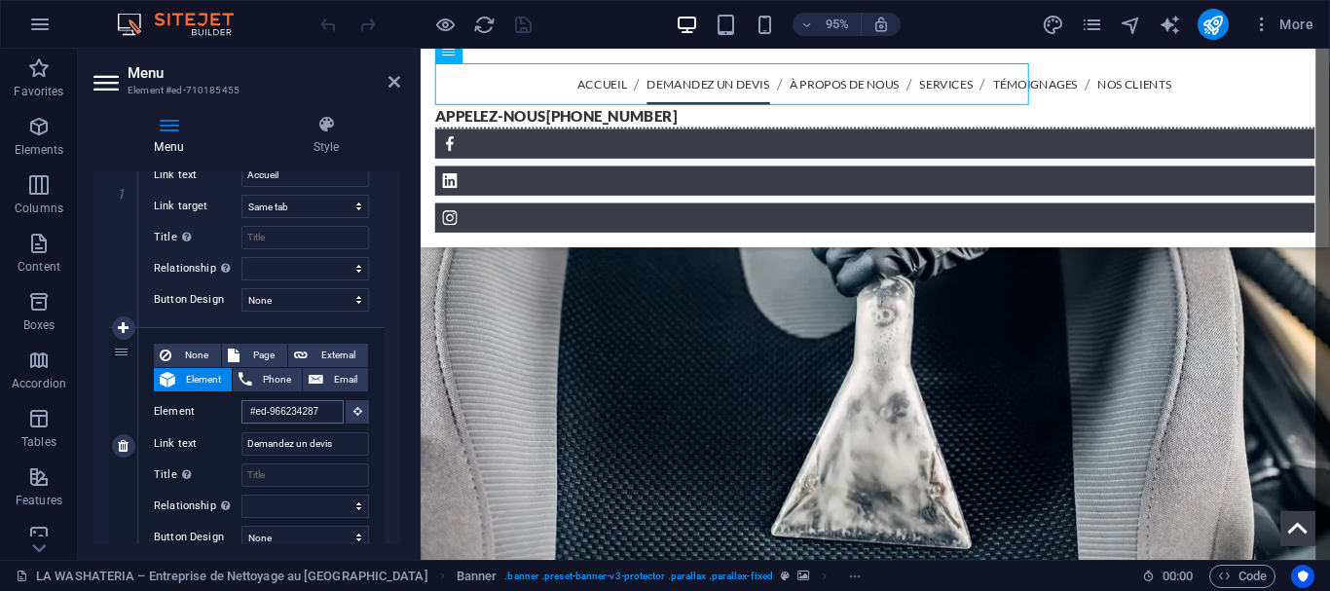
scroll to position [705, 0]
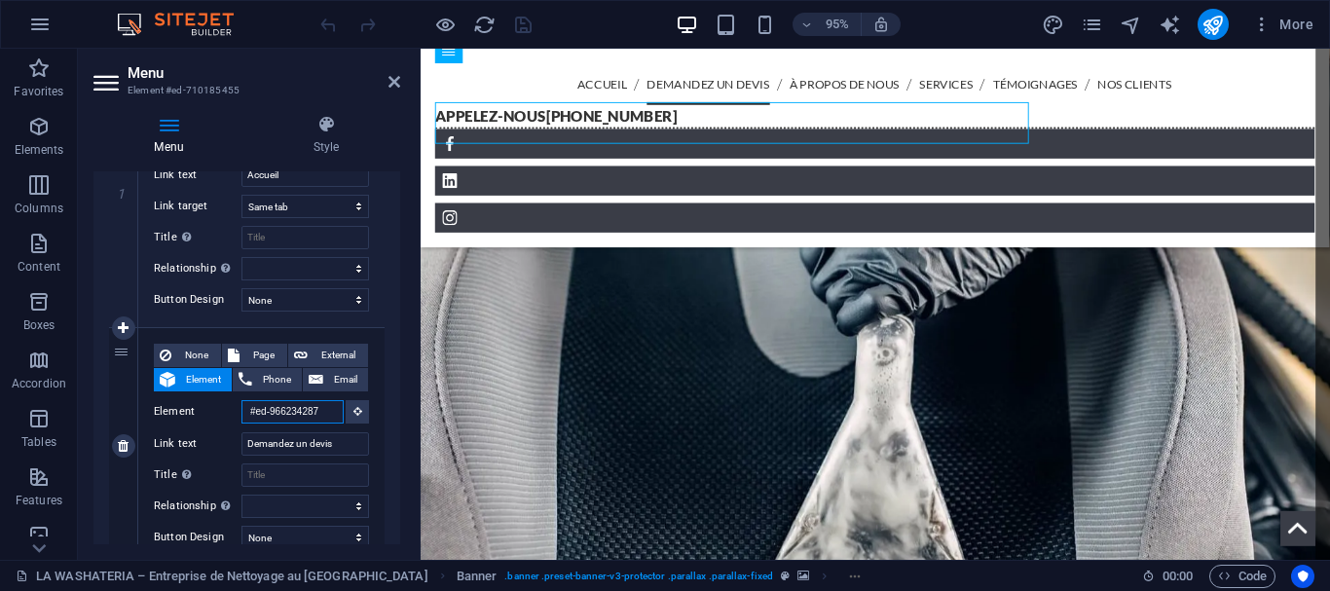
click at [317, 401] on input "#ed-966234287" at bounding box center [292, 411] width 102 height 23
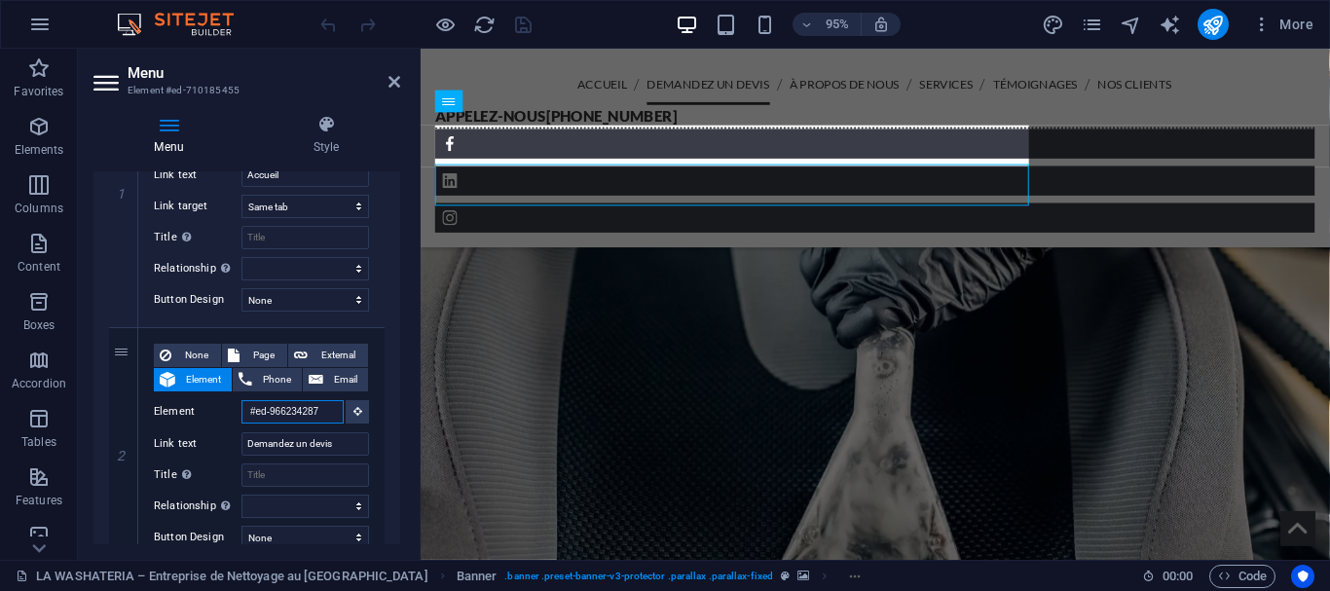
scroll to position [640, 0]
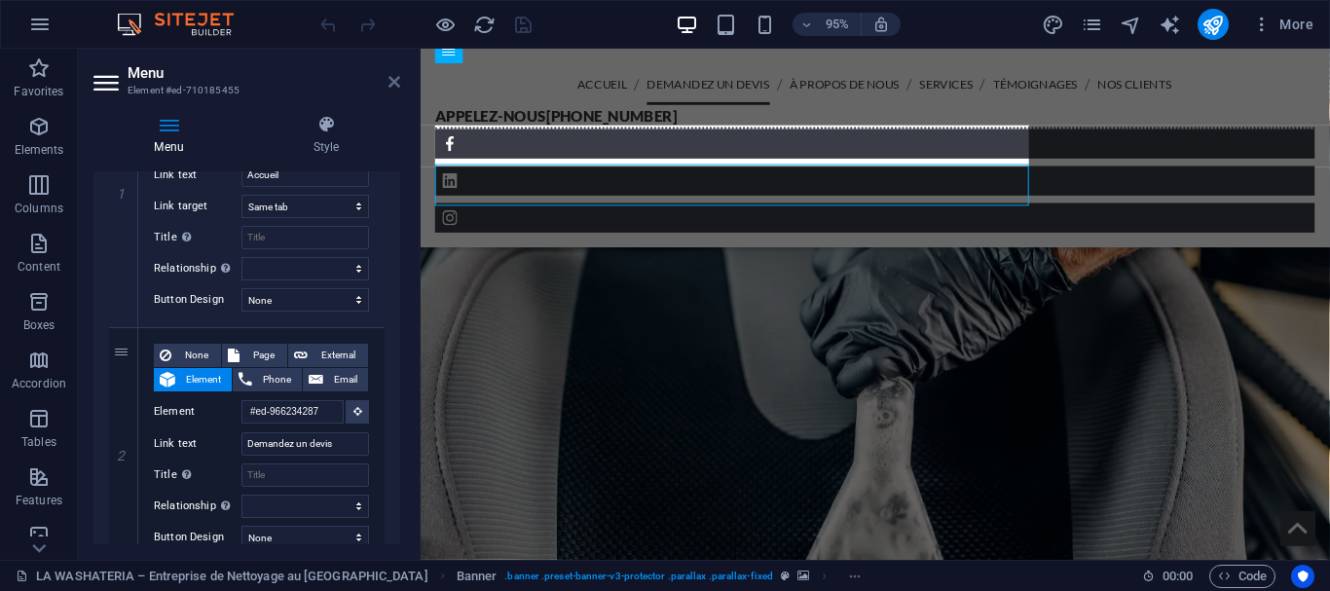
click at [394, 87] on icon at bounding box center [394, 82] width 12 height 16
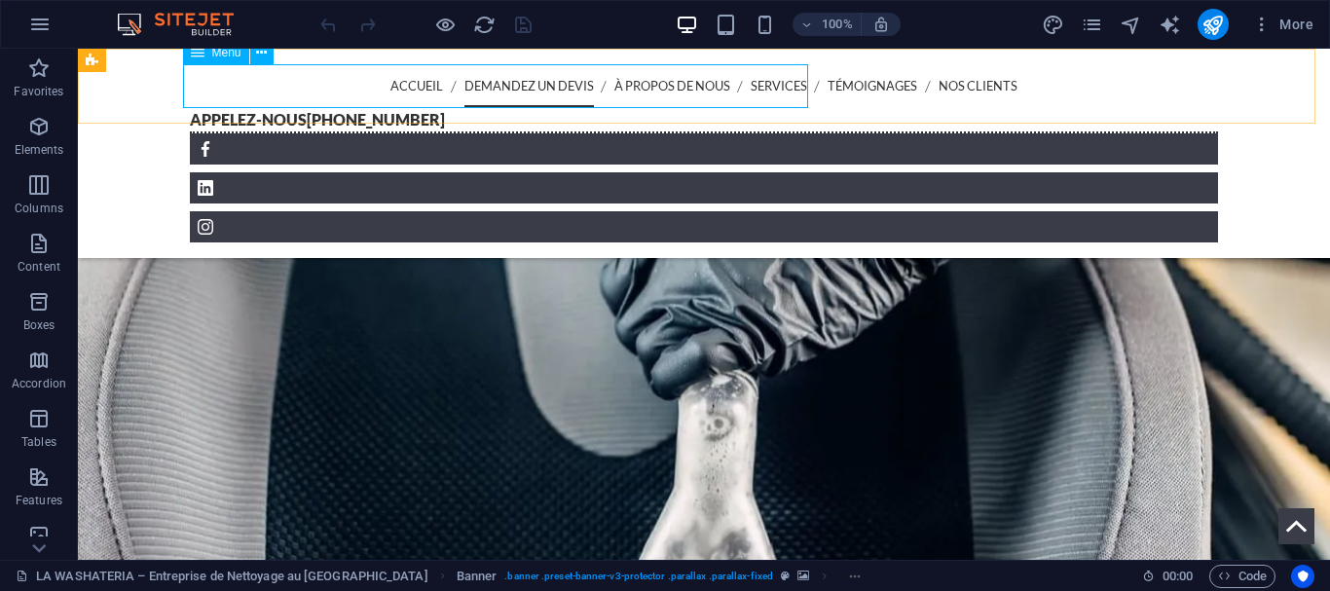
click at [454, 90] on nav "Accueil Demandez un devis À propos de nous Services Témoignages Nos clients" at bounding box center [704, 86] width 1028 height 44
select select
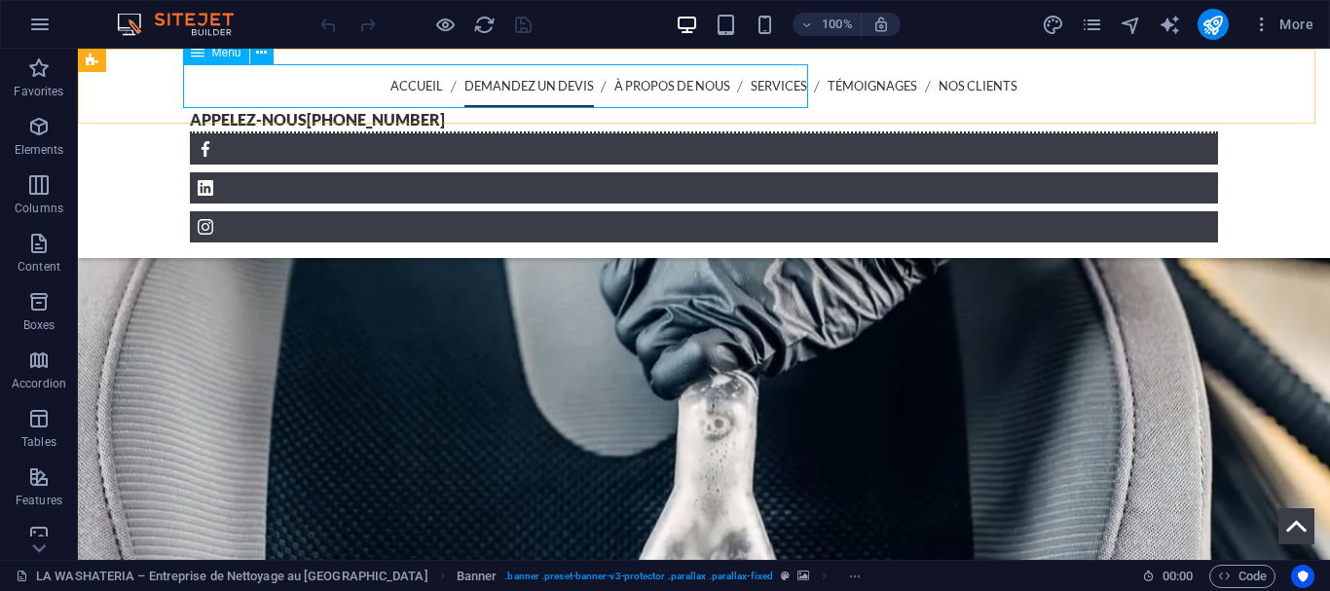
select select
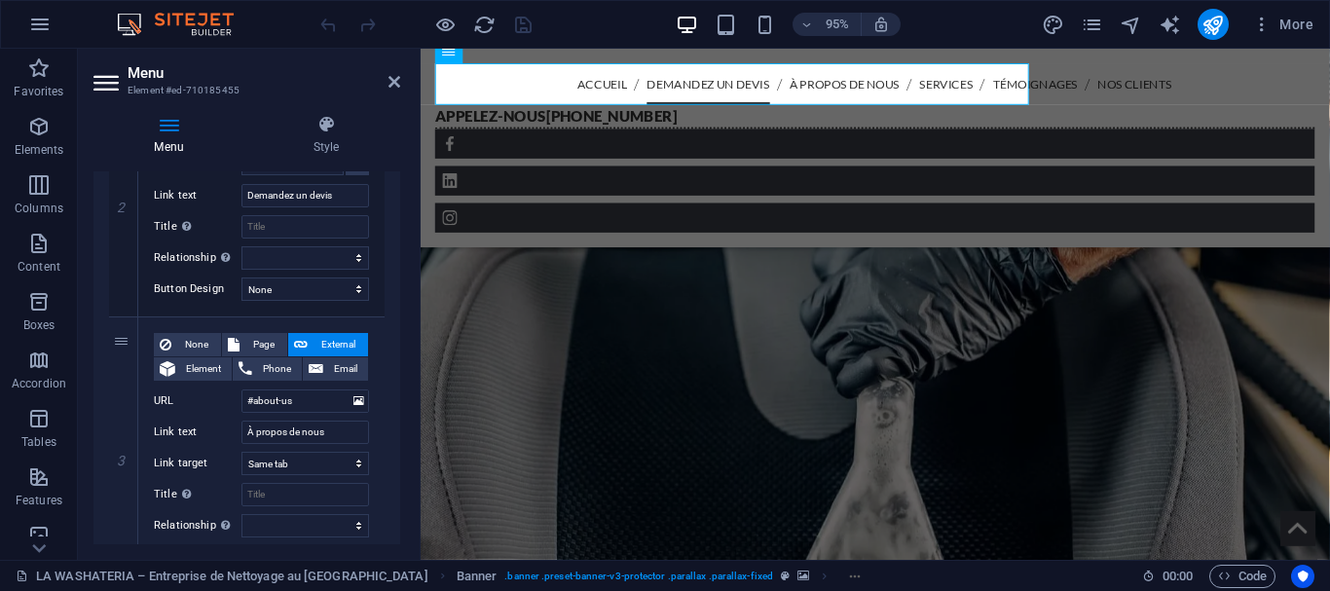
scroll to position [586, 0]
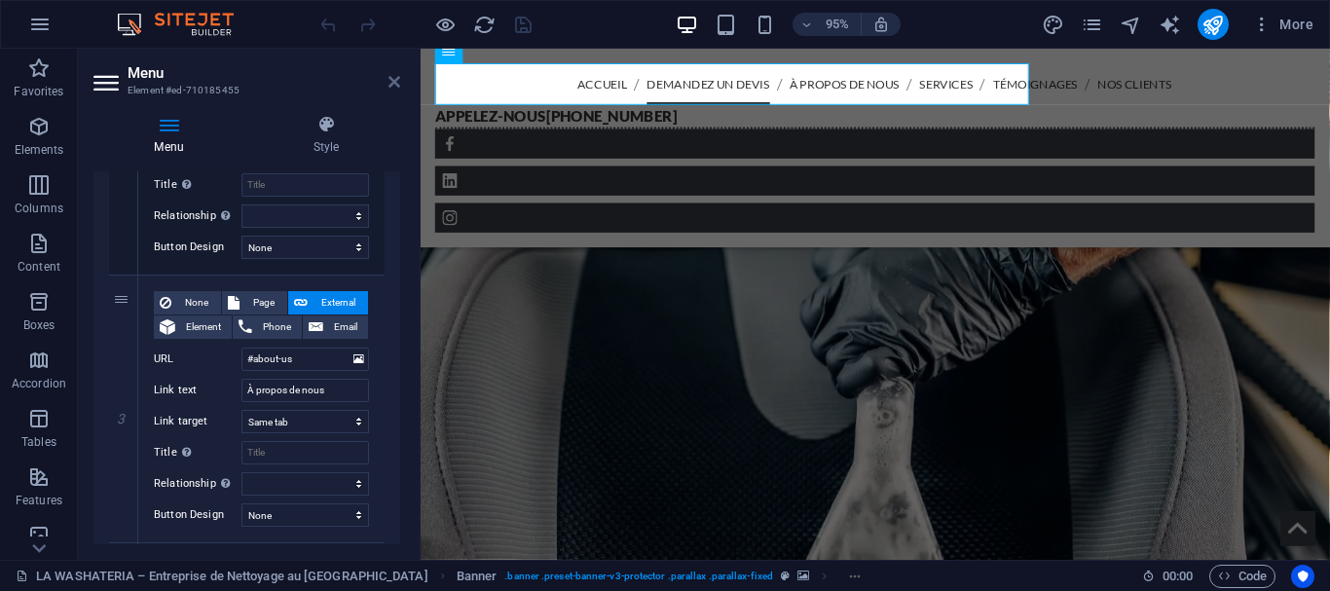
click at [396, 85] on icon at bounding box center [394, 82] width 12 height 16
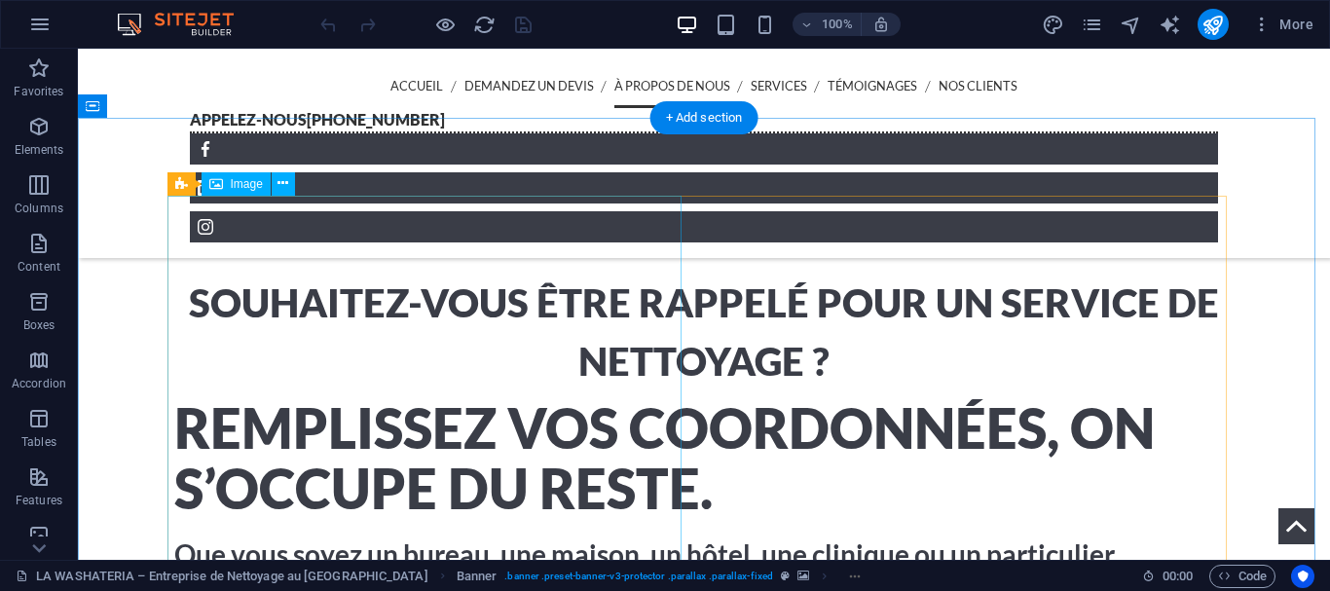
scroll to position [1314, 0]
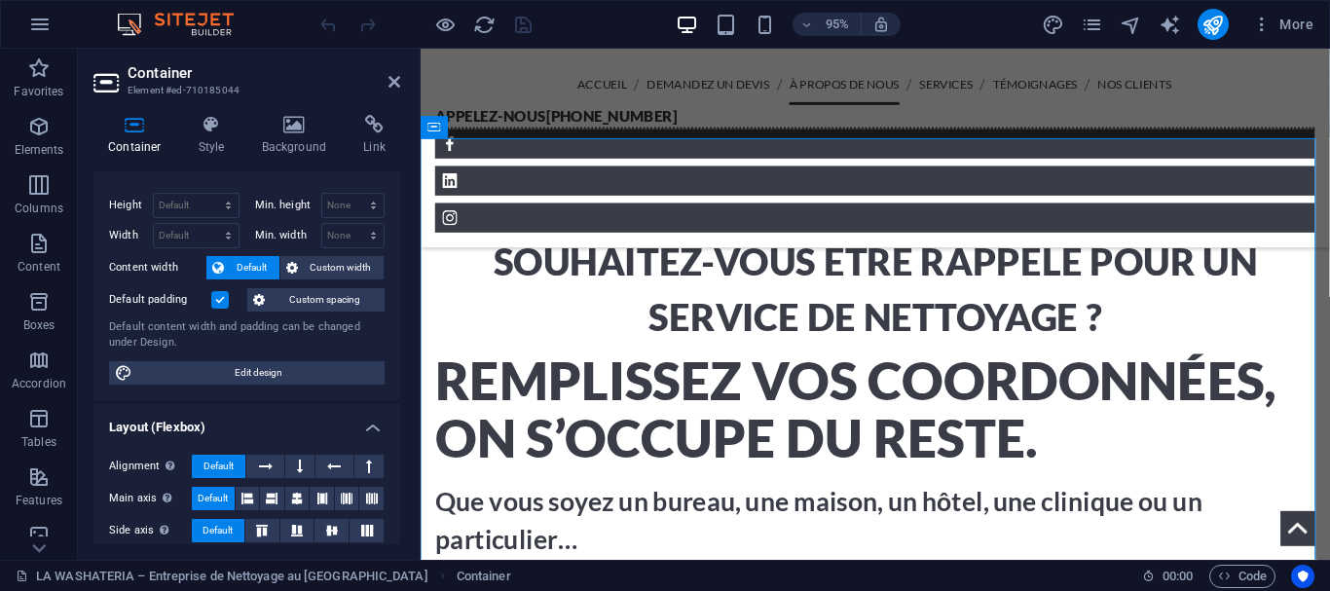
scroll to position [0, 0]
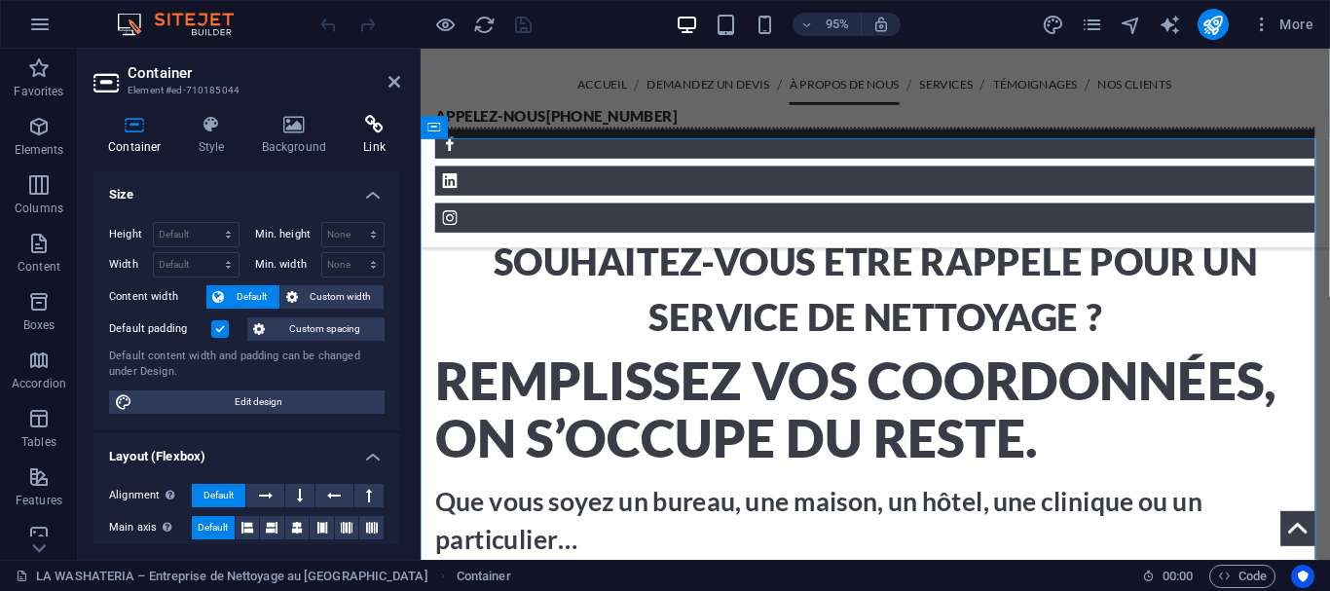
click at [373, 141] on h4 "Link" at bounding box center [375, 135] width 52 height 41
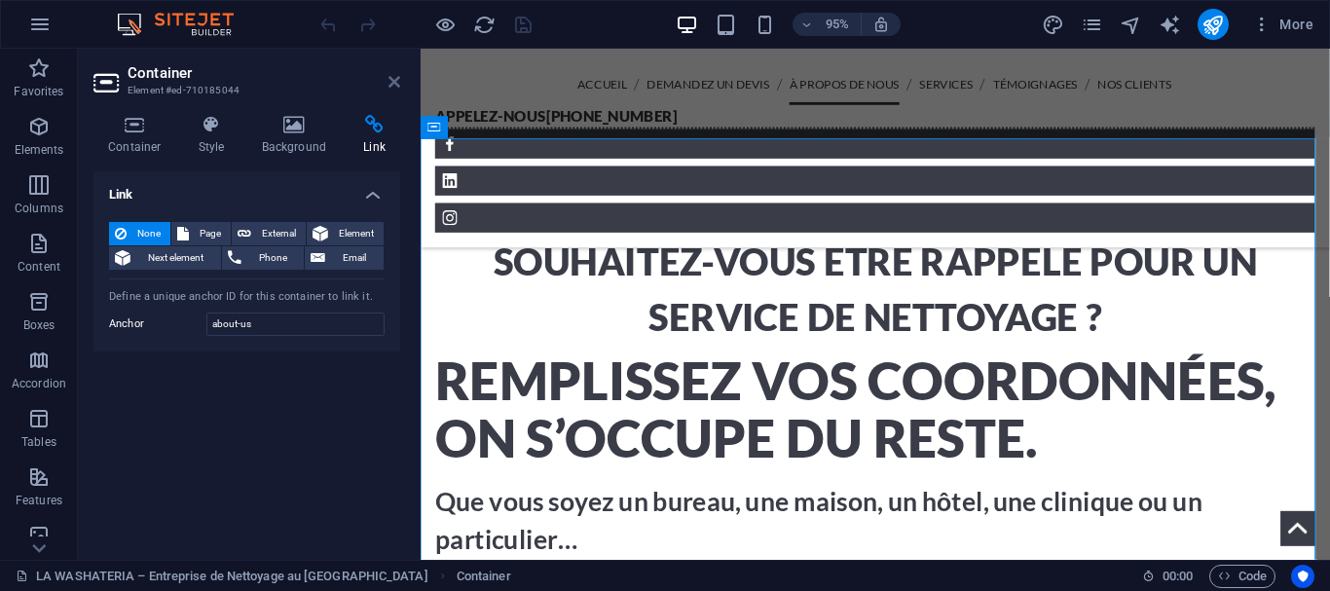
click at [388, 82] on icon at bounding box center [394, 82] width 12 height 16
click at [730, 82] on nav "Accueil Demandez un devis À propos de nous Services Témoignages Nos clients" at bounding box center [899, 86] width 926 height 44
select select
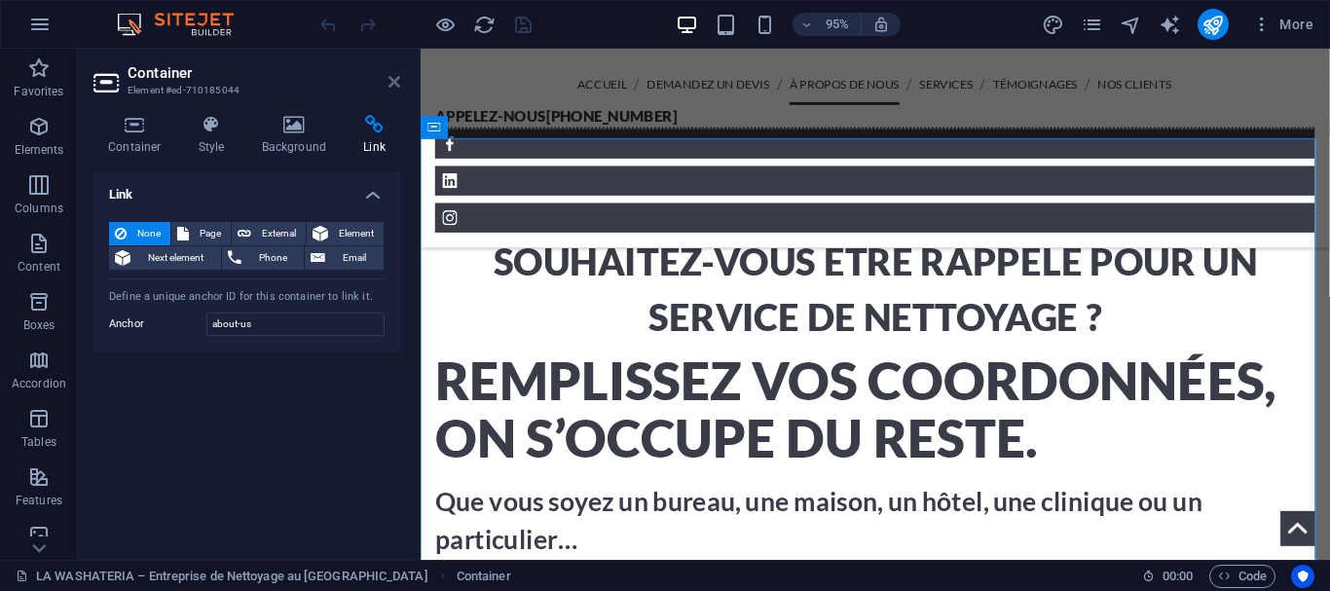
select select
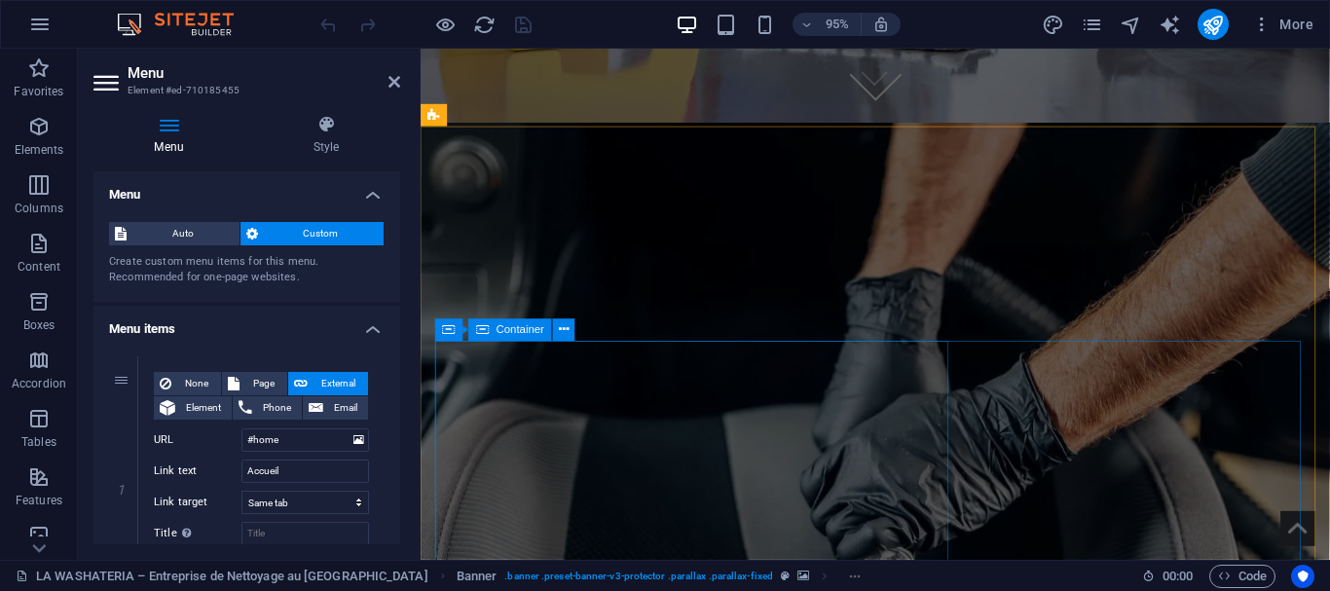
scroll to position [457, 0]
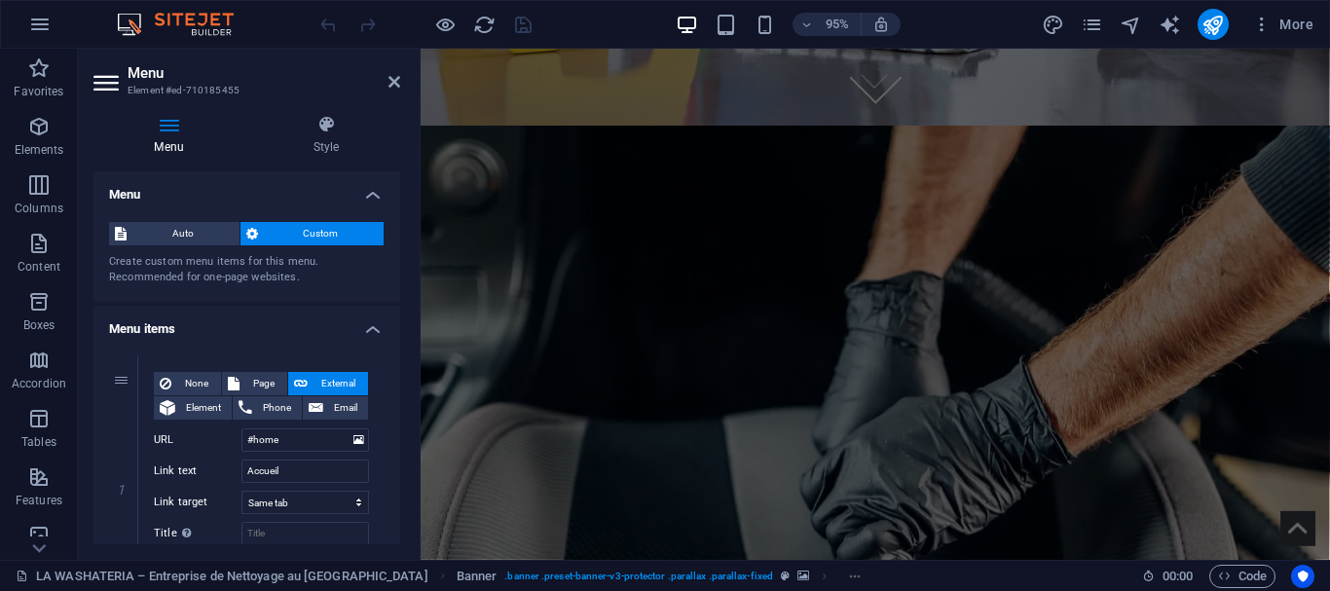
click at [436, 165] on figure at bounding box center [899, 565] width 957 height 870
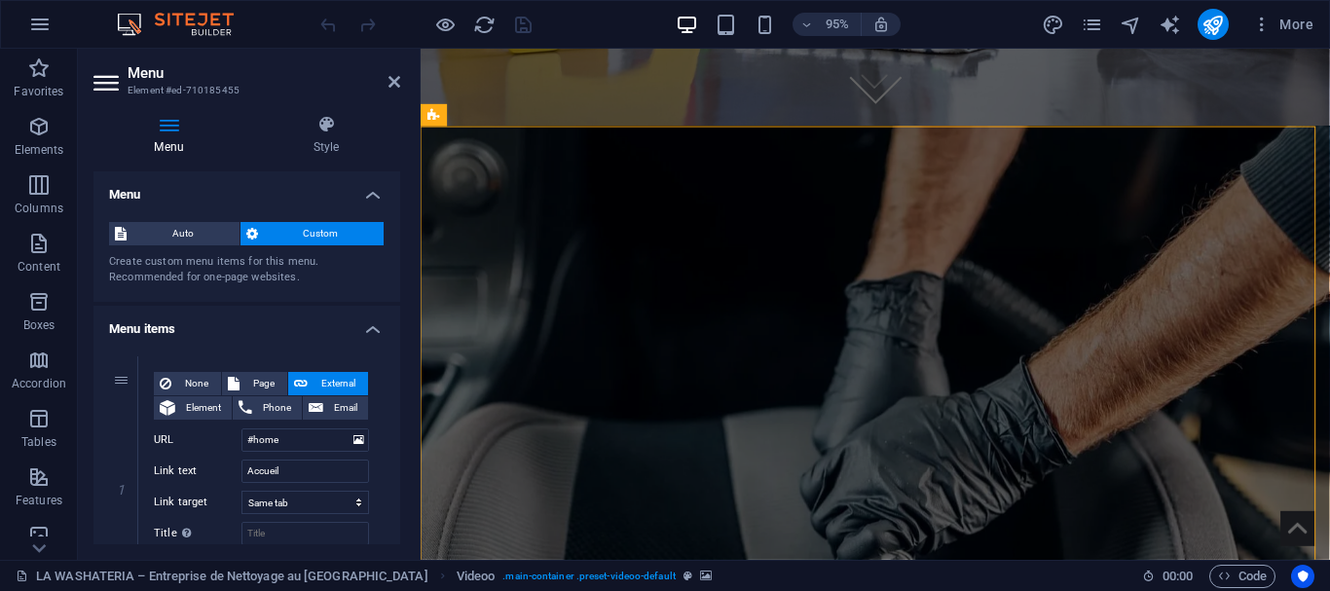
click at [436, 165] on figure at bounding box center [899, 565] width 957 height 870
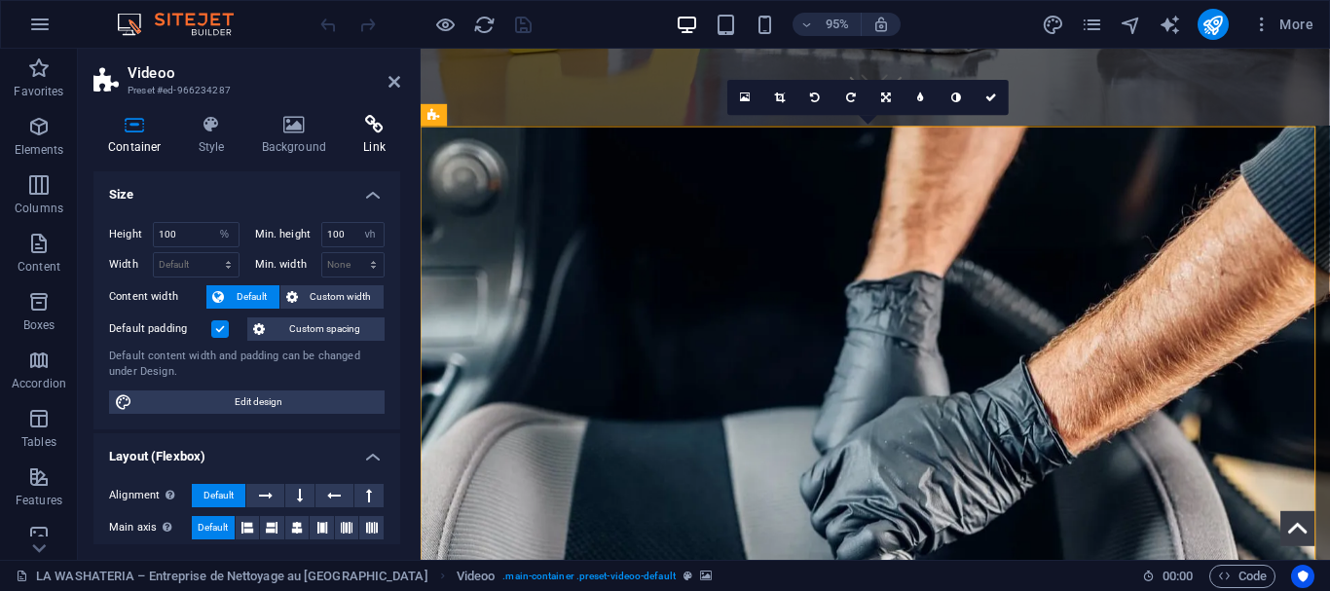
drag, startPoint x: 378, startPoint y: 137, endPoint x: 15, endPoint y: 116, distance: 363.7
click at [378, 137] on h4 "Link" at bounding box center [375, 135] width 52 height 41
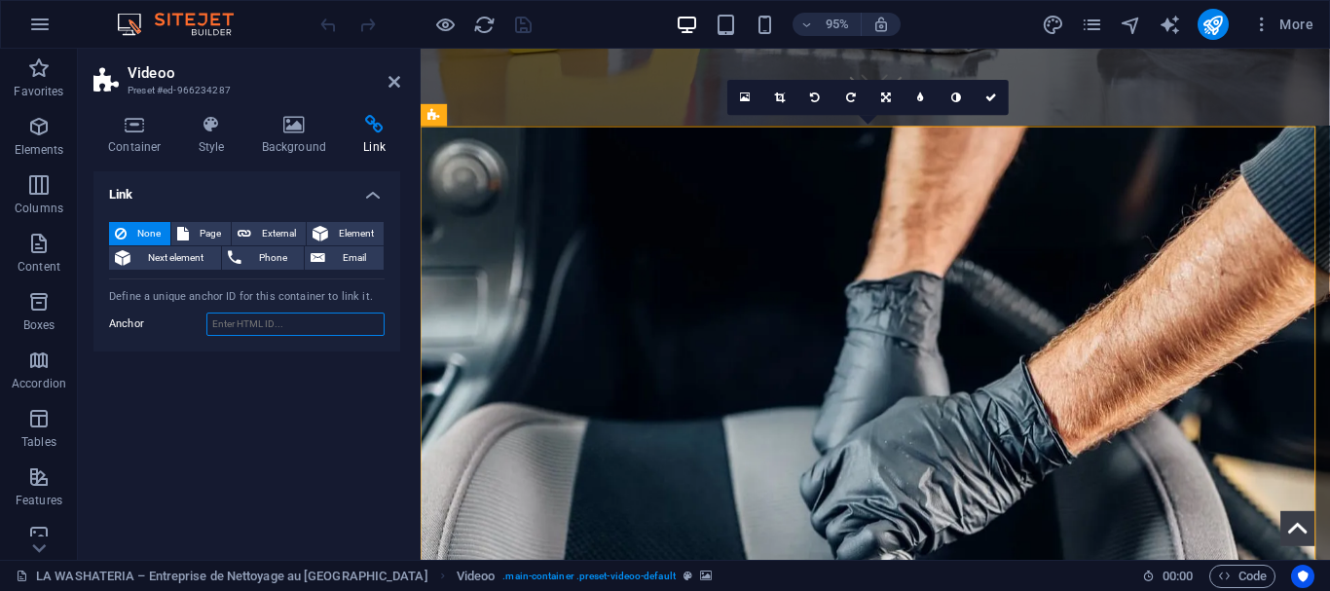
click at [279, 326] on input "Anchor" at bounding box center [295, 323] width 178 height 23
type input "get-quote"
click at [388, 82] on icon at bounding box center [394, 82] width 12 height 16
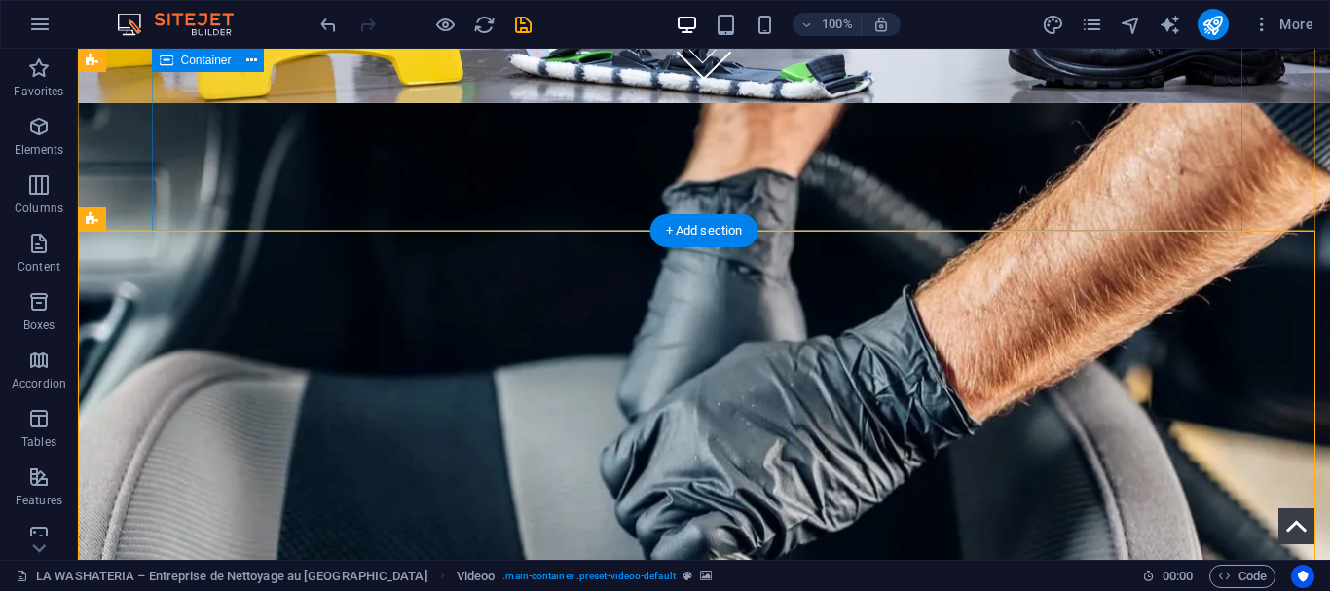
scroll to position [0, 0]
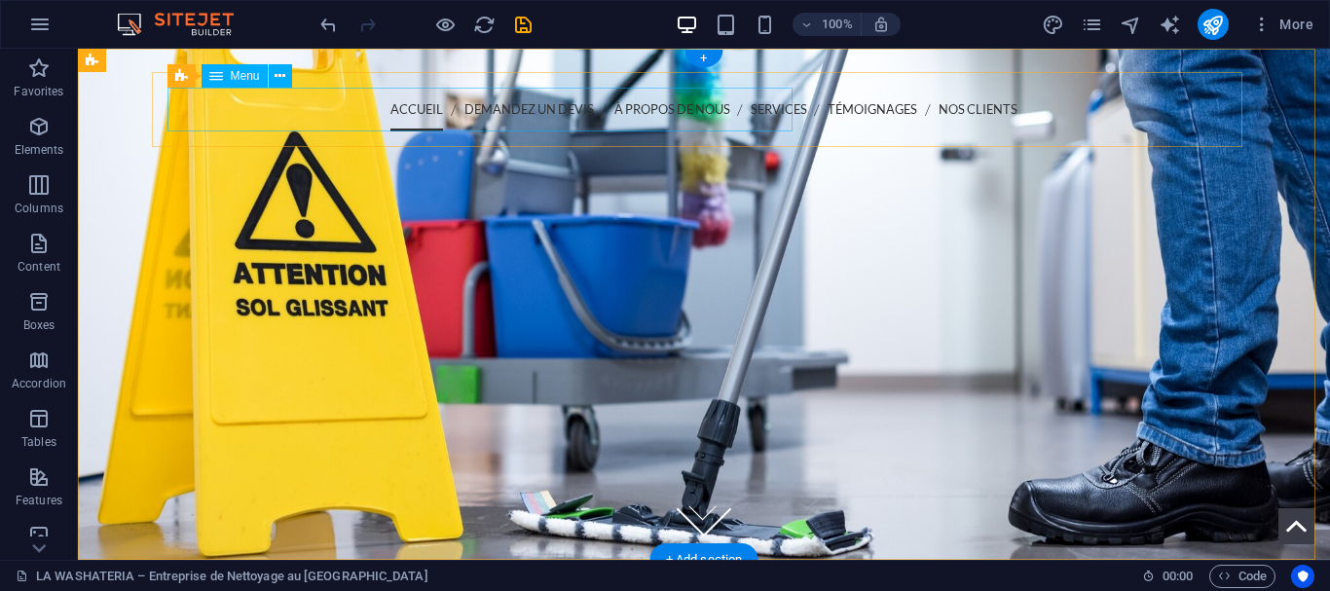
click at [303, 110] on nav "Accueil Demandez un devis À propos de nous Services Témoignages Nos clients" at bounding box center [703, 110] width 1059 height 44
select select
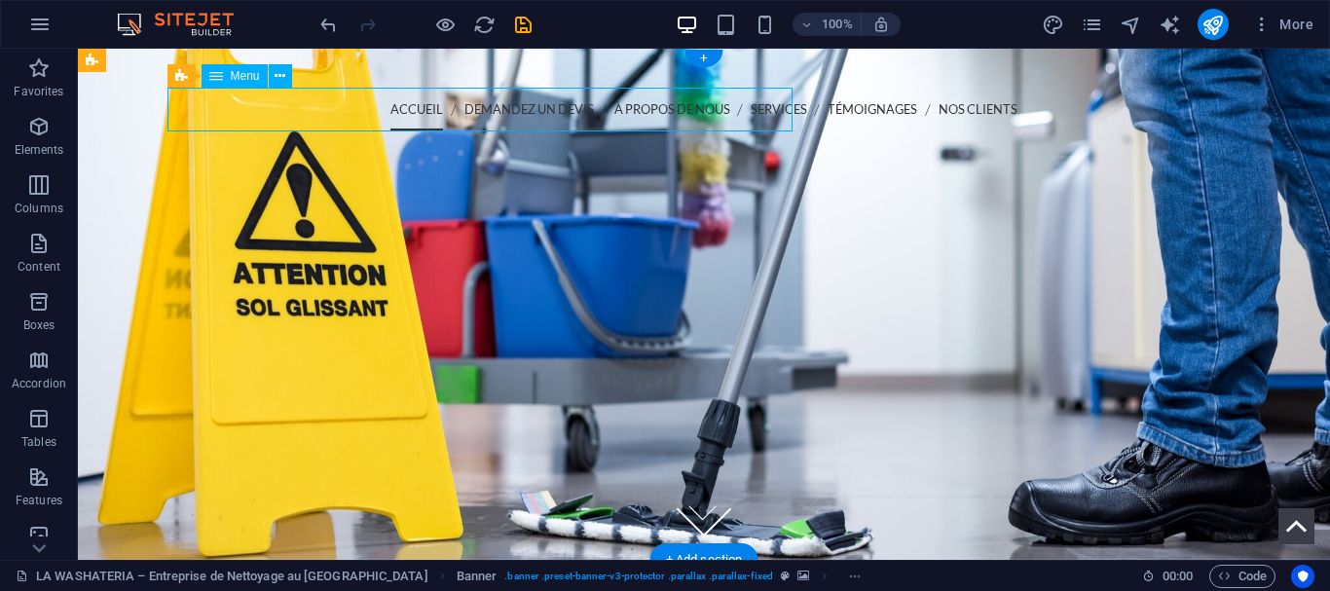
select select
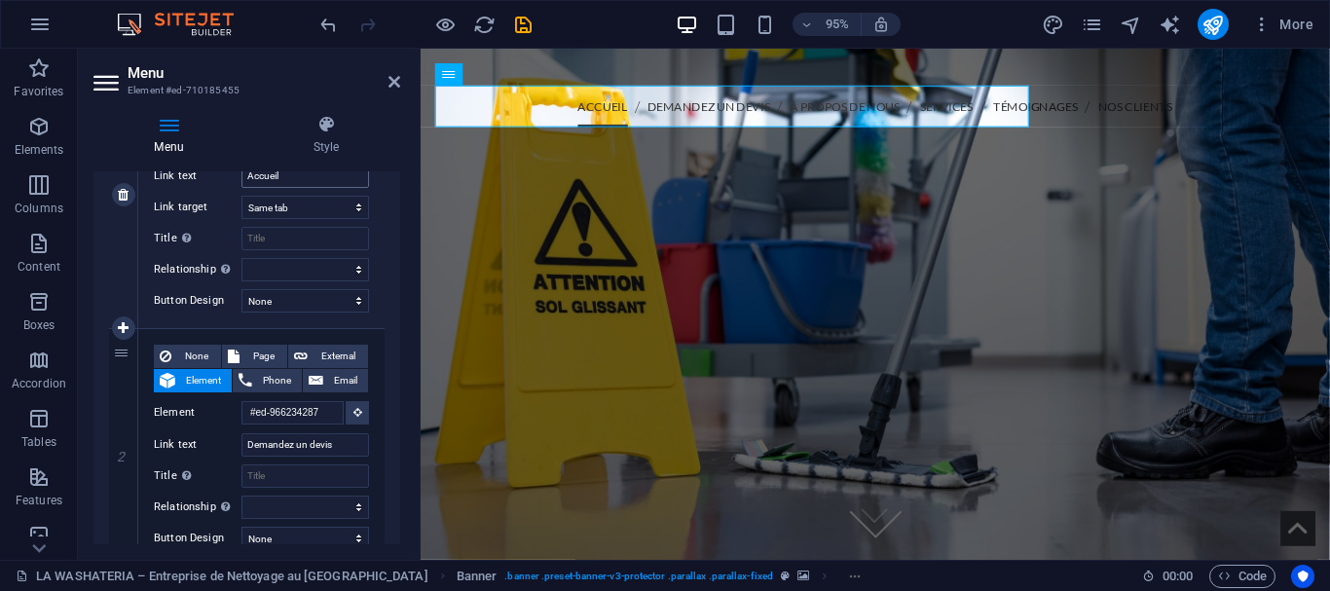
scroll to position [339, 0]
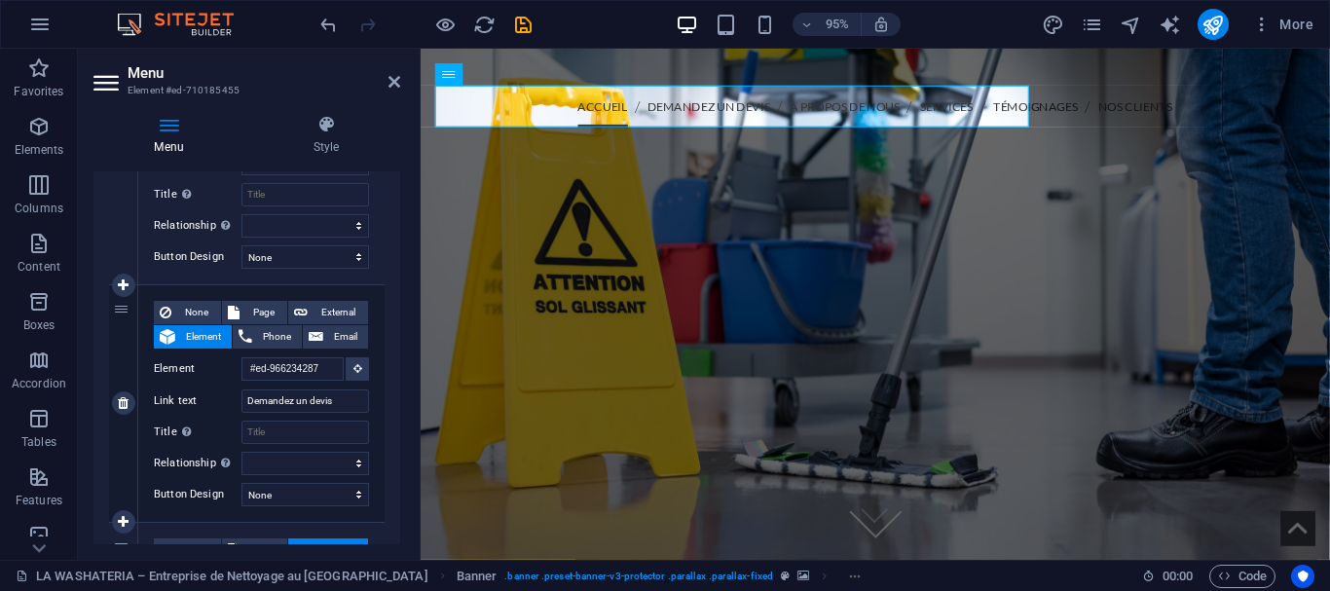
click at [297, 384] on div "None Page External Element Phone Email Page LA WASHATERIA – Entreprise de Netto…" at bounding box center [261, 388] width 215 height 174
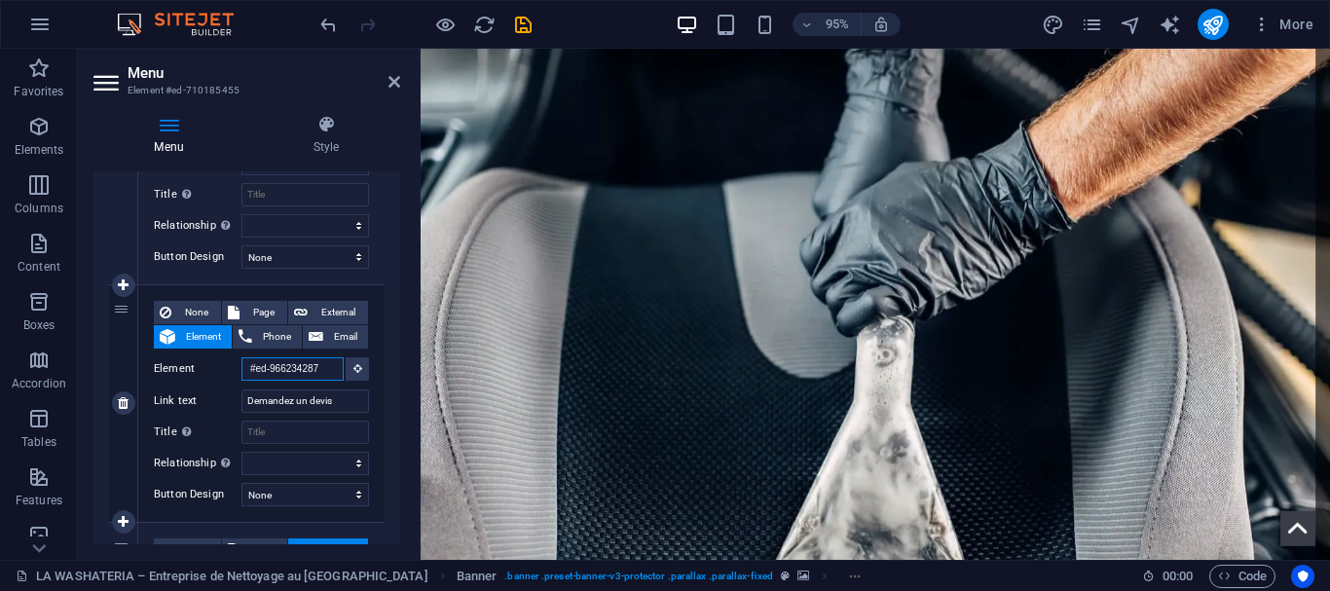
click at [287, 367] on input "#ed-966234287" at bounding box center [292, 368] width 102 height 23
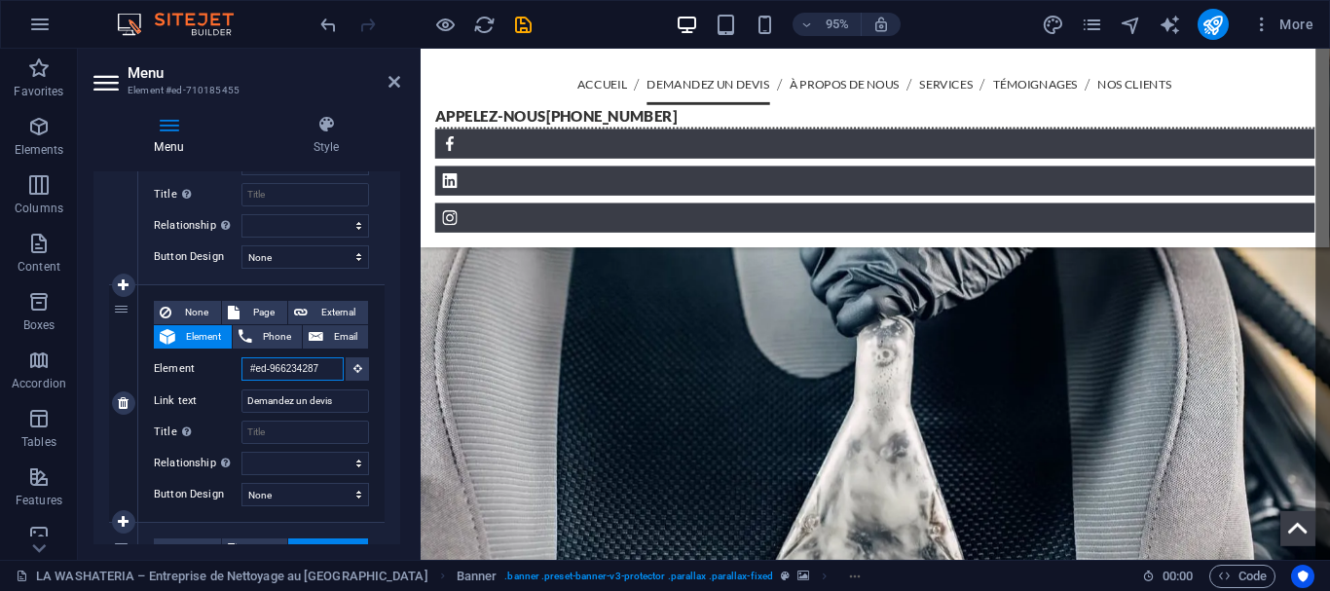
scroll to position [705, 0]
click at [287, 367] on input "#ed-966234287" at bounding box center [292, 368] width 102 height 23
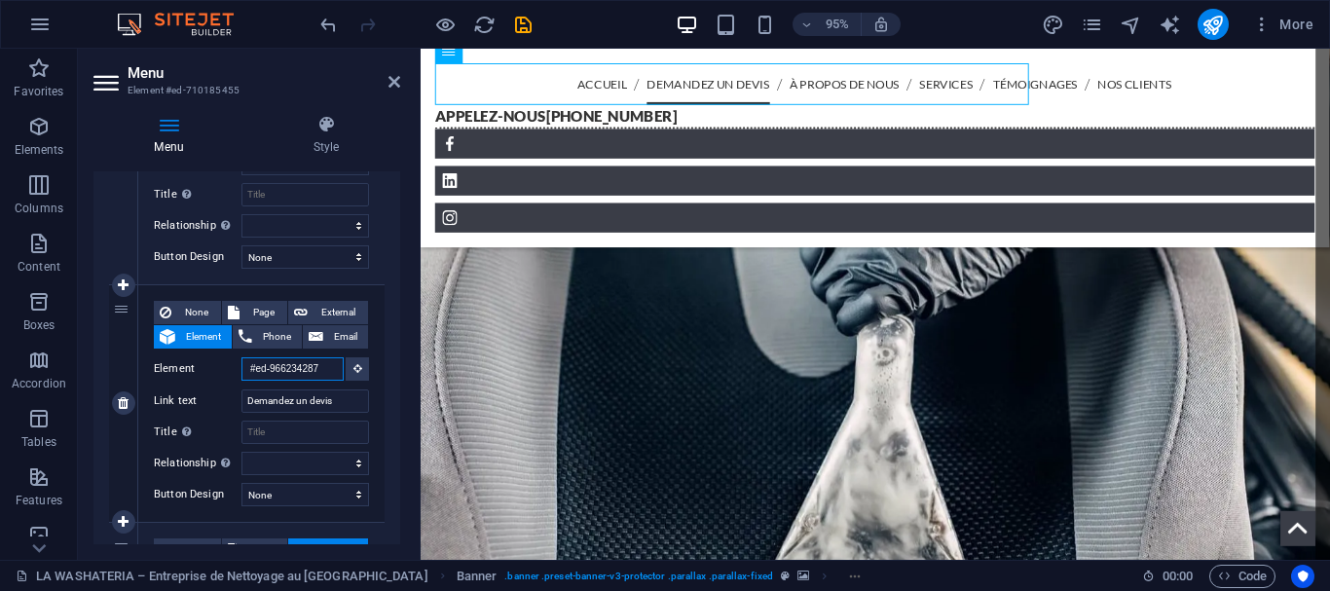
click at [287, 367] on input "#ed-966234287" at bounding box center [292, 368] width 102 height 23
paste input "get-quote"
type input "get-quote"
select select
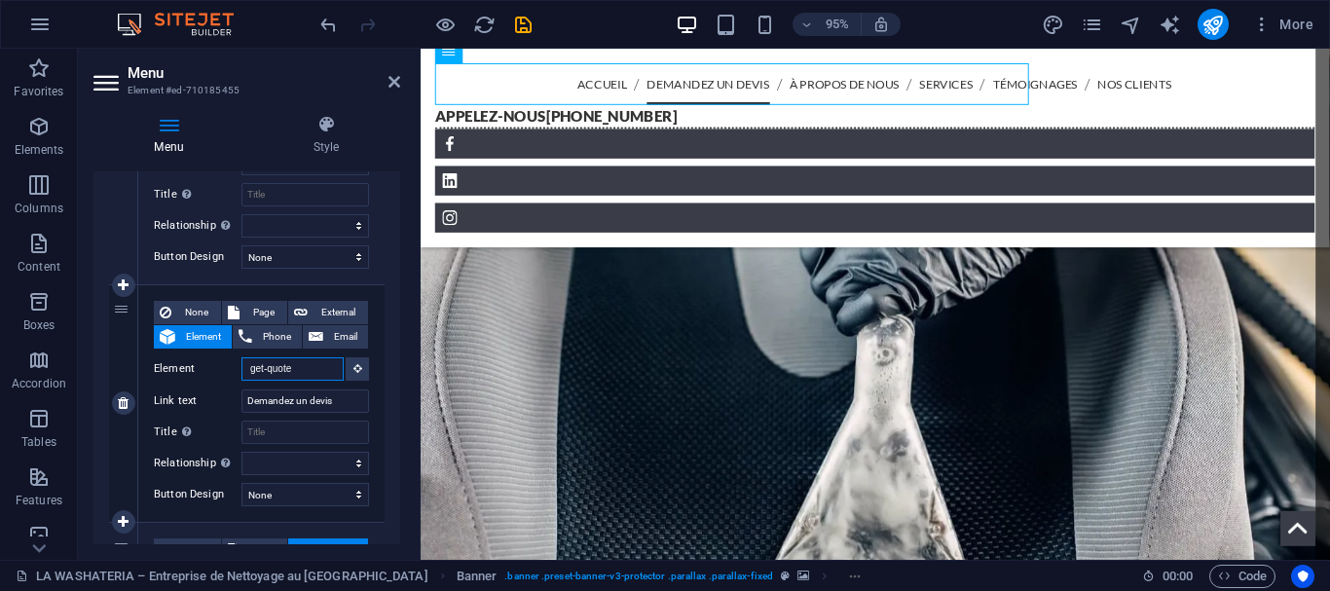
select select
paste input "get-quote"
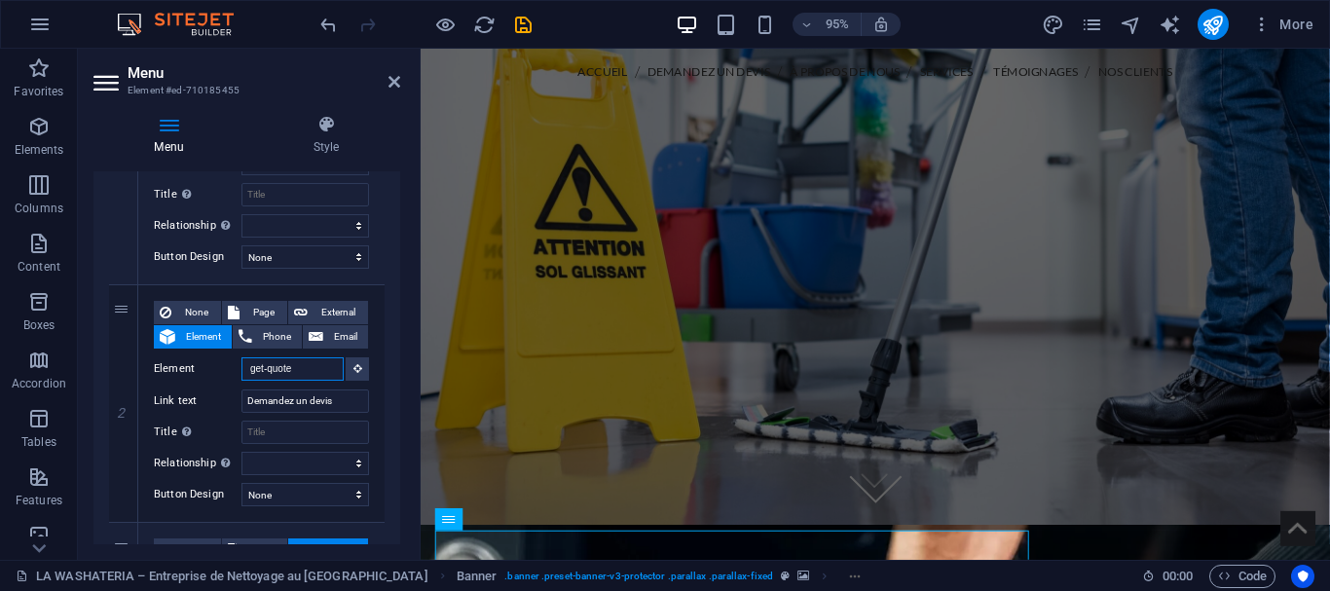
scroll to position [0, 0]
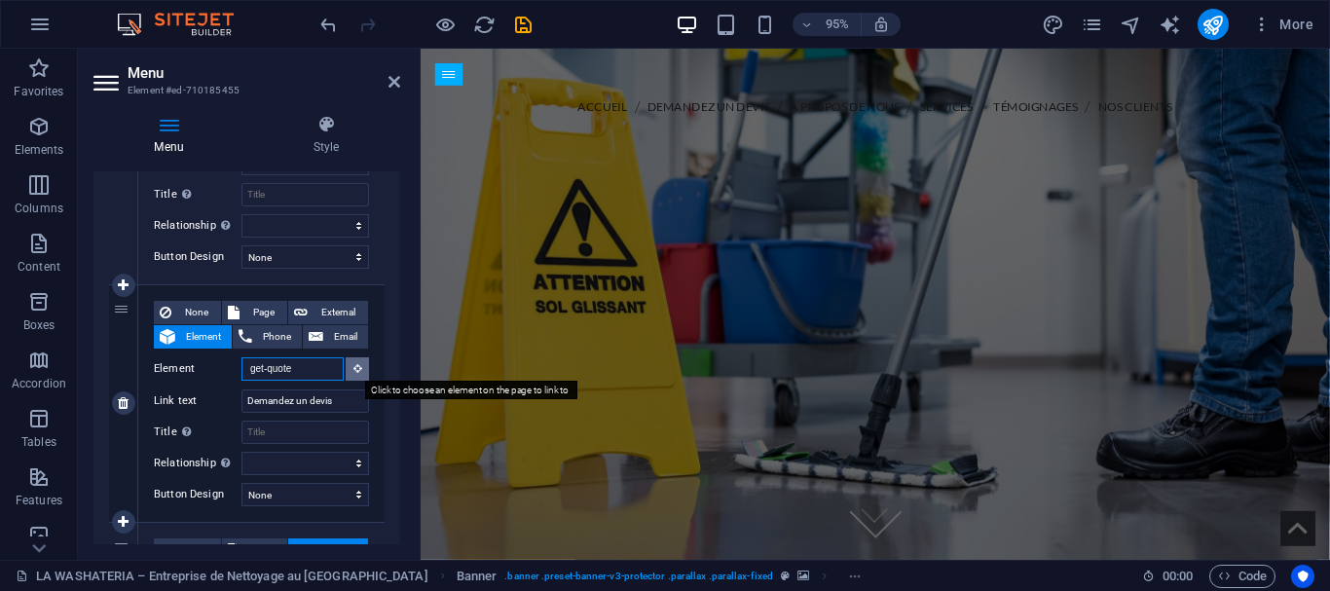
type input "get-quote"
click at [354, 375] on button at bounding box center [357, 368] width 23 height 23
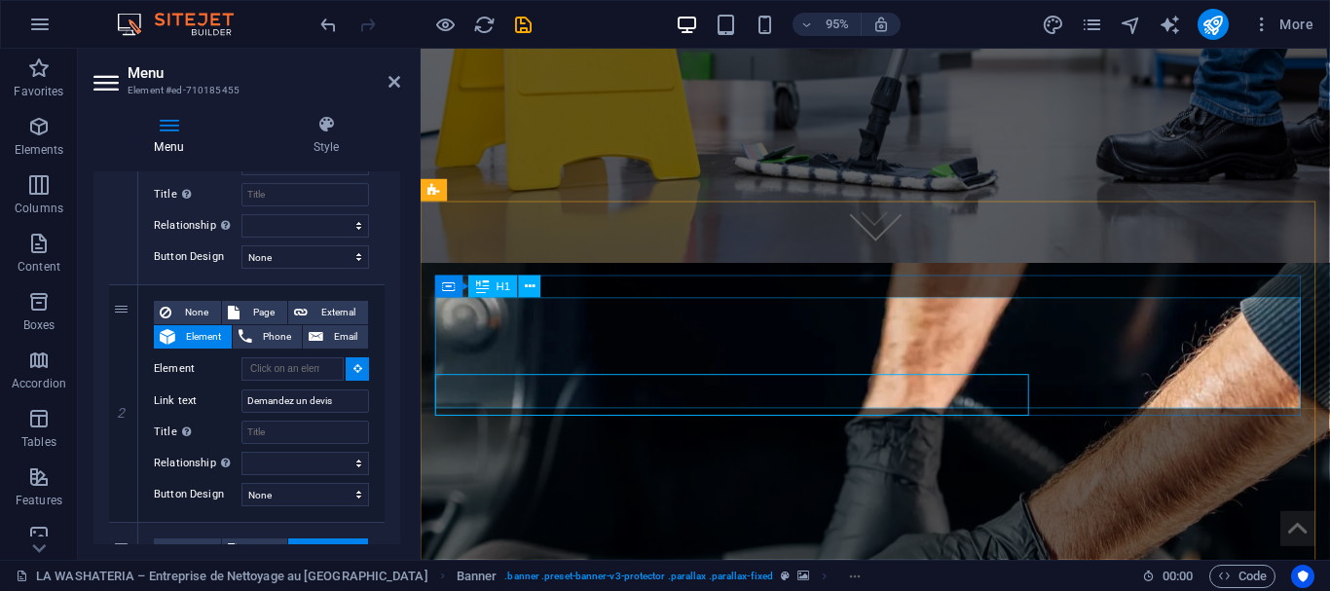
scroll to position [456, 0]
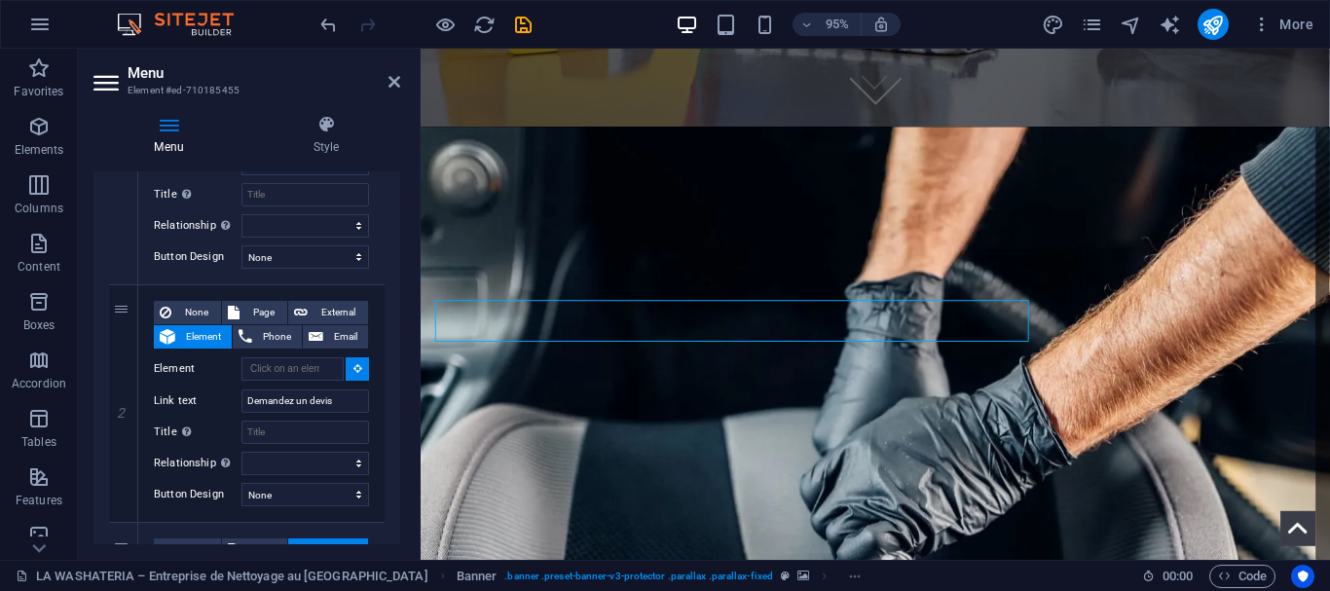
click at [439, 166] on figure at bounding box center [899, 566] width 957 height 870
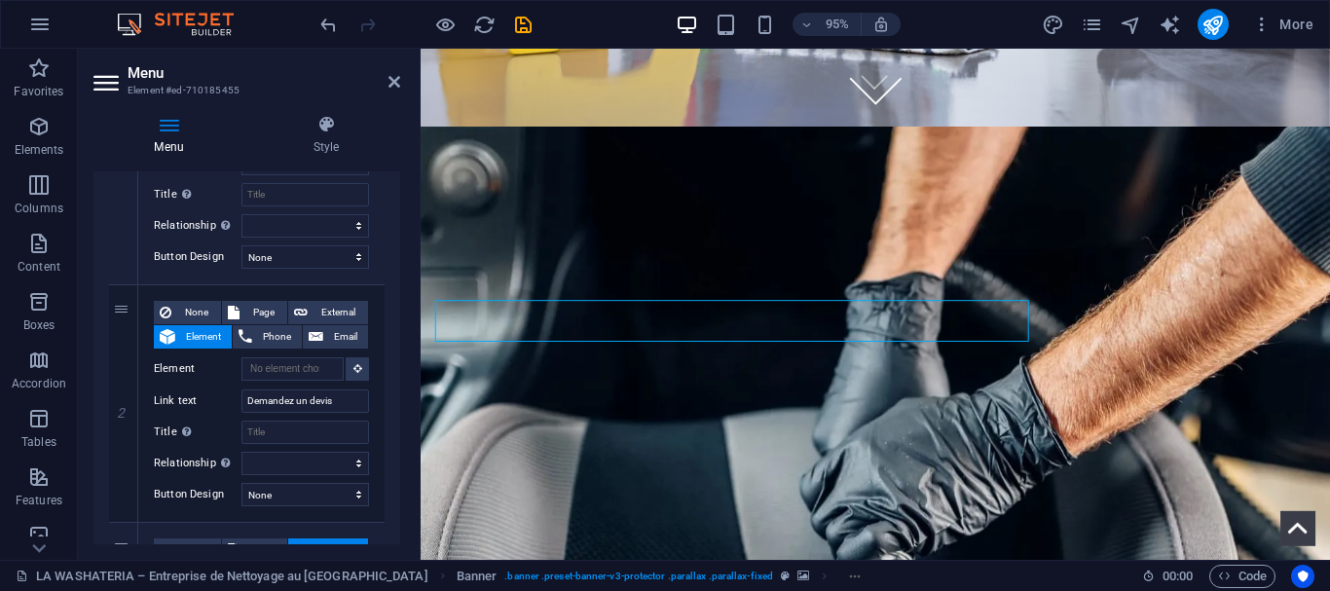
select select
type input "#ed-966234287"
select select
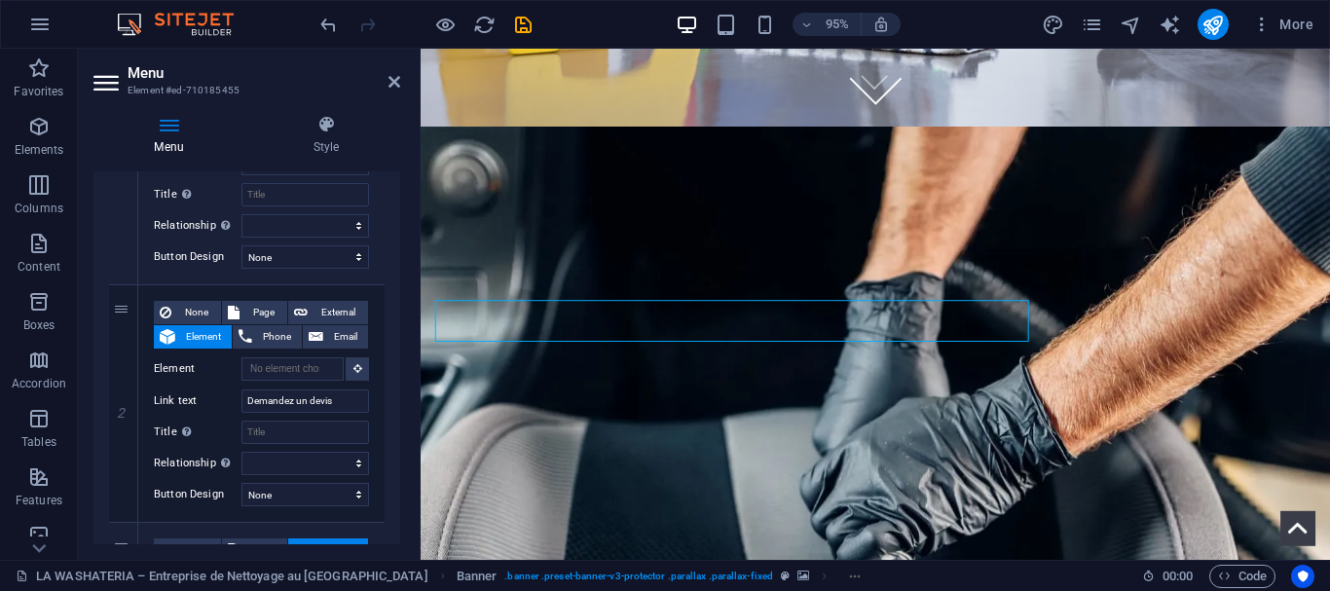
select select
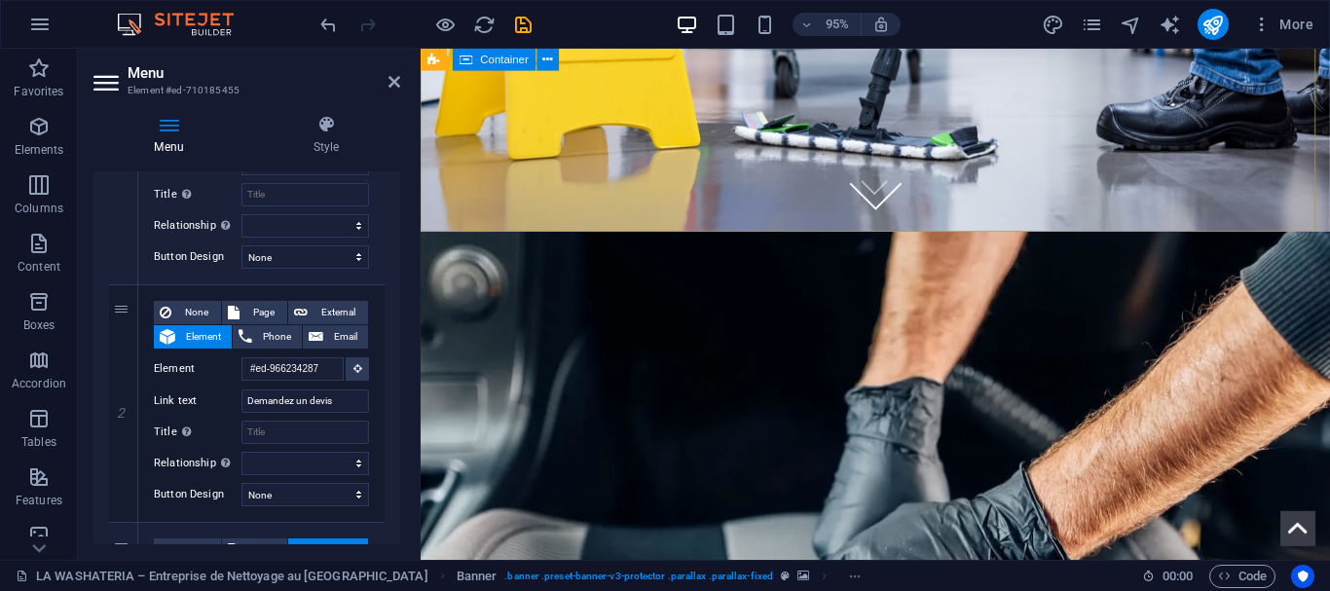
scroll to position [0, 0]
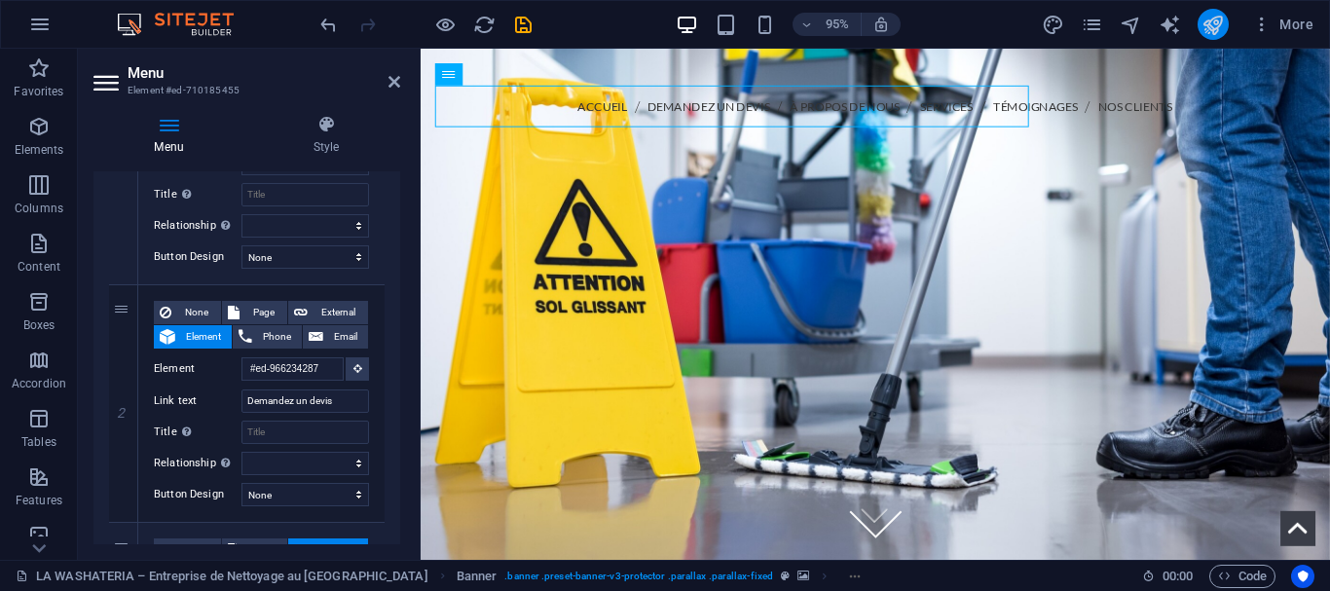
click at [1210, 20] on icon "publish" at bounding box center [1212, 25] width 22 height 22
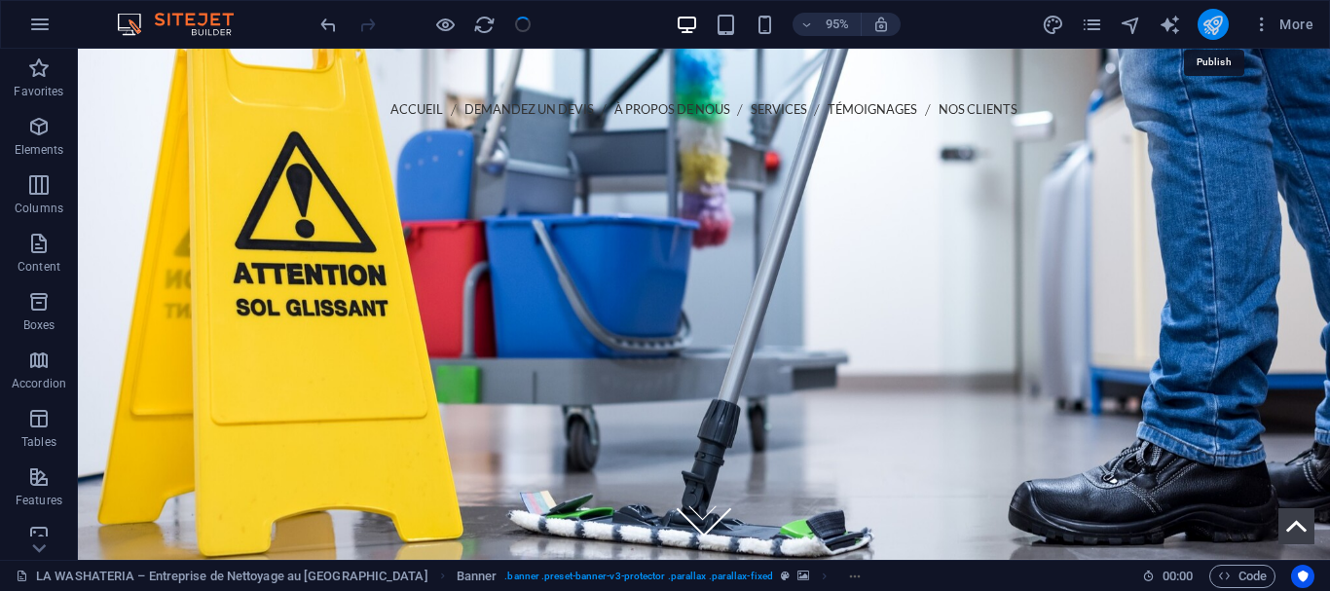
checkbox input "false"
